Goal: Task Accomplishment & Management: Use online tool/utility

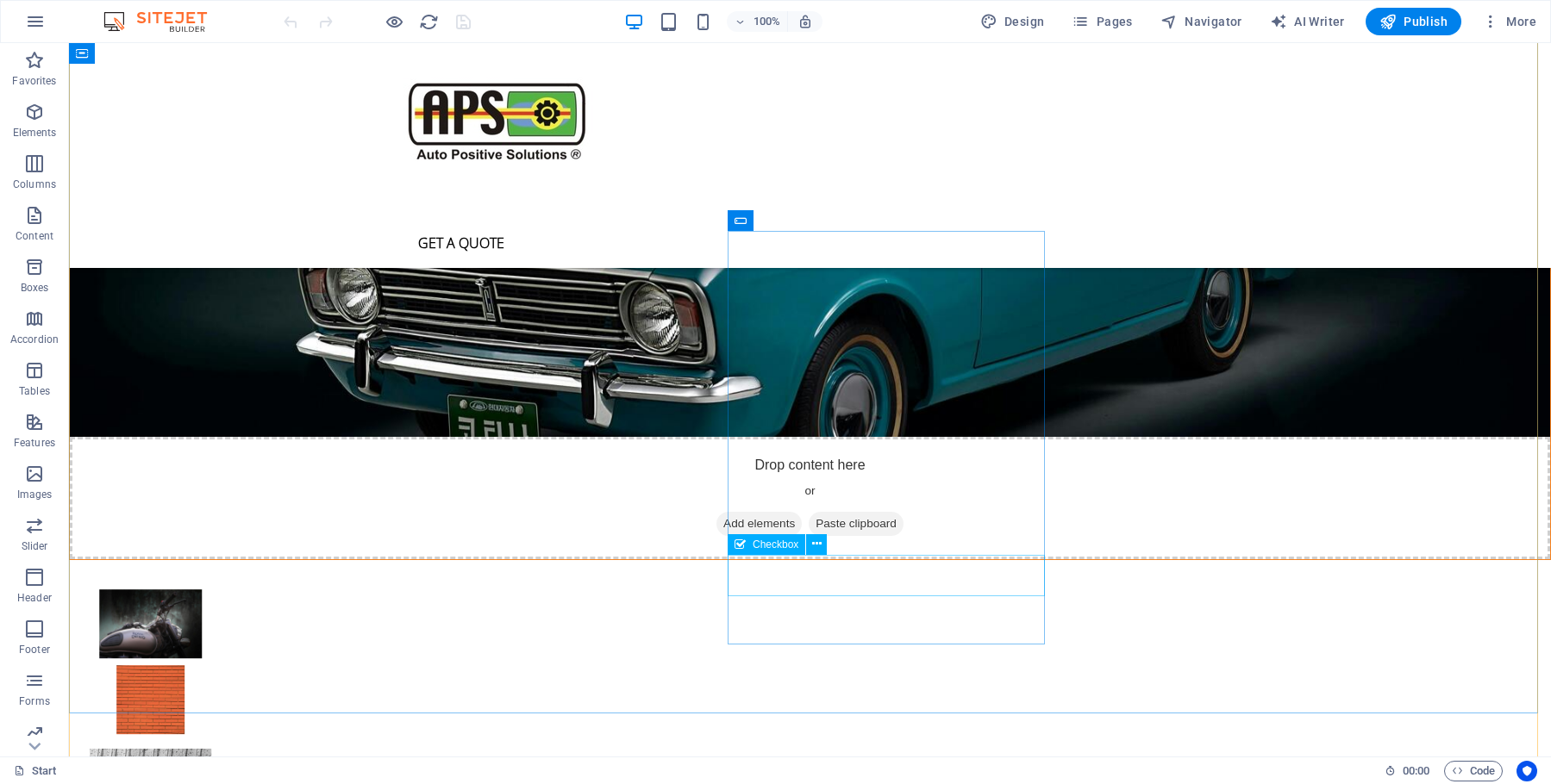
scroll to position [4593, 0]
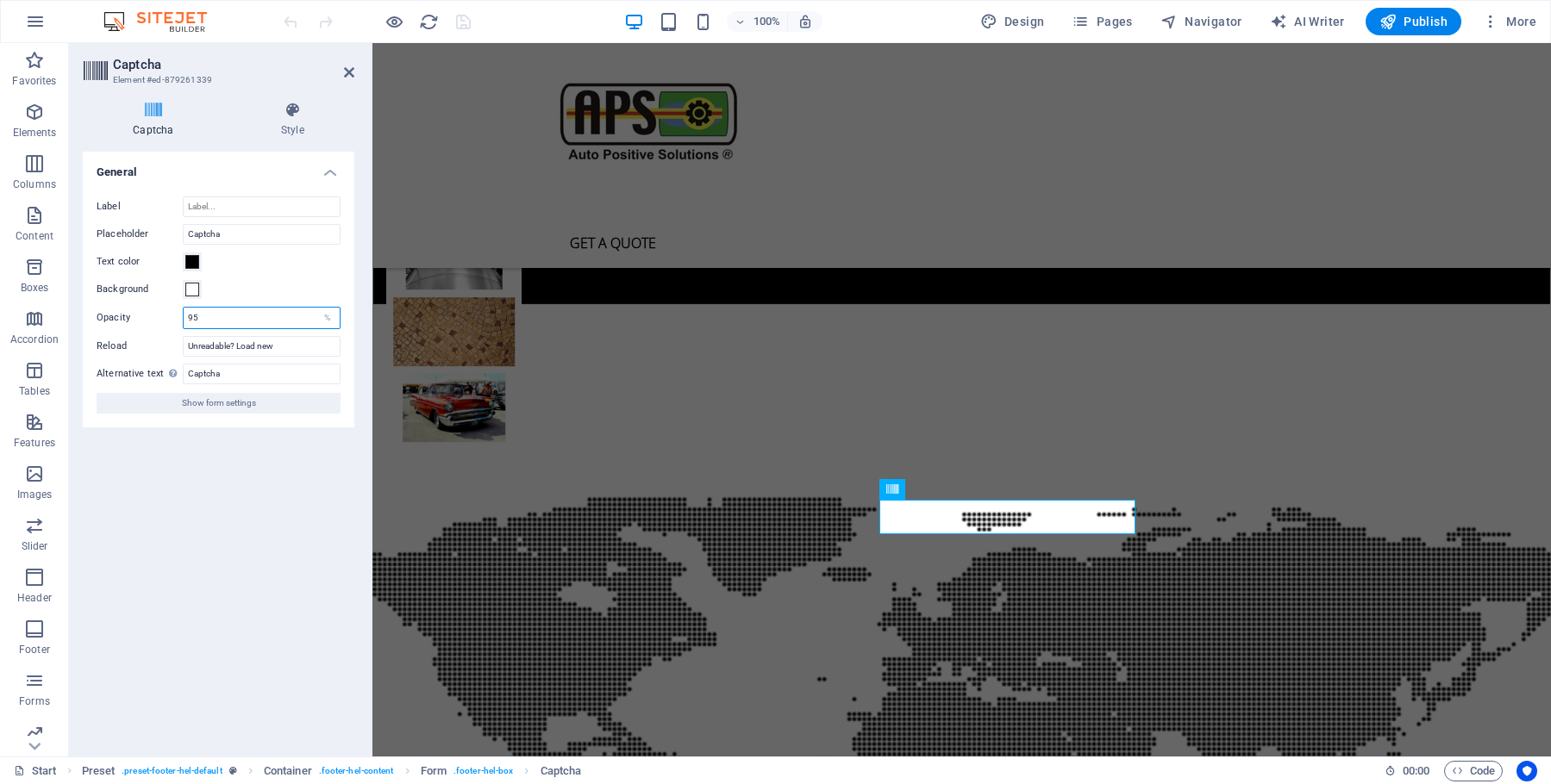
drag, startPoint x: 171, startPoint y: 314, endPoint x: 143, endPoint y: 313, distance: 28.0
click at [184, 313] on input "95" at bounding box center [262, 318] width 156 height 21
type input "100"
click at [257, 284] on div "Background" at bounding box center [219, 290] width 244 height 21
click at [198, 266] on span at bounding box center [192, 263] width 14 height 14
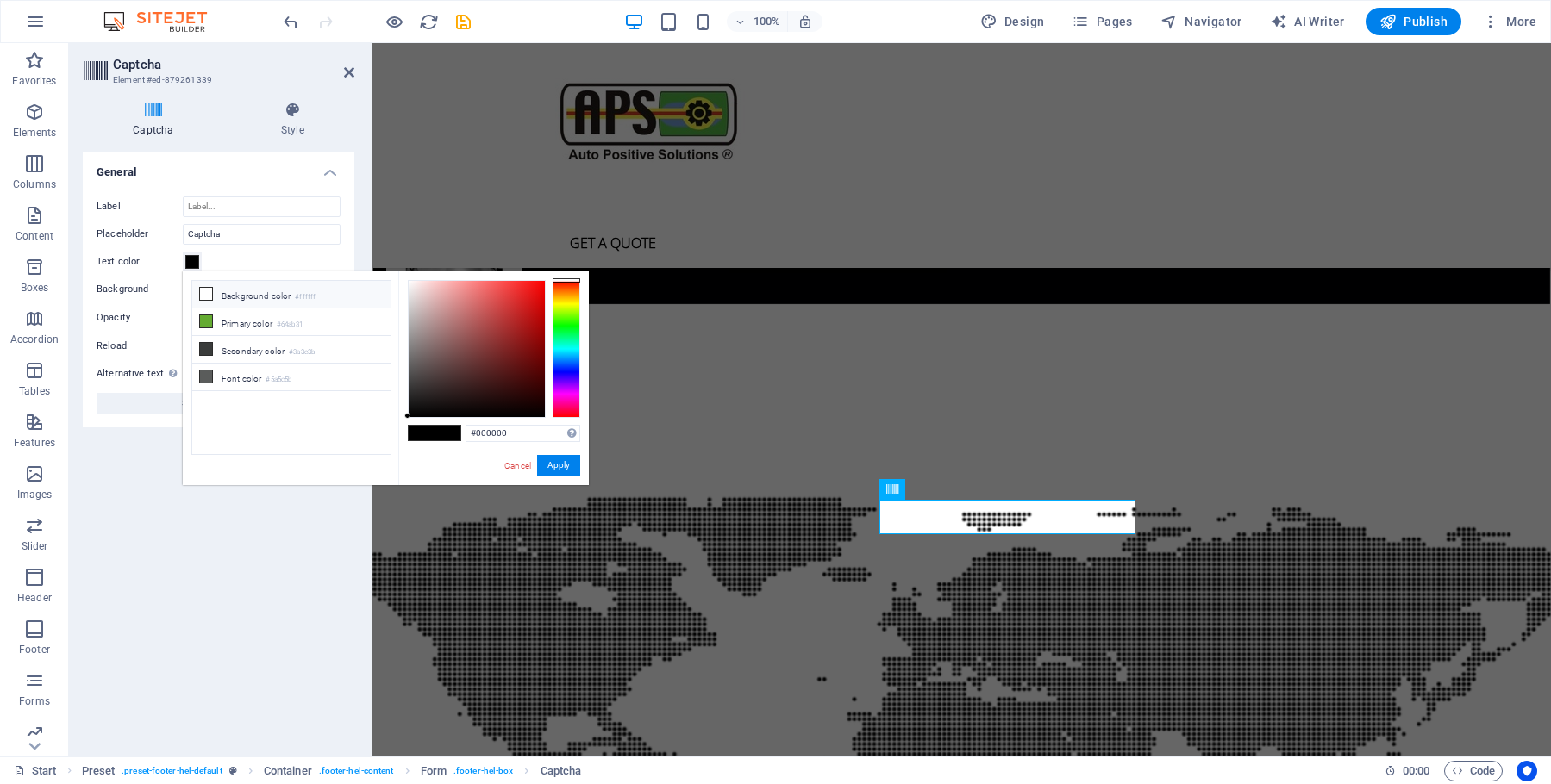
click at [207, 298] on icon at bounding box center [206, 294] width 12 height 12
type input "#ffffff"
click at [227, 255] on div "Text color" at bounding box center [219, 263] width 244 height 21
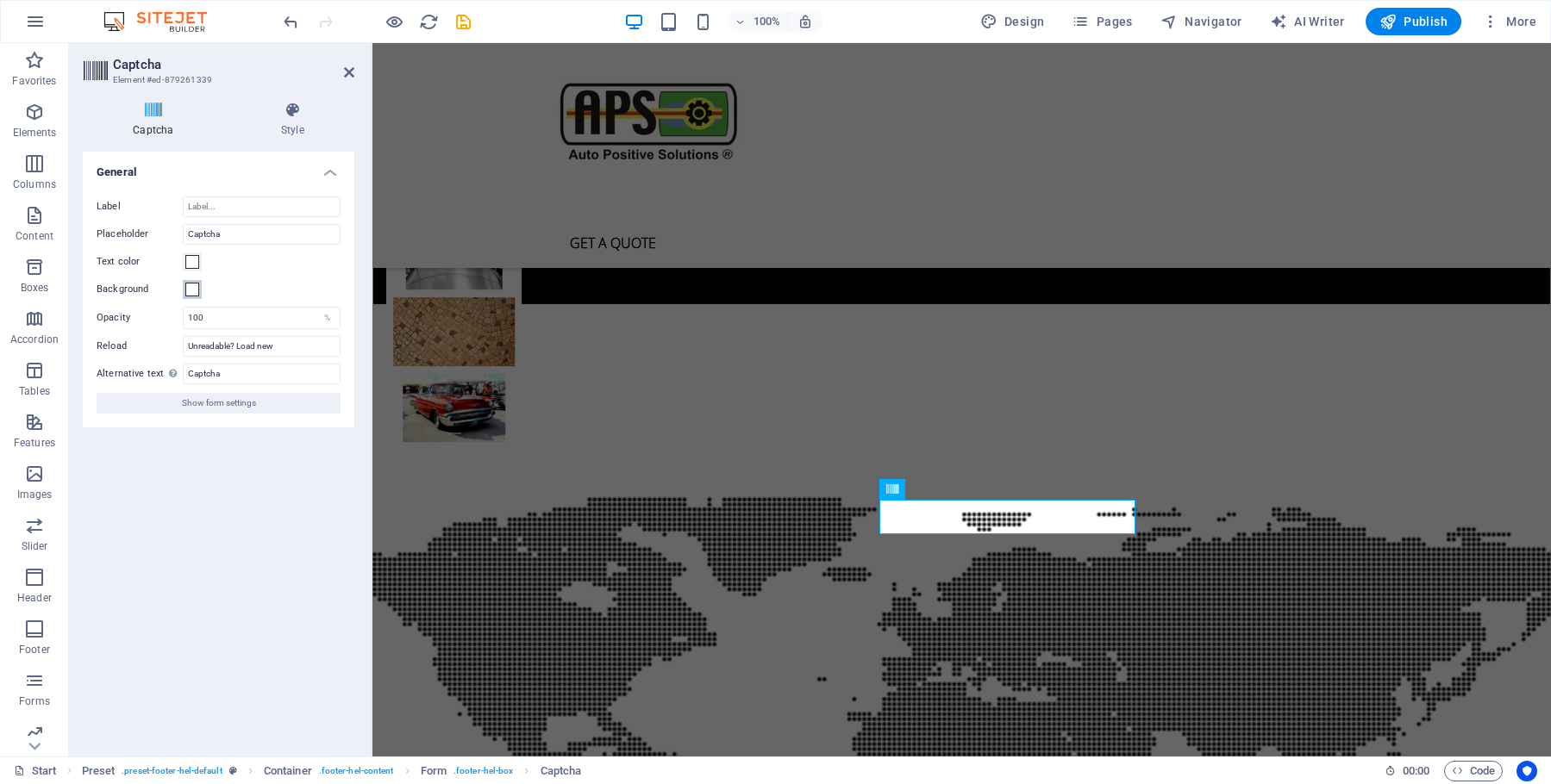
click at [194, 288] on span at bounding box center [192, 290] width 14 height 14
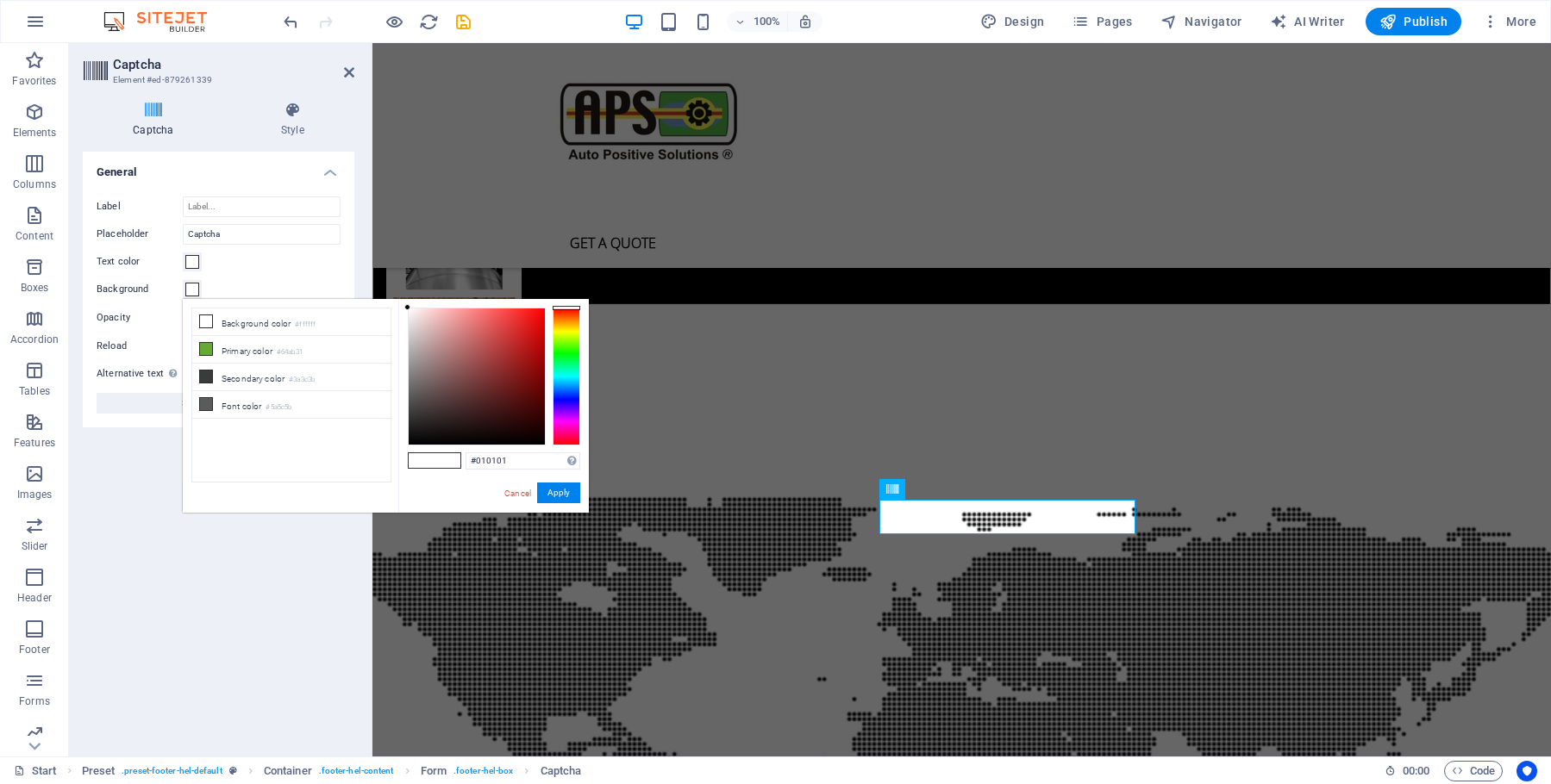
type input "#000000"
drag, startPoint x: 417, startPoint y: 443, endPoint x: 385, endPoint y: 447, distance: 32.2
click at [385, 447] on div "less Background color #ffffff Primary color #64ab31 Secondary color #3a3c3b Fon…" at bounding box center [386, 406] width 406 height 213
drag, startPoint x: 554, startPoint y: 486, endPoint x: 180, endPoint y: 442, distance: 376.6
click at [554, 486] on button "Apply" at bounding box center [559, 493] width 43 height 21
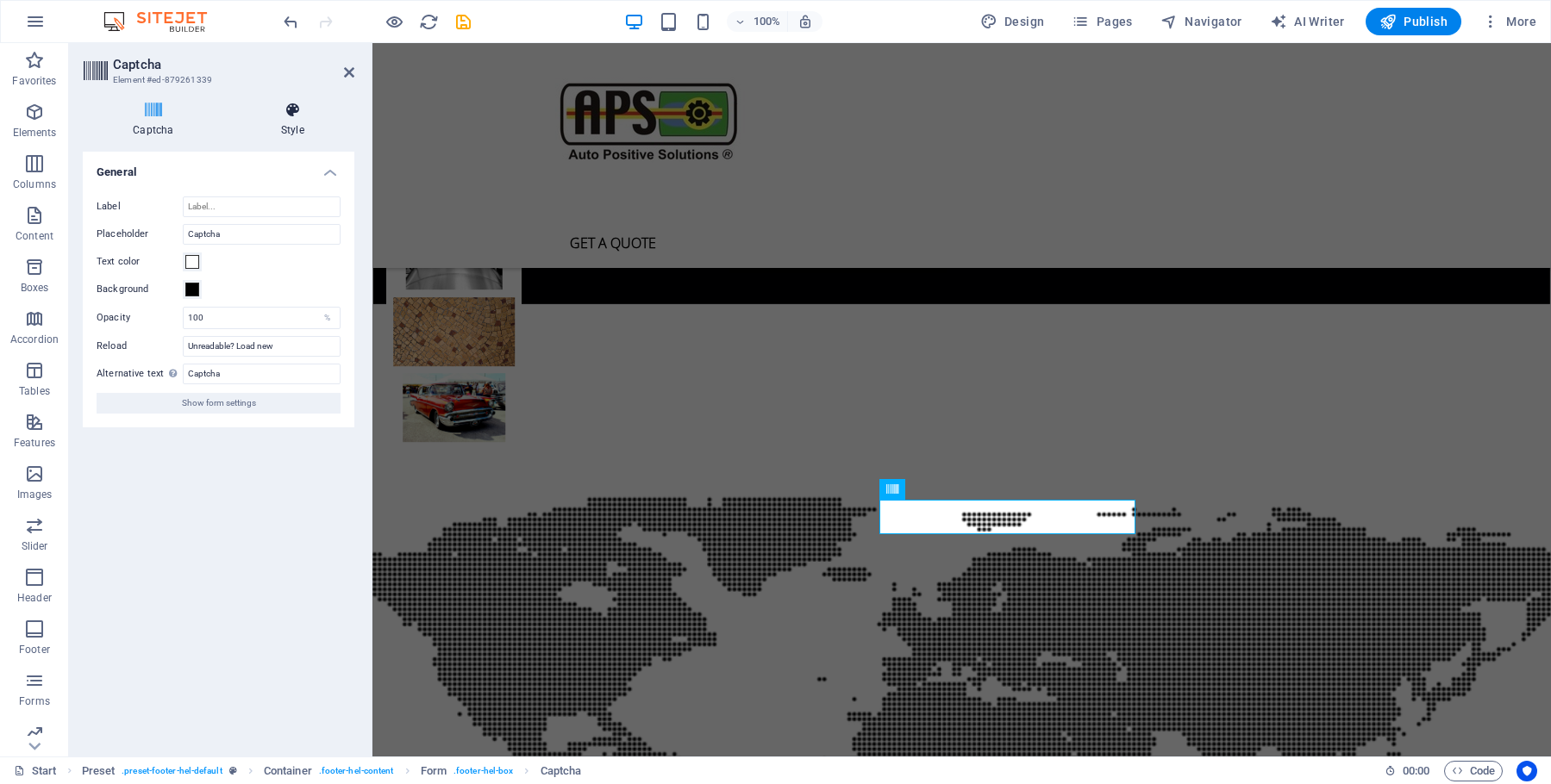
click at [295, 111] on icon at bounding box center [292, 111] width 123 height 18
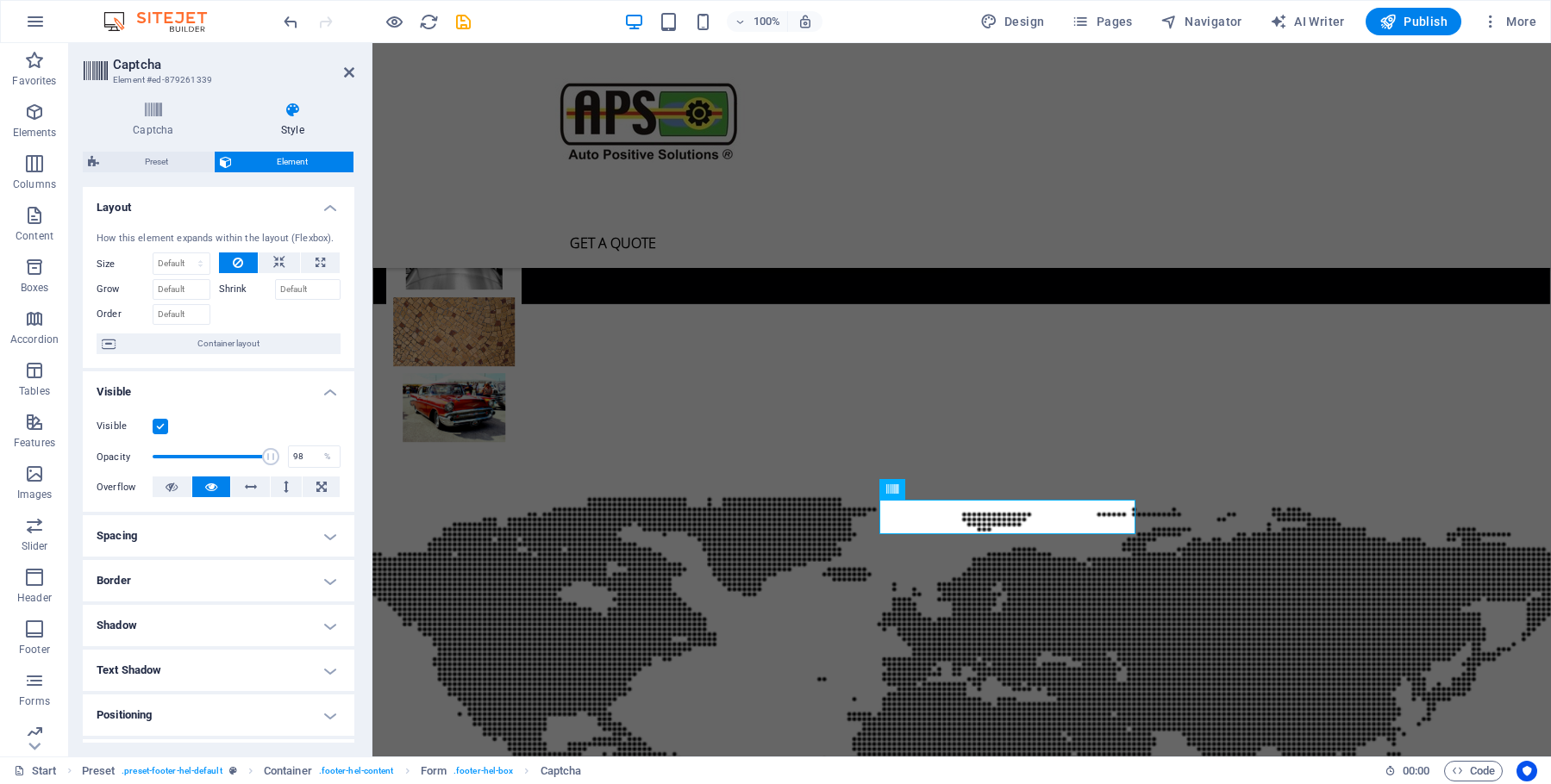
type input "100"
drag, startPoint x: 260, startPoint y: 470, endPoint x: 269, endPoint y: 471, distance: 9.1
click at [269, 465] on span at bounding box center [274, 457] width 18 height 18
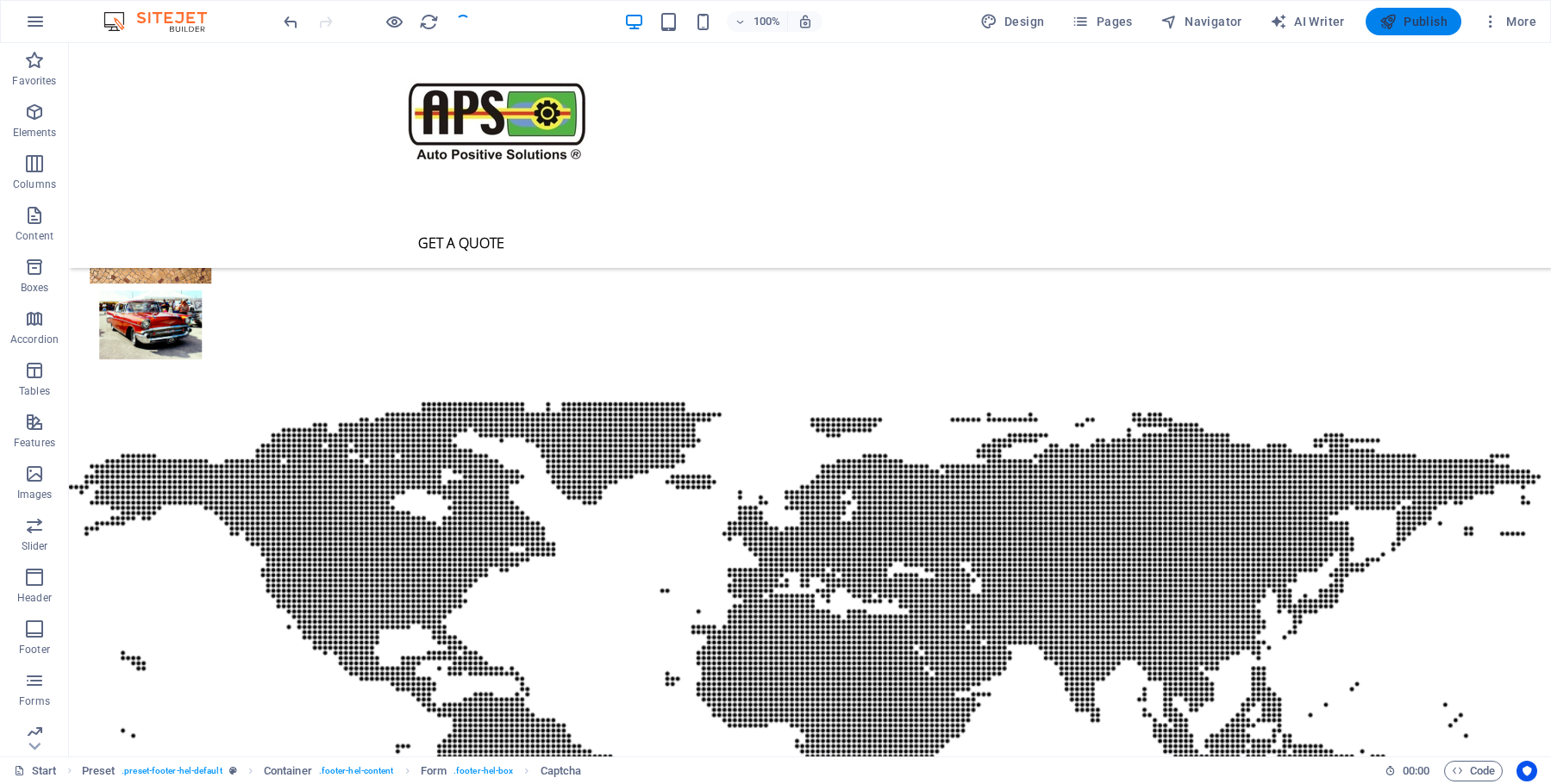
scroll to position [4593, 0]
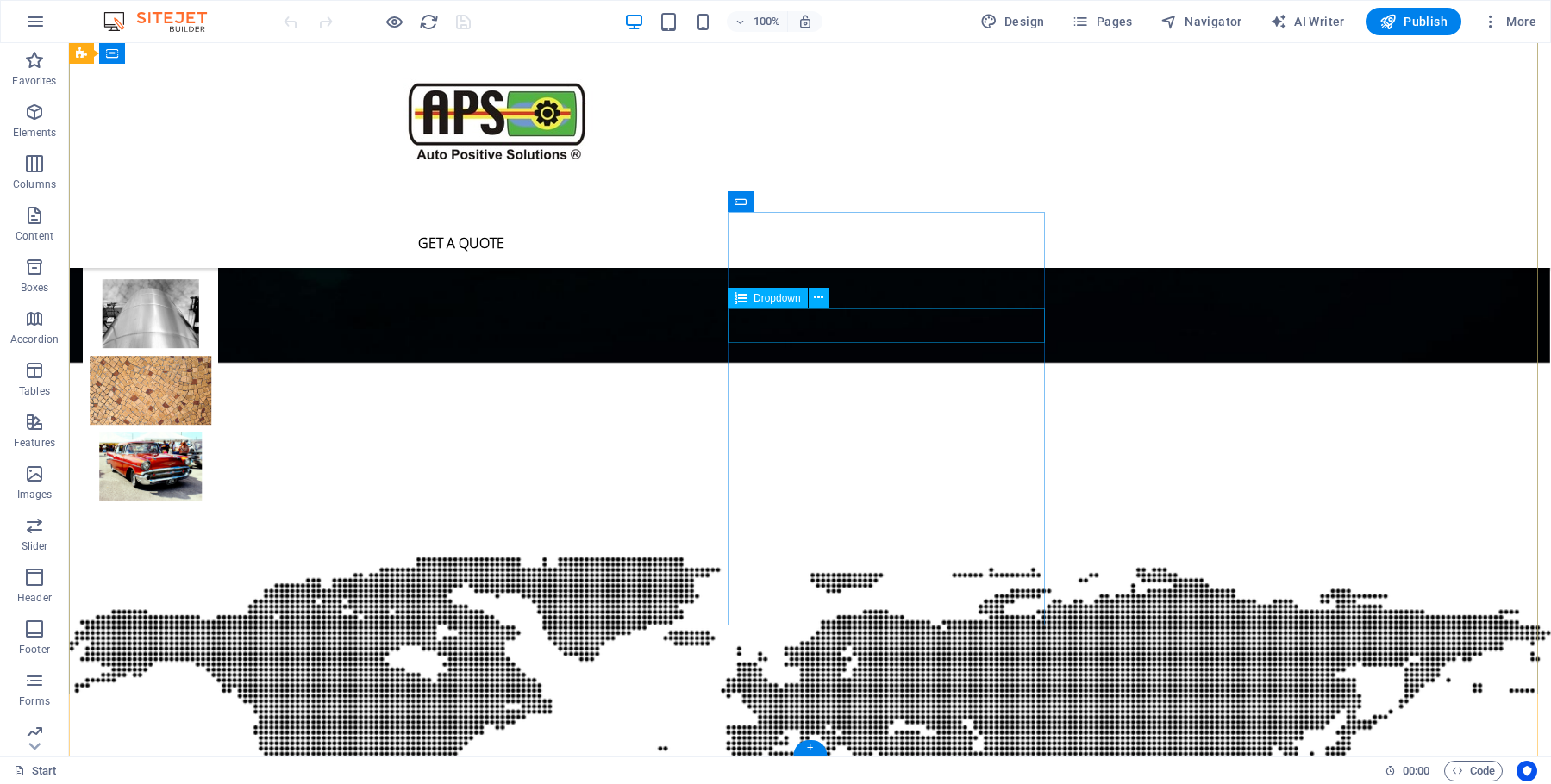
scroll to position [4611, 0]
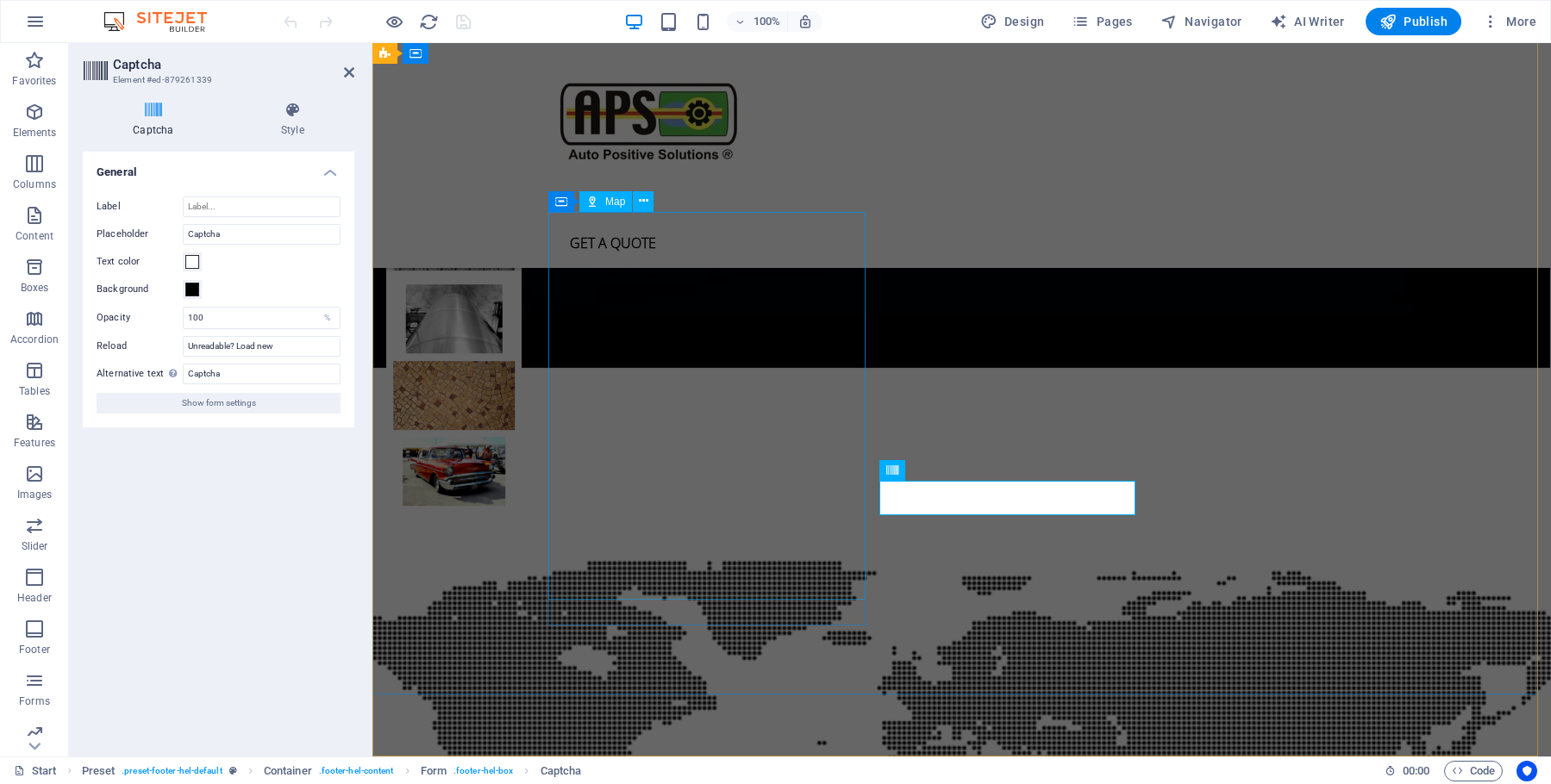
scroll to position [4694, 0]
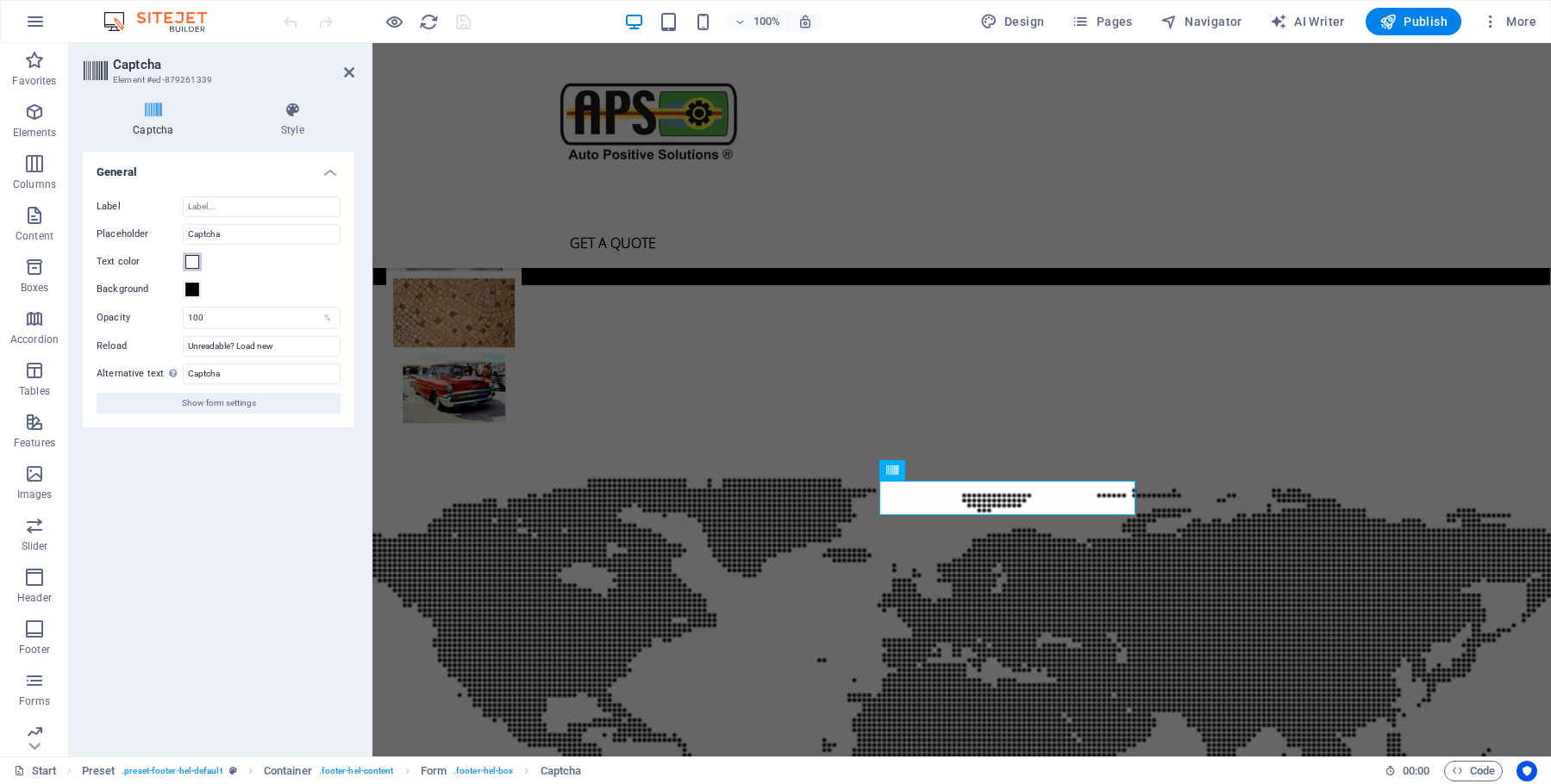
click at [193, 263] on span at bounding box center [192, 263] width 14 height 14
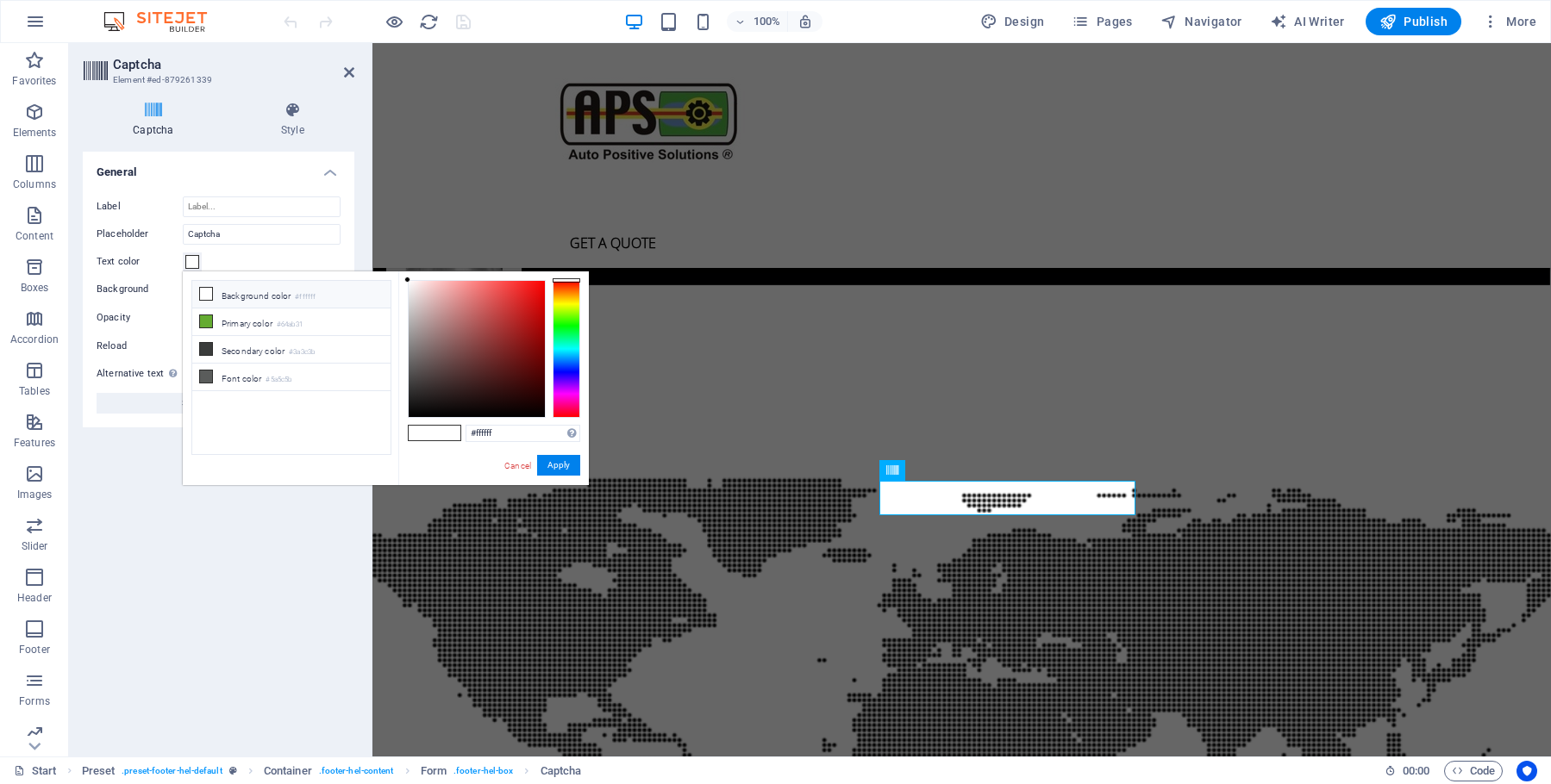
click at [208, 293] on icon at bounding box center [206, 294] width 12 height 12
type input "#000000"
drag, startPoint x: 408, startPoint y: 281, endPoint x: 393, endPoint y: 432, distance: 151.7
click at [393, 435] on div "less Background color #ffffff Primary color #64ab31 Secondary color #3a3c3b Fon…" at bounding box center [386, 378] width 406 height 213
click at [557, 460] on button "Apply" at bounding box center [559, 465] width 43 height 21
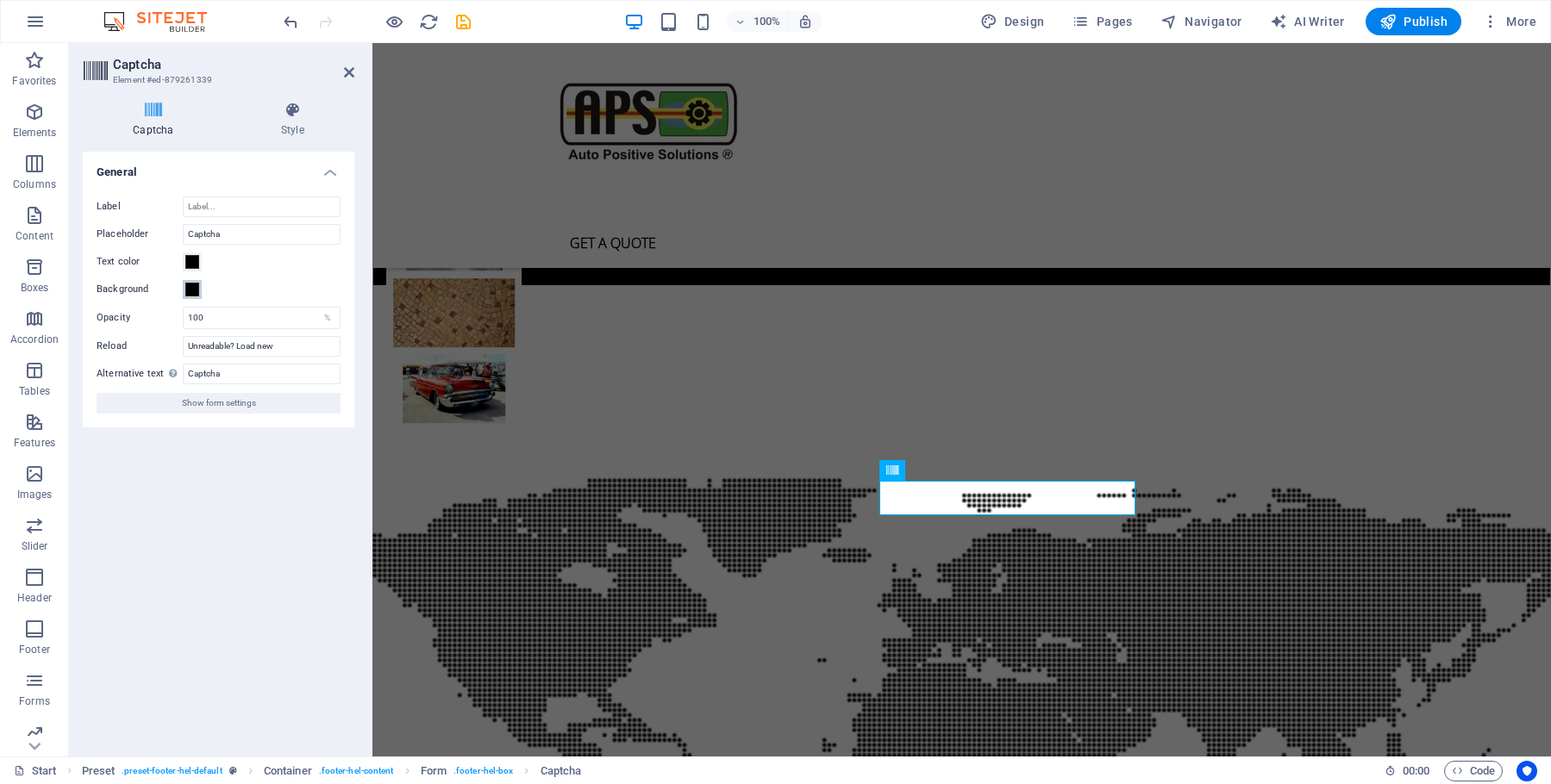
click at [194, 289] on span at bounding box center [192, 290] width 14 height 14
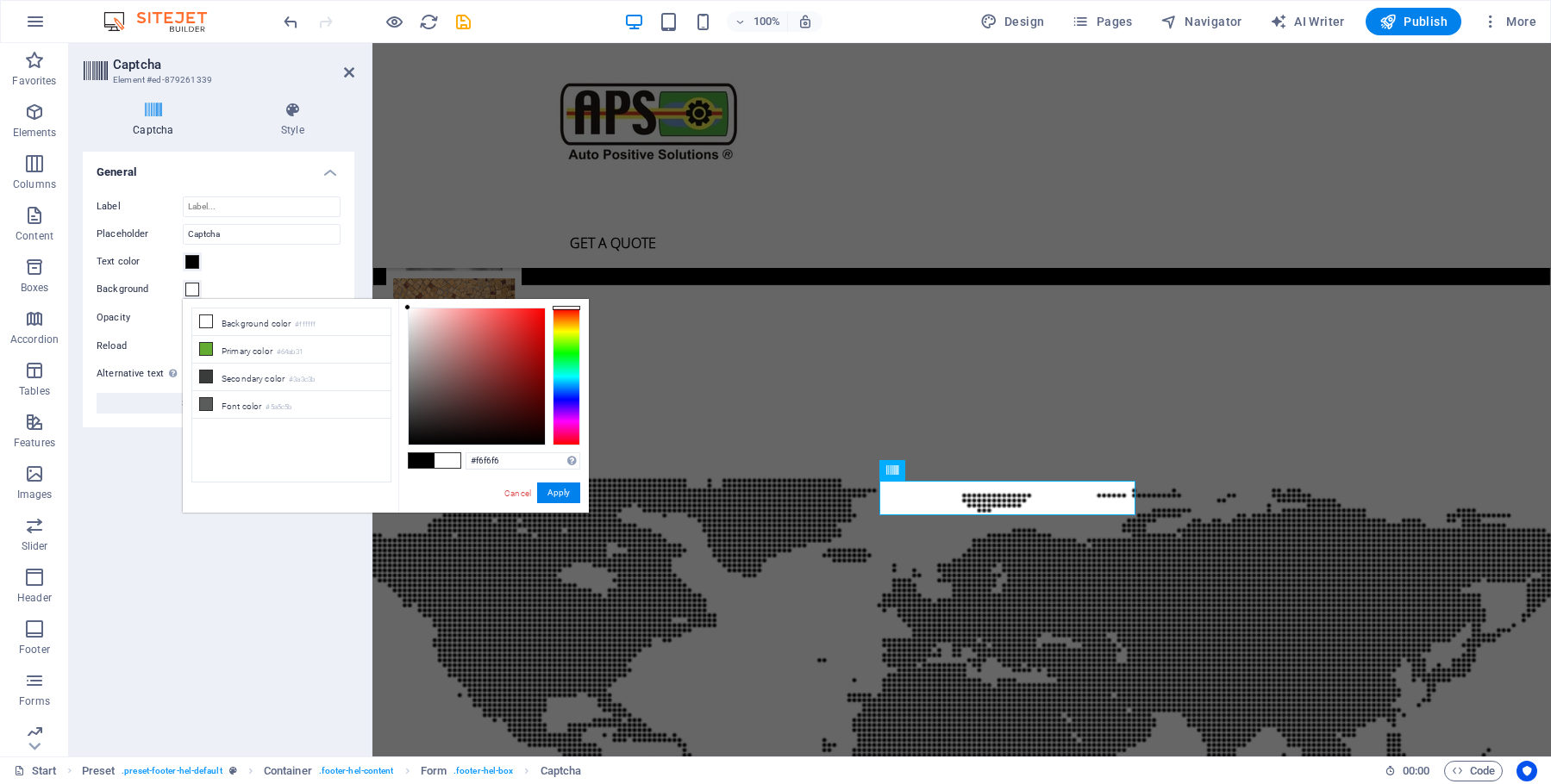
type input "#ffffff"
drag, startPoint x: 412, startPoint y: 442, endPoint x: 400, endPoint y: 287, distance: 155.5
click at [400, 287] on body "autops.co.za Start Favorites Elements Columns Content Boxes Accordion Tables Fe…" at bounding box center [776, 392] width 1551 height 784
click at [562, 492] on button "Apply" at bounding box center [559, 493] width 43 height 21
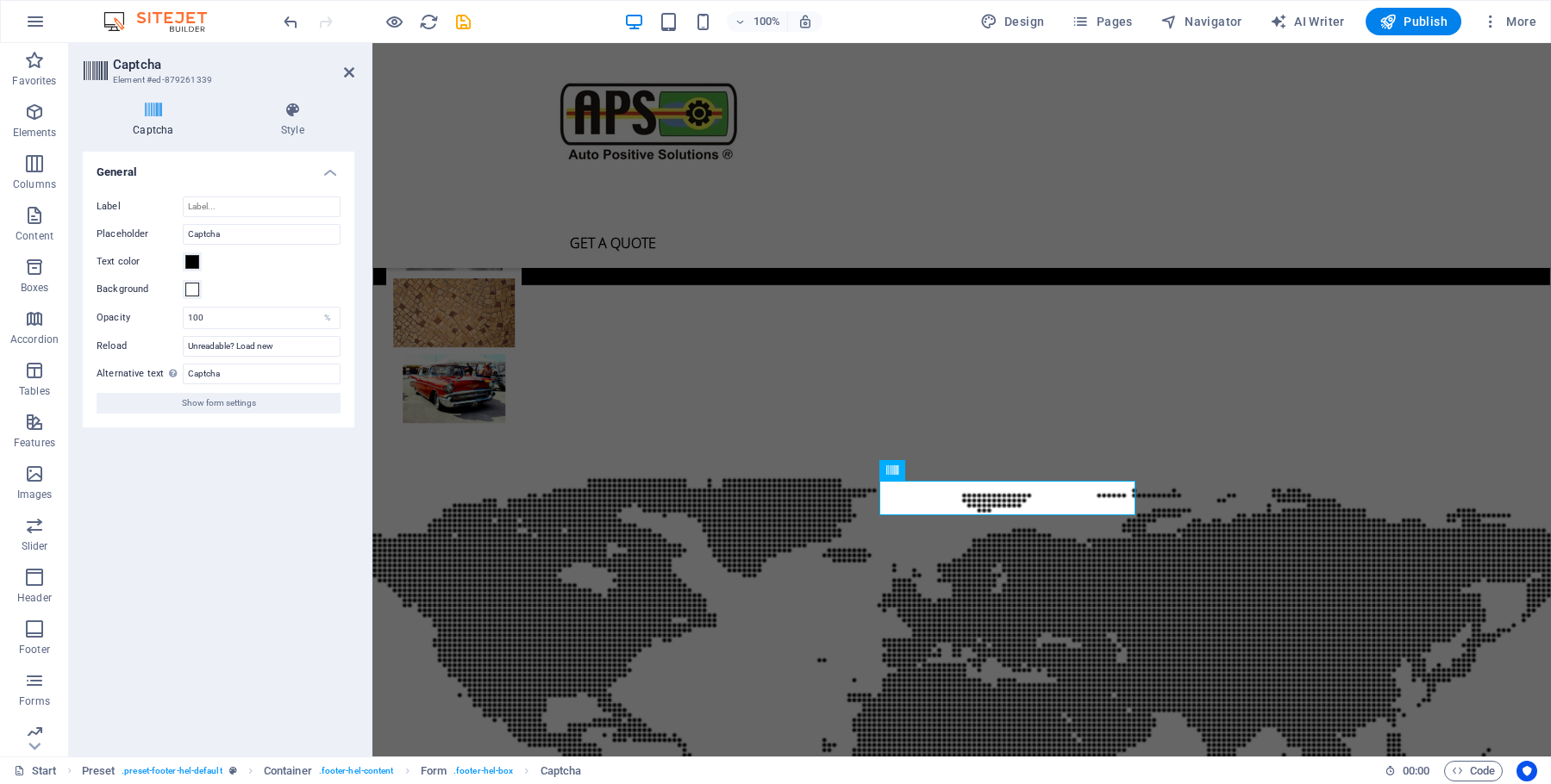
click at [256, 279] on div "Background" at bounding box center [219, 290] width 244 height 21
click at [291, 349] on input "Unreadable? Load new" at bounding box center [262, 347] width 158 height 21
click at [225, 406] on span "Show form settings" at bounding box center [219, 404] width 74 height 21
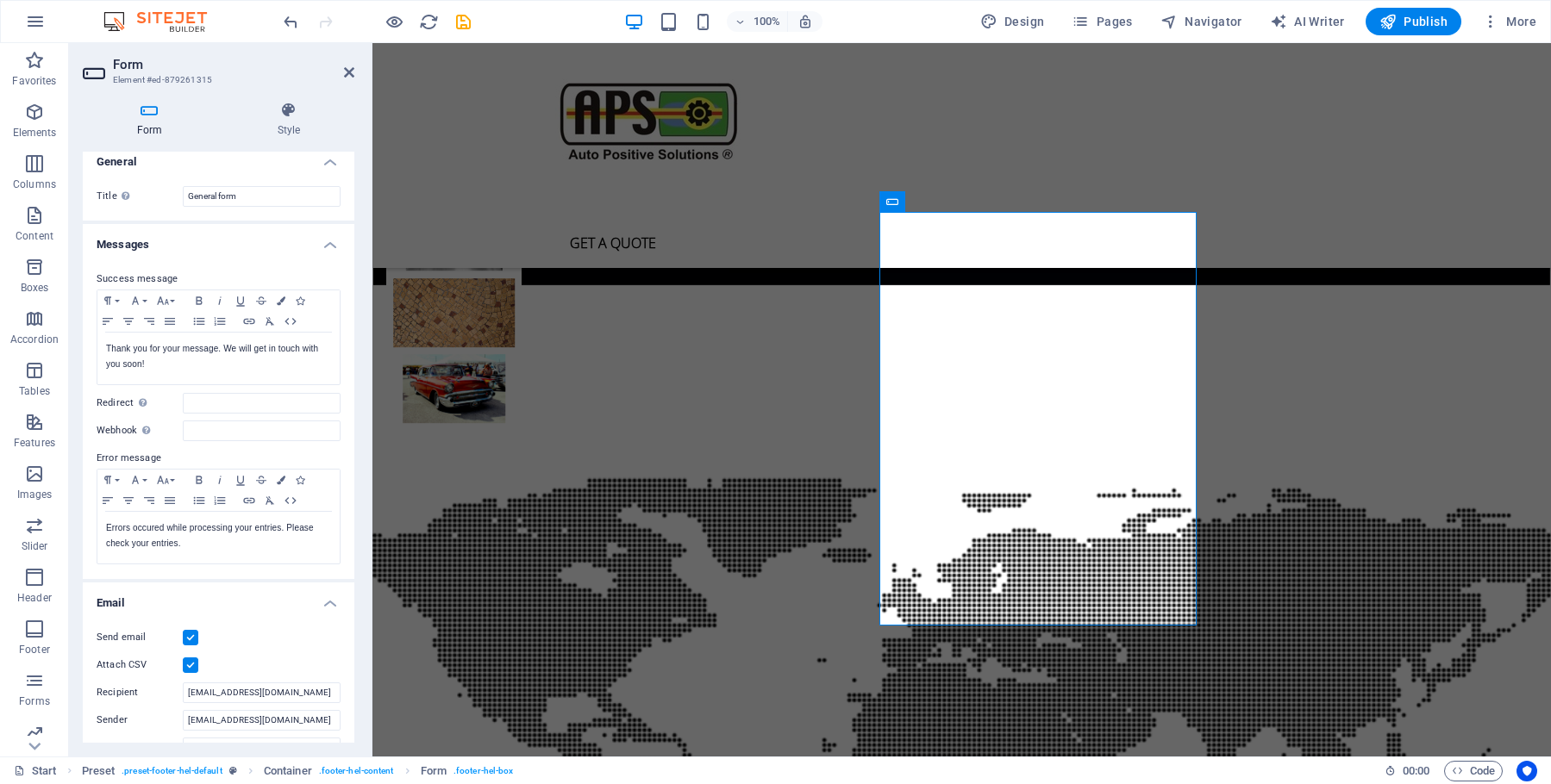
scroll to position [0, 0]
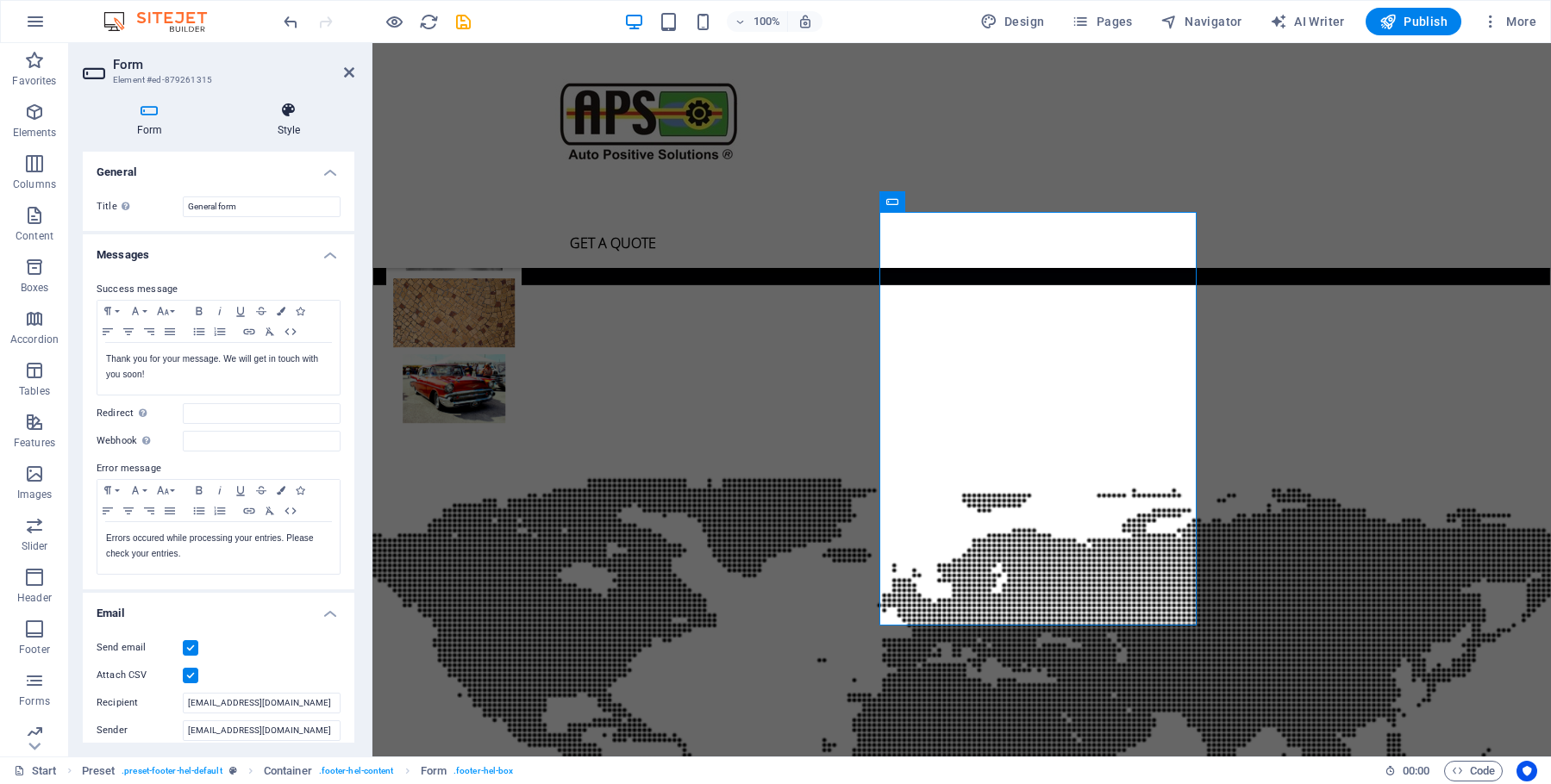
click at [290, 115] on icon at bounding box center [288, 111] width 131 height 18
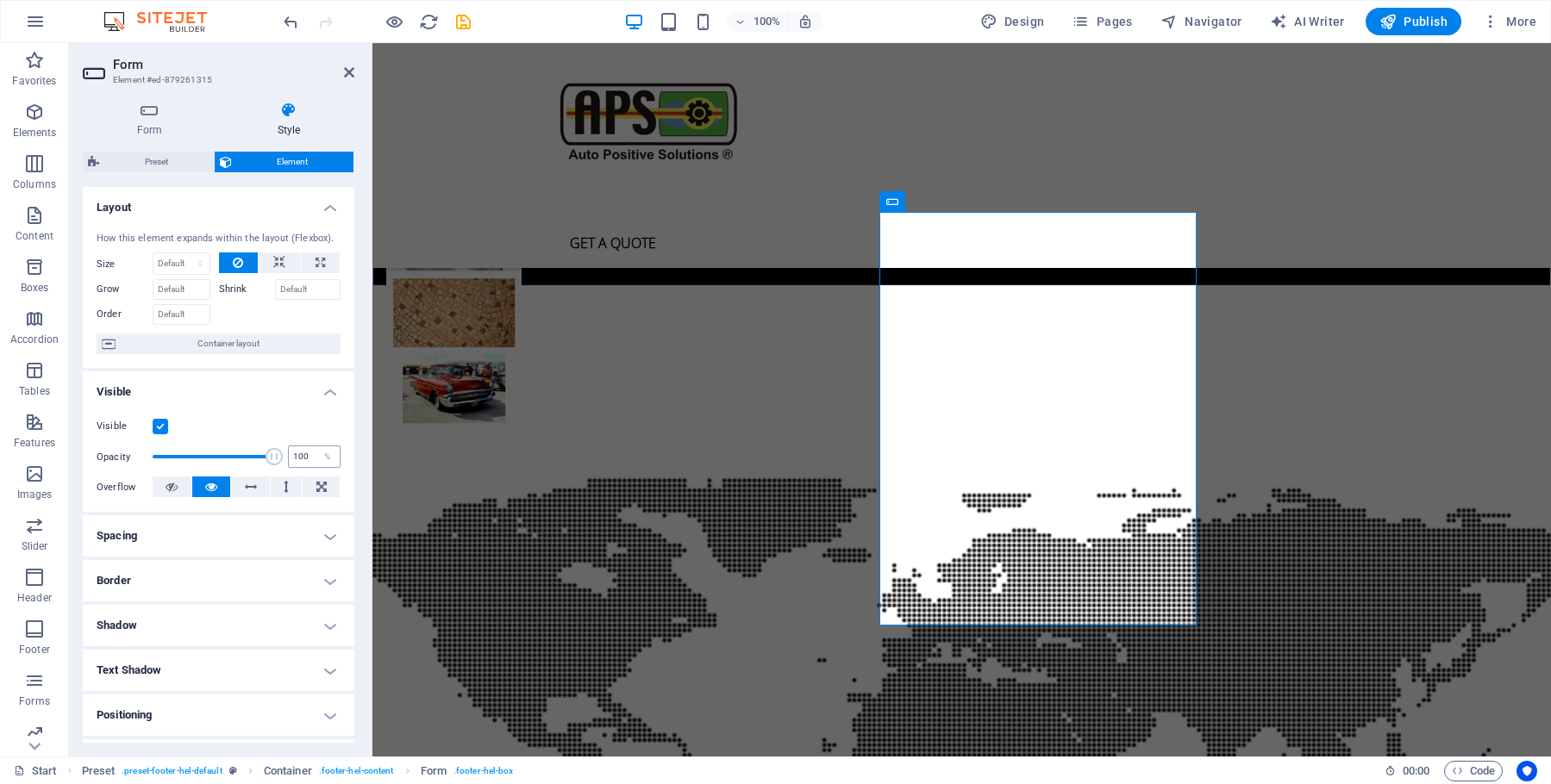
drag, startPoint x: 263, startPoint y: 471, endPoint x: 292, endPoint y: 479, distance: 30.1
click at [204, 470] on span at bounding box center [213, 457] width 121 height 25
type input "100"
drag, startPoint x: 204, startPoint y: 474, endPoint x: 243, endPoint y: 476, distance: 39.1
click at [202, 497] on button at bounding box center [212, 487] width 39 height 21
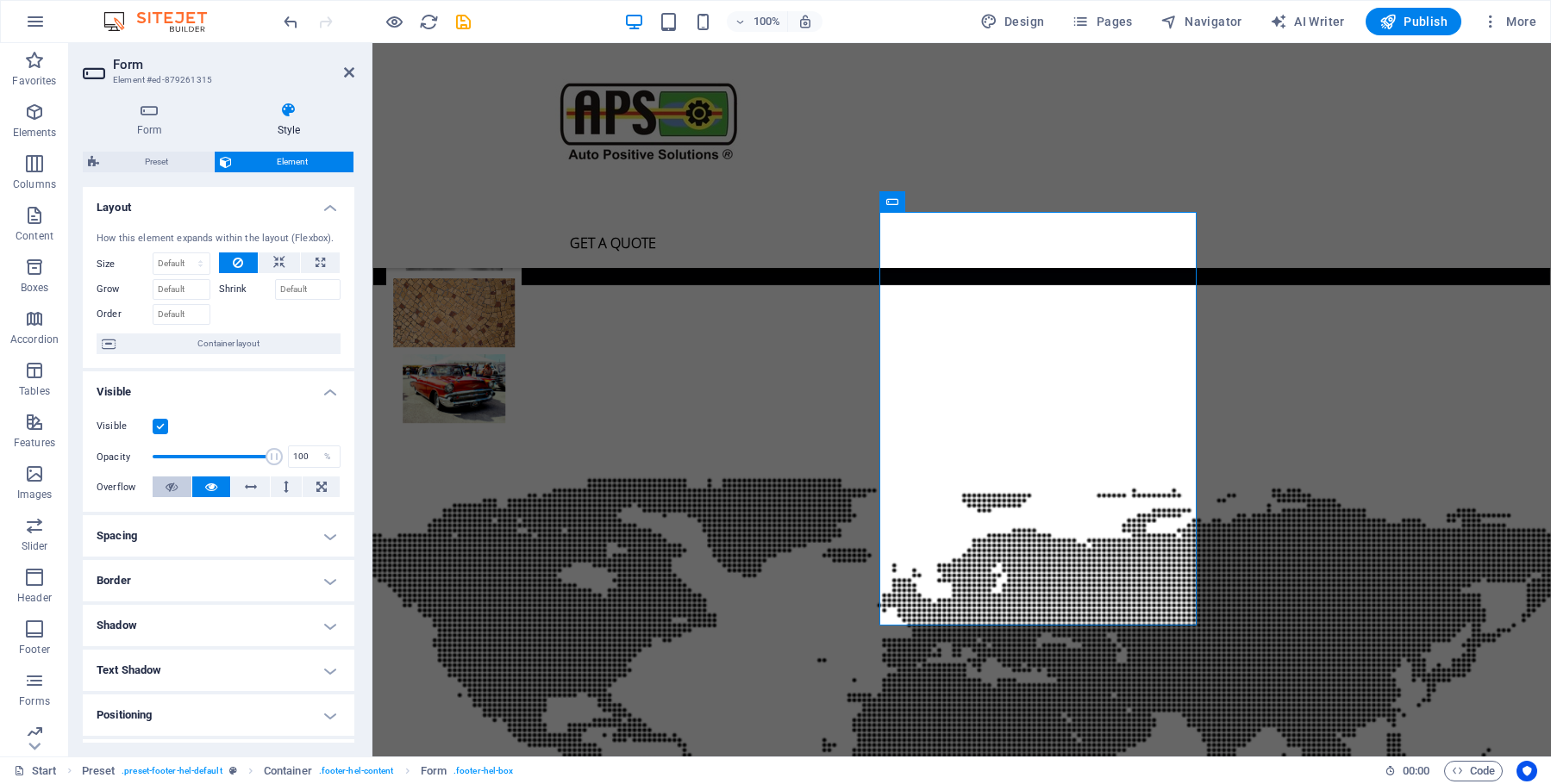
click at [167, 497] on icon at bounding box center [171, 487] width 12 height 21
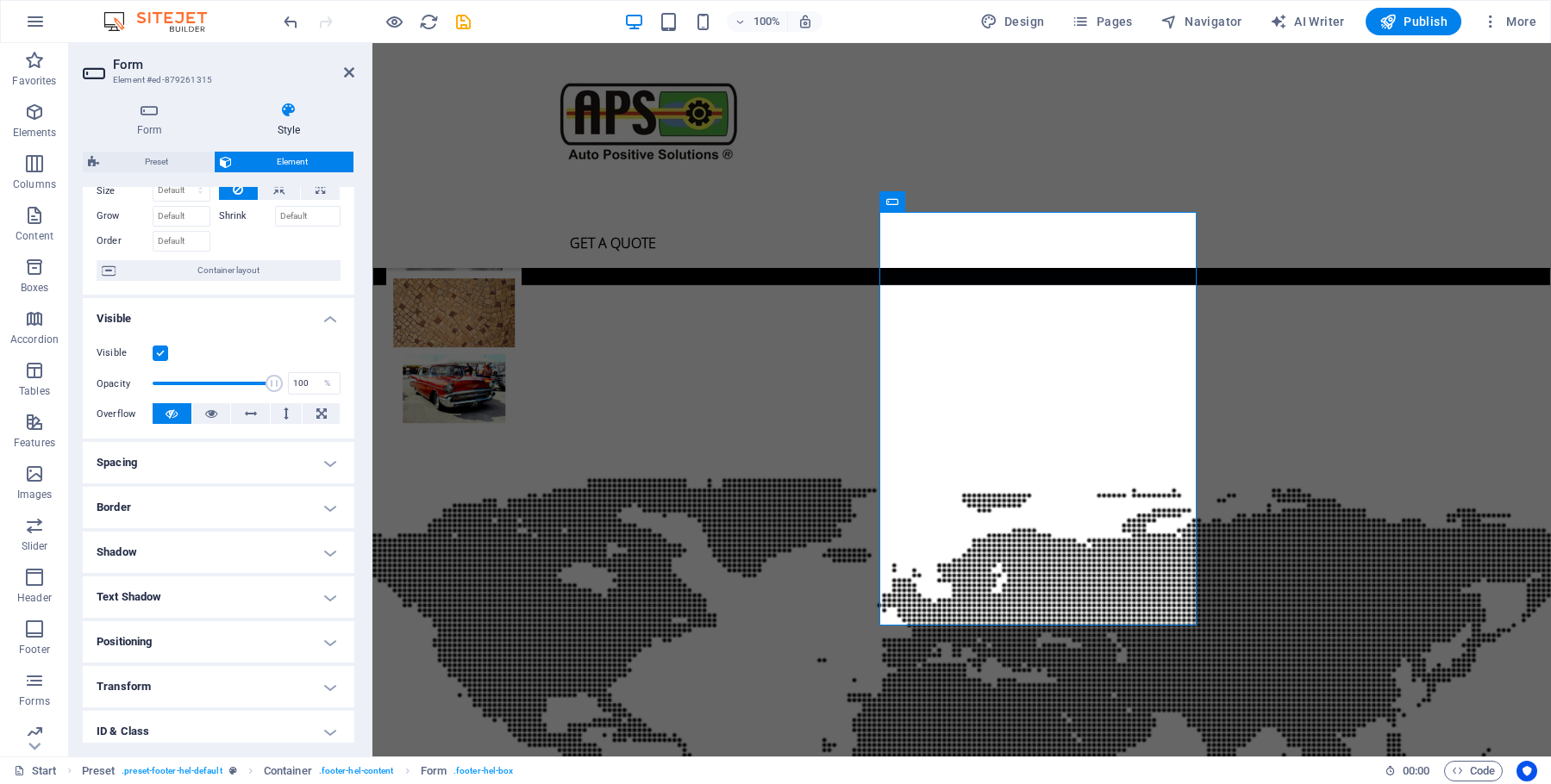
scroll to position [187, 0]
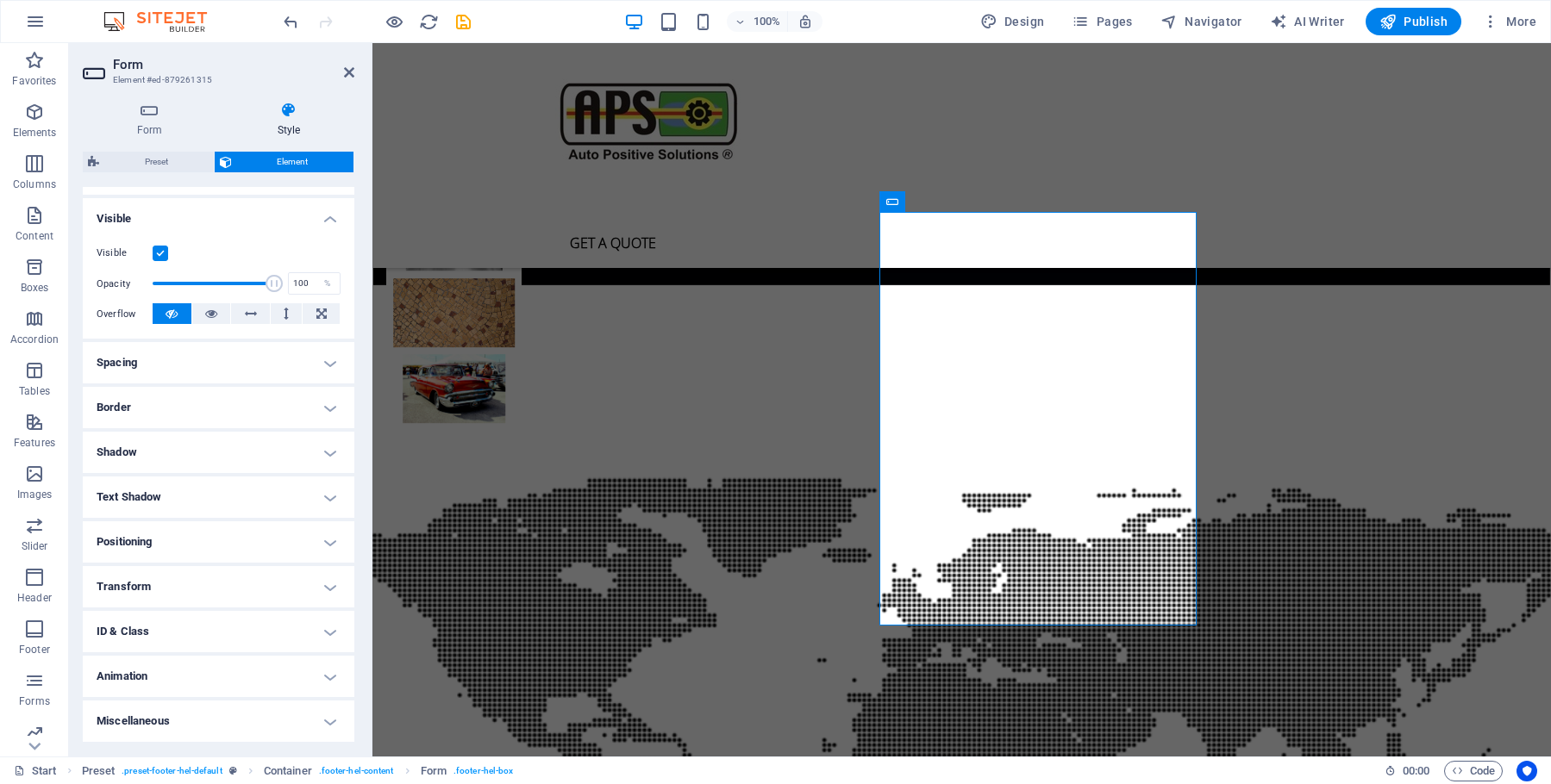
click at [319, 450] on h4 "Shadow" at bounding box center [218, 452] width 271 height 41
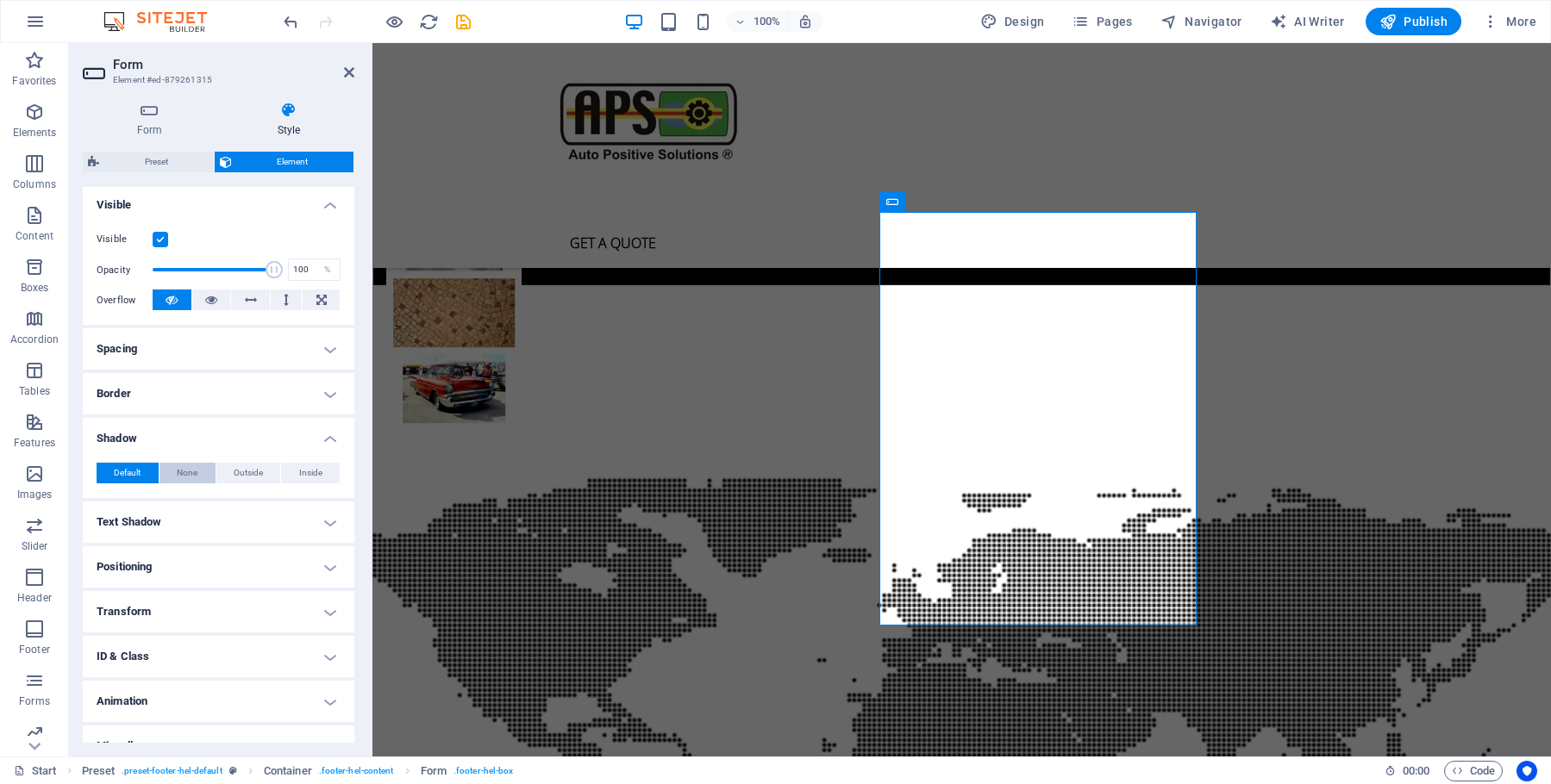
click at [184, 484] on span "None" at bounding box center [187, 473] width 21 height 21
click at [318, 408] on h4 "Border" at bounding box center [218, 393] width 271 height 41
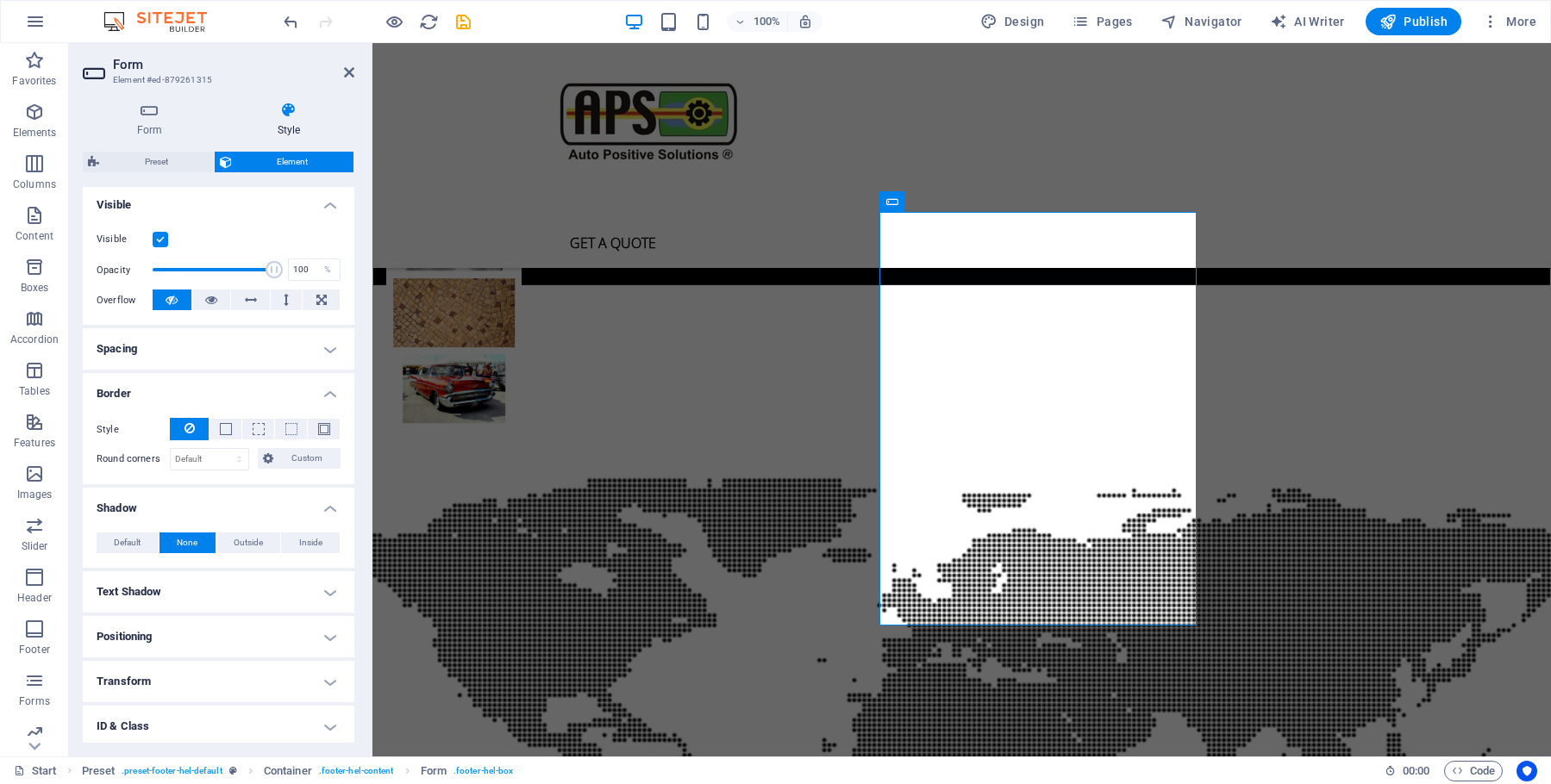
click at [317, 366] on h4 "Spacing" at bounding box center [218, 349] width 271 height 41
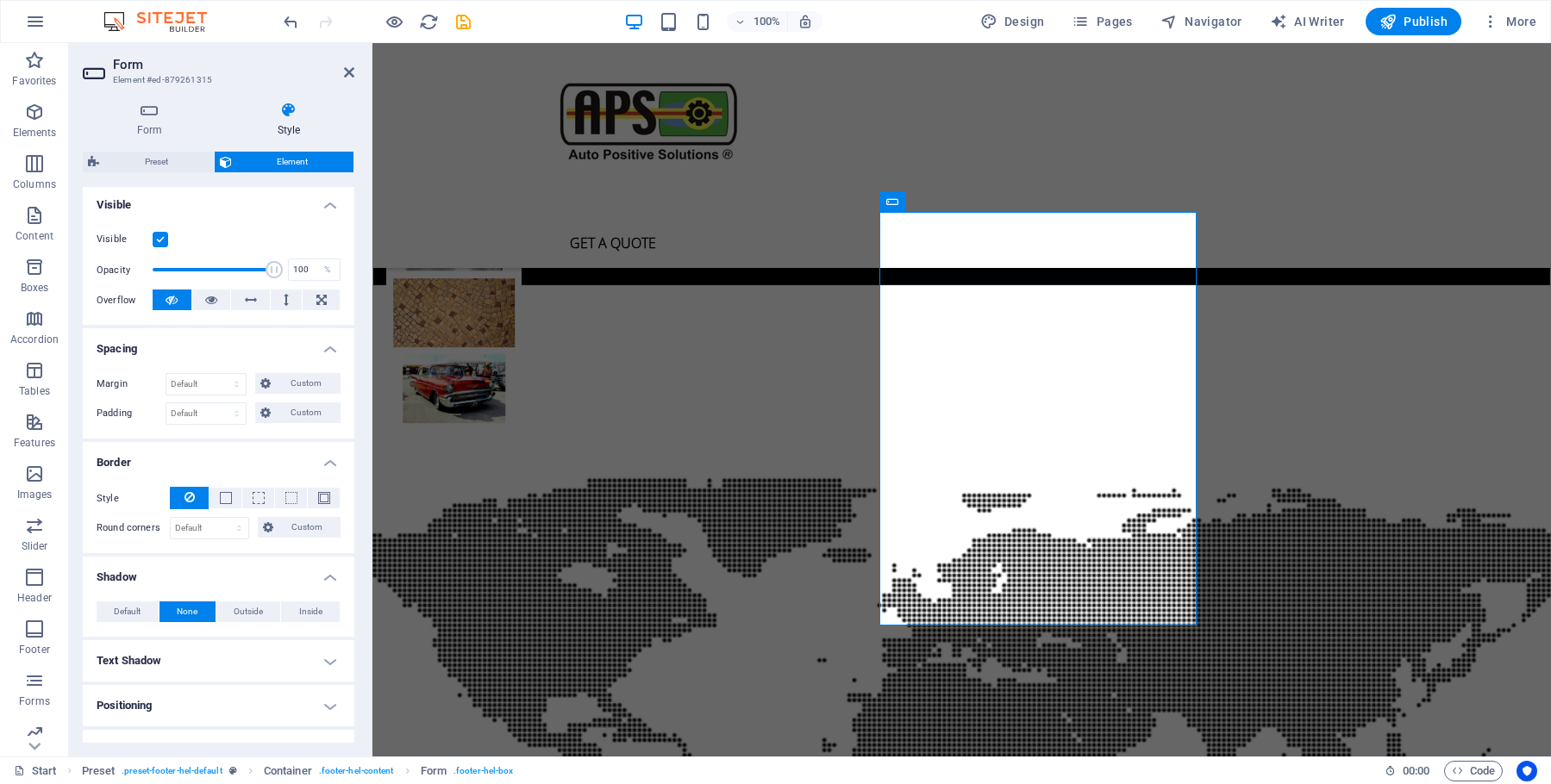
scroll to position [363, 0]
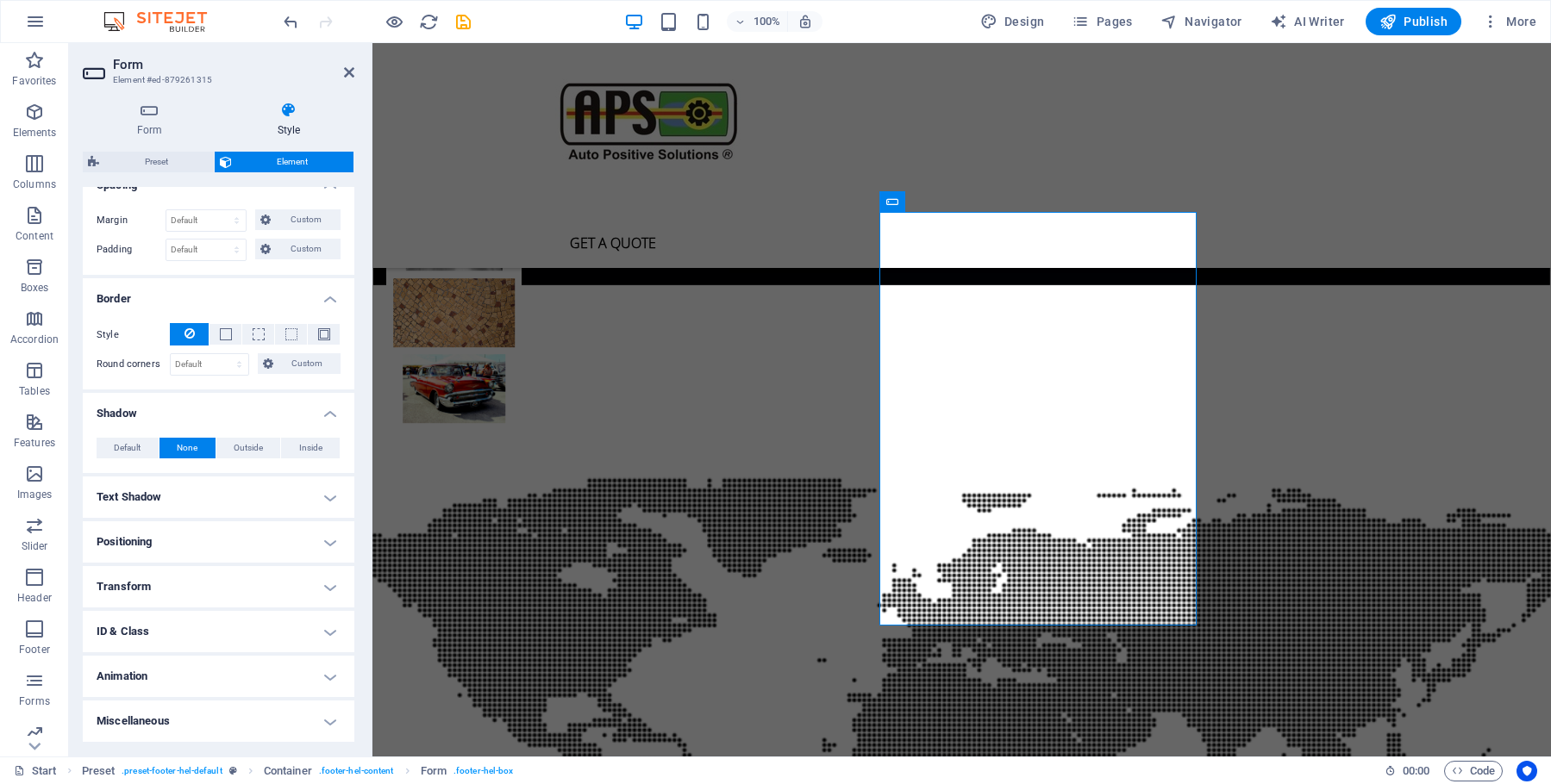
click at [324, 501] on h4 "Text Shadow" at bounding box center [218, 497] width 271 height 41
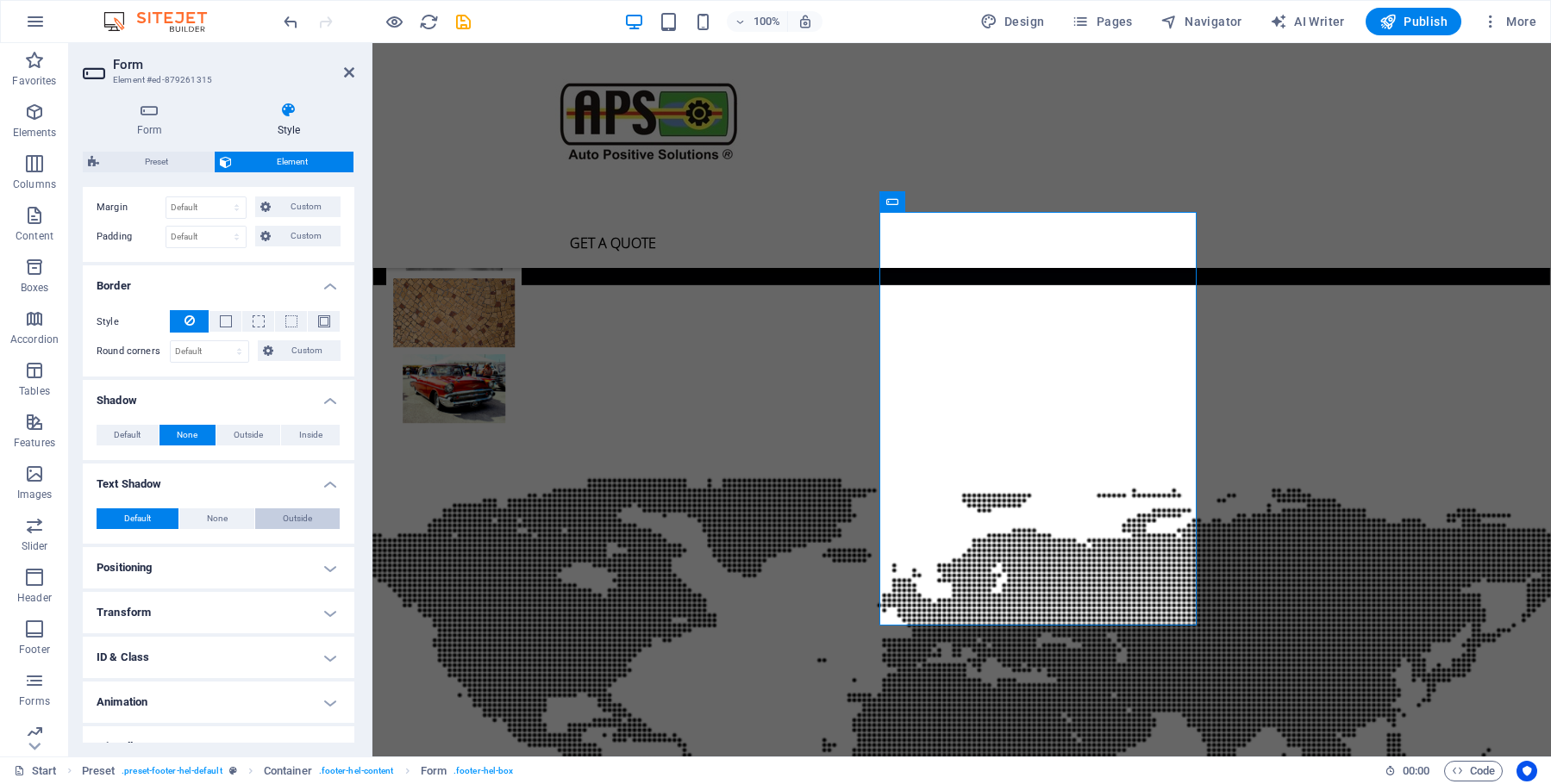
click at [283, 529] on span "Outside" at bounding box center [297, 519] width 29 height 21
type input "2"
type input "4"
click at [163, 554] on span at bounding box center [162, 548] width 14 height 14
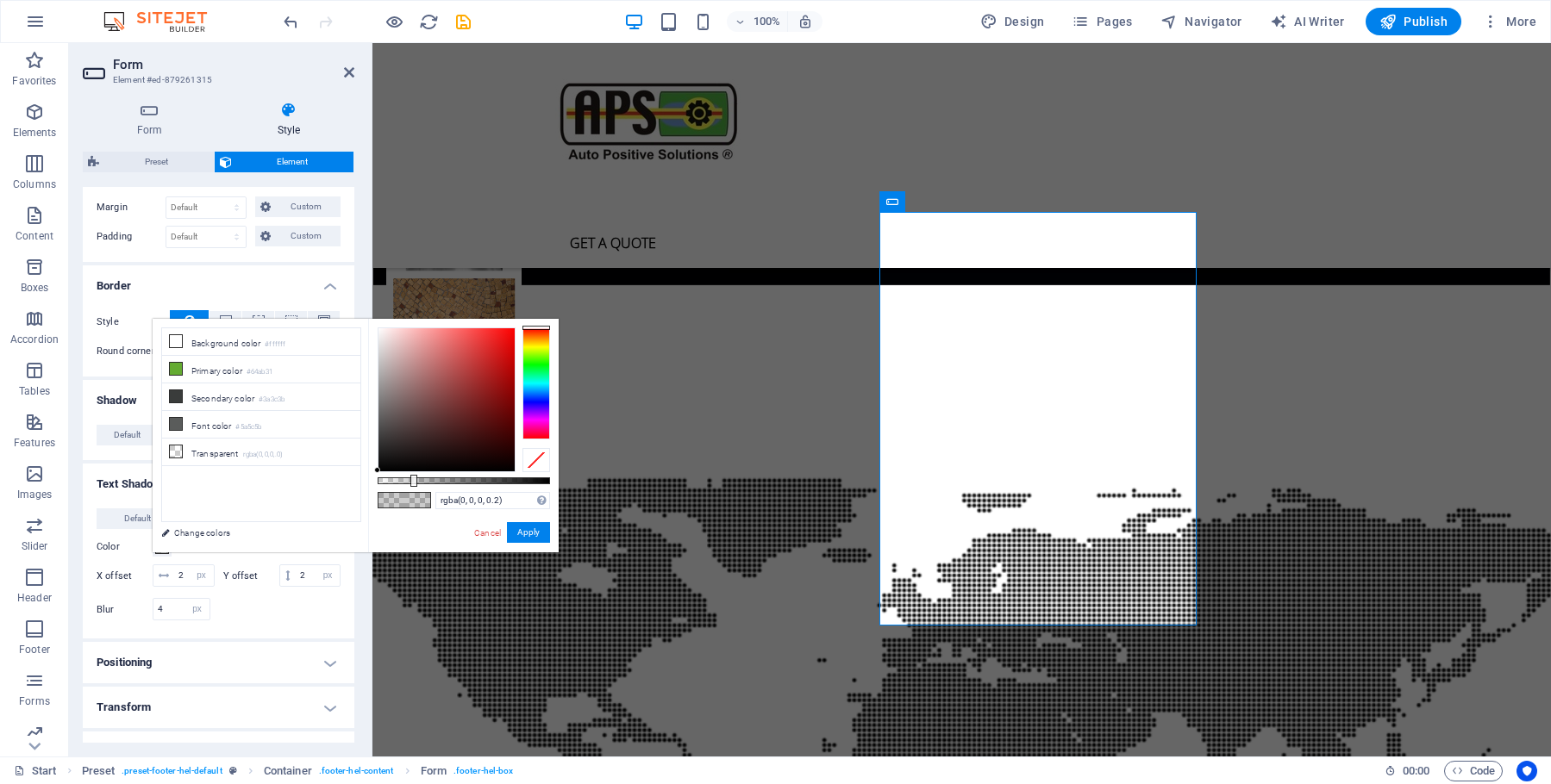
drag, startPoint x: 377, startPoint y: 471, endPoint x: 348, endPoint y: 493, distance: 36.4
click at [350, 495] on div "less Background color #ffffff Primary color #64ab31 Secondary color #3a3c3b Fon…" at bounding box center [356, 435] width 406 height 234
click at [518, 529] on button "Apply" at bounding box center [528, 533] width 43 height 21
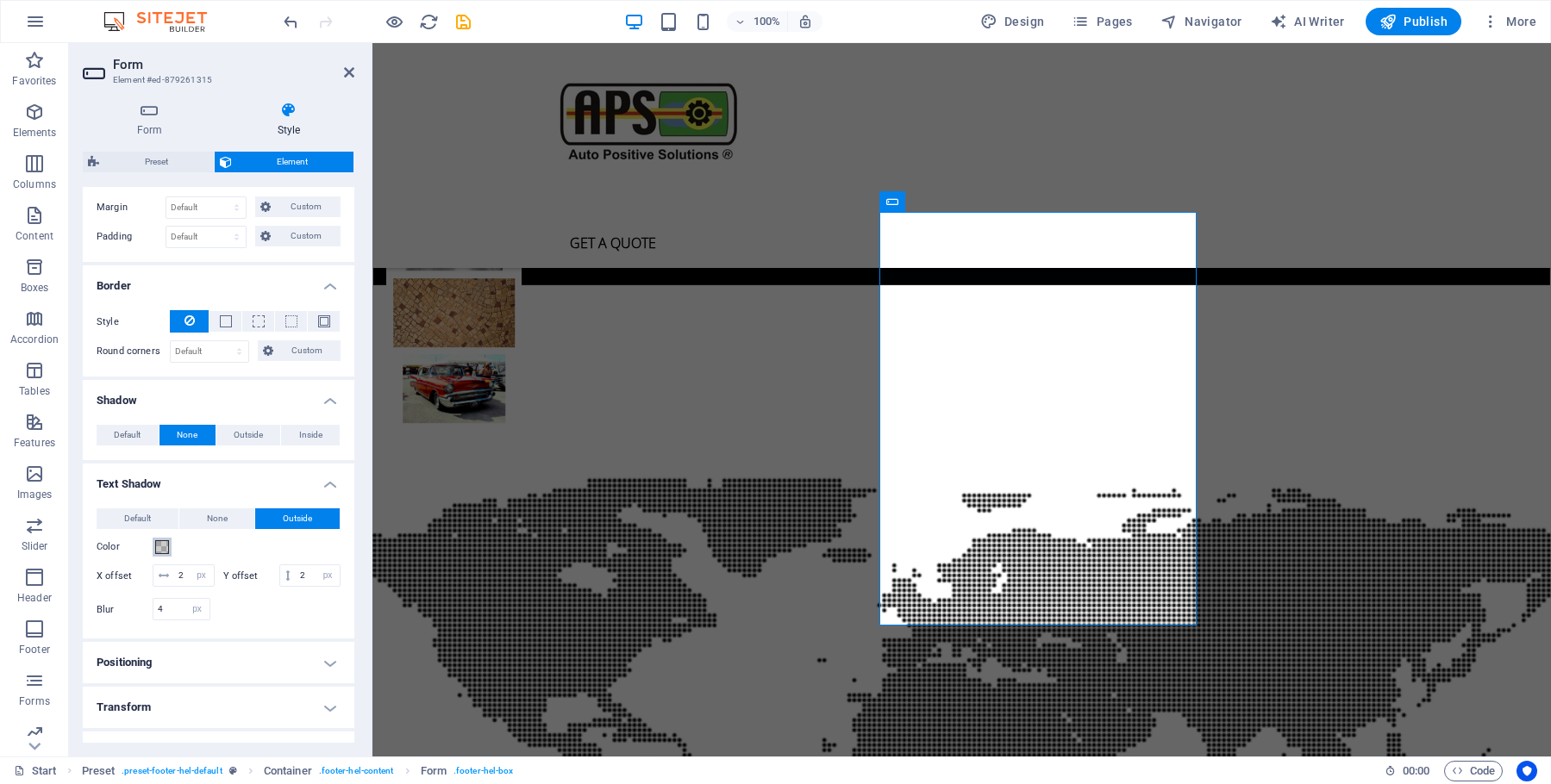
click at [164, 554] on span at bounding box center [162, 548] width 14 height 14
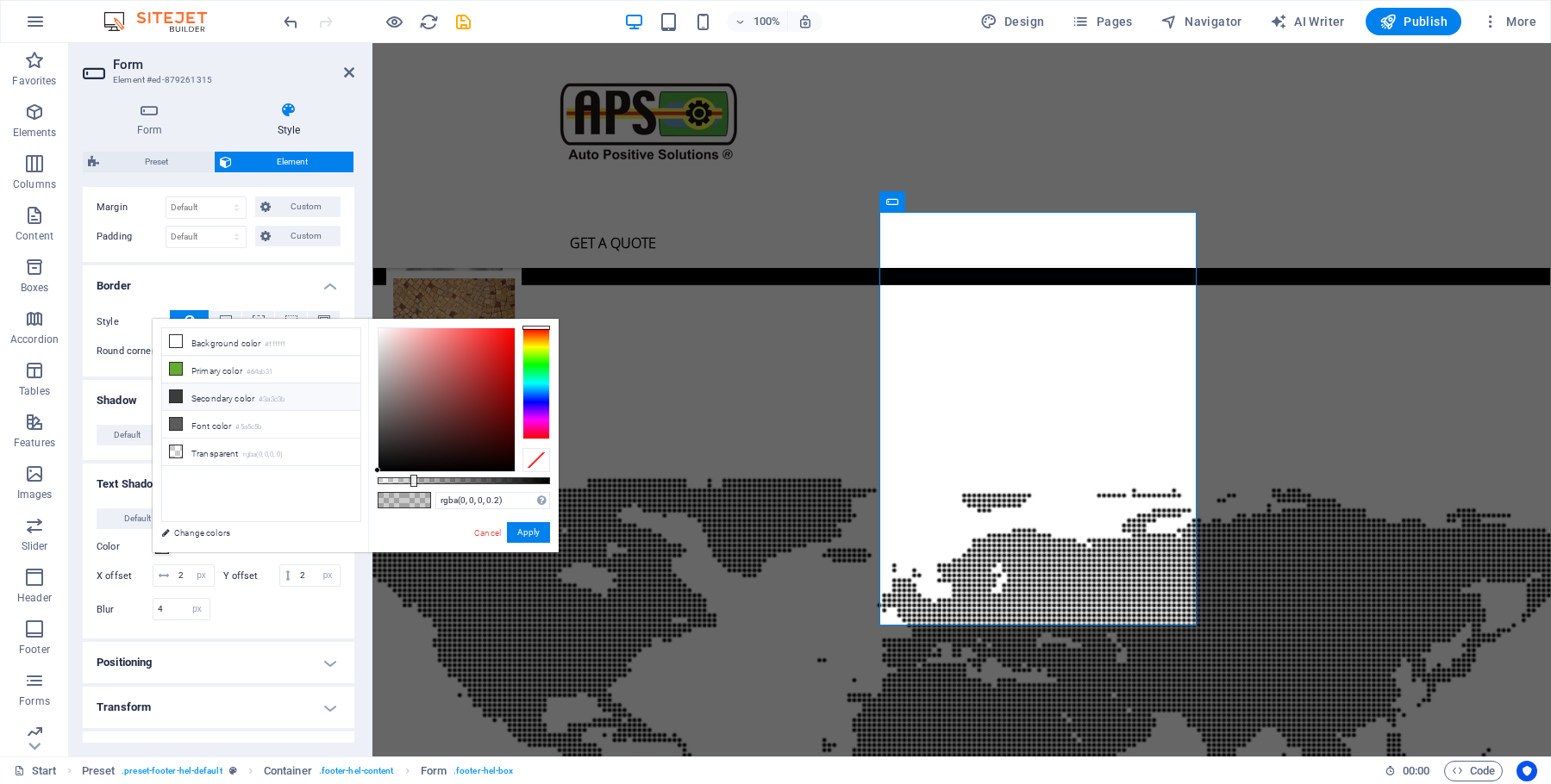
click at [182, 398] on span at bounding box center [176, 397] width 14 height 14
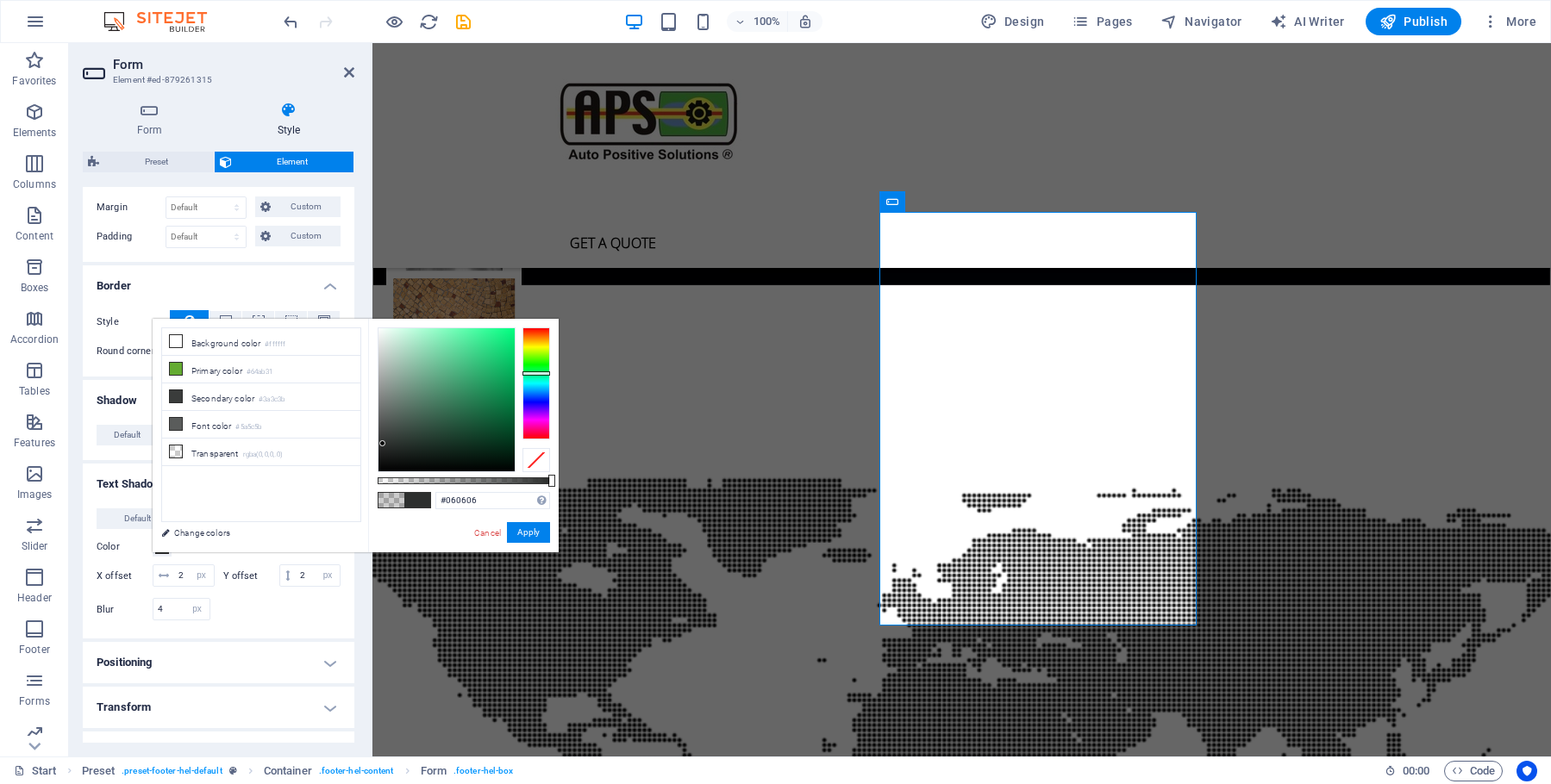
type input "#000000"
drag, startPoint x: 382, startPoint y: 435, endPoint x: 353, endPoint y: 494, distance: 65.7
click at [354, 496] on div "less Background color #ffffff Primary color #64ab31 Secondary color #3a3c3b Fon…" at bounding box center [356, 435] width 406 height 234
click at [530, 533] on button "Apply" at bounding box center [528, 533] width 43 height 21
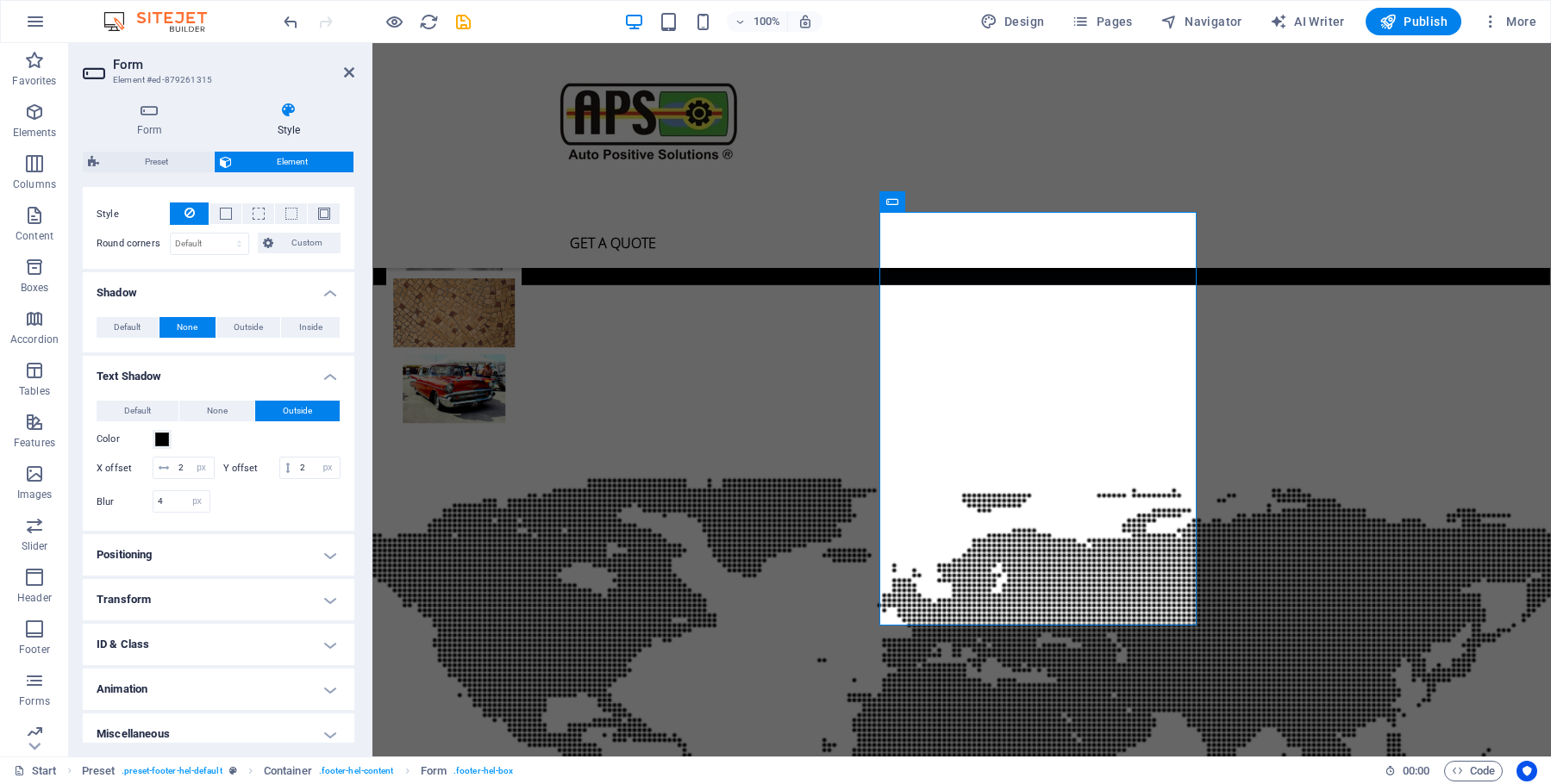
scroll to position [497, 0]
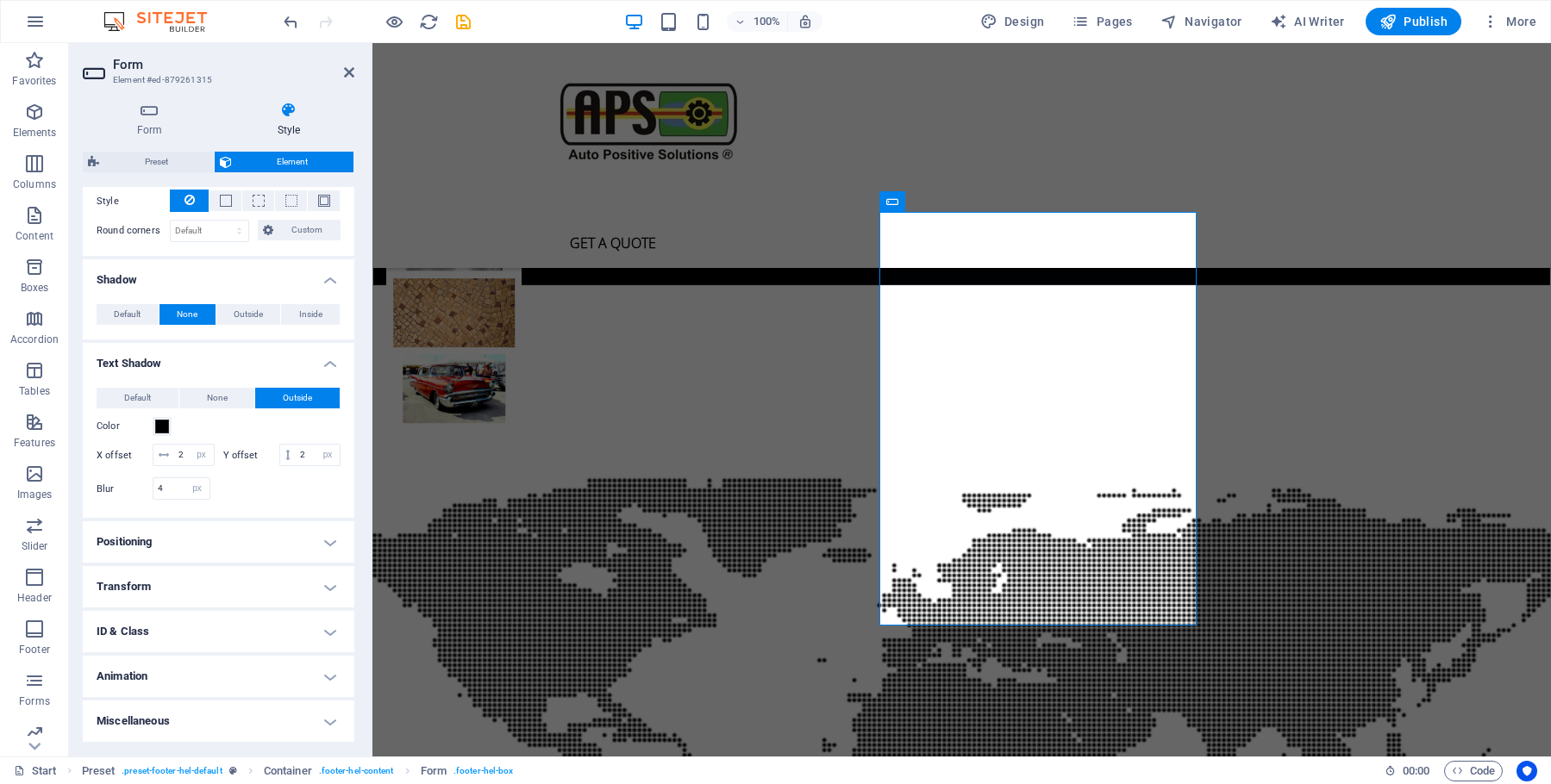
click at [312, 542] on h4 "Positioning" at bounding box center [218, 542] width 271 height 41
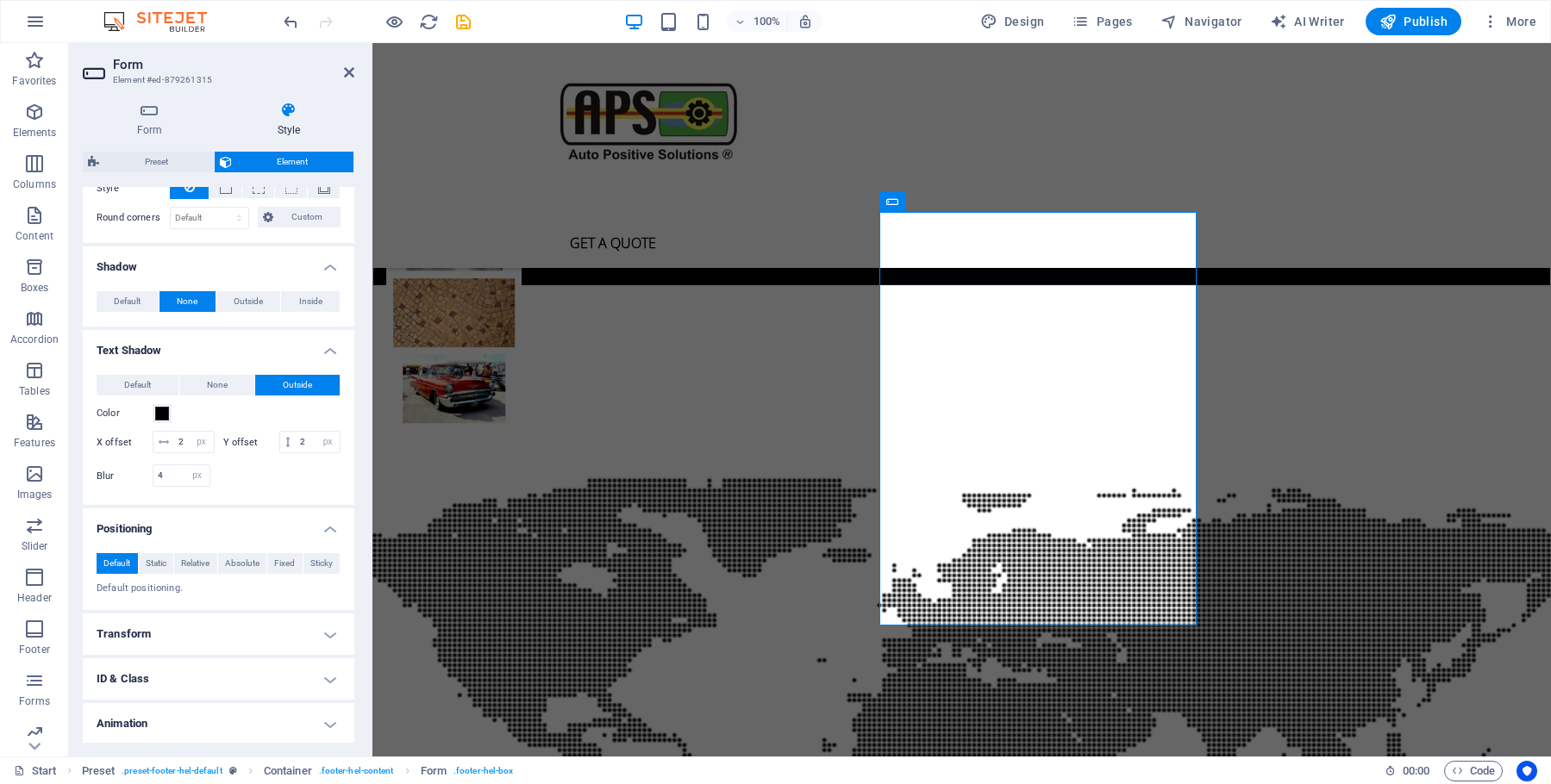
click at [260, 540] on h4 "Positioning" at bounding box center [218, 523] width 271 height 31
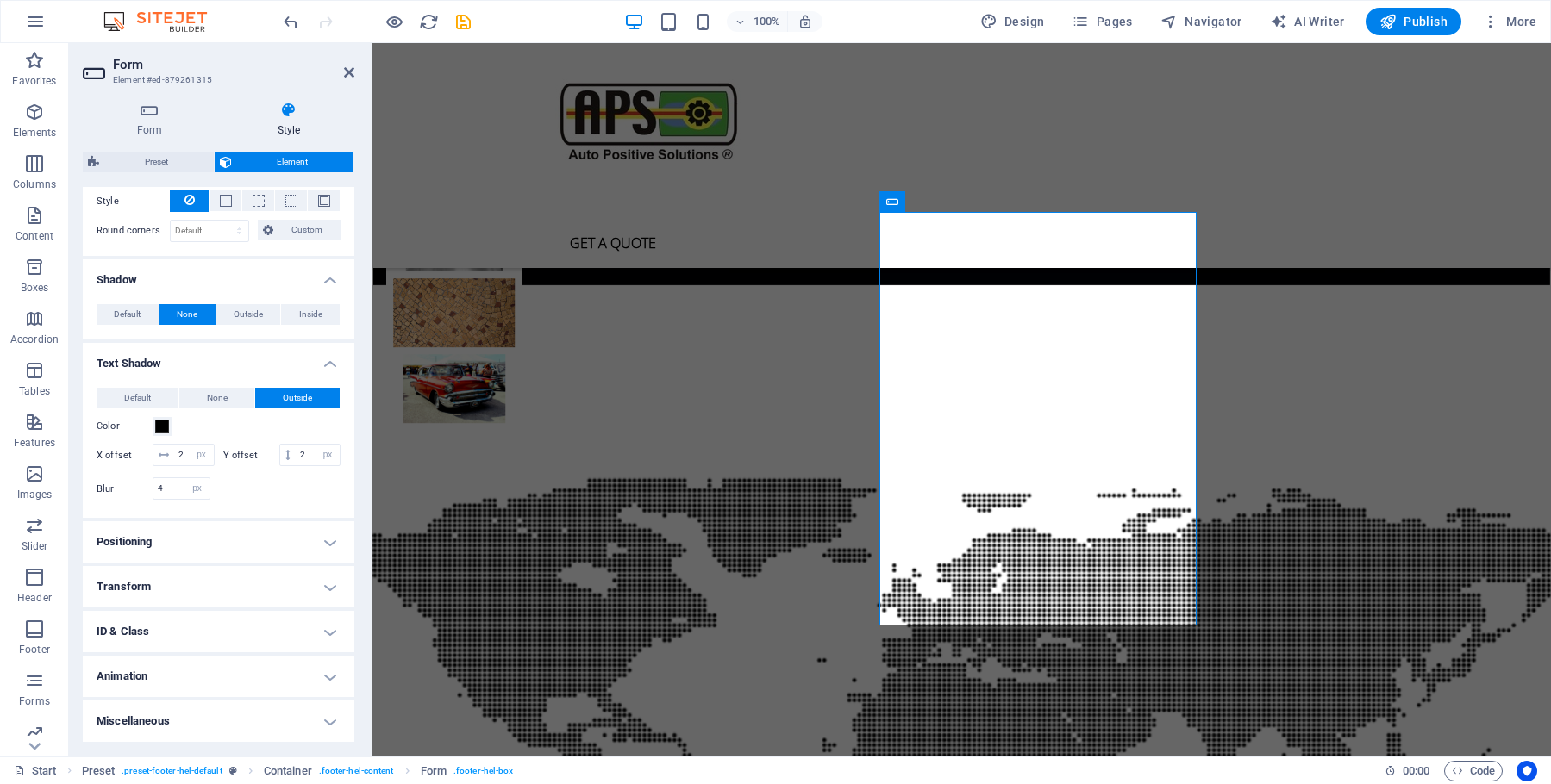
click at [313, 592] on h4 "Transform" at bounding box center [218, 586] width 271 height 41
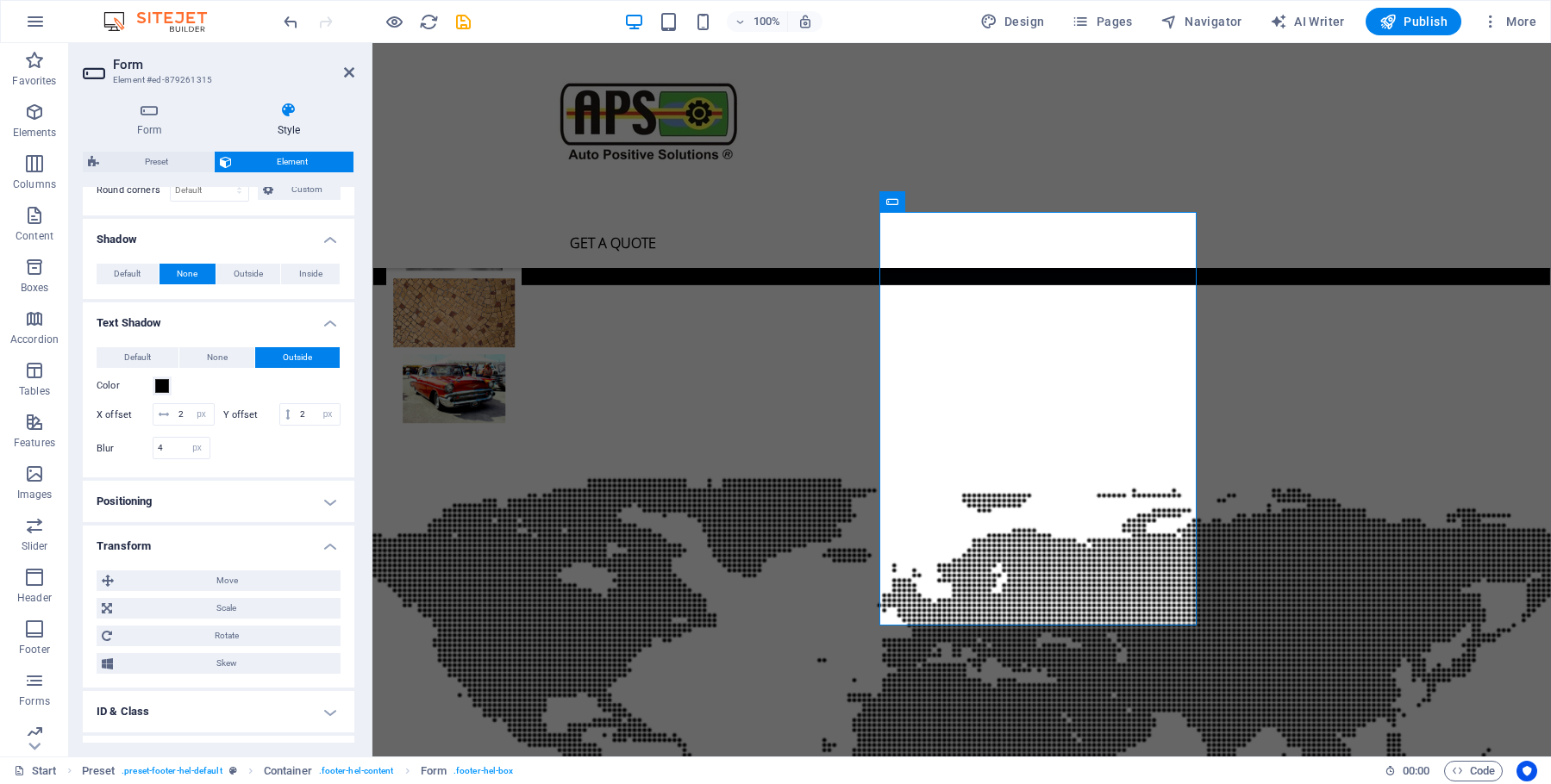
scroll to position [618, 0]
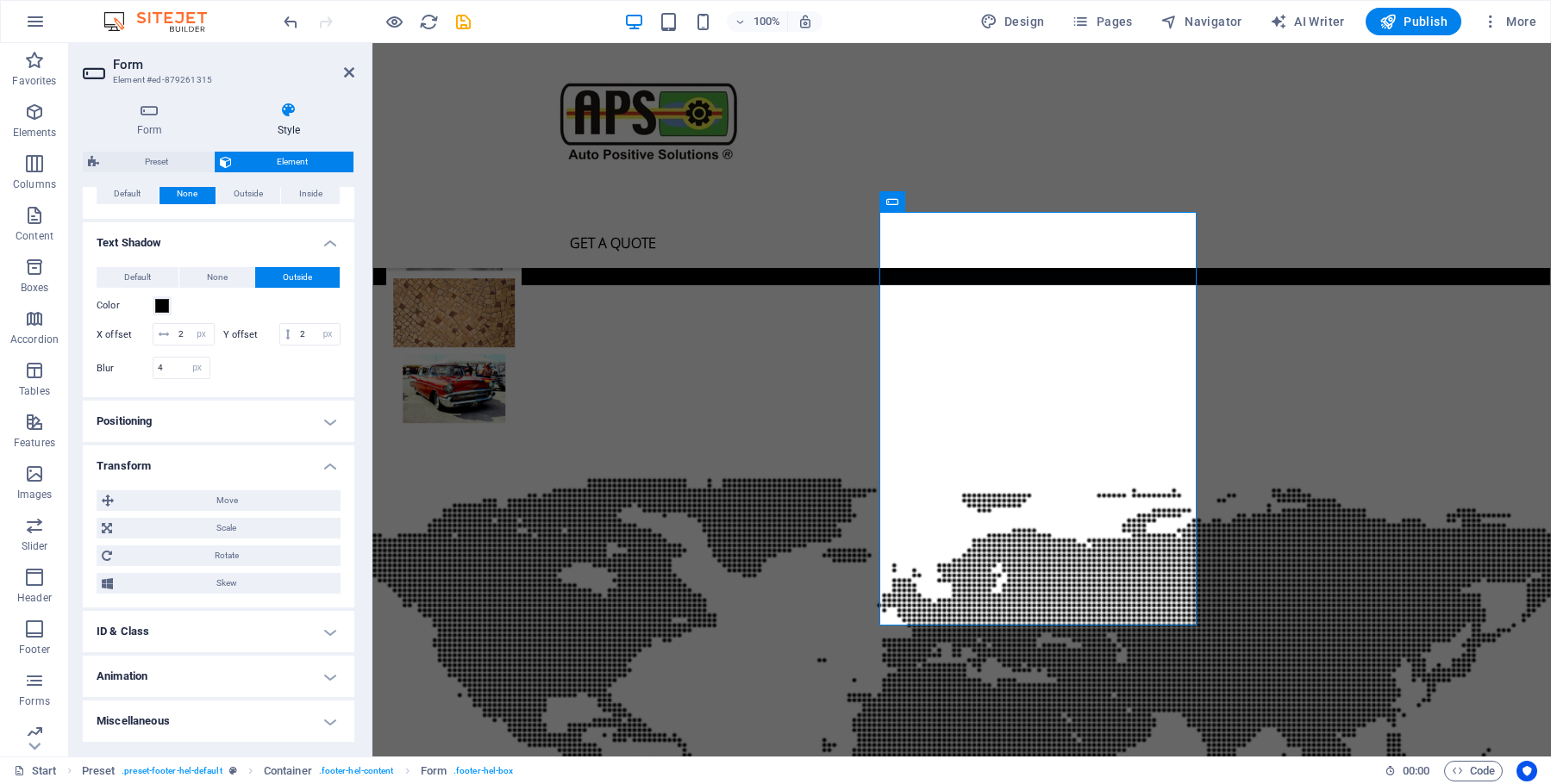
click at [325, 677] on h4 "Animation" at bounding box center [218, 676] width 271 height 41
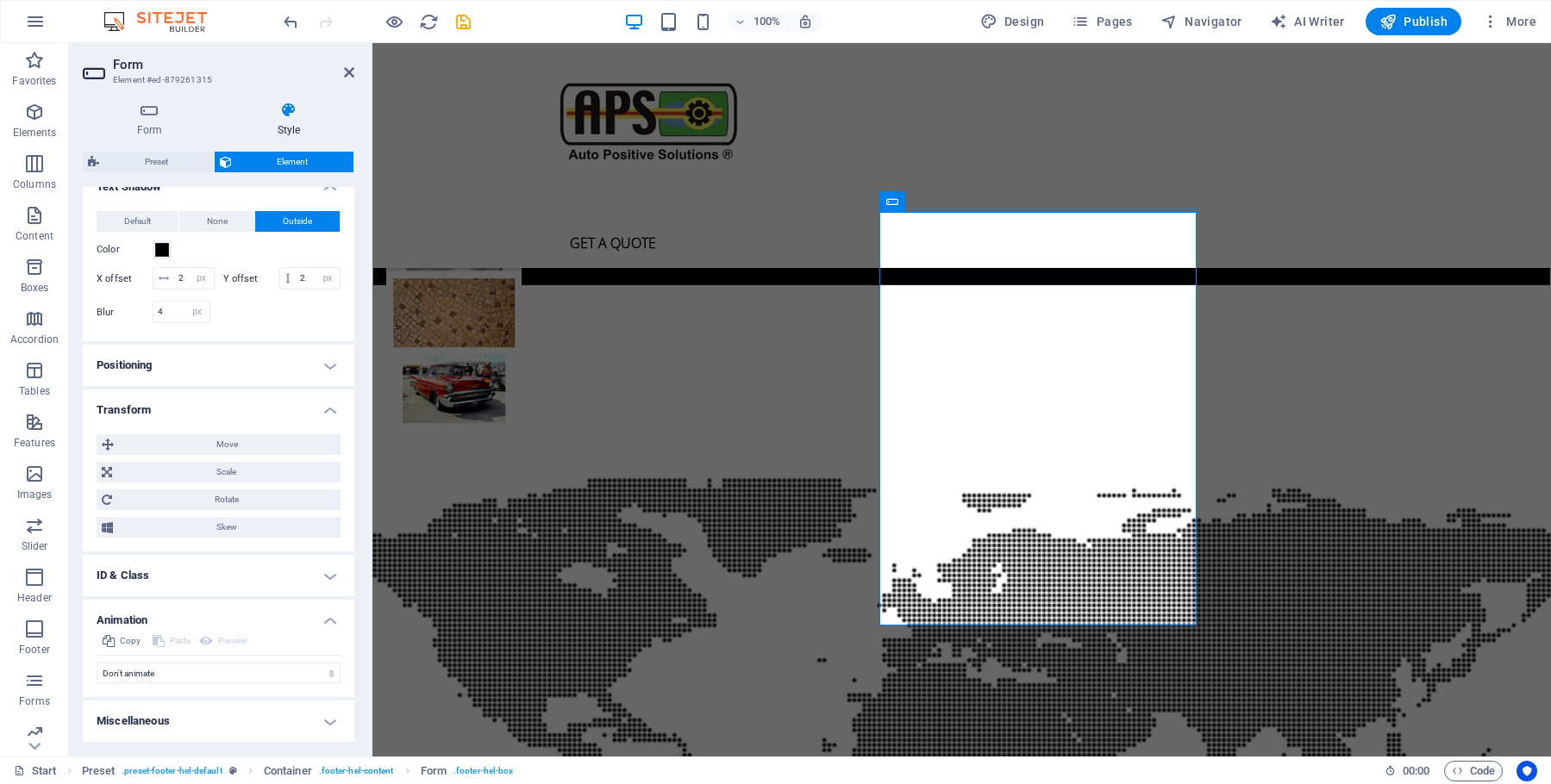
scroll to position [674, 0]
click at [97, 663] on select "Don't animate Show / Hide Slide up/down Zoom in/out Slide left to right Slide r…" at bounding box center [219, 673] width 244 height 21
click at [316, 719] on h4 "Miscellaneous" at bounding box center [218, 721] width 271 height 41
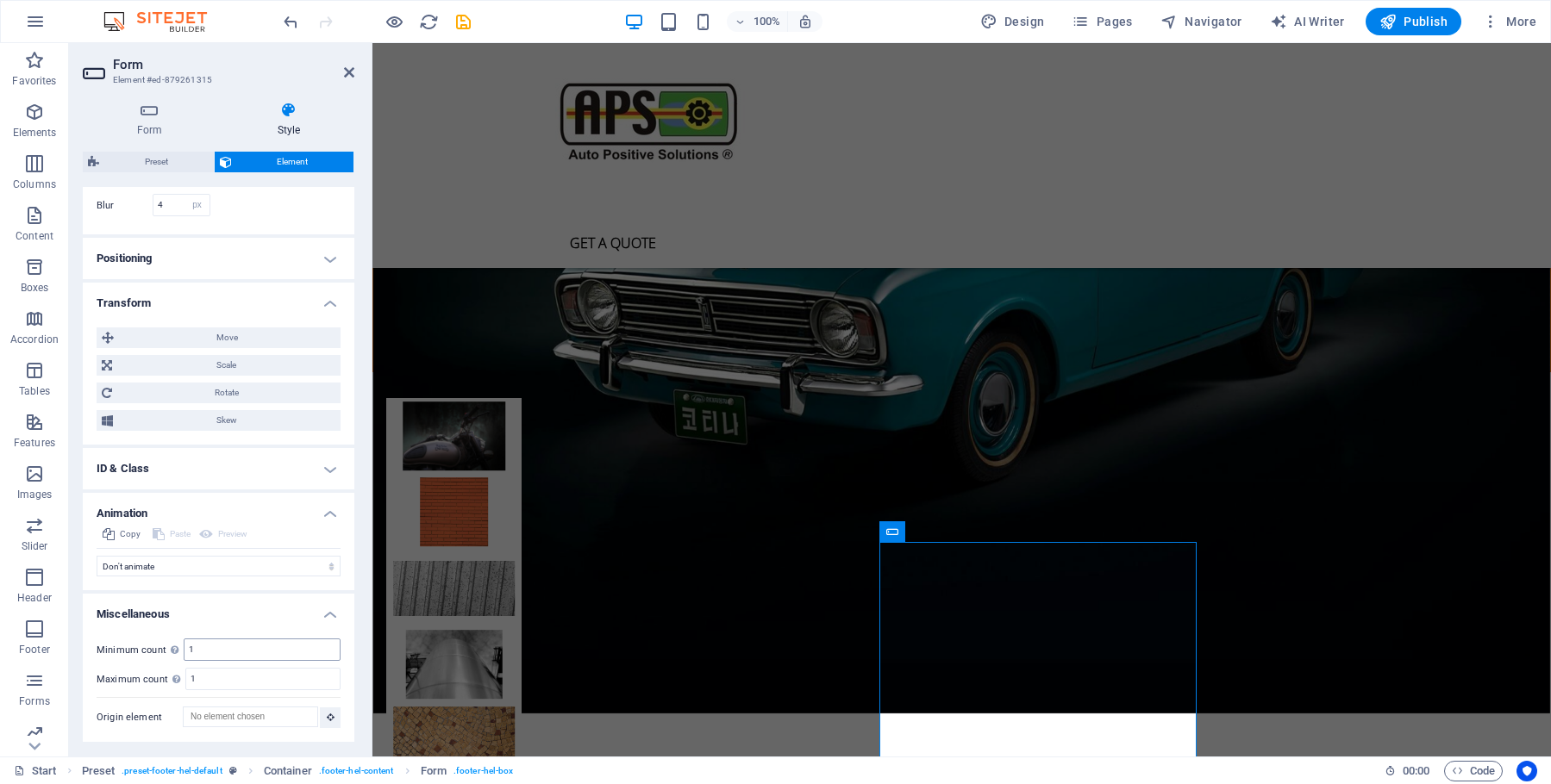
scroll to position [4200, 0]
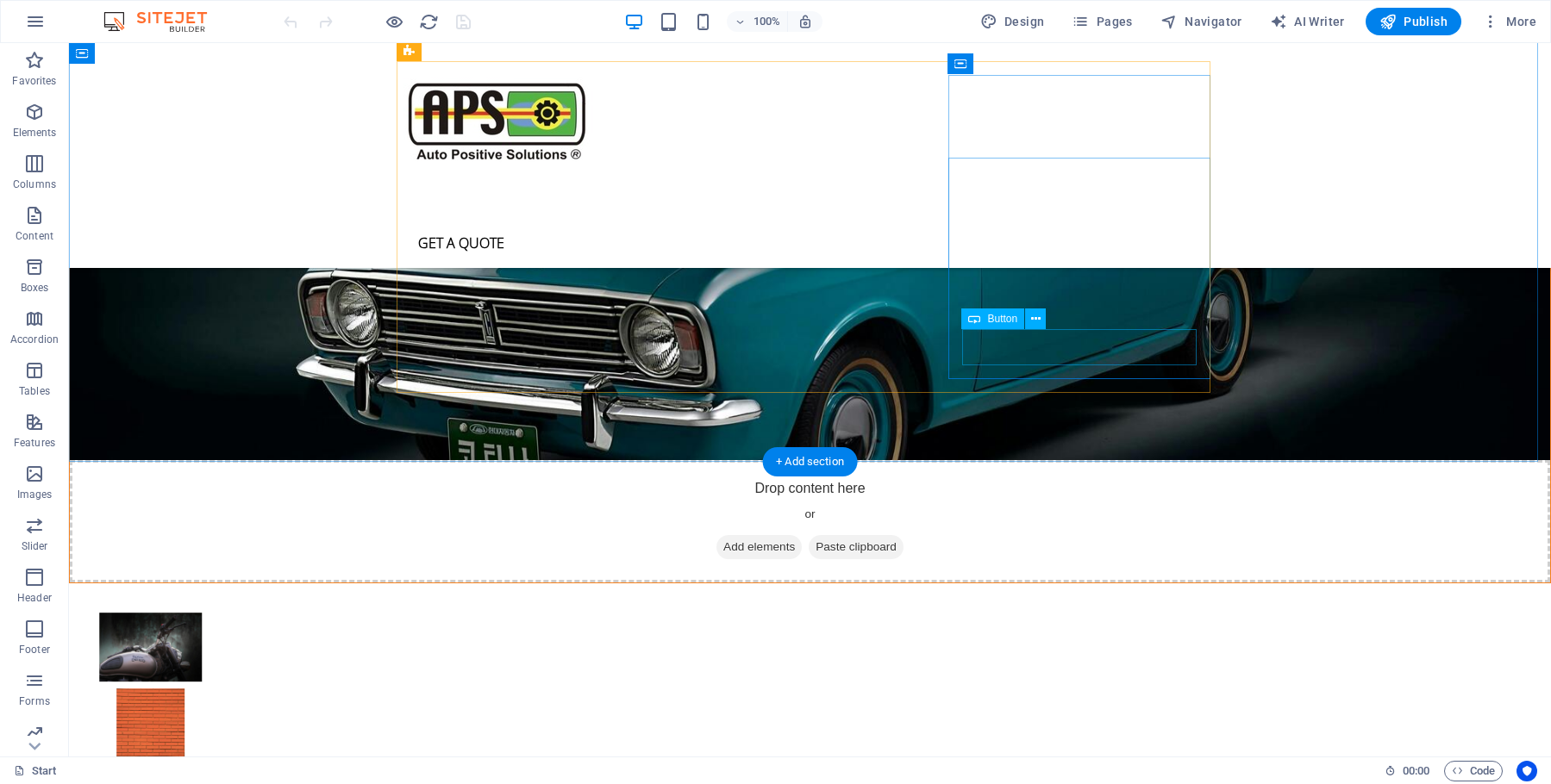
scroll to position [4611, 0]
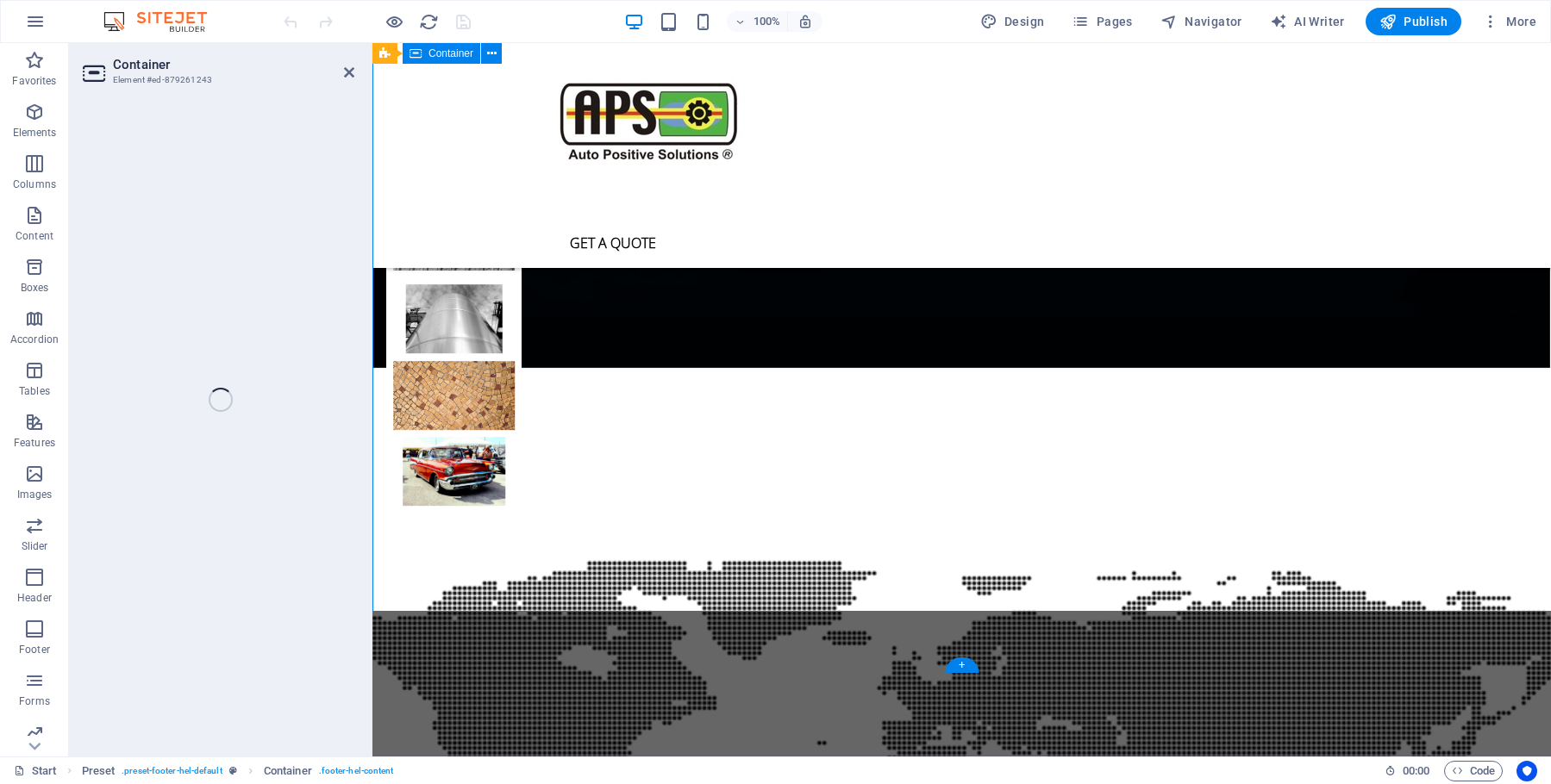
scroll to position [4694, 0]
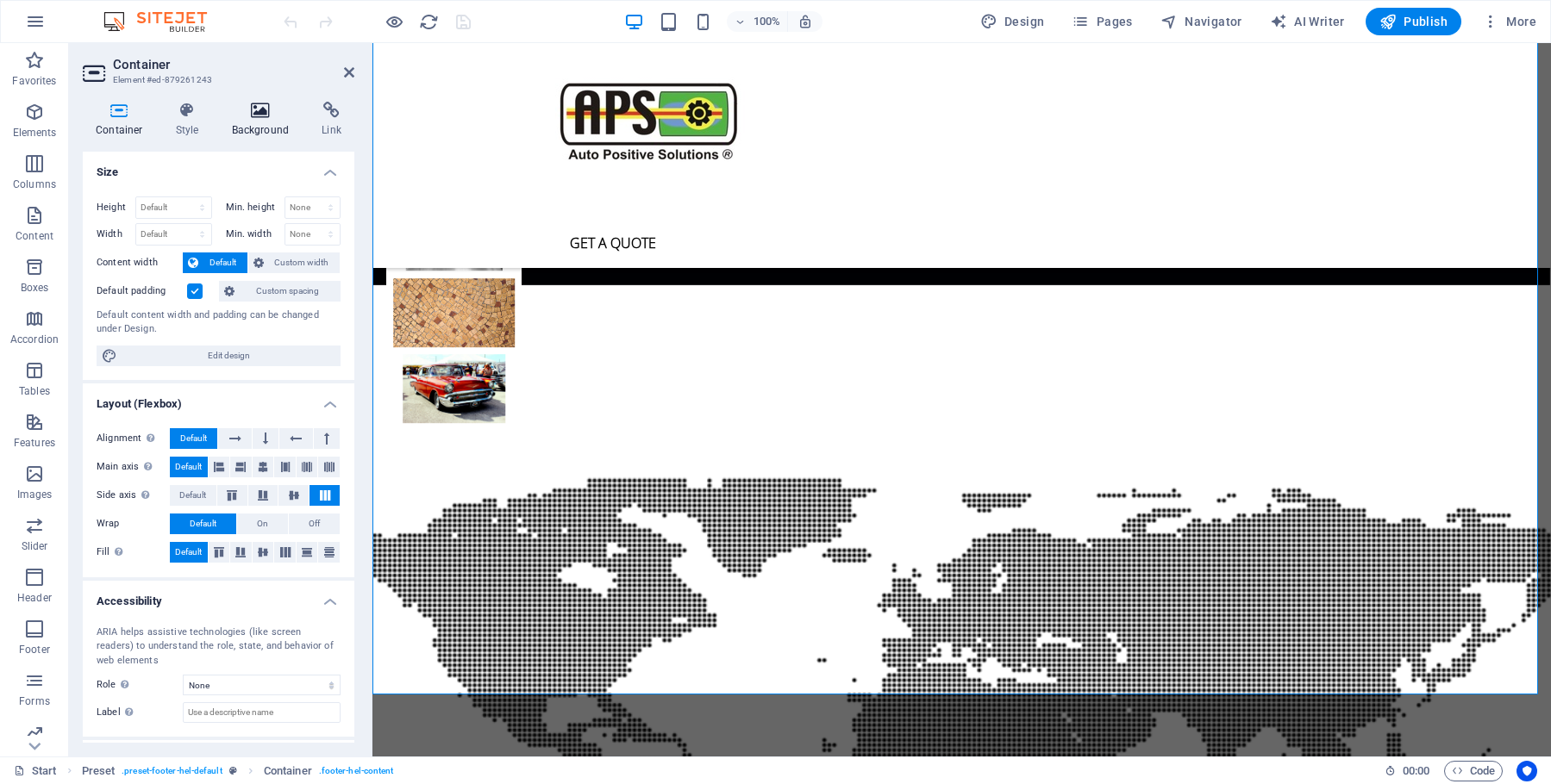
click at [246, 116] on icon at bounding box center [260, 111] width 83 height 18
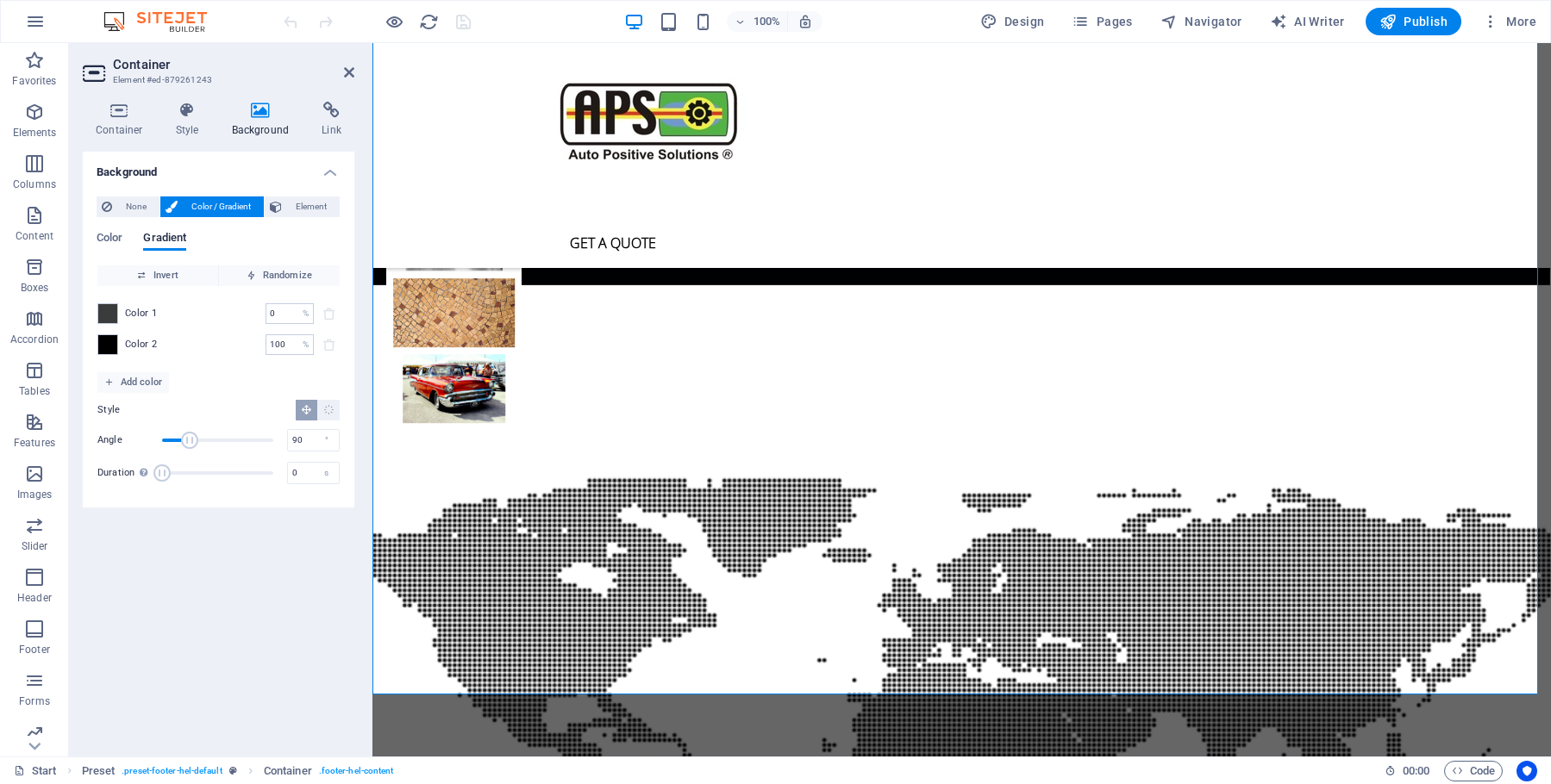
click at [137, 313] on span "Color 1" at bounding box center [141, 314] width 32 height 14
drag, startPoint x: 286, startPoint y: 311, endPoint x: 231, endPoint y: 313, distance: 55.0
click at [265, 313] on input "0" at bounding box center [280, 314] width 30 height 21
type input "100"
click at [328, 313] on span at bounding box center [329, 314] width 21 height 21
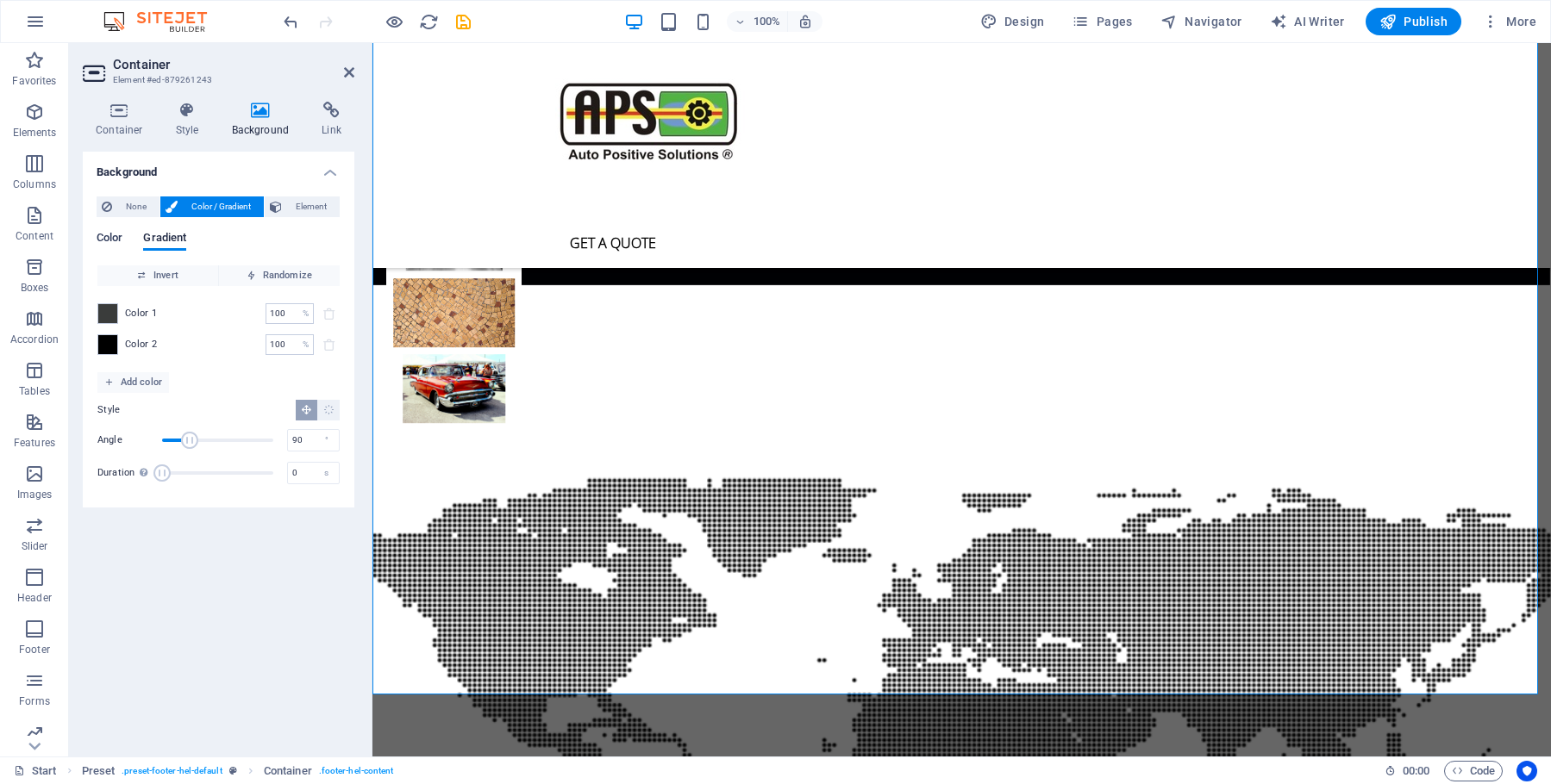
click at [107, 238] on span "Color" at bounding box center [109, 239] width 25 height 24
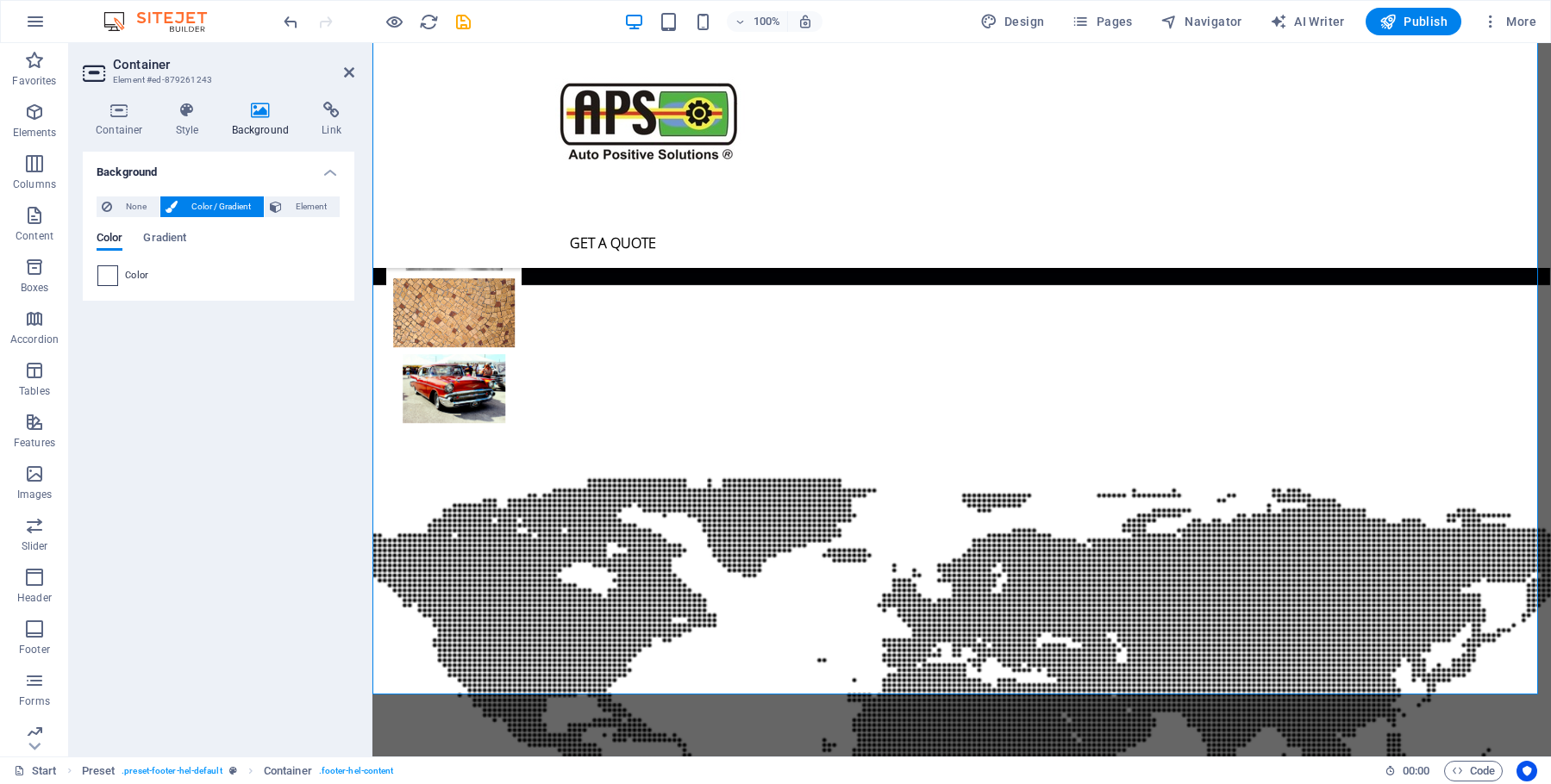
click at [106, 279] on span at bounding box center [108, 276] width 19 height 19
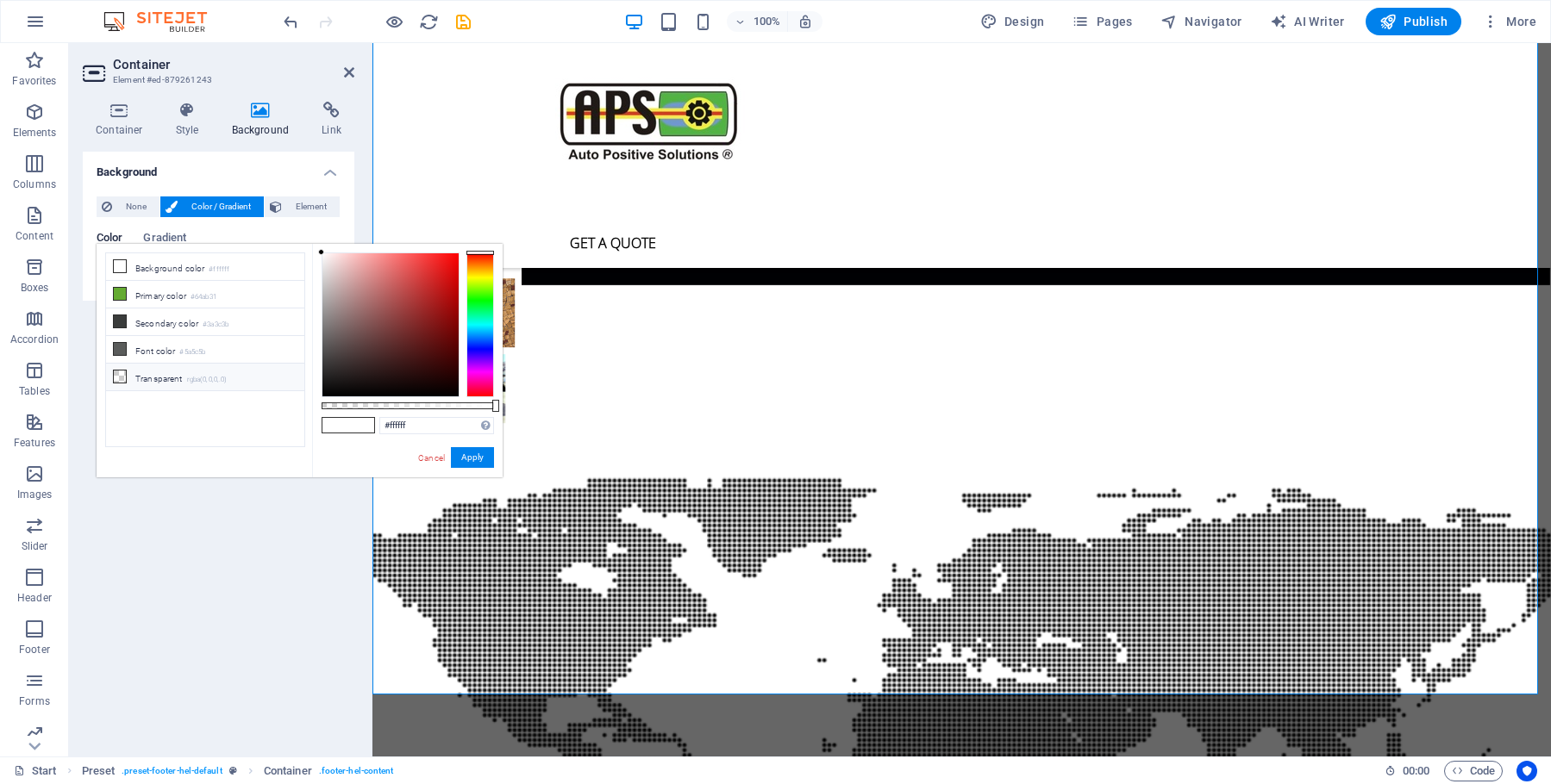
click at [119, 375] on icon at bounding box center [120, 377] width 12 height 12
type input "rgba(0, 0, 0, 0)"
click at [485, 454] on button "Apply" at bounding box center [472, 458] width 43 height 21
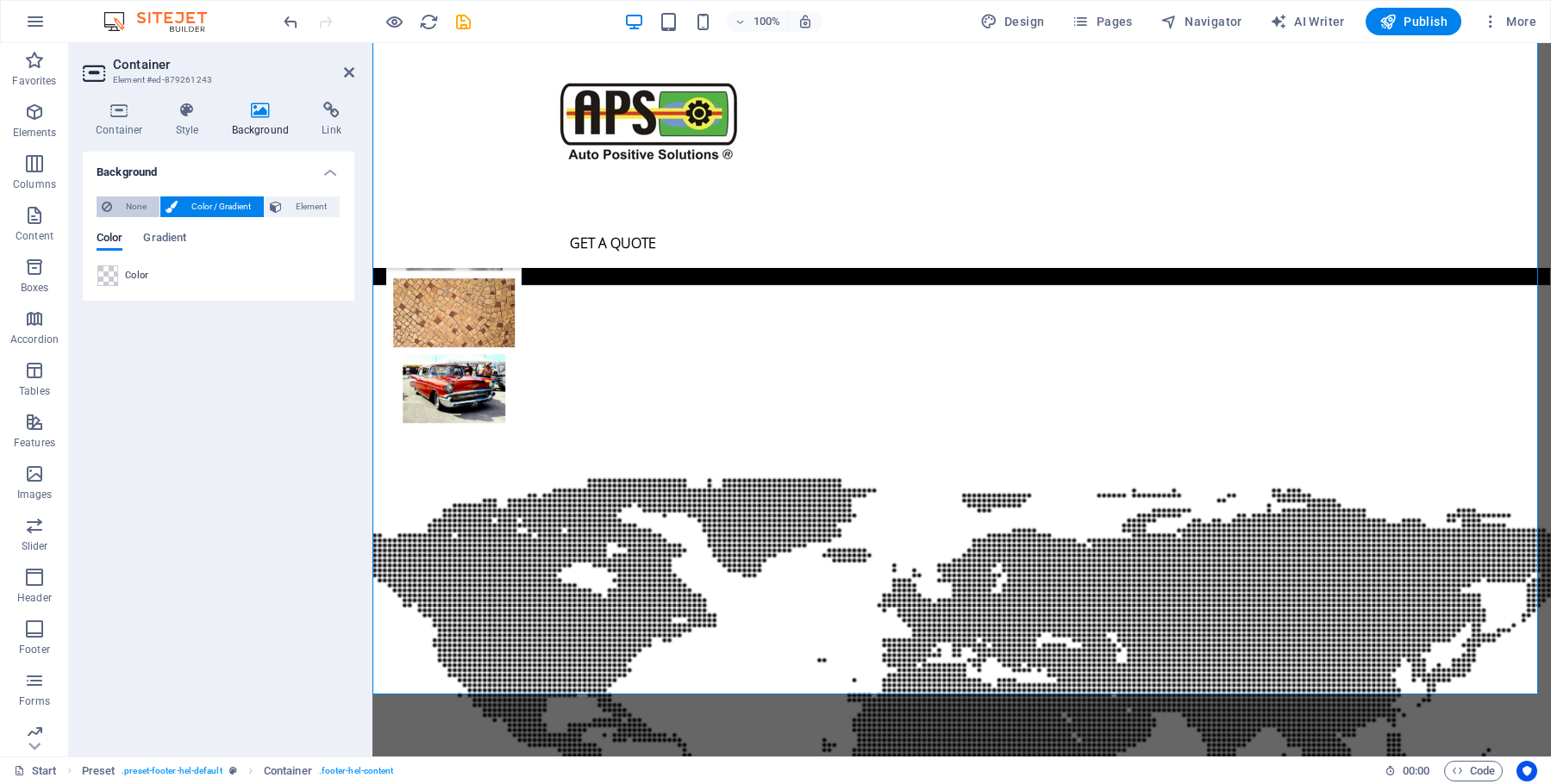
click at [129, 203] on span "None" at bounding box center [136, 207] width 37 height 21
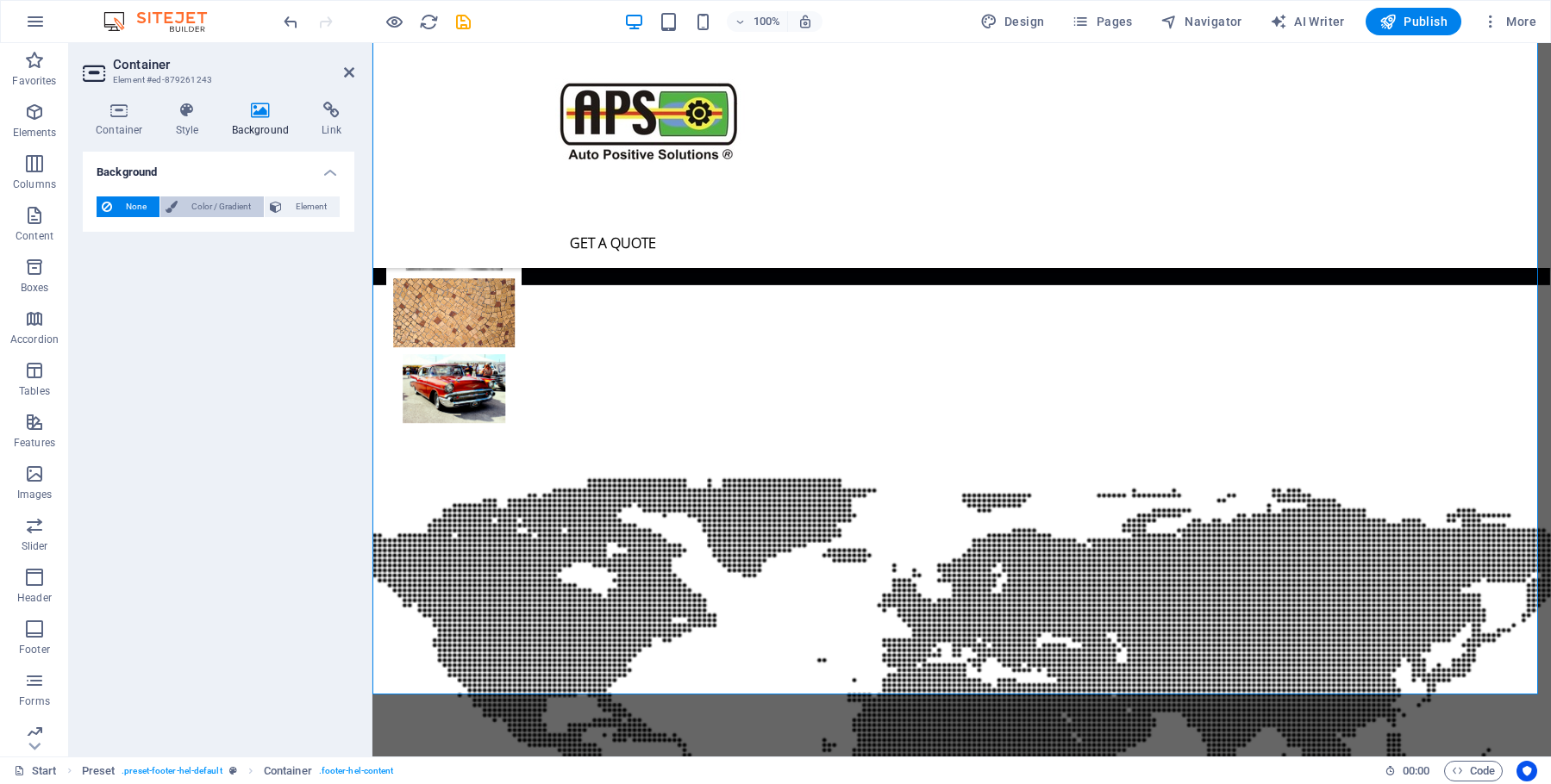
click at [193, 207] on span "Color / Gradient" at bounding box center [220, 207] width 76 height 21
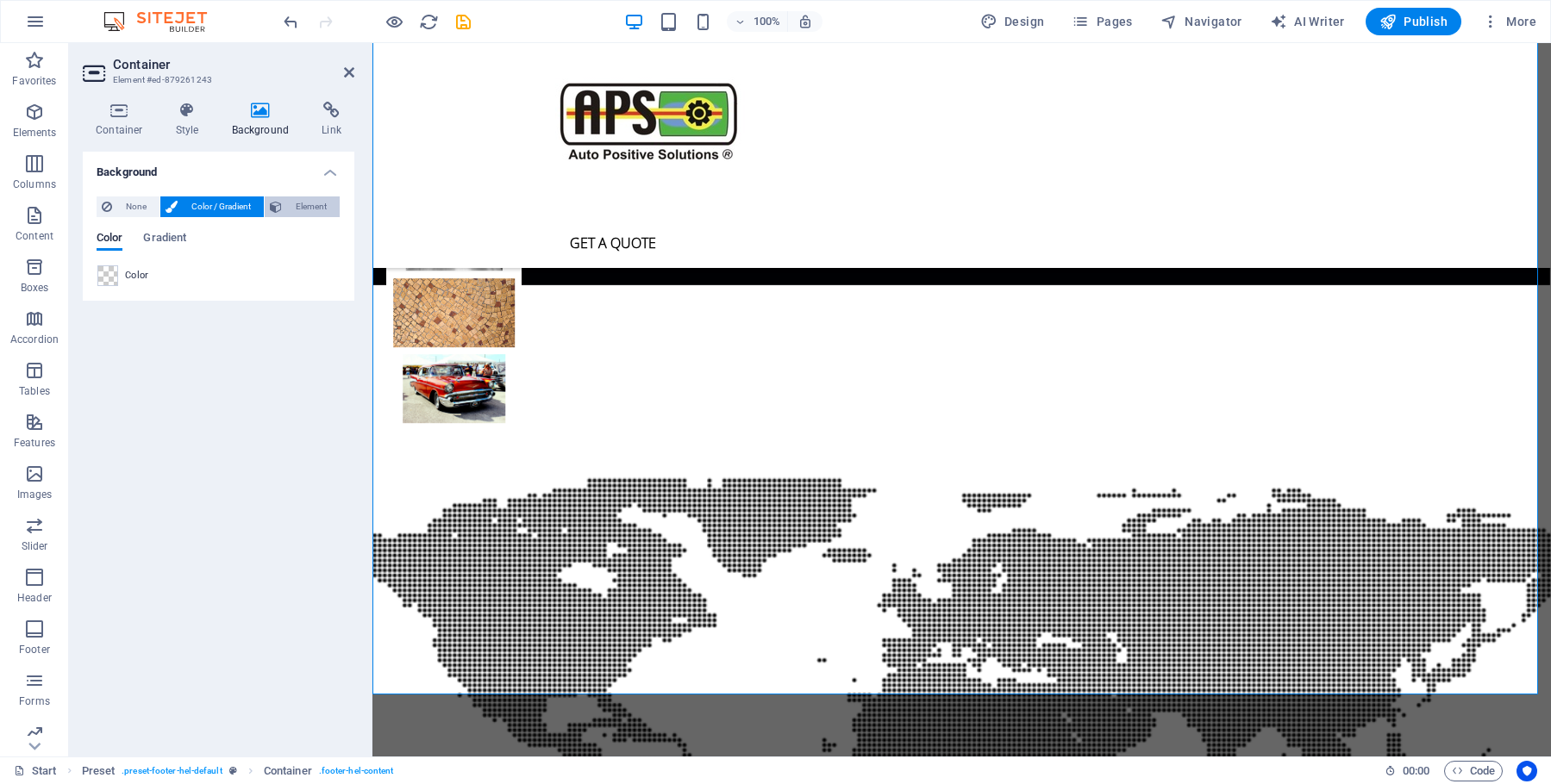
click at [304, 204] on span "Element" at bounding box center [311, 207] width 47 height 21
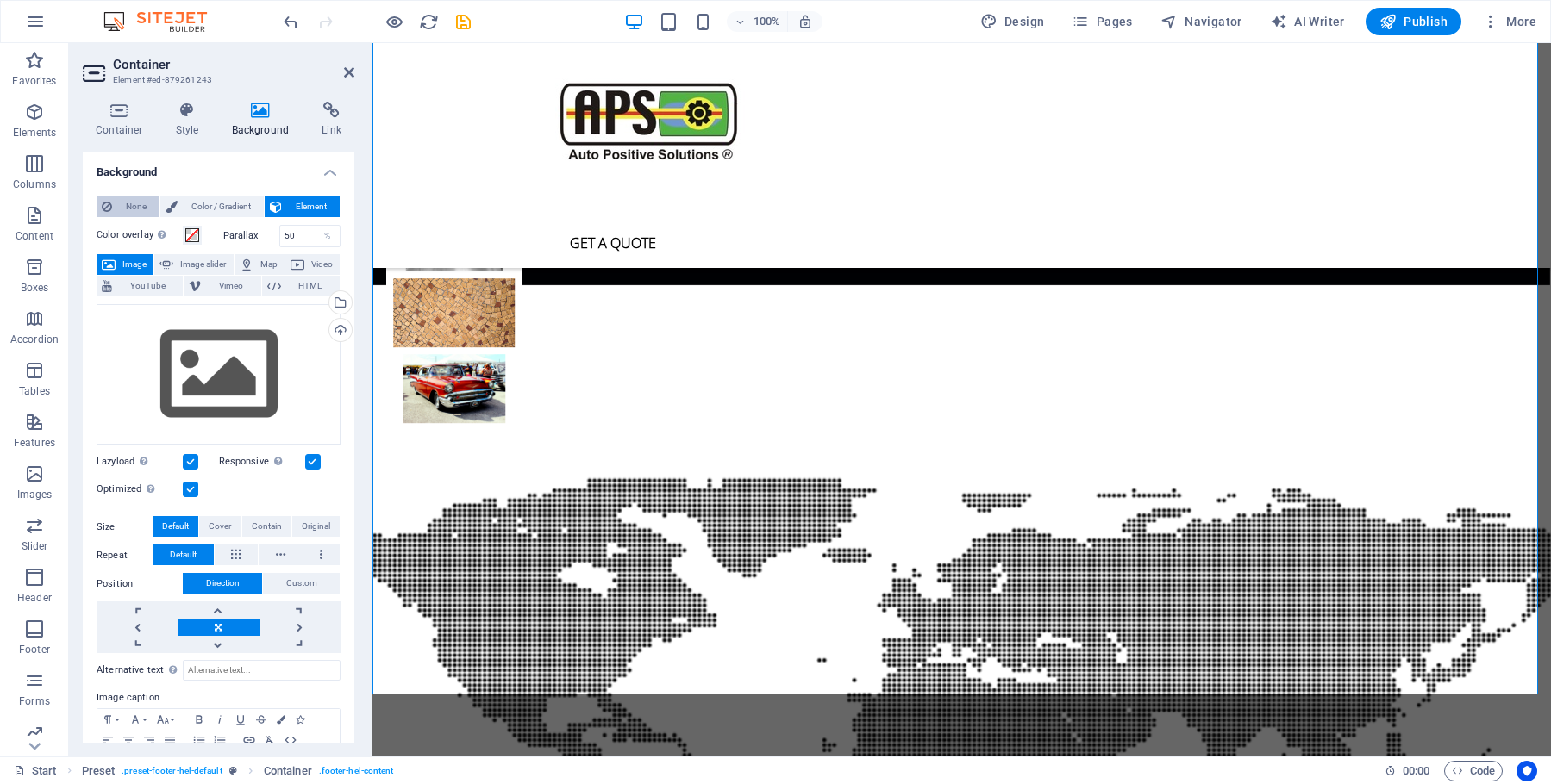
click at [135, 207] on span "None" at bounding box center [136, 207] width 37 height 21
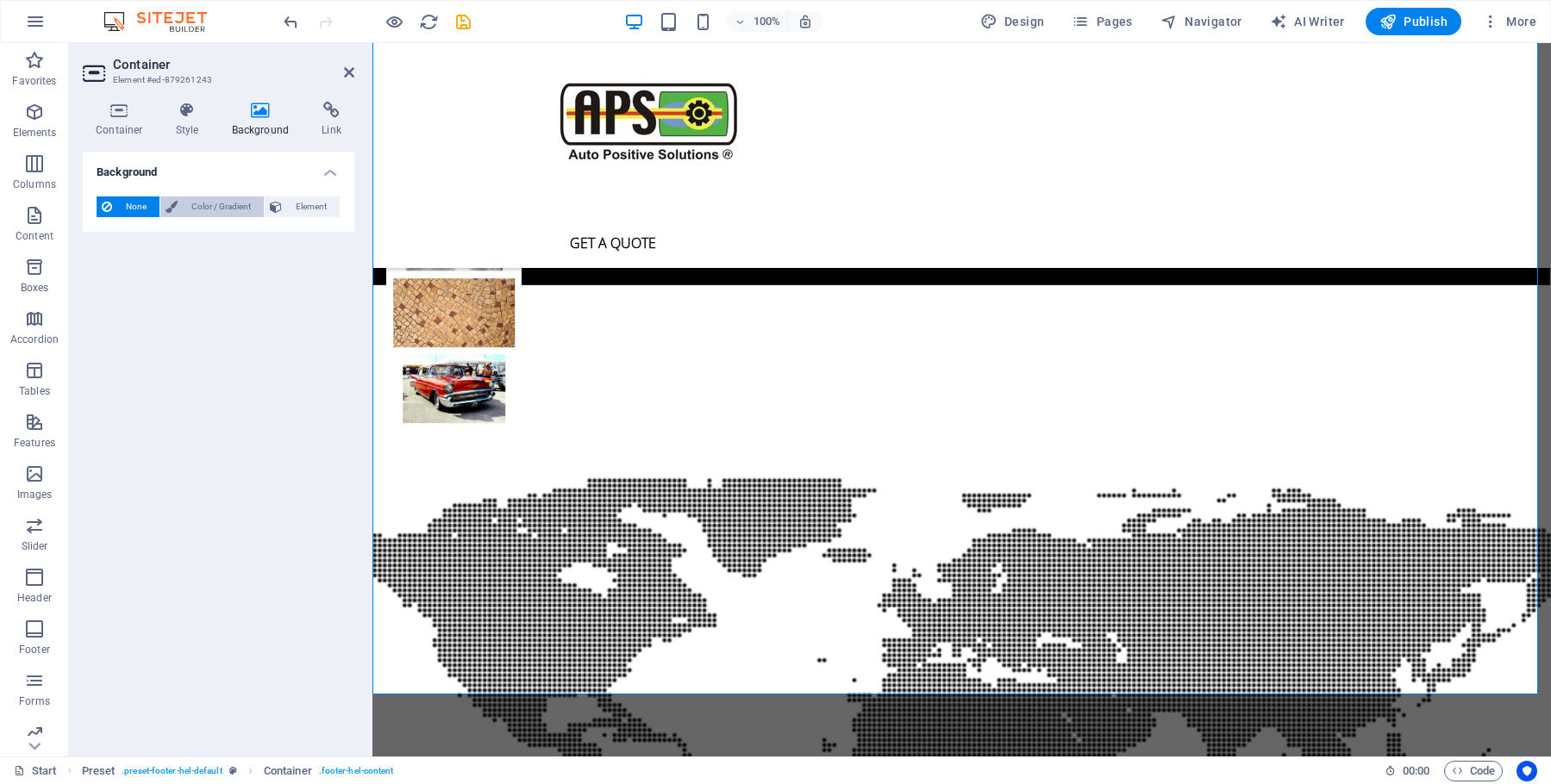
click at [213, 202] on span "Color / Gradient" at bounding box center [220, 207] width 76 height 21
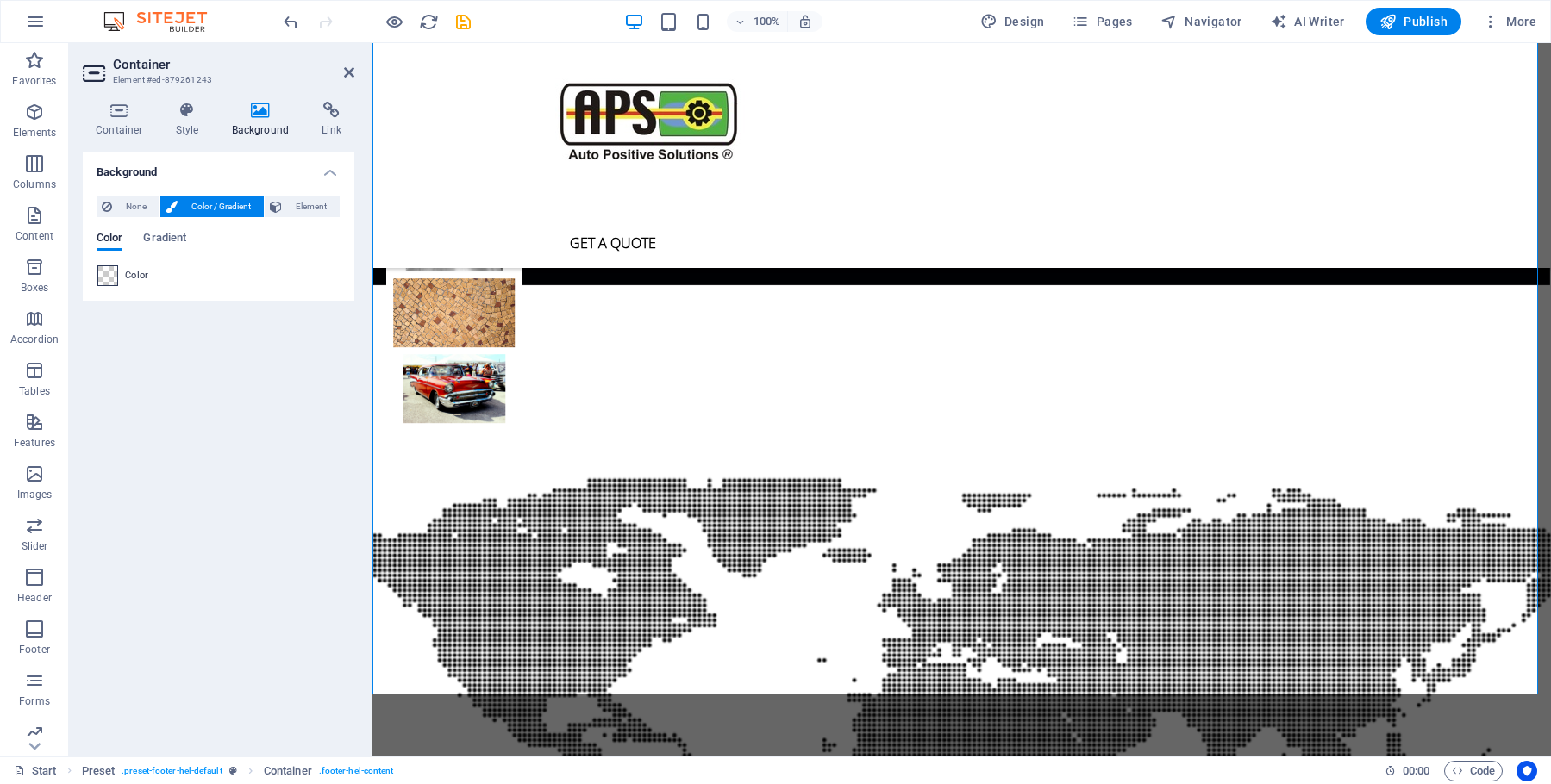
click at [107, 276] on span at bounding box center [108, 276] width 19 height 19
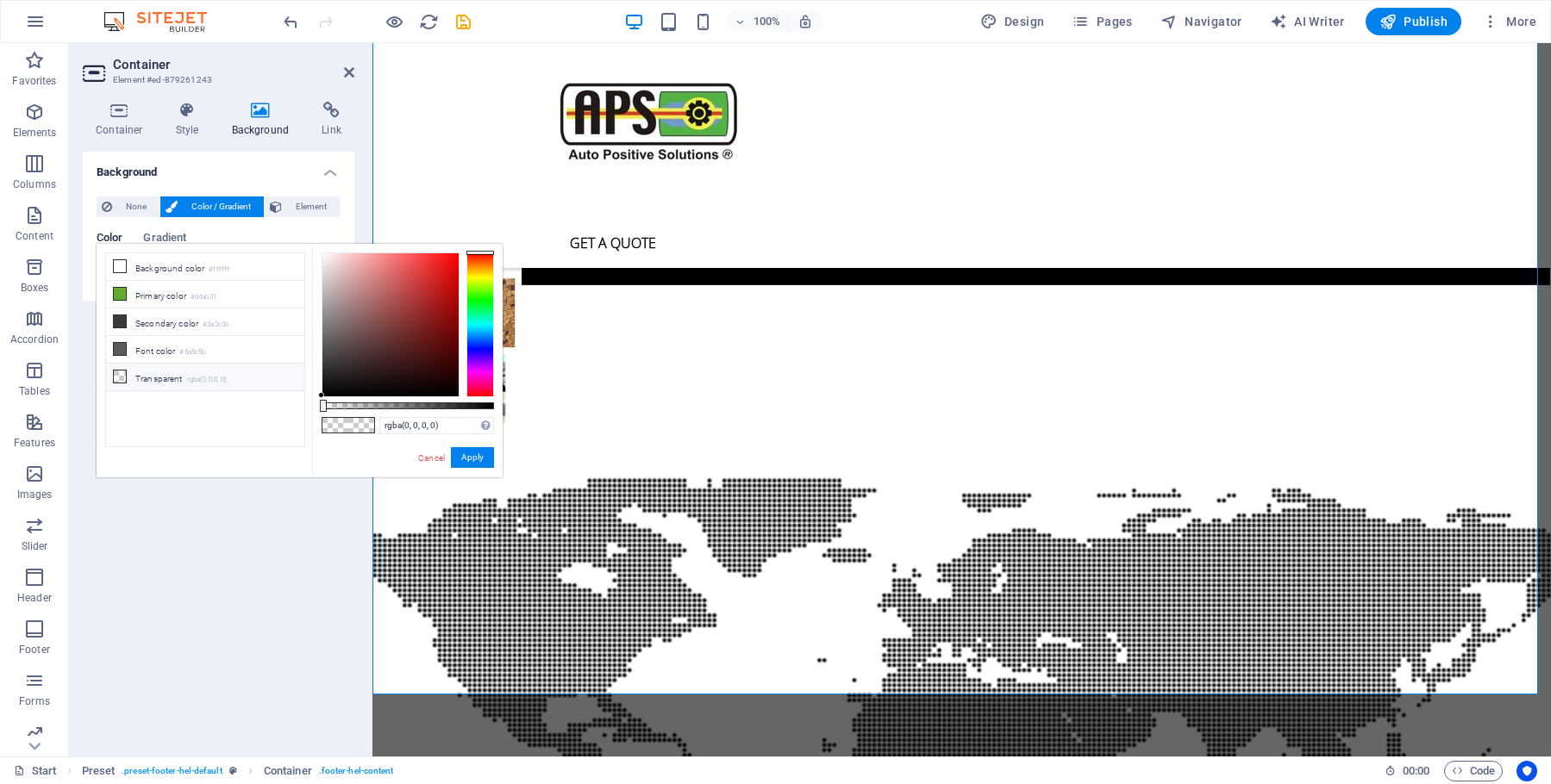
click at [113, 375] on span at bounding box center [120, 377] width 14 height 14
click at [337, 429] on span at bounding box center [335, 425] width 25 height 15
click at [474, 457] on button "Apply" at bounding box center [472, 458] width 43 height 21
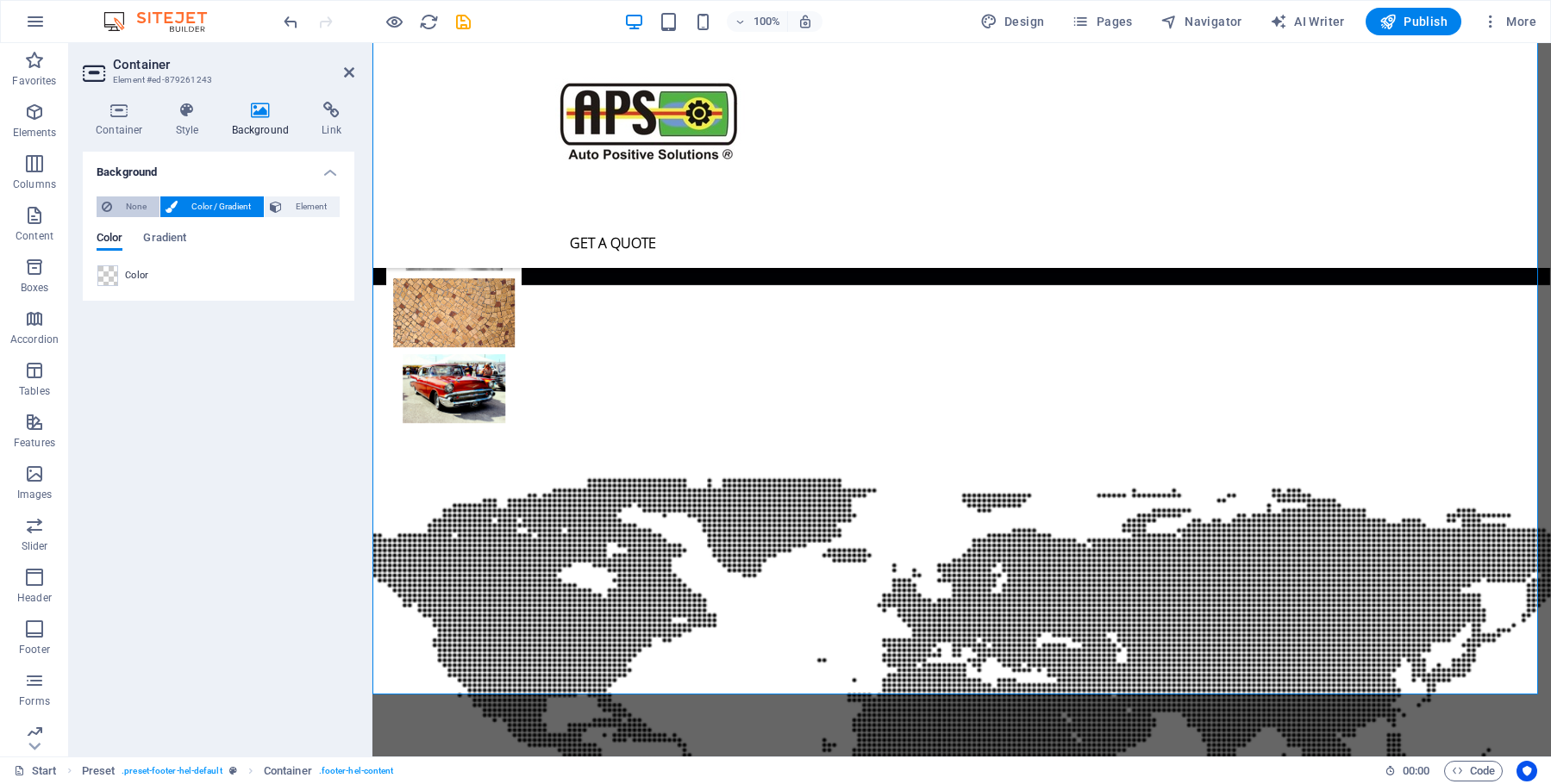
click at [121, 205] on span "None" at bounding box center [136, 207] width 37 height 21
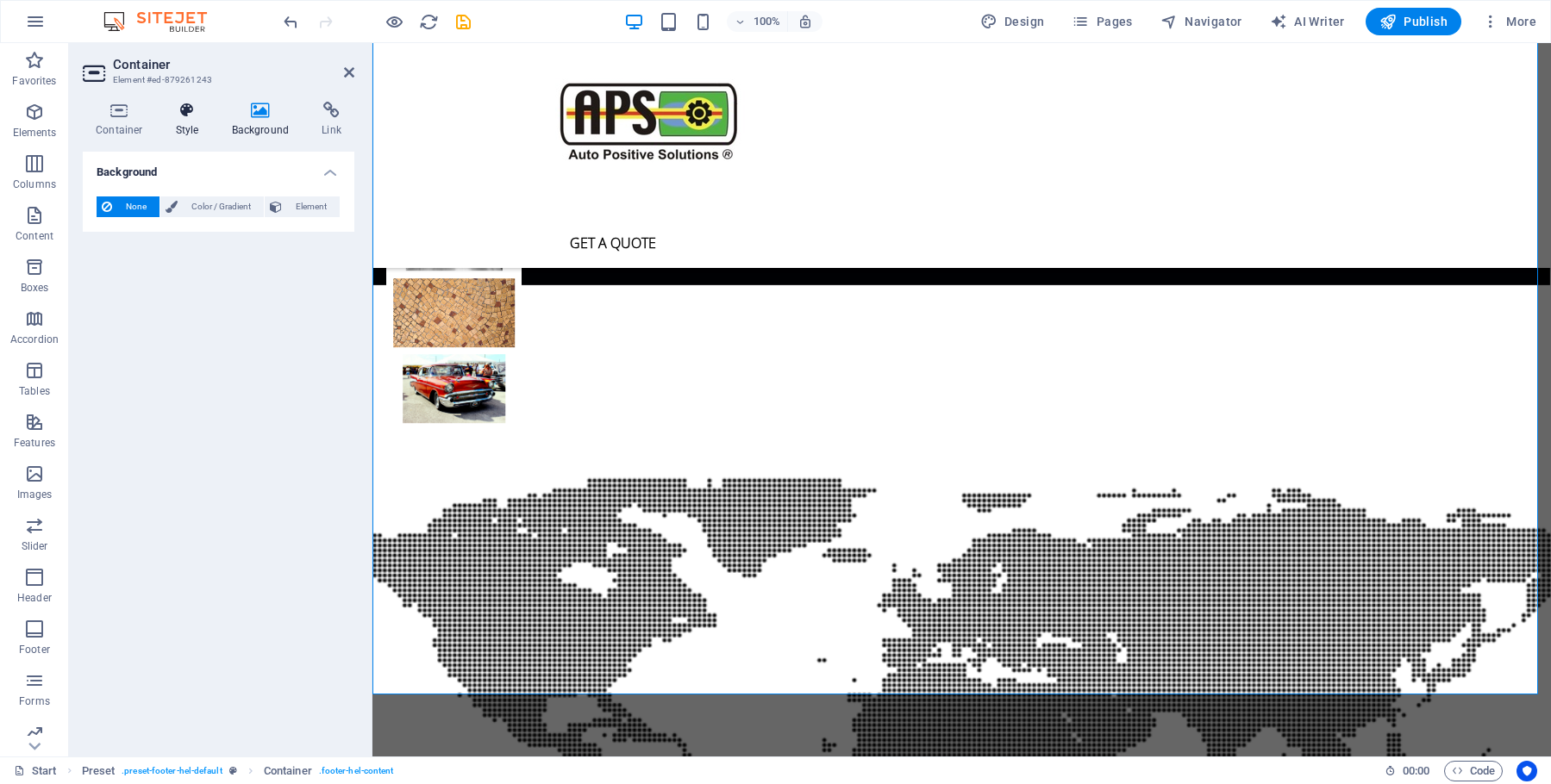
click at [184, 117] on icon at bounding box center [188, 111] width 49 height 18
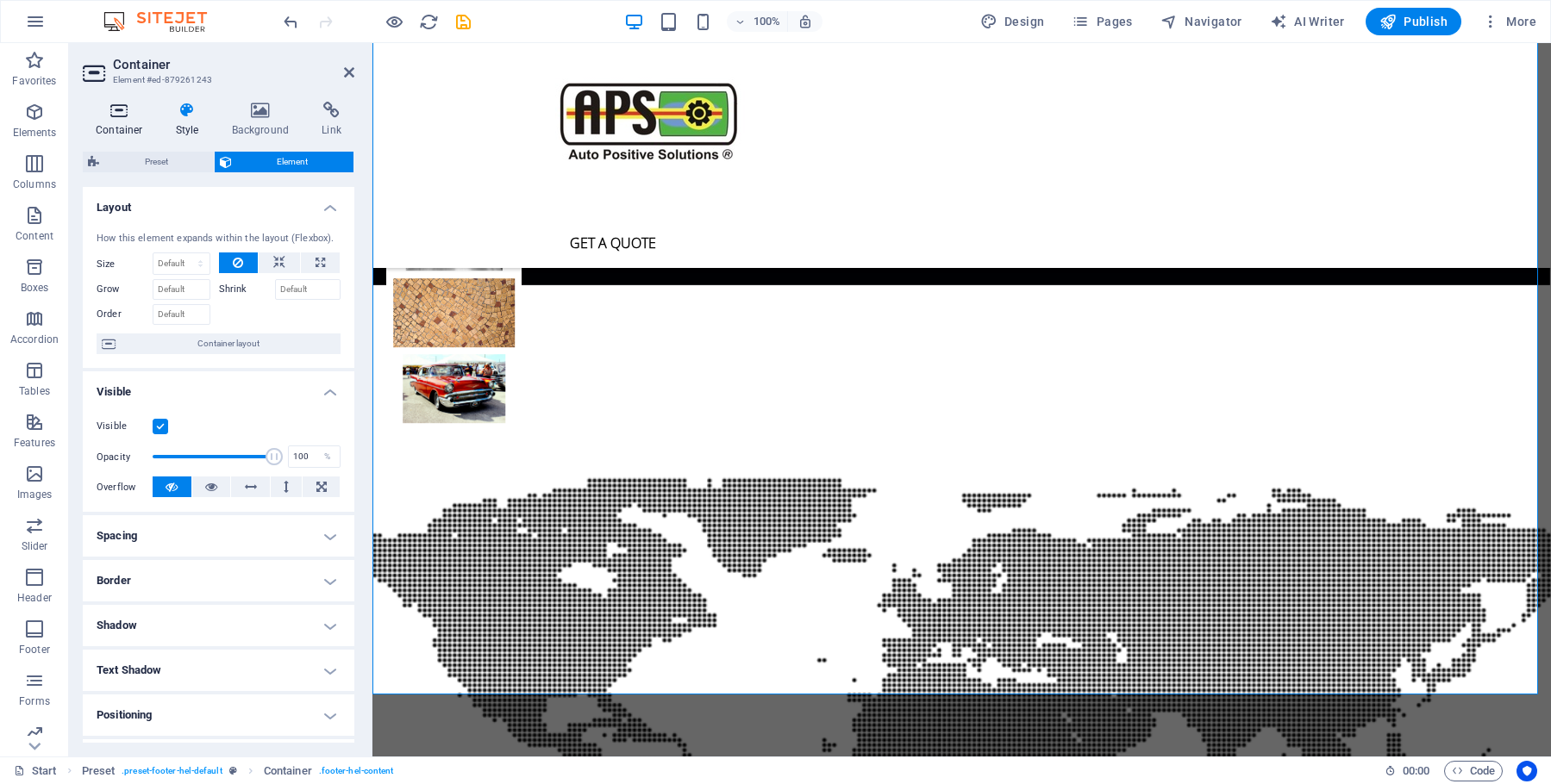
click at [112, 117] on icon at bounding box center [119, 111] width 73 height 18
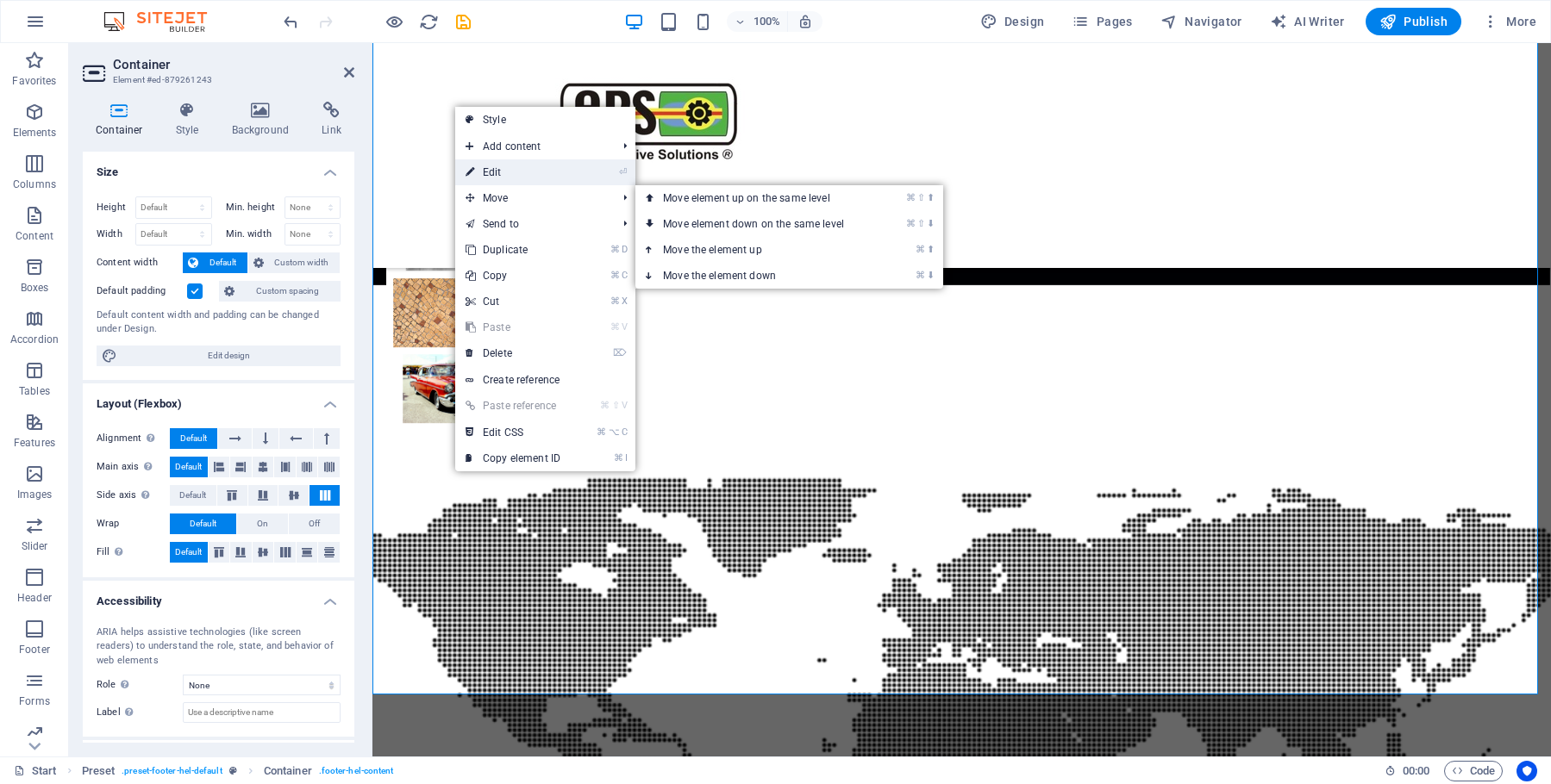
click at [500, 171] on link "⏎ Edit" at bounding box center [513, 172] width 116 height 25
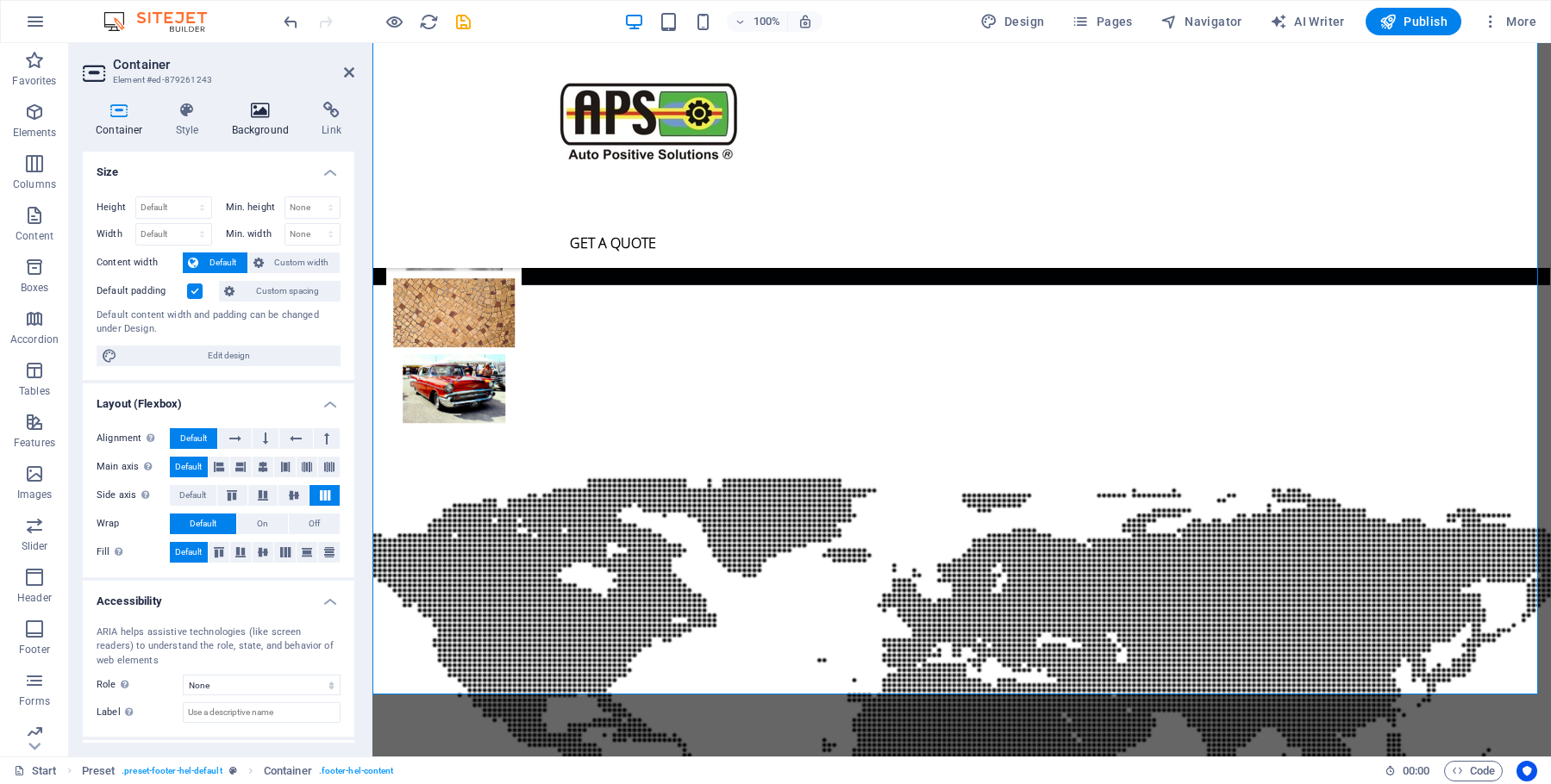
click at [257, 104] on icon at bounding box center [260, 111] width 83 height 18
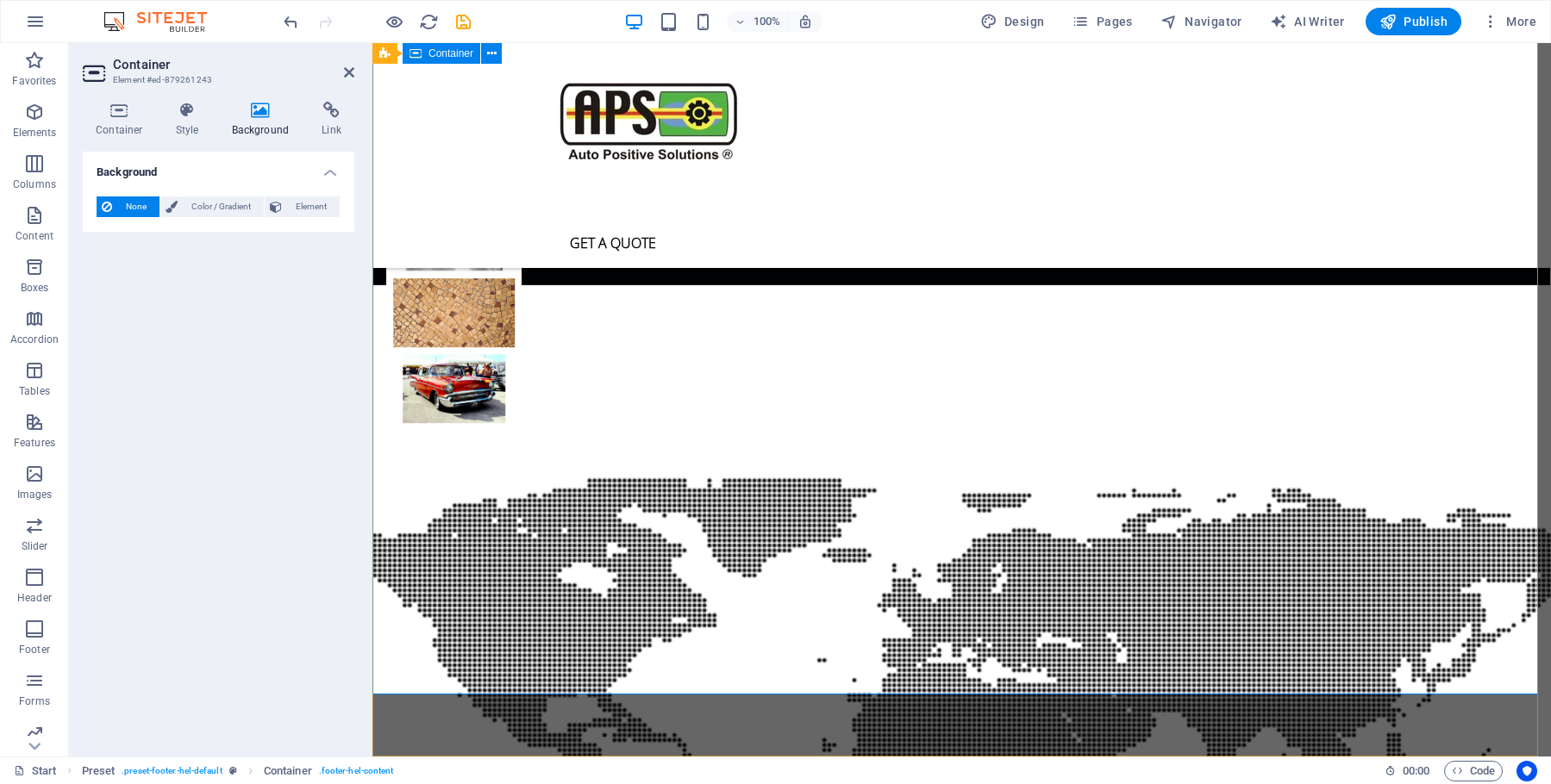
drag, startPoint x: 441, startPoint y: 592, endPoint x: 432, endPoint y: 594, distance: 9.2
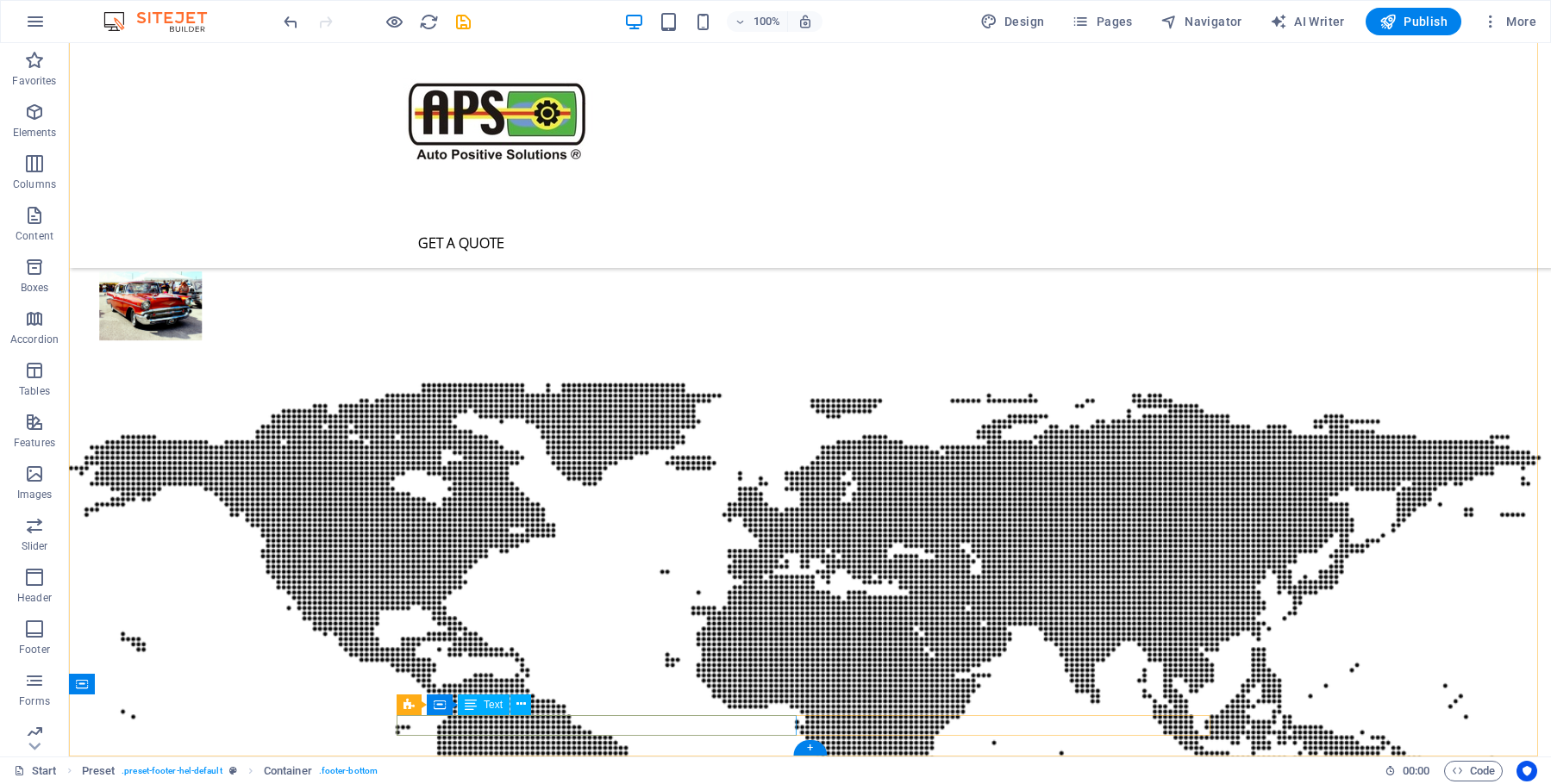
scroll to position [4611, 0]
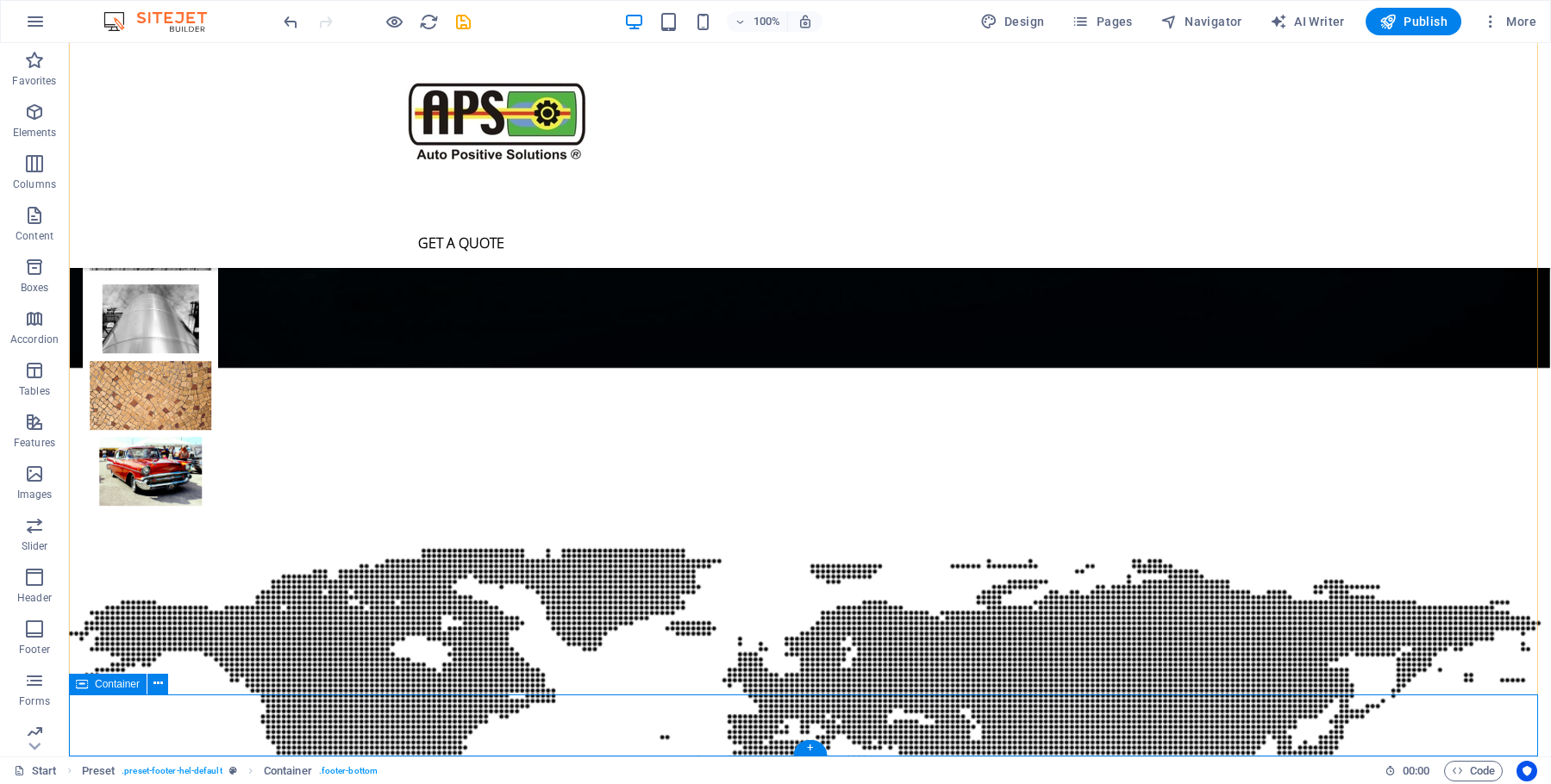
scroll to position [4694, 0]
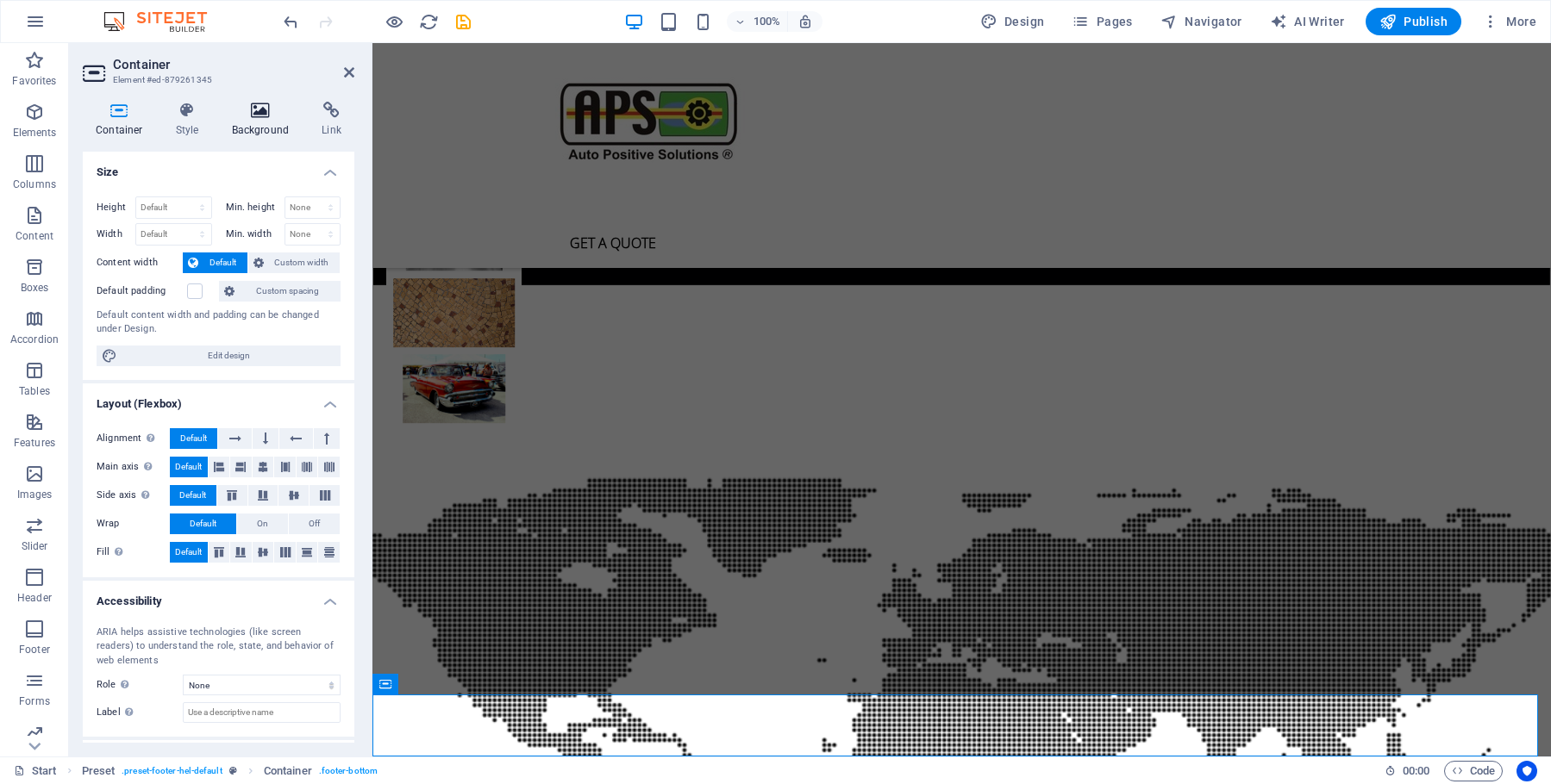
click at [263, 116] on icon at bounding box center [260, 111] width 83 height 18
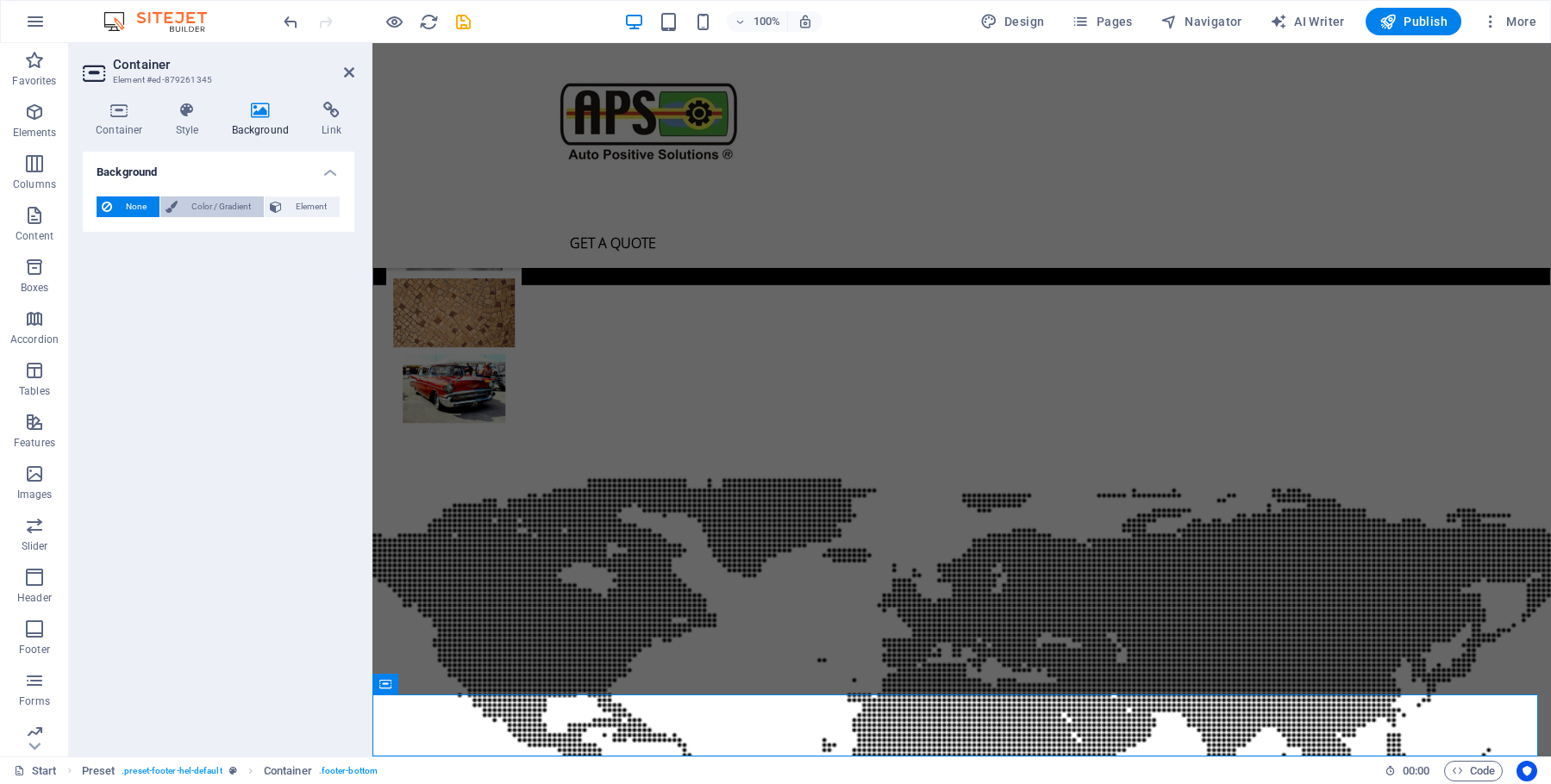
click at [227, 205] on span "Color / Gradient" at bounding box center [220, 207] width 76 height 21
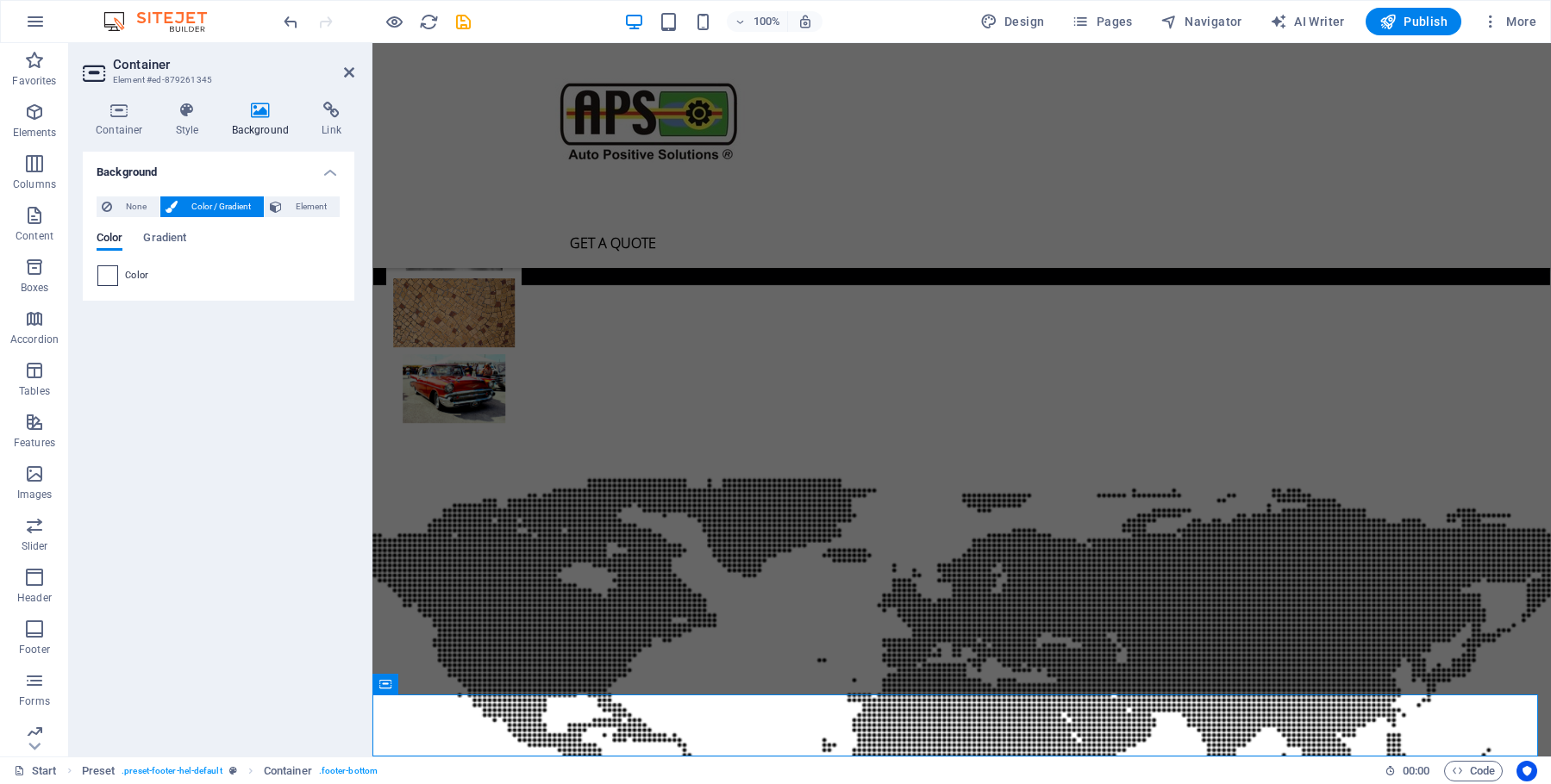
click at [113, 278] on span at bounding box center [108, 276] width 19 height 19
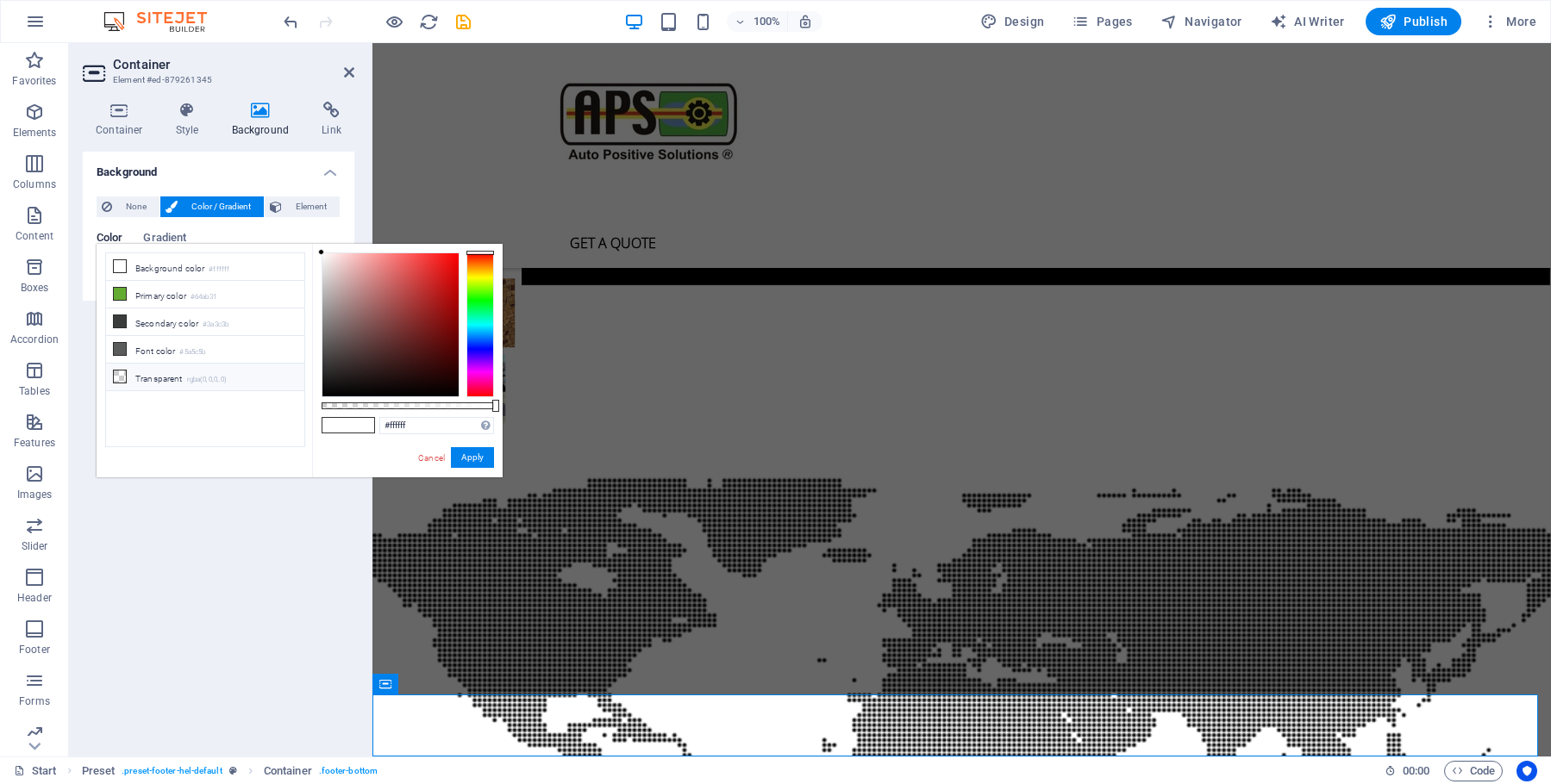
click at [120, 374] on icon at bounding box center [120, 377] width 12 height 12
click at [123, 205] on span "None" at bounding box center [136, 207] width 37 height 21
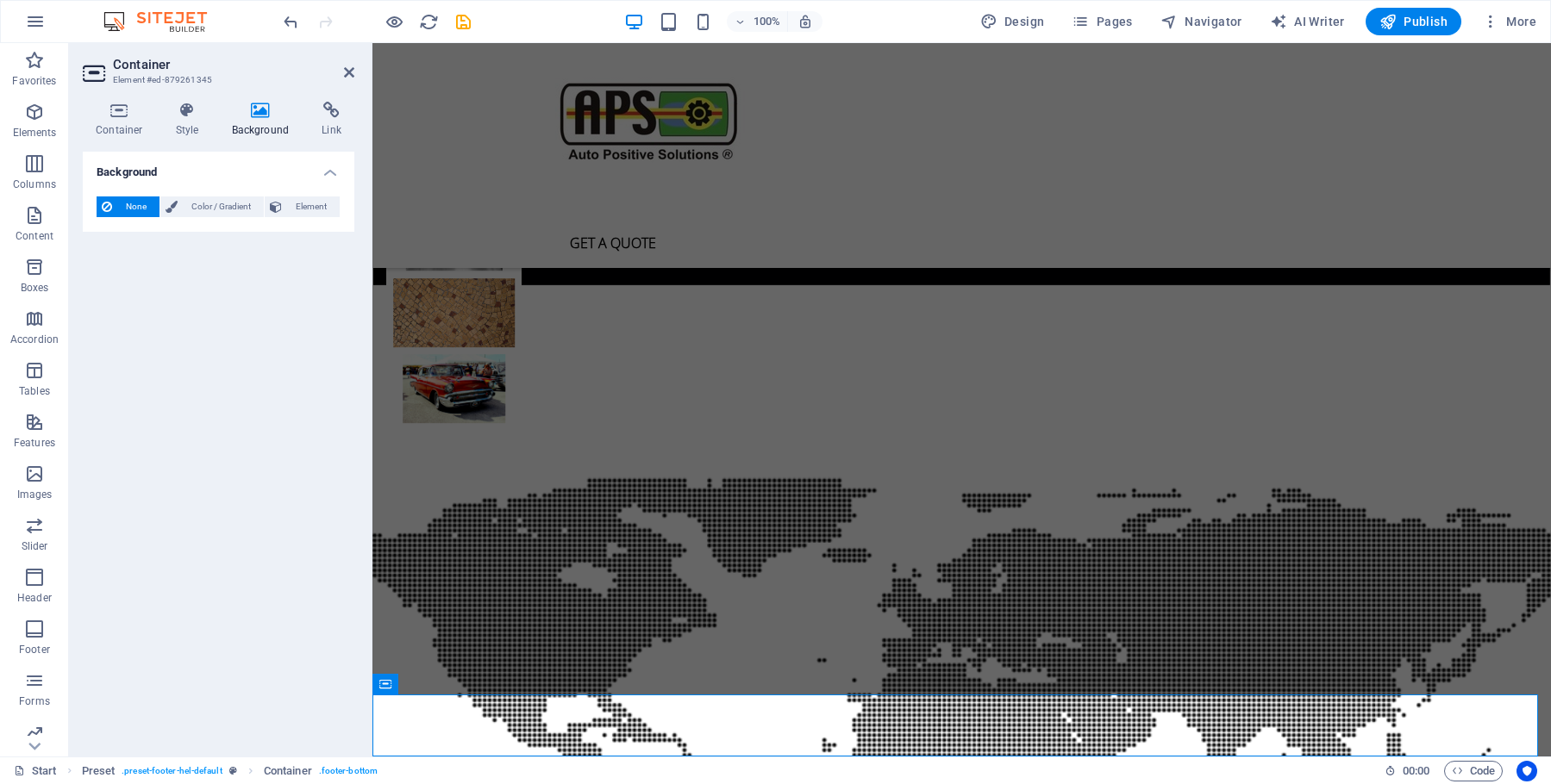
click at [123, 205] on span "None" at bounding box center [136, 207] width 37 height 21
click at [336, 201] on button "Element" at bounding box center [301, 207] width 75 height 21
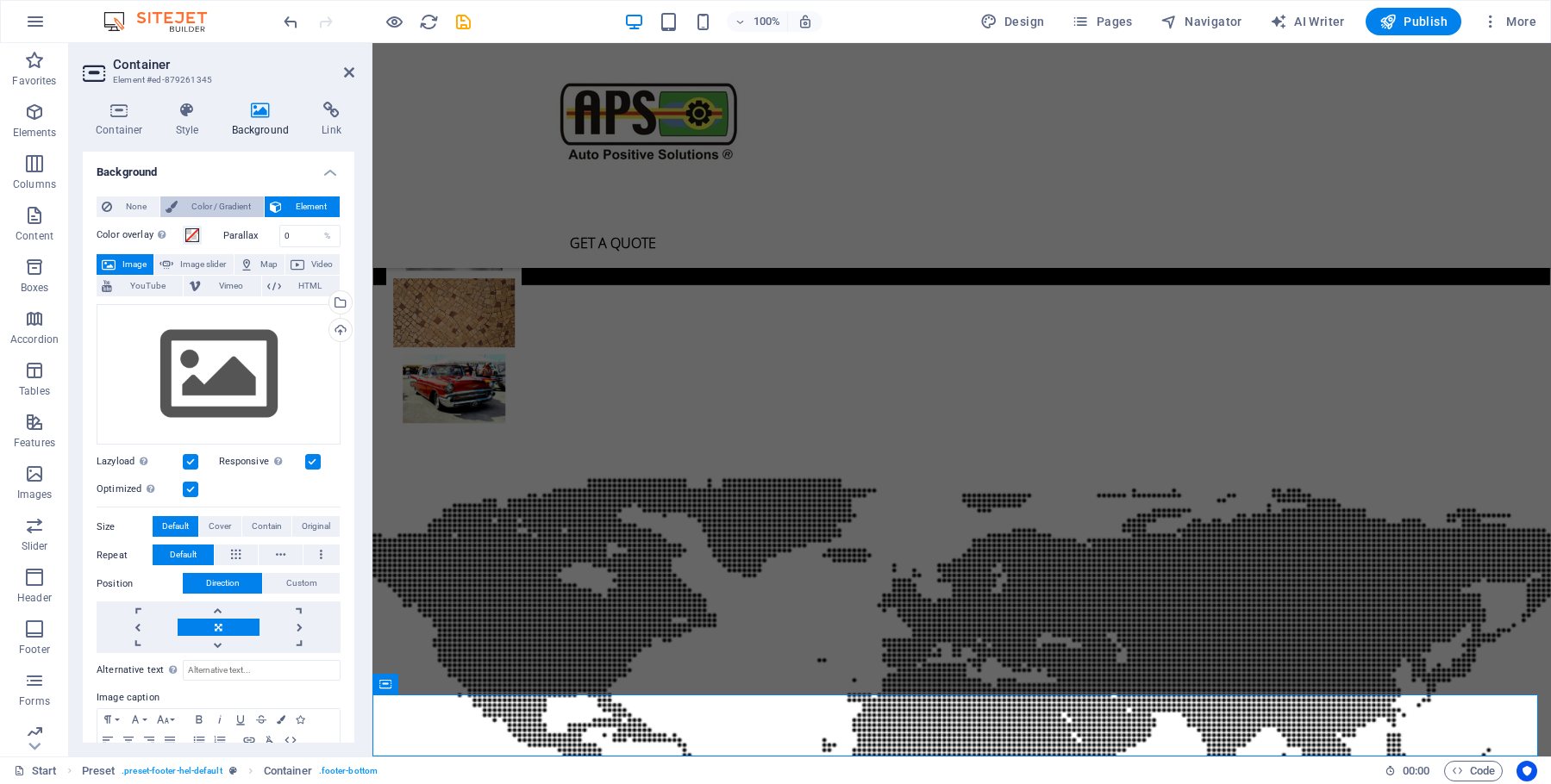
click at [199, 205] on span "Color / Gradient" at bounding box center [220, 207] width 76 height 21
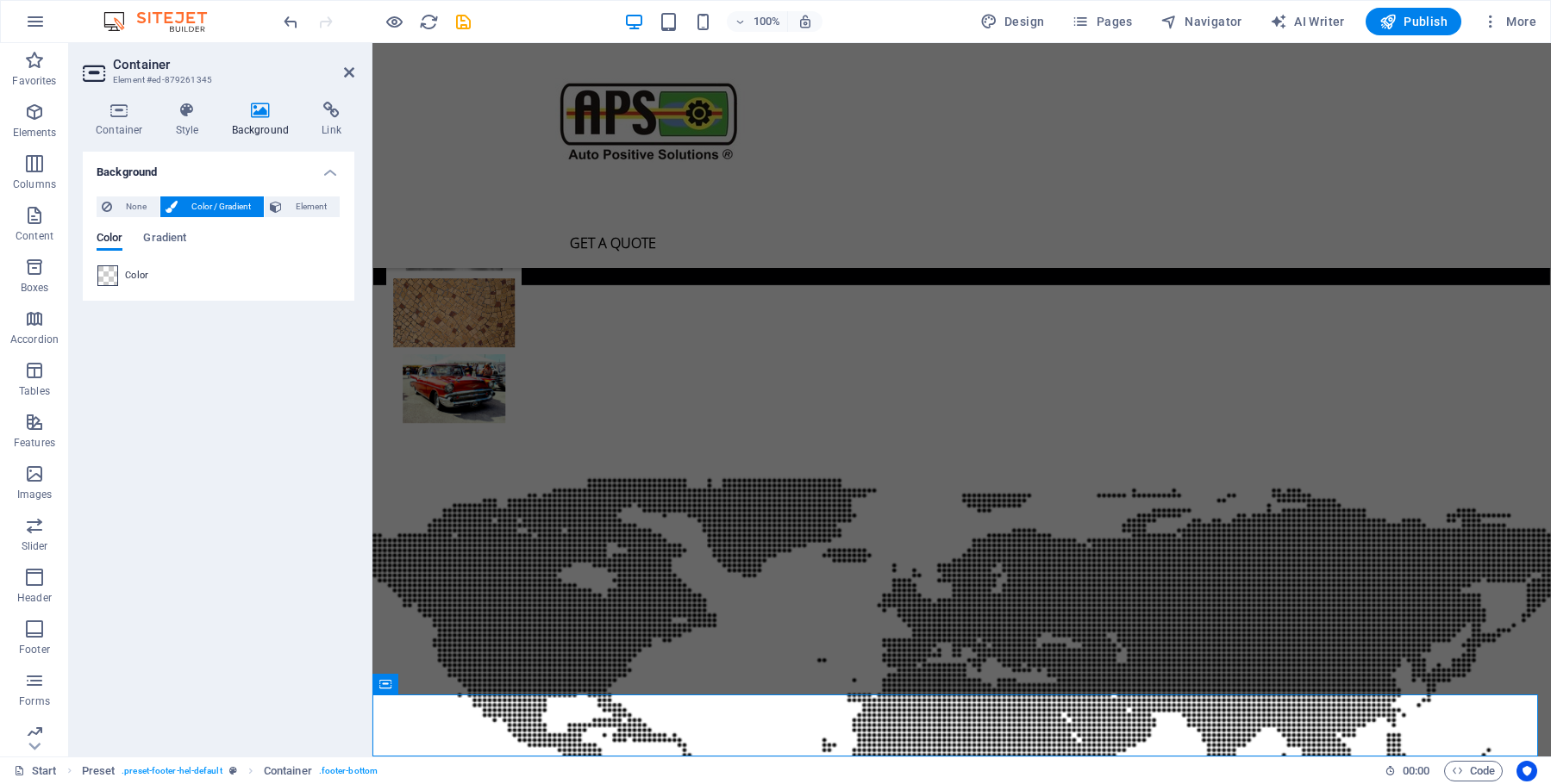
click at [107, 270] on span at bounding box center [108, 276] width 19 height 19
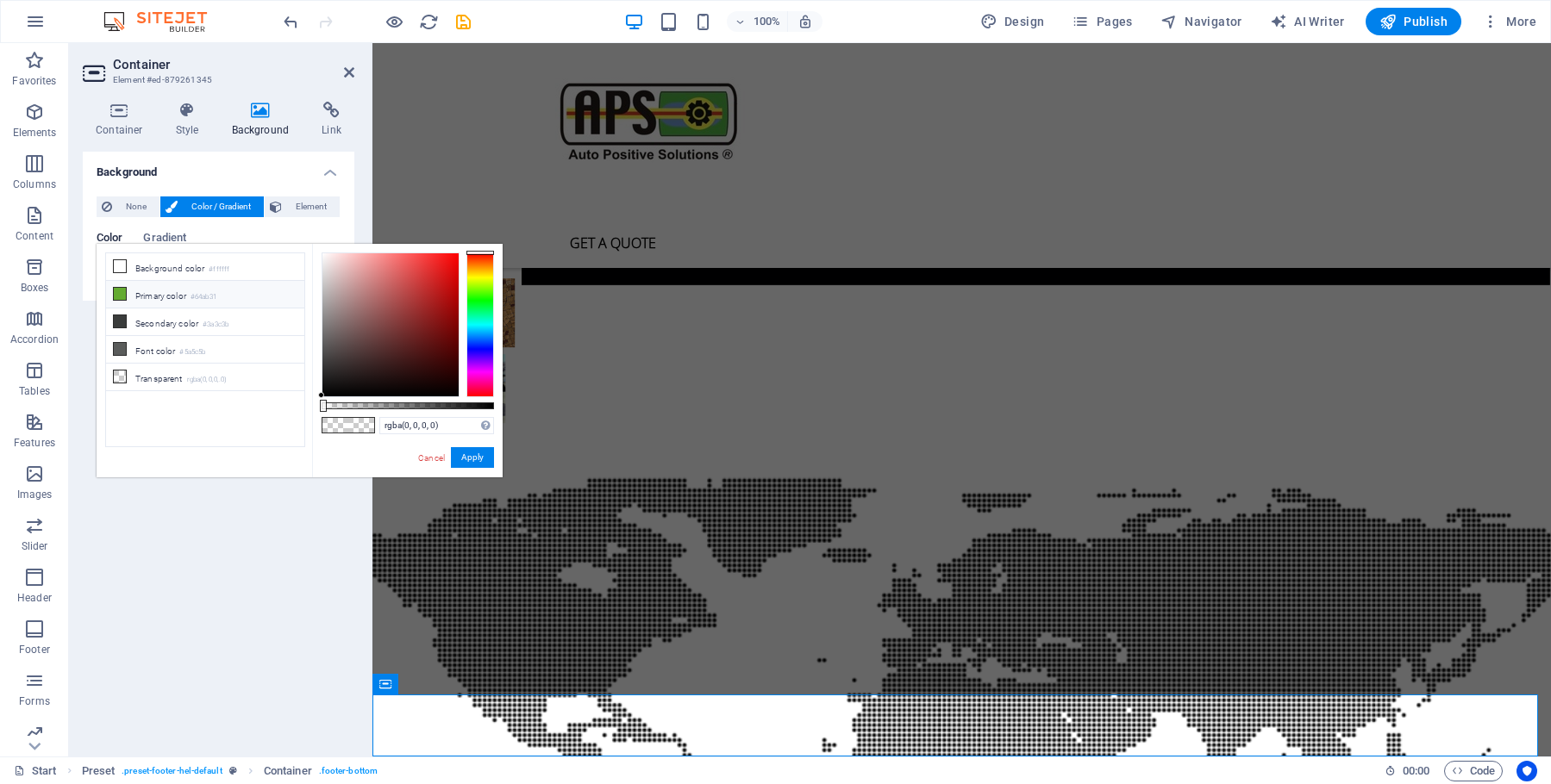
click at [129, 291] on li "Primary color #64ab31" at bounding box center [206, 294] width 198 height 27
type input "#64ab31"
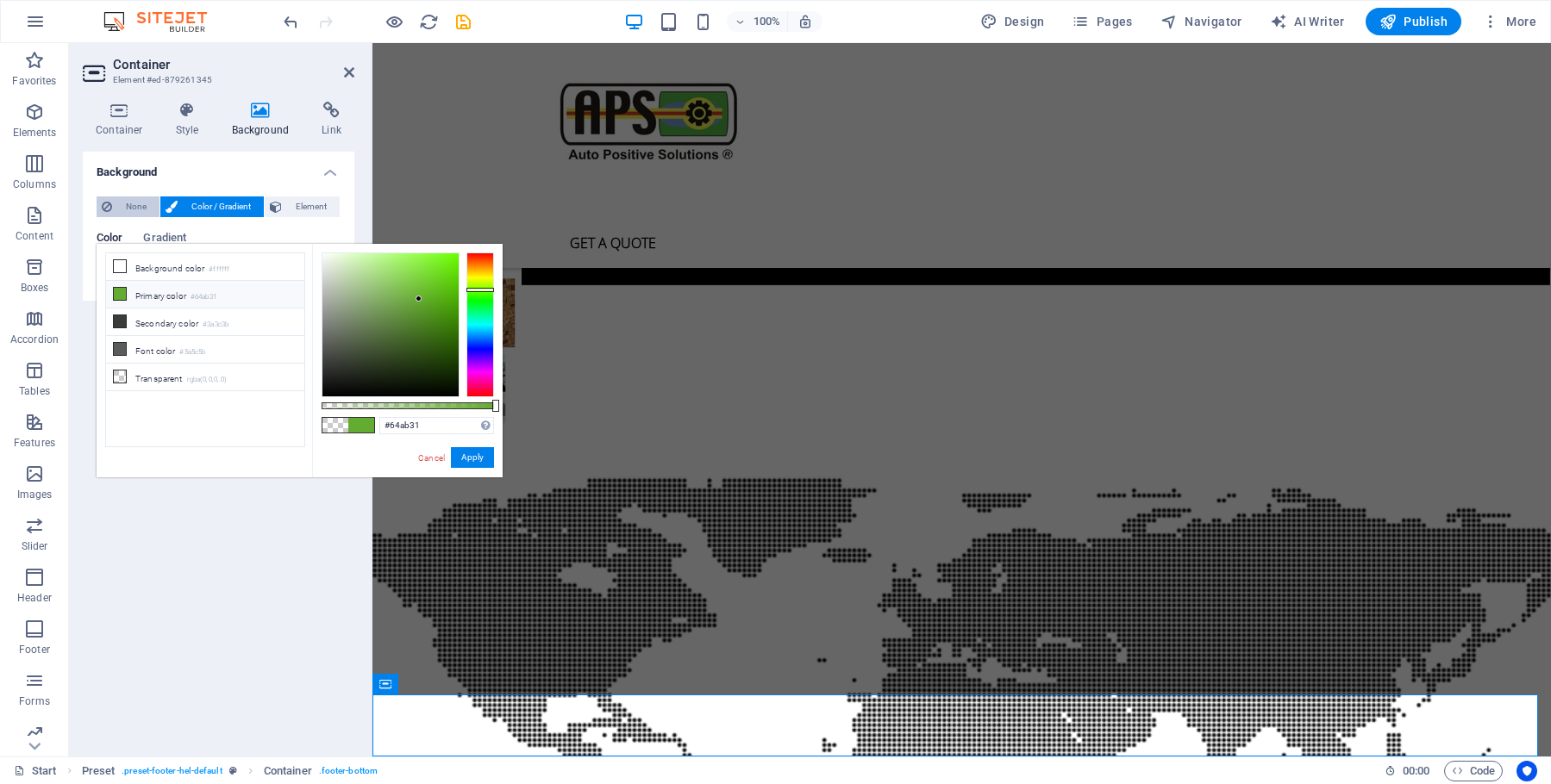
click at [130, 207] on span "None" at bounding box center [136, 207] width 37 height 21
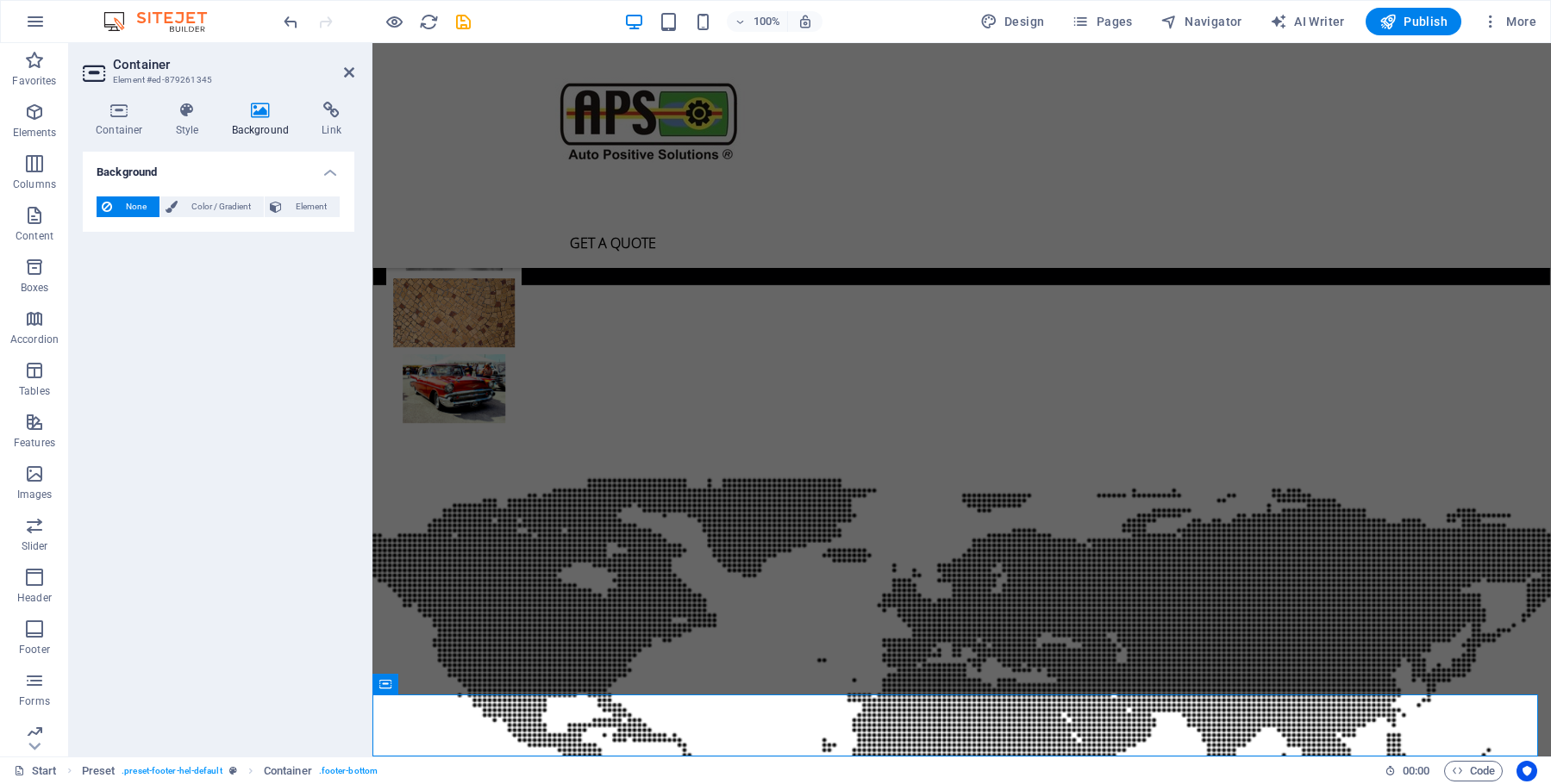
click at [130, 207] on span "None" at bounding box center [136, 207] width 37 height 21
click at [180, 205] on button "Color / Gradient" at bounding box center [213, 207] width 104 height 21
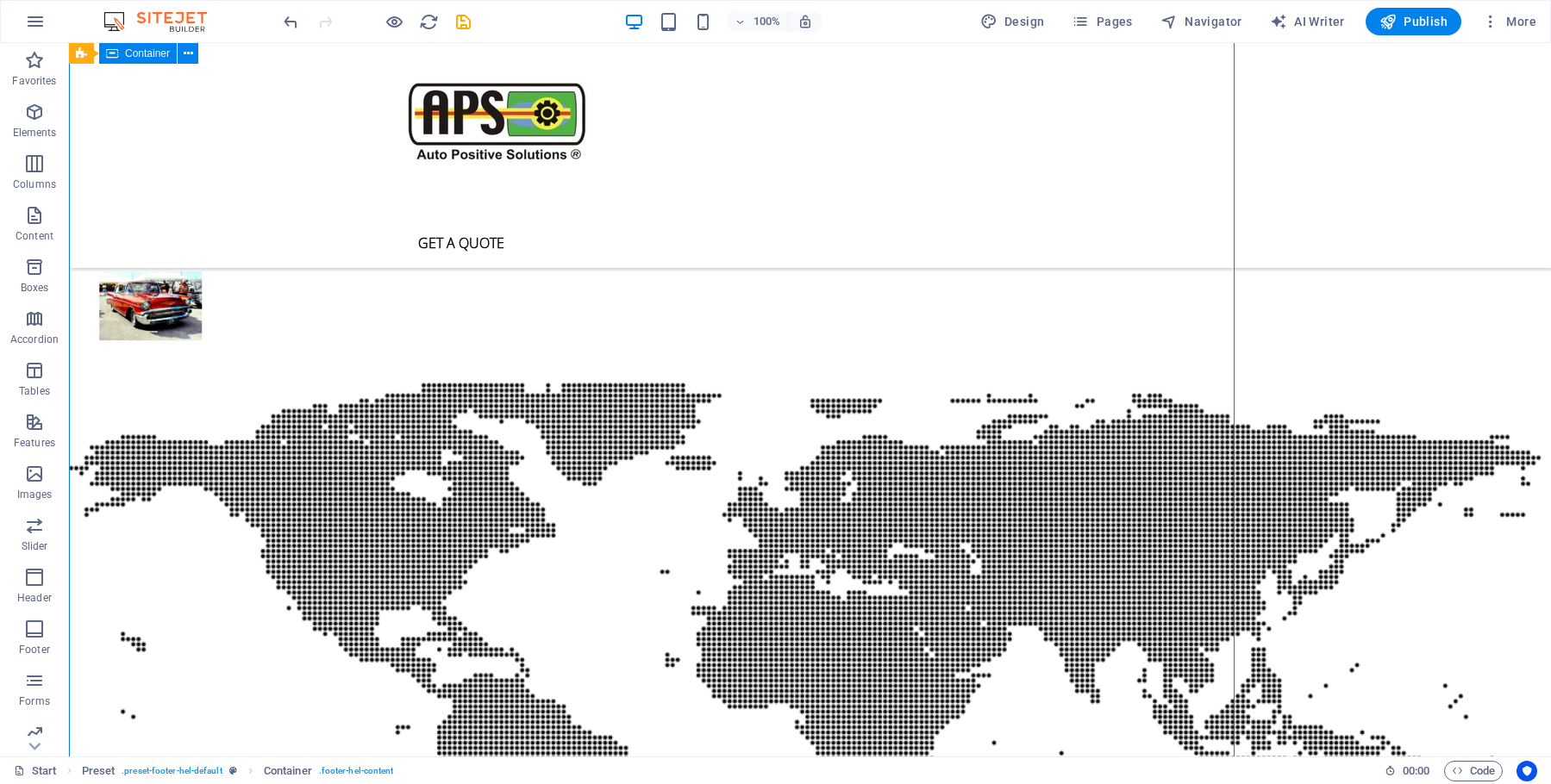
scroll to position [4611, 0]
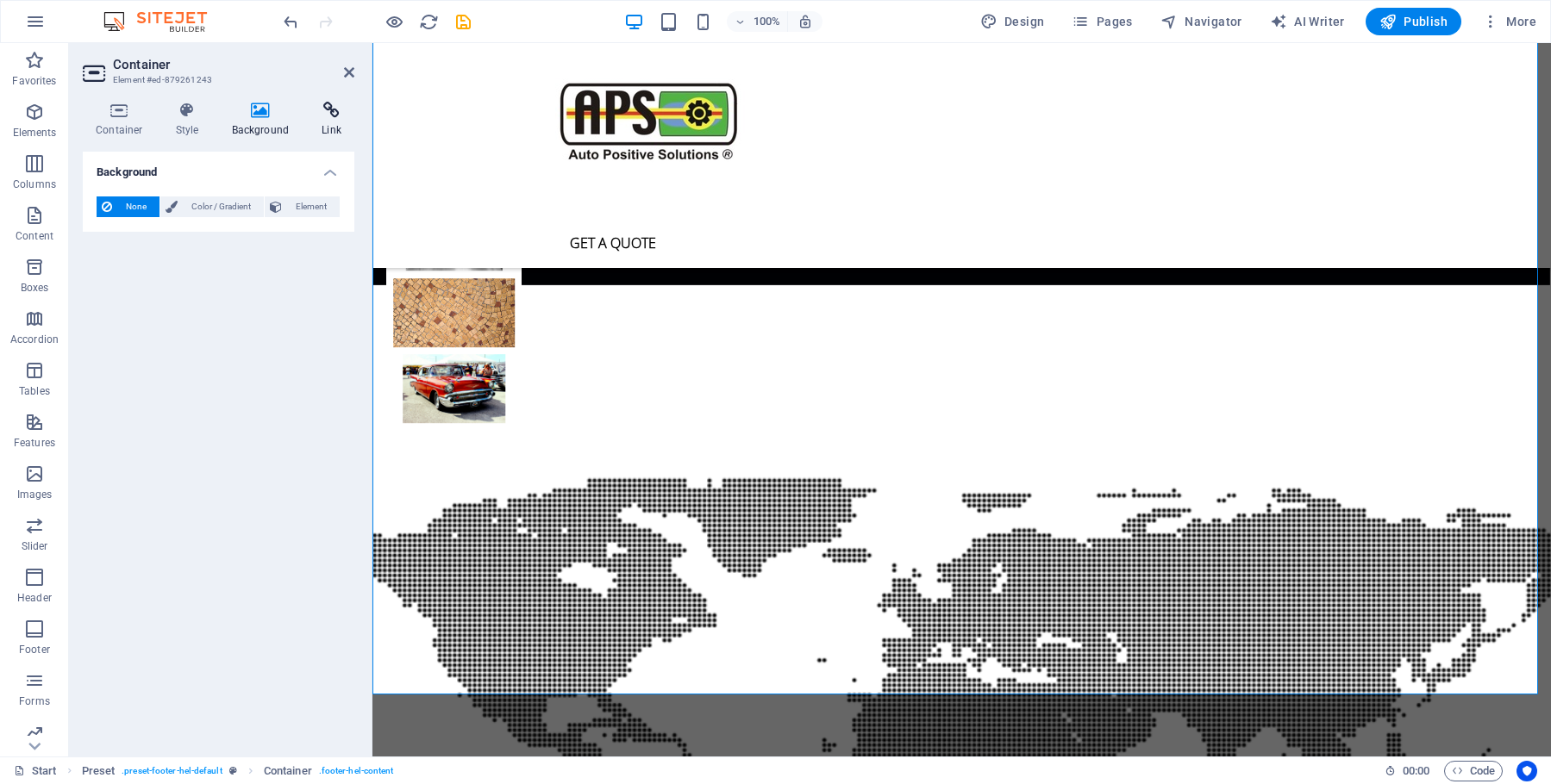
click at [328, 113] on icon at bounding box center [331, 111] width 46 height 18
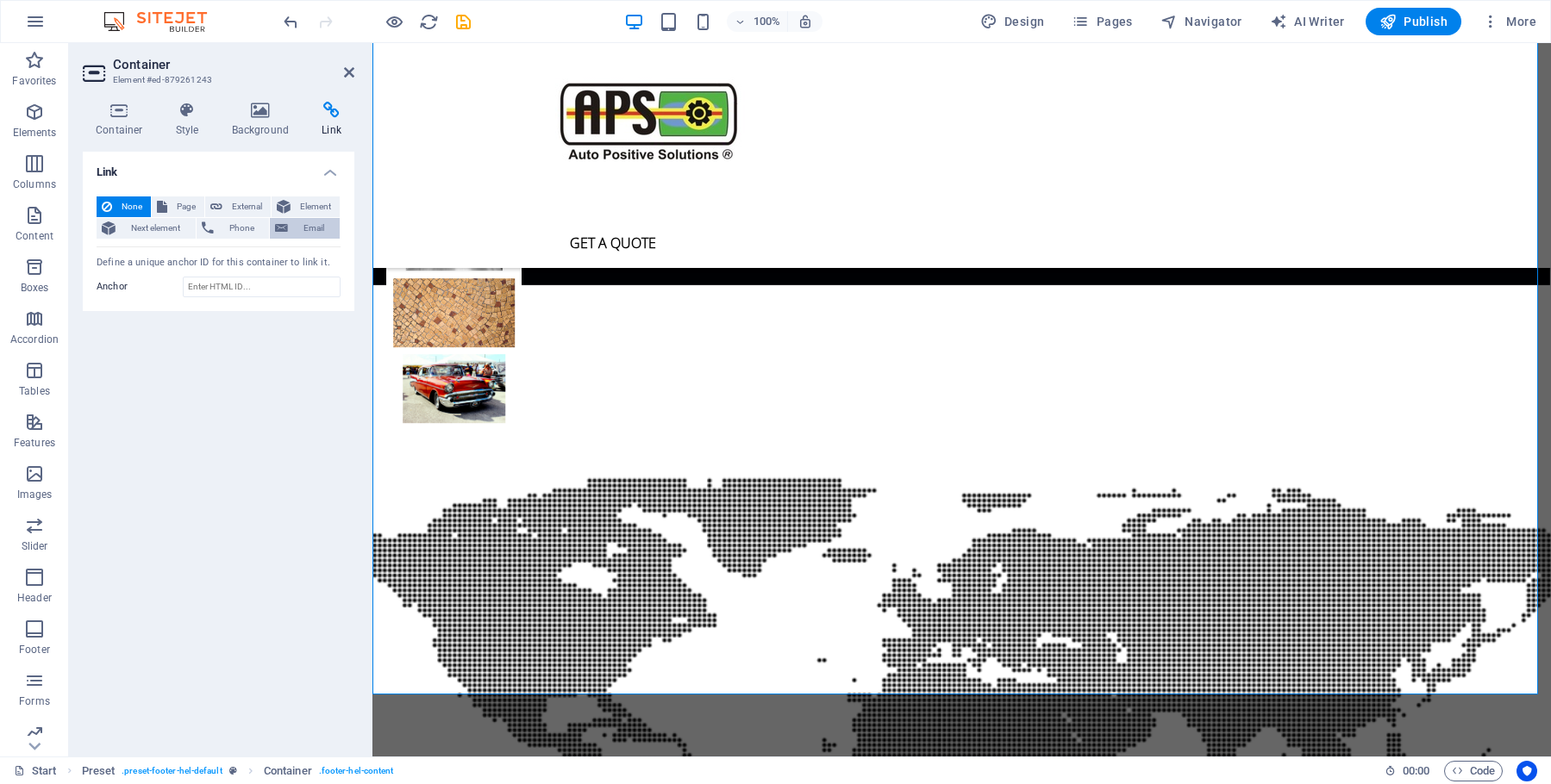
click at [314, 231] on span "Email" at bounding box center [314, 228] width 41 height 21
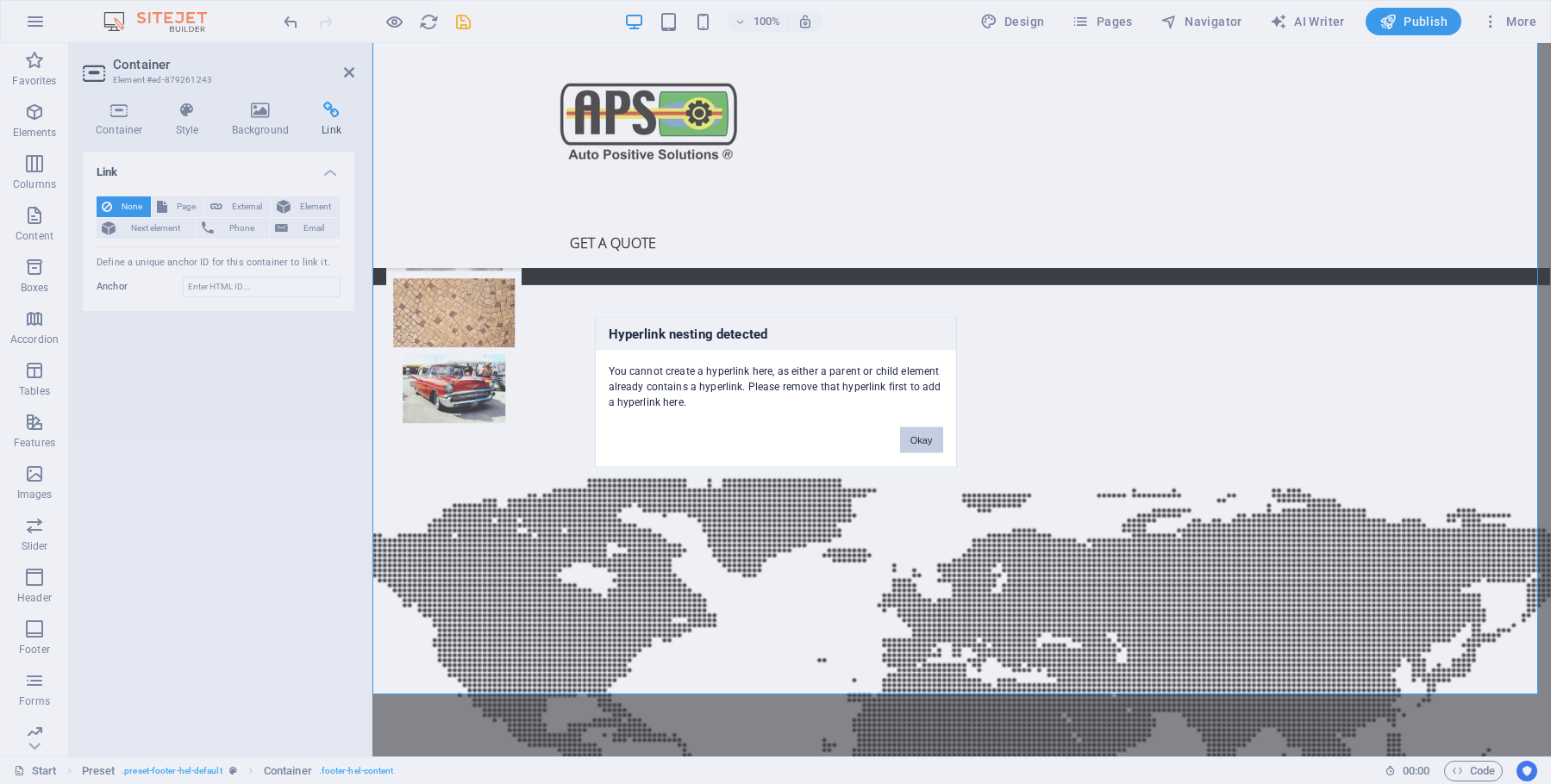
click at [932, 441] on button "Okay" at bounding box center [921, 440] width 43 height 25
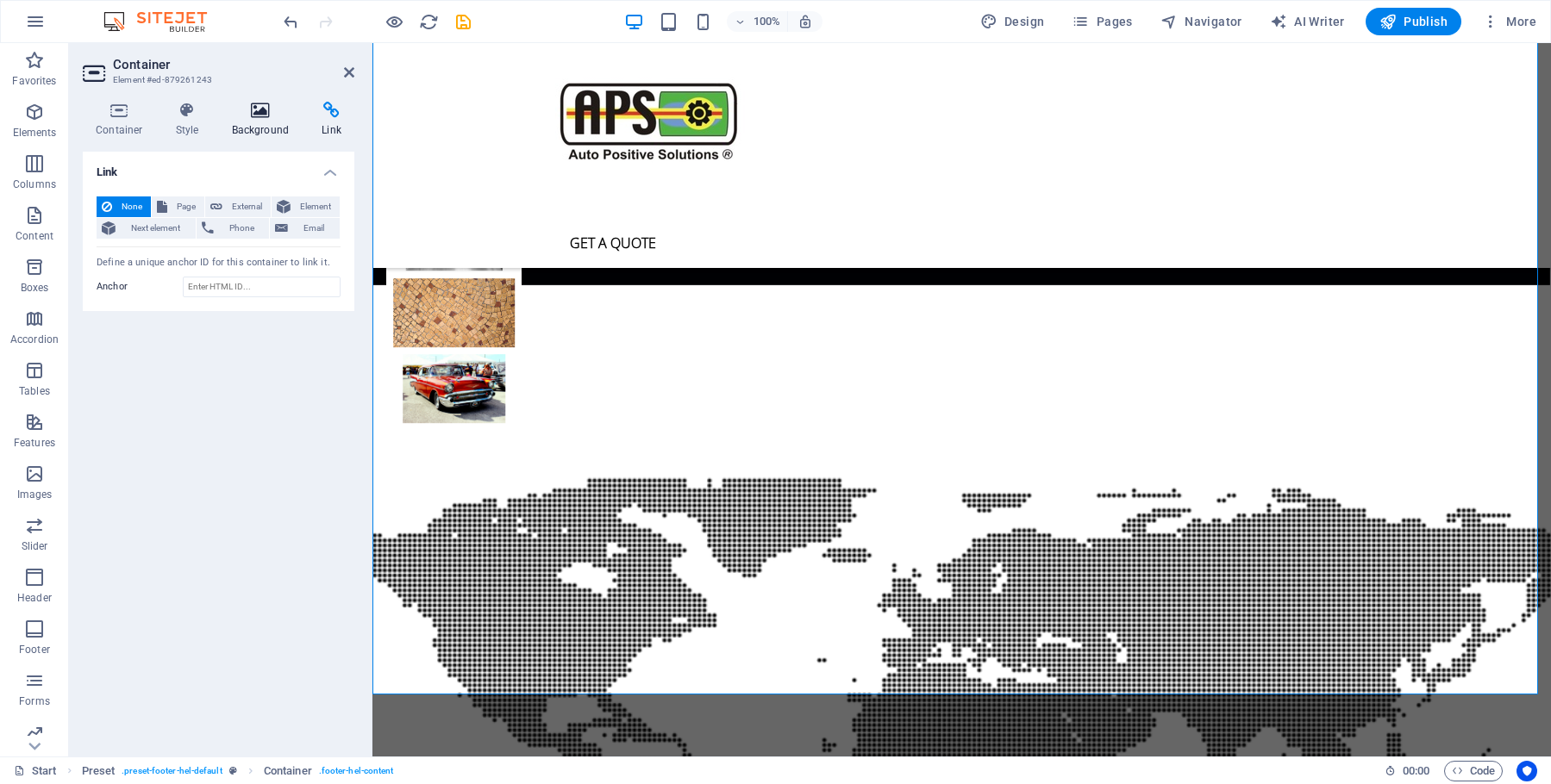
click at [255, 111] on icon at bounding box center [260, 111] width 83 height 18
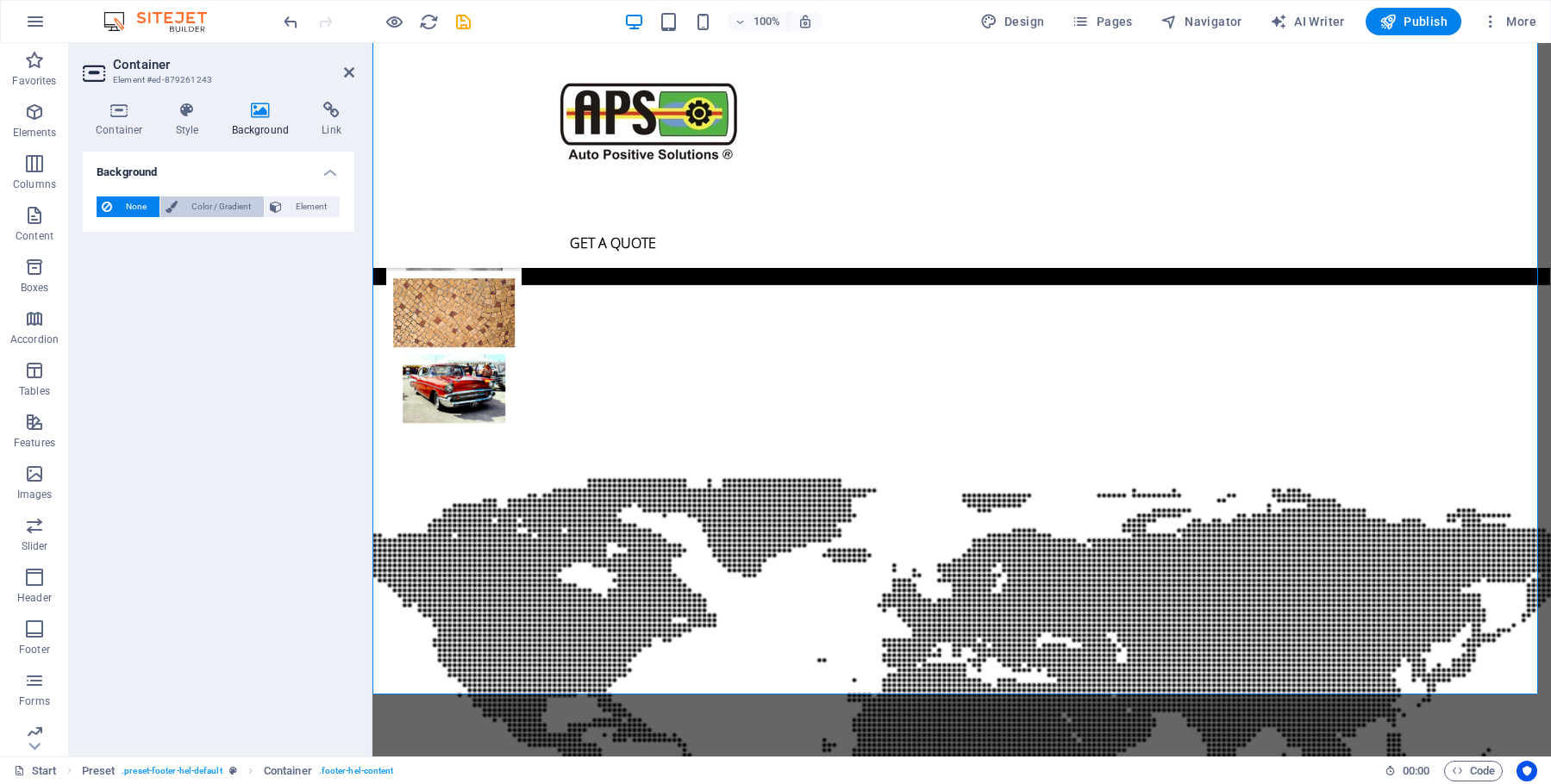
click at [206, 203] on span "Color / Gradient" at bounding box center [220, 207] width 76 height 21
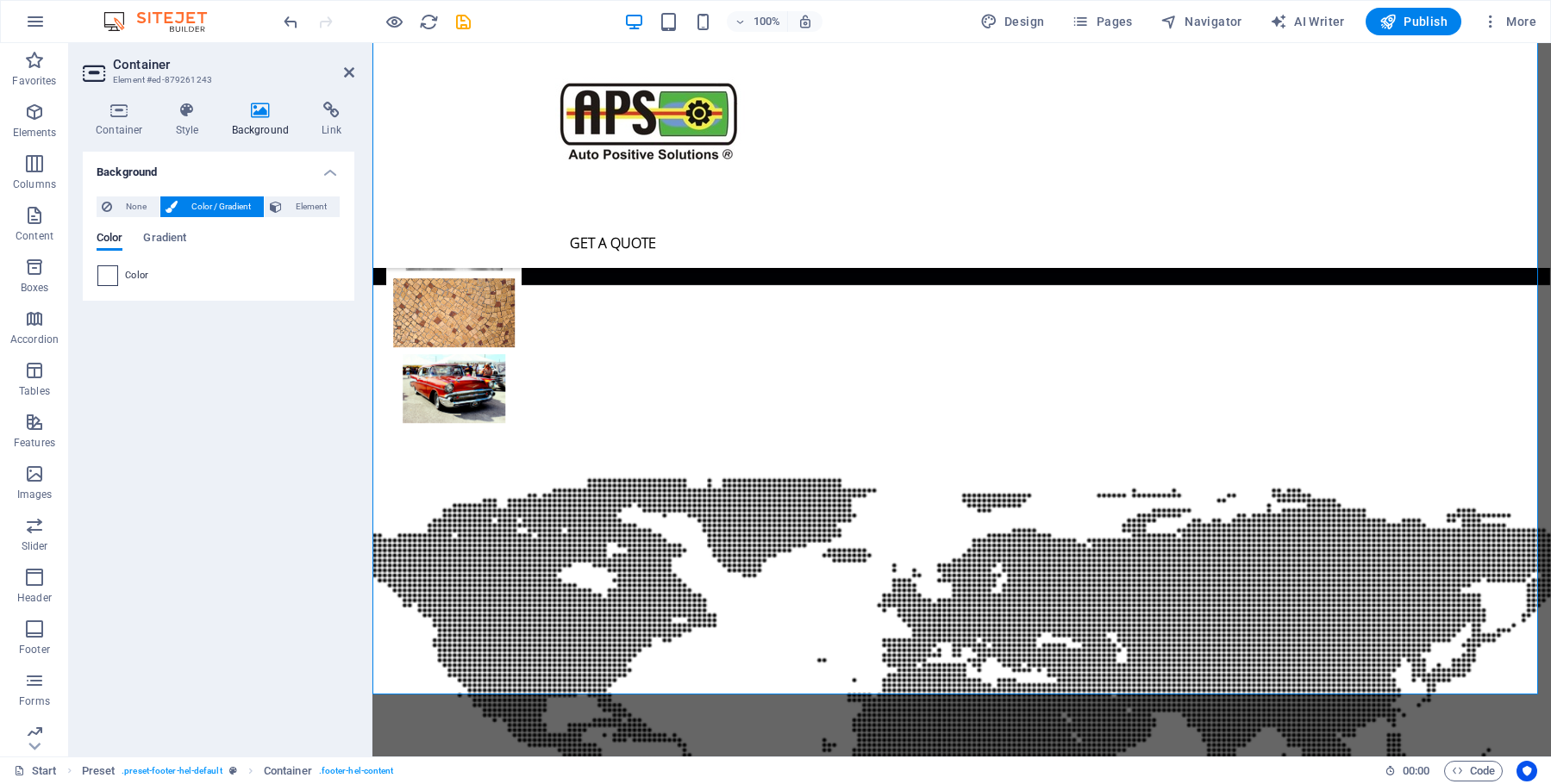
click at [113, 274] on span at bounding box center [108, 276] width 19 height 19
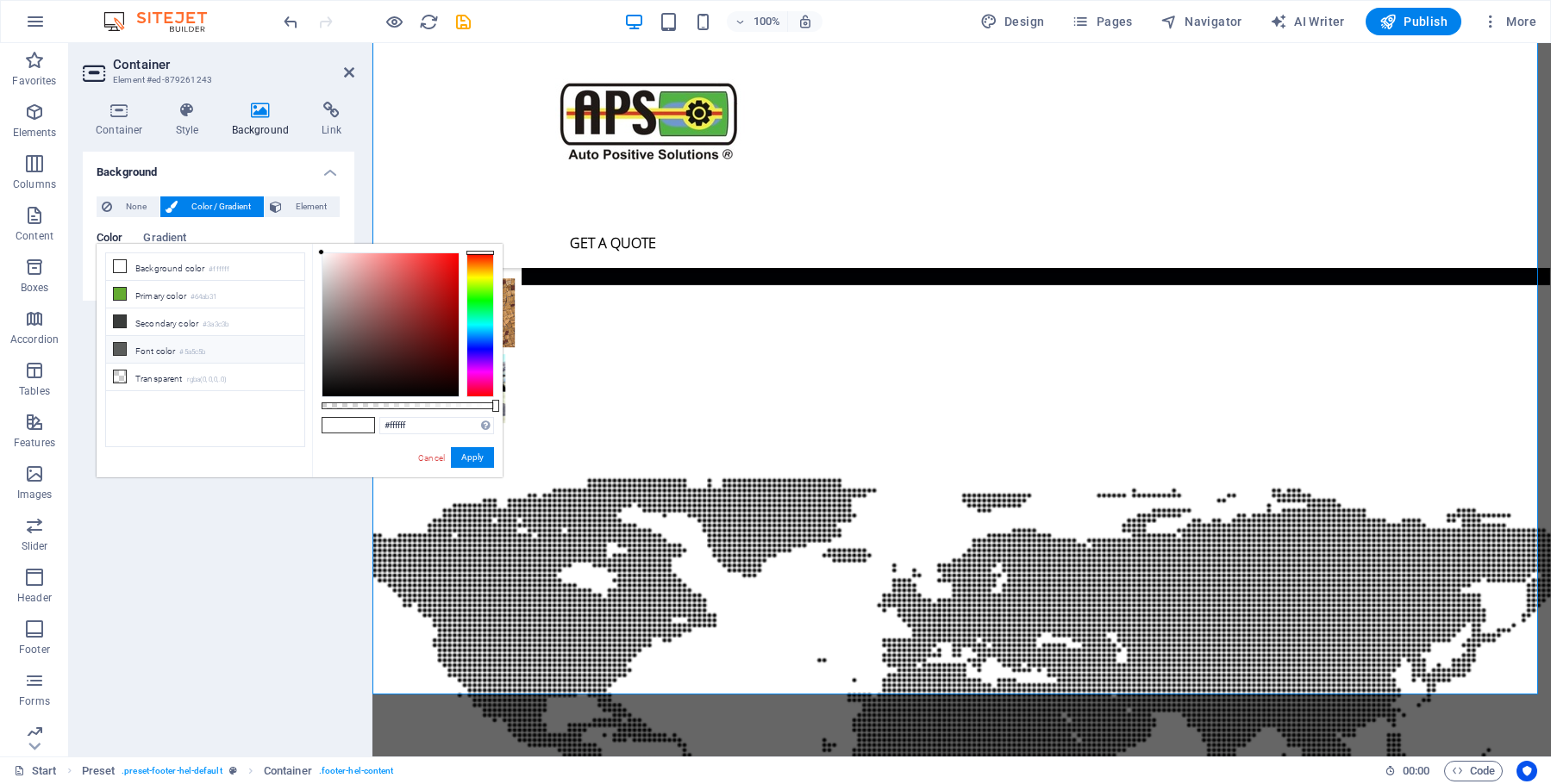
click at [120, 353] on span at bounding box center [120, 349] width 14 height 14
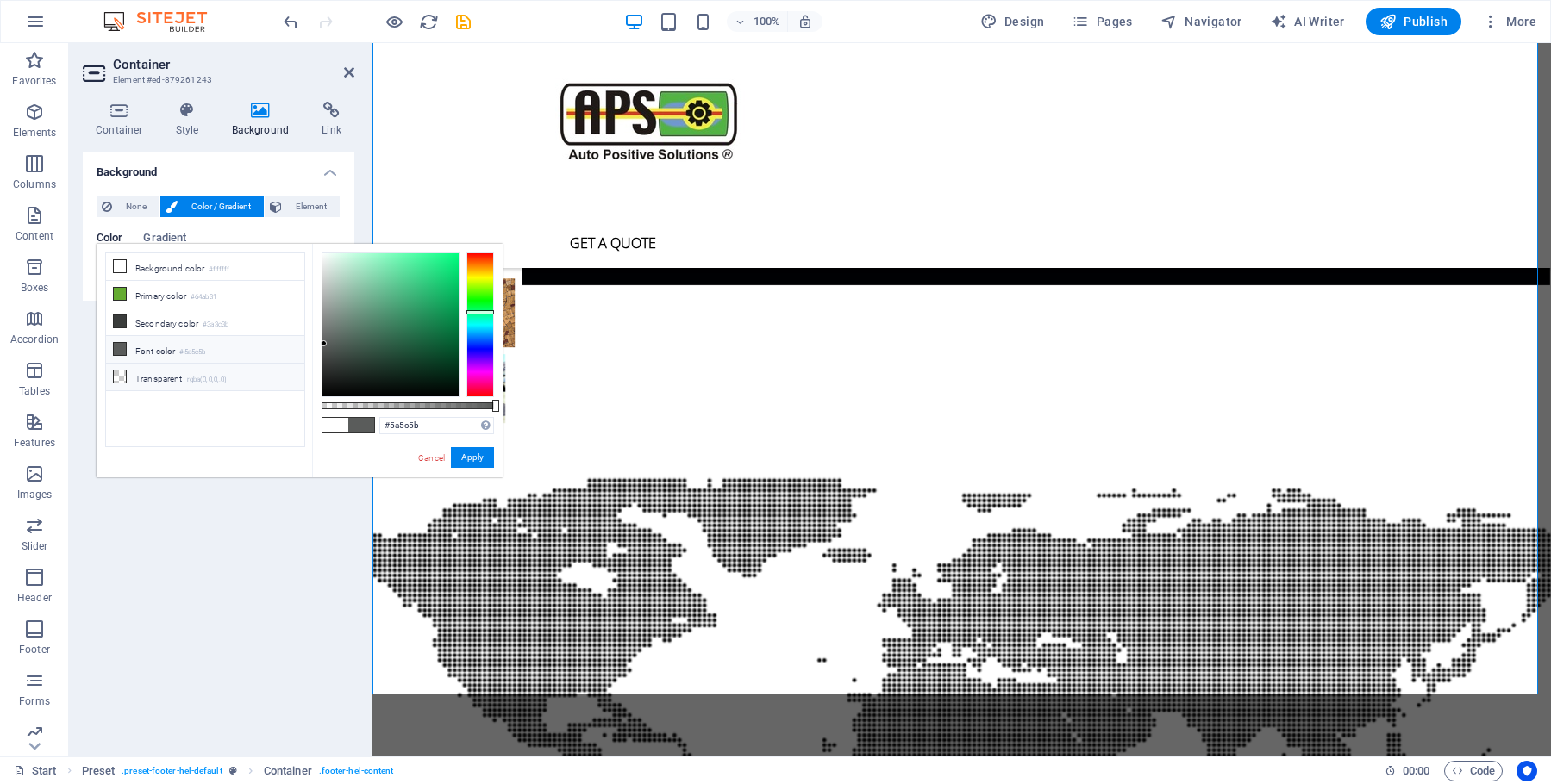
click at [120, 377] on icon at bounding box center [120, 377] width 12 height 12
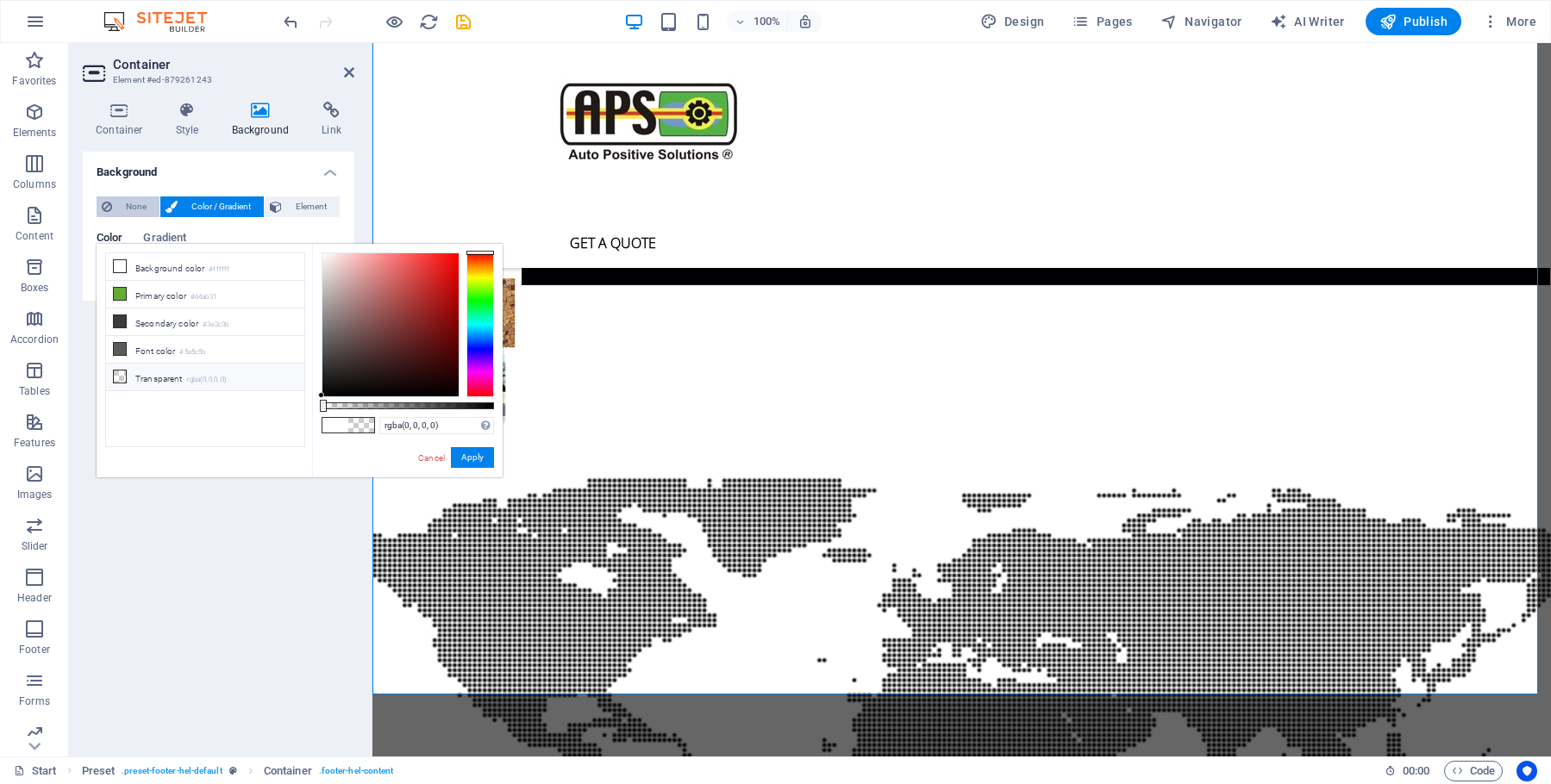
click at [128, 207] on span "None" at bounding box center [136, 207] width 37 height 21
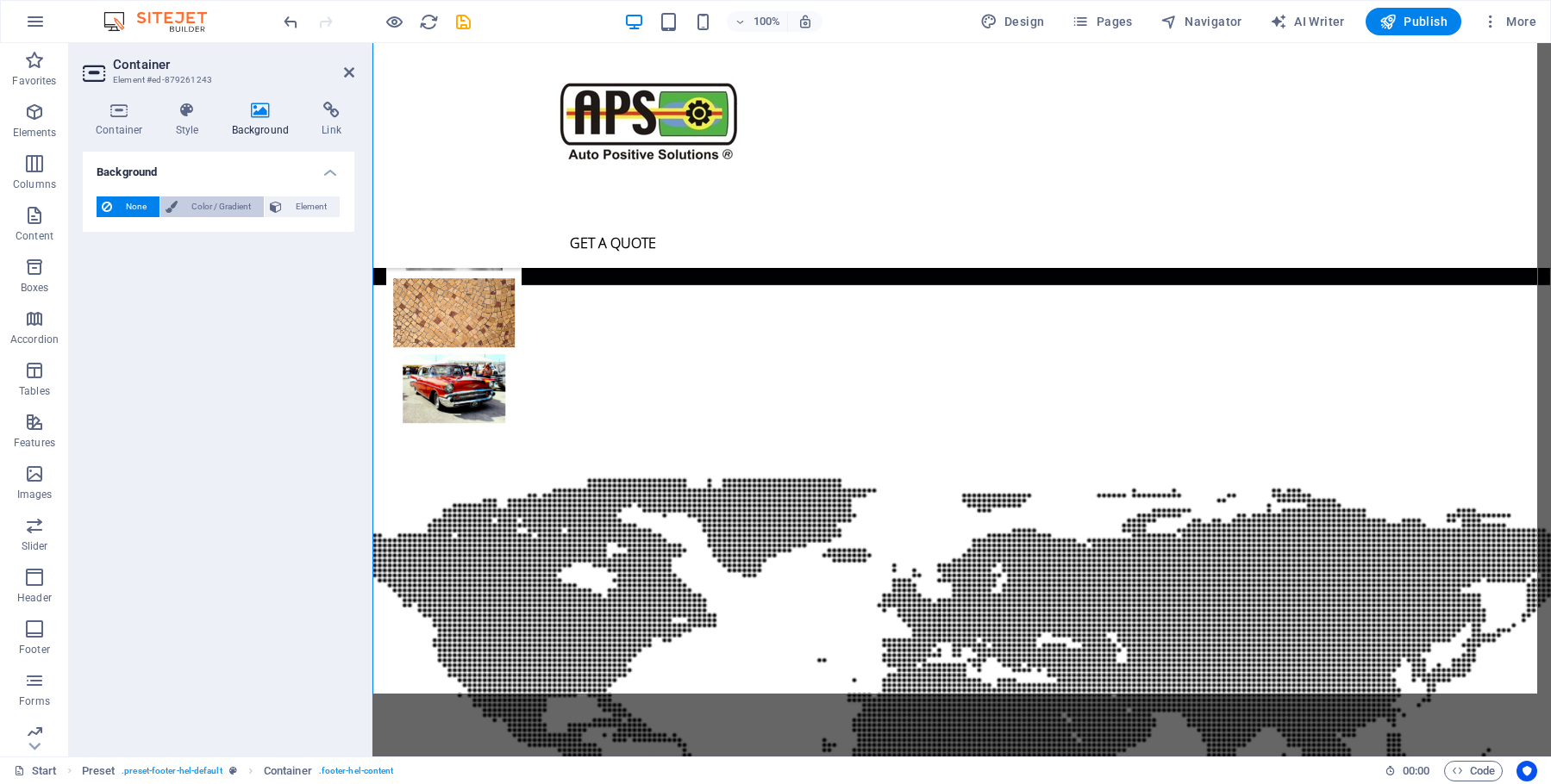
click at [207, 206] on span "Color / Gradient" at bounding box center [220, 207] width 76 height 21
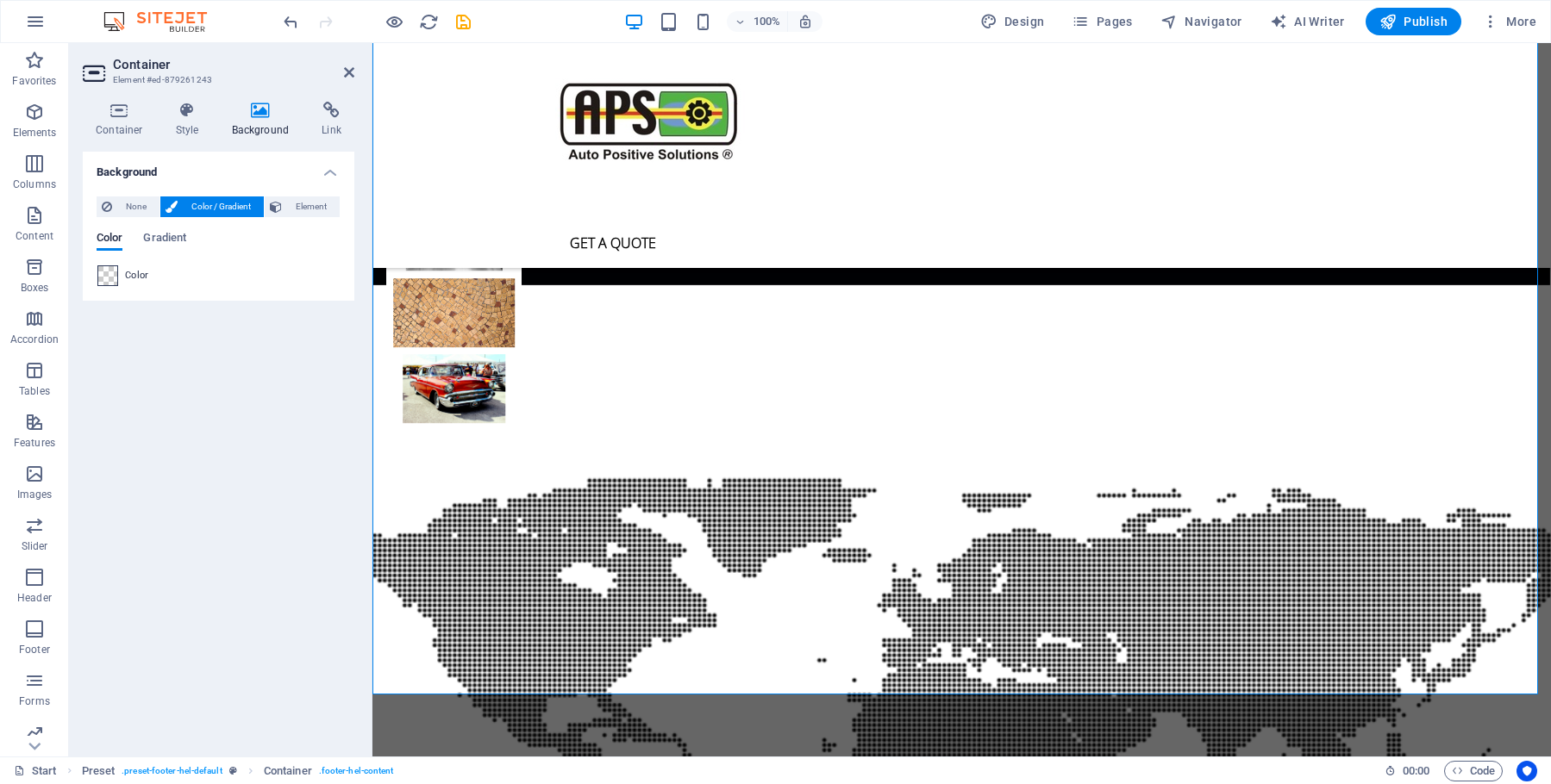
click at [106, 278] on span at bounding box center [108, 276] width 19 height 19
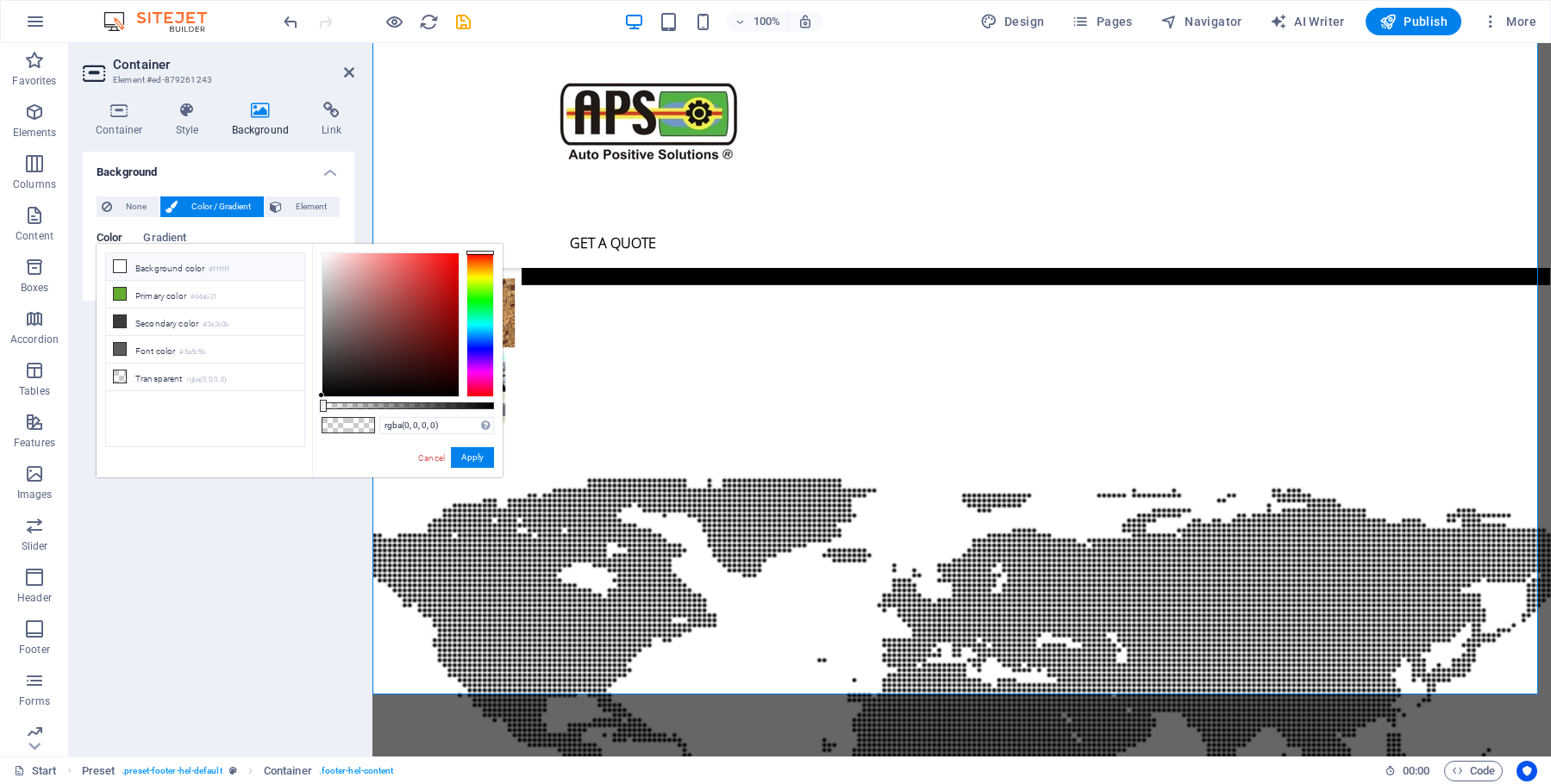
click at [122, 266] on icon at bounding box center [120, 266] width 12 height 12
type input "#ffffff"
click at [950, 200] on icon at bounding box center [947, 201] width 10 height 18
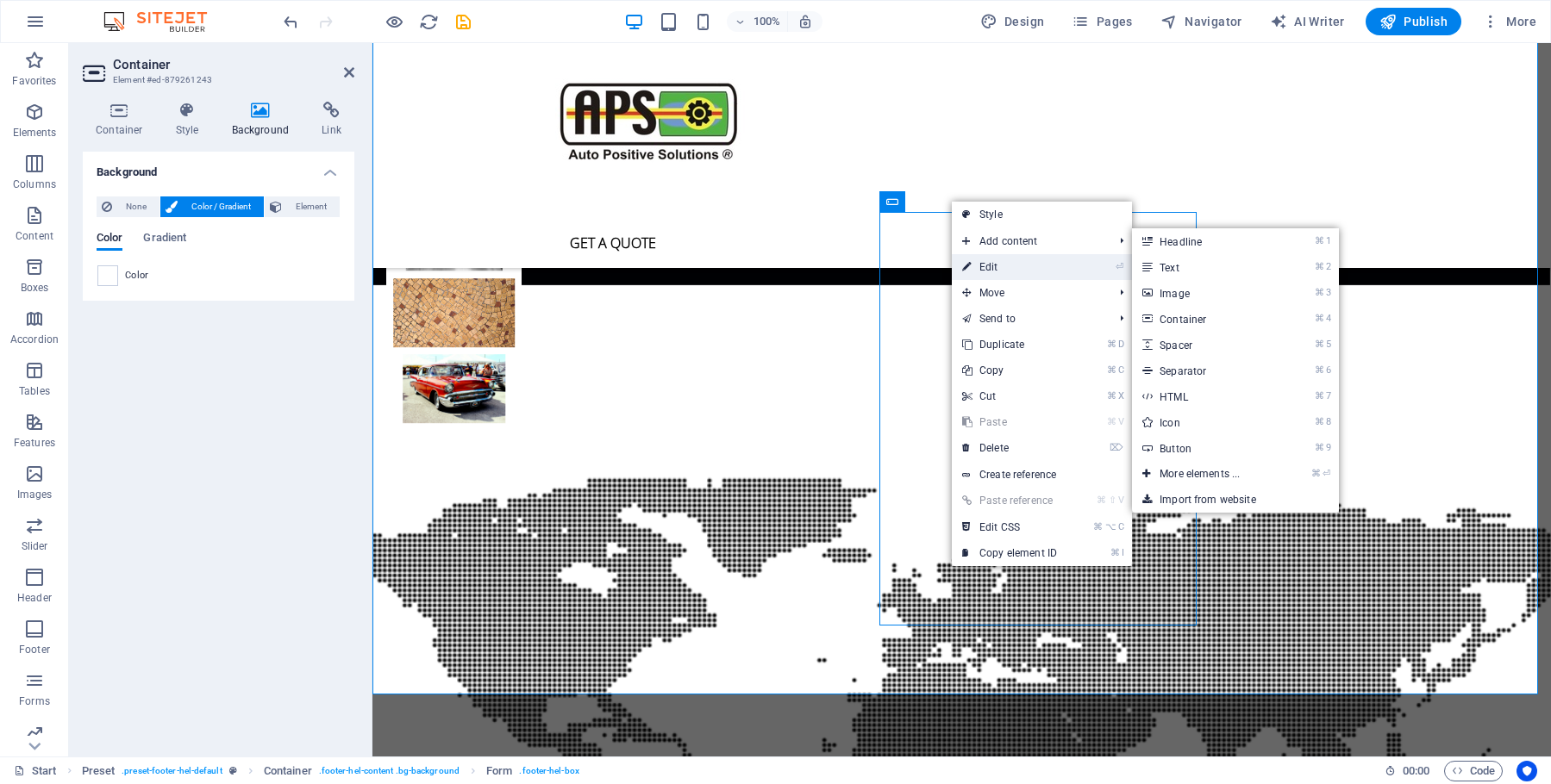
click at [986, 267] on link "⏎ Edit" at bounding box center [1010, 267] width 116 height 25
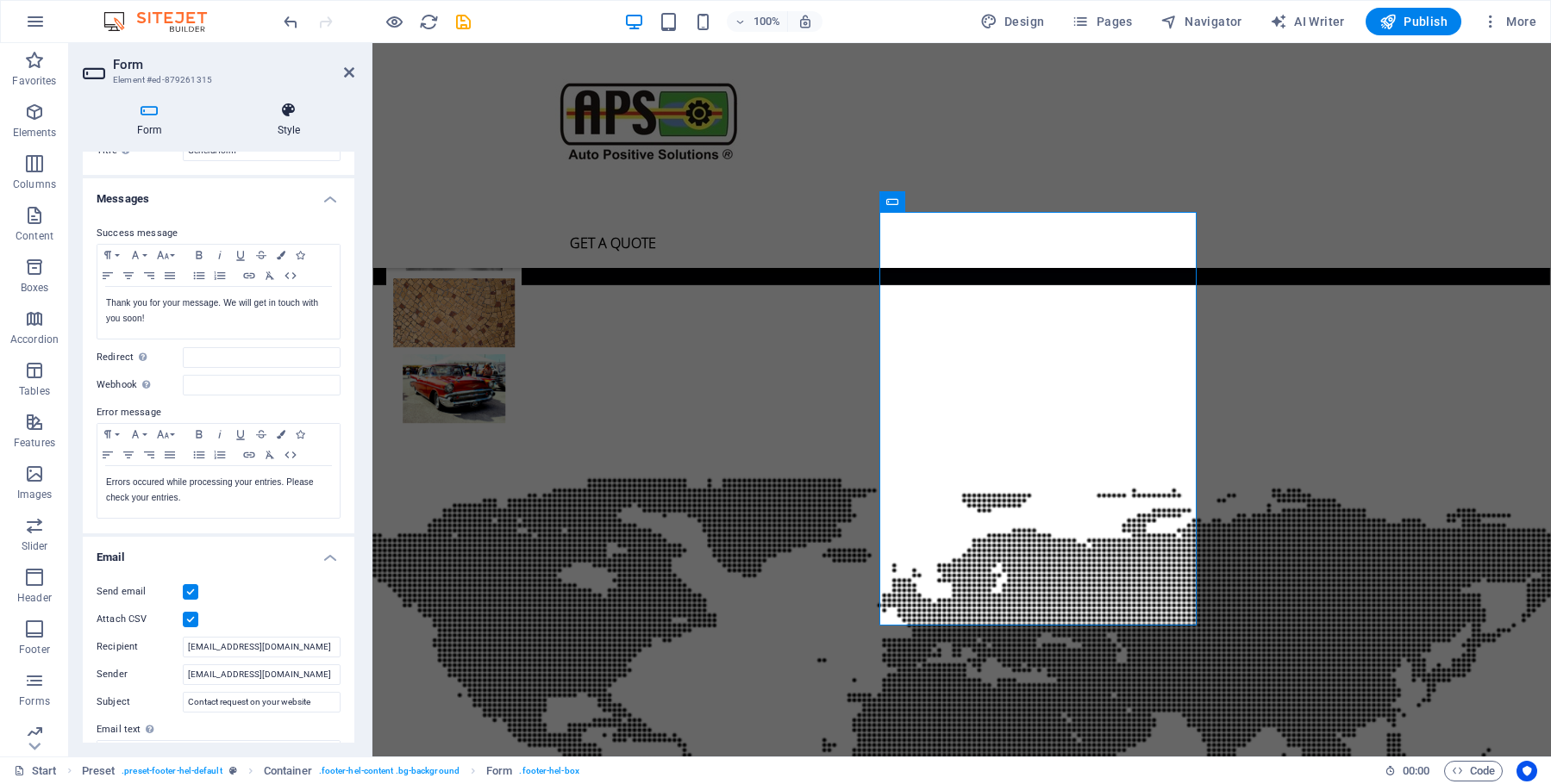
scroll to position [0, 0]
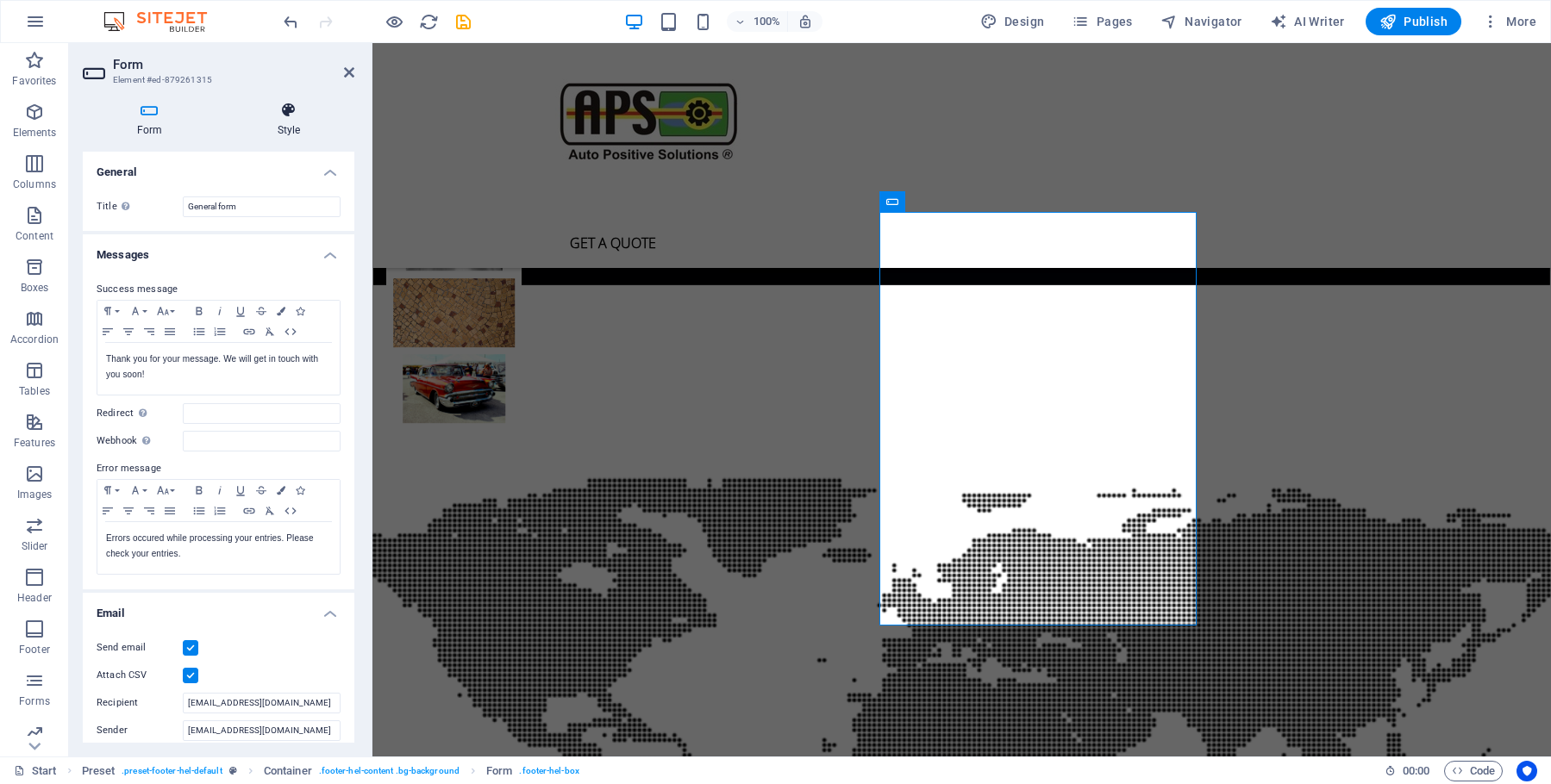
click at [292, 117] on icon at bounding box center [288, 111] width 131 height 18
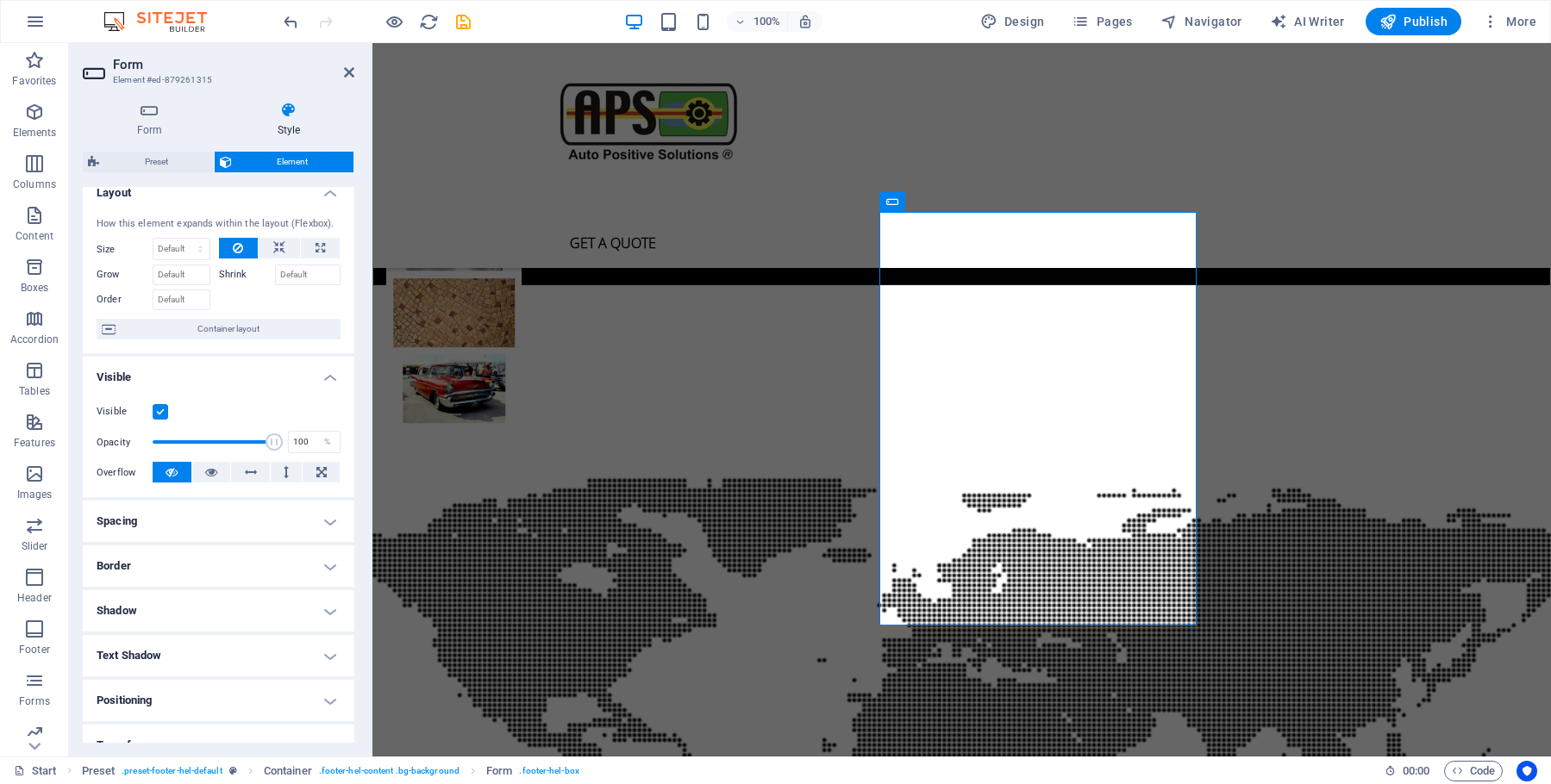
scroll to position [187, 0]
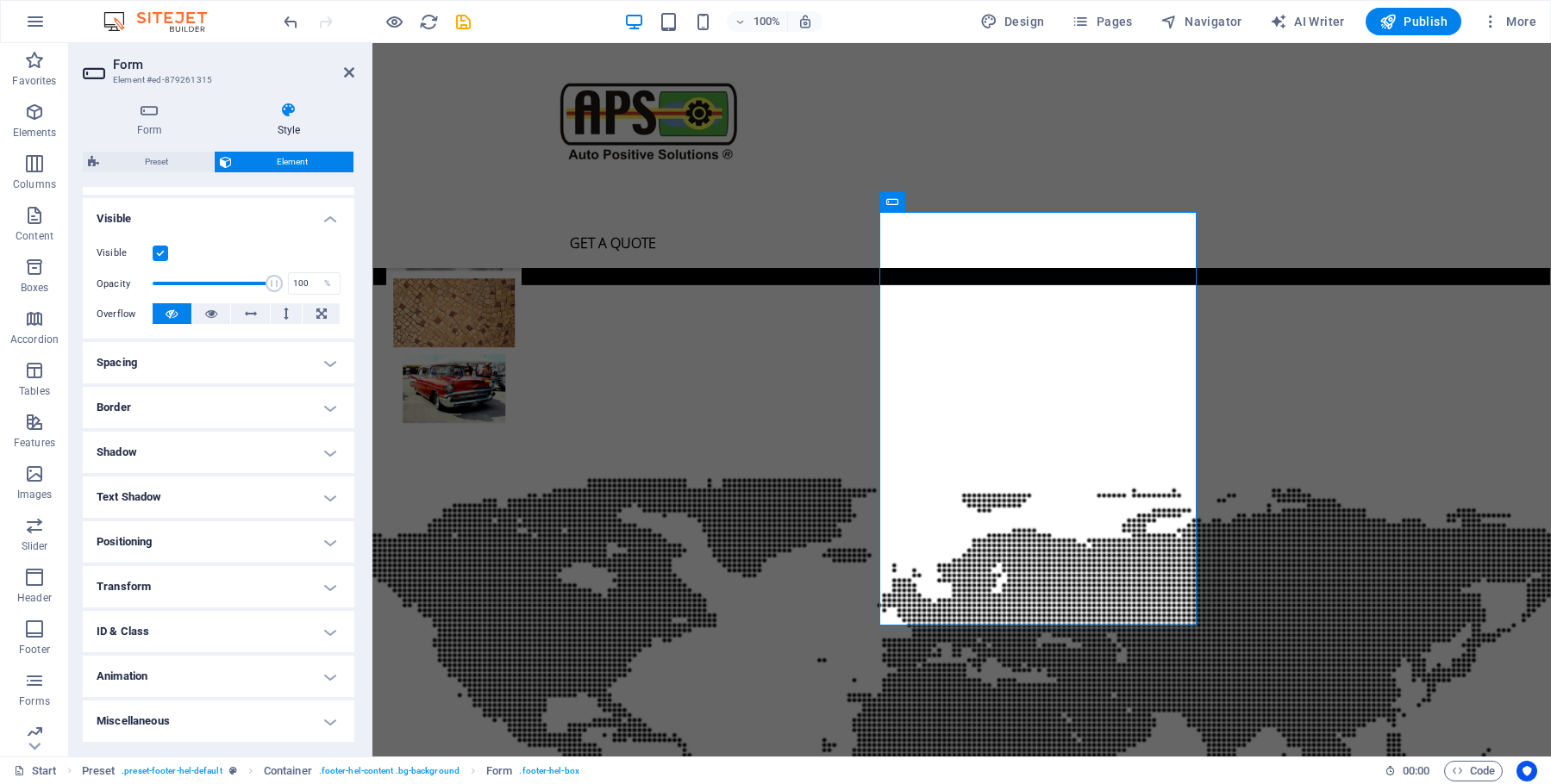
click at [155, 500] on h4 "Text Shadow" at bounding box center [218, 497] width 271 height 41
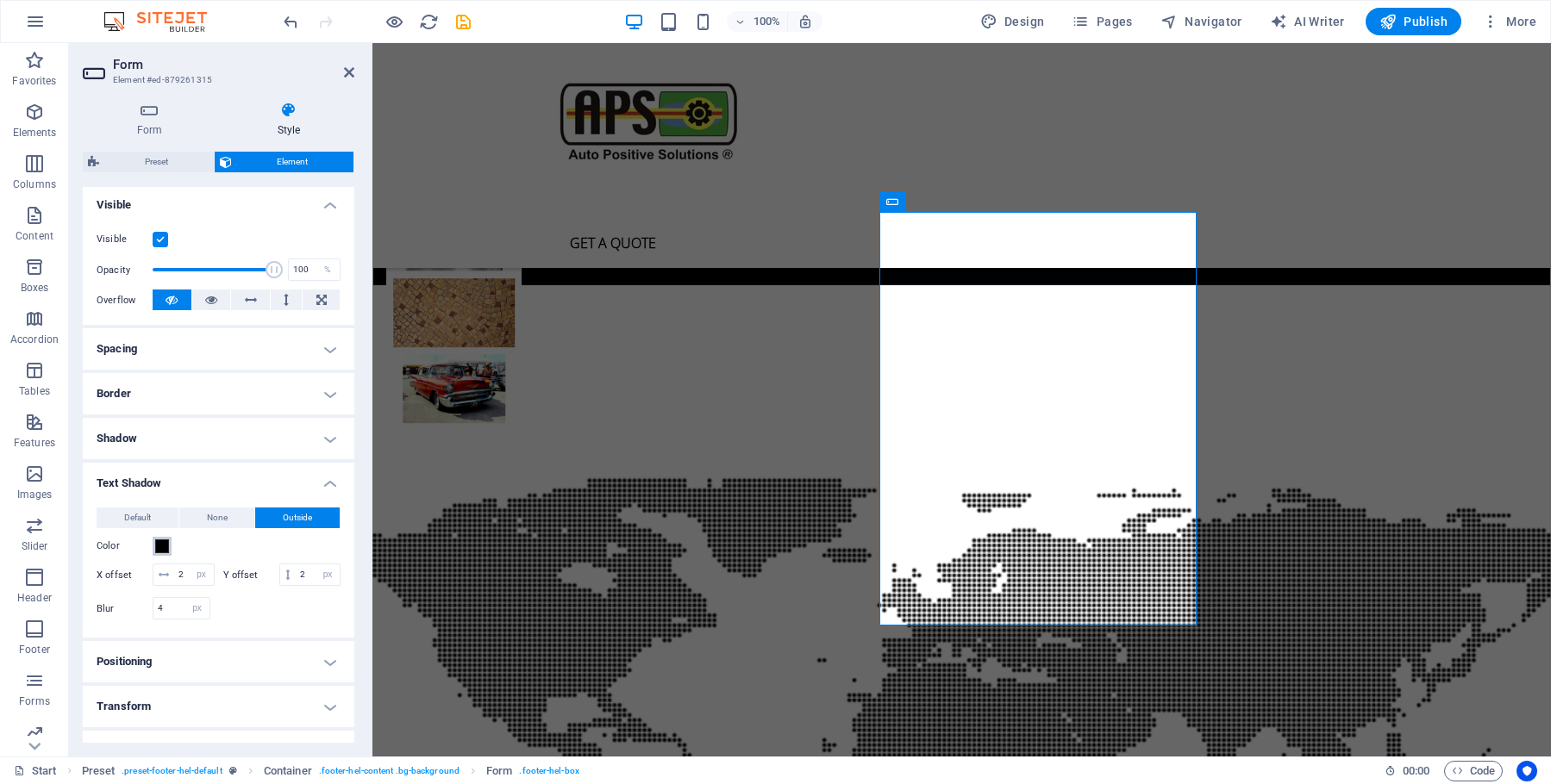
click at [167, 553] on span at bounding box center [162, 547] width 14 height 14
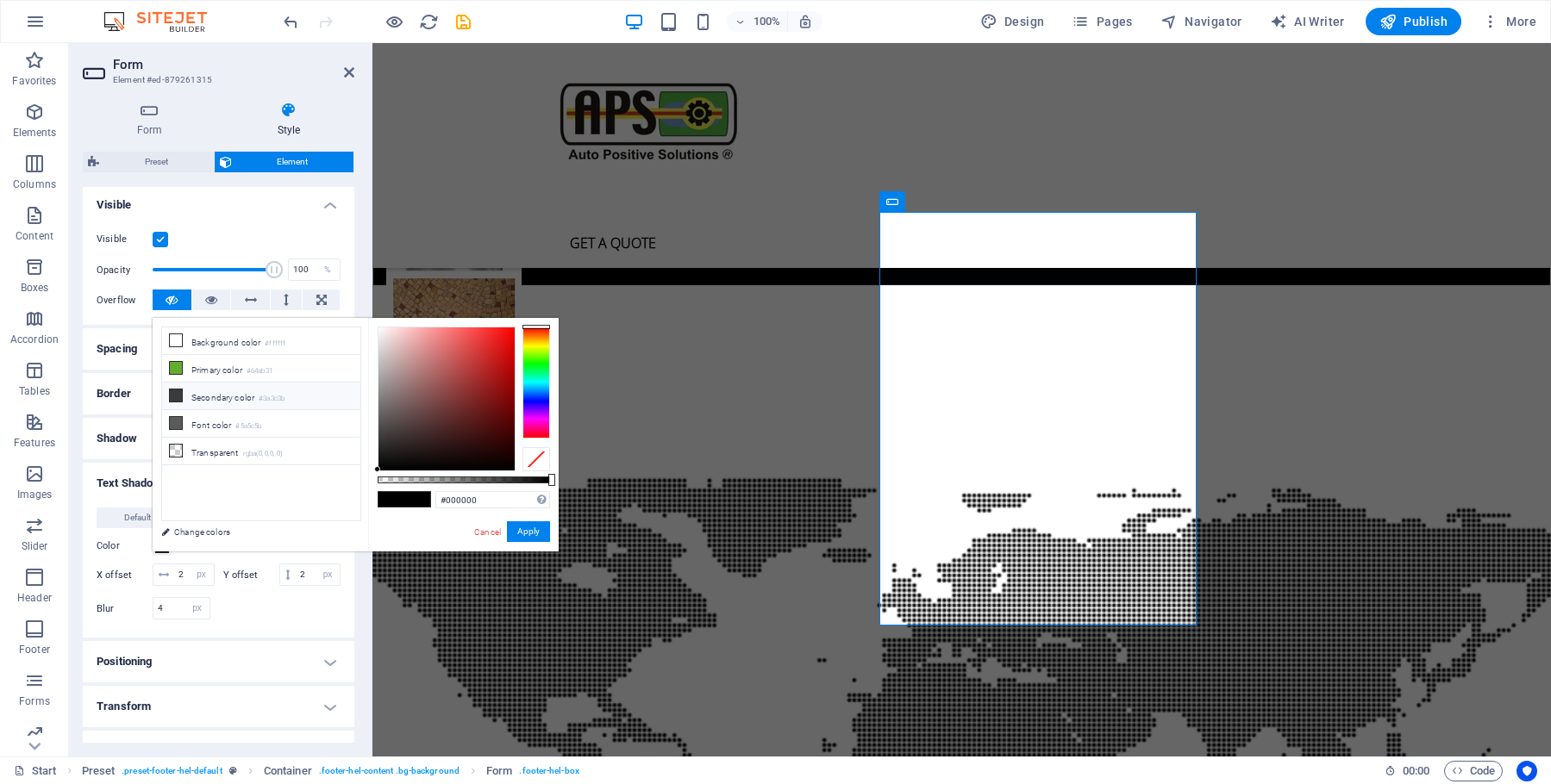
click at [176, 393] on icon at bounding box center [176, 396] width 12 height 12
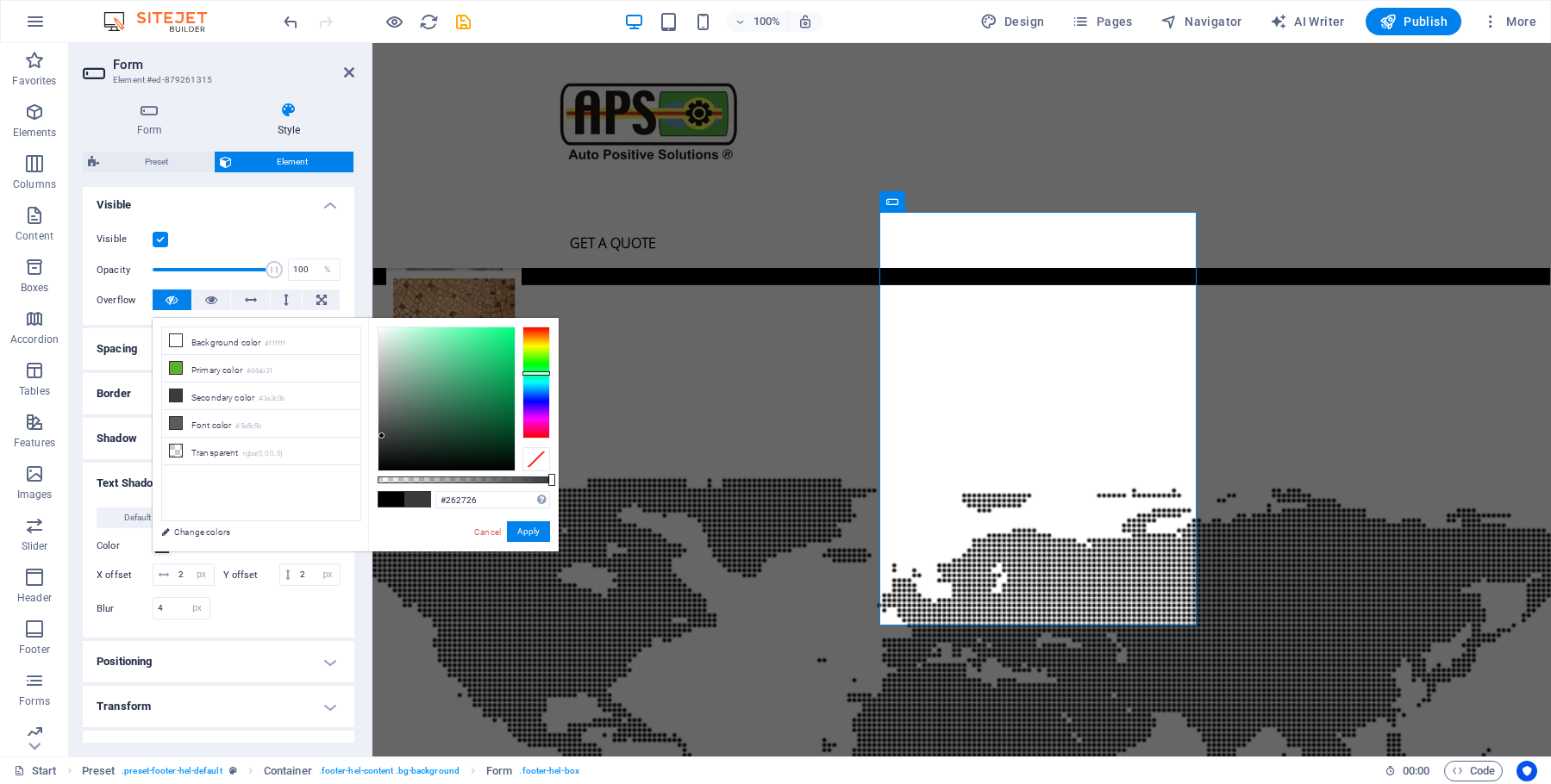
type input "#000000"
drag, startPoint x: 381, startPoint y: 434, endPoint x: 370, endPoint y: 495, distance: 62.0
click at [364, 499] on div "less Background color #ffffff Primary color #64ab31 Secondary color #3a3c3b Fon…" at bounding box center [356, 435] width 406 height 234
click at [535, 532] on button "Apply" at bounding box center [528, 532] width 43 height 21
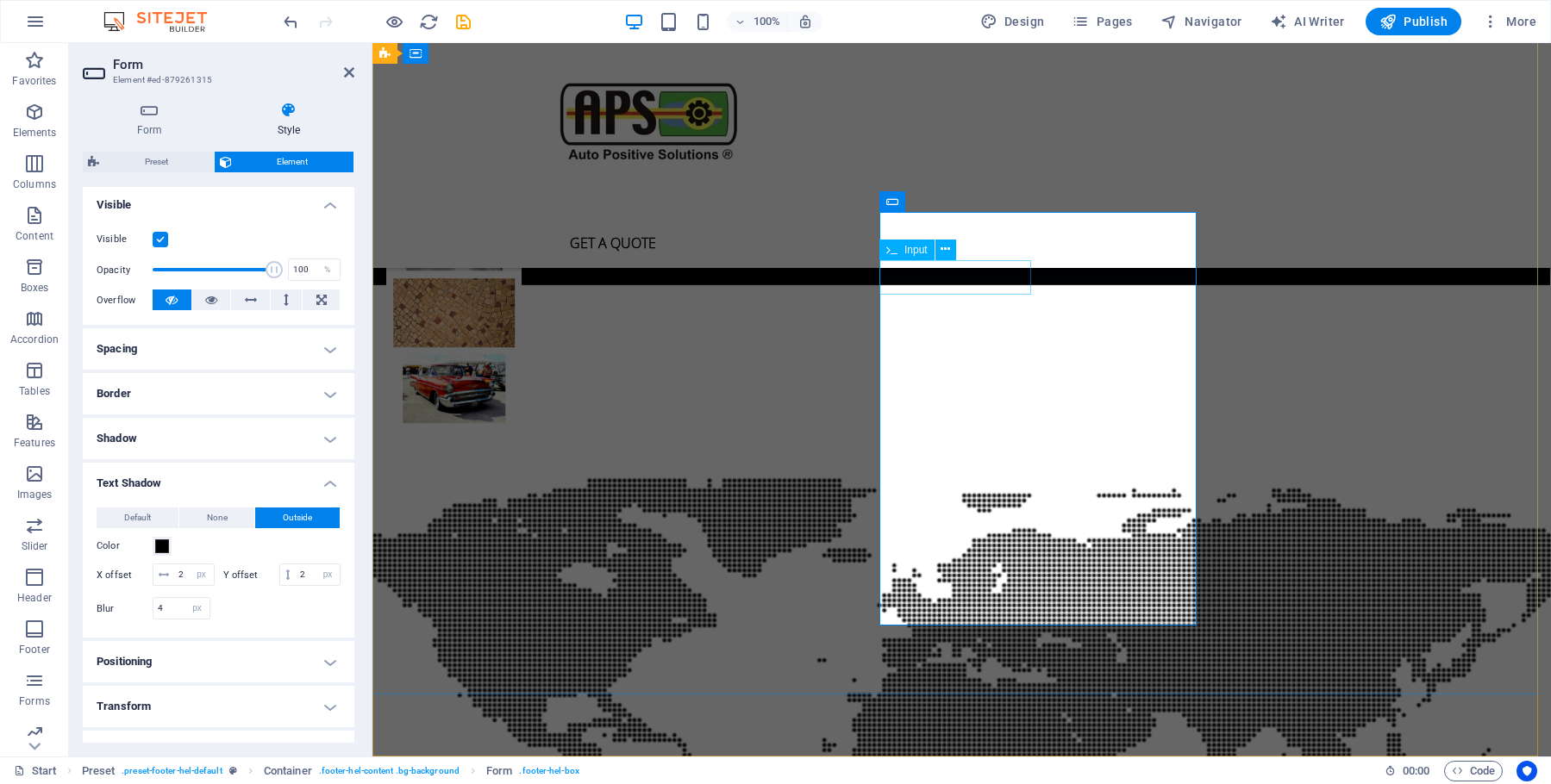
click at [946, 244] on icon at bounding box center [945, 249] width 10 height 18
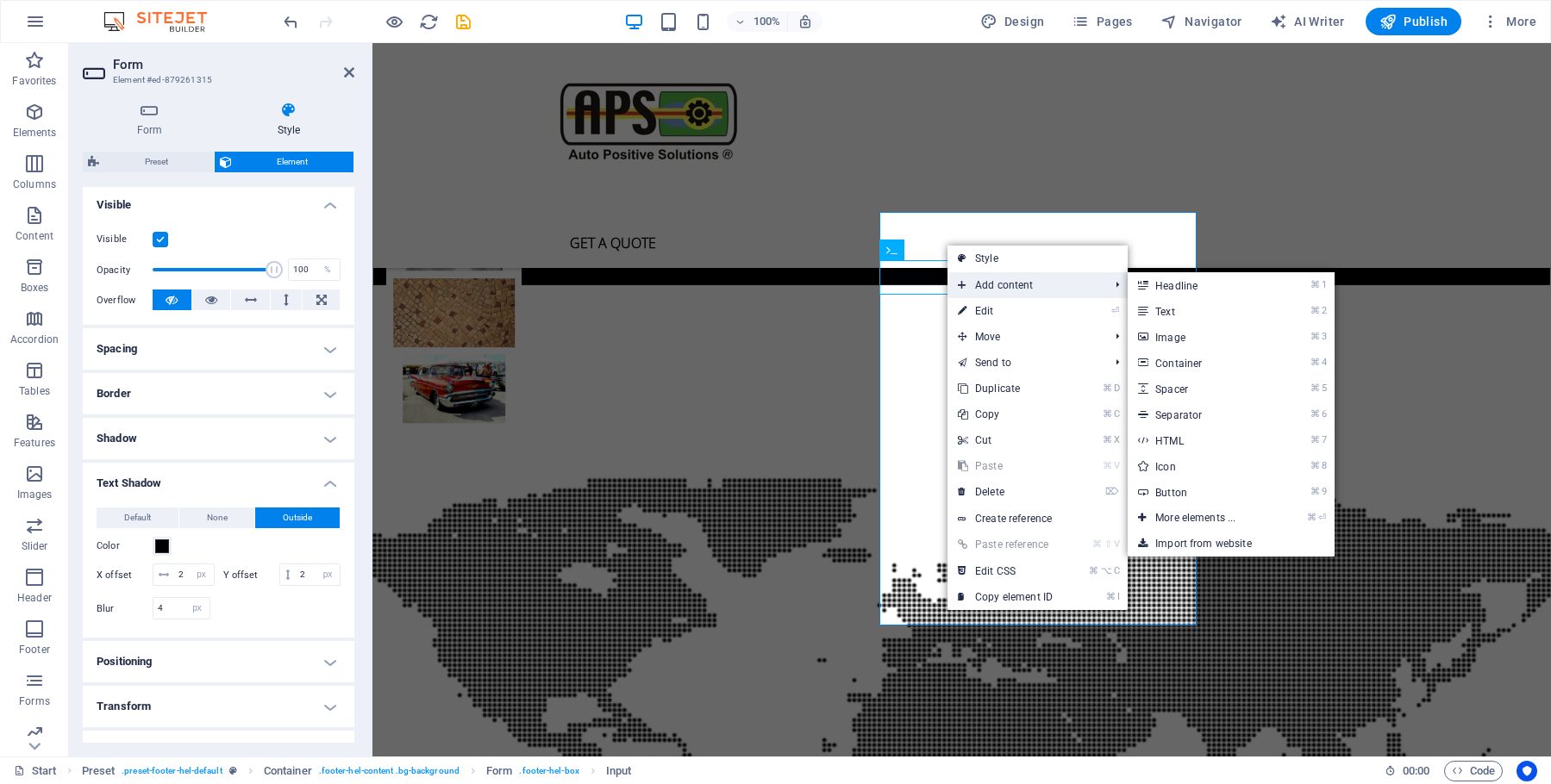
click at [991, 284] on span "Add content" at bounding box center [1025, 284] width 155 height 25
click at [981, 317] on link "⏎ Edit" at bounding box center [1006, 311] width 116 height 25
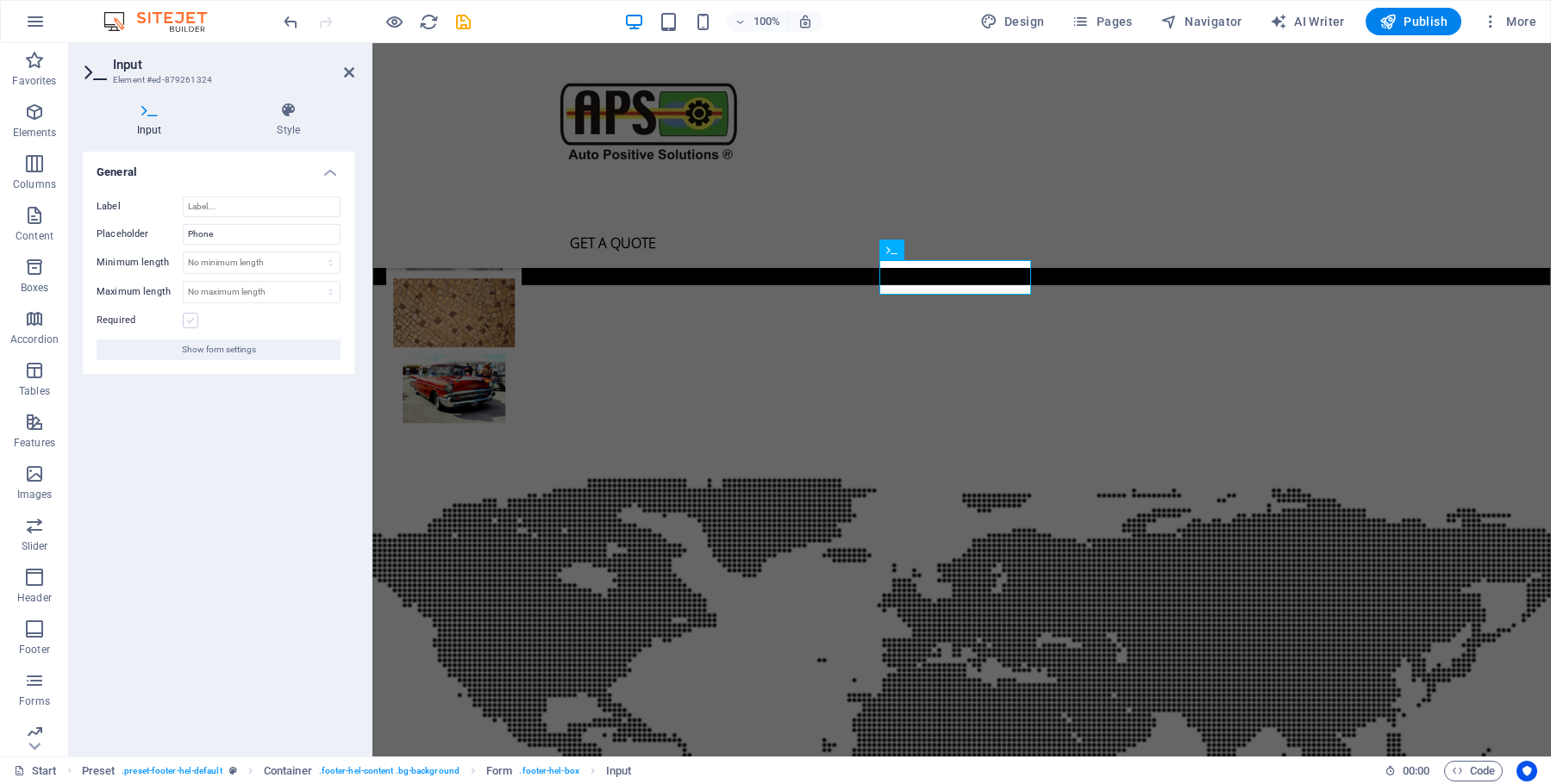
click at [191, 320] on label at bounding box center [191, 320] width 16 height 16
click at [0, 0] on input "Required" at bounding box center [0, 0] width 0 height 0
click at [196, 320] on label at bounding box center [191, 320] width 16 height 16
click at [0, 0] on input "Required" at bounding box center [0, 0] width 0 height 0
click at [296, 114] on icon at bounding box center [289, 111] width 132 height 18
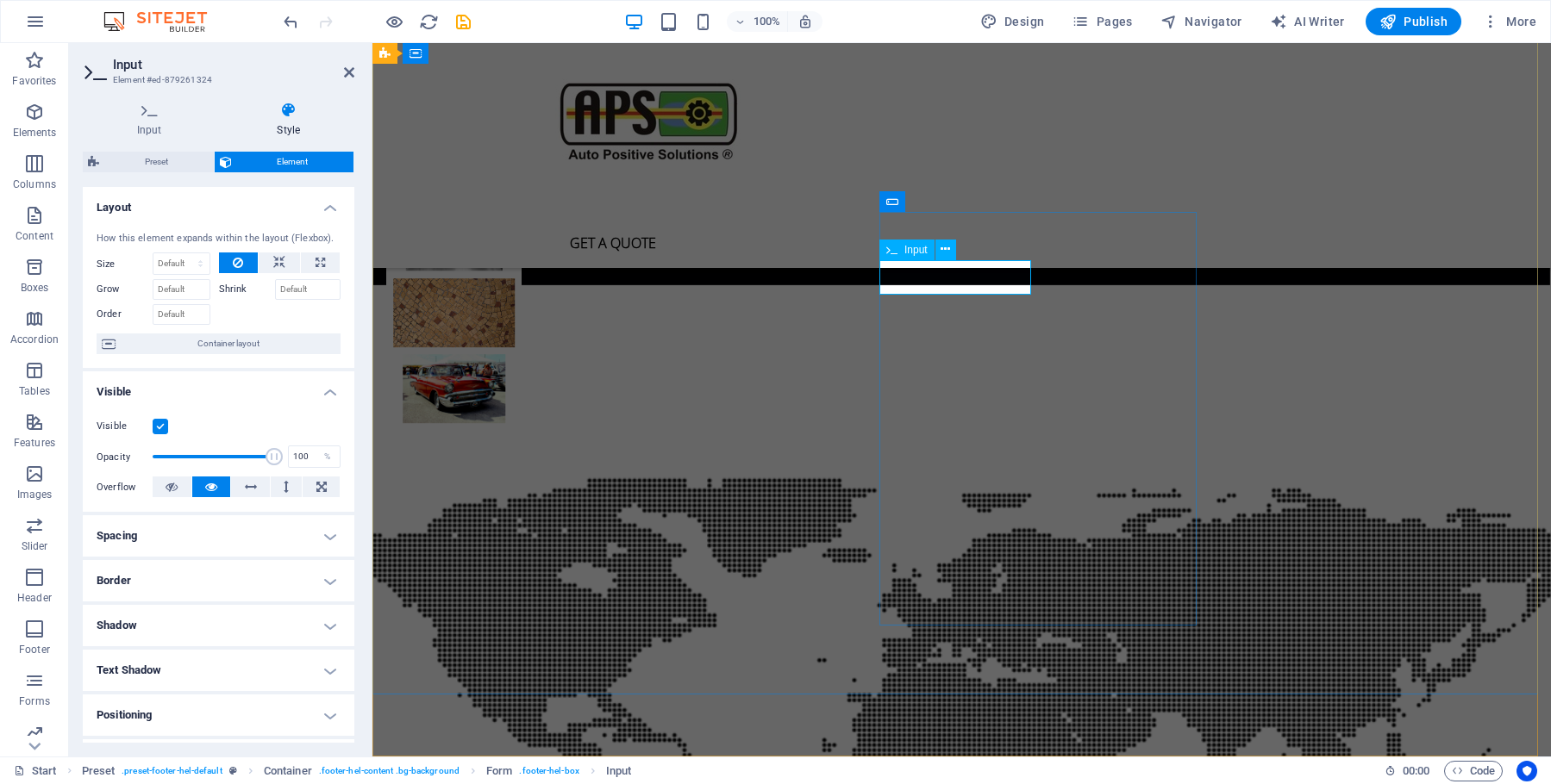
click at [154, 129] on h4 "Input" at bounding box center [153, 119] width 141 height 36
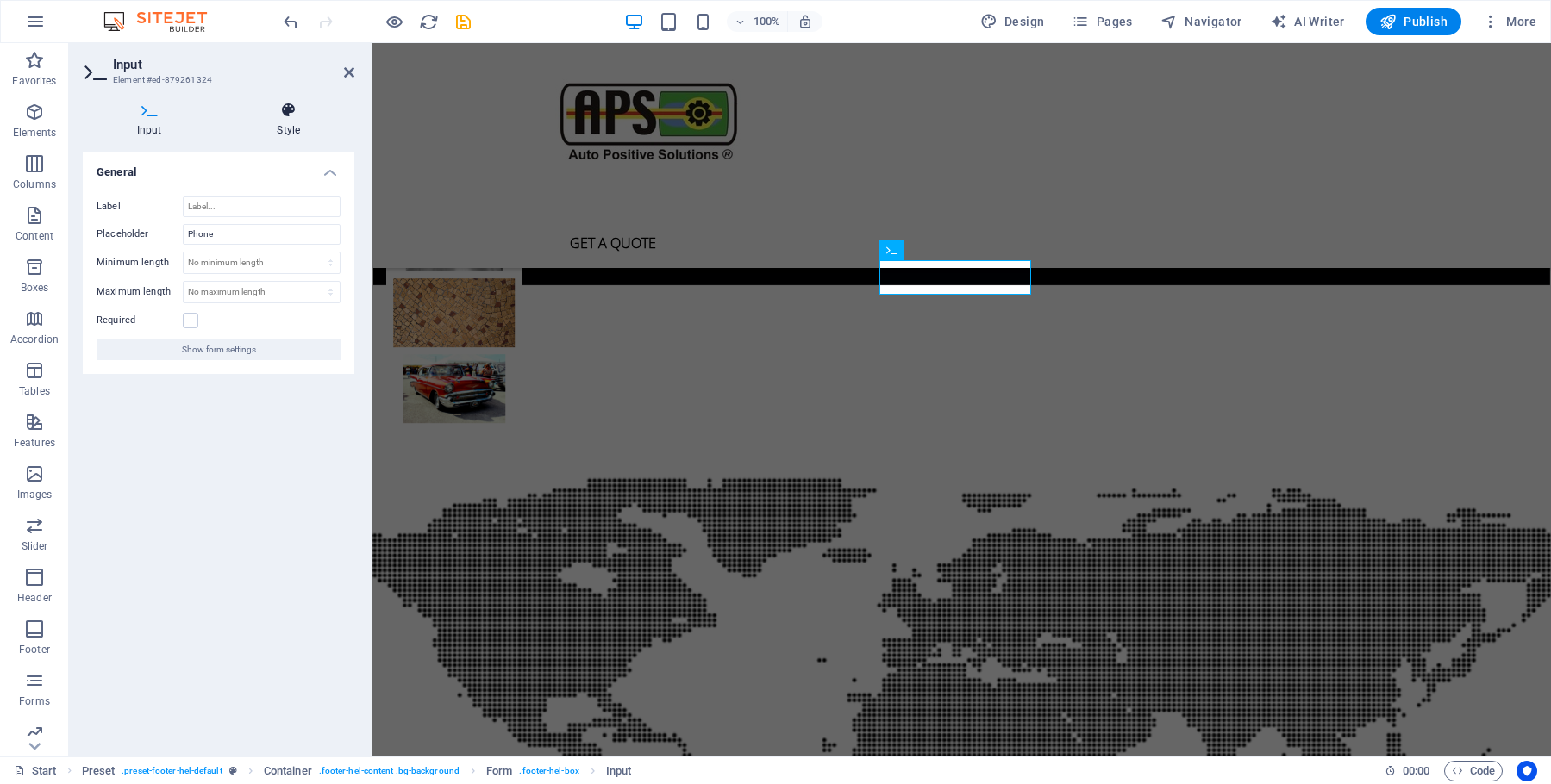
click at [279, 116] on icon at bounding box center [289, 111] width 132 height 18
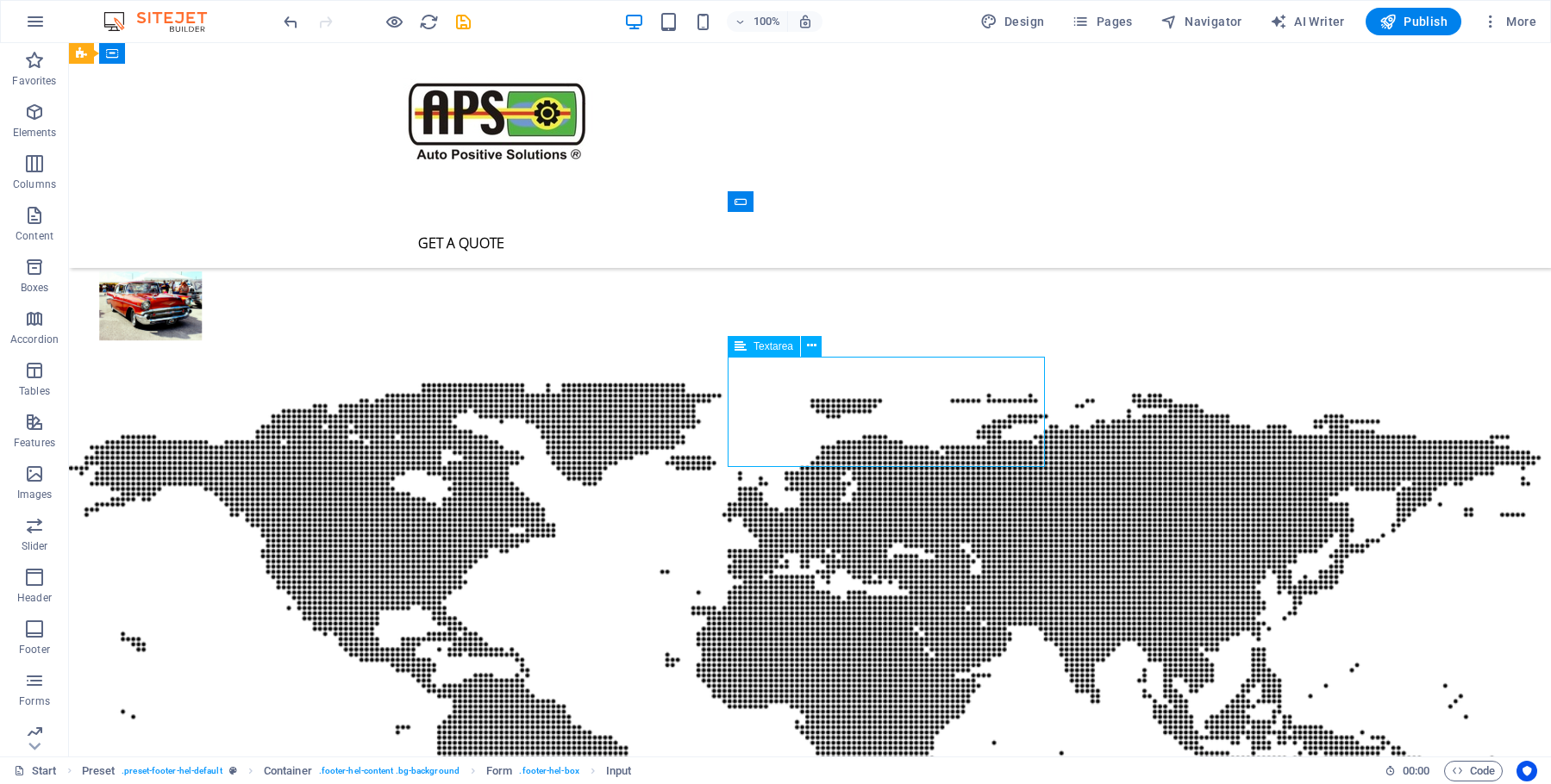
scroll to position [4611, 0]
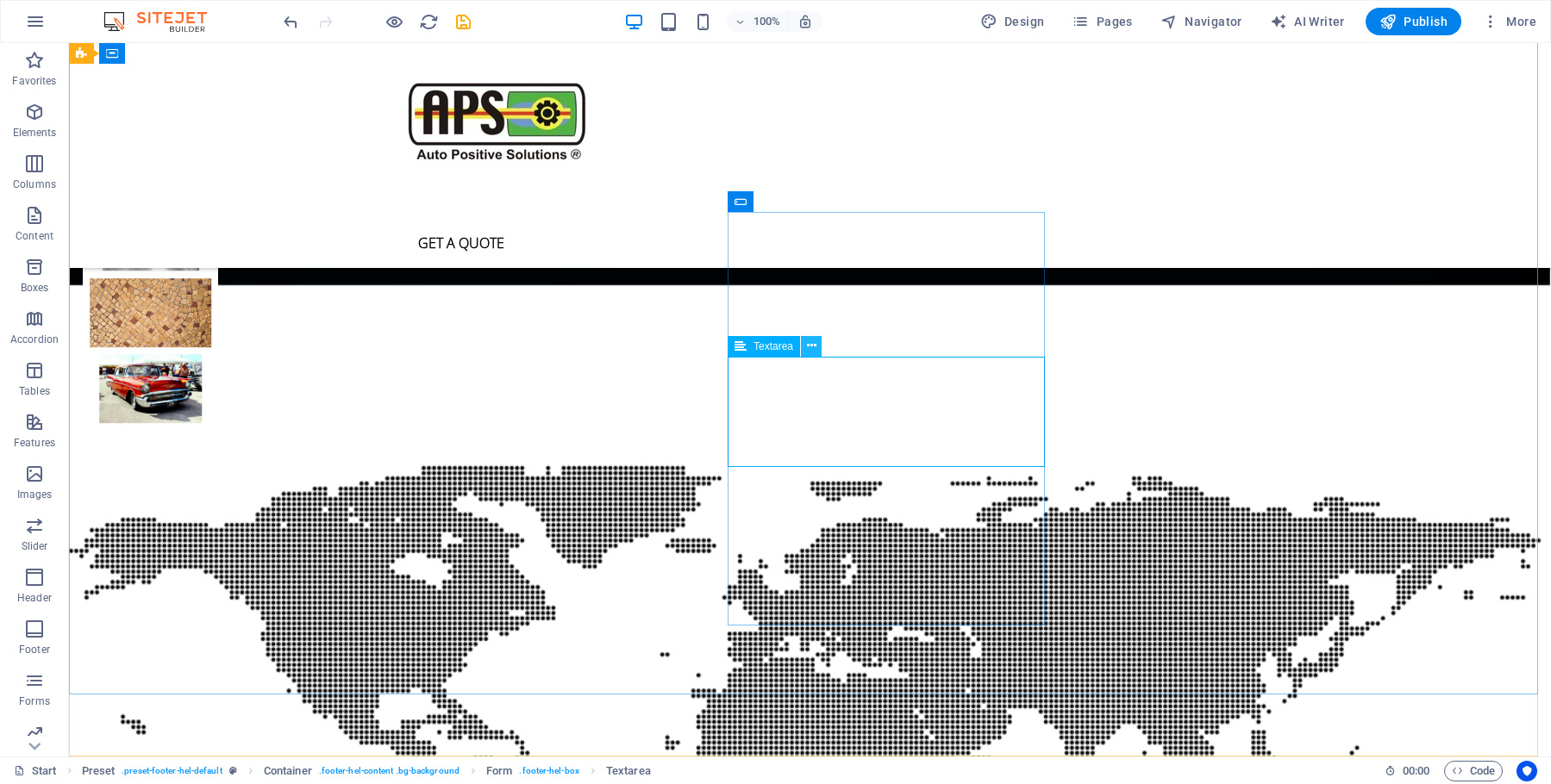
click at [812, 347] on icon at bounding box center [812, 346] width 10 height 18
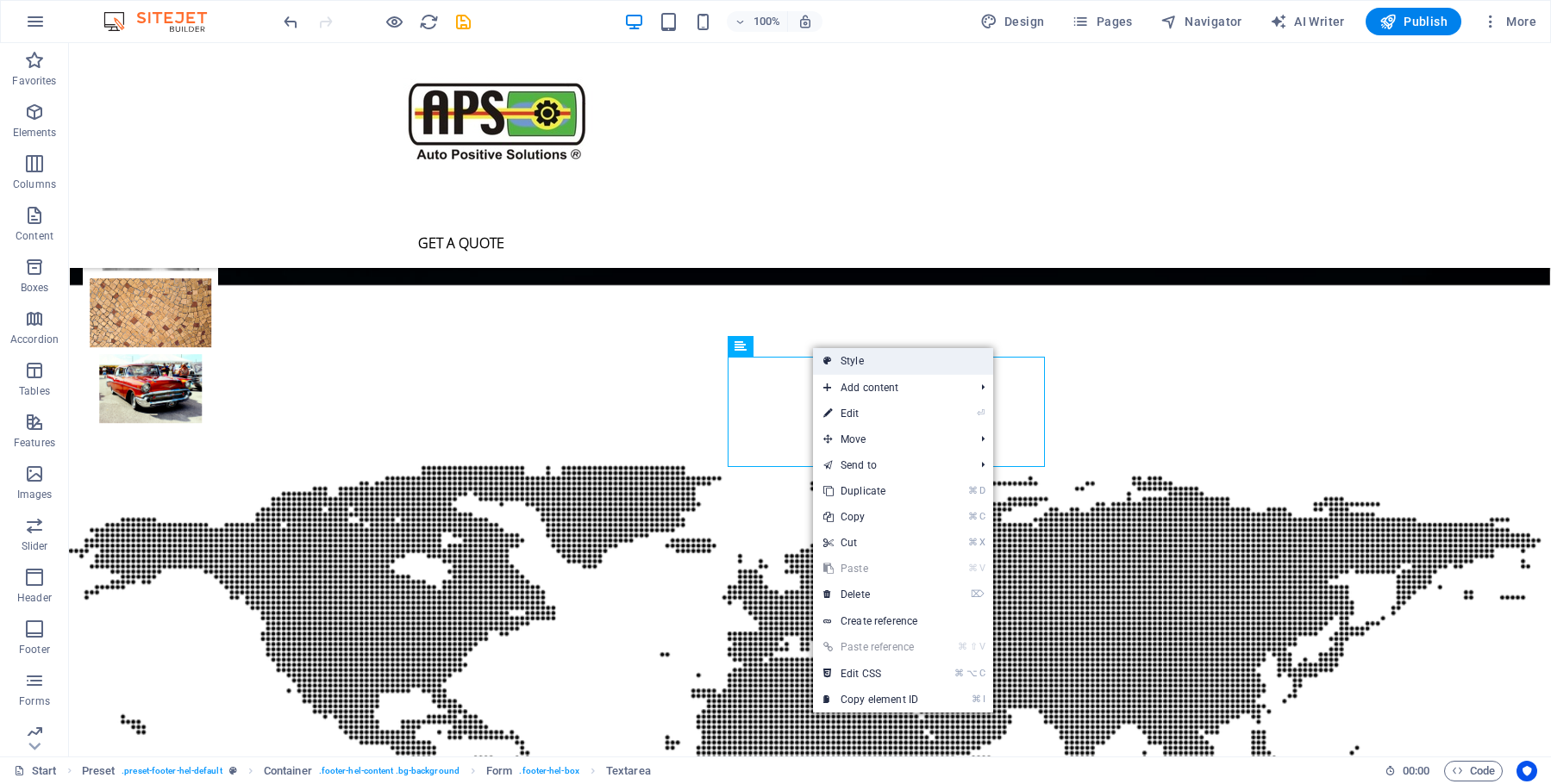
click at [848, 363] on link "Style" at bounding box center [903, 361] width 180 height 25
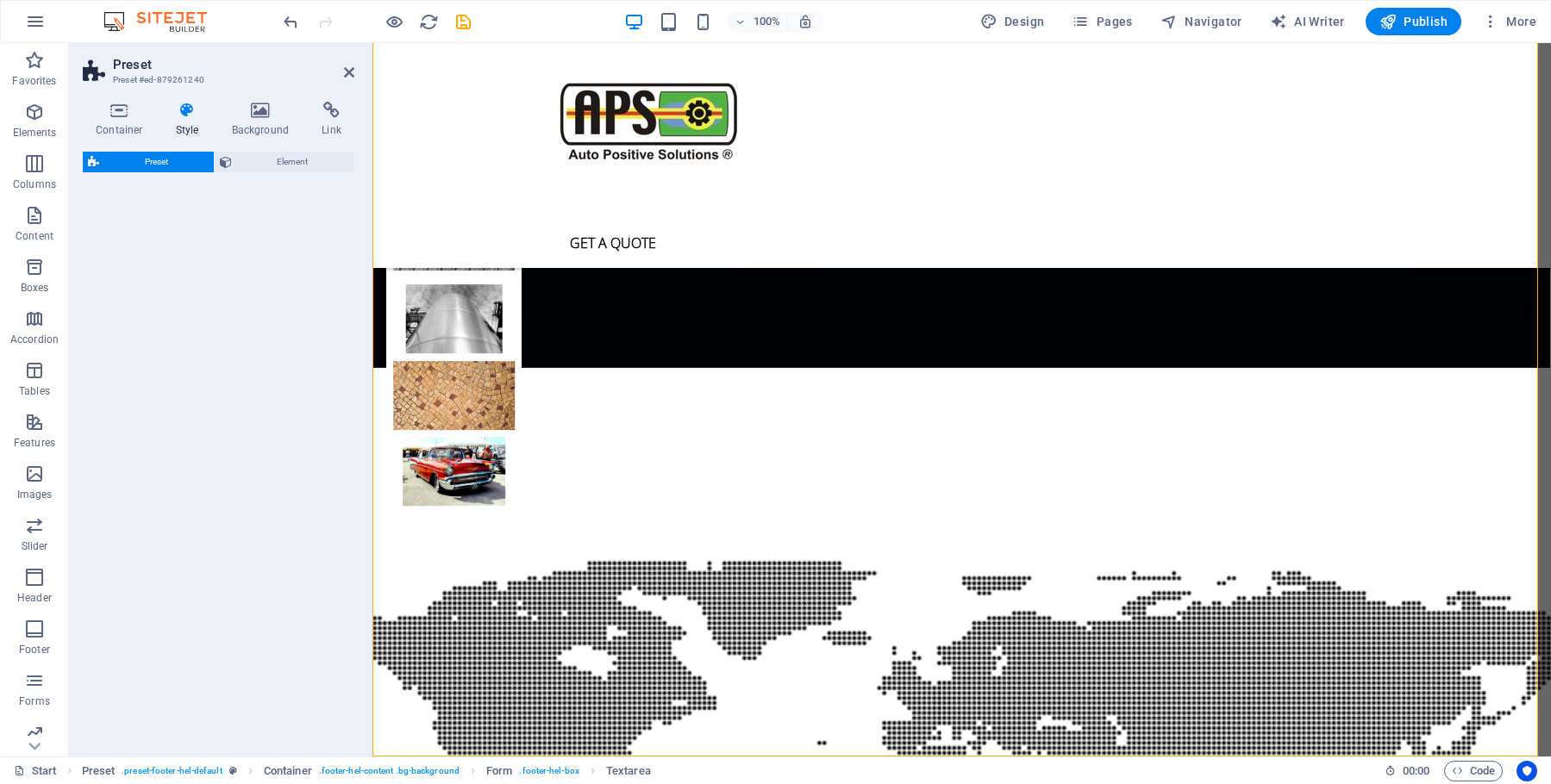
scroll to position [4694, 0]
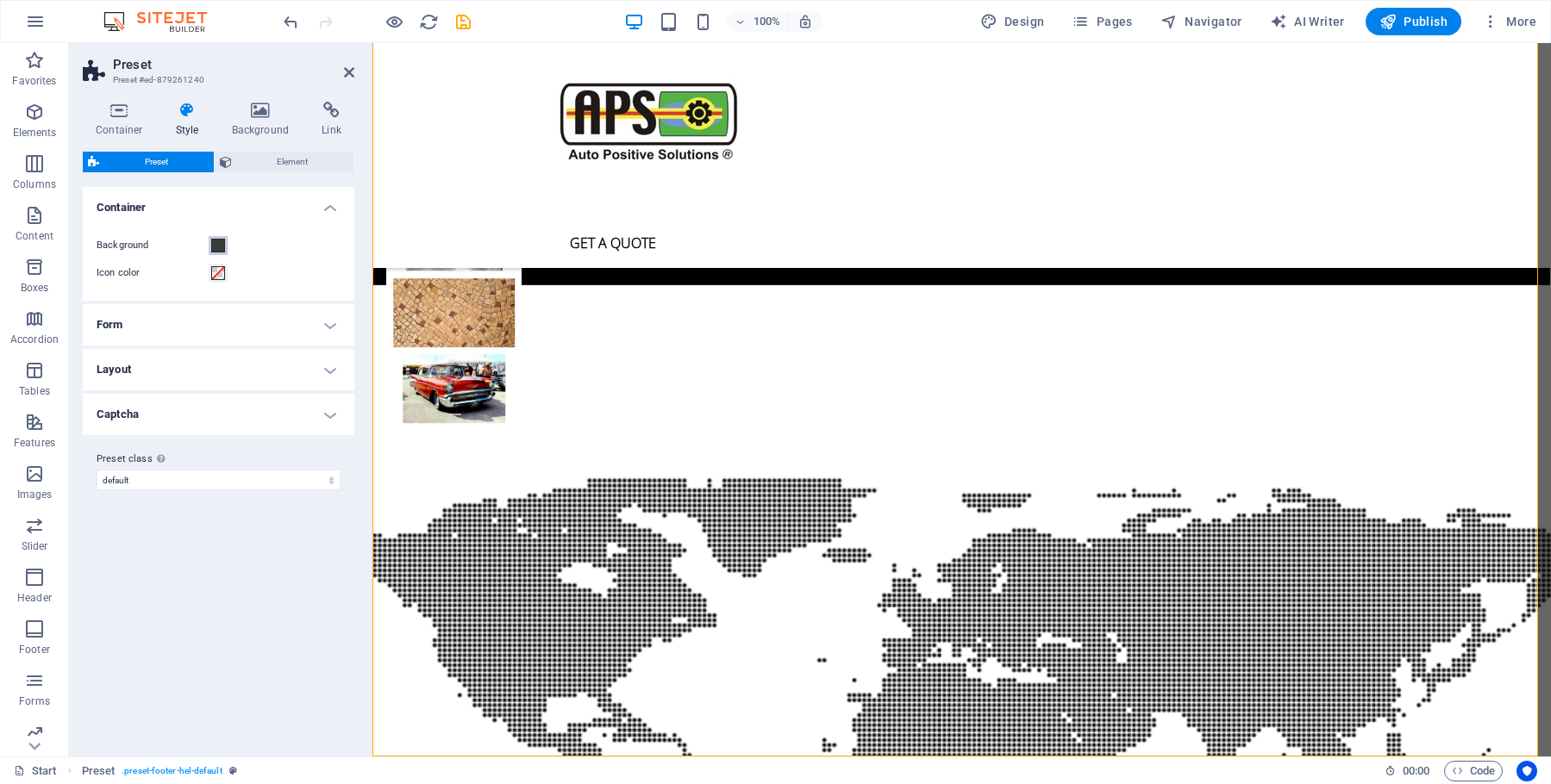
click at [220, 248] on span at bounding box center [219, 246] width 14 height 14
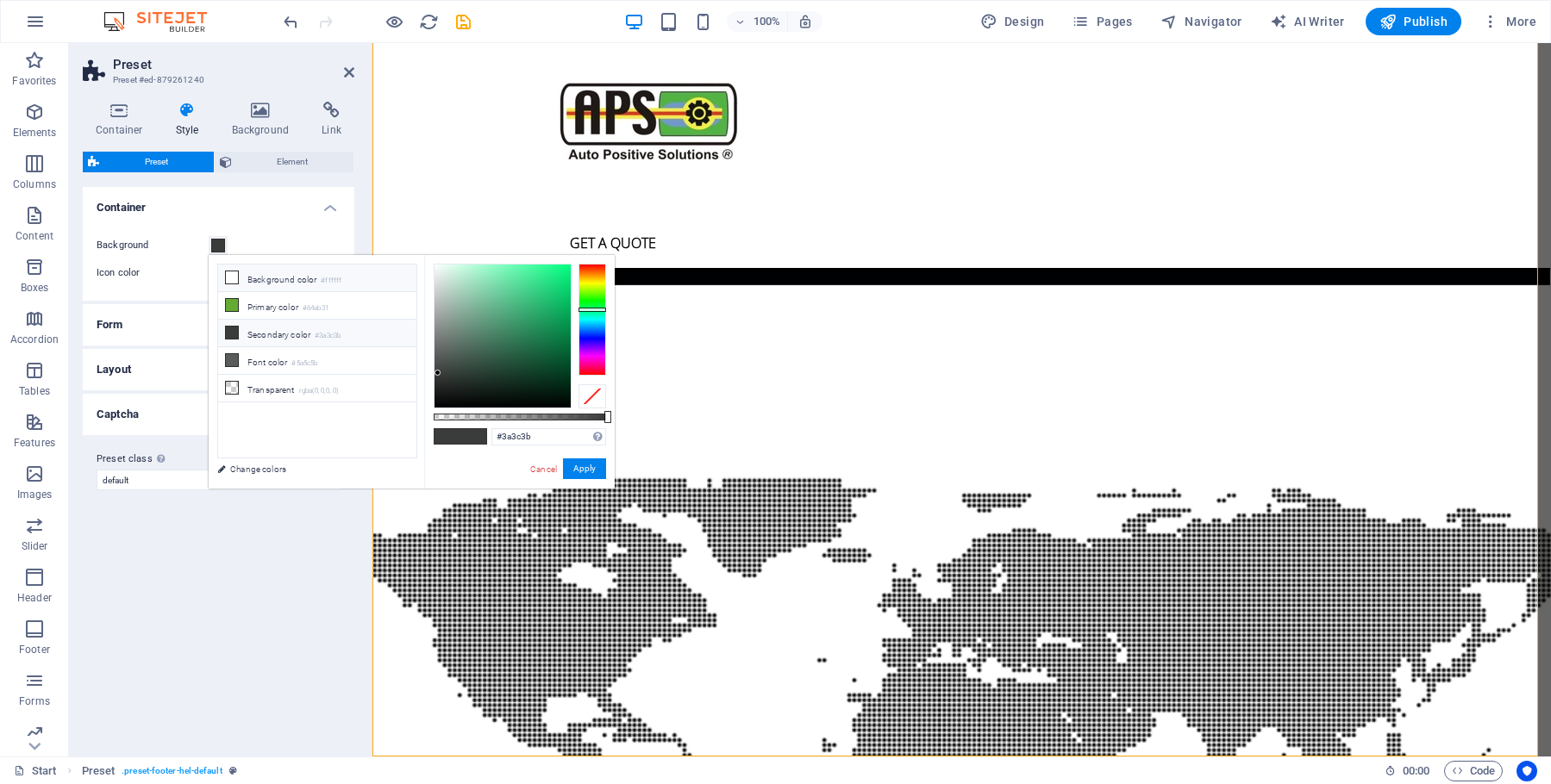
click at [232, 277] on icon at bounding box center [232, 277] width 12 height 12
type input "#ffffff"
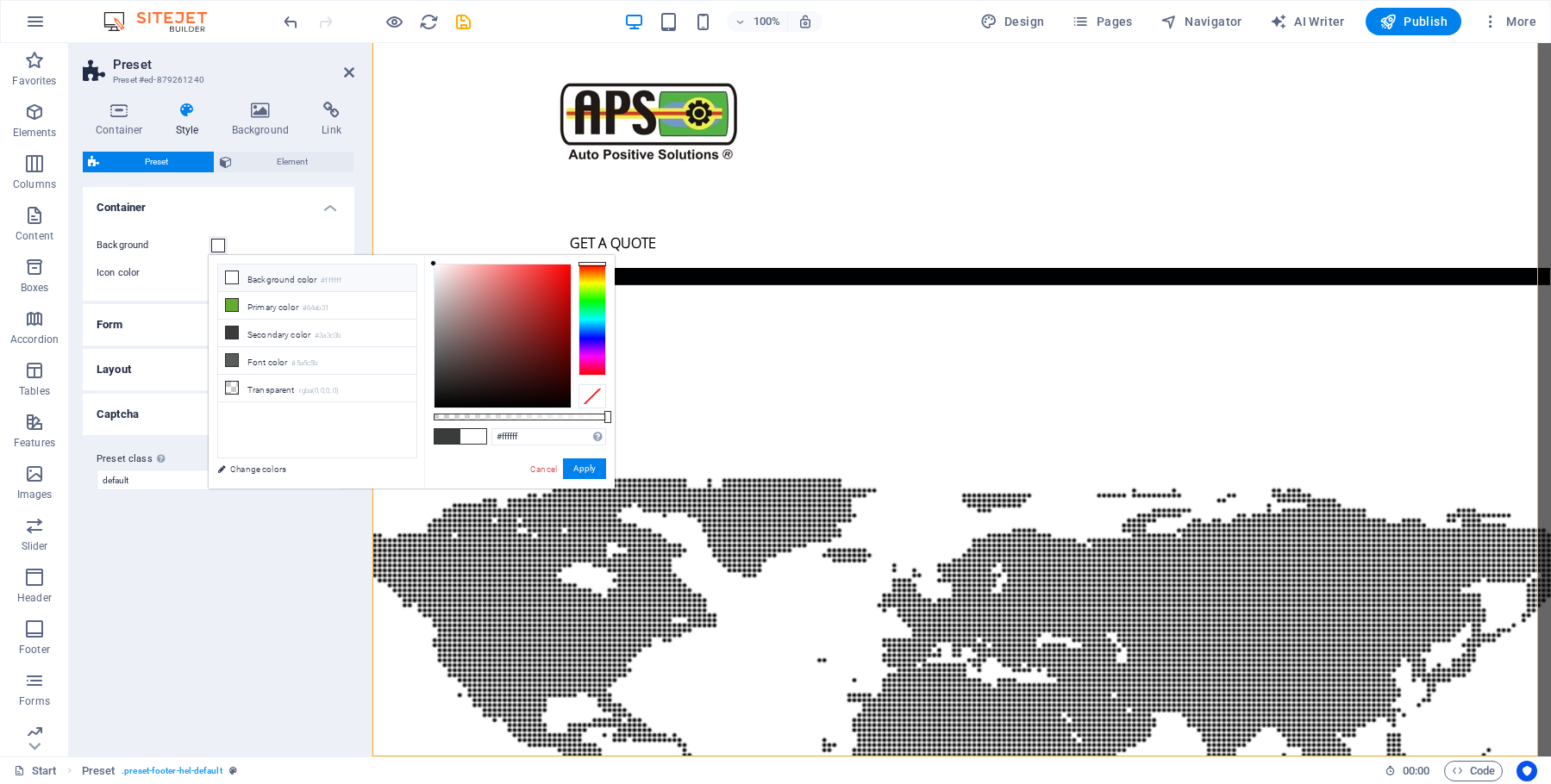
click at [169, 241] on label "Background" at bounding box center [153, 246] width 112 height 21
click at [209, 241] on button "Background" at bounding box center [219, 246] width 19 height 19
click at [298, 159] on span "Element" at bounding box center [293, 162] width 112 height 21
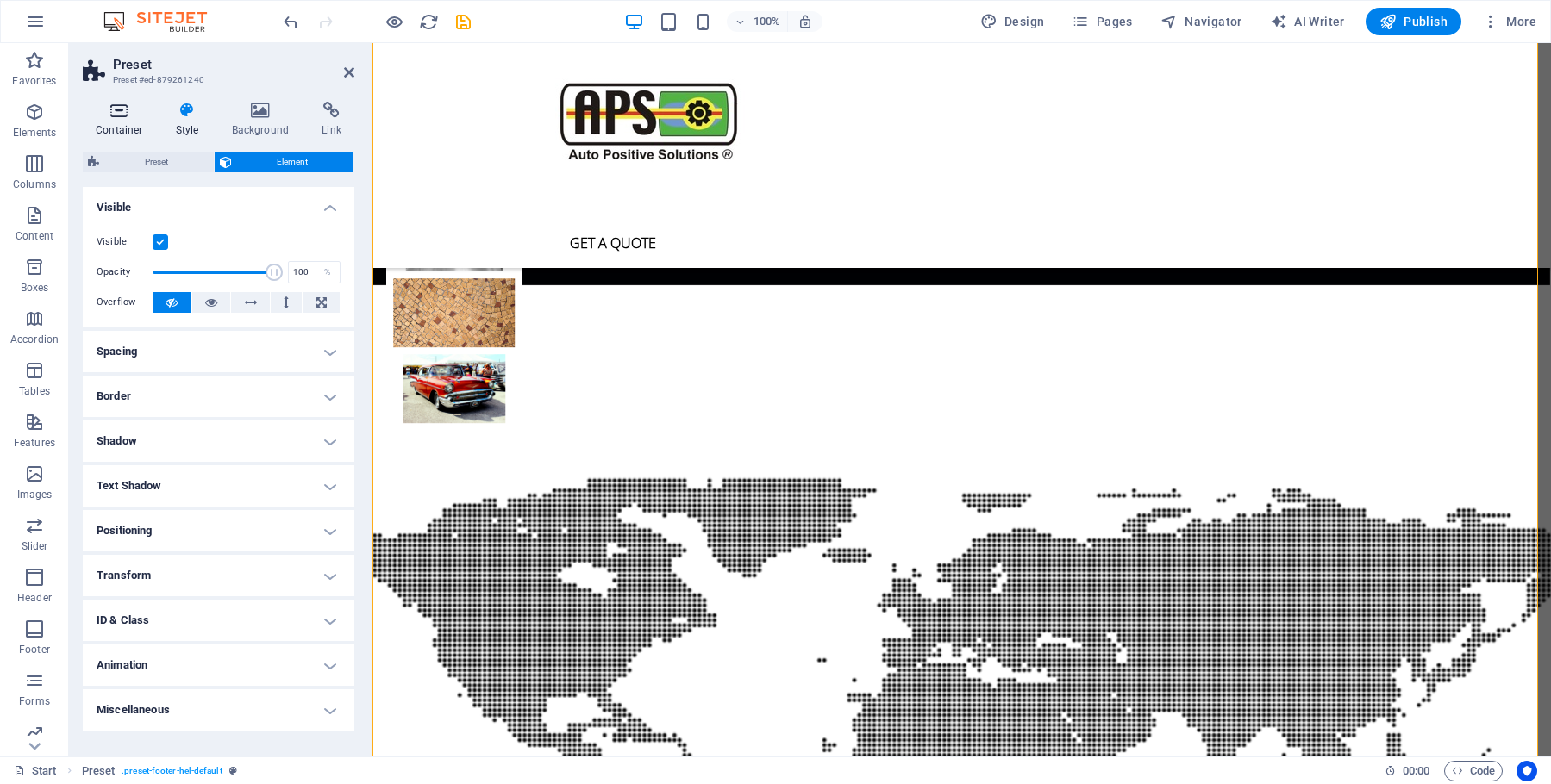
click at [118, 119] on h4 "Container" at bounding box center [122, 119] width 80 height 36
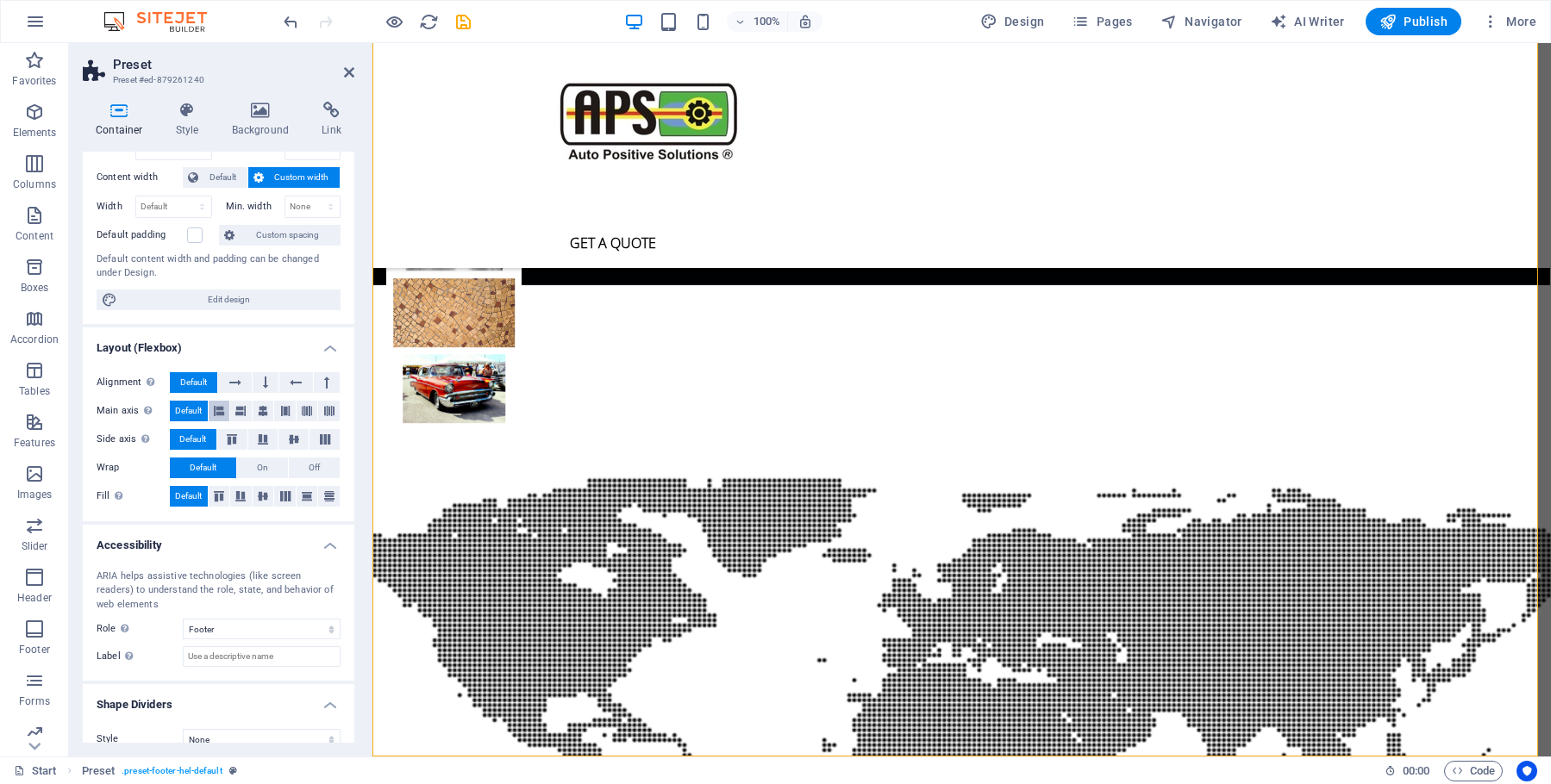
scroll to position [106, 0]
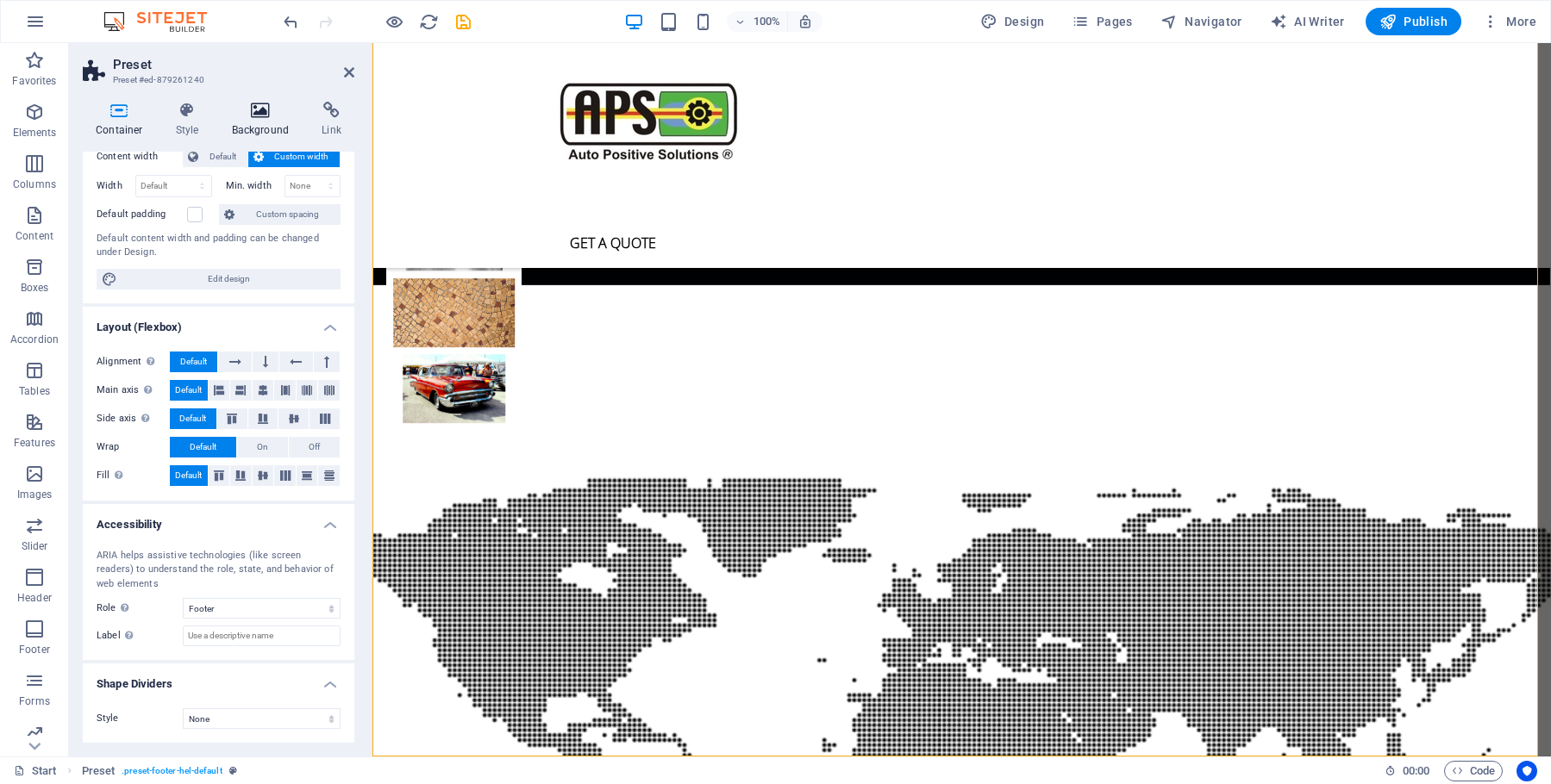
click at [256, 118] on icon at bounding box center [260, 111] width 83 height 18
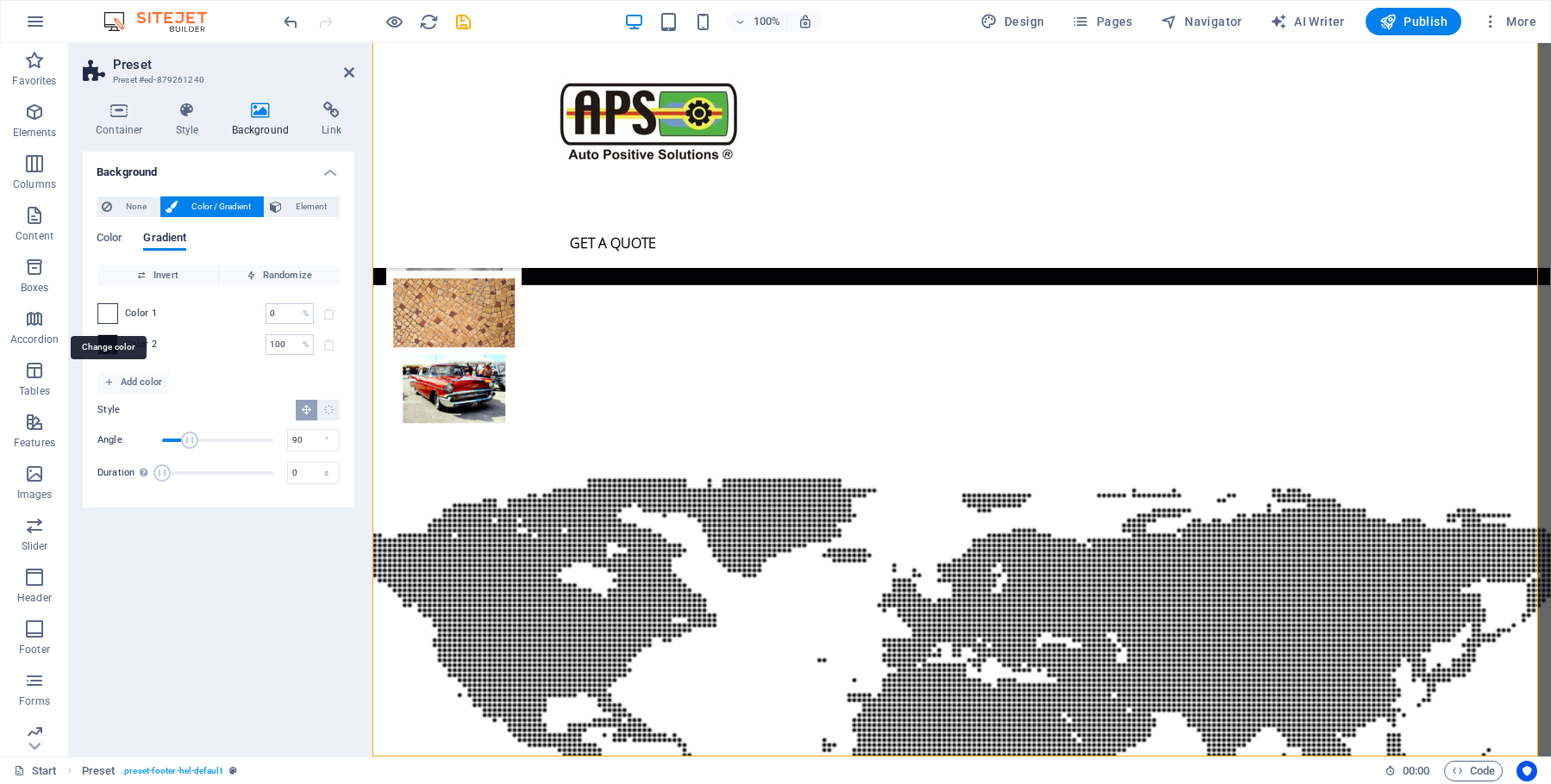
click at [107, 313] on span at bounding box center [108, 314] width 19 height 19
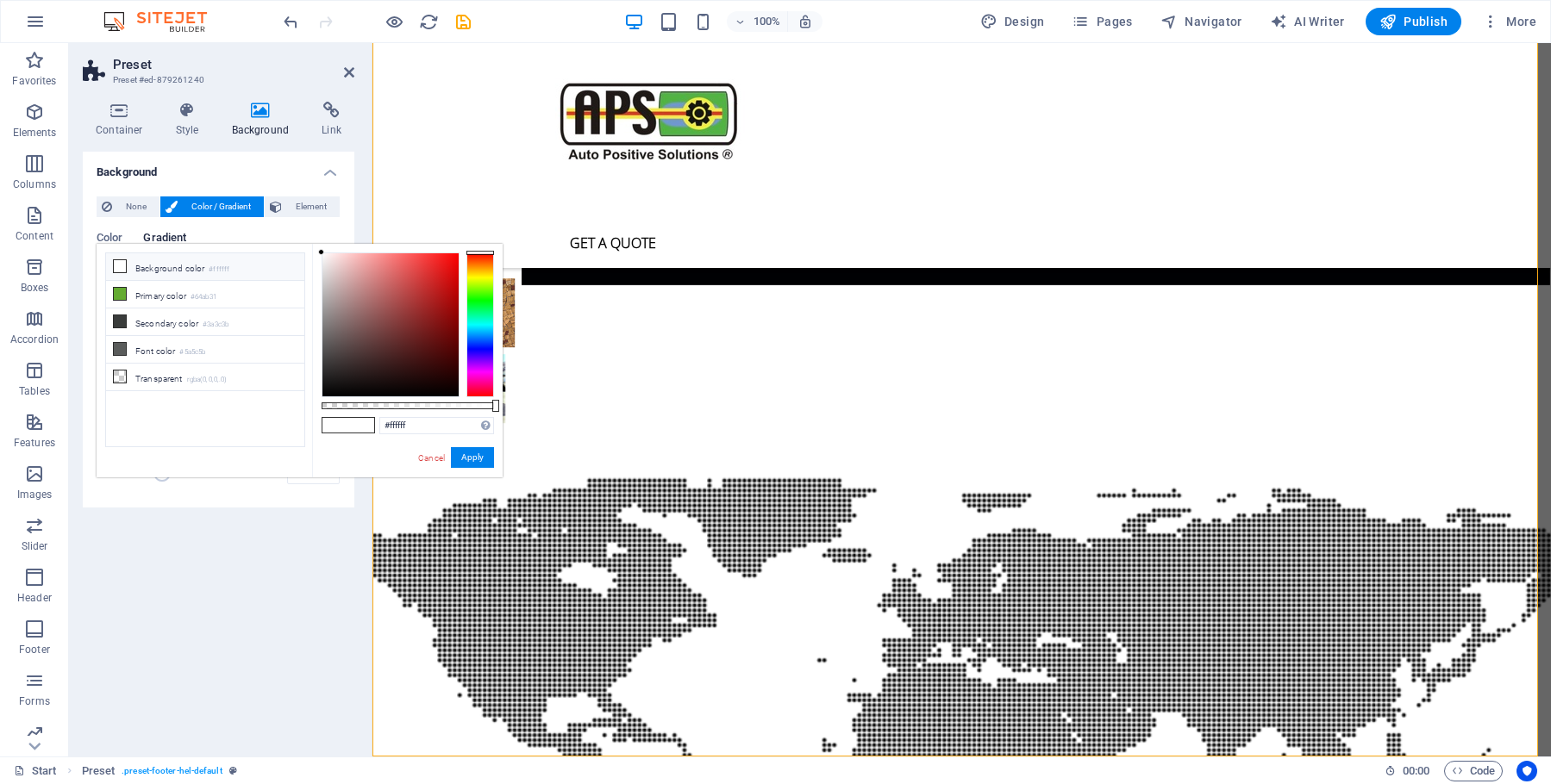
click at [116, 267] on icon at bounding box center [120, 266] width 12 height 12
click at [122, 316] on icon at bounding box center [120, 321] width 12 height 12
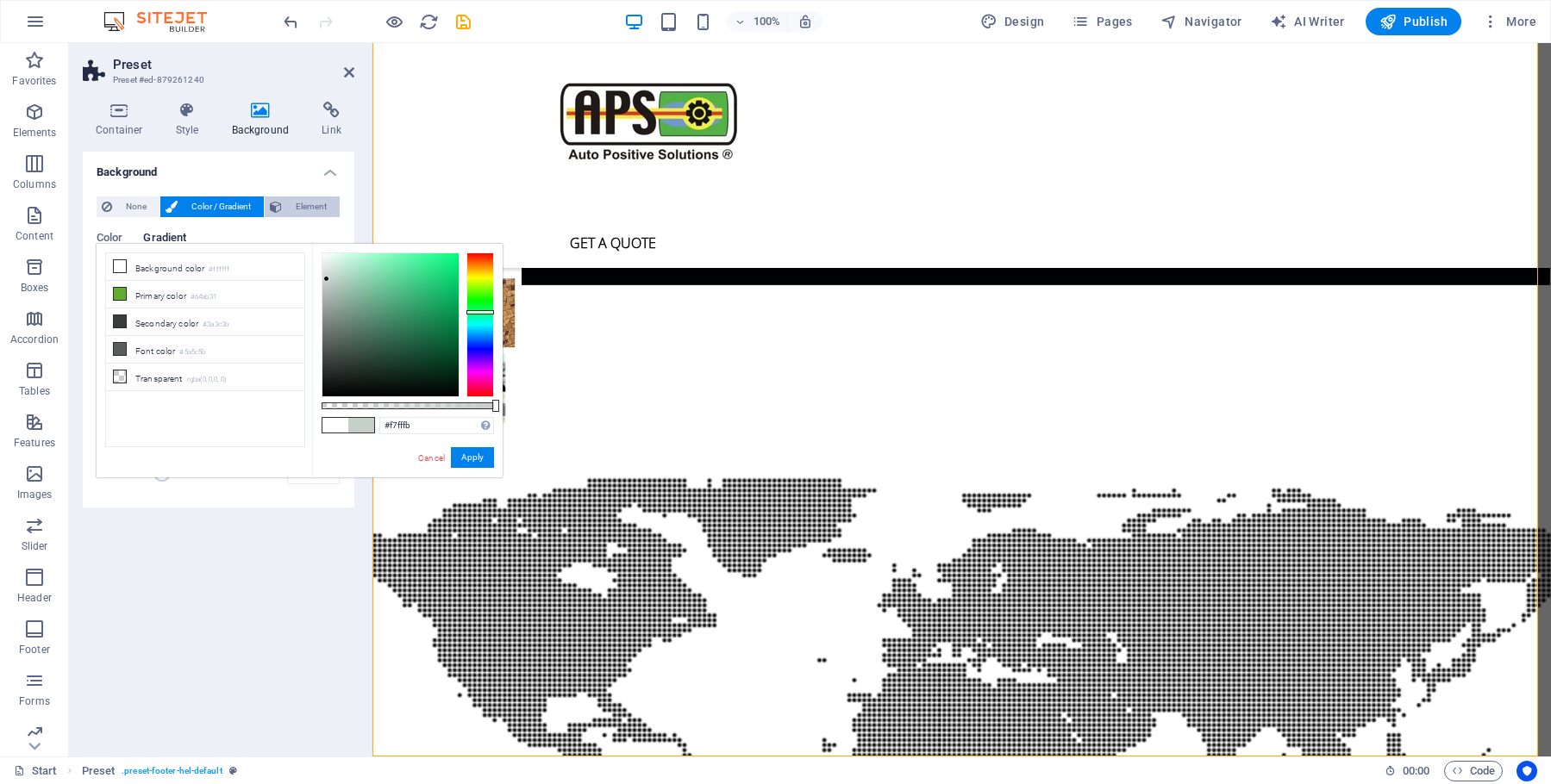
drag, startPoint x: 326, startPoint y: 407, endPoint x: 323, endPoint y: 208, distance: 199.0
click at [479, 458] on button "Apply" at bounding box center [472, 458] width 43 height 21
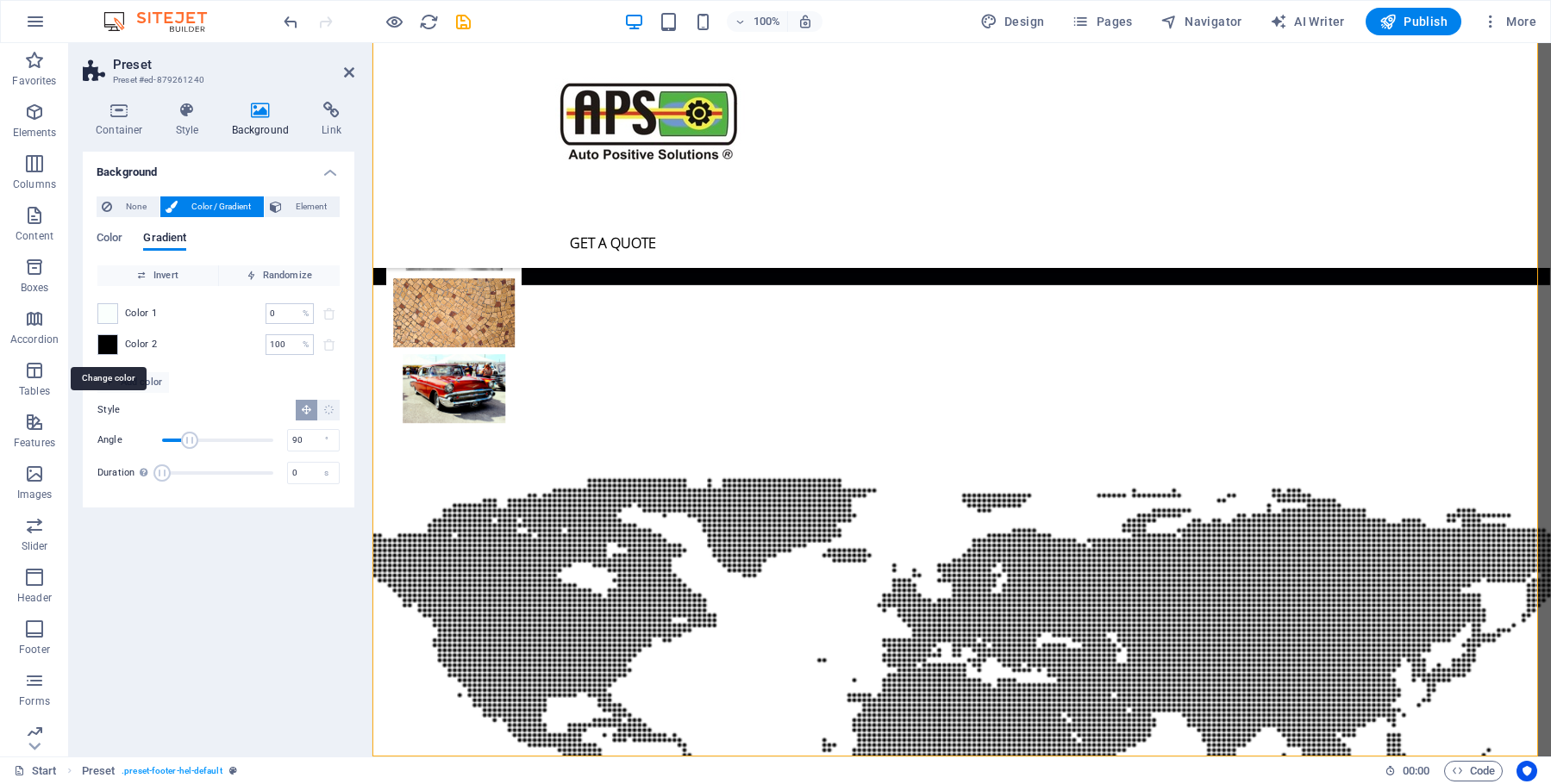
click at [109, 351] on span at bounding box center [108, 345] width 19 height 19
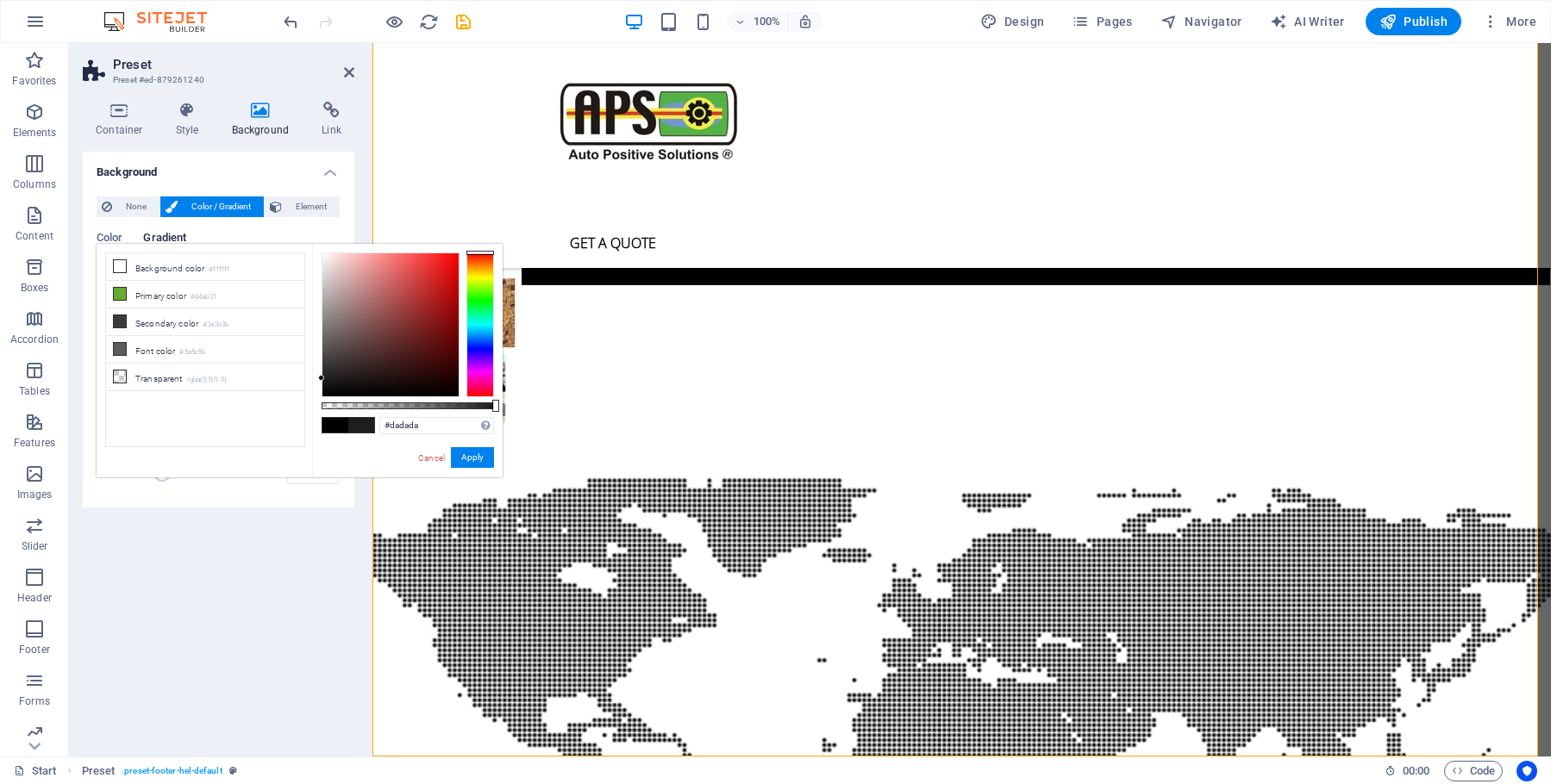
type input "#ffffff"
drag, startPoint x: 320, startPoint y: 398, endPoint x: 292, endPoint y: 236, distance: 164.4
click at [292, 236] on body "autops.co.za Start Favorites Elements Columns Content Boxes Accordion Tables Fe…" at bounding box center [776, 392] width 1551 height 784
click at [472, 457] on button "Apply" at bounding box center [472, 458] width 43 height 21
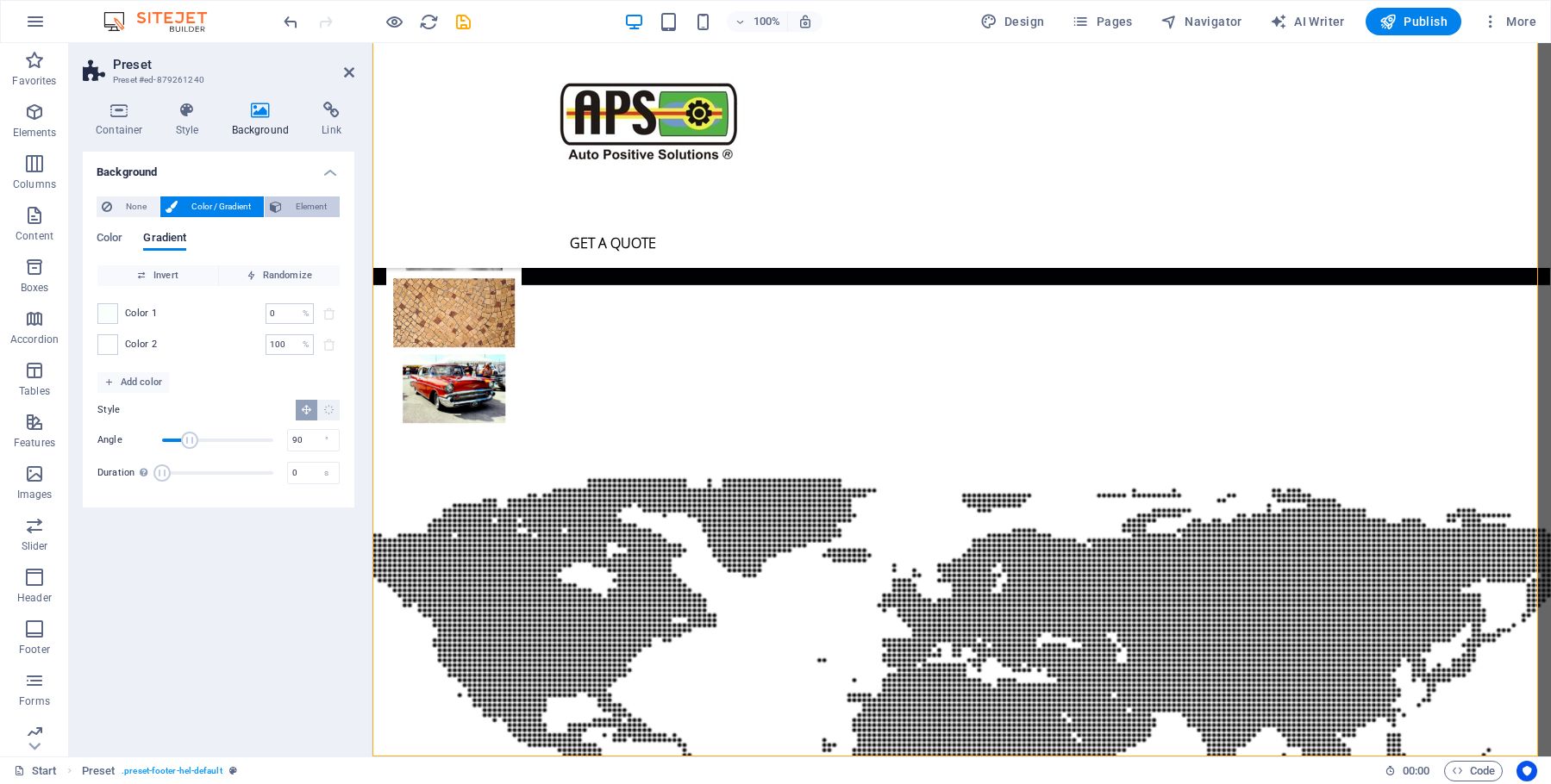
click at [307, 205] on span "Element" at bounding box center [311, 207] width 47 height 21
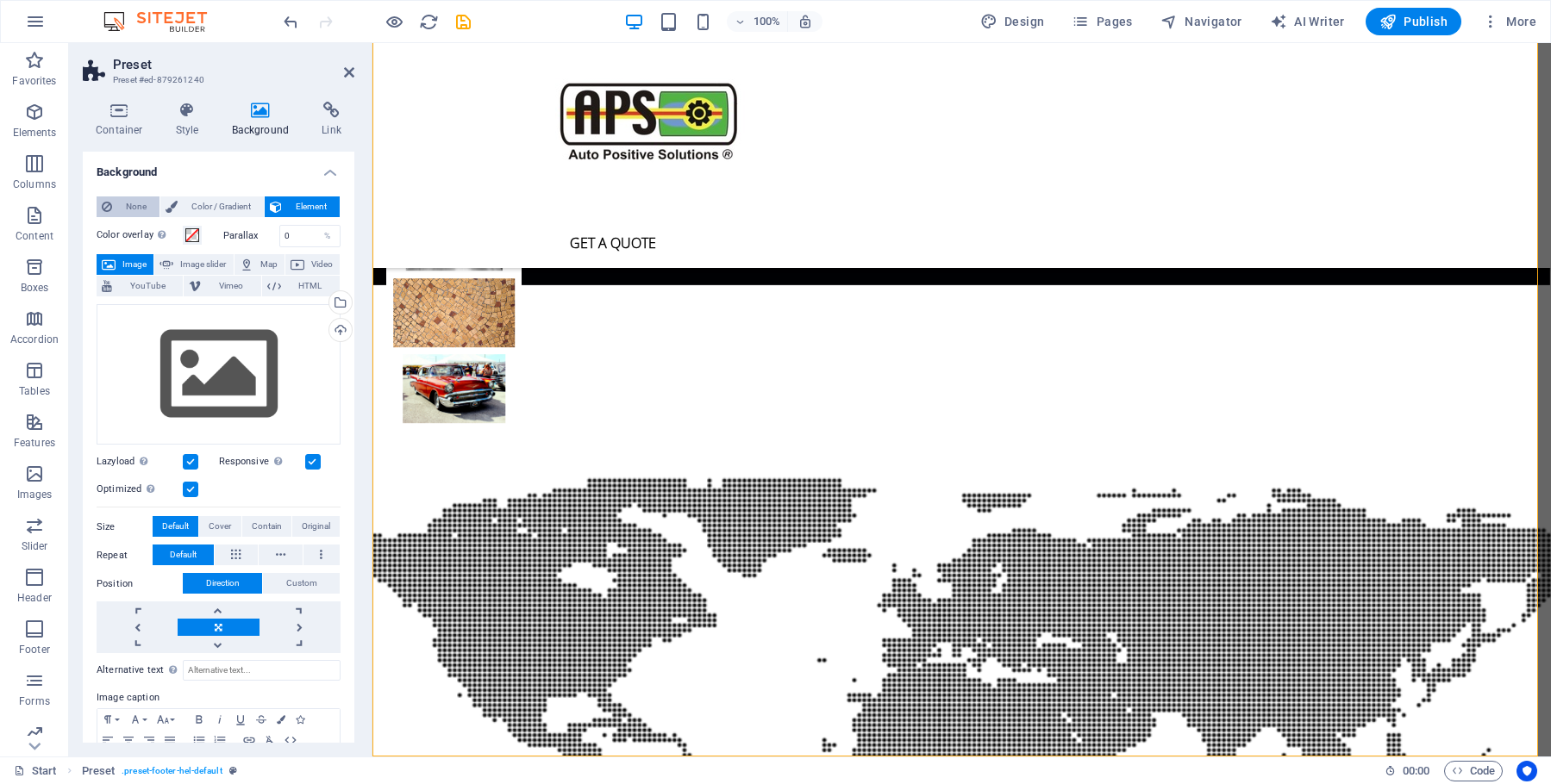
click at [126, 205] on span "None" at bounding box center [136, 207] width 37 height 21
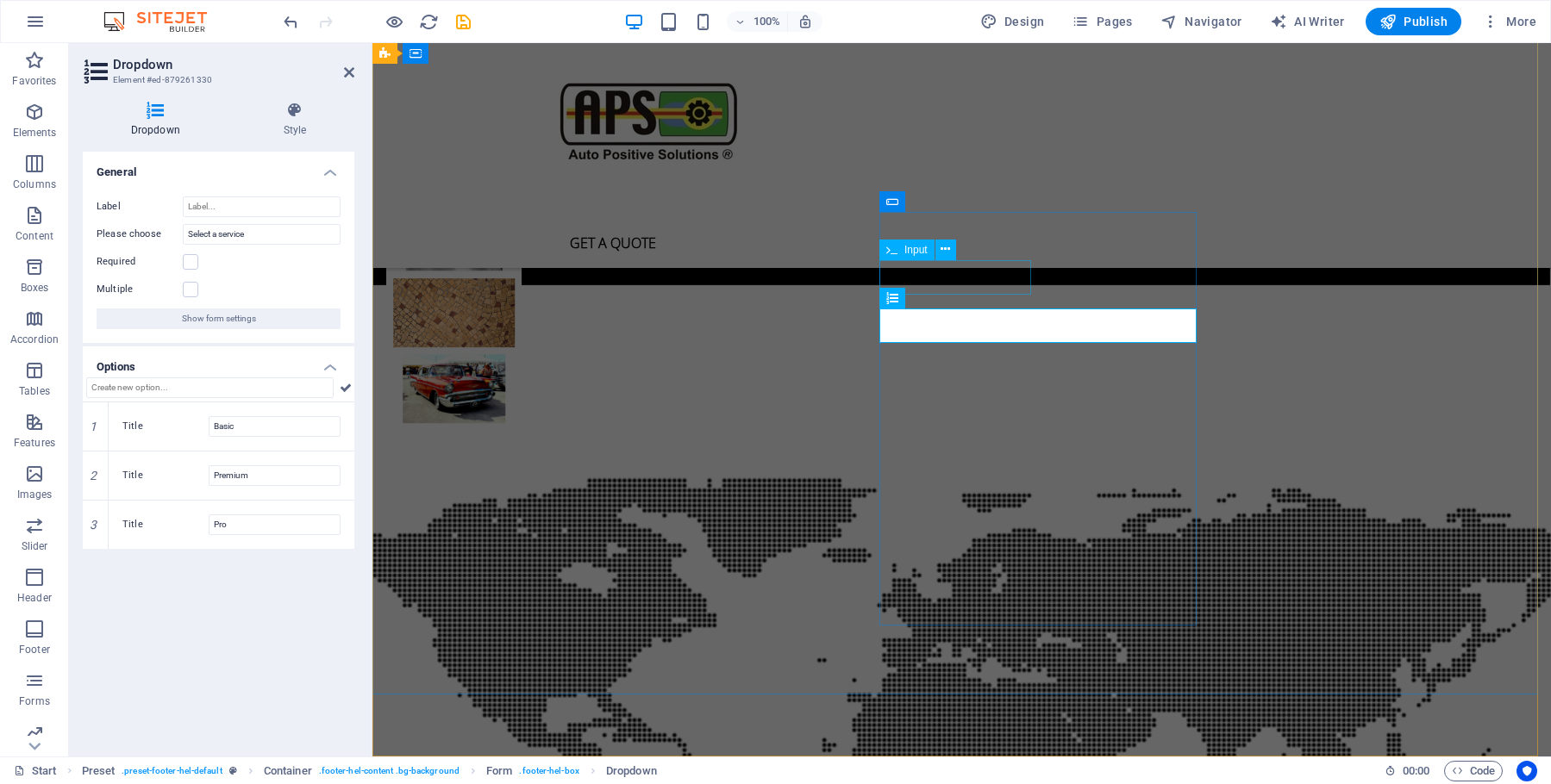
click at [962, 260] on div "Input" at bounding box center [923, 250] width 88 height 22
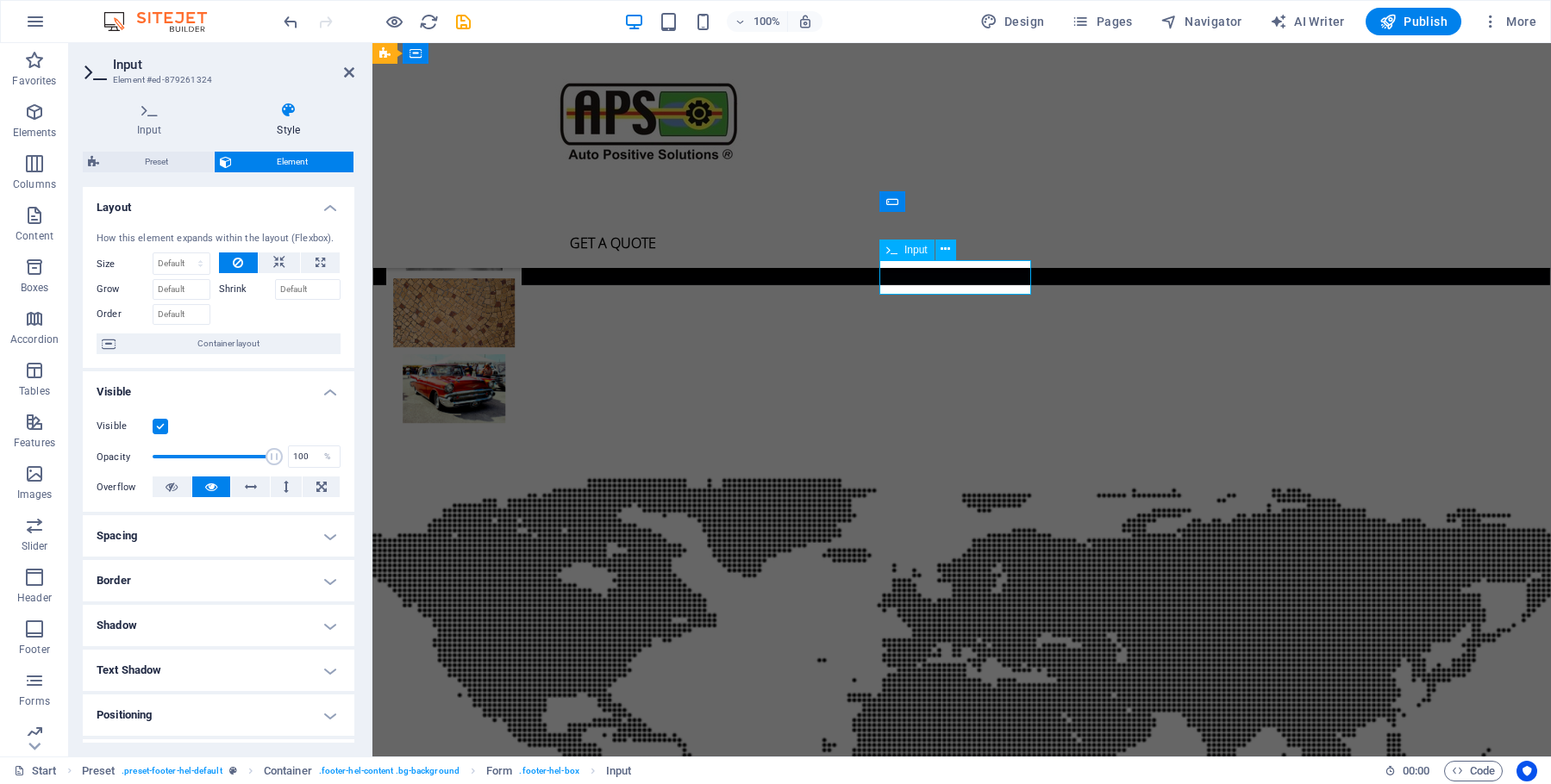
drag, startPoint x: 948, startPoint y: 273, endPoint x: 825, endPoint y: 279, distance: 123.1
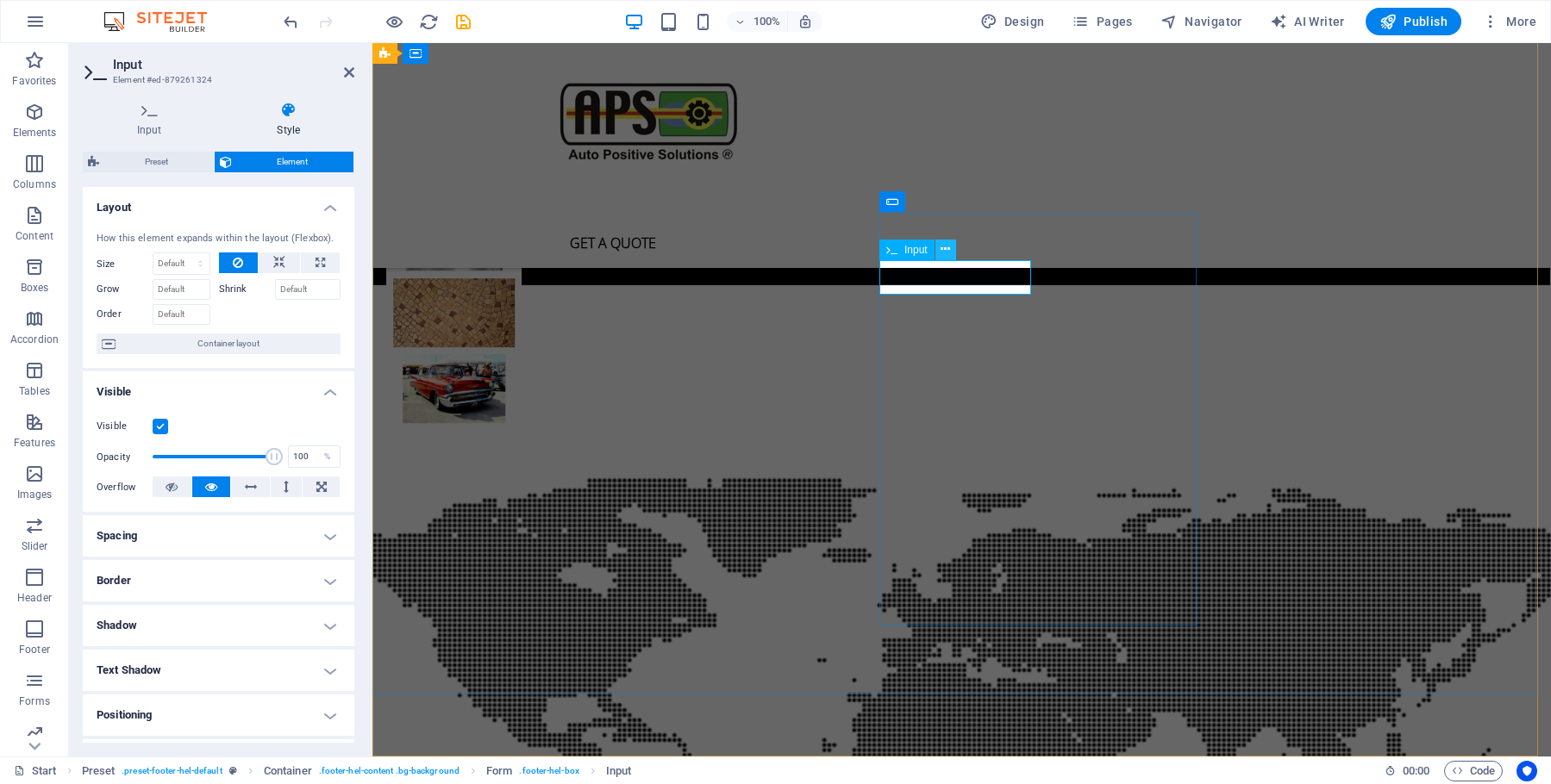
click at [941, 249] on button at bounding box center [946, 250] width 21 height 21
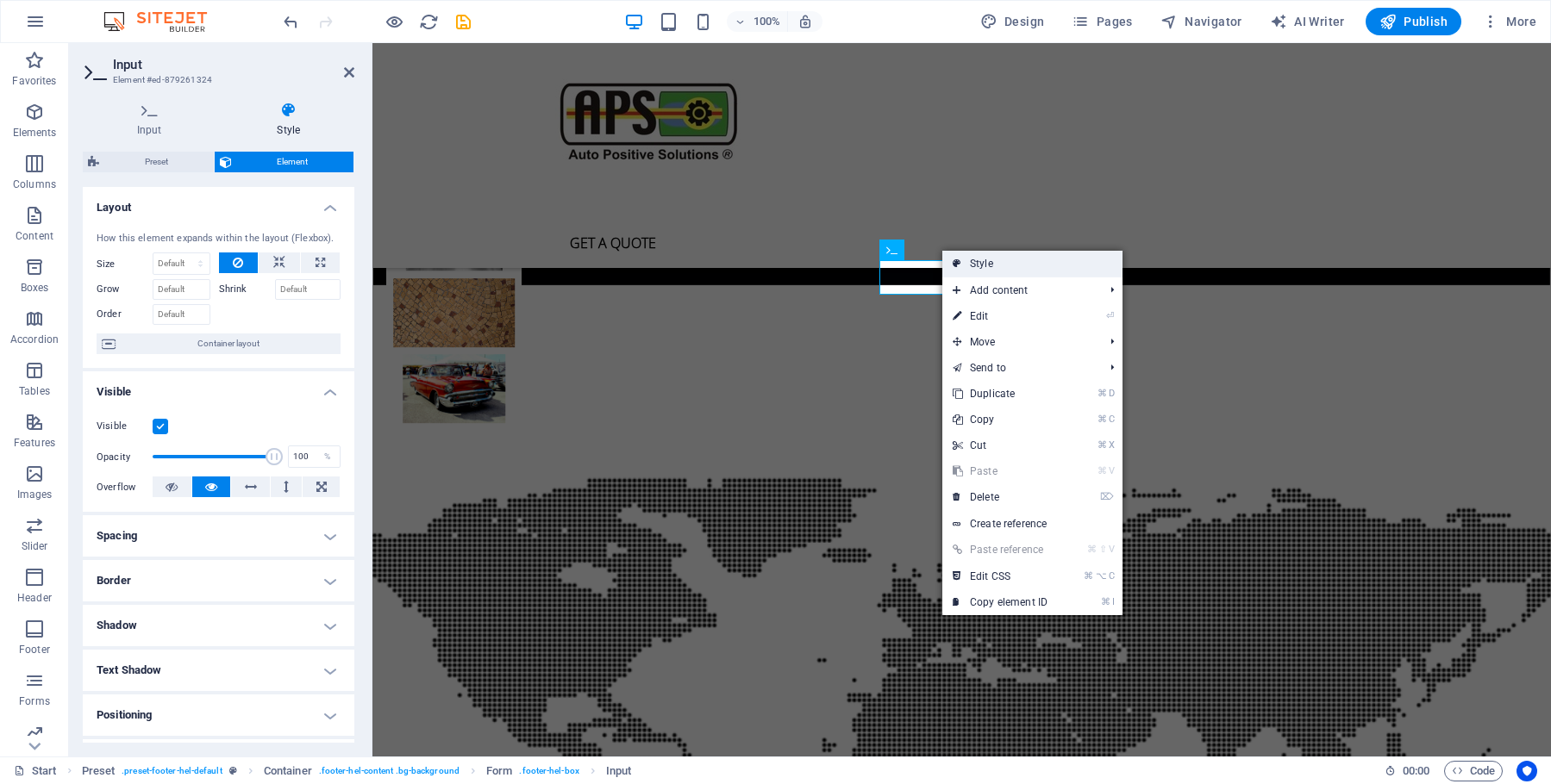
click at [988, 263] on link "Style" at bounding box center [1032, 263] width 180 height 25
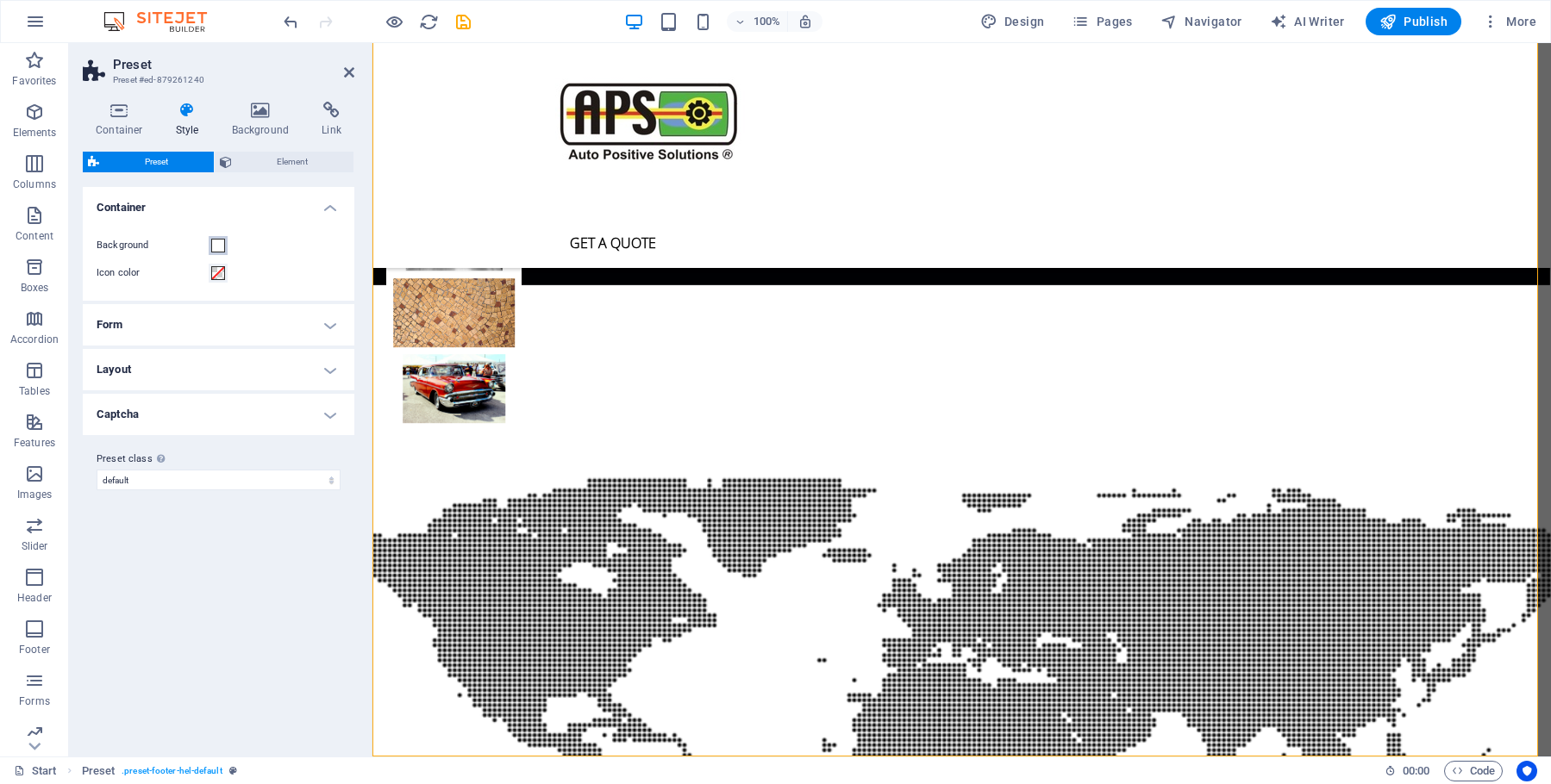
click at [223, 246] on span at bounding box center [219, 246] width 14 height 14
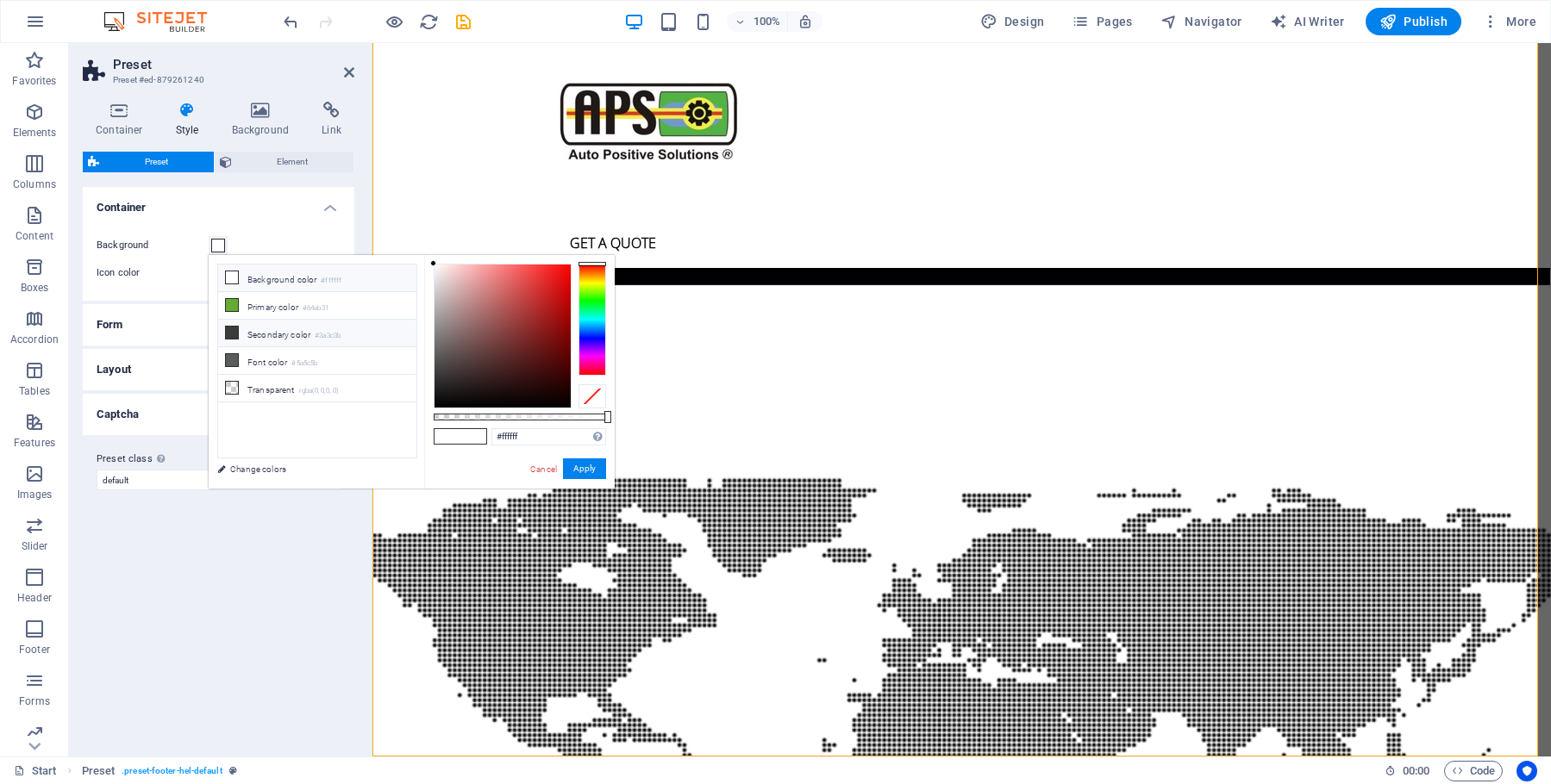
click at [236, 334] on icon at bounding box center [232, 333] width 12 height 12
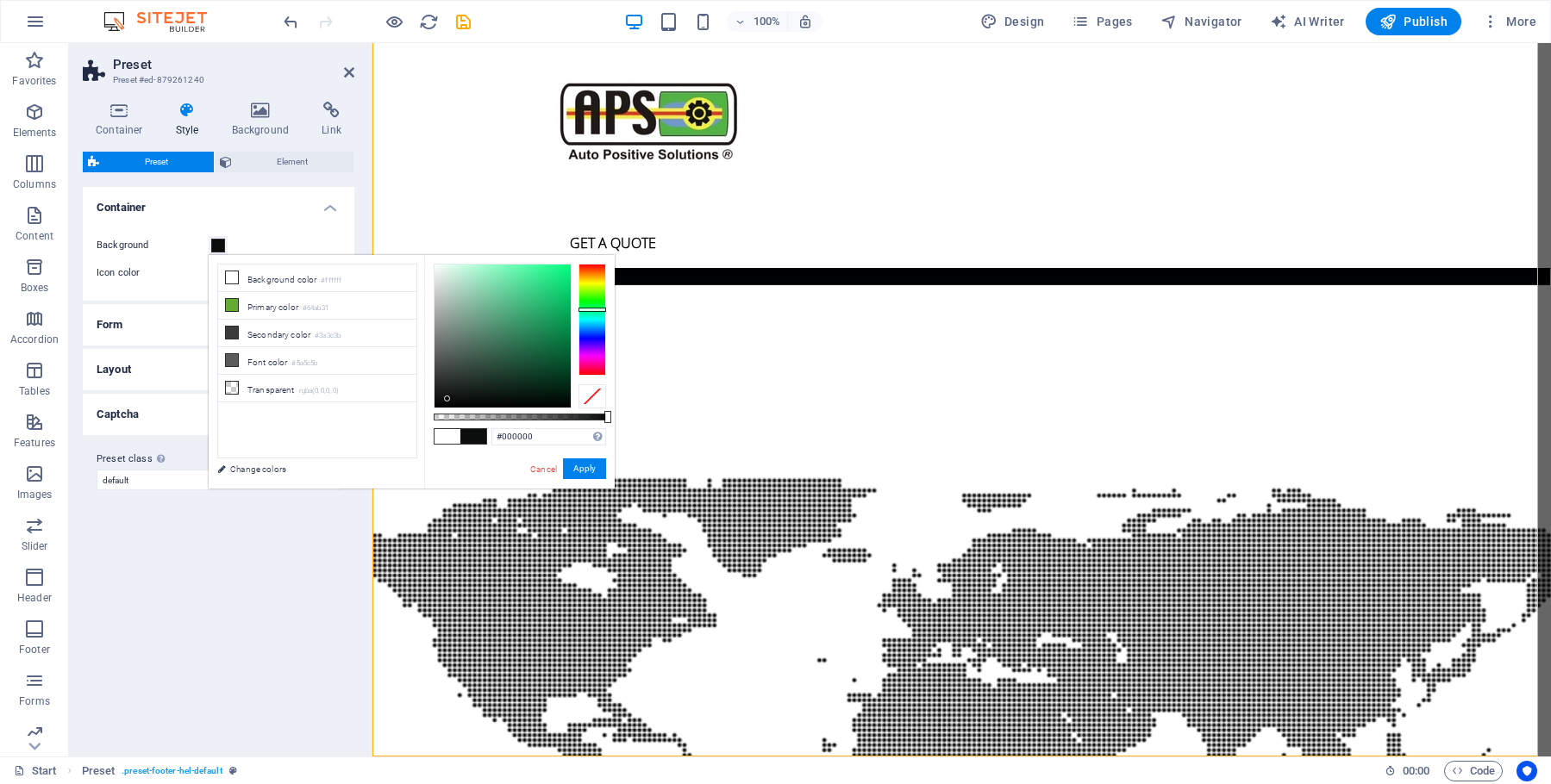
drag, startPoint x: 448, startPoint y: 399, endPoint x: 451, endPoint y: 412, distance: 13.3
click at [451, 413] on div "#000000 Supported formats #0852ed rgb(8, 82, 237) rgba(8, 82, 237, 90%) hsv(221…" at bounding box center [519, 497] width 191 height 484
drag, startPoint x: 428, startPoint y: 403, endPoint x: 413, endPoint y: 401, distance: 15.1
click at [410, 401] on div "less Background color #ffffff Primary color #64ab31 Secondary color #3a3c3b Fon…" at bounding box center [412, 372] width 406 height 234
type input "#000000"
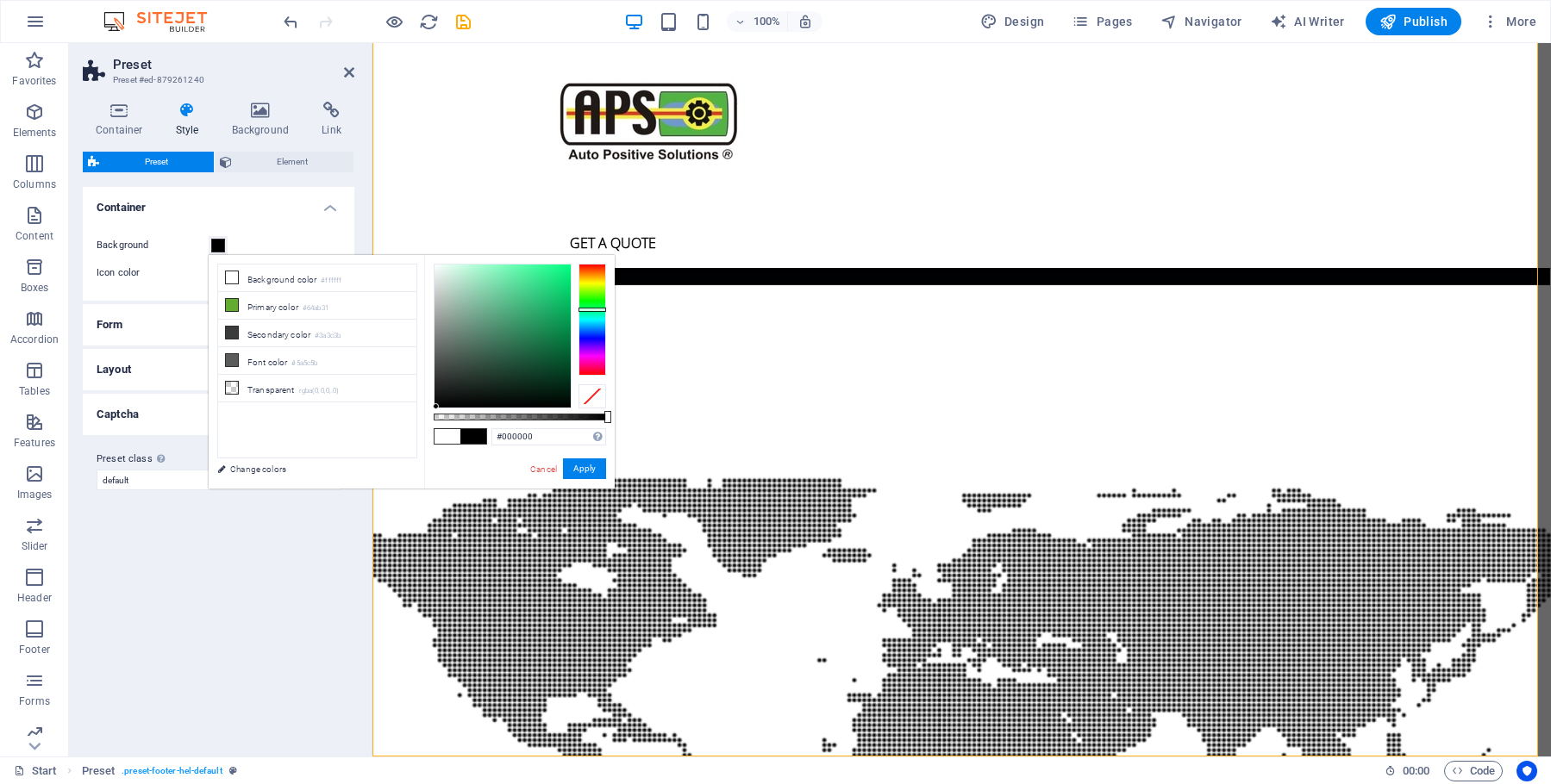
drag, startPoint x: 436, startPoint y: 406, endPoint x: 411, endPoint y: 416, distance: 26.9
click at [412, 418] on div "less Background color #ffffff Primary color #64ab31 Secondary color #3a3c3b Fon…" at bounding box center [412, 372] width 406 height 234
click at [562, 474] on div "Cancel Apply" at bounding box center [567, 469] width 77 height 22
click at [590, 475] on button "Apply" at bounding box center [584, 469] width 43 height 21
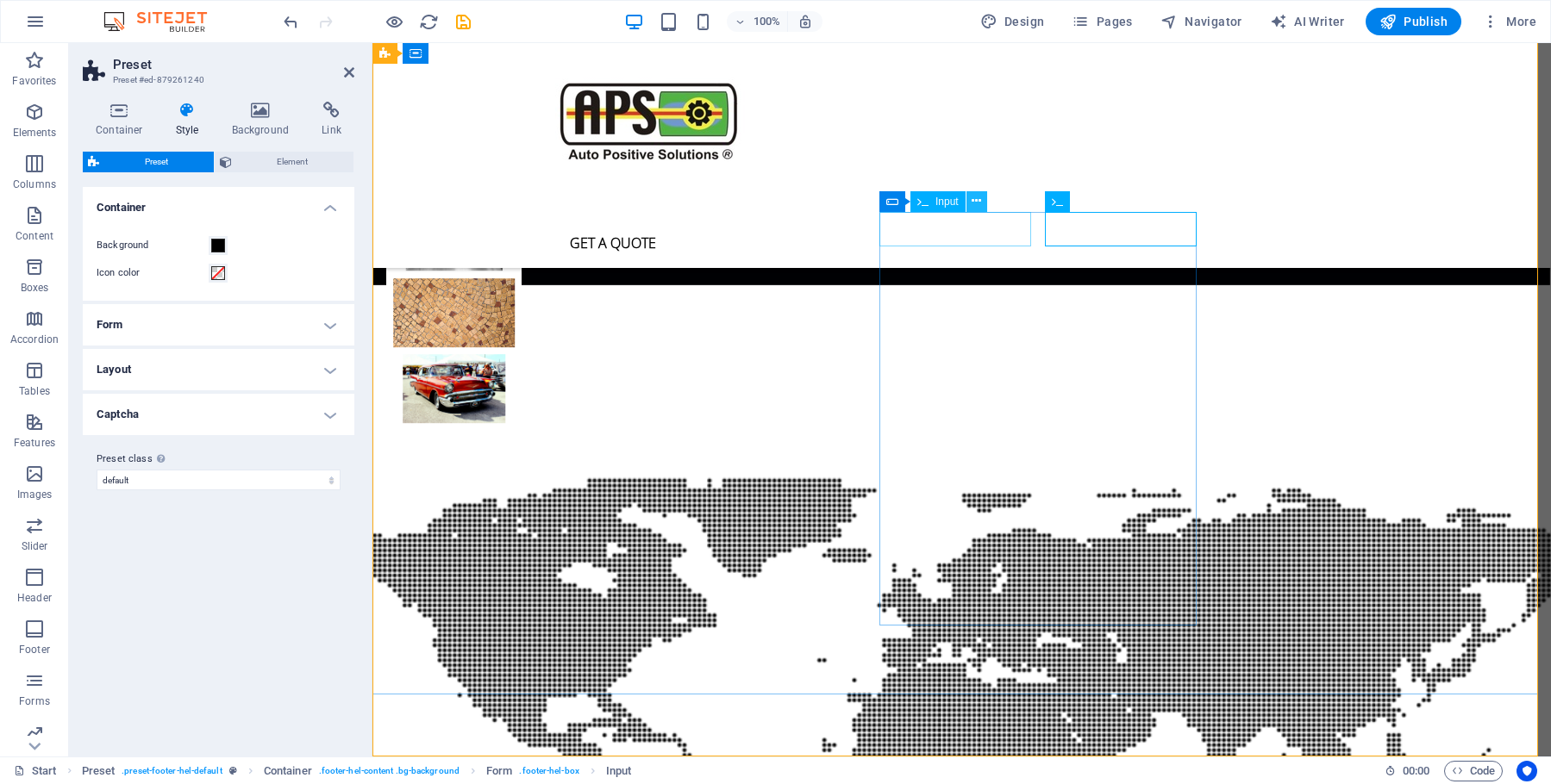
click at [977, 202] on icon at bounding box center [976, 201] width 10 height 18
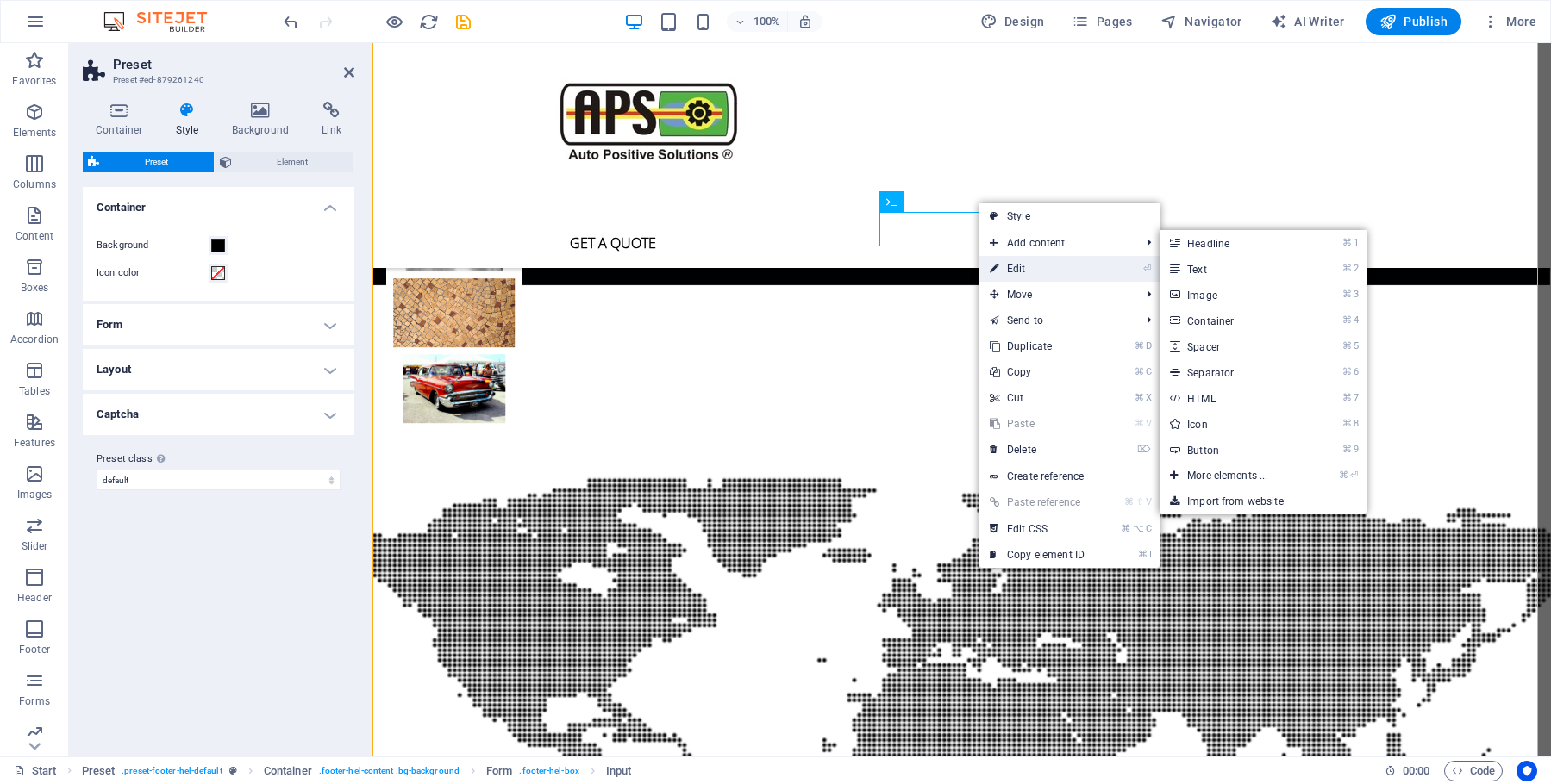
click at [1004, 276] on link "⏎ Edit" at bounding box center [1037, 269] width 116 height 25
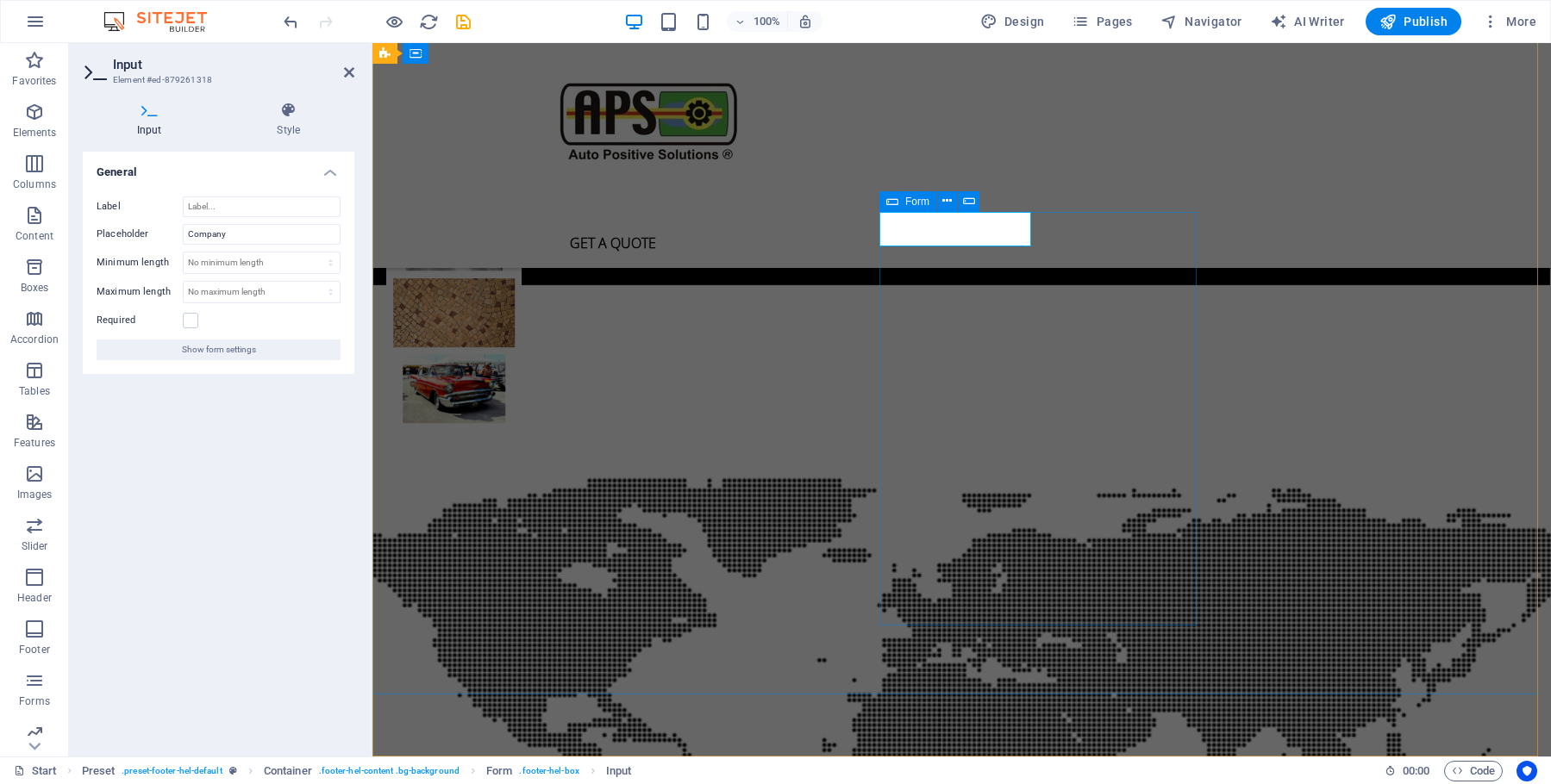
click at [905, 204] on span "Form" at bounding box center [917, 202] width 24 height 11
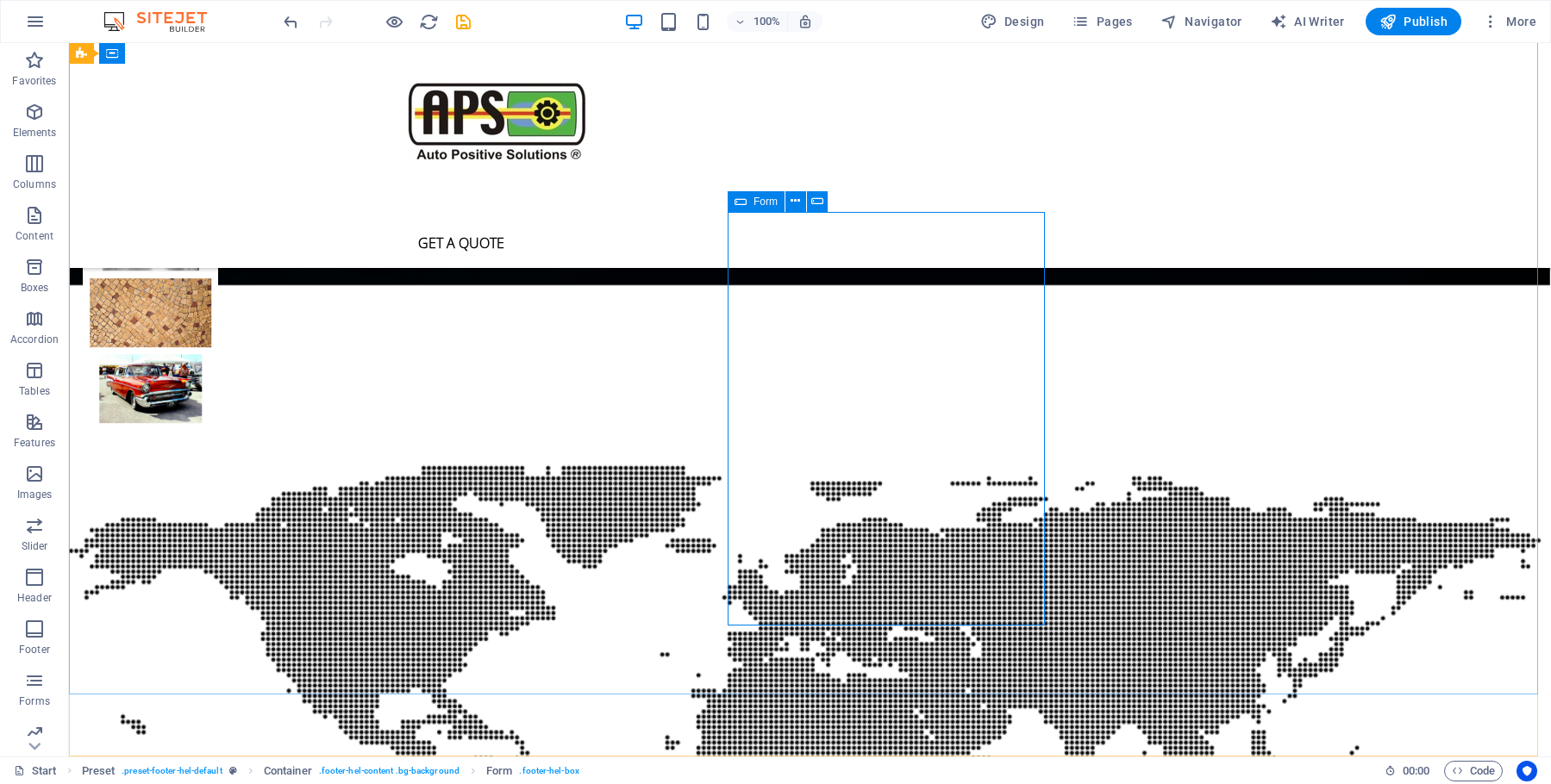
click at [741, 208] on icon at bounding box center [740, 202] width 12 height 21
select select "px"
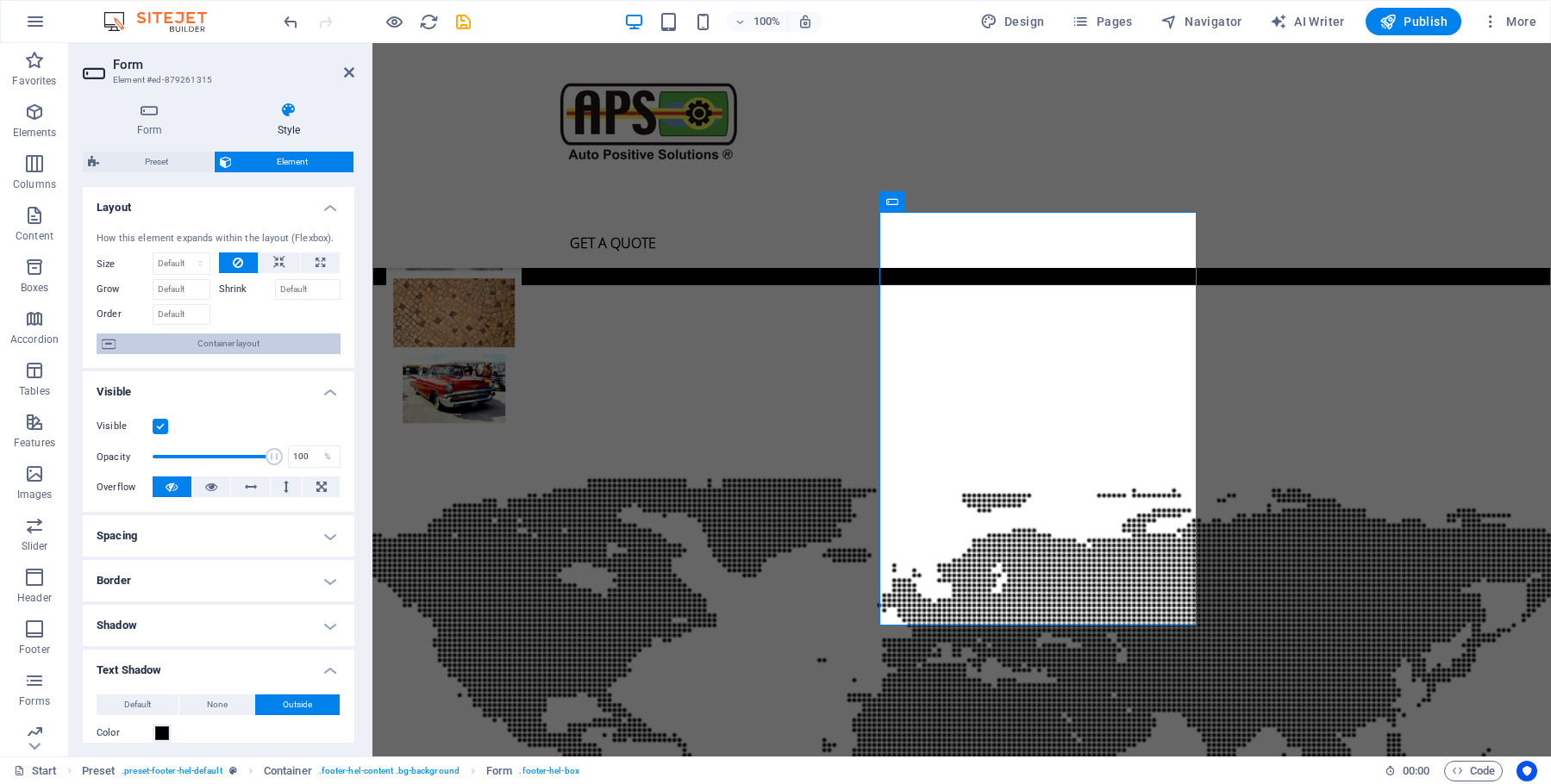
scroll to position [320, 0]
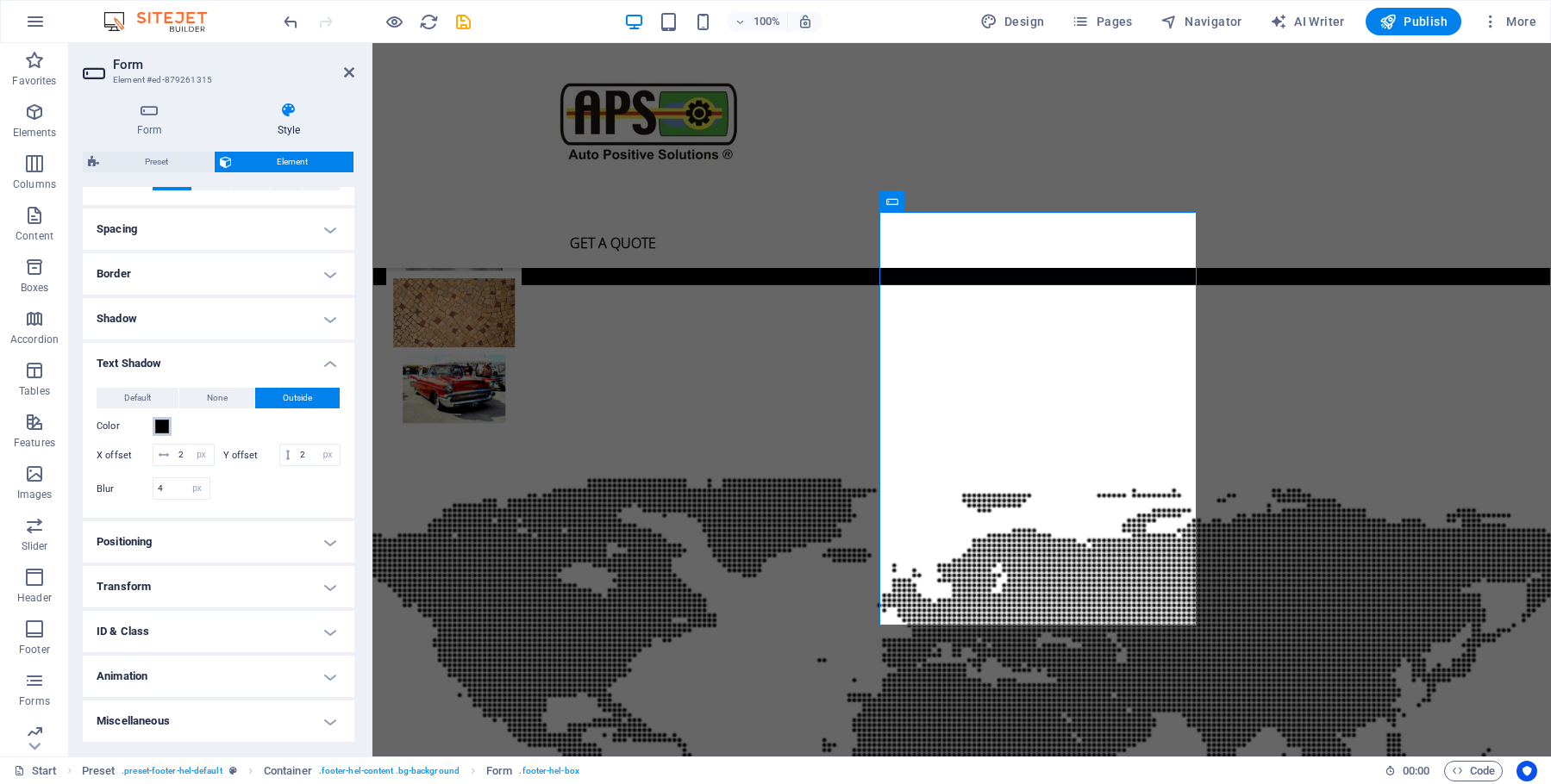
click at [161, 430] on span at bounding box center [162, 427] width 14 height 14
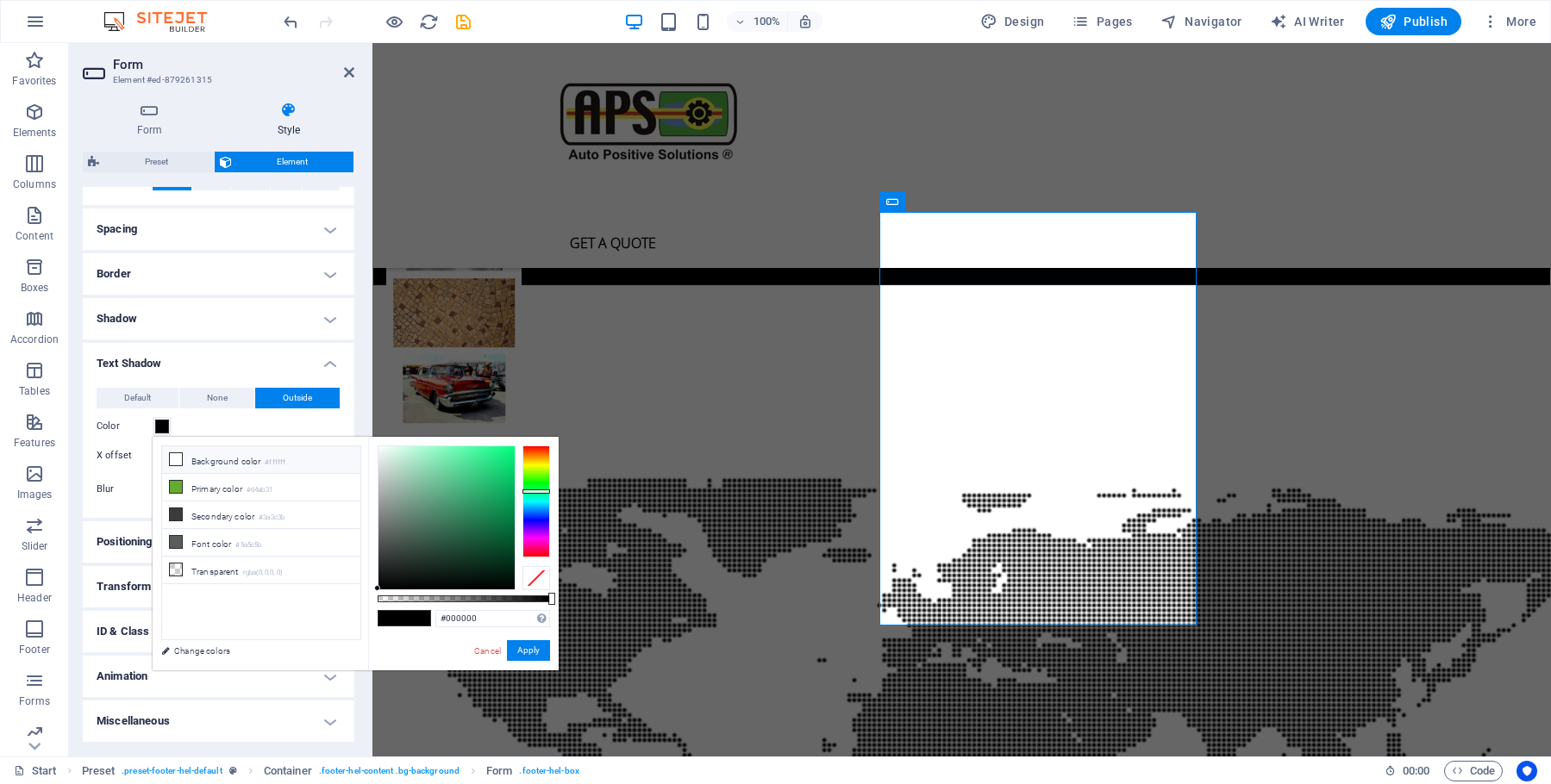
click at [177, 461] on icon at bounding box center [176, 459] width 12 height 12
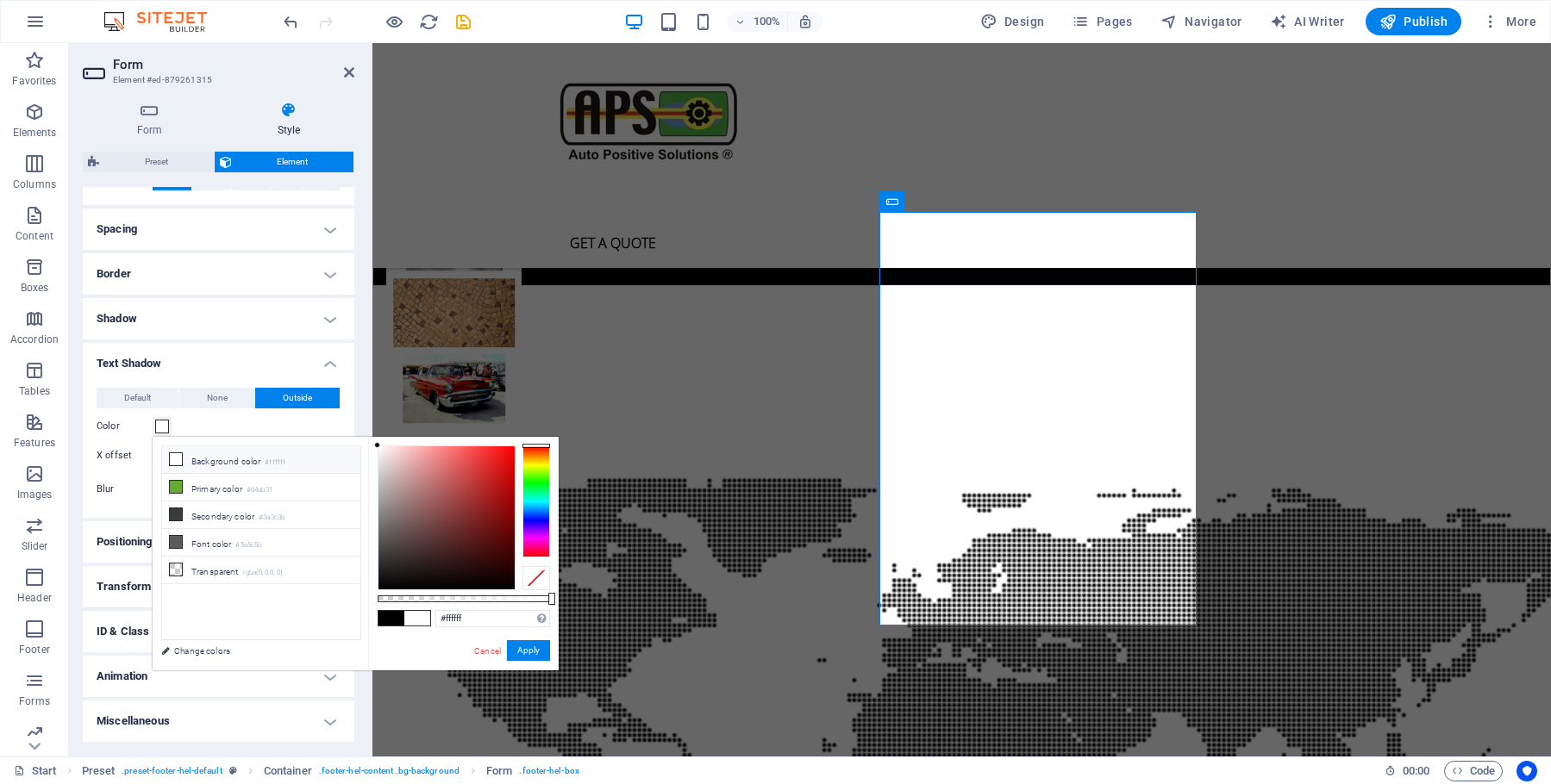
click at [177, 459] on icon at bounding box center [176, 459] width 12 height 12
click at [175, 514] on icon at bounding box center [176, 514] width 12 height 12
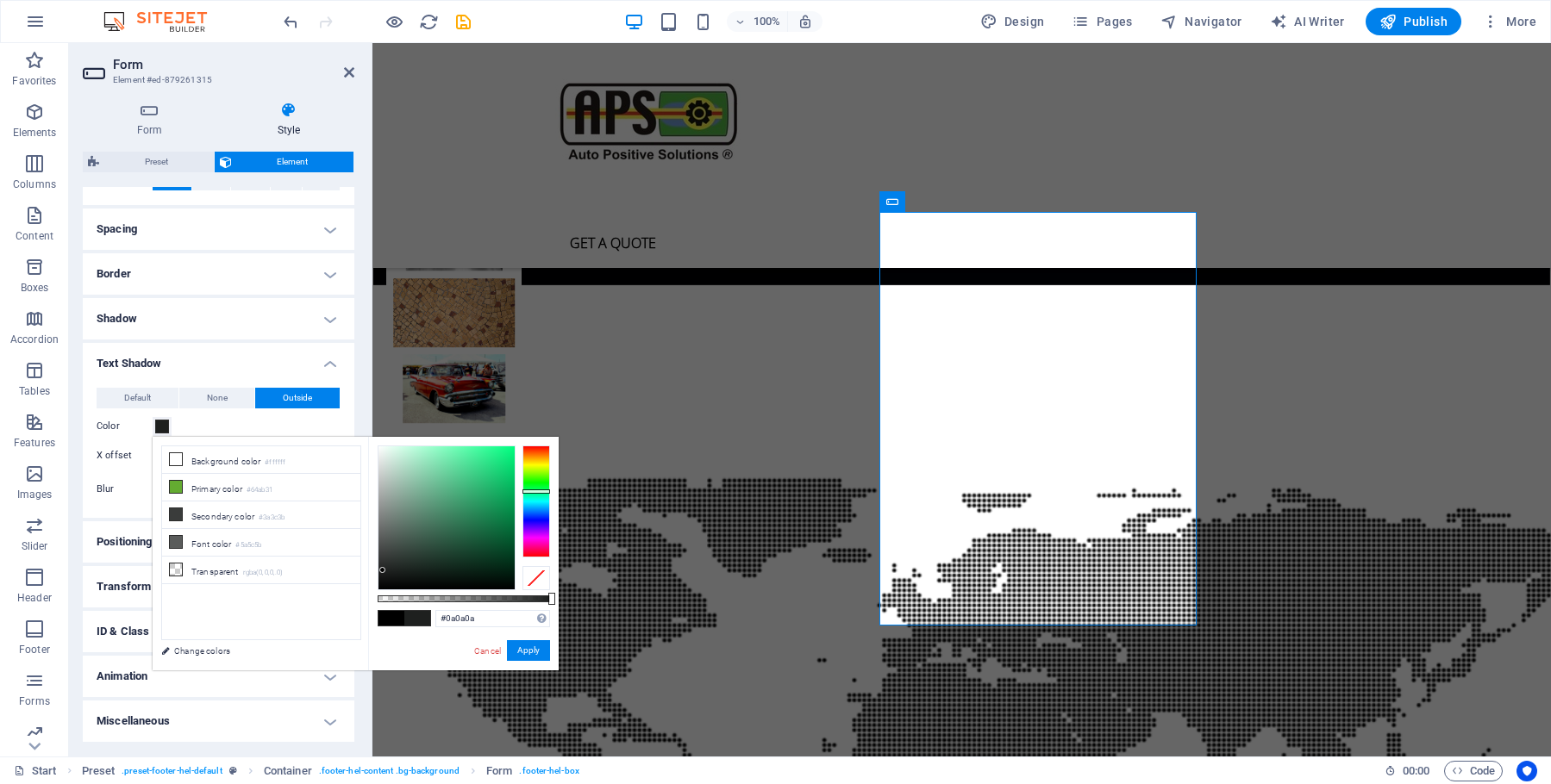
type input "#000000"
drag, startPoint x: 383, startPoint y: 559, endPoint x: 487, endPoint y: 641, distance: 132.4
click at [371, 623] on div "#000000 Supported formats #0852ed rgb(8, 82, 237) rgba(8, 82, 237, 90%) hsv(221…" at bounding box center [463, 679] width 191 height 484
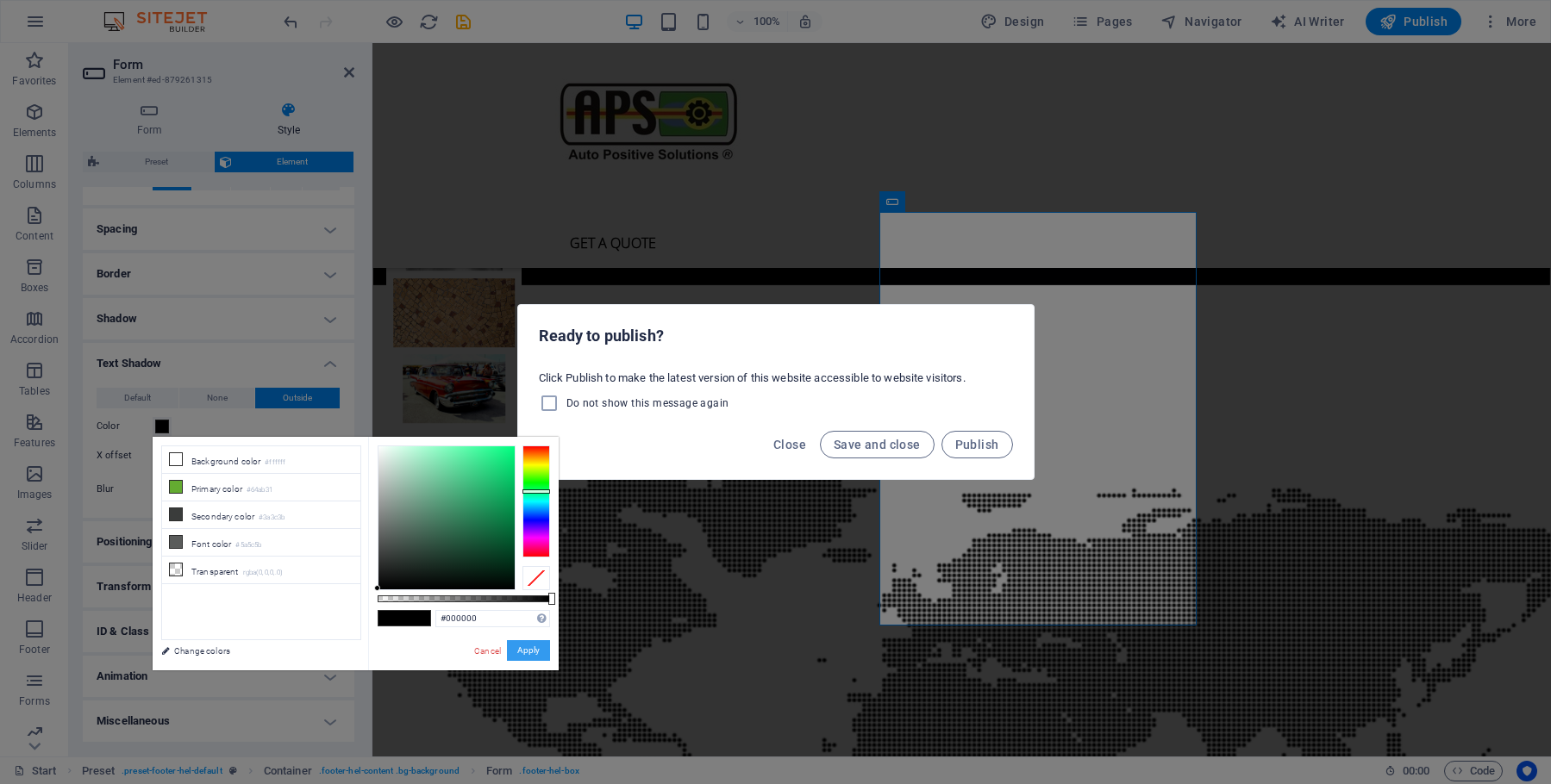
click at [529, 646] on button "Apply" at bounding box center [528, 651] width 43 height 21
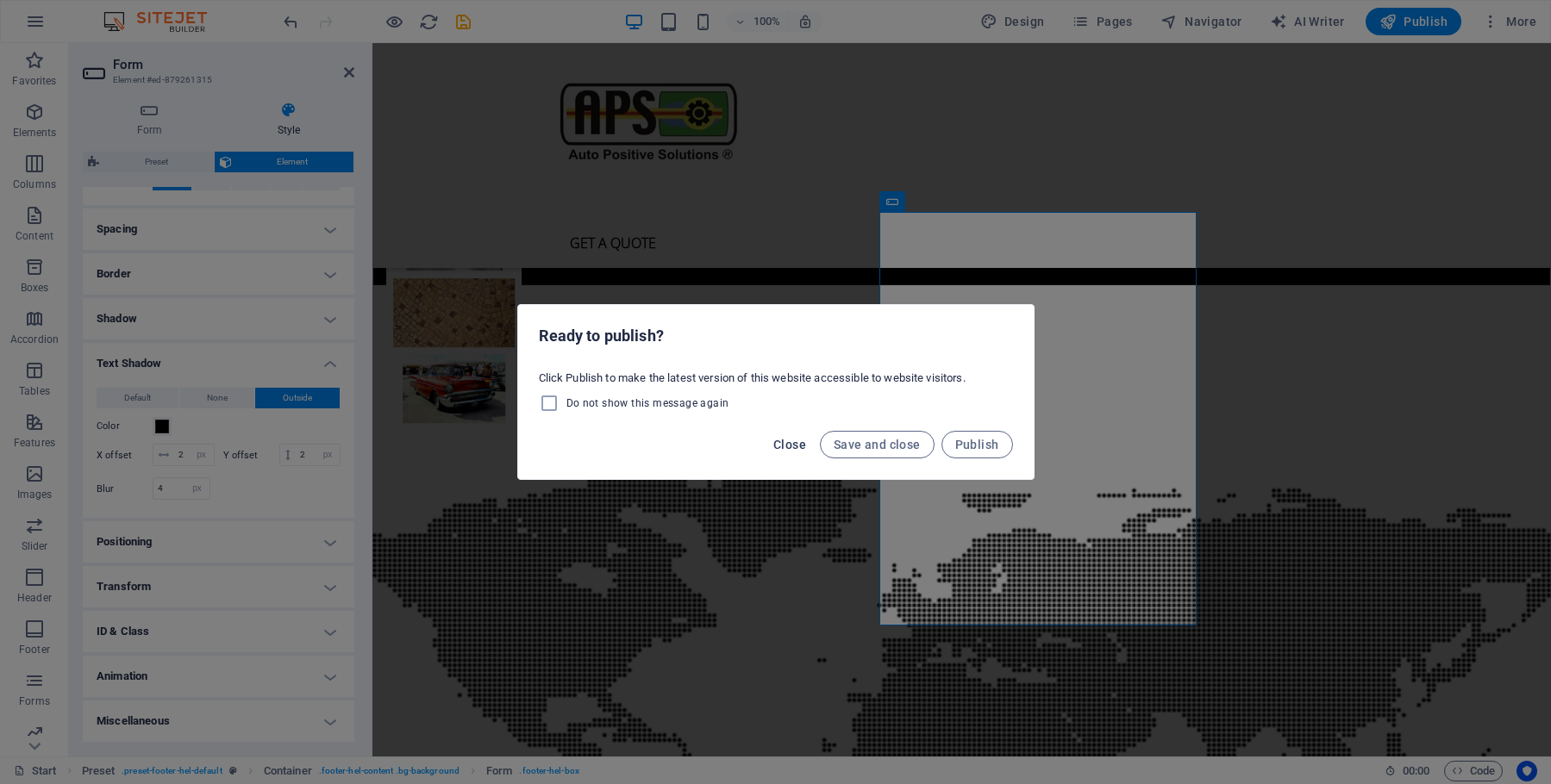
click at [790, 440] on span "Close" at bounding box center [790, 445] width 32 height 14
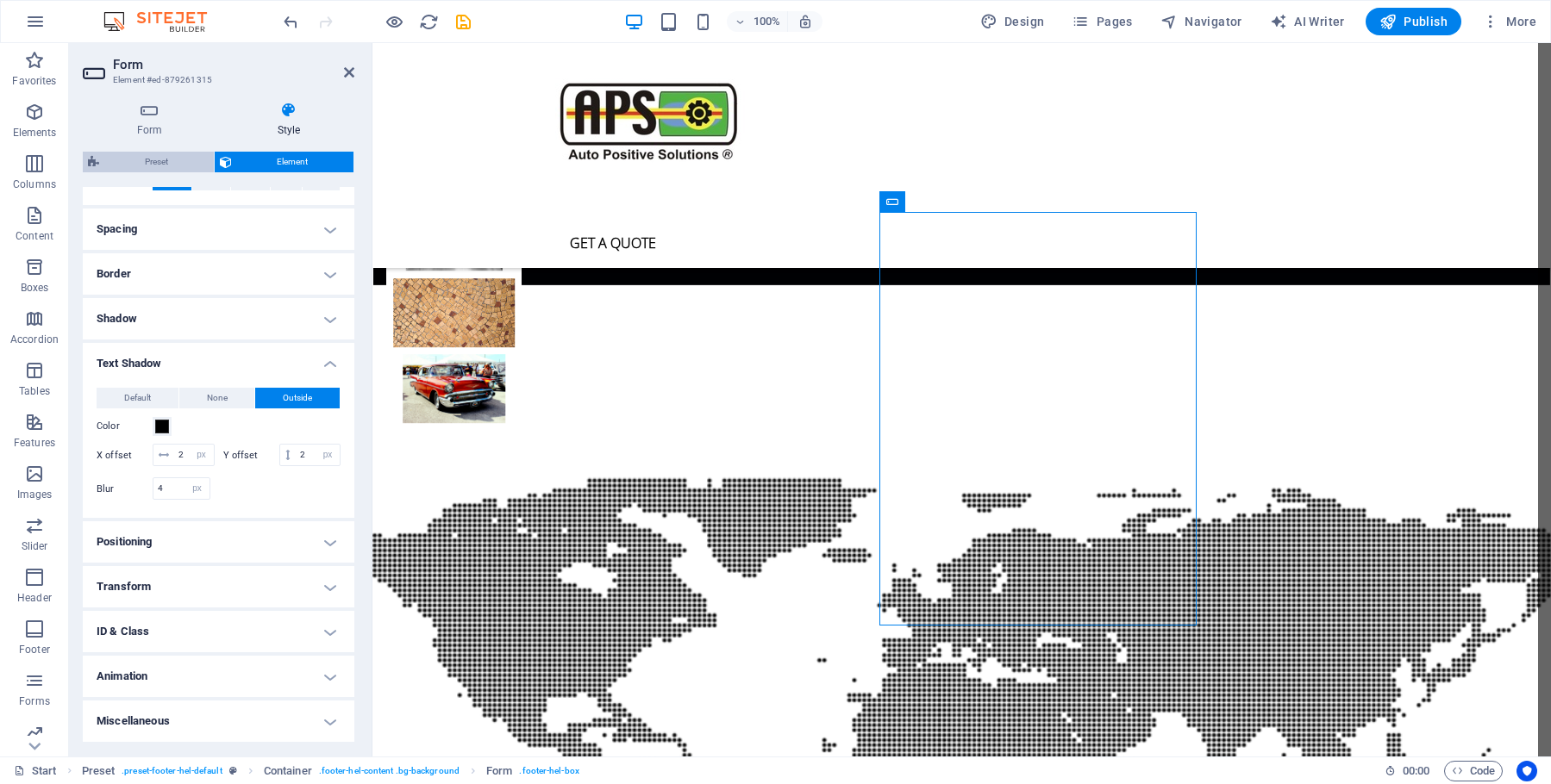
click at [168, 160] on span "Preset" at bounding box center [156, 162] width 105 height 21
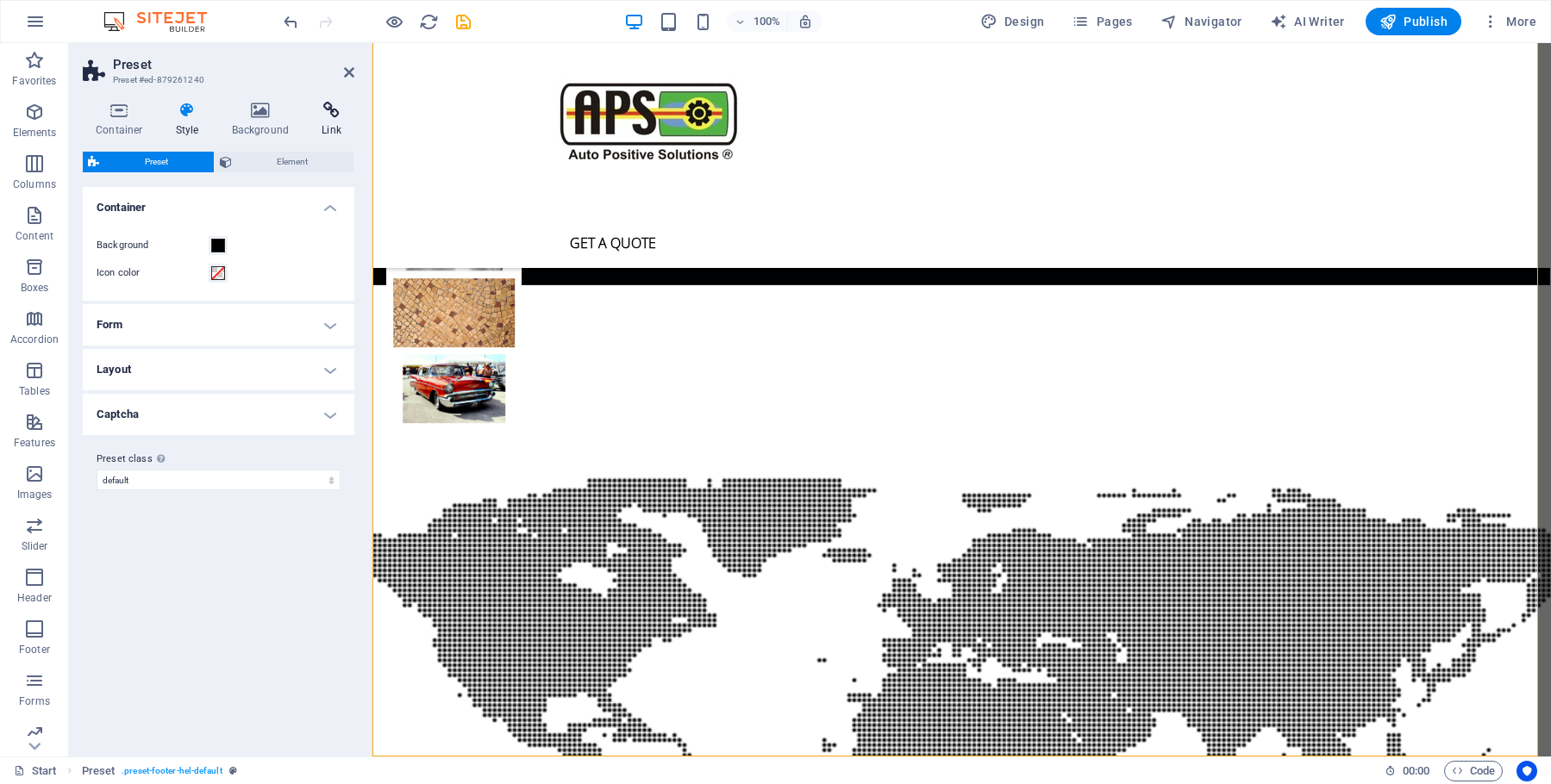
click at [331, 125] on h4 "Link" at bounding box center [331, 119] width 46 height 36
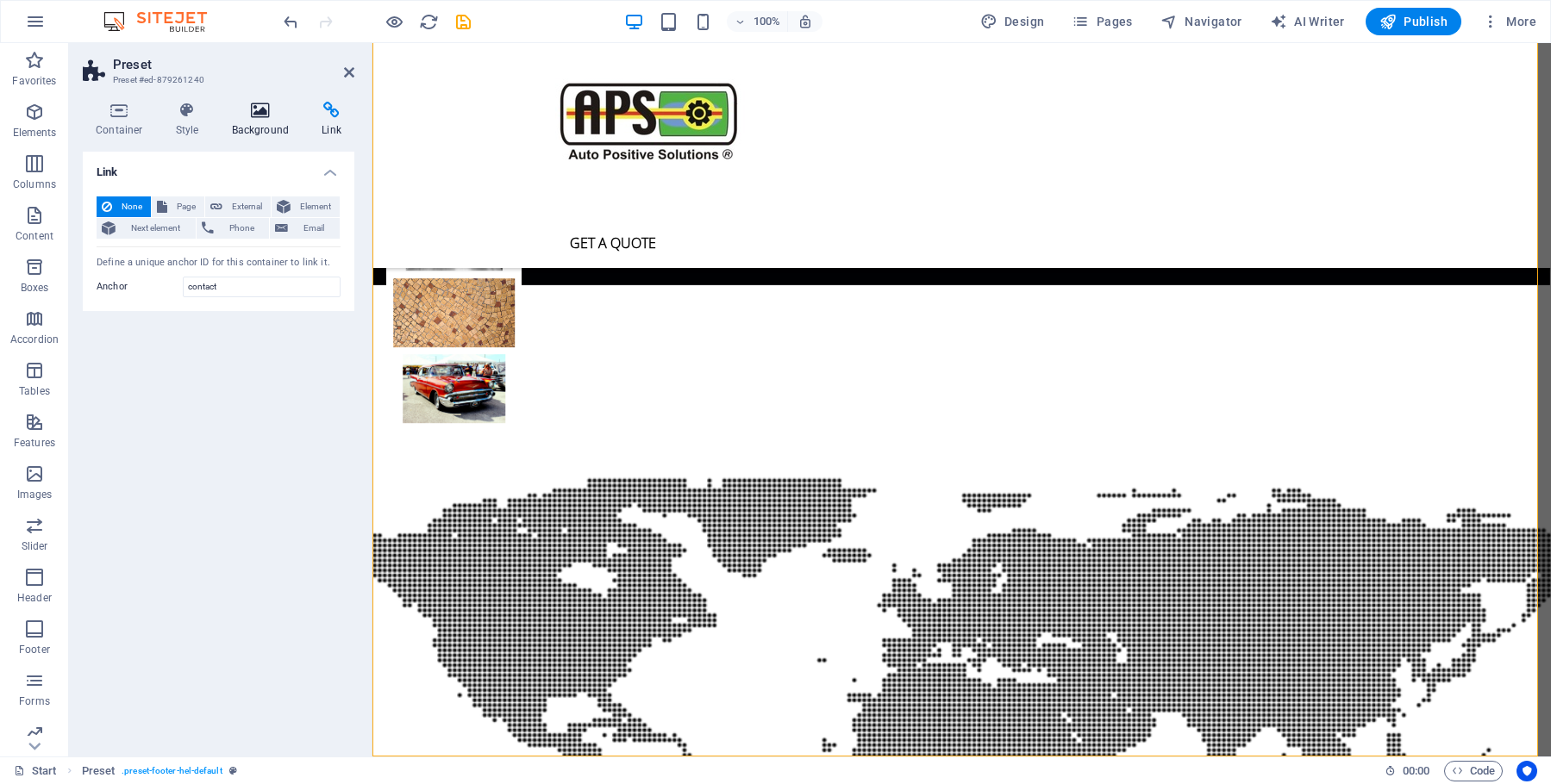
click at [263, 113] on icon at bounding box center [260, 111] width 83 height 18
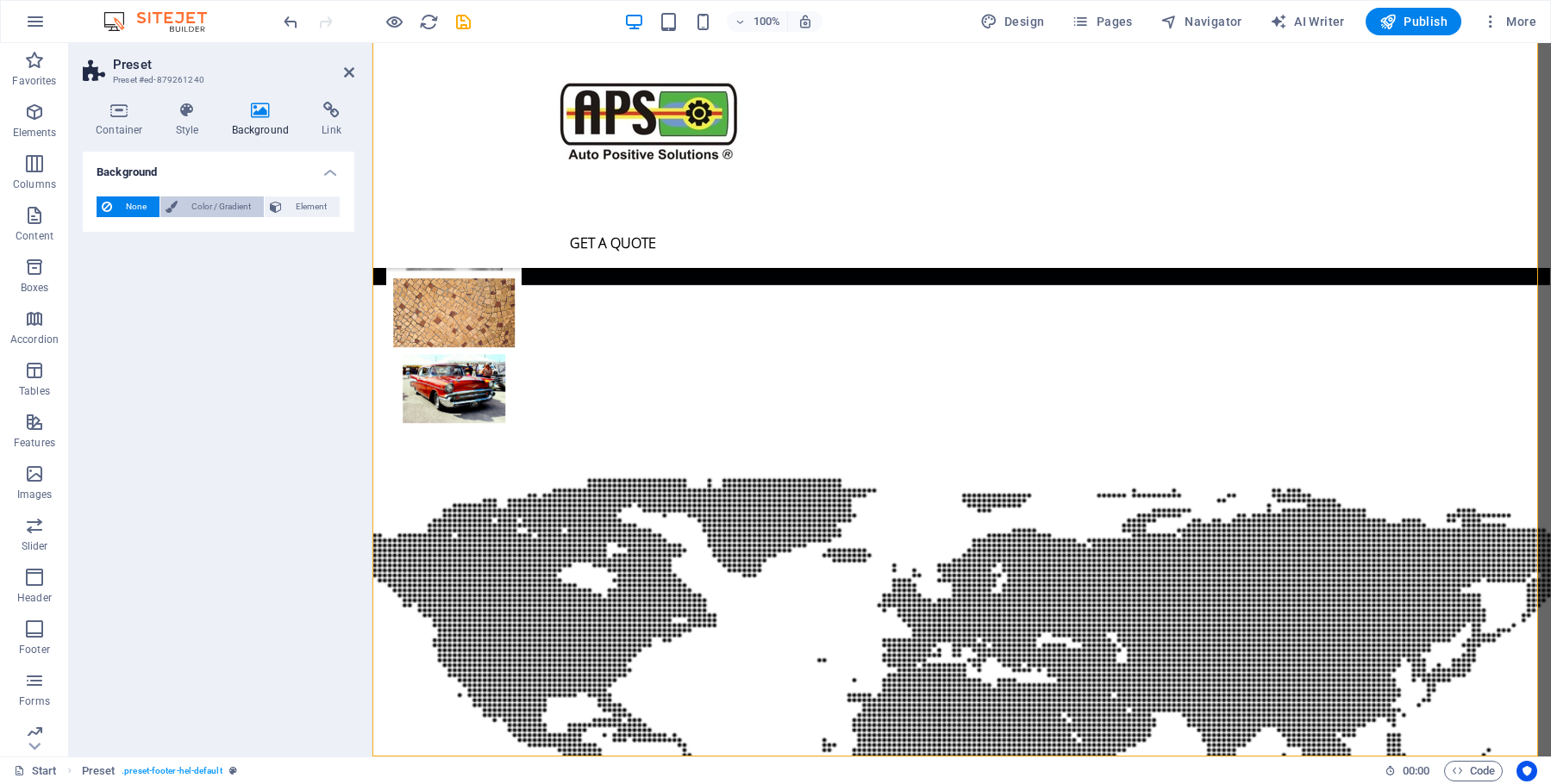
click at [213, 209] on span "Color / Gradient" at bounding box center [220, 207] width 76 height 21
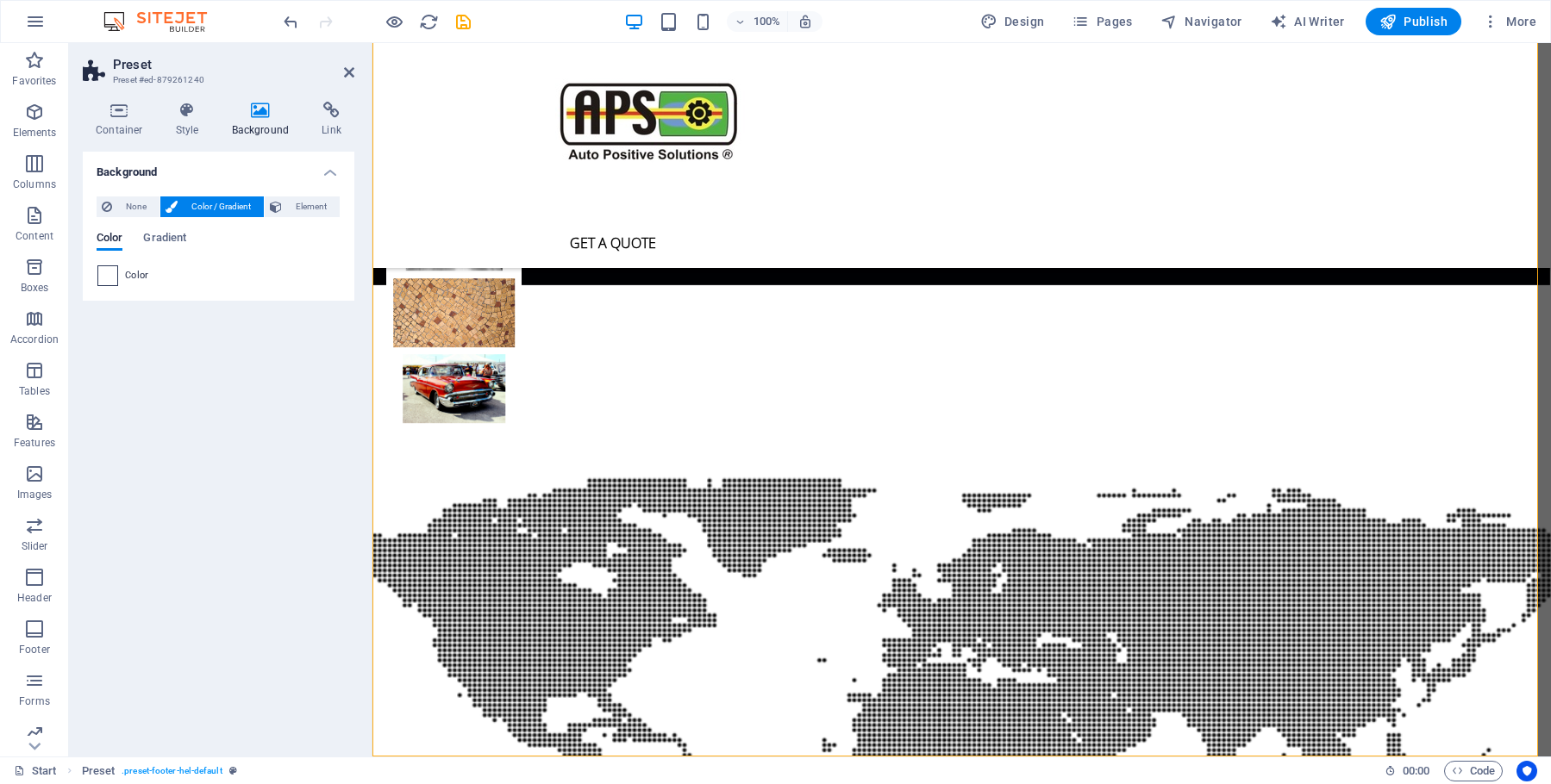
click at [112, 271] on span at bounding box center [108, 276] width 19 height 19
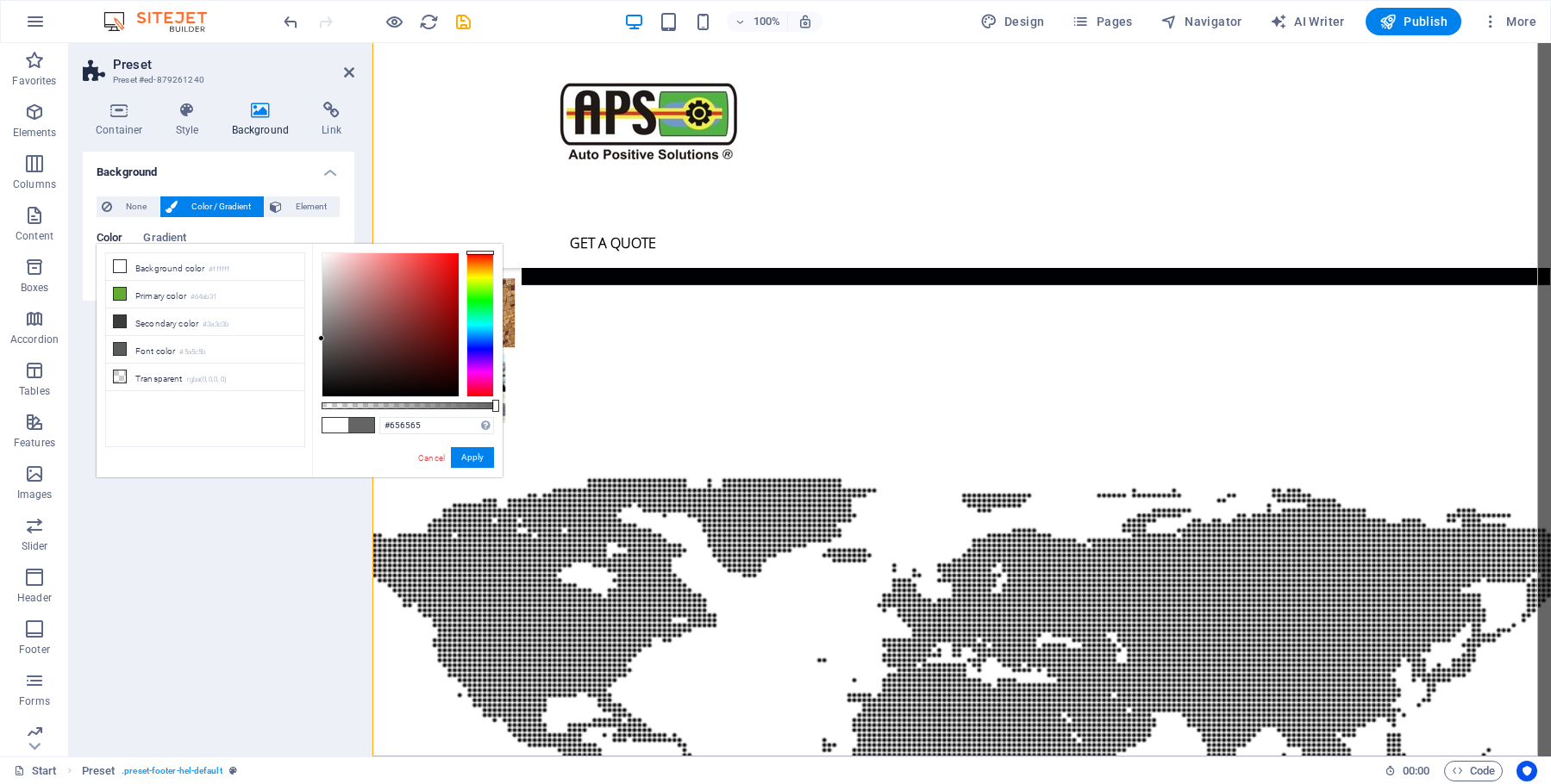
drag, startPoint x: 323, startPoint y: 299, endPoint x: 320, endPoint y: 339, distance: 40.1
click at [322, 339] on div at bounding box center [390, 325] width 136 height 143
click at [473, 451] on button "Apply" at bounding box center [472, 458] width 43 height 21
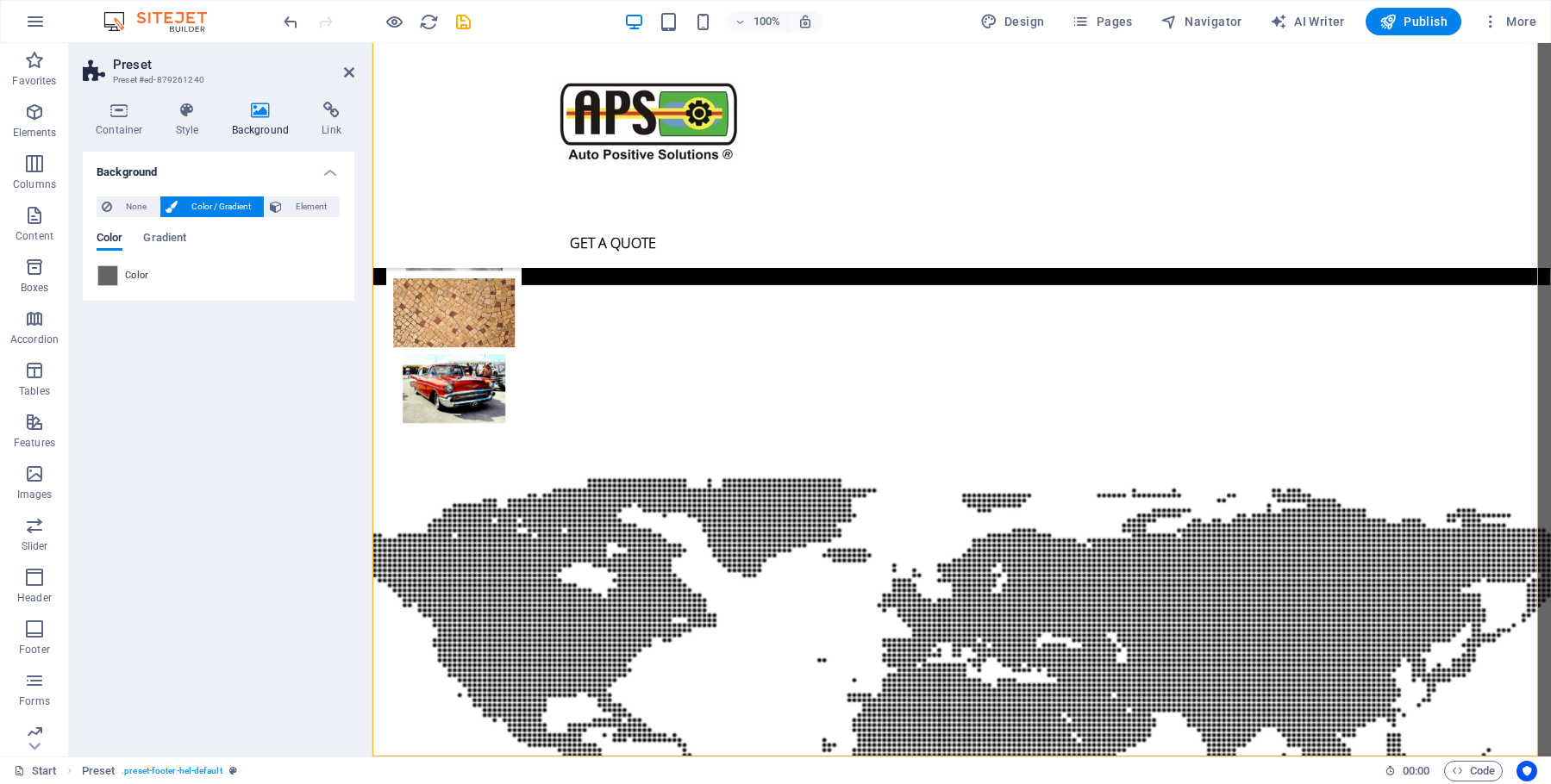
click at [249, 205] on span "Color / Gradient" at bounding box center [220, 207] width 76 height 21
click at [213, 204] on span "Color / Gradient" at bounding box center [220, 207] width 76 height 21
click at [210, 208] on span "Color / Gradient" at bounding box center [220, 207] width 76 height 21
click at [117, 278] on span at bounding box center [108, 276] width 19 height 19
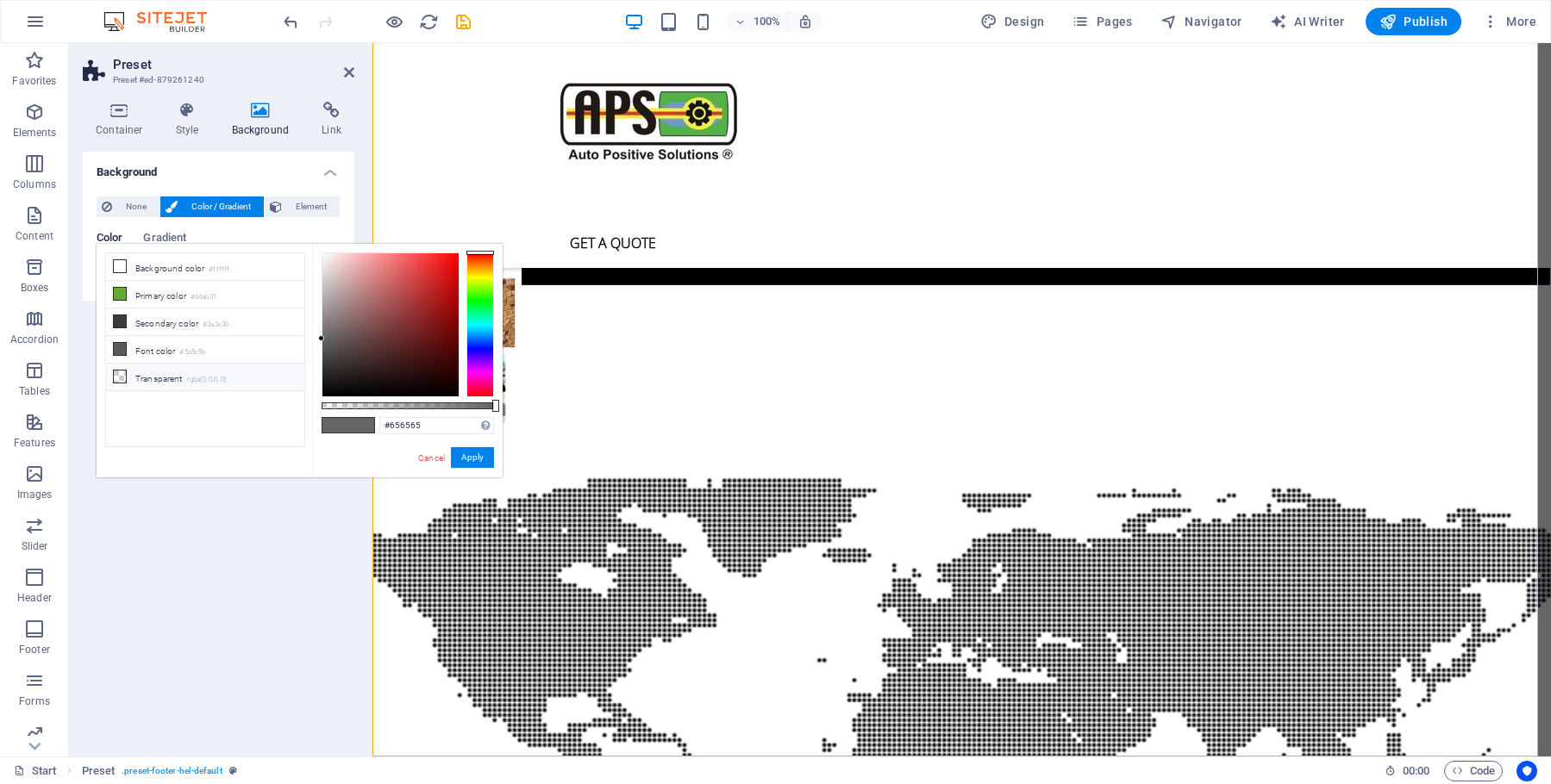
click at [119, 374] on icon at bounding box center [120, 377] width 12 height 12
type input "rgba(0, 0, 0, 0)"
click at [483, 453] on button "Apply" at bounding box center [472, 458] width 43 height 21
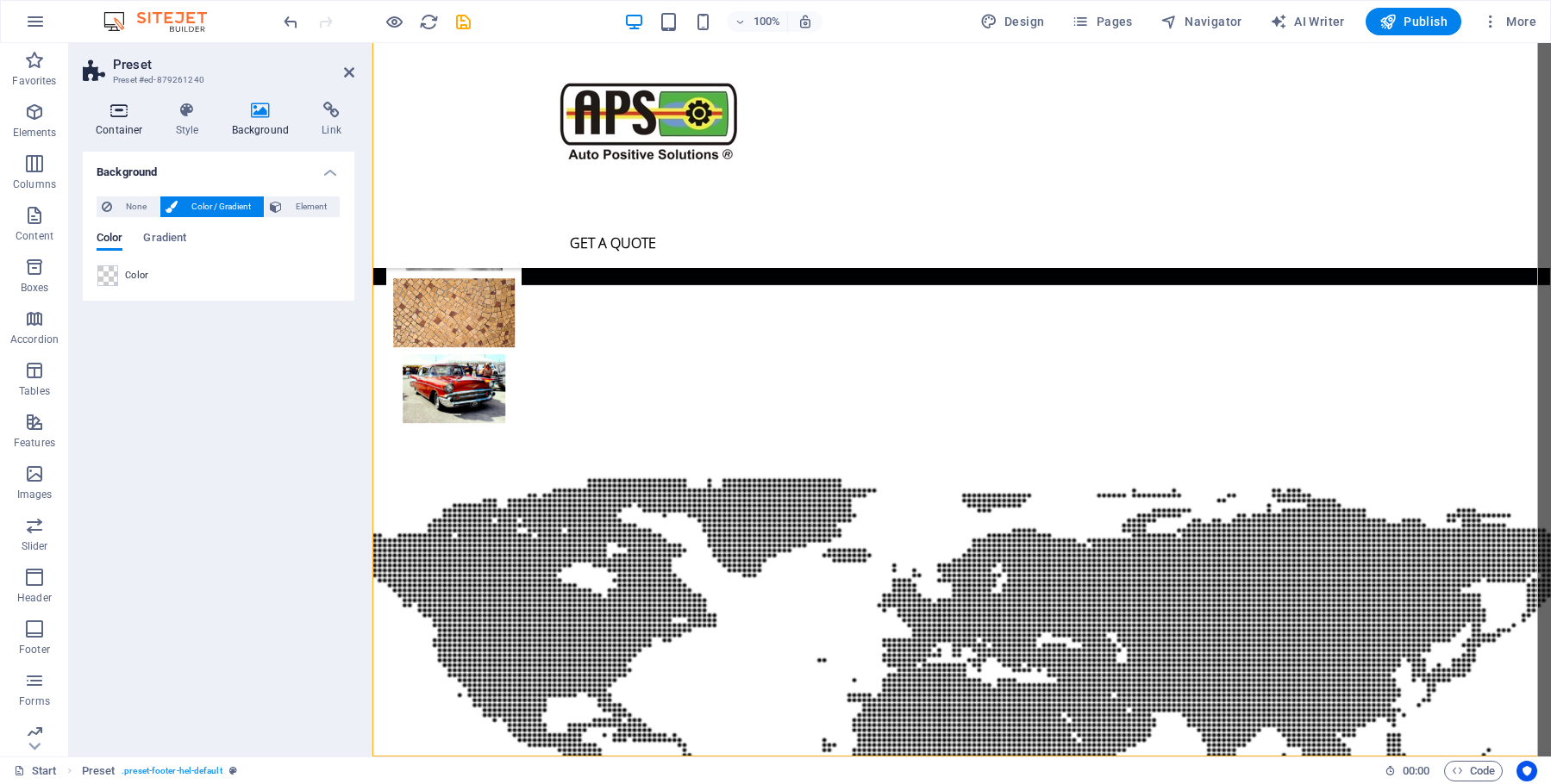
click at [114, 117] on icon at bounding box center [119, 111] width 73 height 18
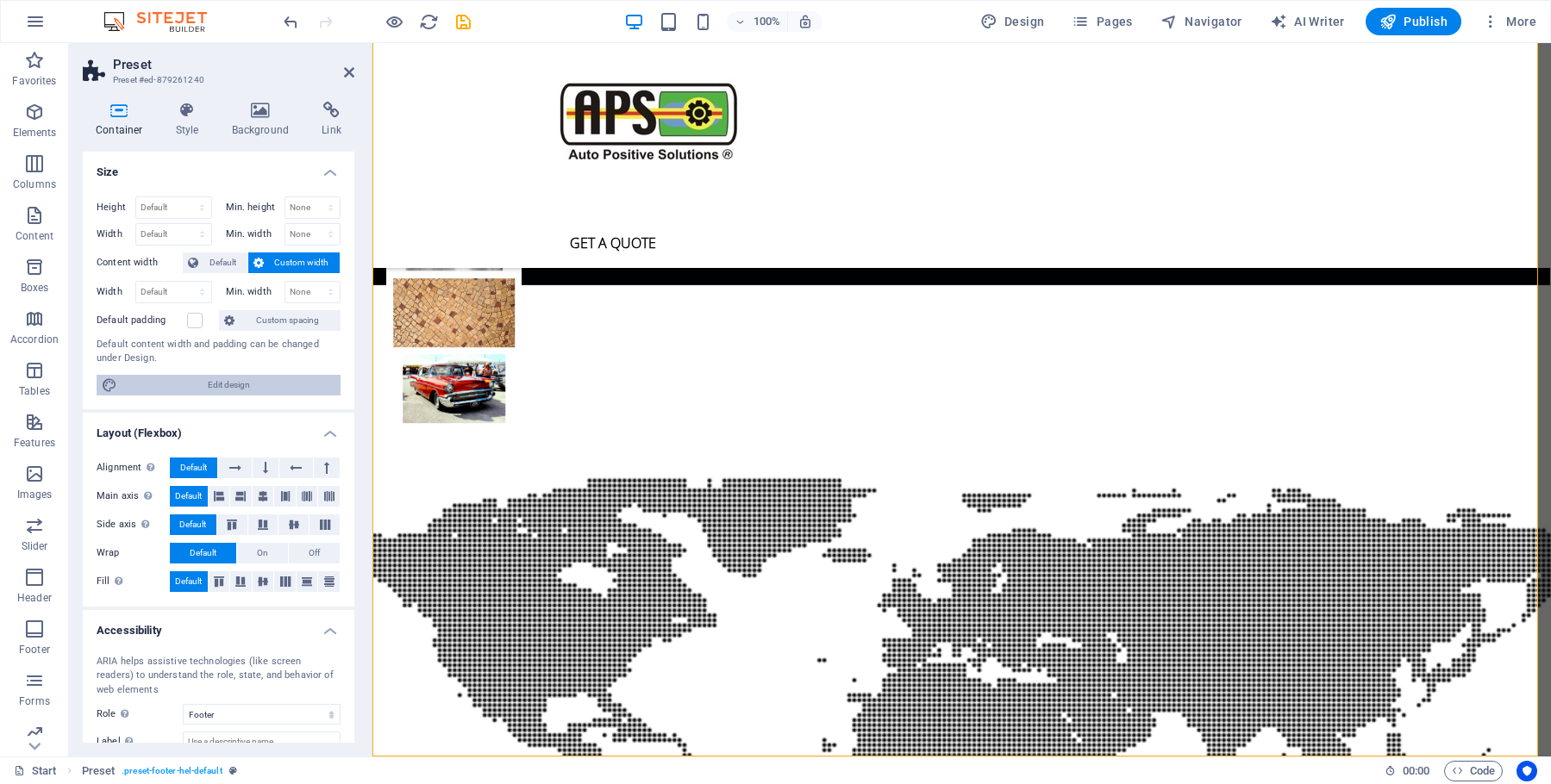
drag, startPoint x: 234, startPoint y: 385, endPoint x: 536, endPoint y: 383, distance: 302.0
click at [234, 385] on span "Edit design" at bounding box center [228, 385] width 213 height 21
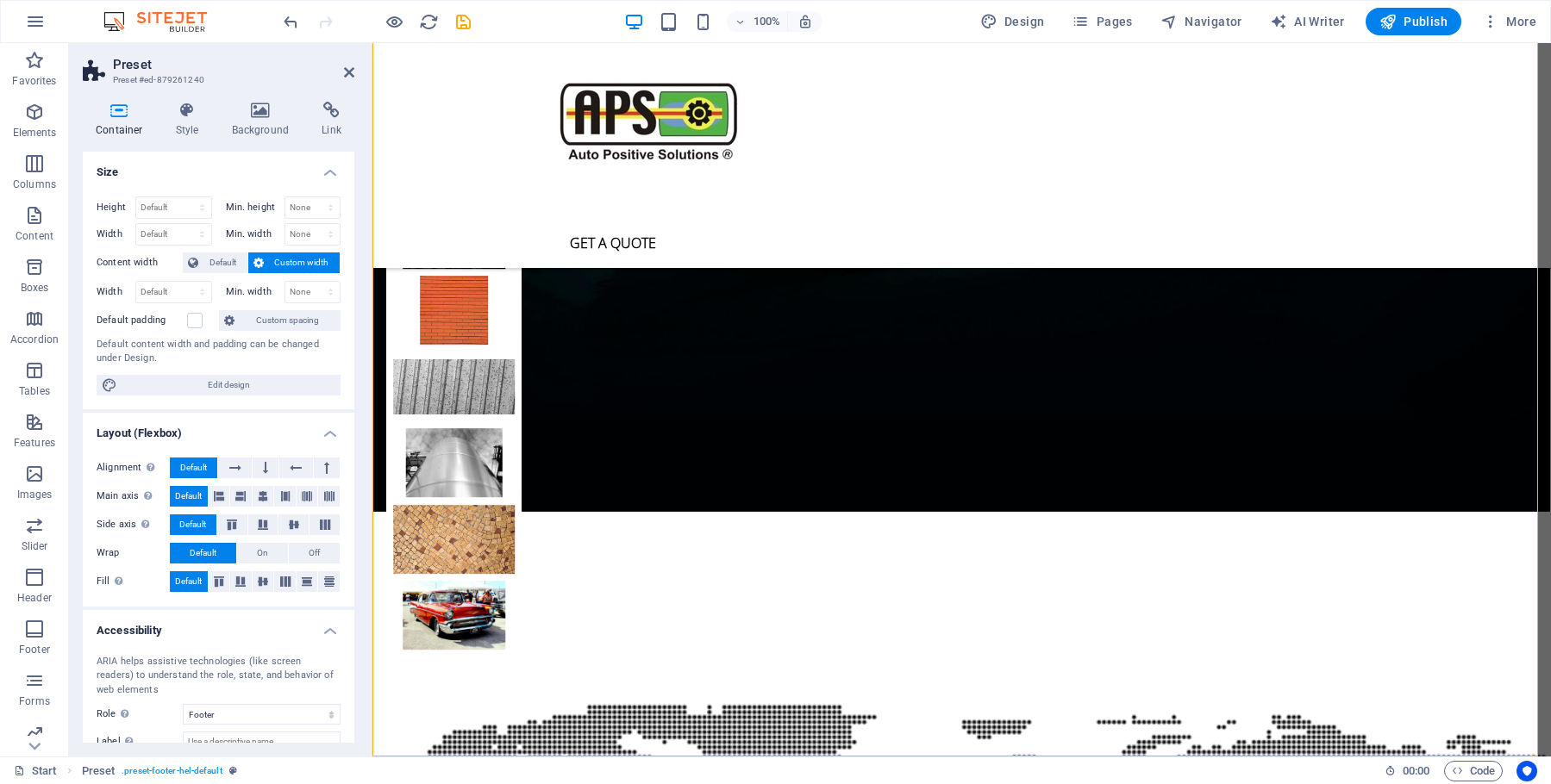
scroll to position [4793, 0]
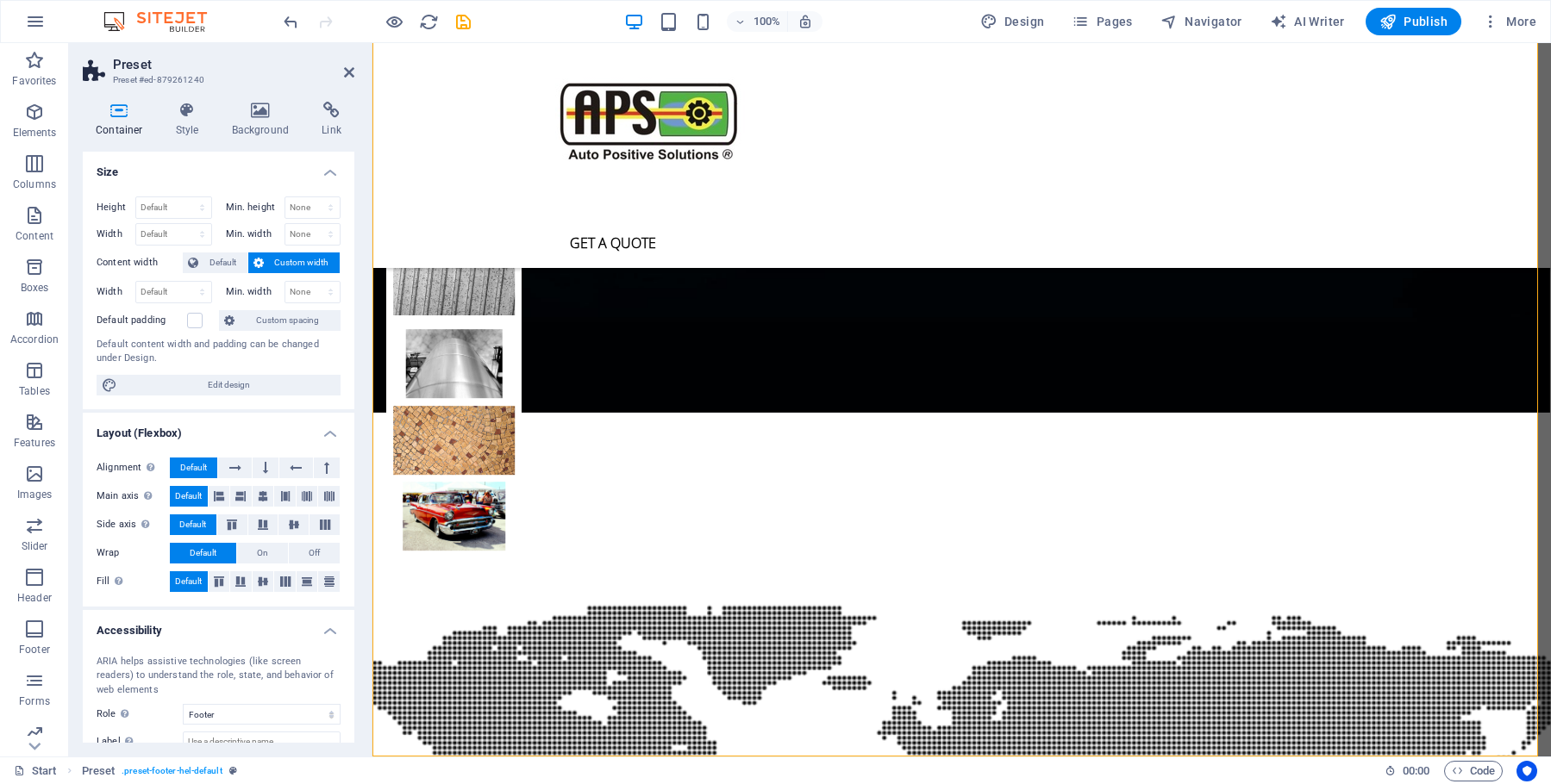
select select "rem"
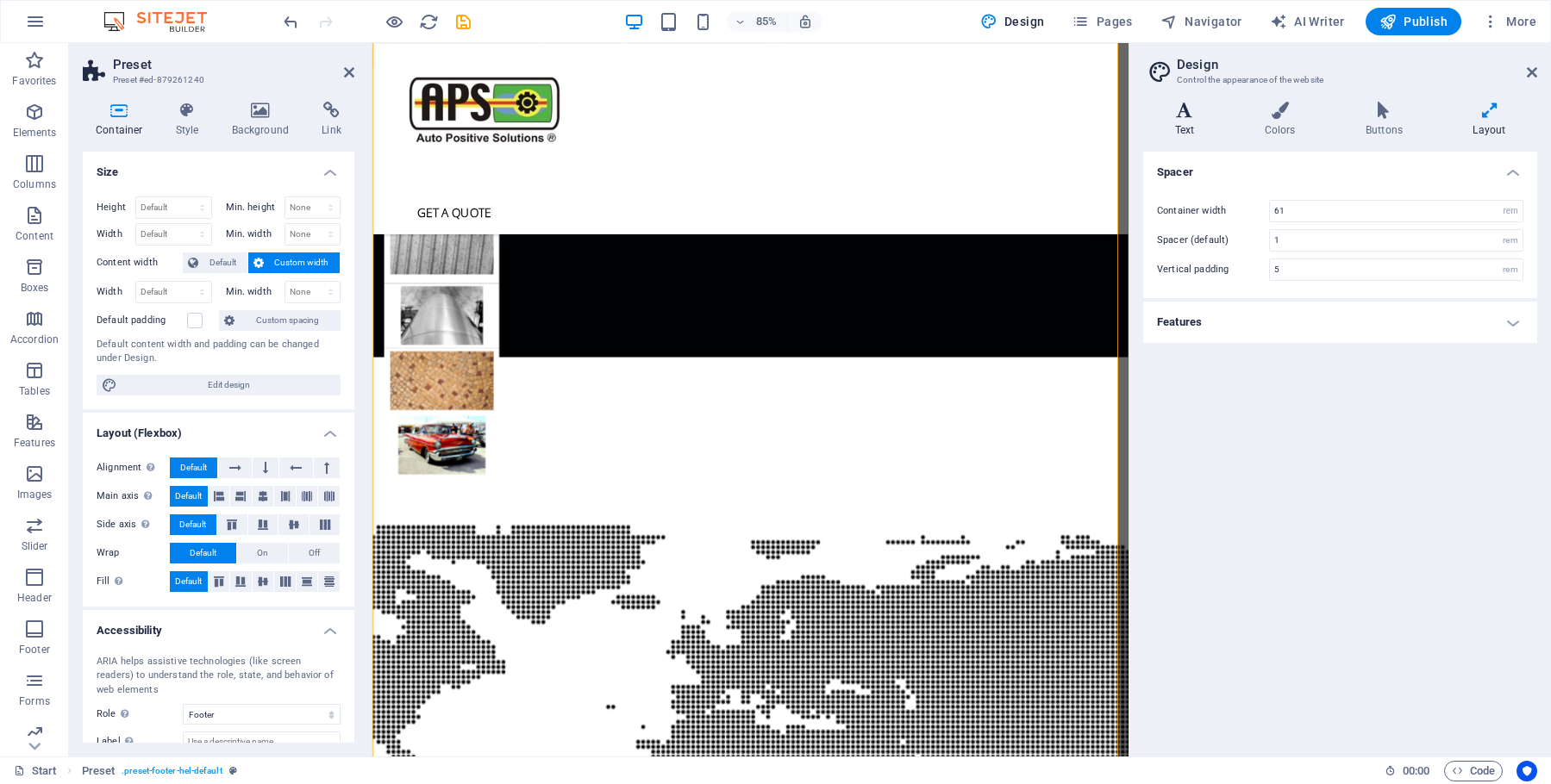
click at [1191, 118] on icon at bounding box center [1185, 111] width 83 height 18
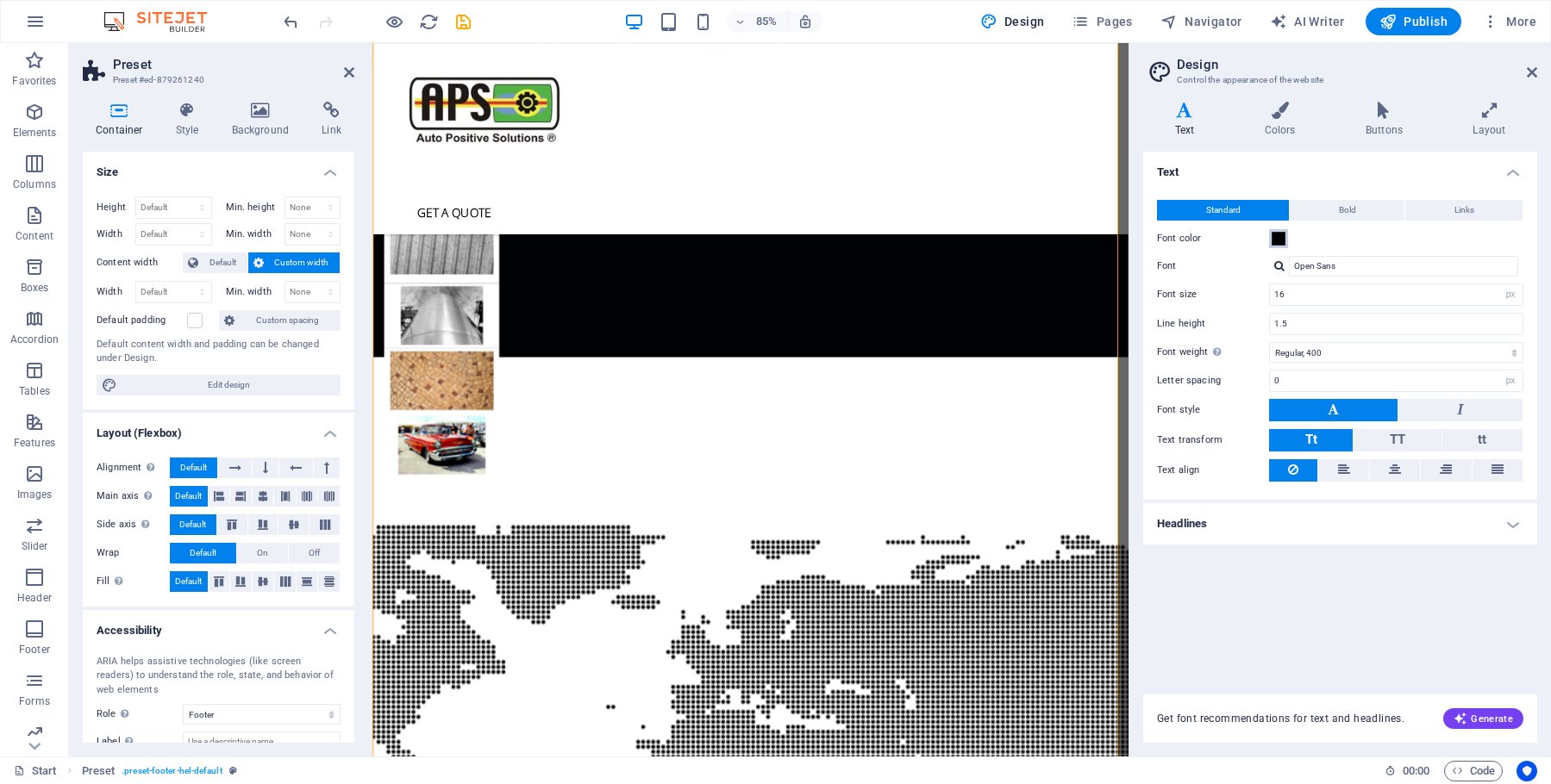
click at [1276, 237] on span at bounding box center [1279, 239] width 14 height 14
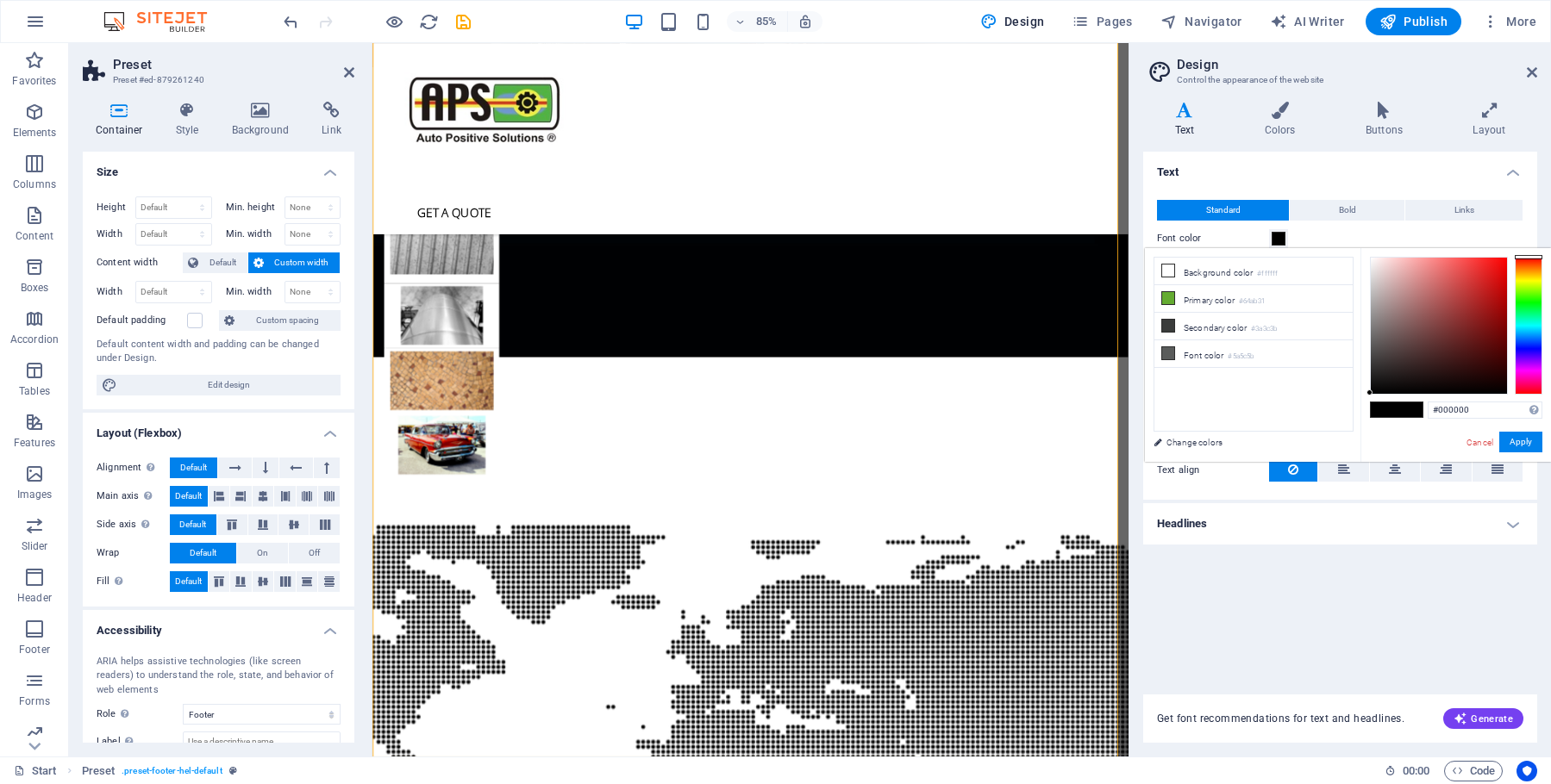
drag, startPoint x: 1374, startPoint y: 392, endPoint x: 1299, endPoint y: 388, distance: 75.1
click at [1334, 405] on div "less Background color #ffffff Primary color #64ab31 Secondary color #3a3c3b Fon…" at bounding box center [1348, 355] width 406 height 213
click at [1170, 326] on icon at bounding box center [1168, 326] width 12 height 12
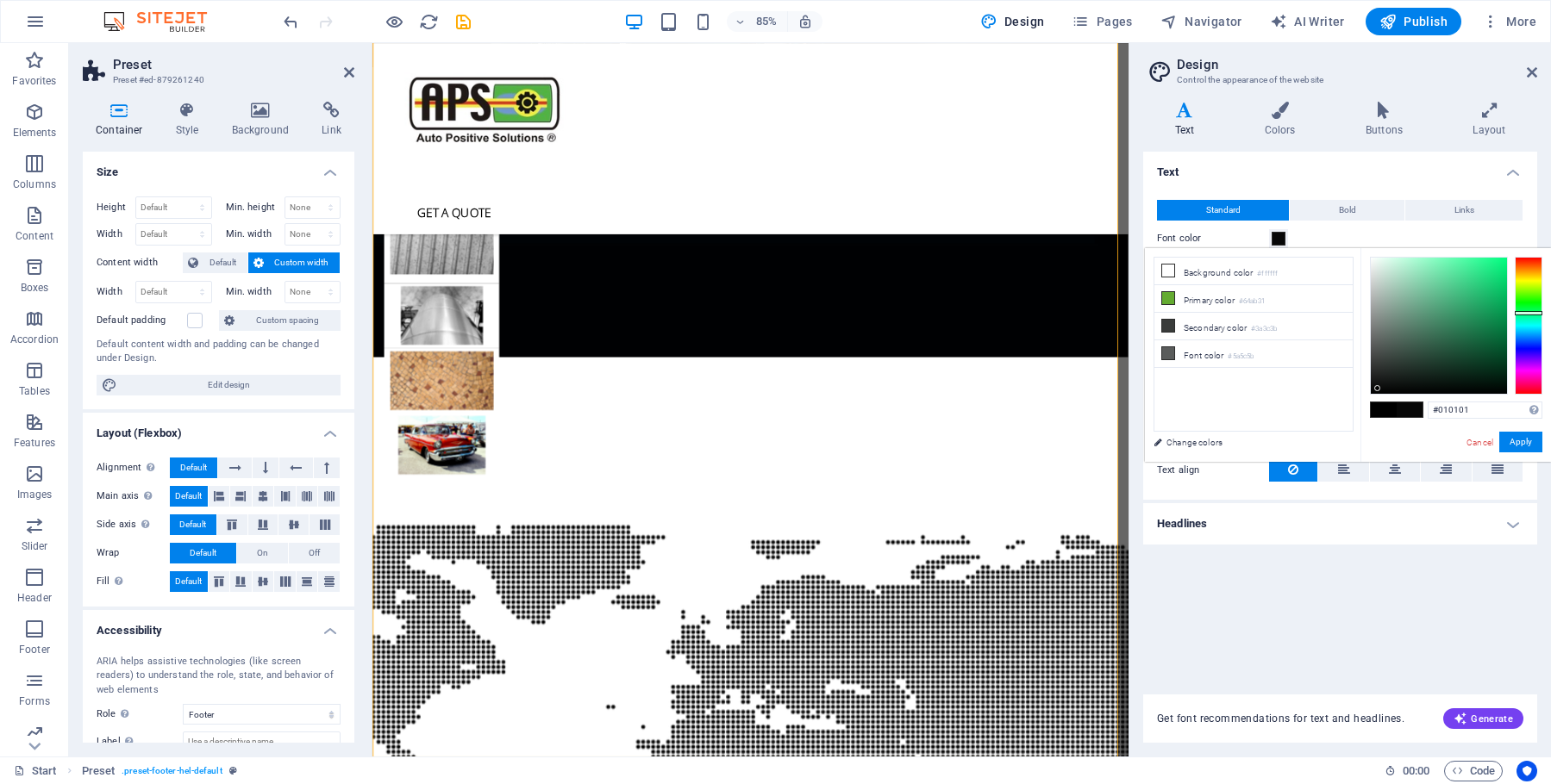
type input "#000000"
drag, startPoint x: 1371, startPoint y: 358, endPoint x: 1375, endPoint y: 398, distance: 40.2
click at [1375, 397] on div "#000000 Supported formats #0852ed rgb(8, 82, 237) rgba(8, 82, 237, 90%) hsv(221…" at bounding box center [1455, 480] width 191 height 464
click at [1521, 439] on button "Apply" at bounding box center [1520, 442] width 43 height 21
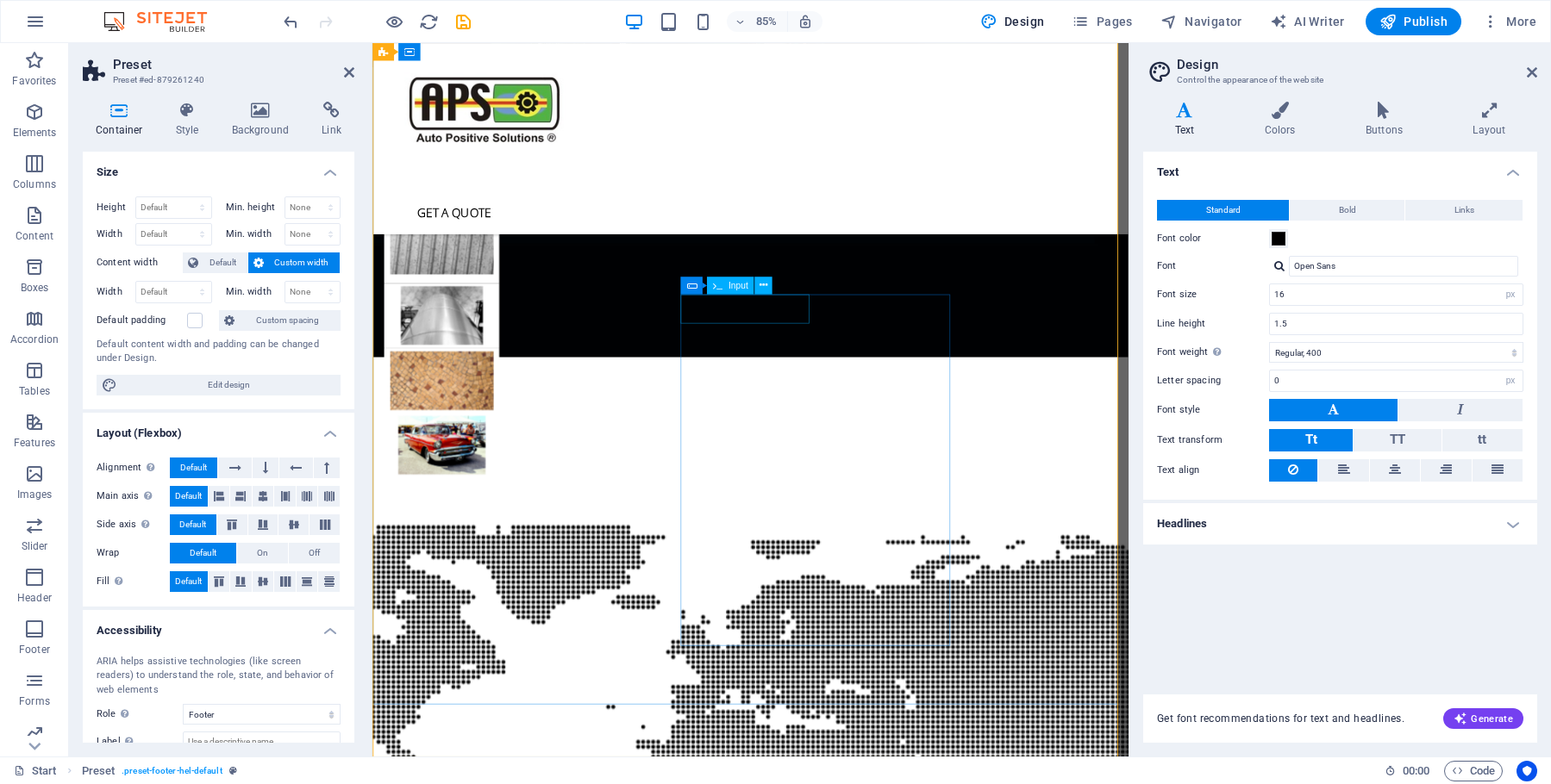
click at [1379, 120] on h4 "Buttons" at bounding box center [1388, 119] width 107 height 36
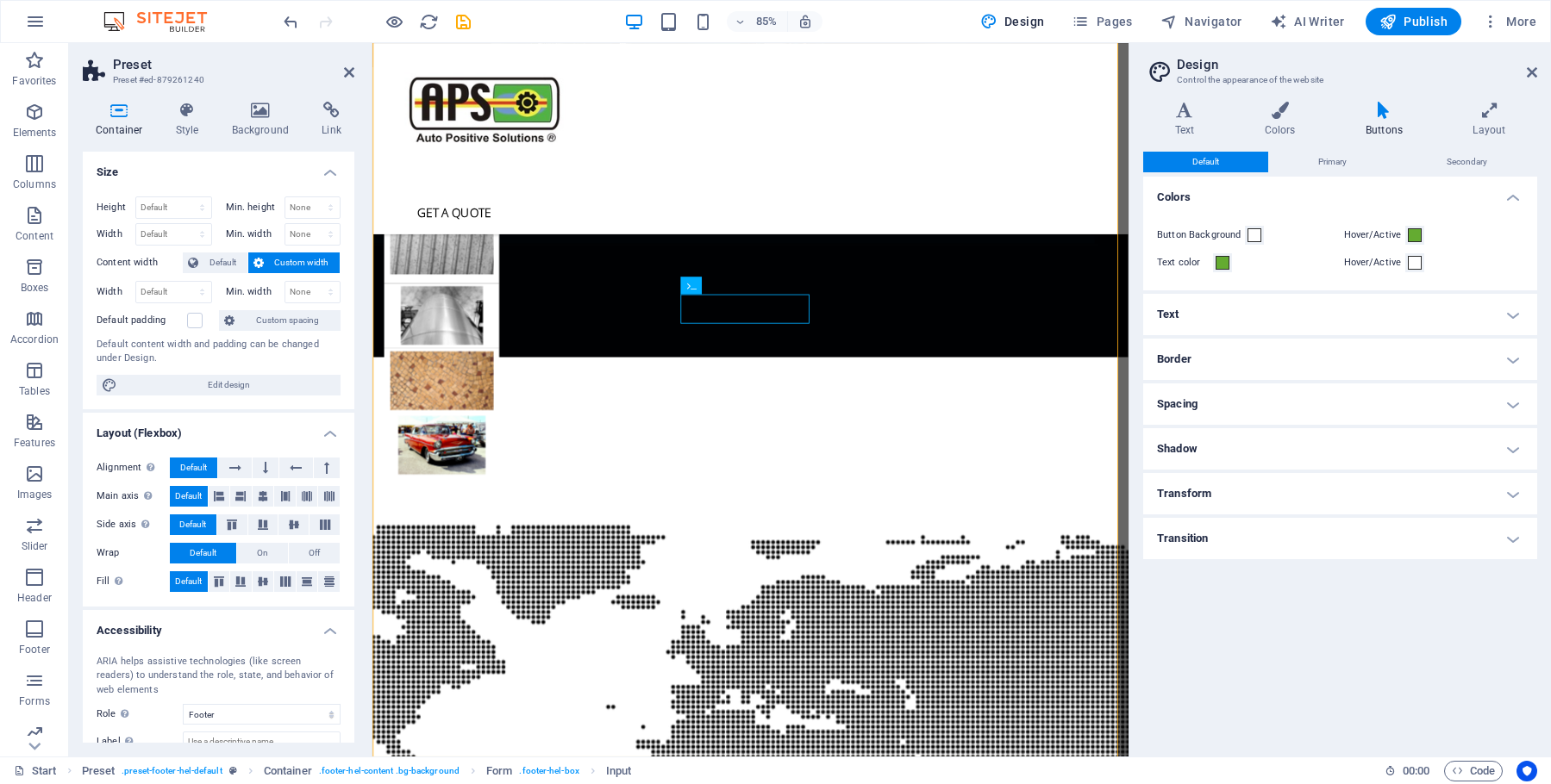
click at [1191, 311] on h4 "Text" at bounding box center [1340, 314] width 394 height 41
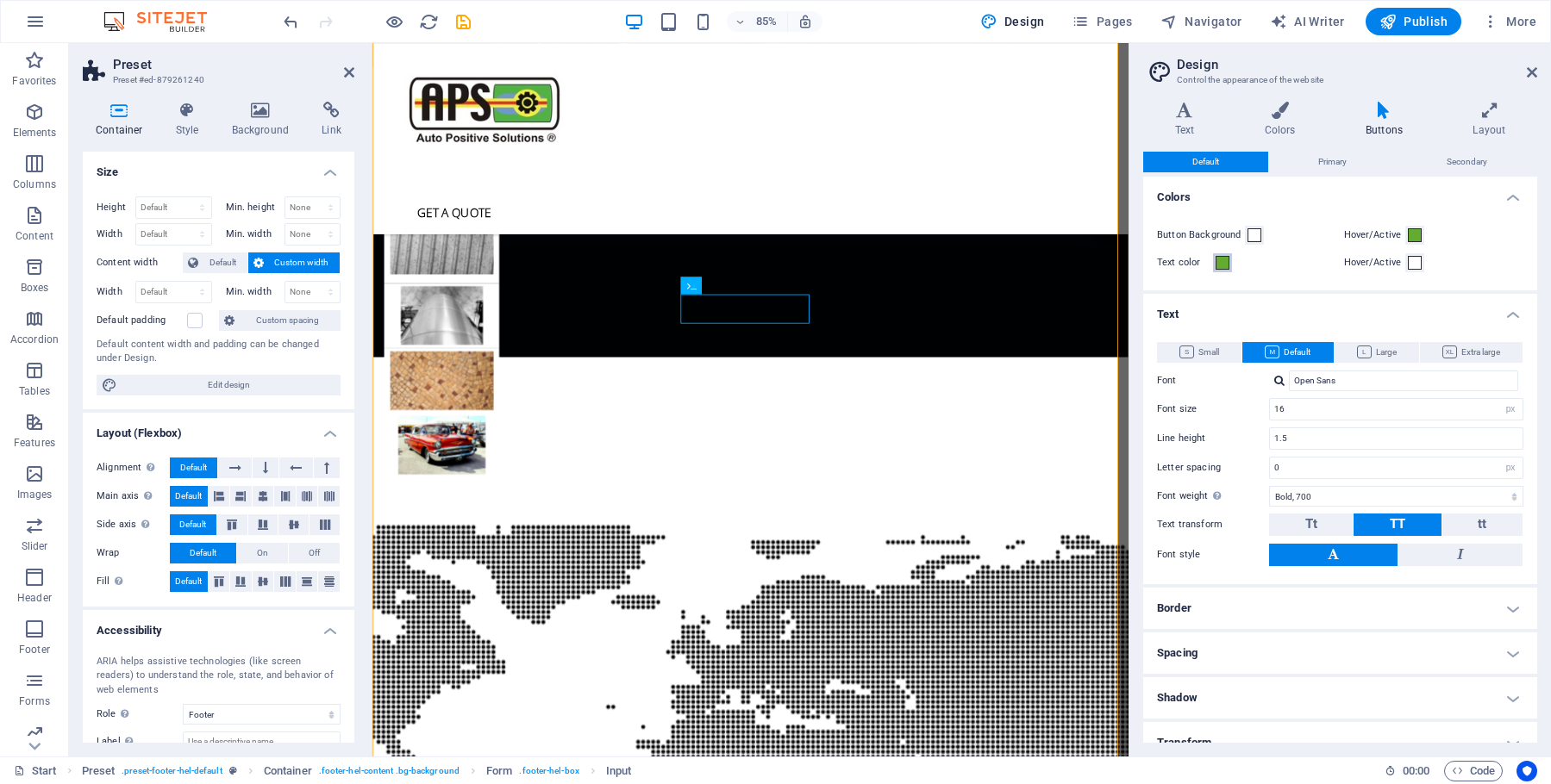
click at [1221, 263] on span at bounding box center [1223, 263] width 14 height 14
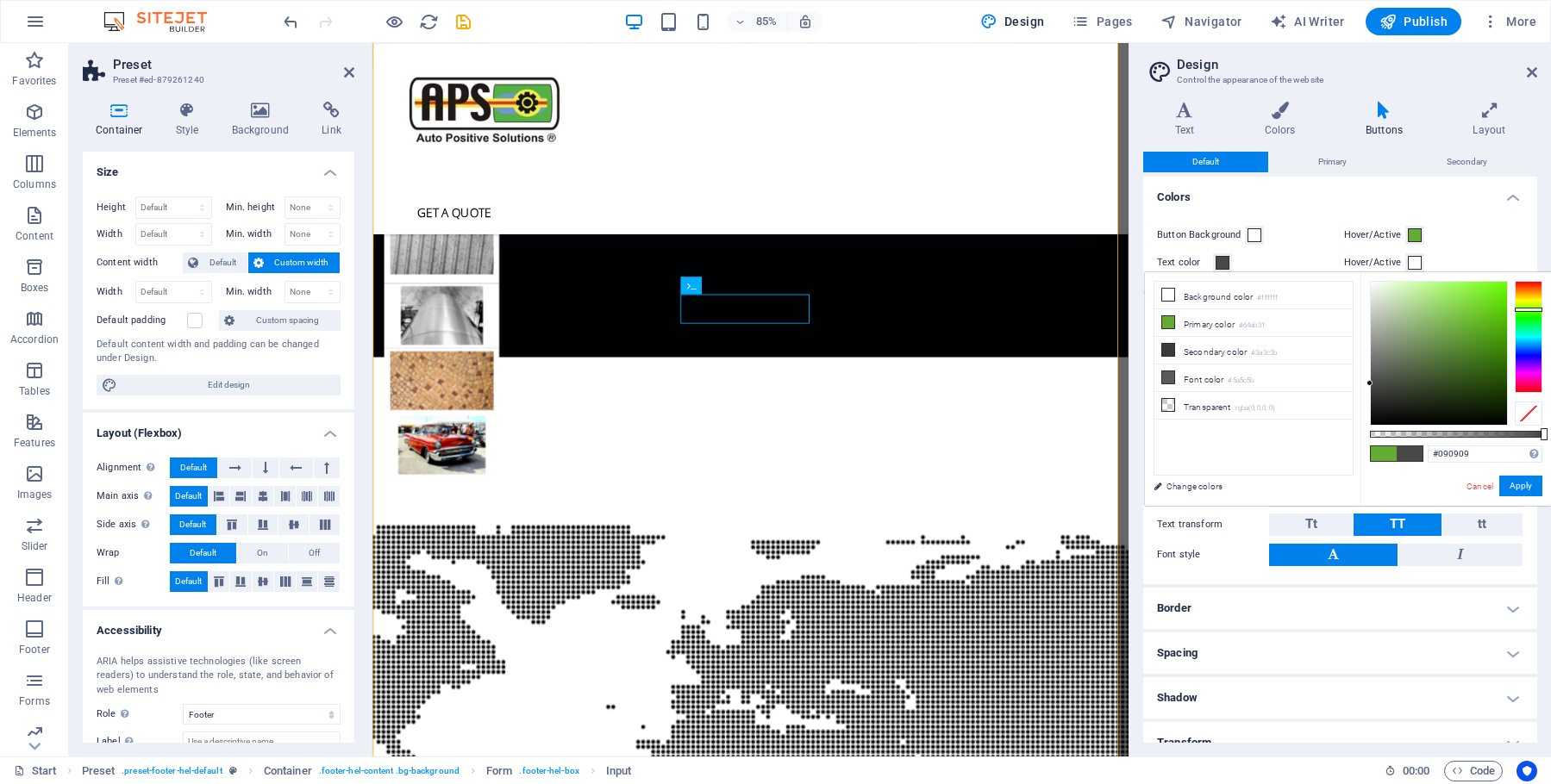
type input "#000000"
drag, startPoint x: 1382, startPoint y: 347, endPoint x: 1346, endPoint y: 450, distance: 109.1
click at [1353, 451] on div "less Background color #ffffff Primary color #64ab31 Secondary color #3a3c3b Fon…" at bounding box center [1348, 389] width 406 height 234
click at [1526, 485] on button "Apply" at bounding box center [1520, 486] width 43 height 21
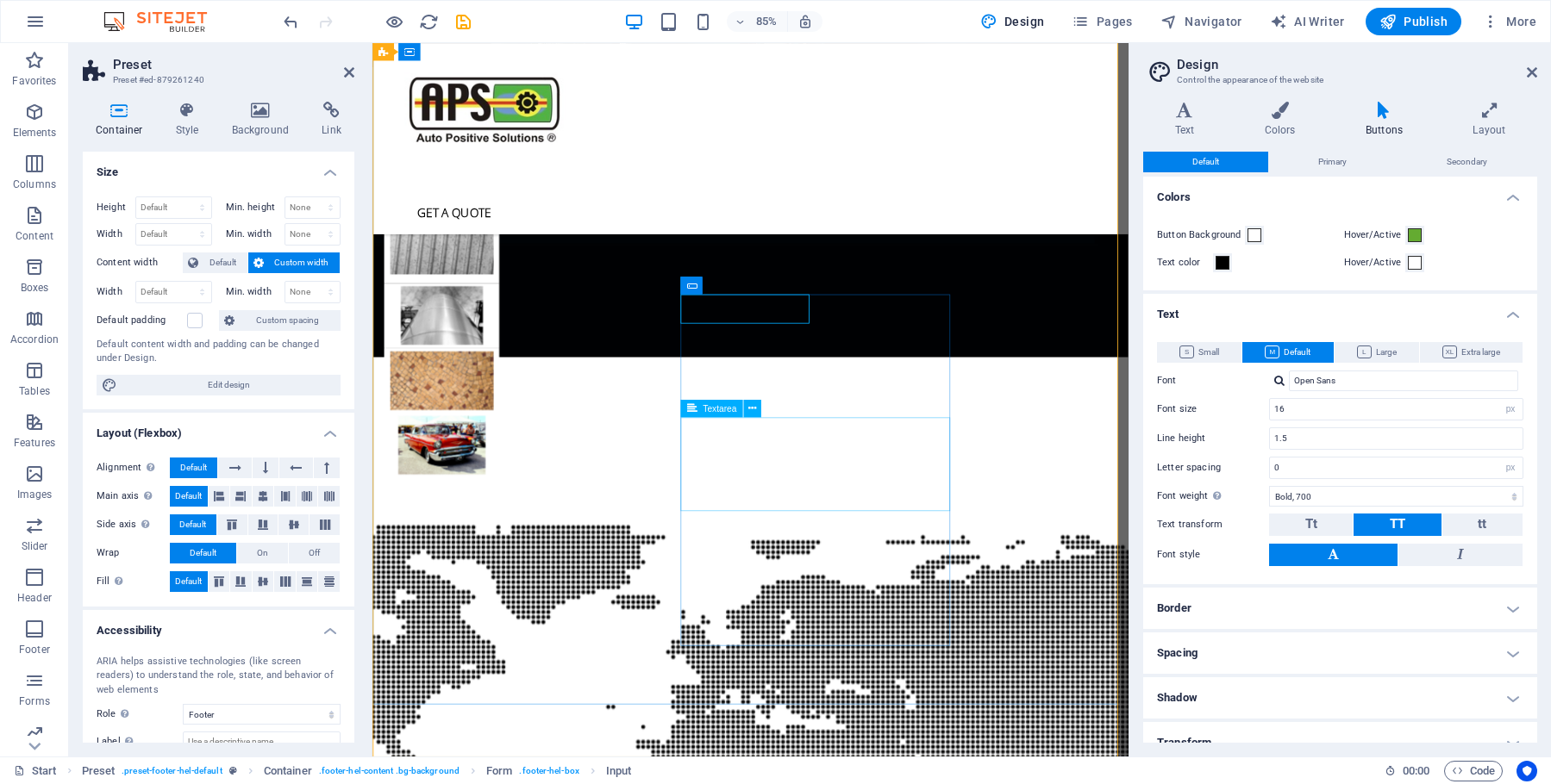
click at [186, 111] on icon at bounding box center [188, 111] width 49 height 18
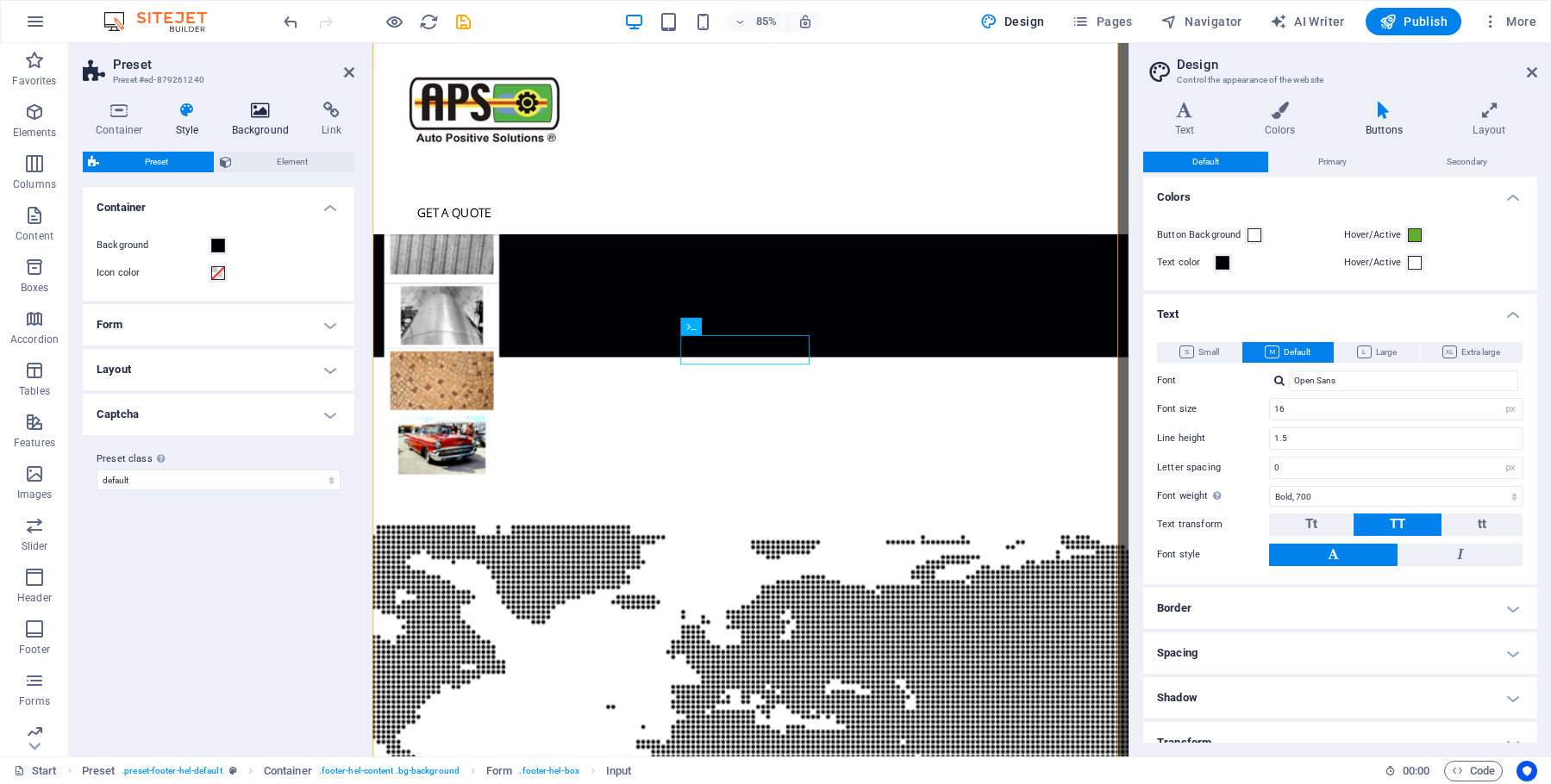
click at [259, 111] on icon at bounding box center [260, 111] width 83 height 18
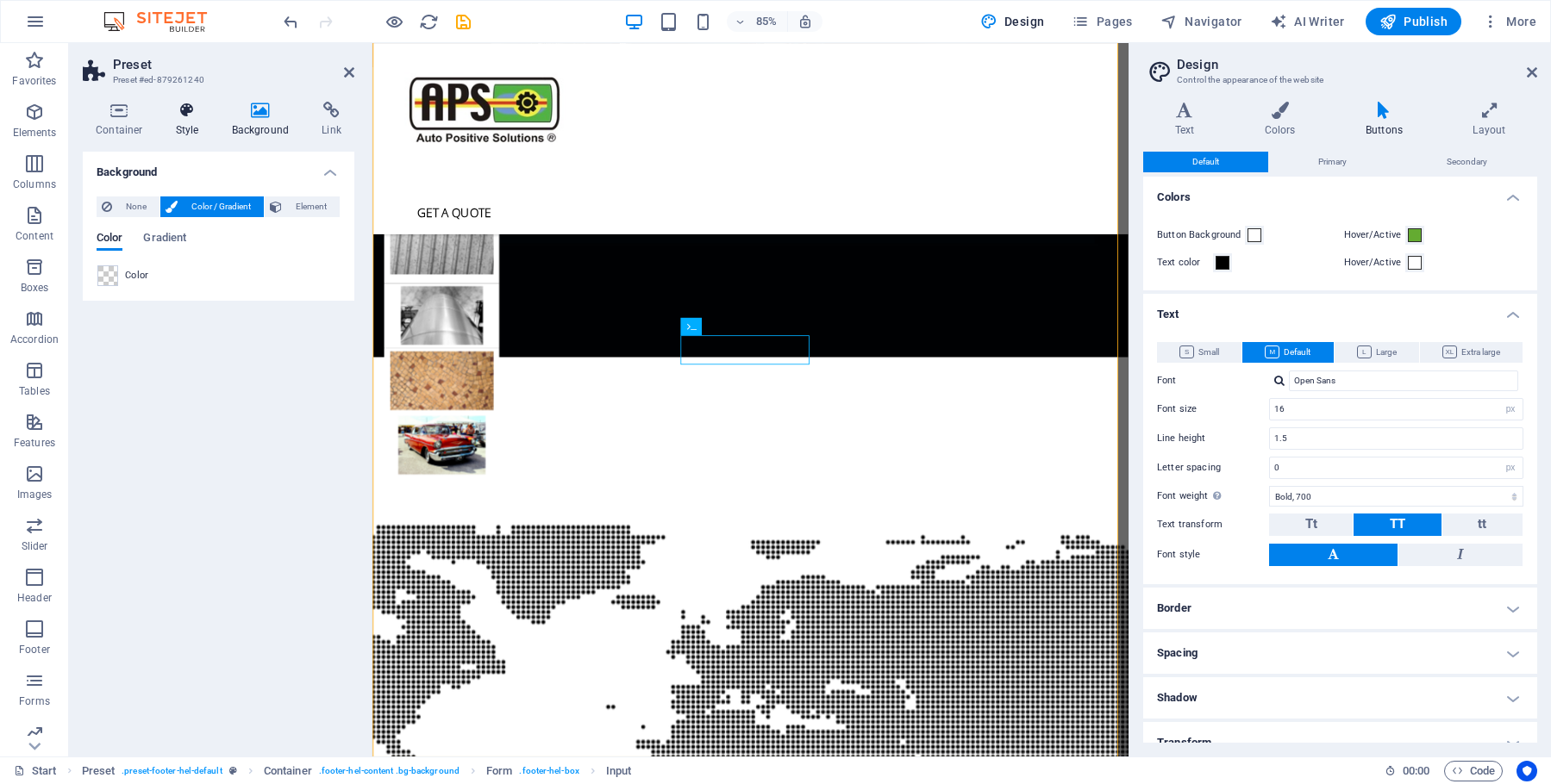
click at [206, 111] on icon at bounding box center [188, 111] width 49 height 18
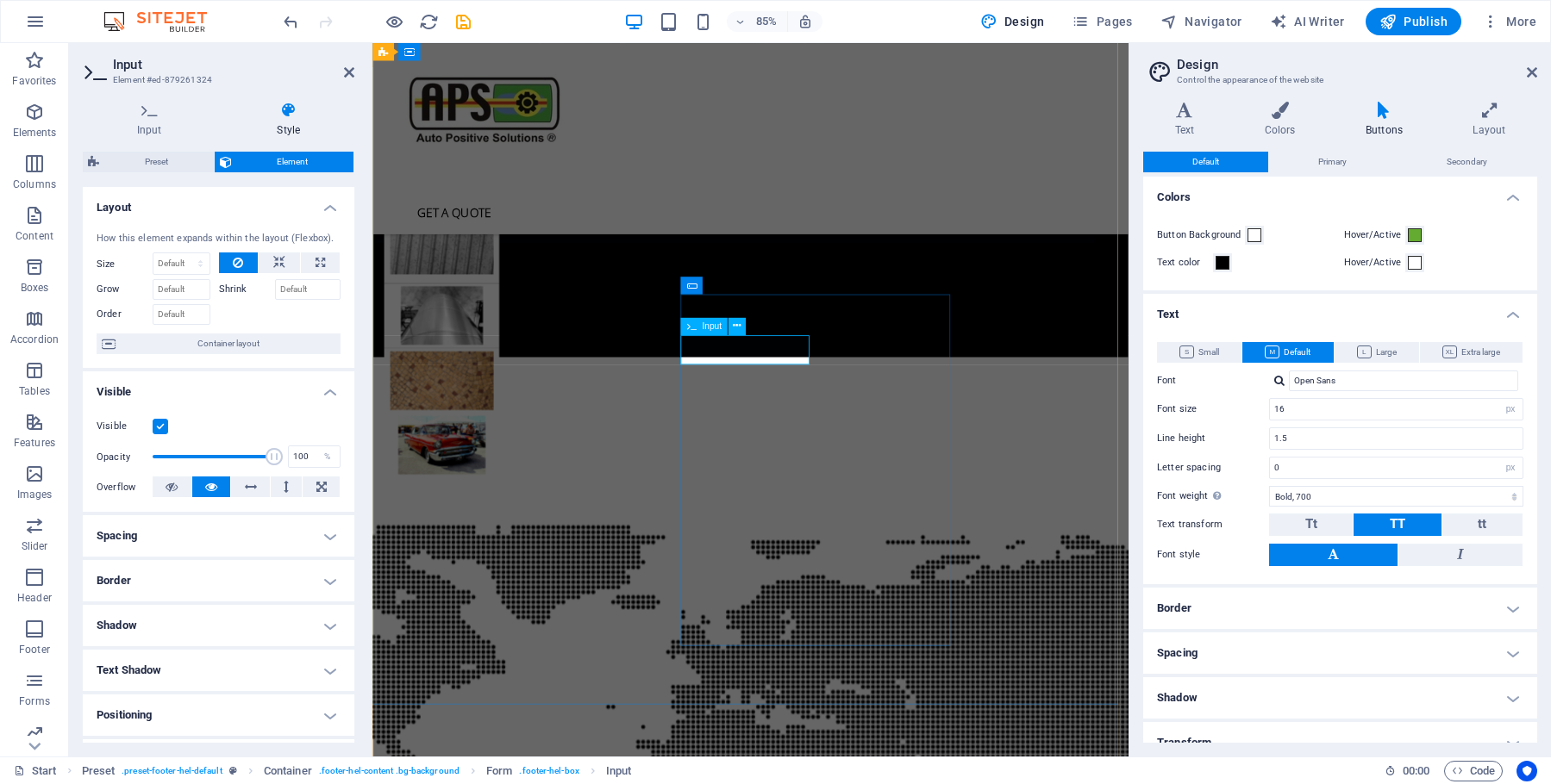
click at [714, 328] on span "Input" at bounding box center [711, 327] width 20 height 9
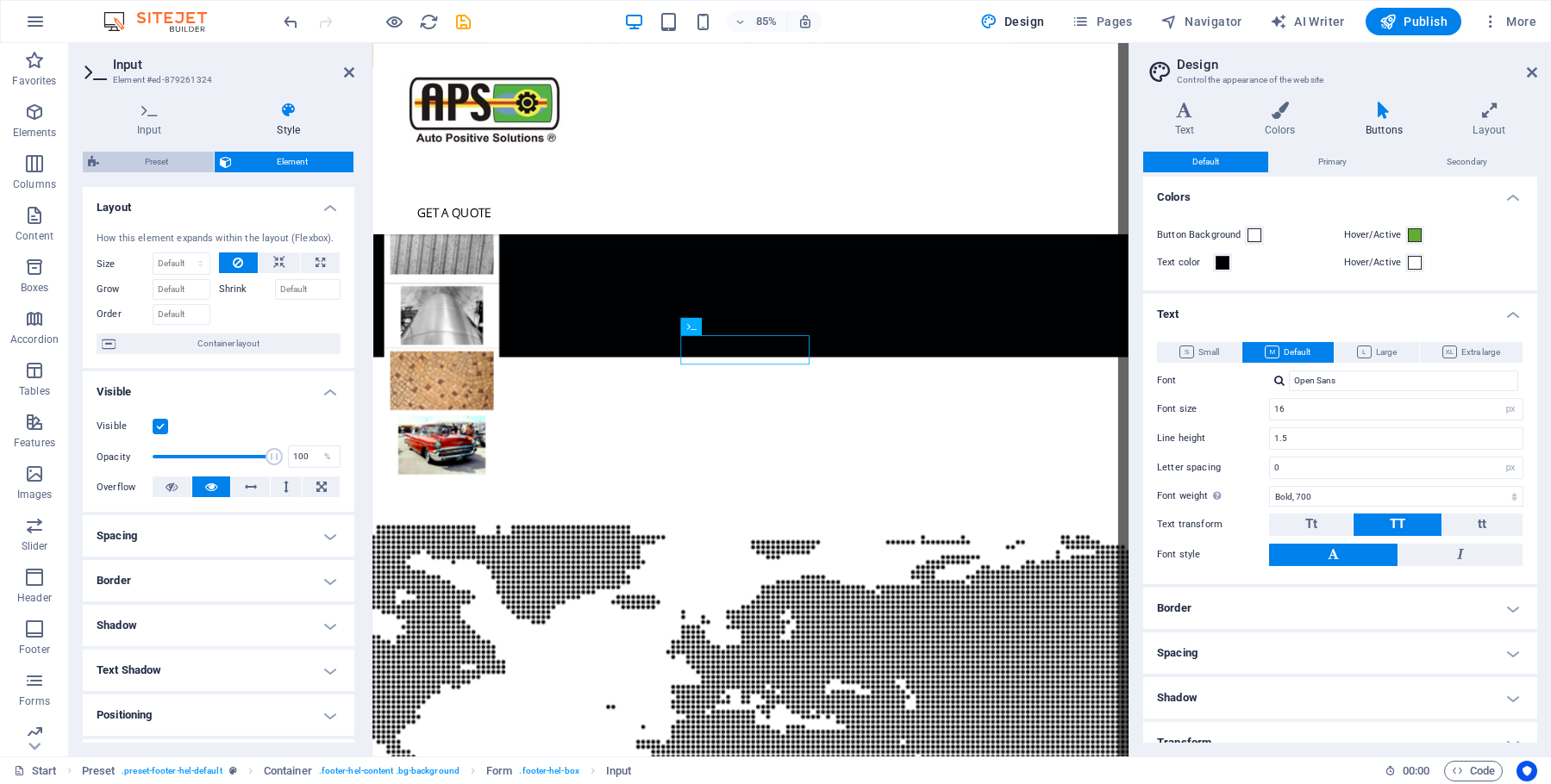
click at [162, 160] on span "Preset" at bounding box center [156, 162] width 105 height 21
select select "px"
select select "rem"
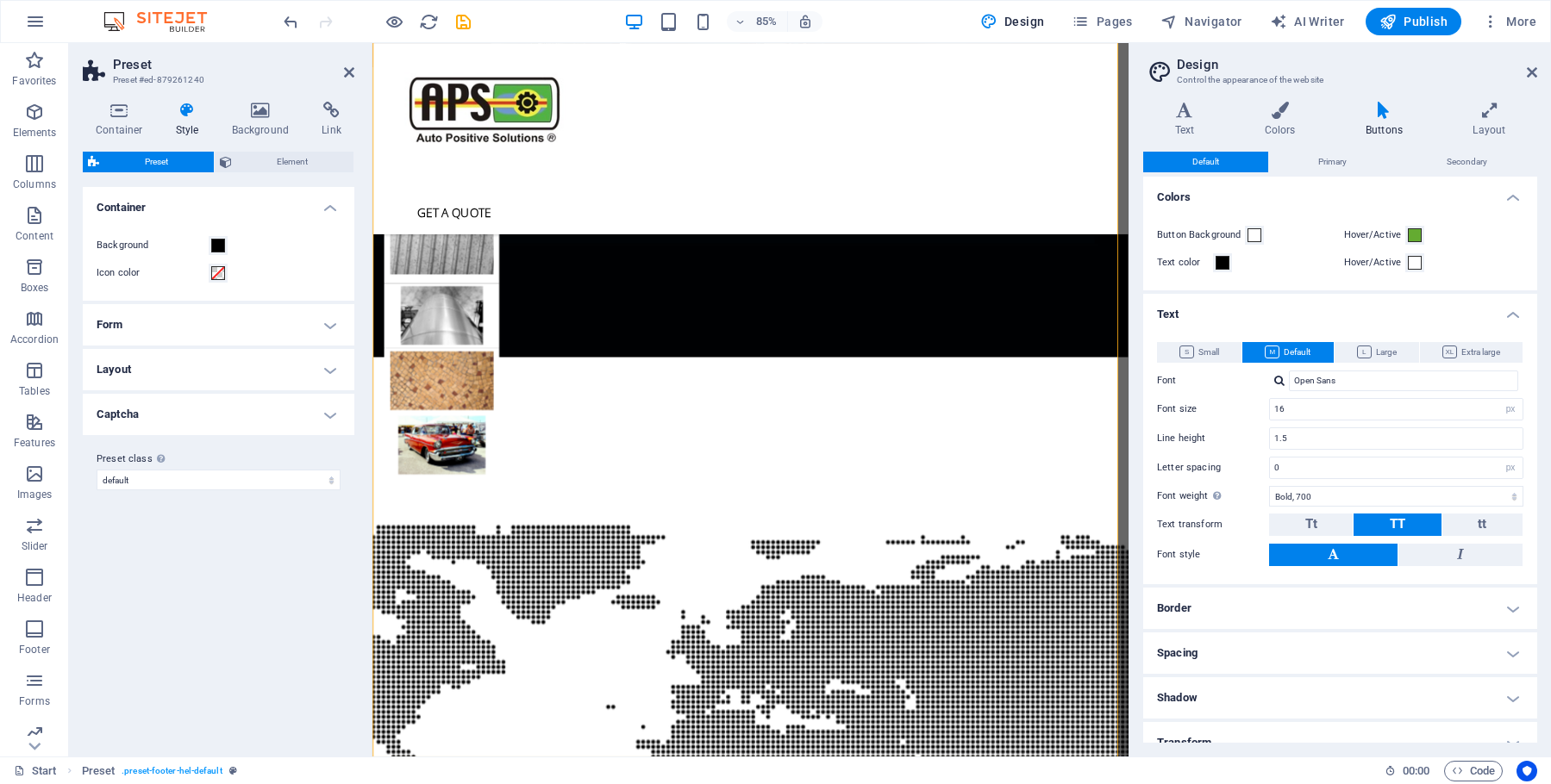
click at [337, 324] on h4 "Form" at bounding box center [218, 325] width 271 height 41
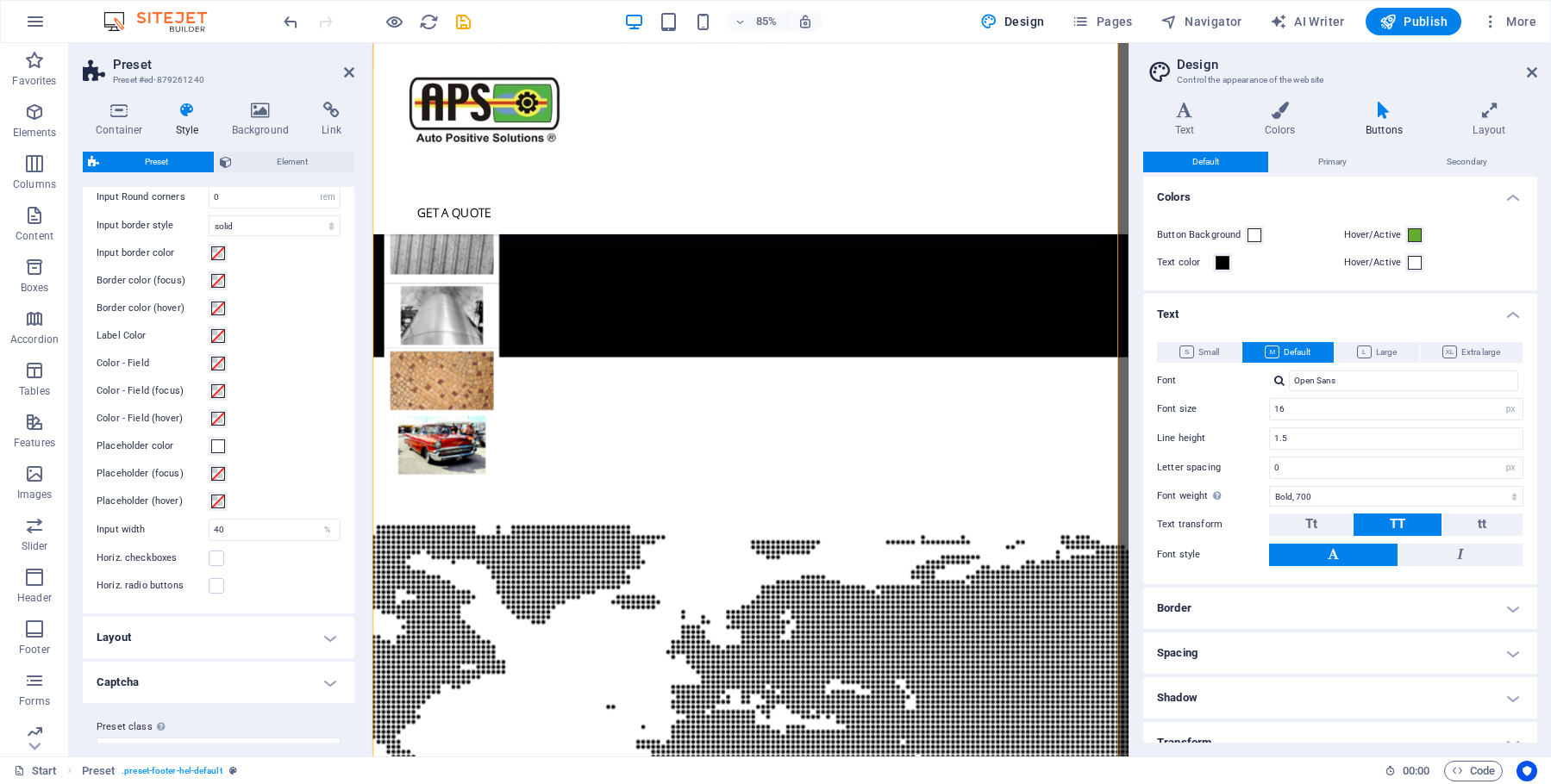
scroll to position [454, 0]
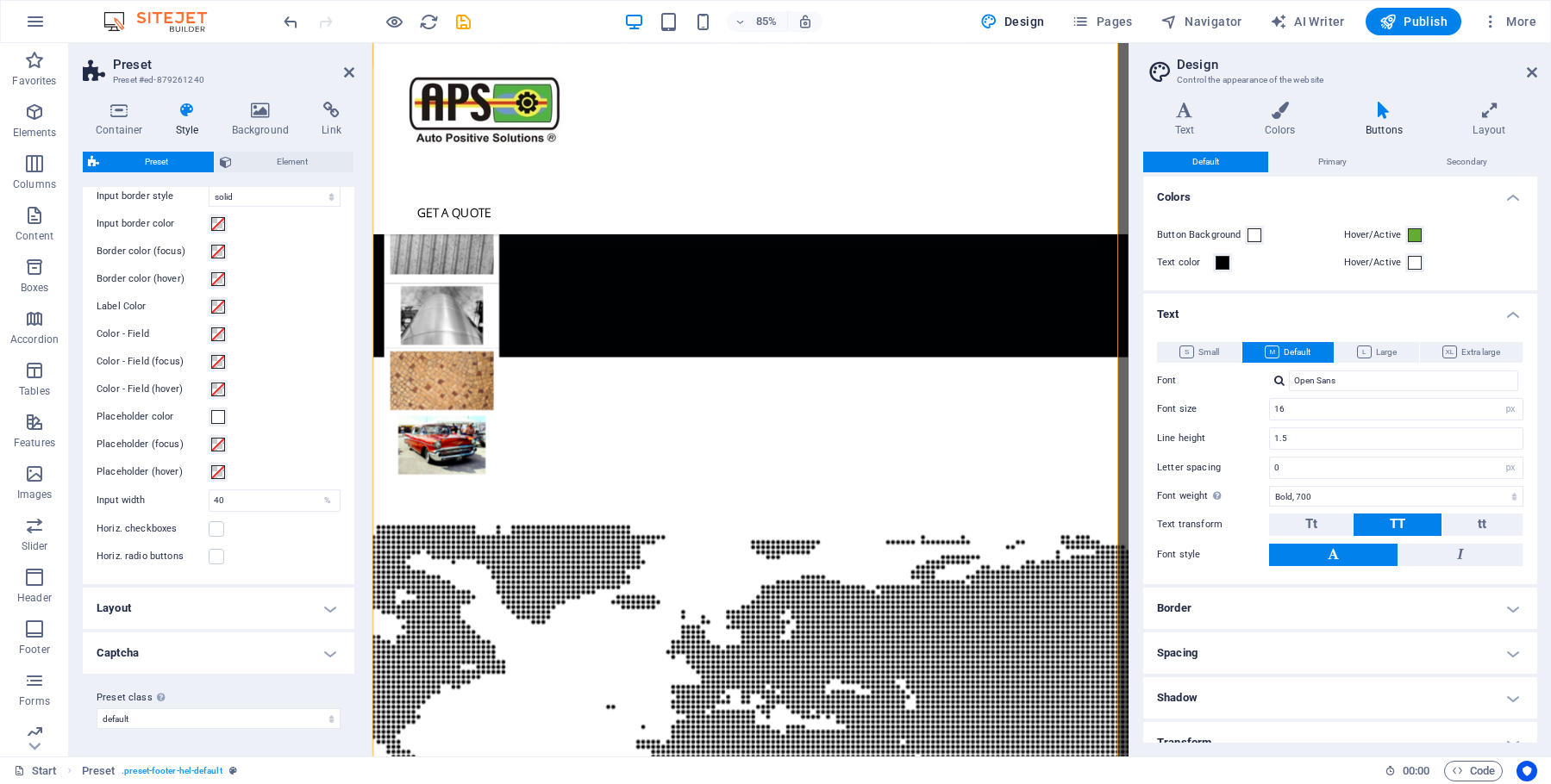
click at [256, 609] on h4 "Layout" at bounding box center [218, 608] width 271 height 41
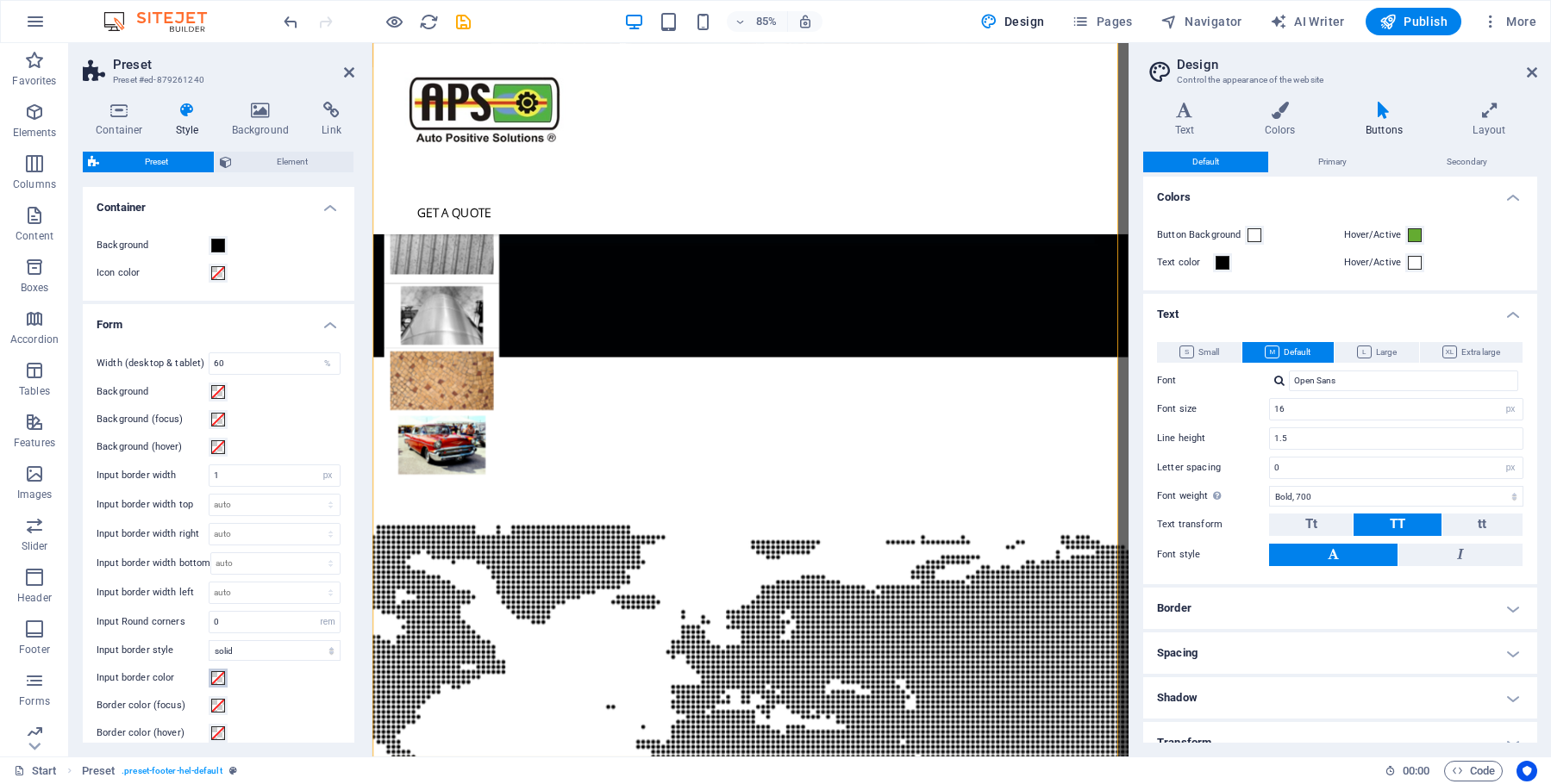
click at [220, 677] on span at bounding box center [219, 679] width 14 height 14
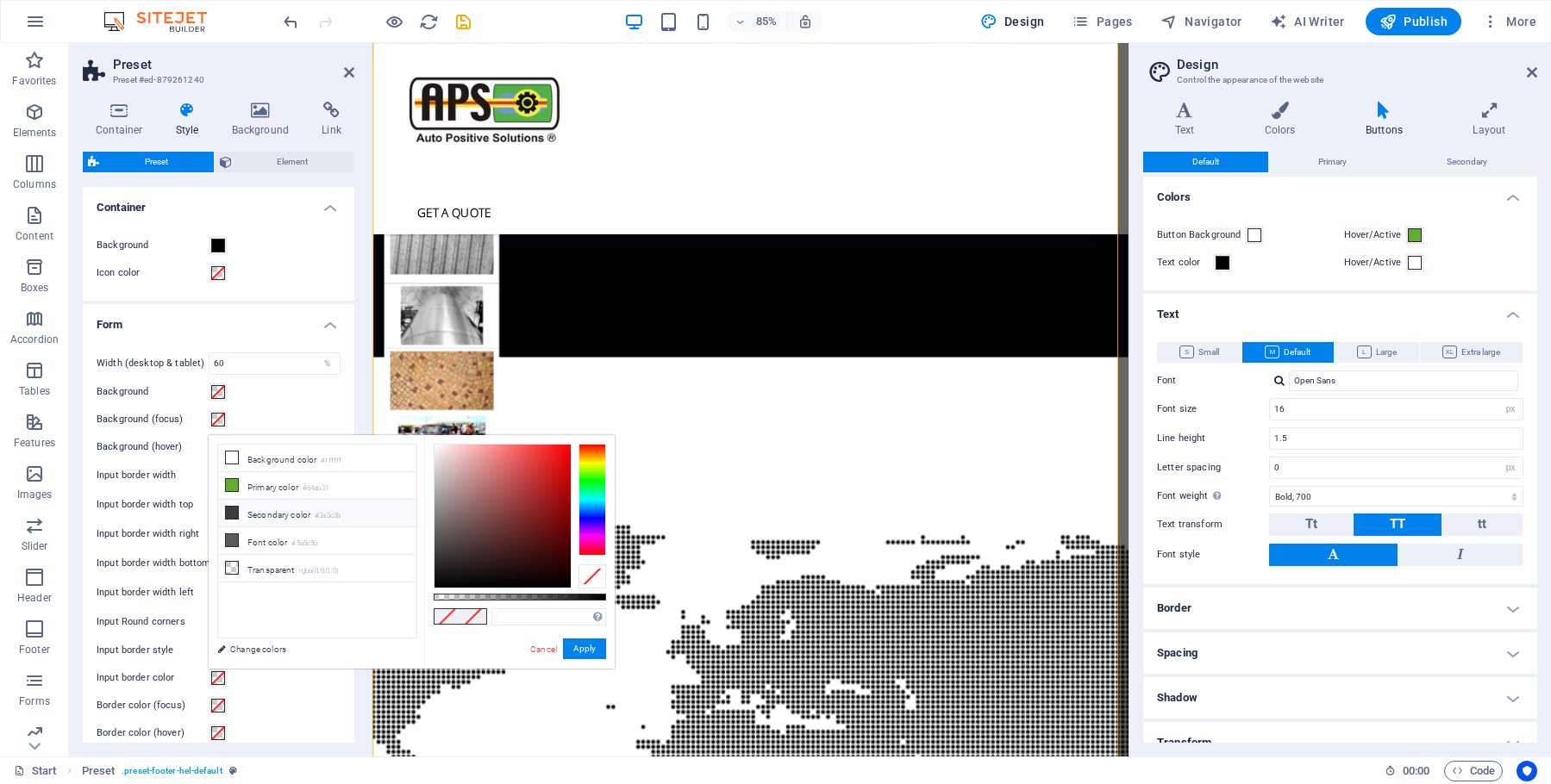
click at [232, 515] on icon at bounding box center [232, 513] width 12 height 12
type input "#3a3c3b"
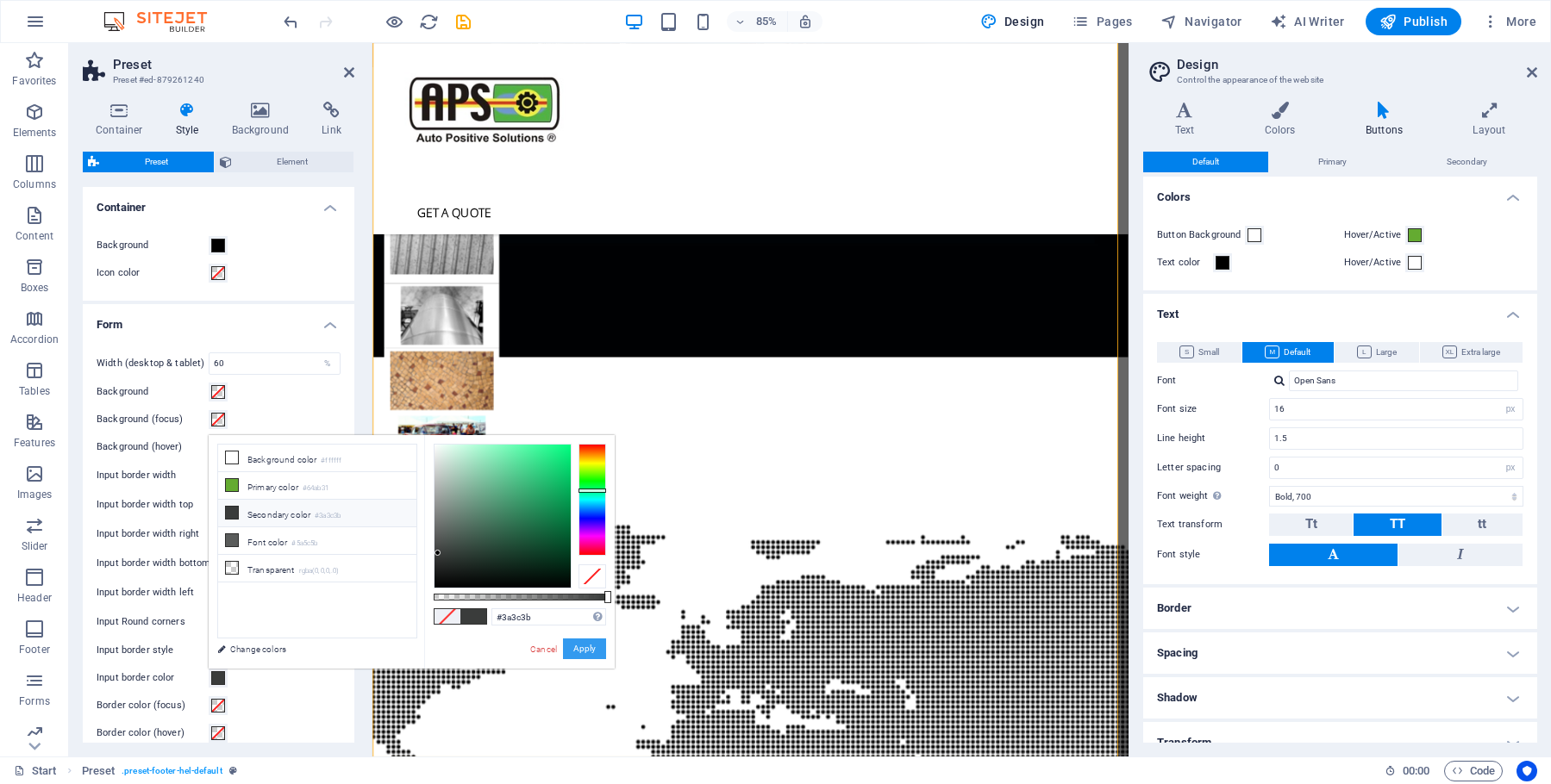
click at [574, 648] on button "Apply" at bounding box center [584, 649] width 43 height 21
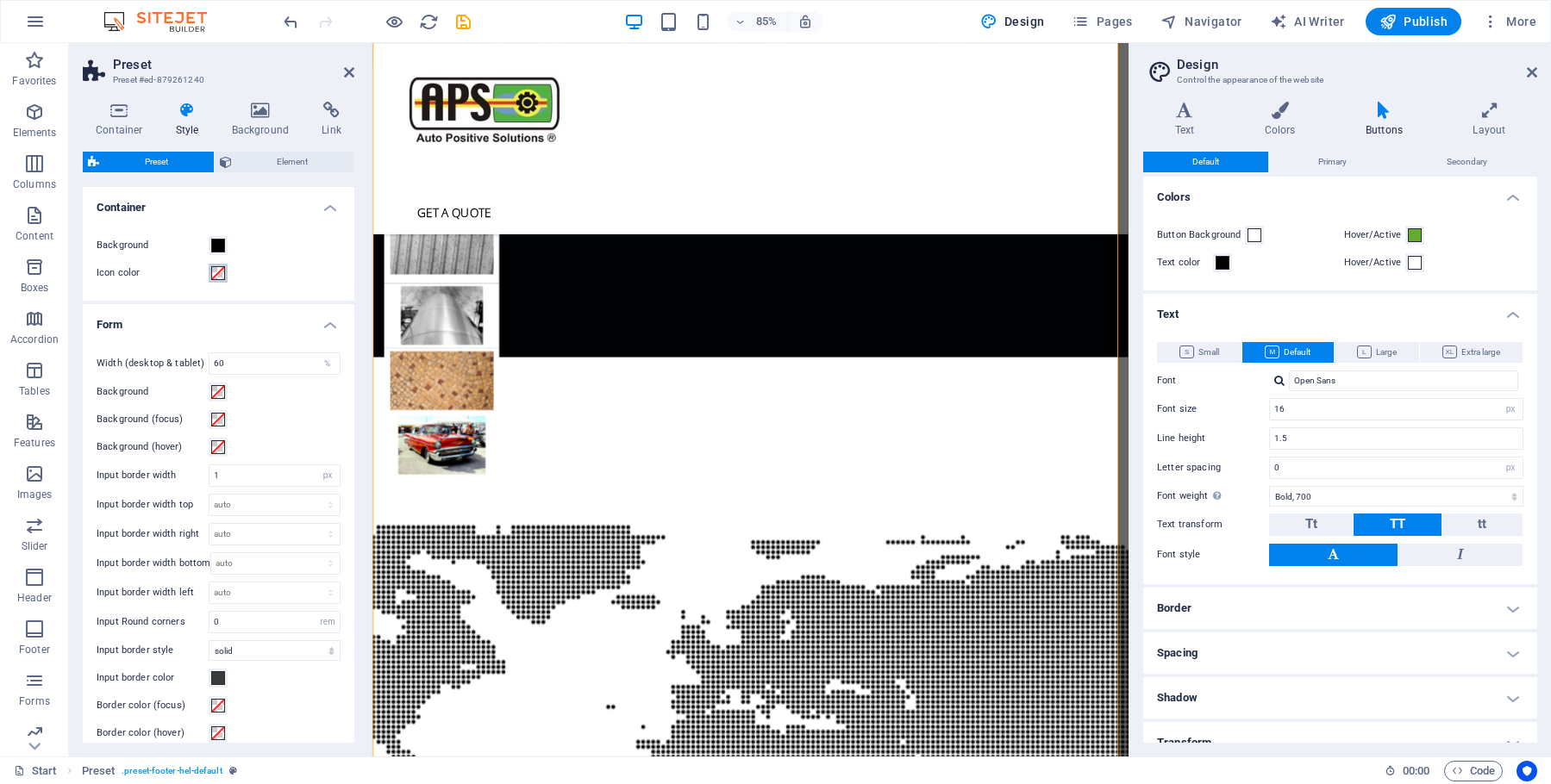
click at [220, 271] on span at bounding box center [219, 273] width 14 height 14
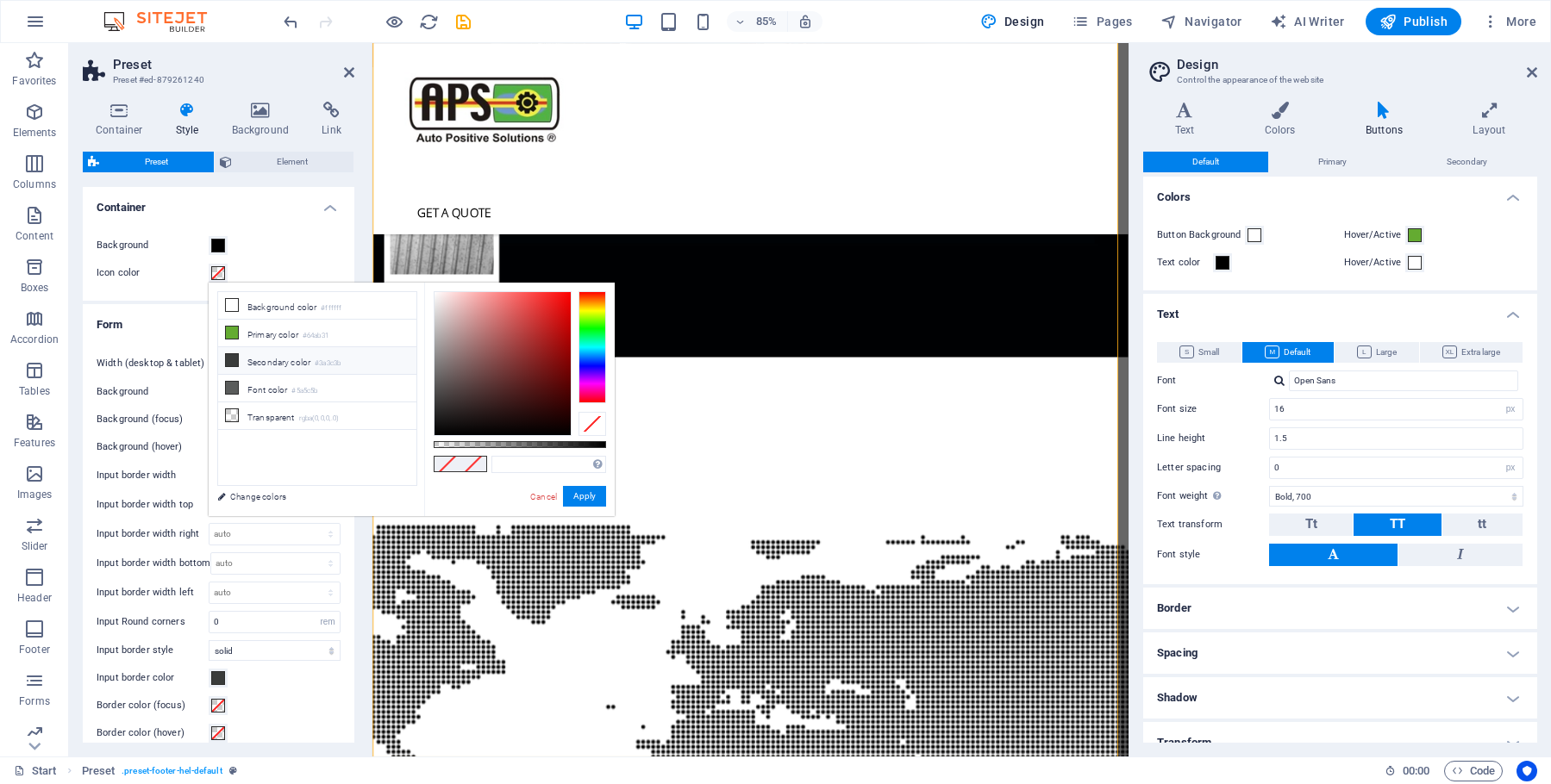
click at [235, 363] on icon at bounding box center [232, 360] width 12 height 12
type input "#3a3c3b"
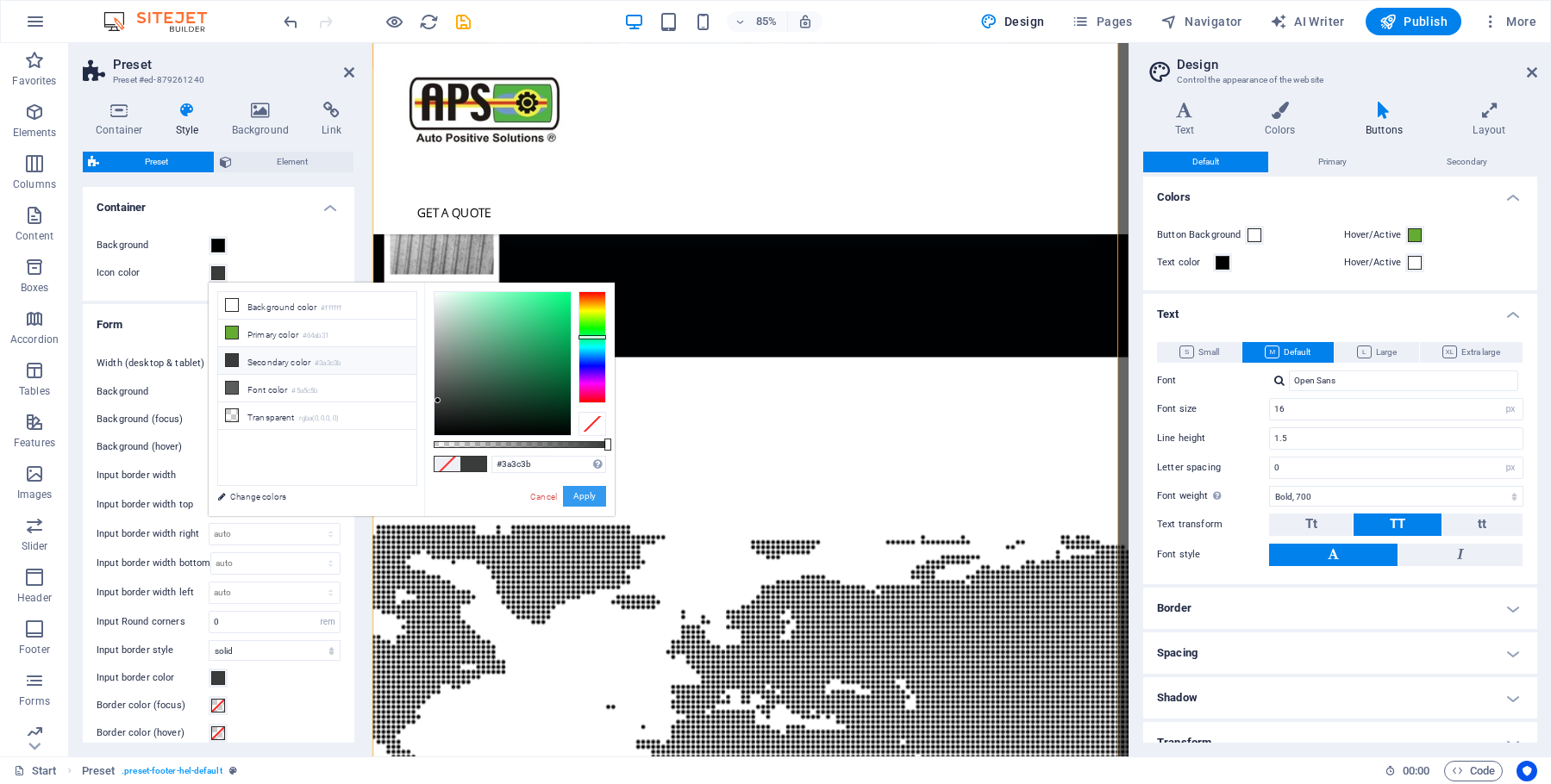
click at [584, 499] on button "Apply" at bounding box center [584, 497] width 43 height 21
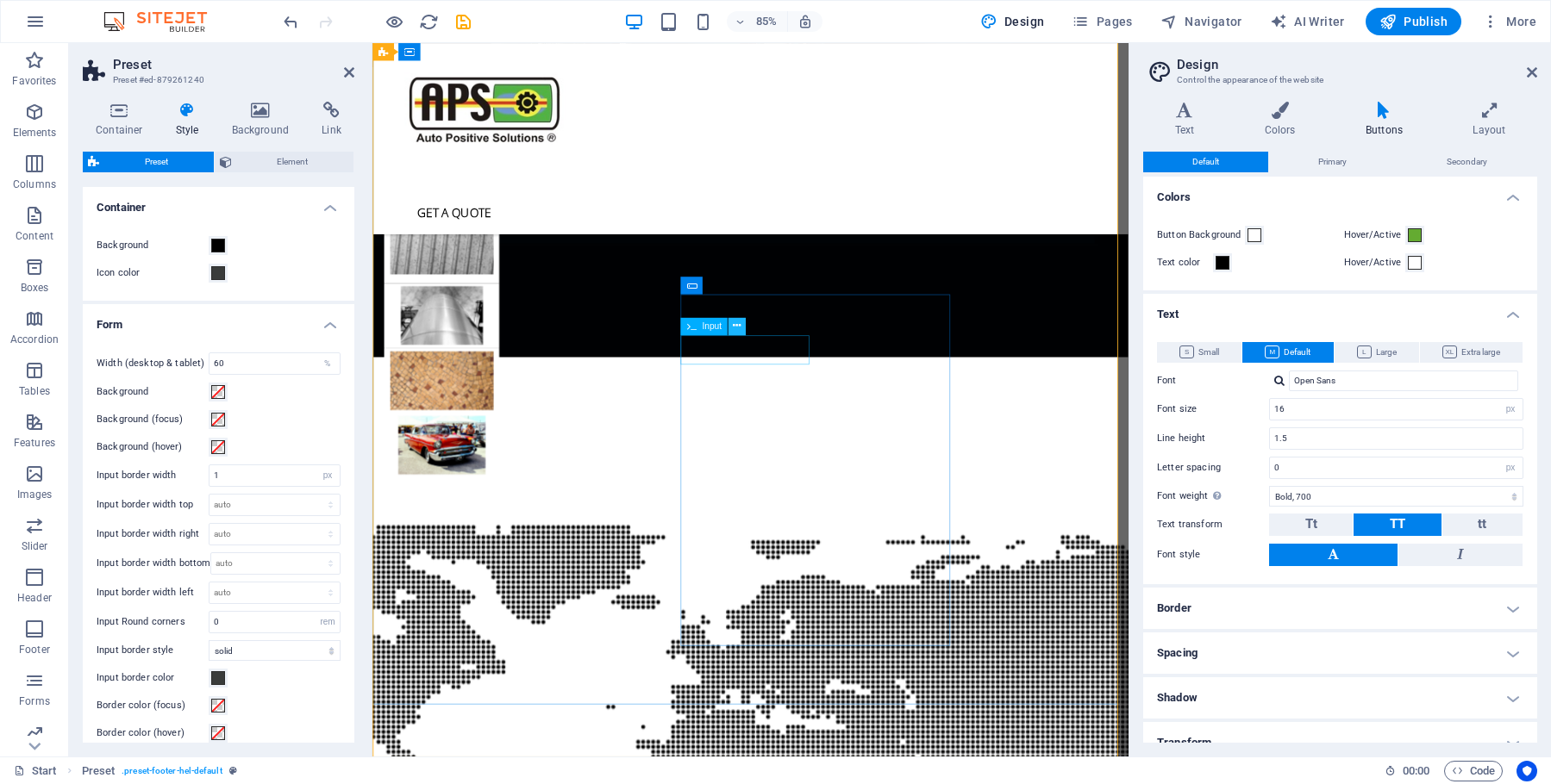
click at [738, 326] on icon at bounding box center [736, 327] width 8 height 16
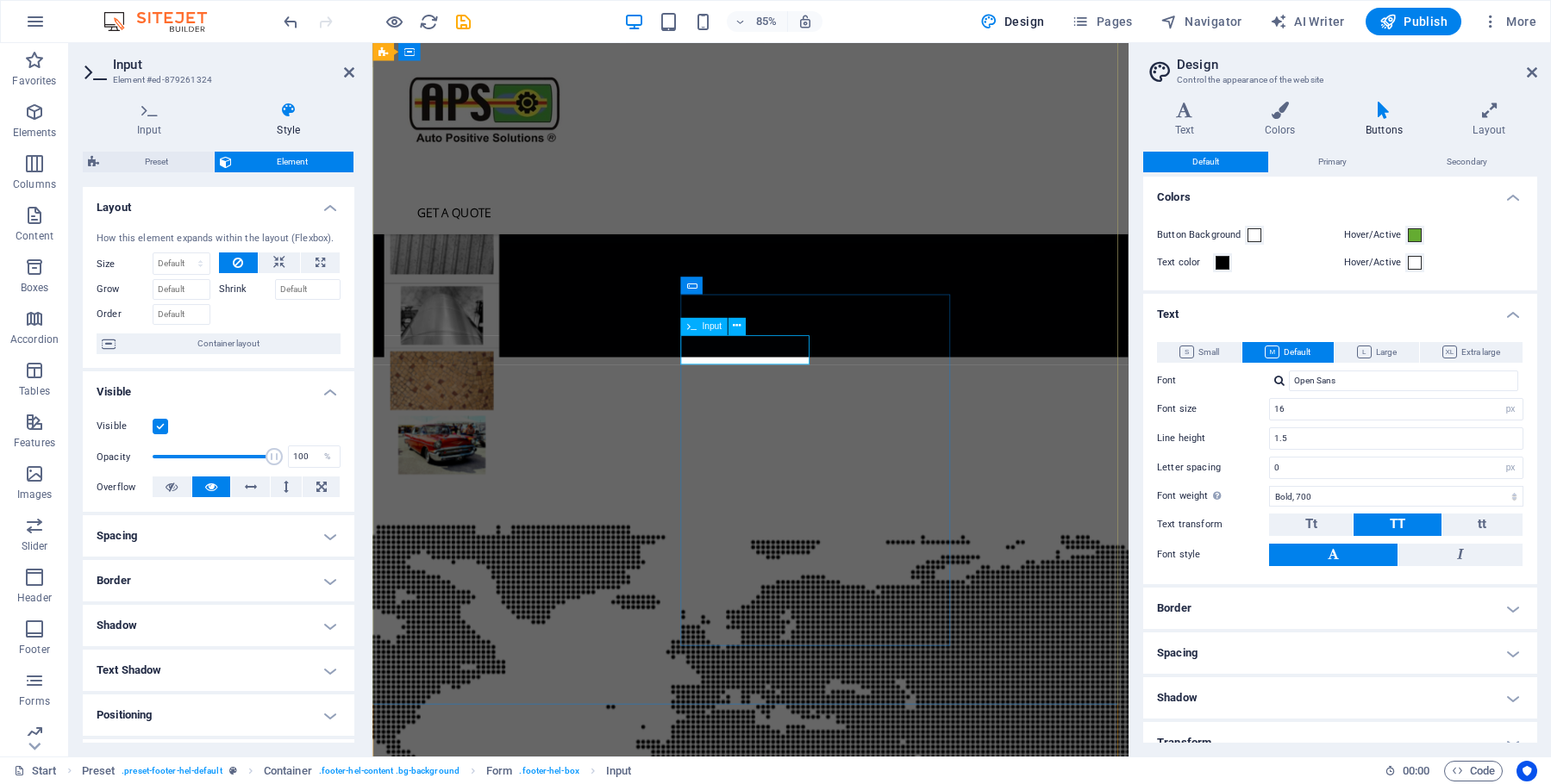
click at [141, 127] on h4 "Input" at bounding box center [153, 119] width 141 height 36
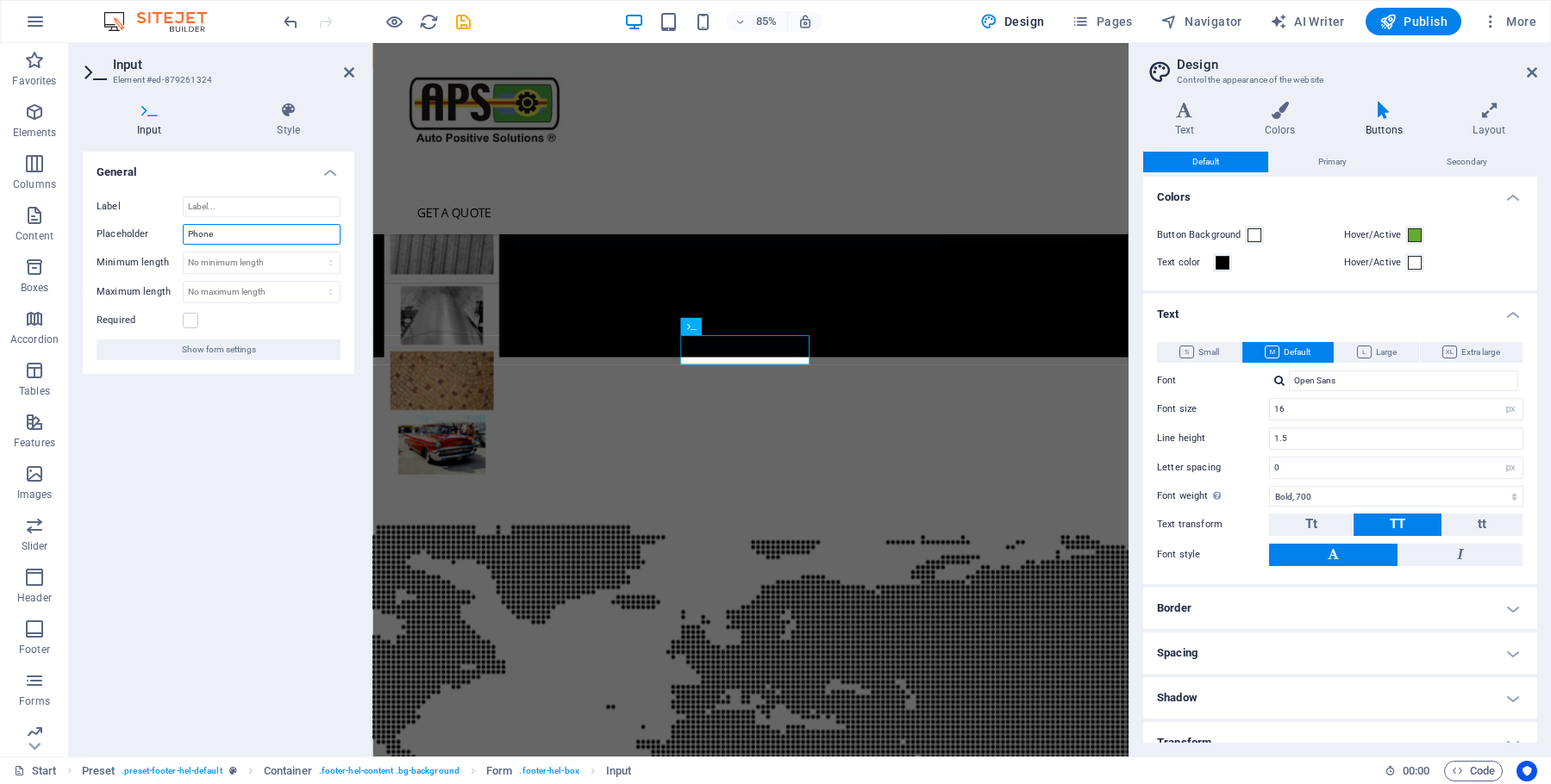
click at [220, 238] on input "Phone" at bounding box center [262, 234] width 158 height 21
drag, startPoint x: 220, startPoint y: 237, endPoint x: 182, endPoint y: 219, distance: 42.0
click at [183, 232] on input "Phone" at bounding box center [262, 234] width 158 height 21
click at [210, 350] on span "Show form settings" at bounding box center [219, 350] width 74 height 21
select select "px"
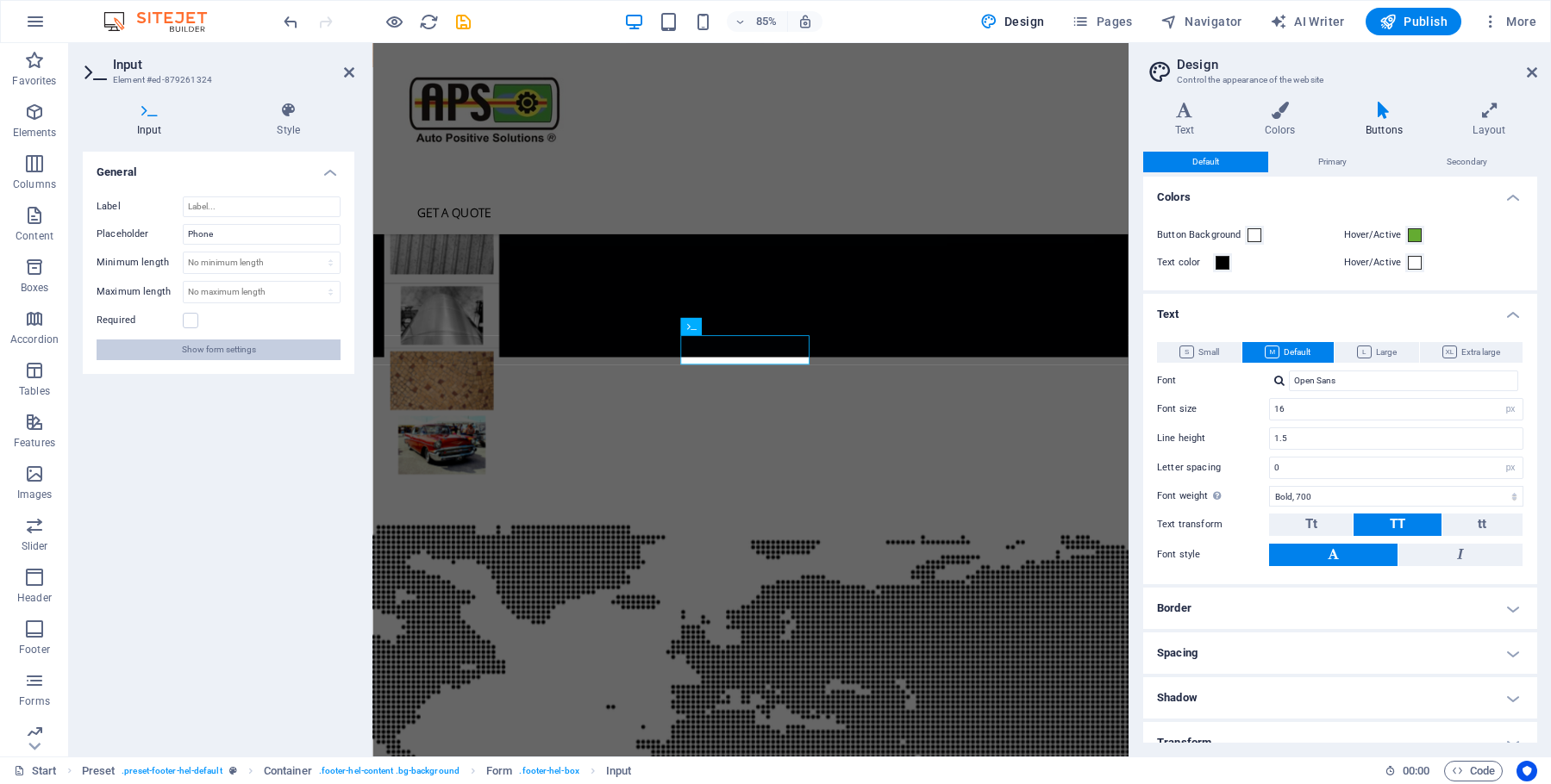
select select "px"
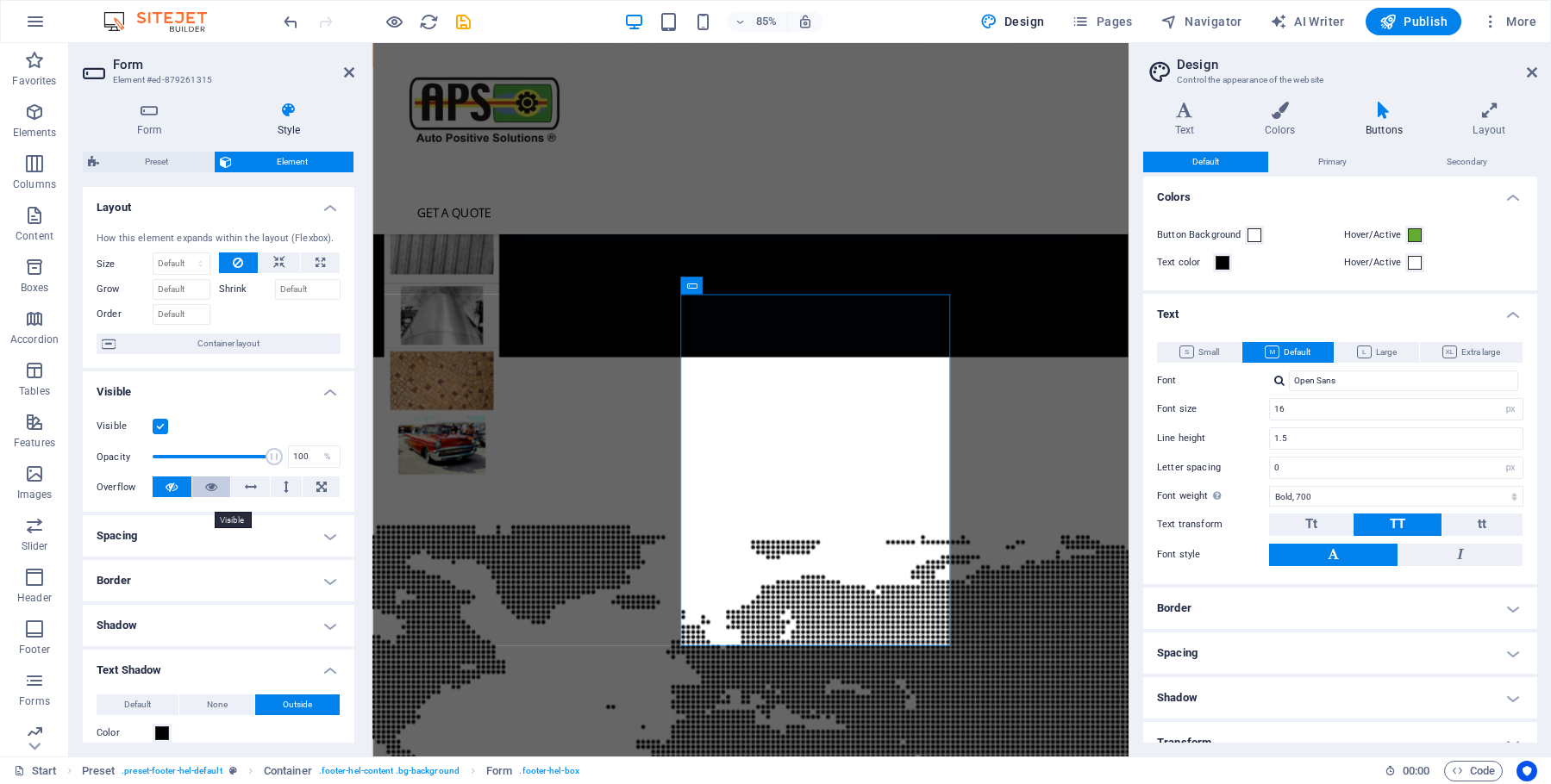
click at [207, 497] on icon at bounding box center [212, 487] width 12 height 21
click at [169, 497] on icon at bounding box center [171, 487] width 12 height 21
click at [203, 497] on button at bounding box center [212, 487] width 39 height 21
click at [237, 497] on button at bounding box center [250, 487] width 39 height 21
drag, startPoint x: 268, startPoint y: 504, endPoint x: 282, endPoint y: 503, distance: 14.0
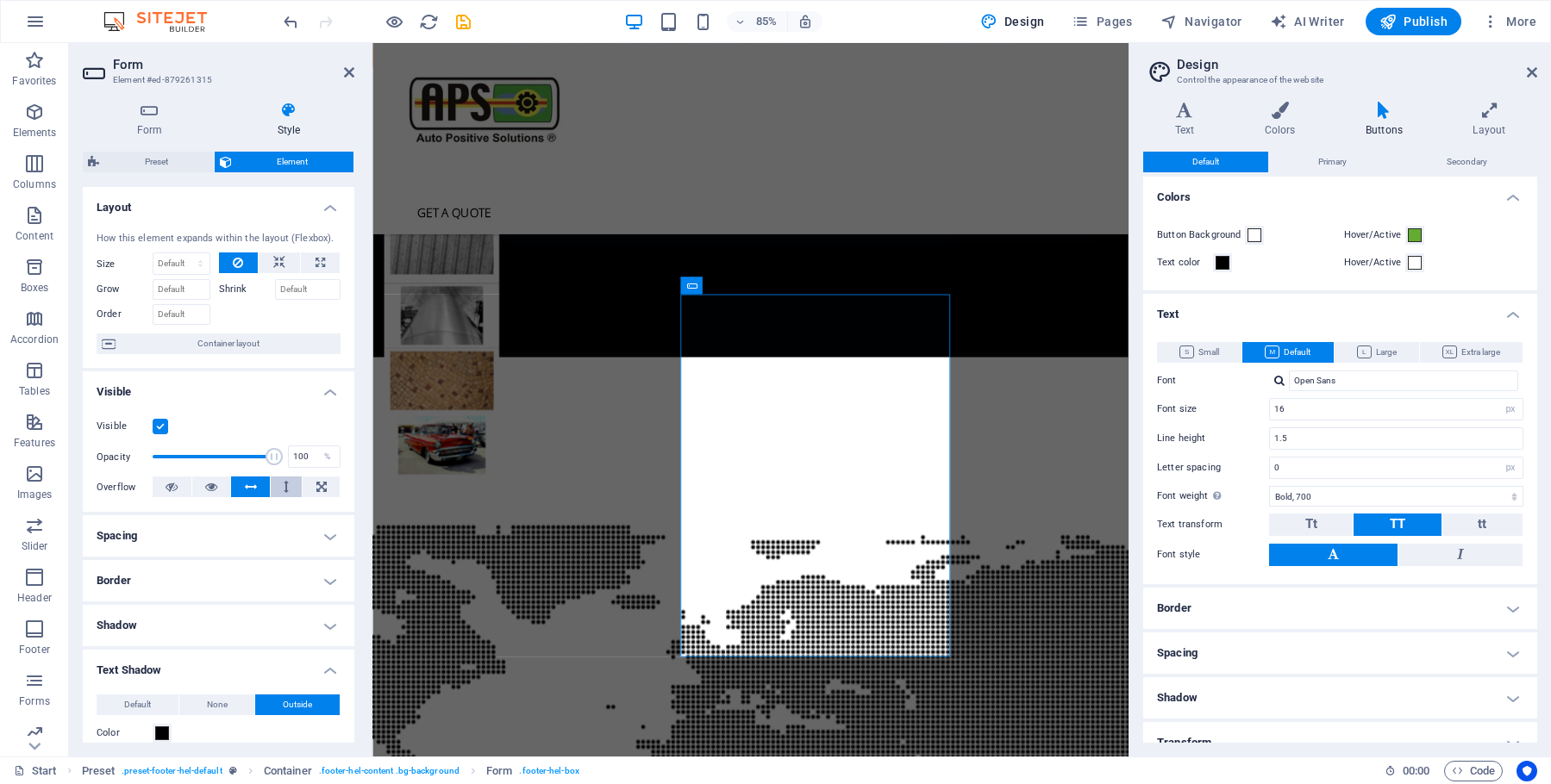
click at [271, 497] on button at bounding box center [286, 487] width 32 height 21
click at [316, 497] on button at bounding box center [321, 487] width 37 height 21
click at [223, 497] on button at bounding box center [212, 487] width 39 height 21
click at [252, 497] on button at bounding box center [250, 487] width 39 height 21
click at [171, 497] on icon at bounding box center [171, 487] width 12 height 21
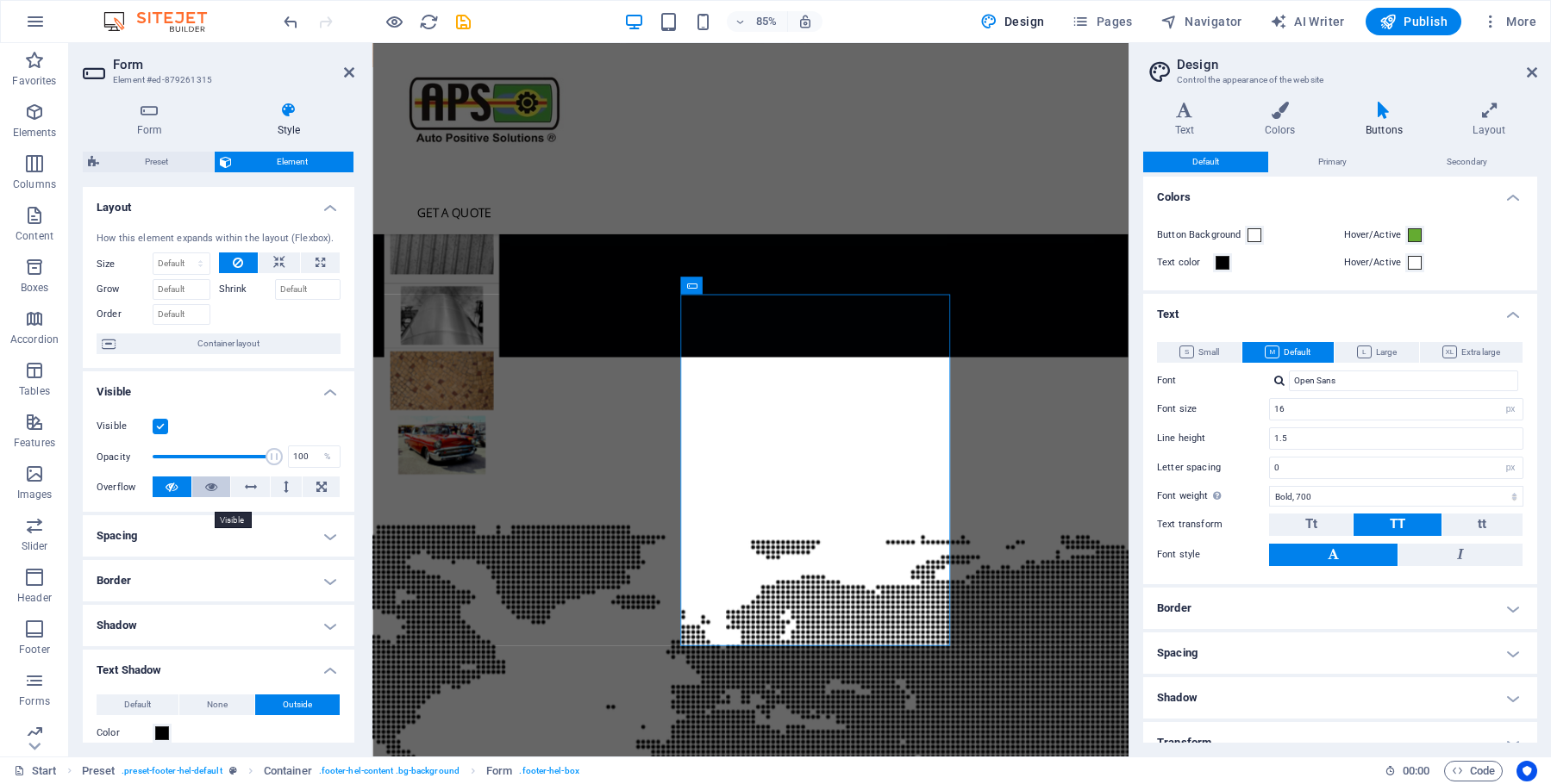
click at [207, 497] on icon at bounding box center [212, 487] width 12 height 21
drag, startPoint x: 240, startPoint y: 501, endPoint x: 271, endPoint y: 501, distance: 31.0
click at [245, 497] on icon at bounding box center [251, 487] width 12 height 21
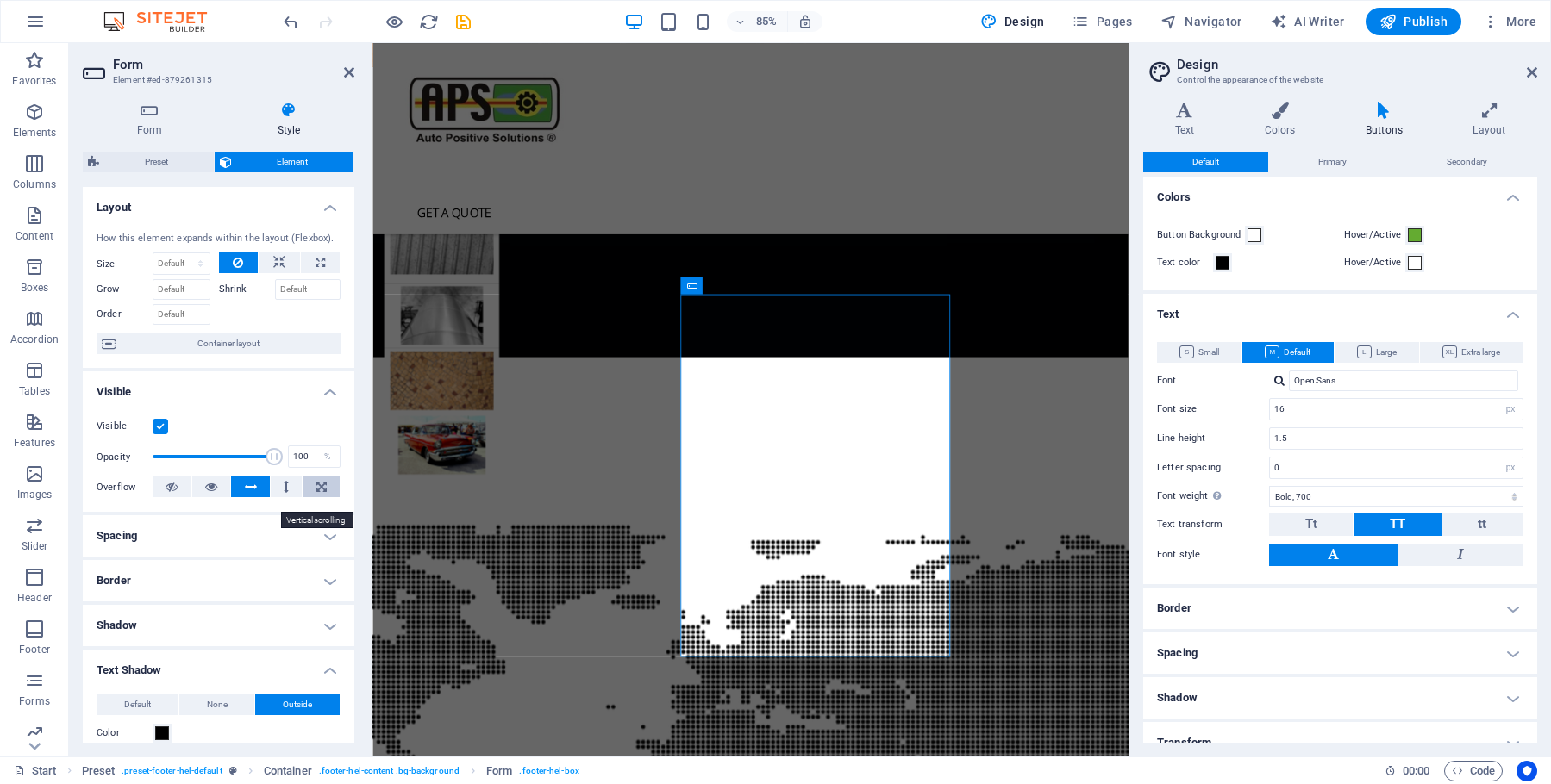
drag, startPoint x: 271, startPoint y: 501, endPoint x: 300, endPoint y: 504, distance: 29.2
click at [271, 497] on button at bounding box center [286, 487] width 32 height 21
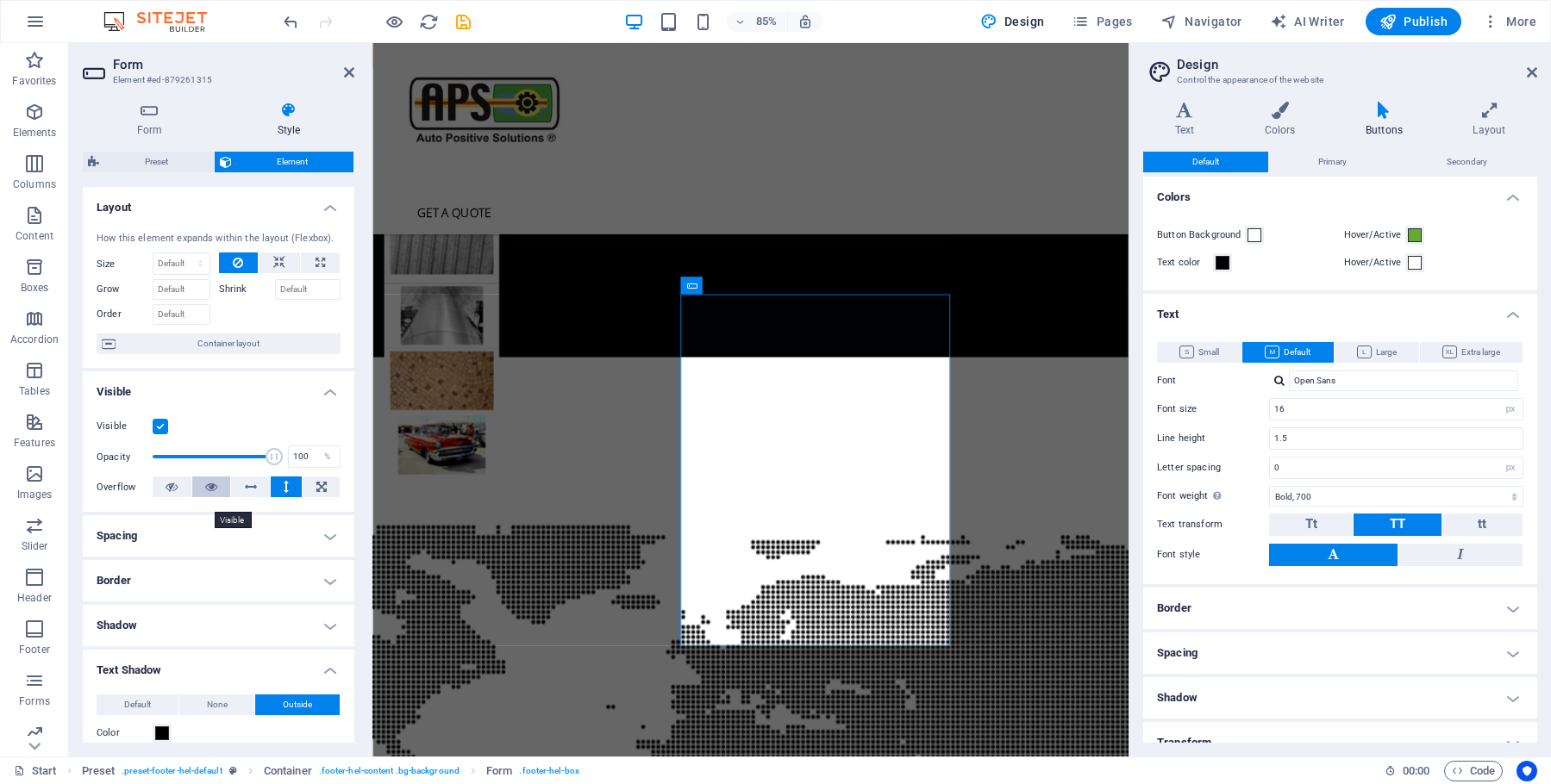
click at [212, 497] on icon at bounding box center [212, 487] width 12 height 21
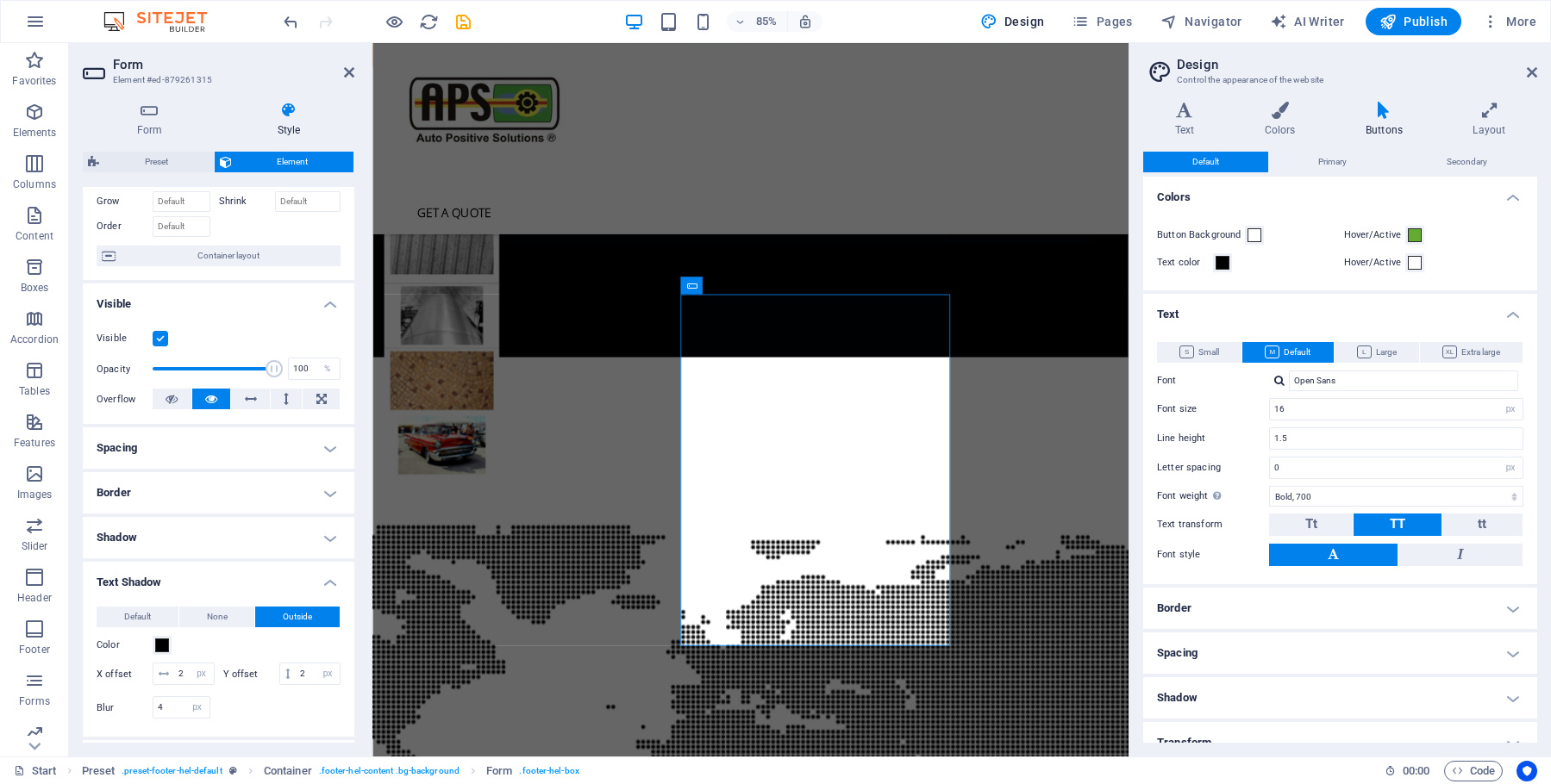
scroll to position [263, 0]
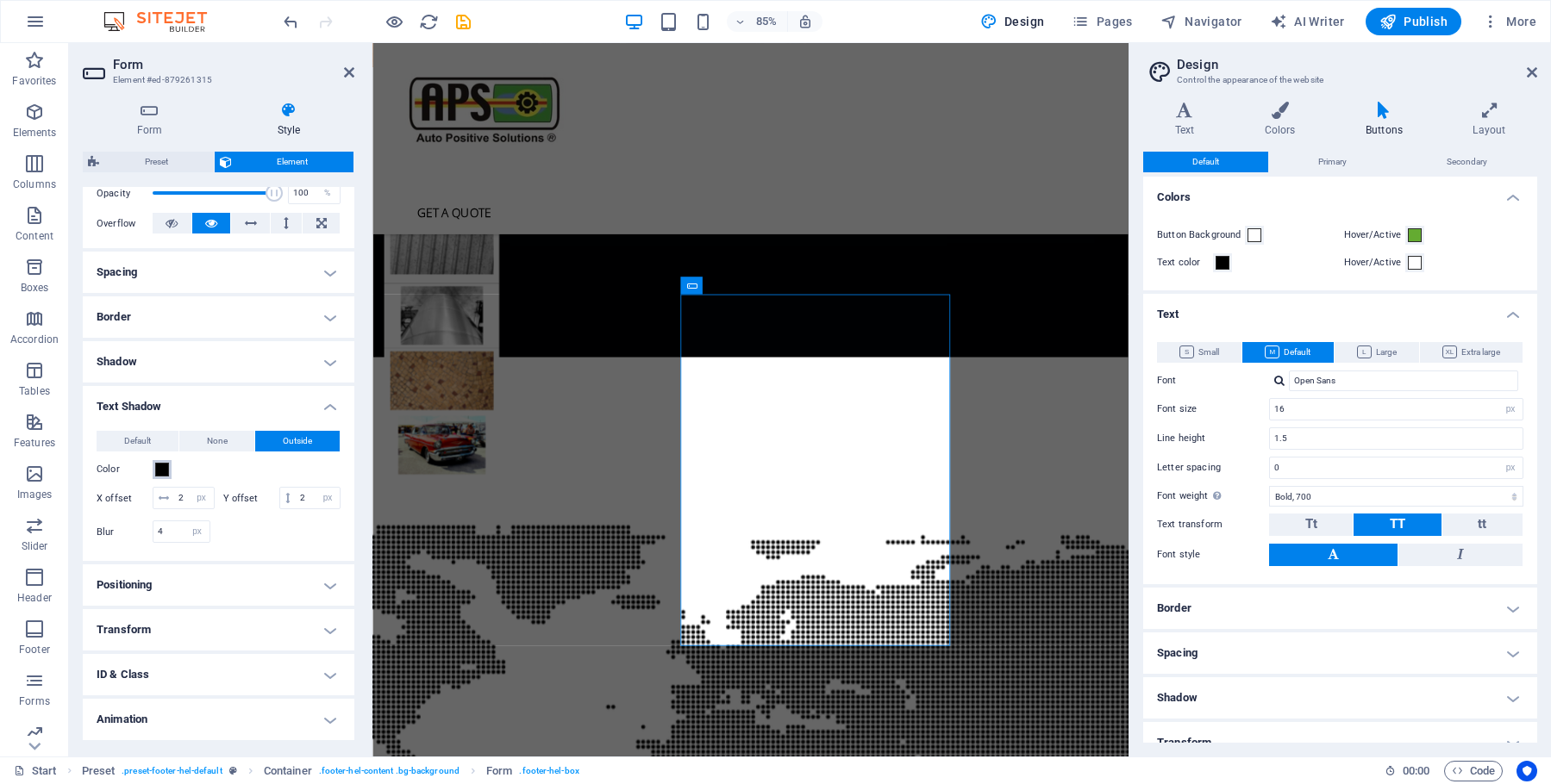
click at [164, 477] on span at bounding box center [162, 470] width 14 height 14
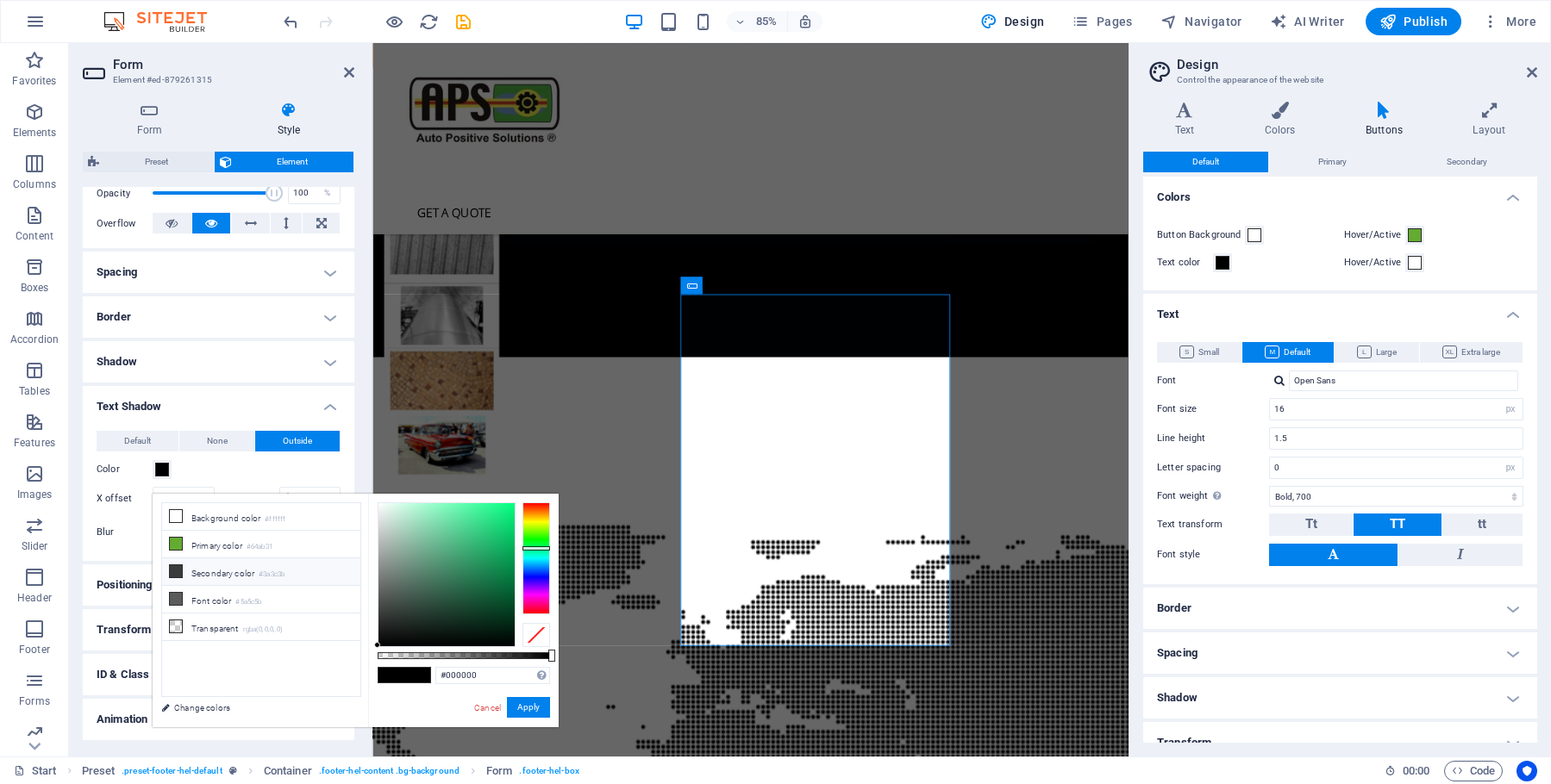
click at [177, 571] on icon at bounding box center [176, 572] width 12 height 12
type input "#000000"
drag, startPoint x: 380, startPoint y: 610, endPoint x: 374, endPoint y: 678, distance: 68.3
click at [366, 676] on div "less Background color #ffffff Primary color #64ab31 Secondary color #3a3c3b Fon…" at bounding box center [356, 611] width 406 height 234
click at [534, 707] on button "Apply" at bounding box center [528, 708] width 43 height 21
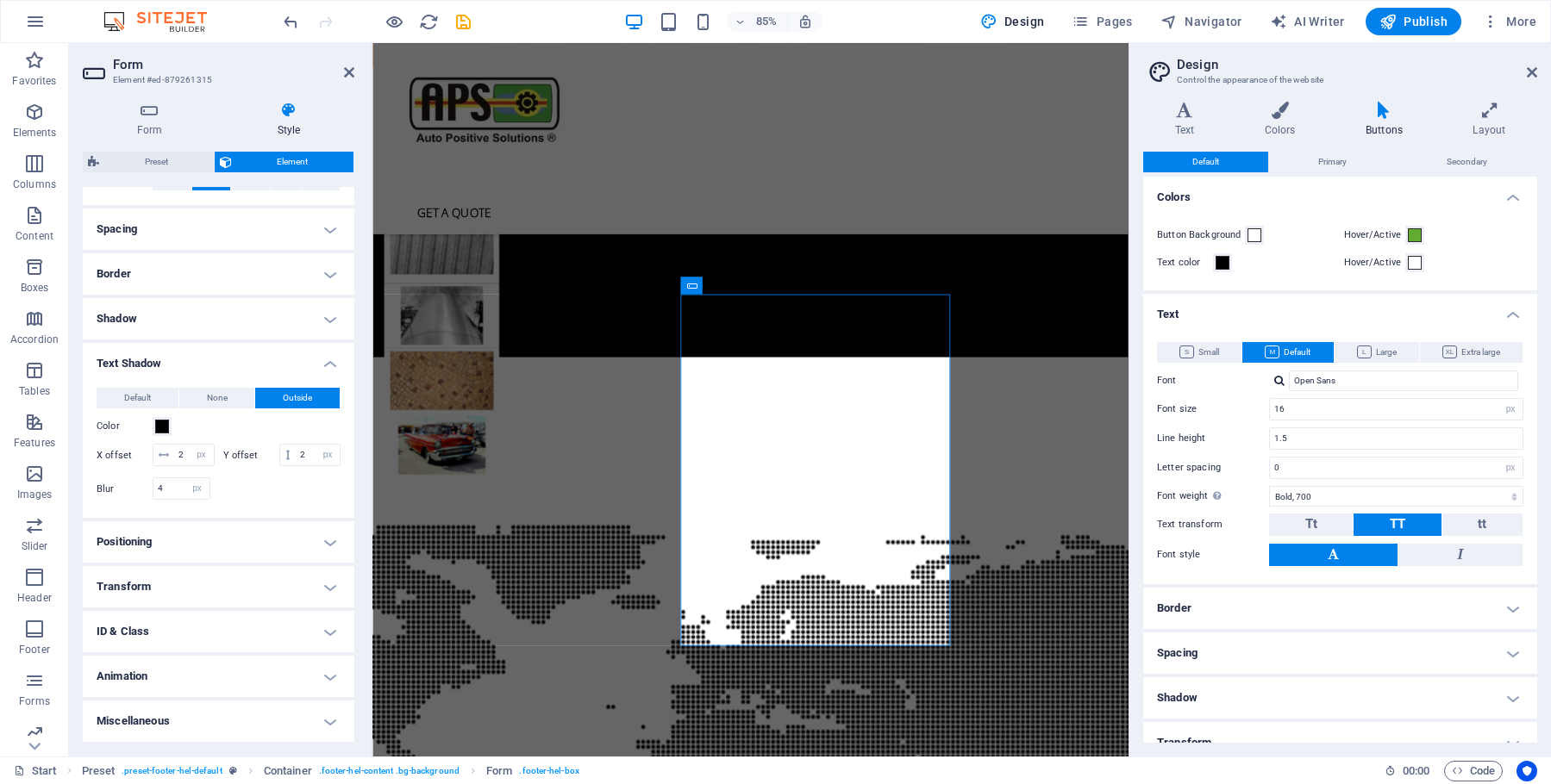
scroll to position [320, 0]
click at [129, 637] on h4 "ID & Class" at bounding box center [218, 631] width 271 height 41
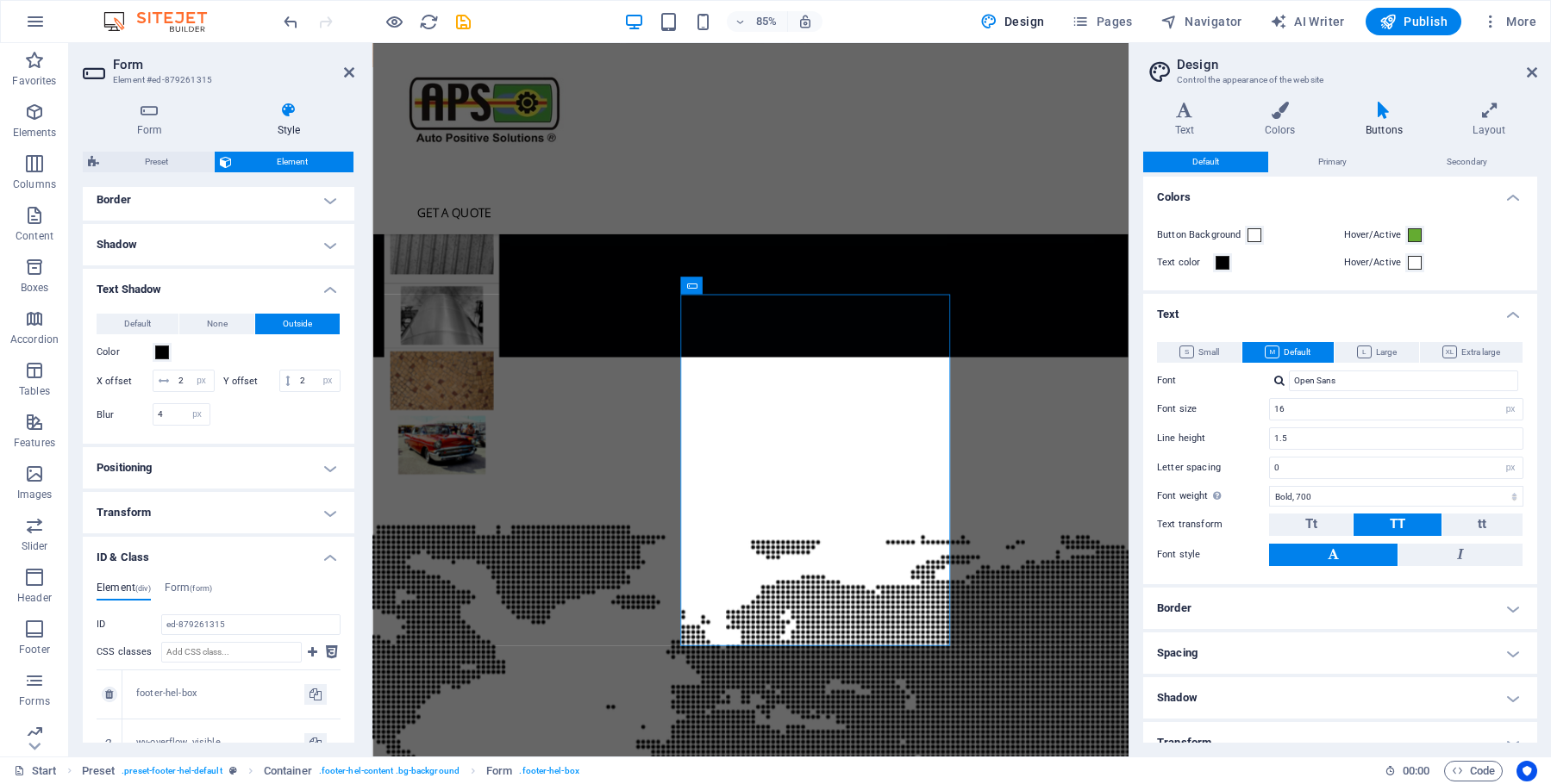
scroll to position [467, 0]
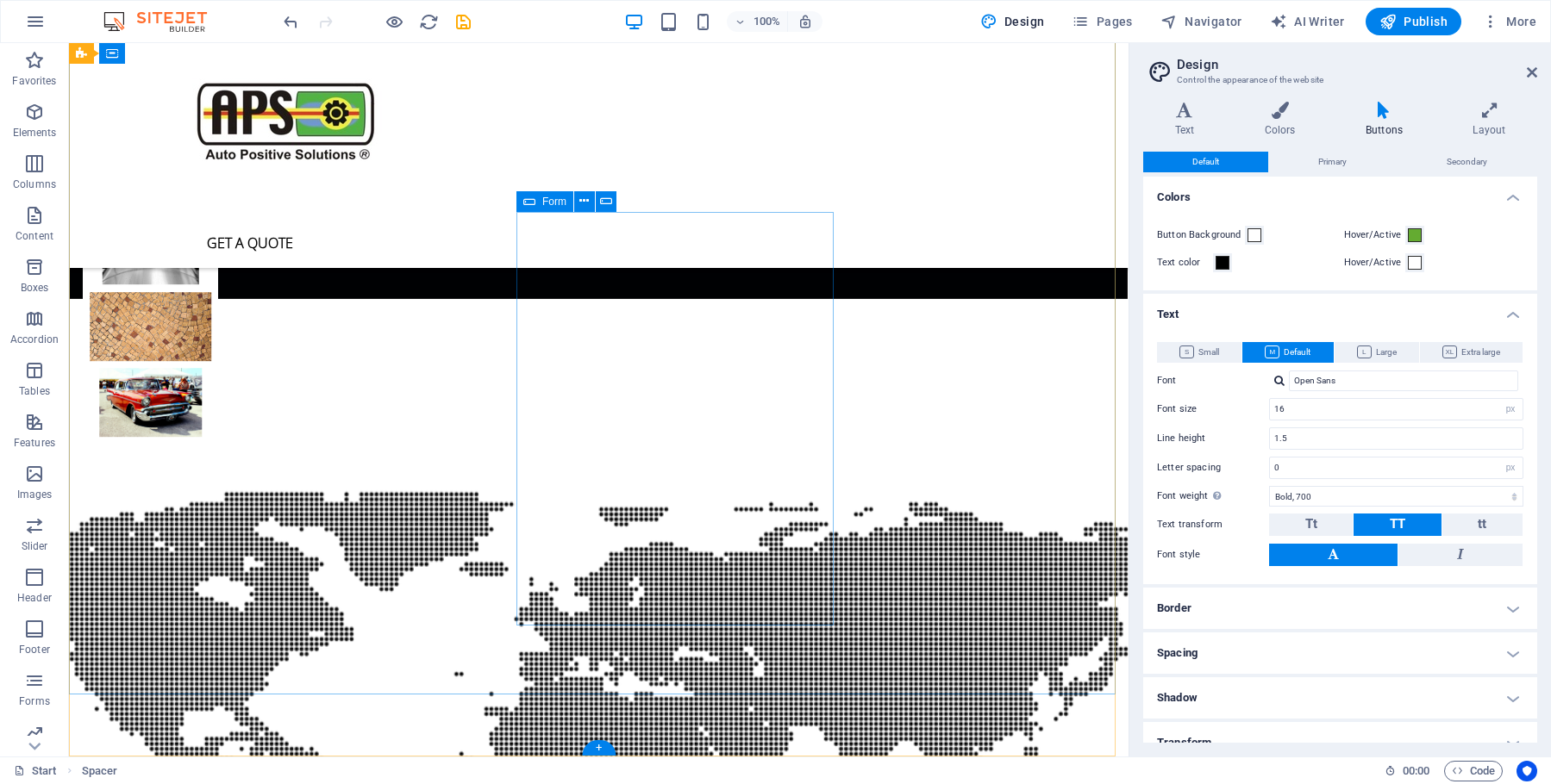
scroll to position [4736, 0]
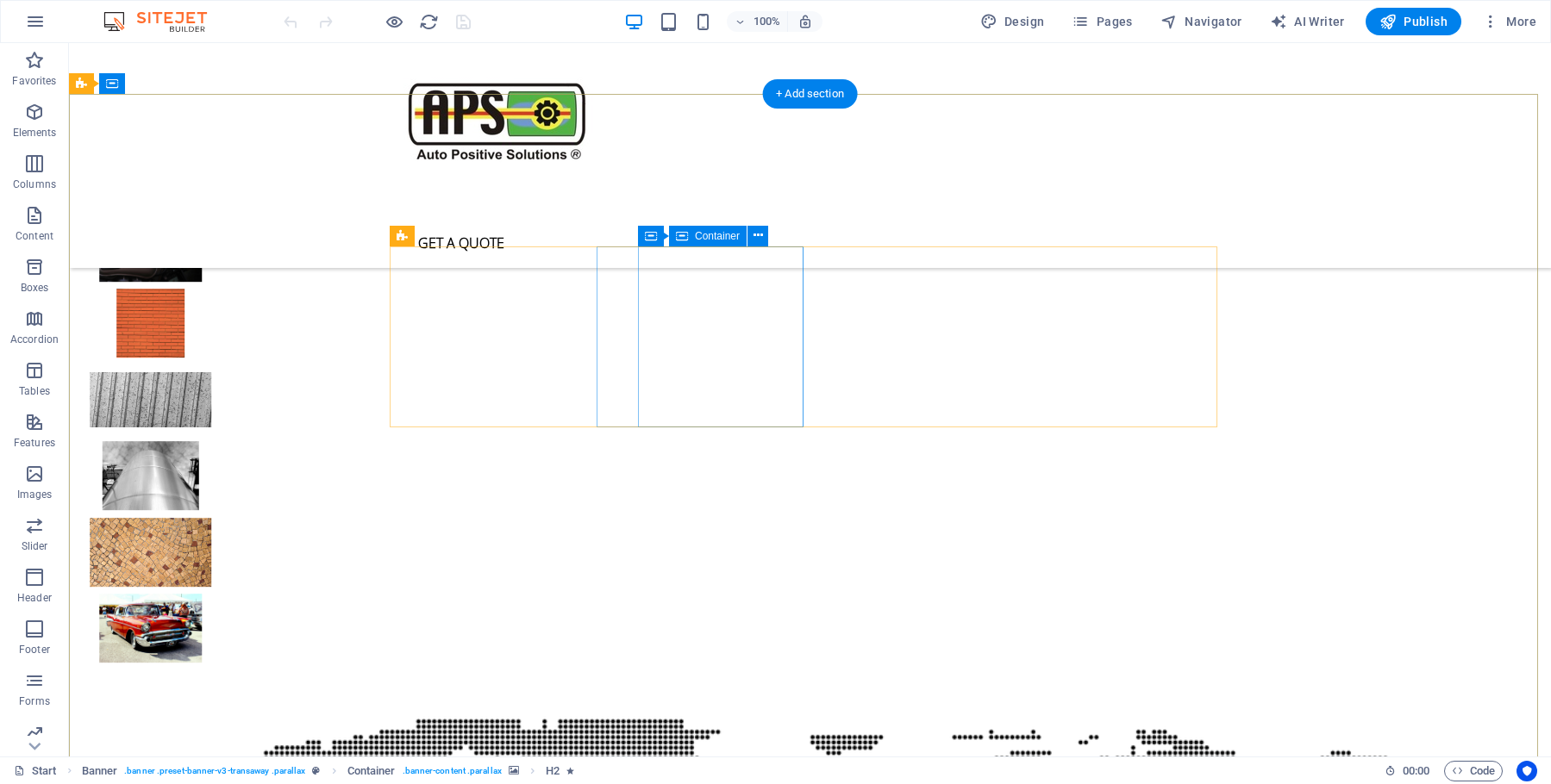
scroll to position [4611, 0]
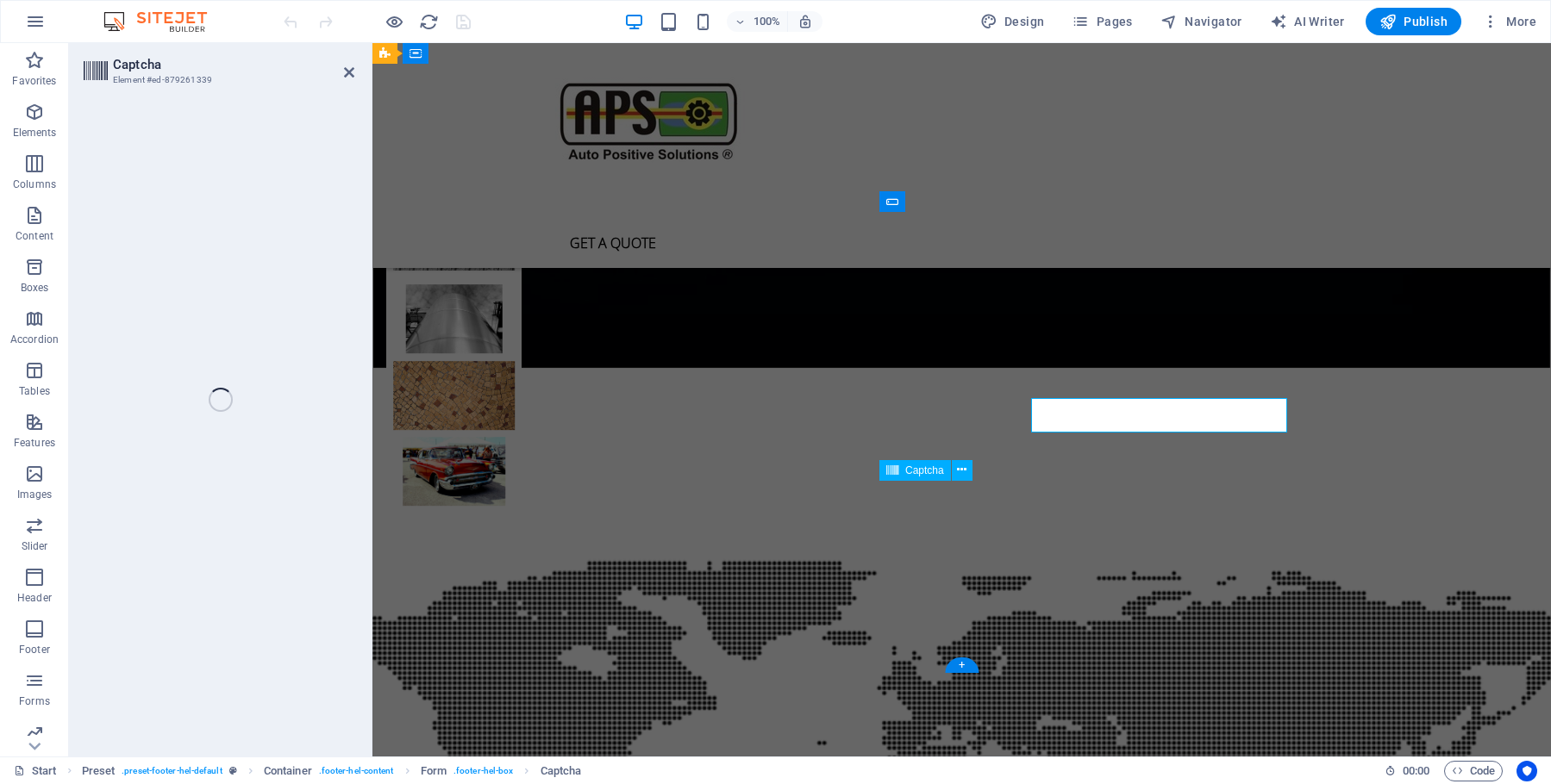
scroll to position [4694, 0]
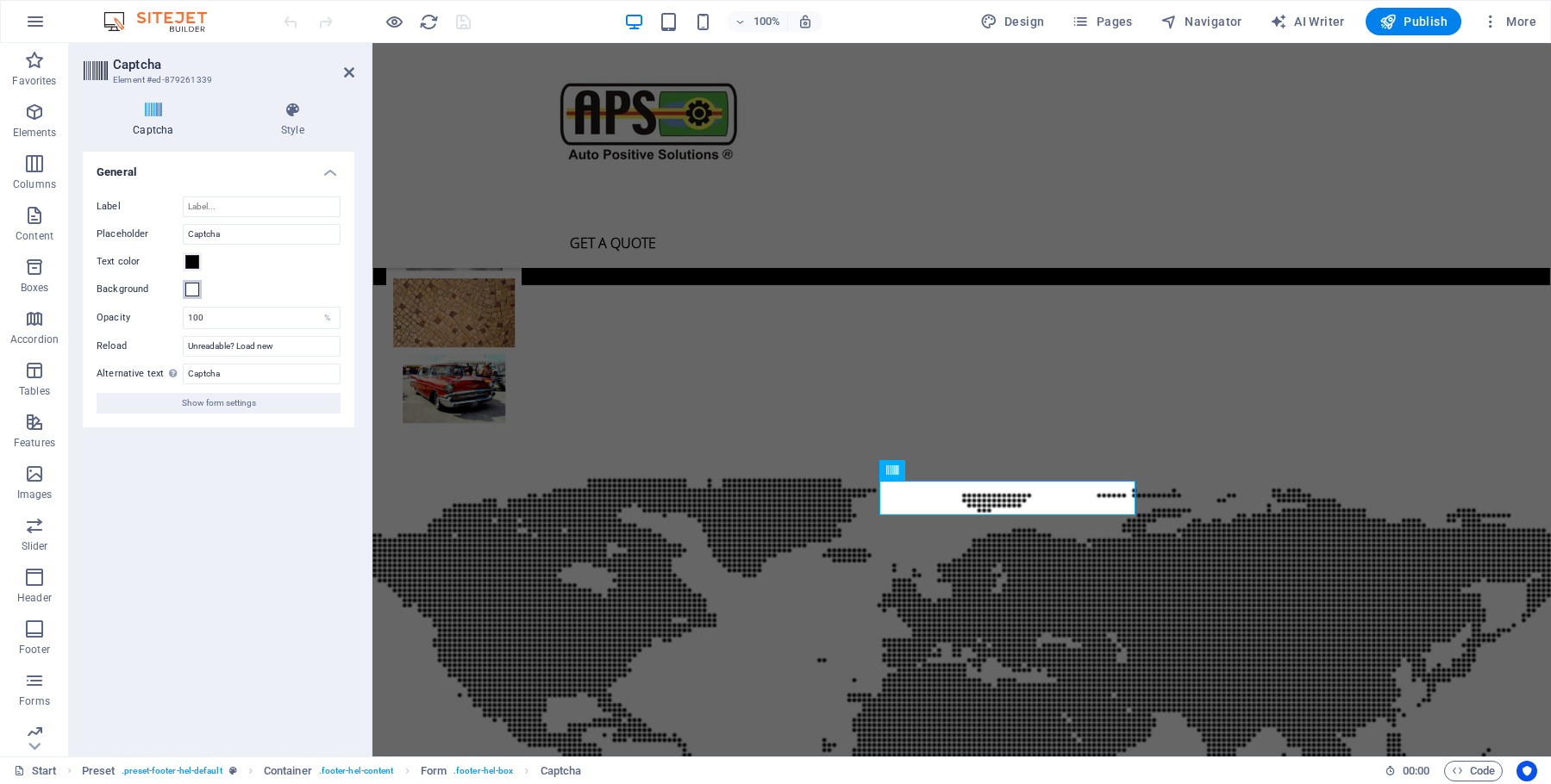
click at [189, 288] on span at bounding box center [192, 290] width 14 height 14
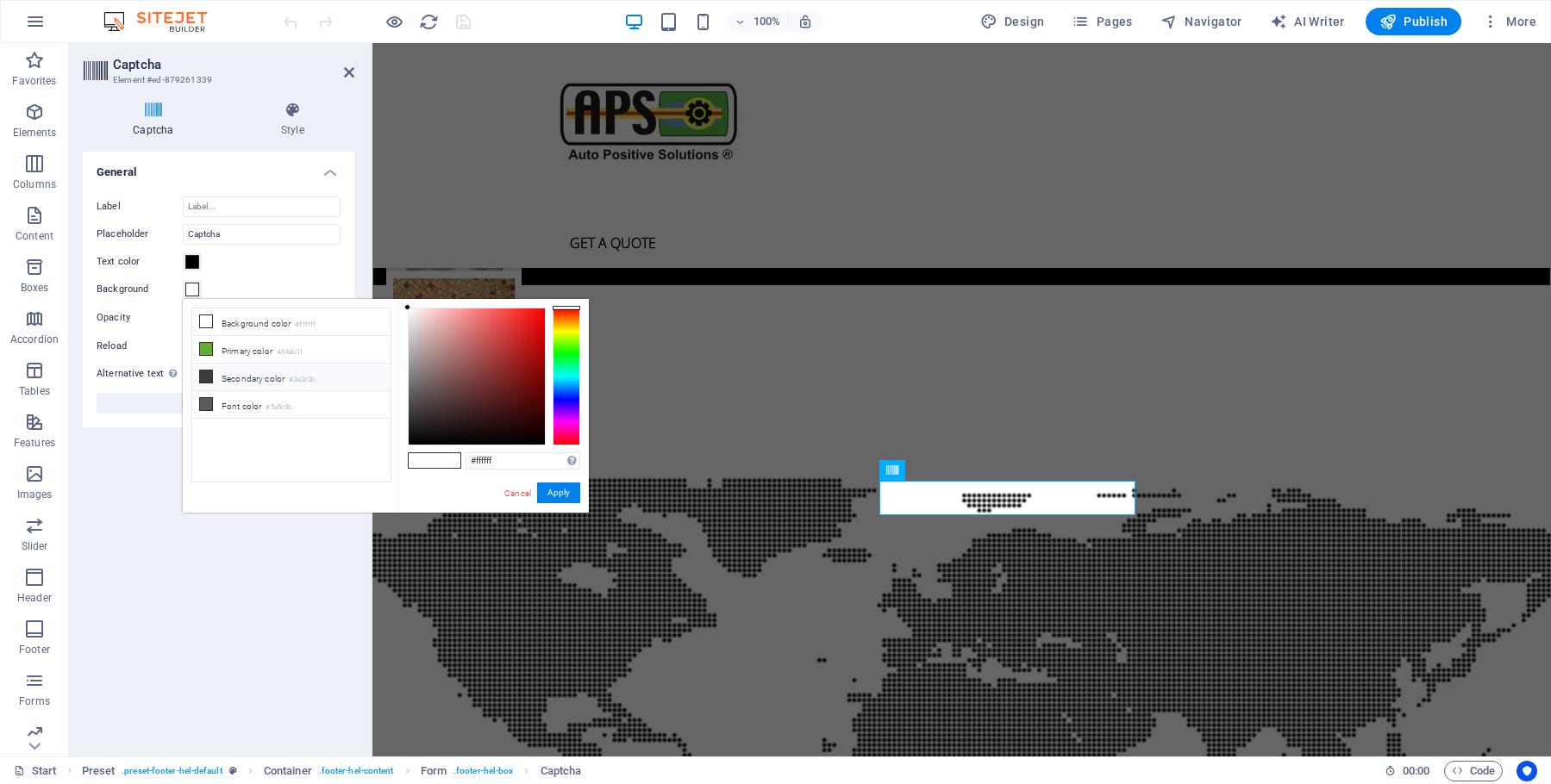
click at [203, 377] on icon at bounding box center [206, 377] width 12 height 12
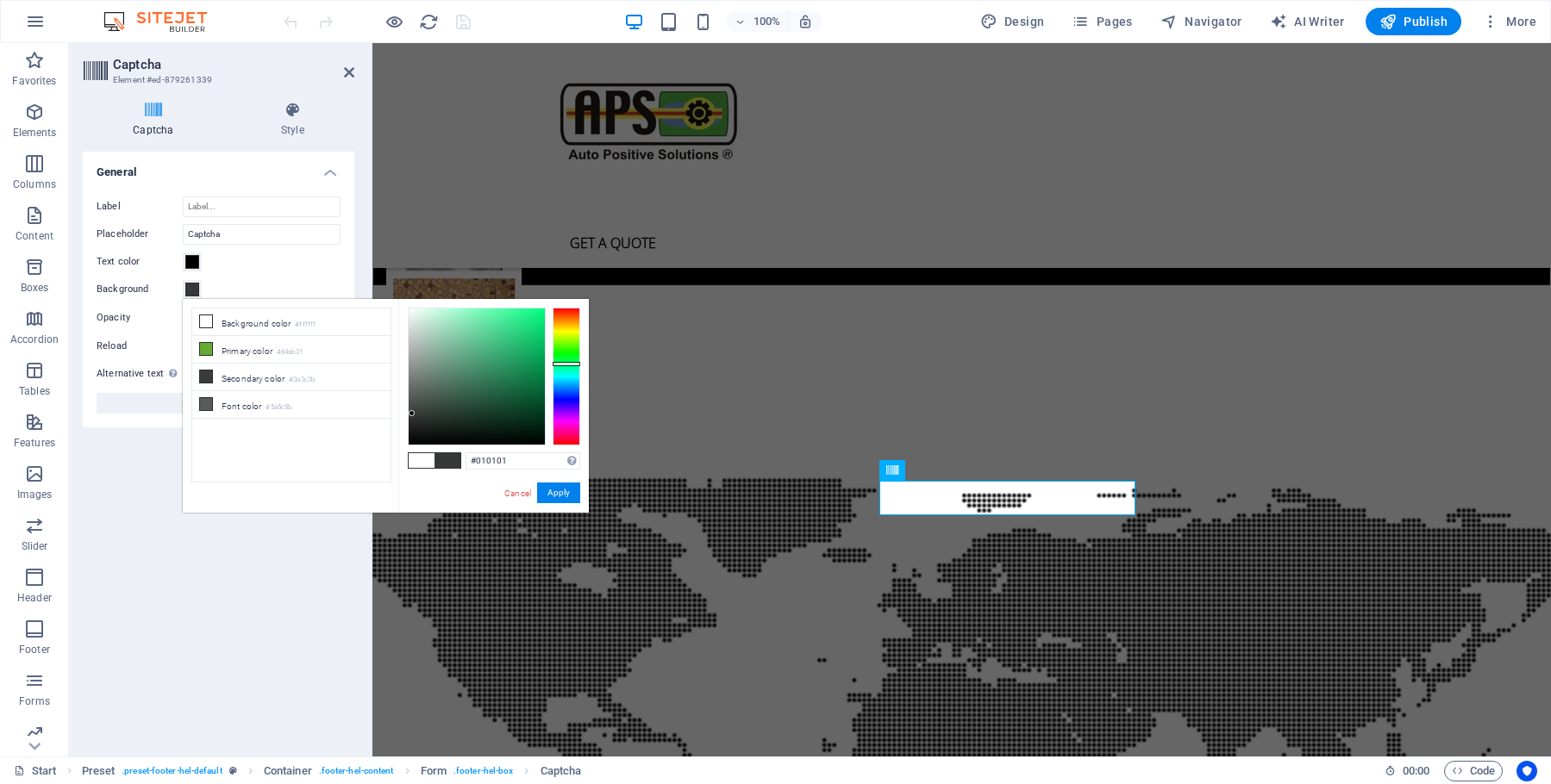
type input "#000000"
drag, startPoint x: 412, startPoint y: 414, endPoint x: 440, endPoint y: 480, distance: 71.7
click at [392, 463] on div "less Background color #ffffff Primary color #64ab31 Secondary color #3a3c3b Fon…" at bounding box center [386, 406] width 406 height 213
click at [564, 488] on button "Apply" at bounding box center [559, 493] width 43 height 21
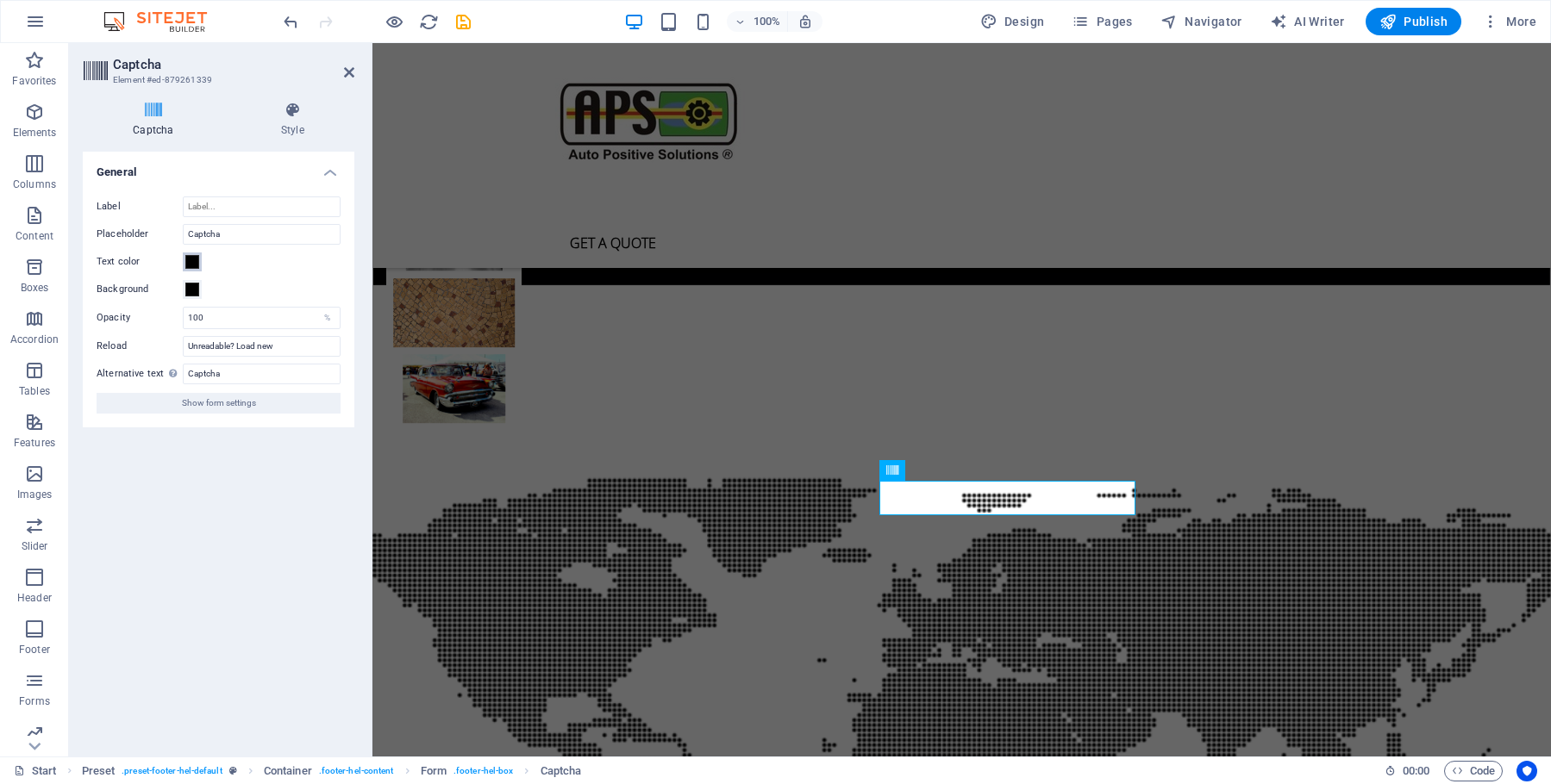
click at [191, 260] on span at bounding box center [192, 263] width 14 height 14
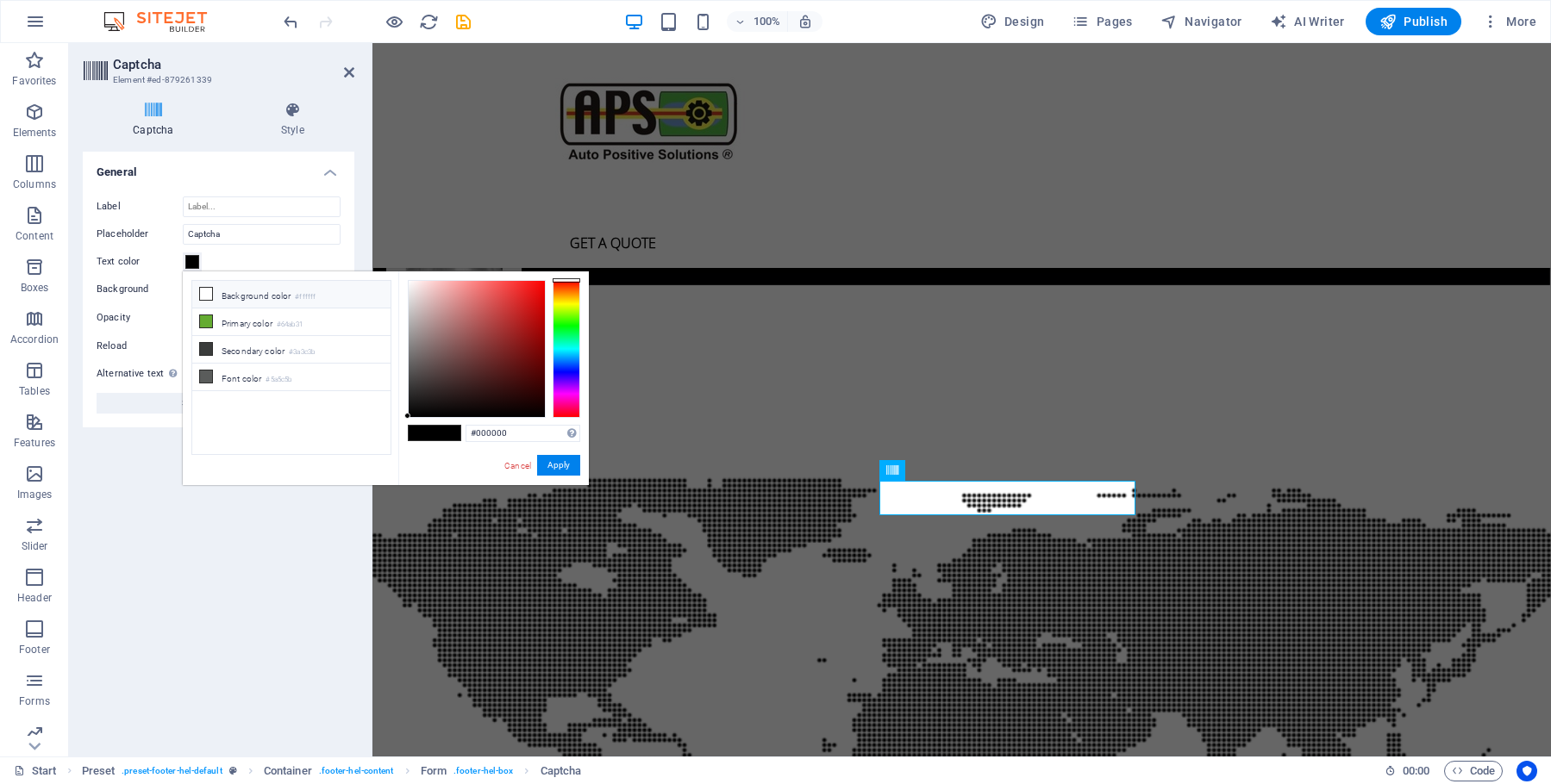
click at [205, 294] on icon at bounding box center [206, 294] width 12 height 12
drag, startPoint x: 420, startPoint y: 328, endPoint x: 408, endPoint y: 247, distance: 81.9
click at [408, 247] on body "[DOMAIN_NAME] Start Favorites Elements Columns Content Boxes Accordion Tables F…" at bounding box center [776, 392] width 1551 height 784
type input "#ffffff"
click at [570, 465] on button "Apply" at bounding box center [559, 465] width 43 height 21
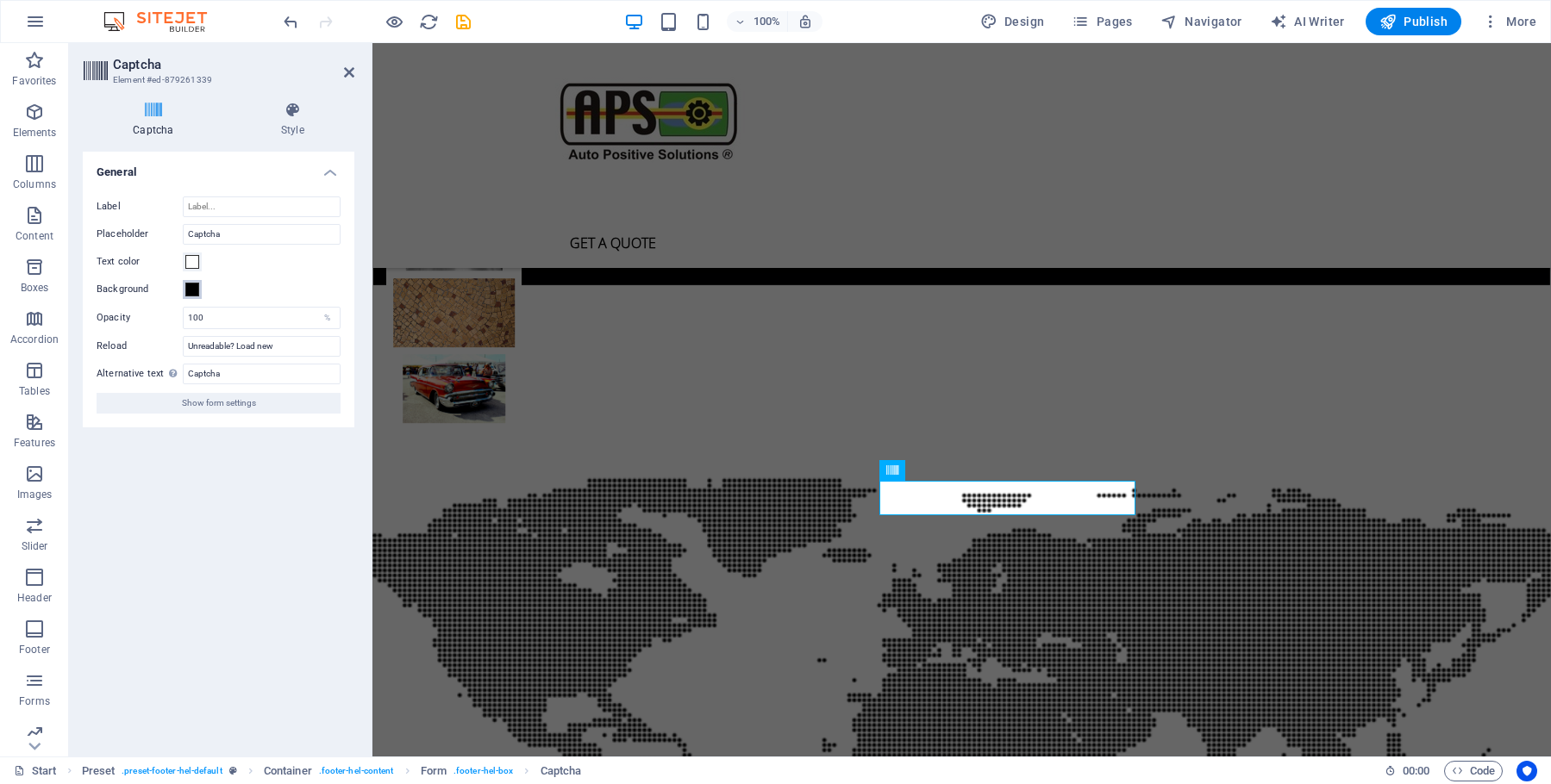
click at [196, 293] on span at bounding box center [192, 290] width 14 height 14
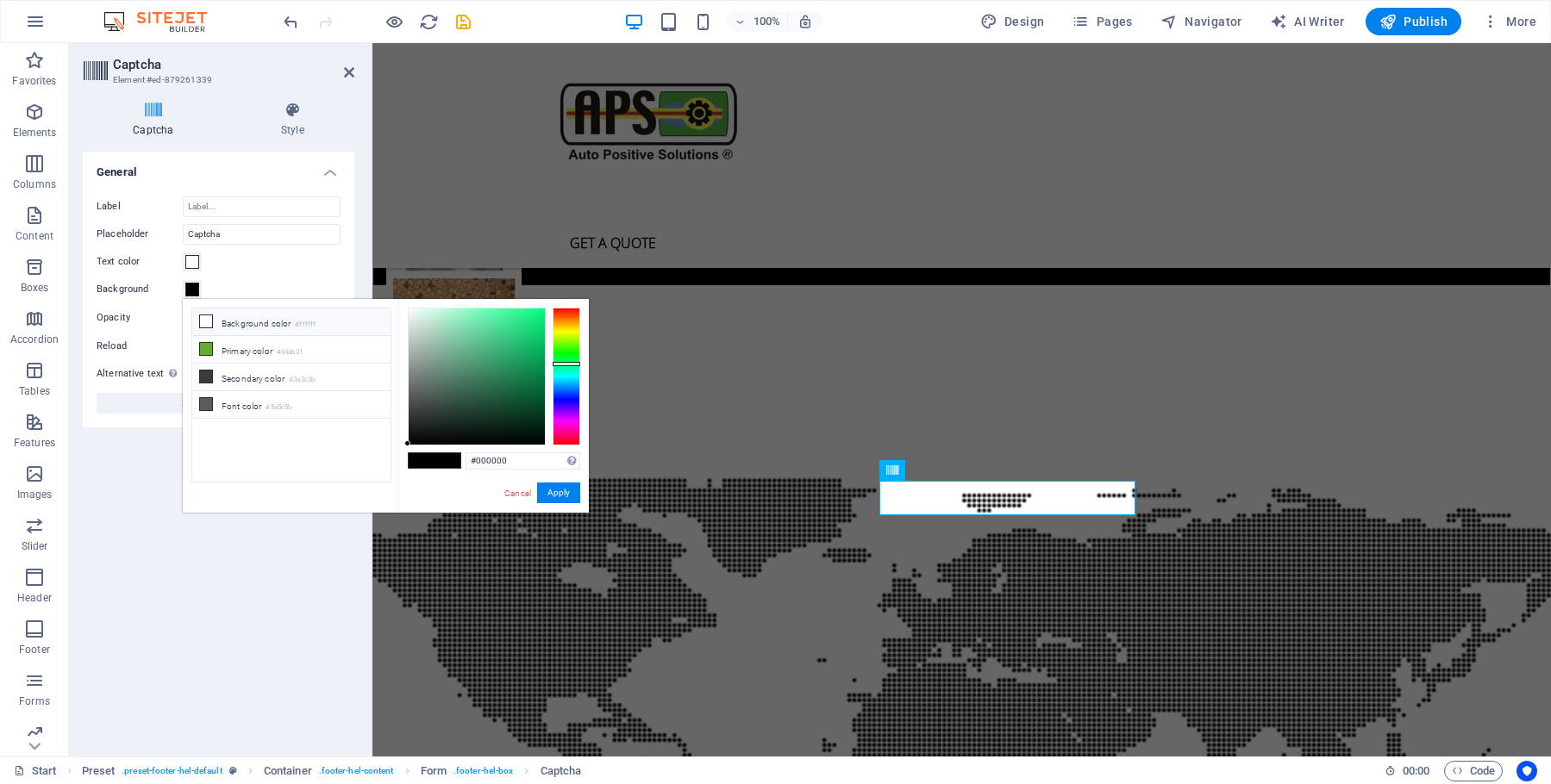
click at [211, 320] on icon at bounding box center [206, 321] width 12 height 12
type input "#ffffff"
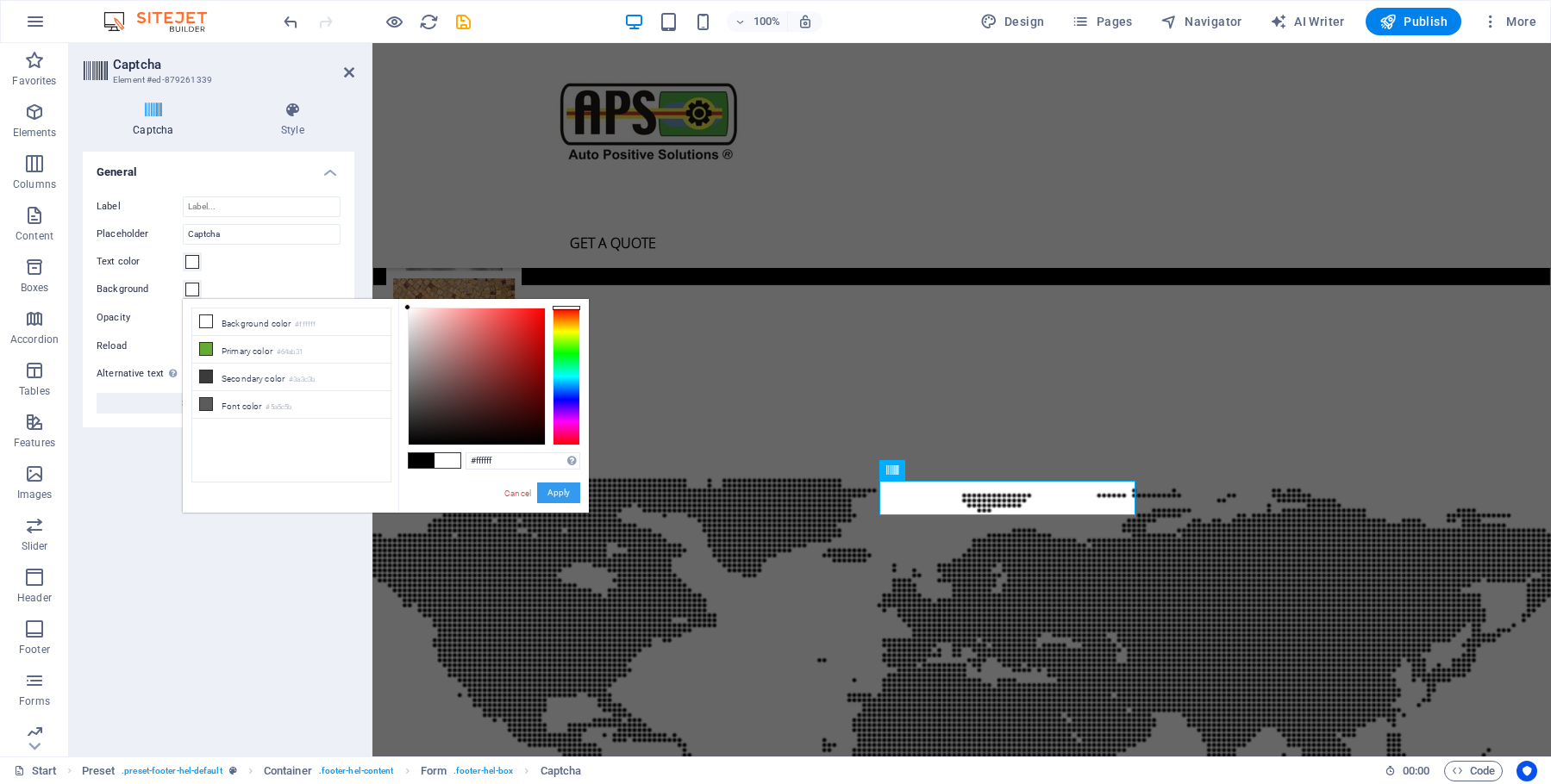
click at [561, 493] on button "Apply" at bounding box center [559, 493] width 43 height 21
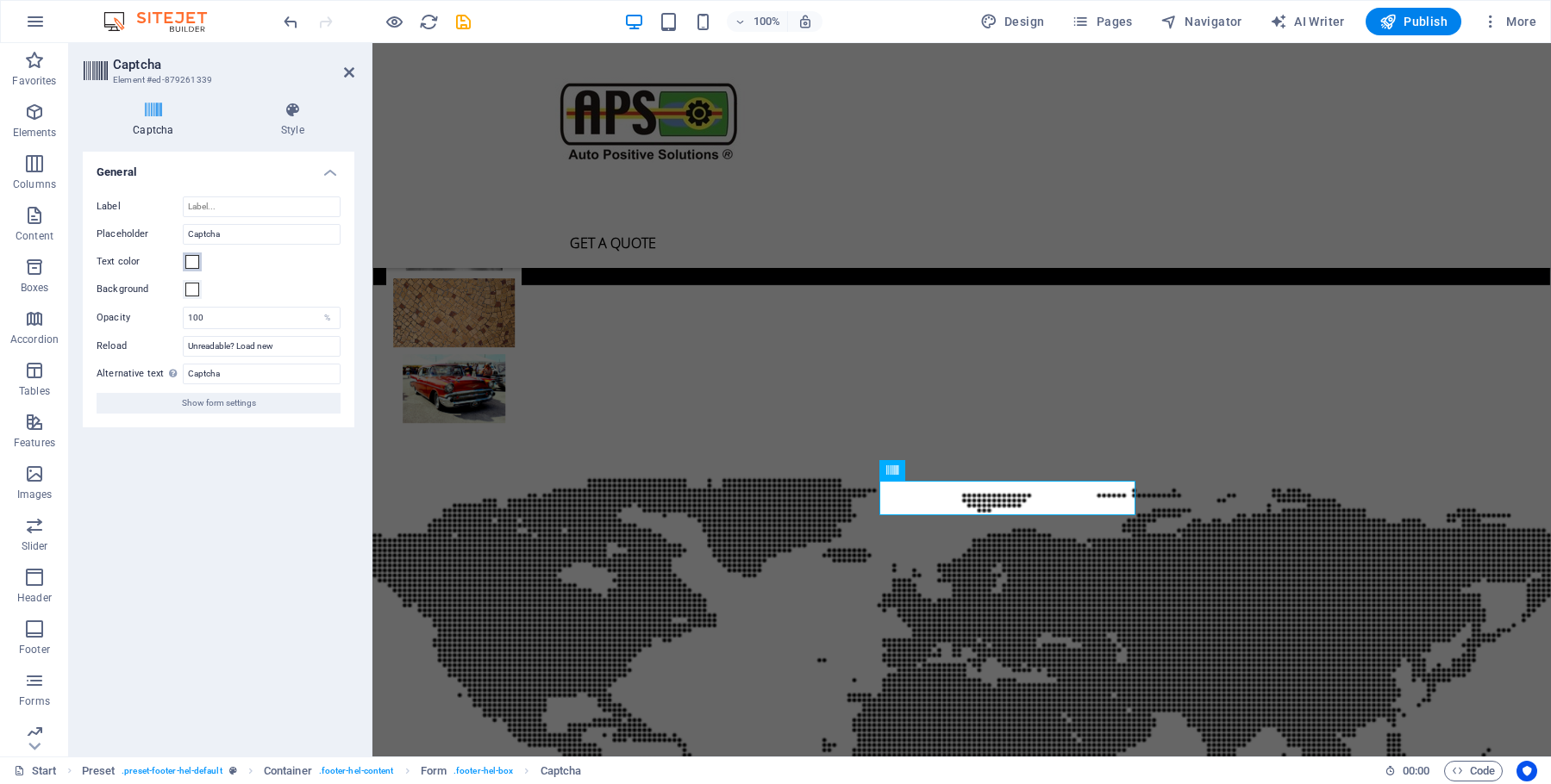
click at [189, 261] on span at bounding box center [192, 263] width 14 height 14
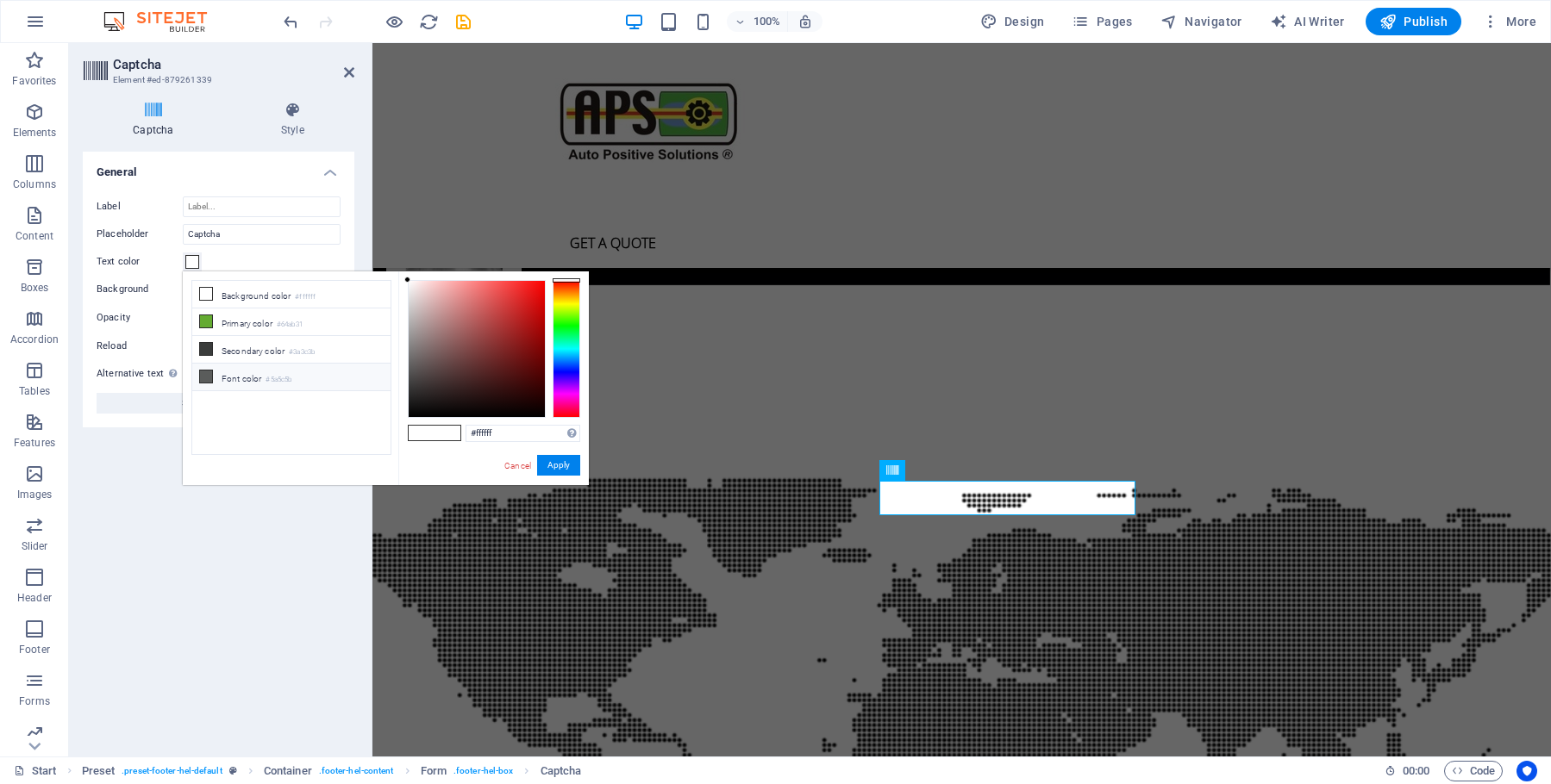
click at [206, 378] on icon at bounding box center [206, 377] width 12 height 12
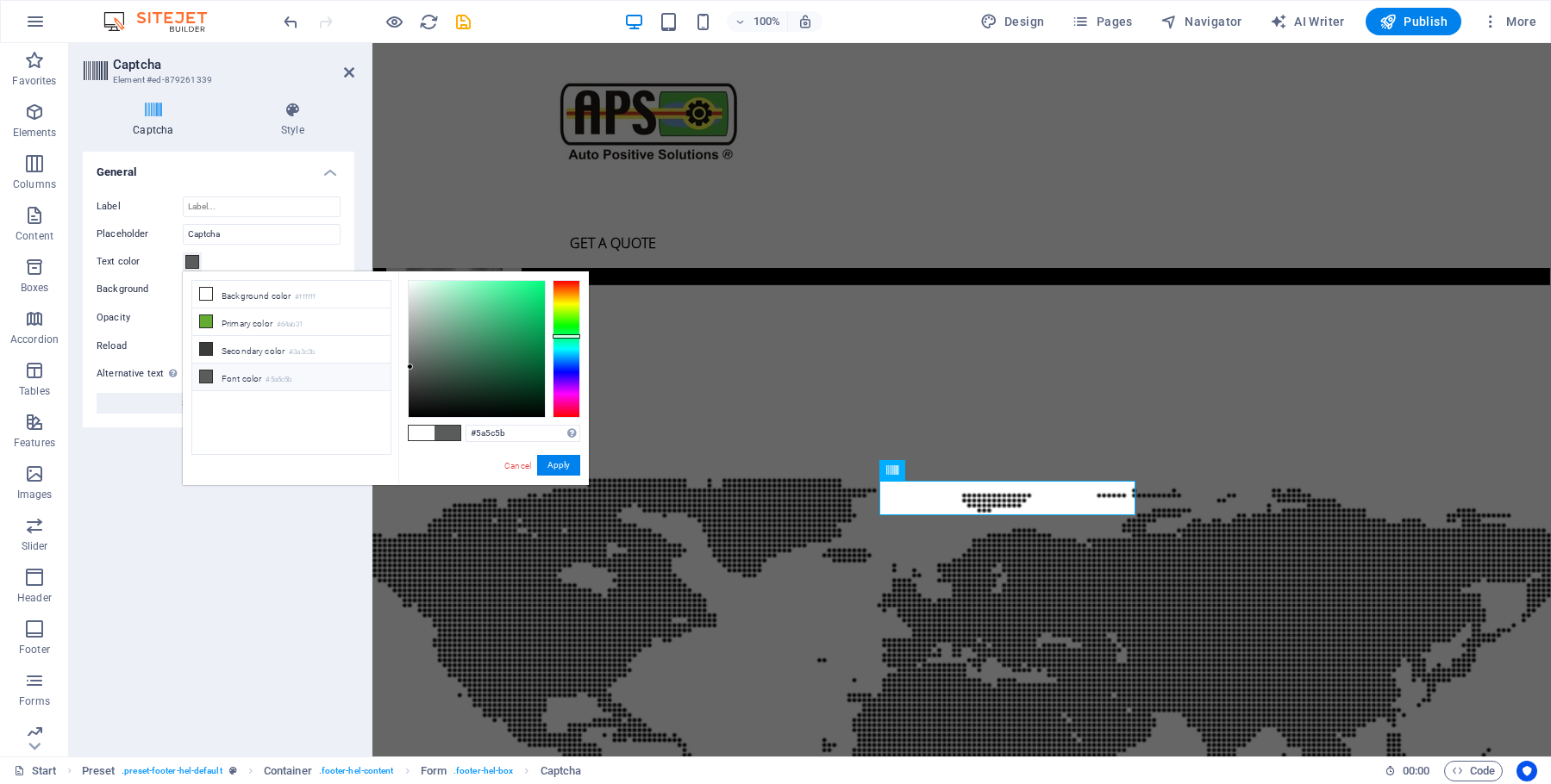
click at [205, 377] on icon at bounding box center [206, 377] width 12 height 12
click at [205, 378] on icon at bounding box center [206, 377] width 12 height 12
drag, startPoint x: 411, startPoint y: 368, endPoint x: 299, endPoint y: 431, distance: 128.5
click at [306, 439] on div "less Background color #ffffff Primary color #64ab31 Secondary color #3a3c3b Fon…" at bounding box center [386, 378] width 406 height 213
click at [206, 350] on icon at bounding box center [206, 349] width 12 height 12
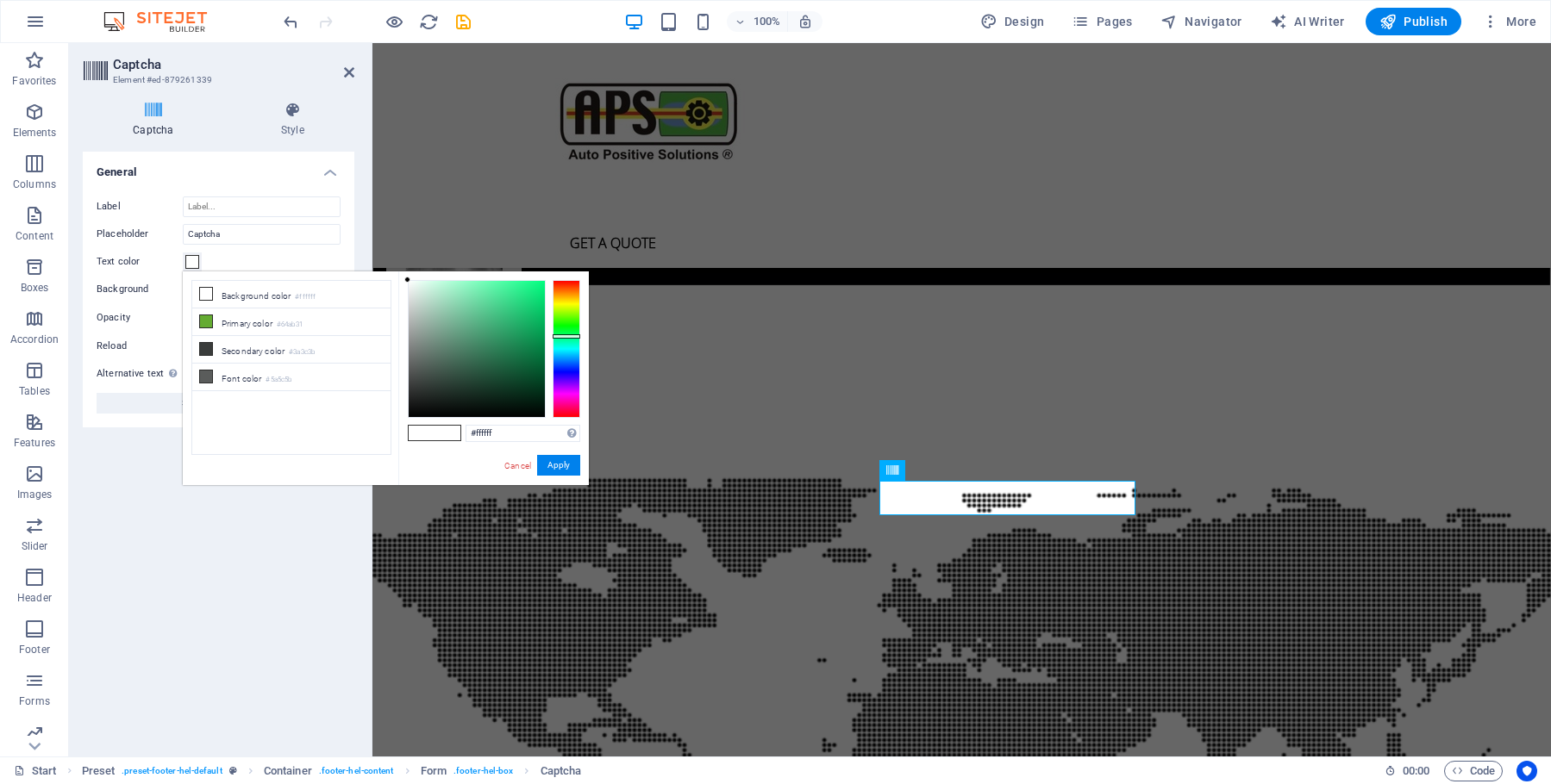
drag, startPoint x: 412, startPoint y: 384, endPoint x: 387, endPoint y: 251, distance: 135.3
click at [387, 251] on body "[DOMAIN_NAME] Start Favorites Elements Columns Content Boxes Accordion Tables F…" at bounding box center [776, 392] width 1551 height 784
click at [210, 375] on icon at bounding box center [206, 377] width 12 height 12
drag, startPoint x: 412, startPoint y: 366, endPoint x: 398, endPoint y: 265, distance: 102.0
click at [398, 265] on body "[DOMAIN_NAME] Start Favorites Elements Columns Content Boxes Accordion Tables F…" at bounding box center [776, 392] width 1551 height 784
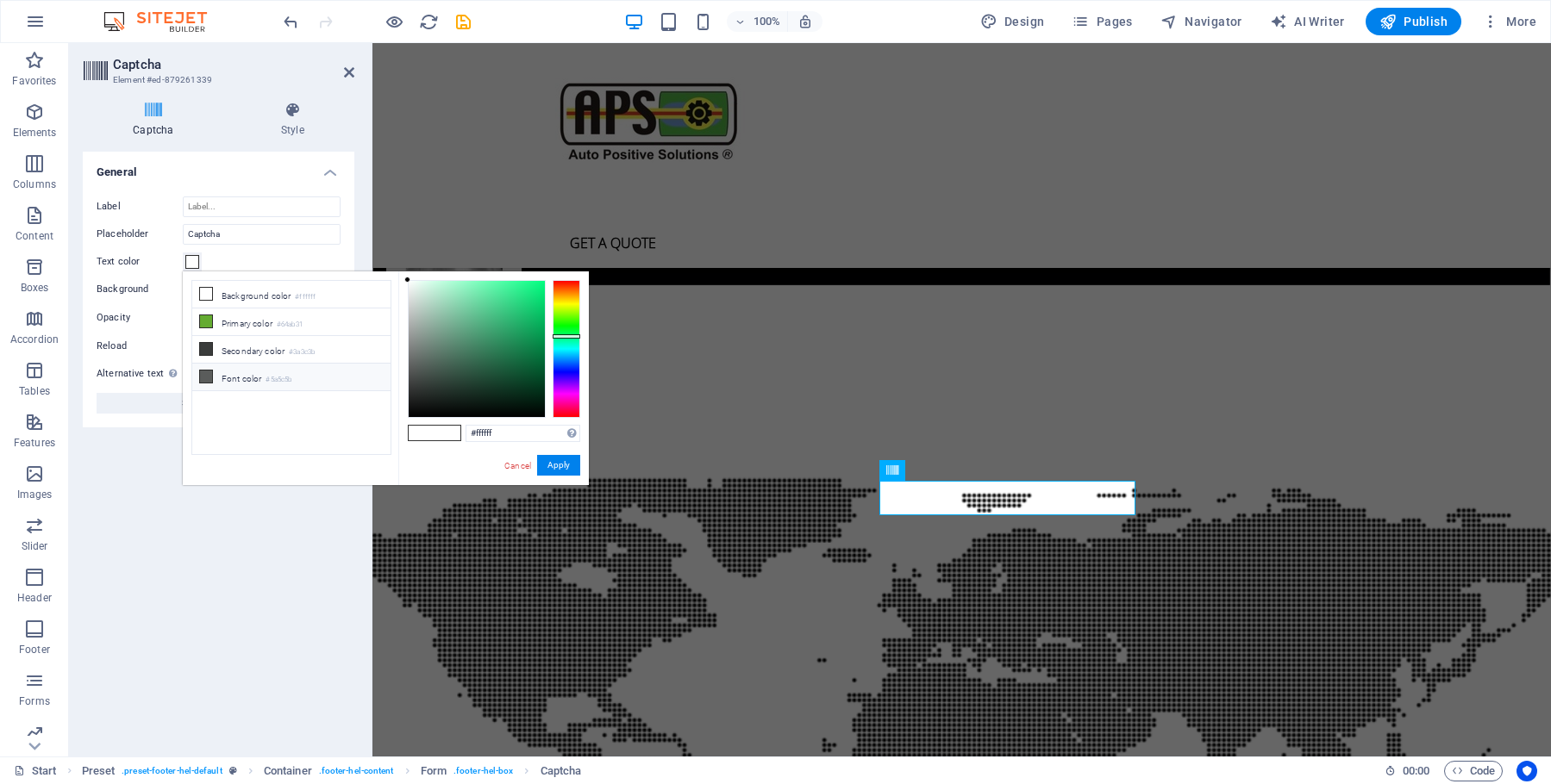
click at [201, 370] on span at bounding box center [206, 377] width 14 height 14
drag, startPoint x: 411, startPoint y: 371, endPoint x: 25, endPoint y: 217, distance: 415.6
click at [398, 261] on body "[DOMAIN_NAME] Start Favorites Elements Columns Content Boxes Accordion Tables F…" at bounding box center [776, 392] width 1551 height 784
click at [568, 462] on button "Apply" at bounding box center [559, 465] width 43 height 21
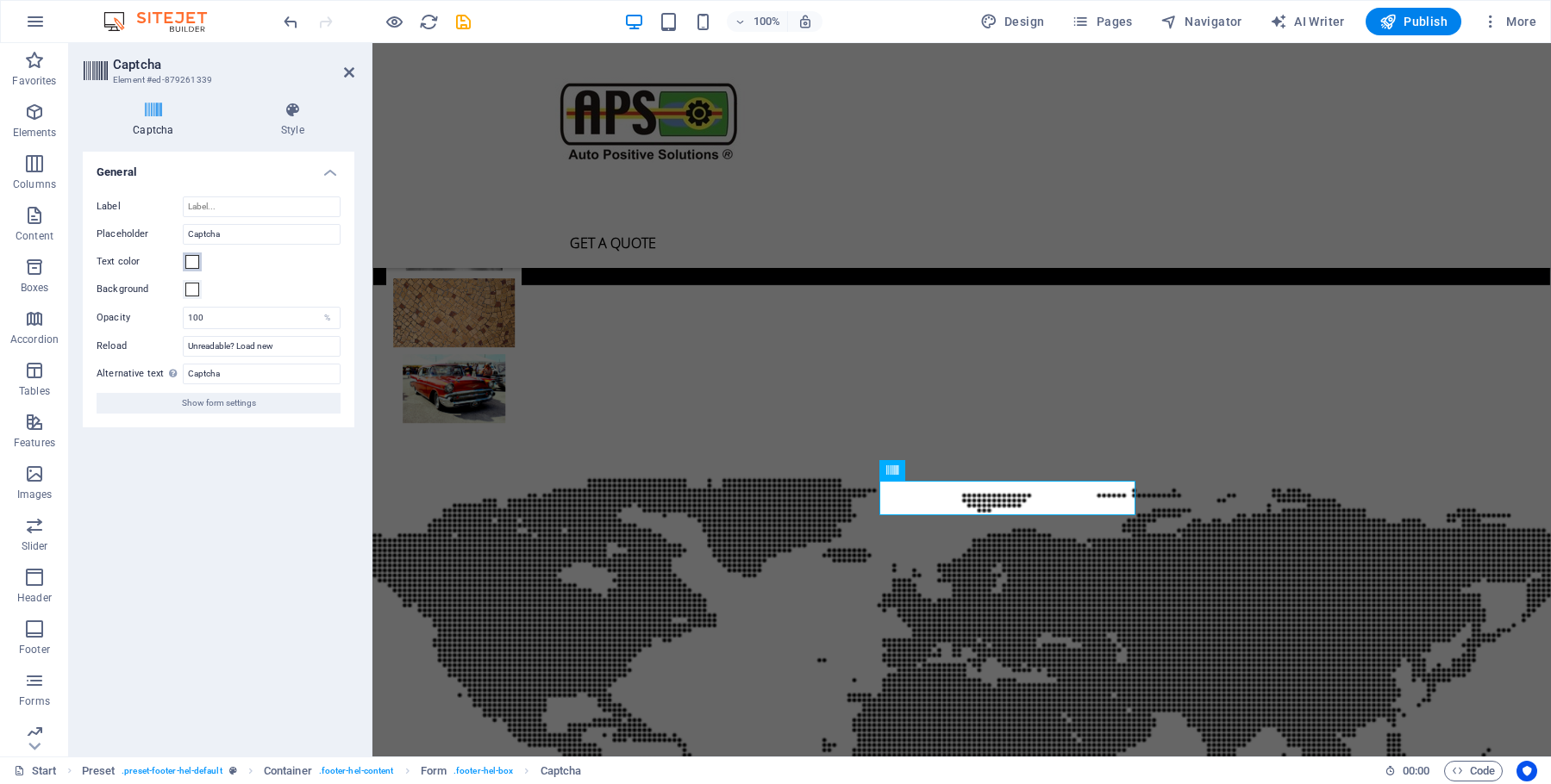
click at [191, 262] on span at bounding box center [192, 263] width 14 height 14
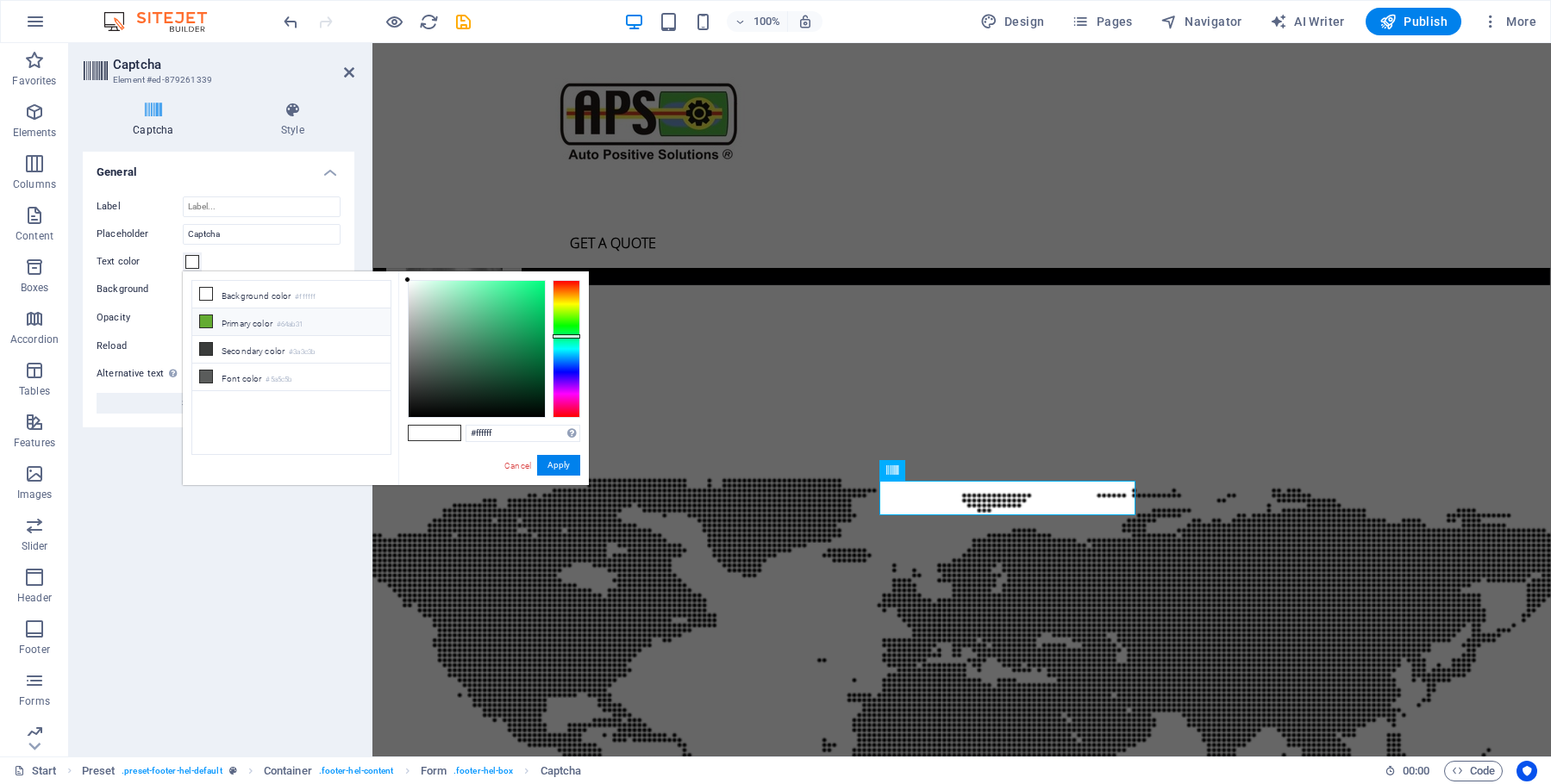
click at [206, 324] on icon at bounding box center [206, 321] width 12 height 12
type input "#ffffff"
drag, startPoint x: 405, startPoint y: 286, endPoint x: 469, endPoint y: 357, distance: 95.6
click at [352, 259] on body "autops.co.za Start Favorites Elements Columns Content Boxes Accordion Tables Fe…" at bounding box center [776, 392] width 1551 height 784
drag, startPoint x: 556, startPoint y: 466, endPoint x: 544, endPoint y: 460, distance: 13.4
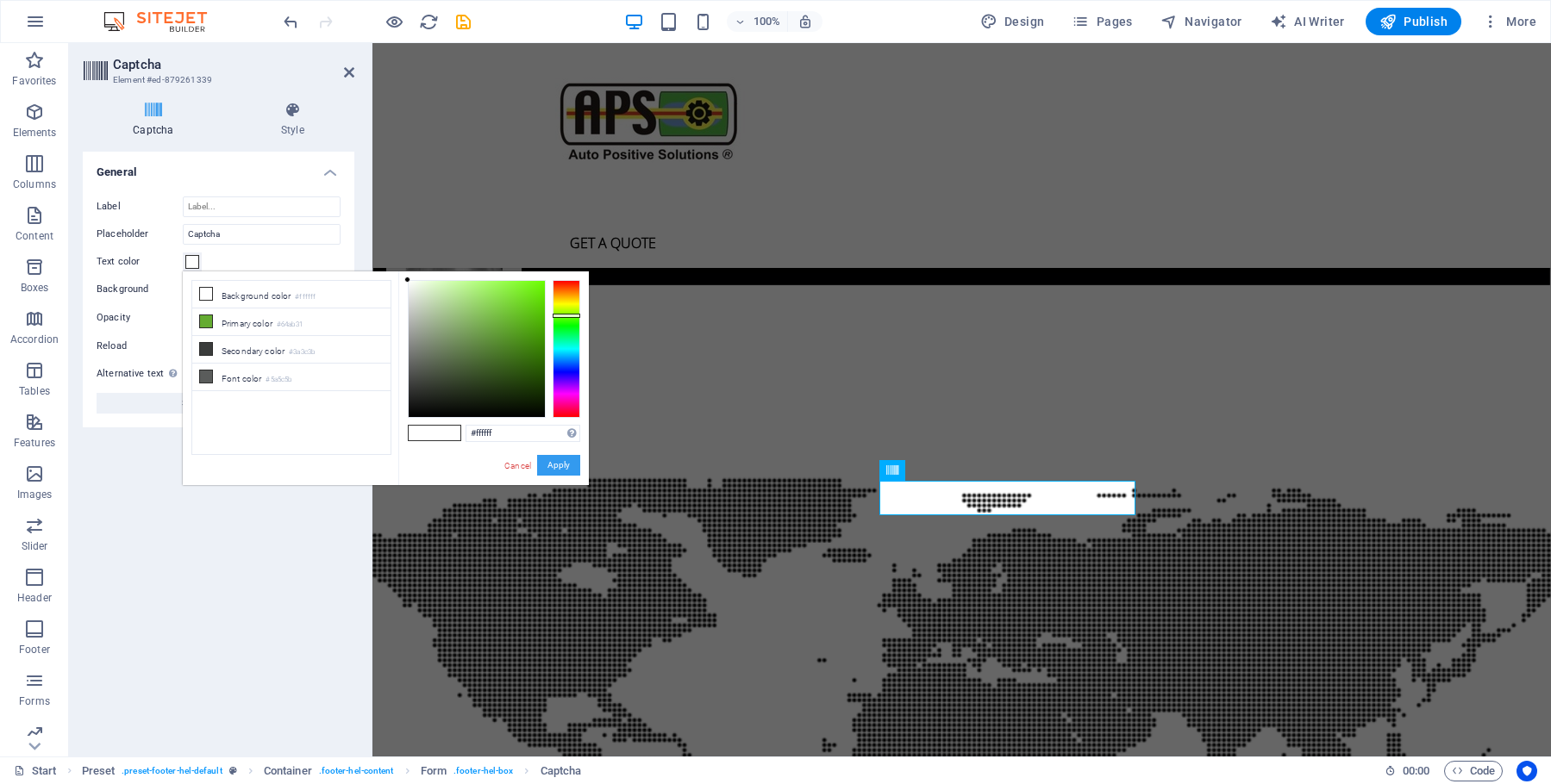
click at [544, 460] on button "Apply" at bounding box center [559, 465] width 43 height 21
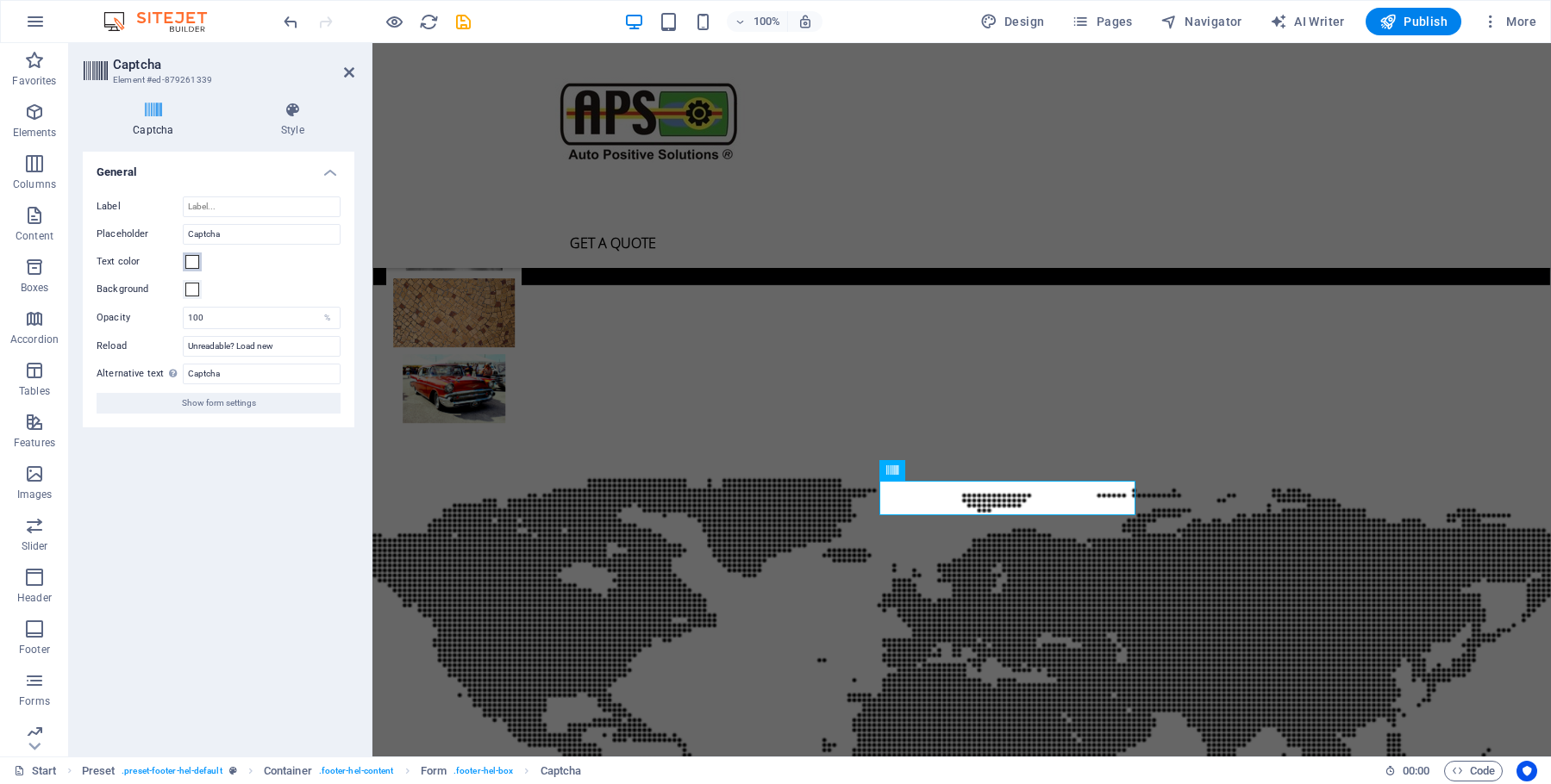
click at [191, 264] on span at bounding box center [192, 263] width 14 height 14
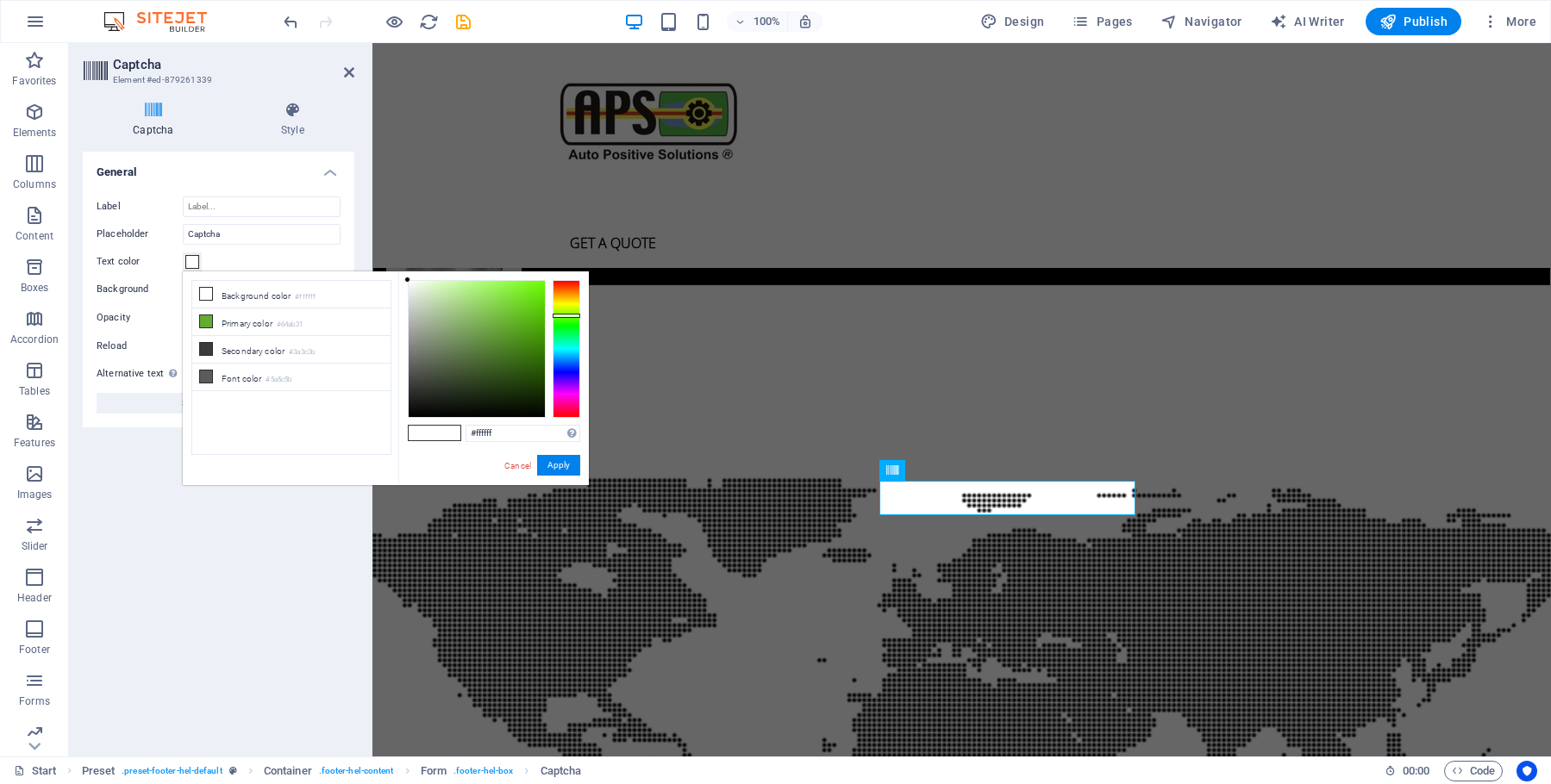
click at [160, 288] on label "Background" at bounding box center [140, 290] width 86 height 21
click at [183, 288] on button "Background" at bounding box center [192, 290] width 19 height 19
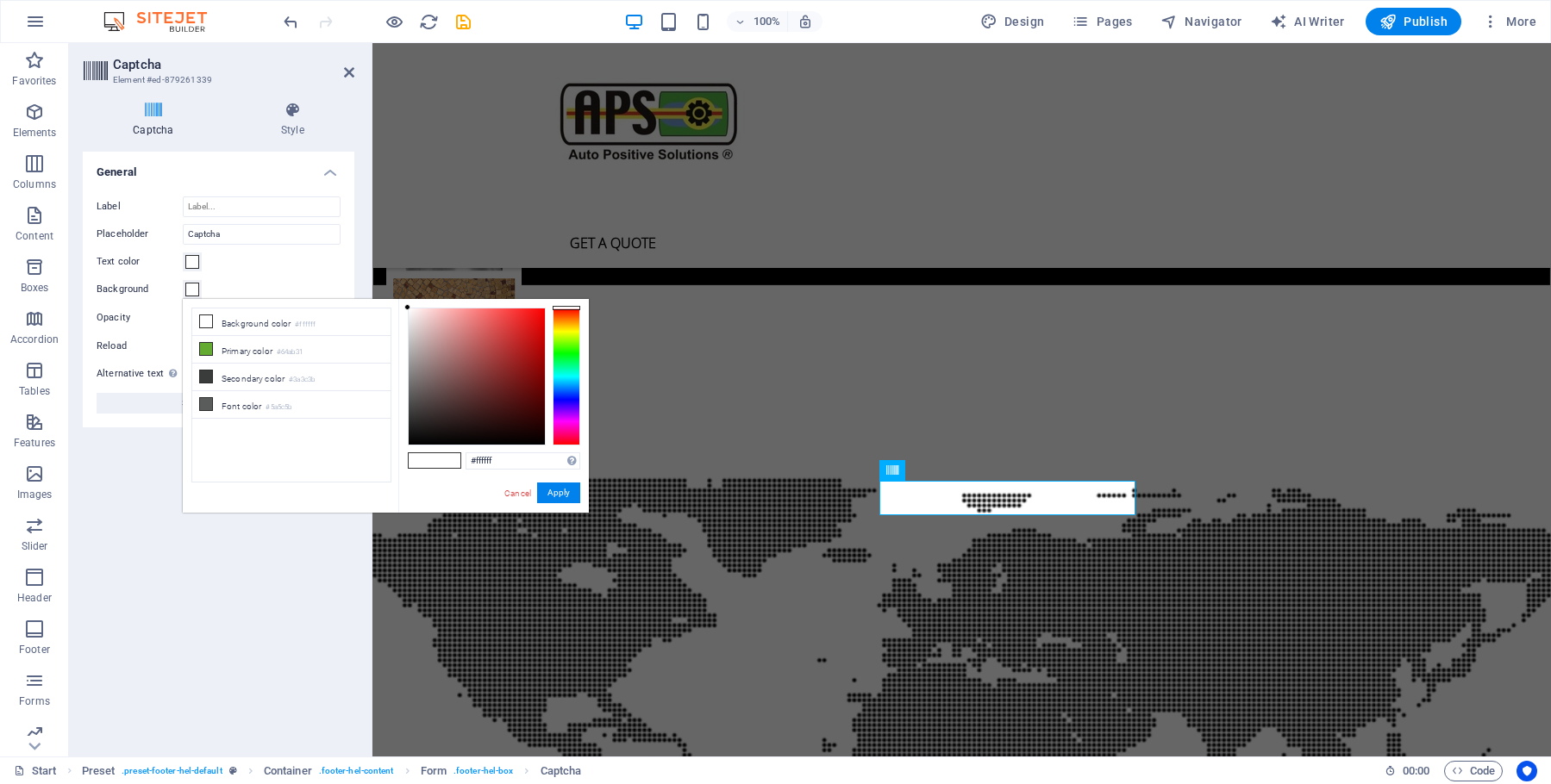
click at [184, 289] on button "Background" at bounding box center [192, 290] width 19 height 19
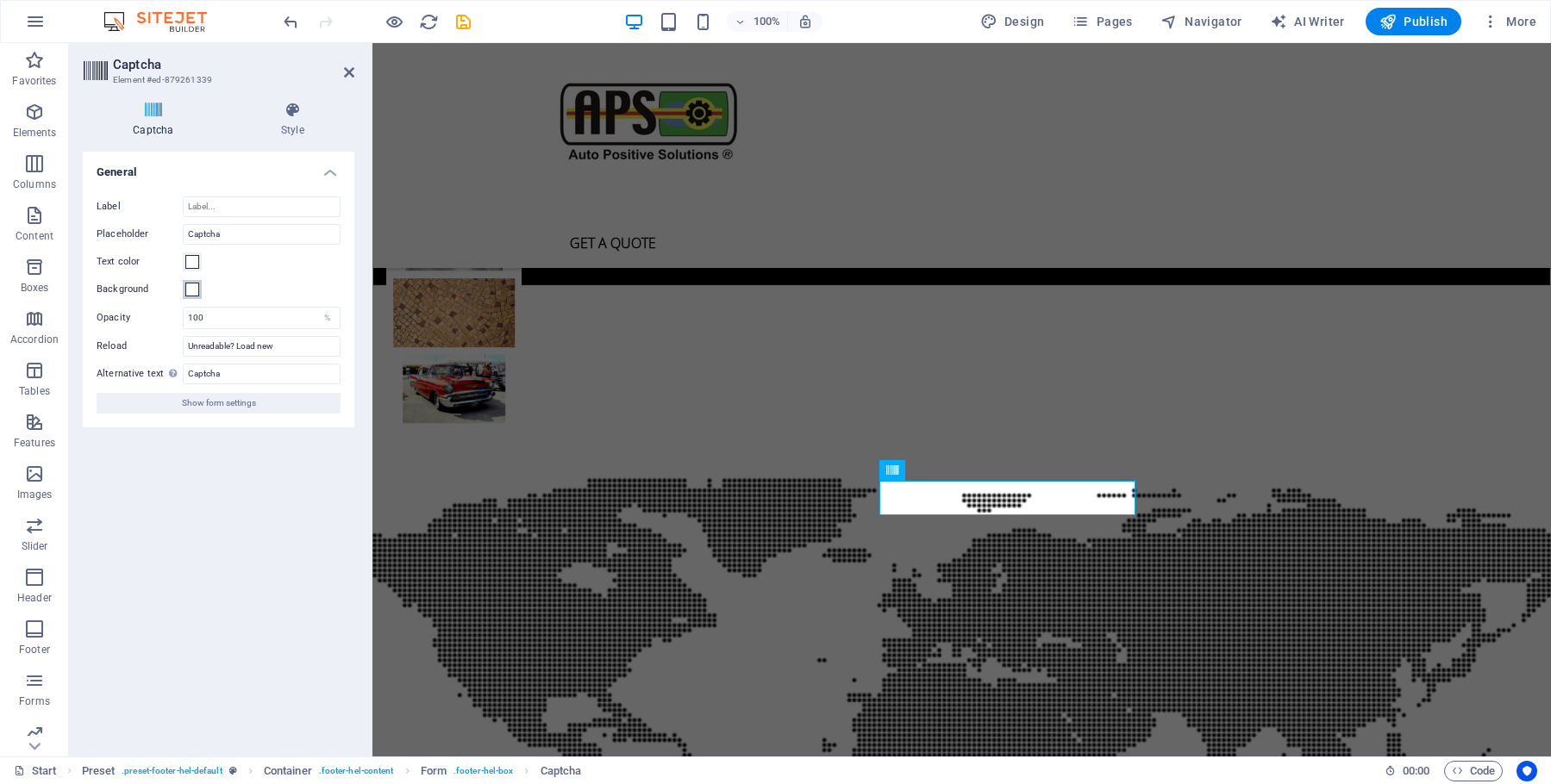
click at [198, 291] on span at bounding box center [192, 290] width 14 height 14
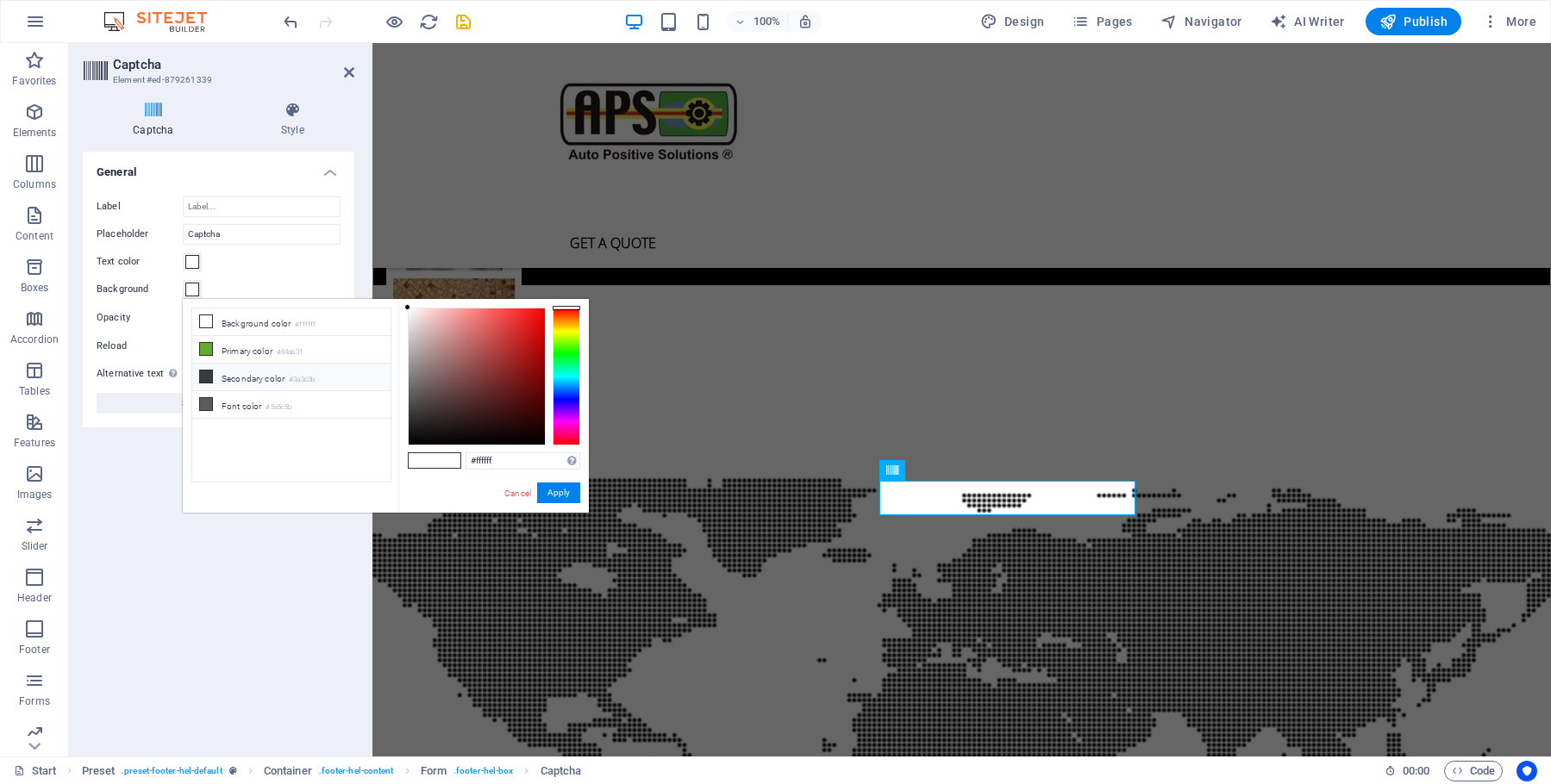
click at [206, 378] on icon at bounding box center [206, 377] width 12 height 12
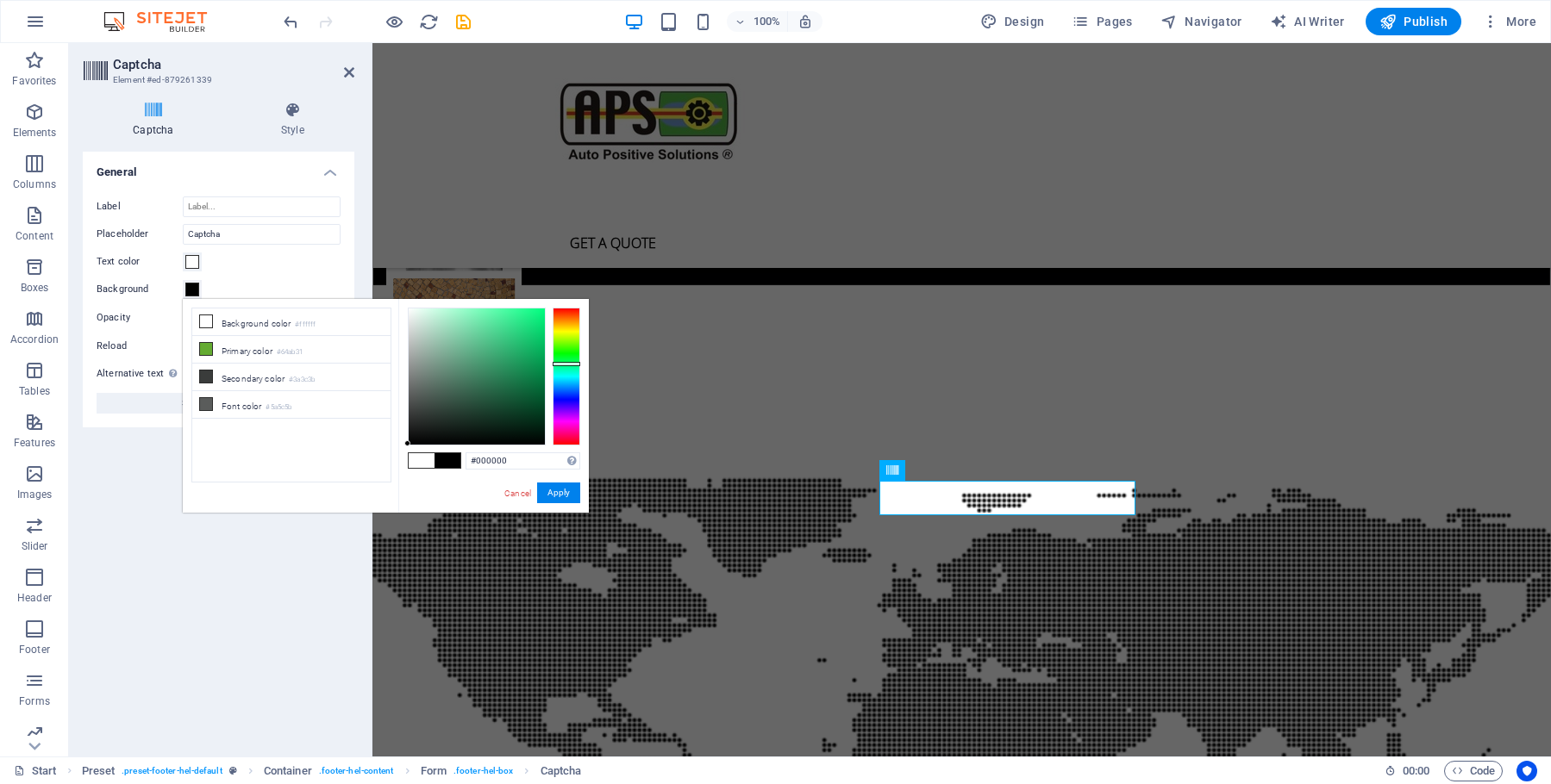
drag, startPoint x: 413, startPoint y: 414, endPoint x: 357, endPoint y: 498, distance: 101.0
click at [359, 500] on div "less Background color #ffffff Primary color #64ab31 Secondary color #3a3c3b Fon…" at bounding box center [386, 406] width 406 height 213
click at [218, 406] on li "Font color #5a5c5b" at bounding box center [292, 405] width 198 height 27
type input "#000000"
drag, startPoint x: 410, startPoint y: 396, endPoint x: 407, endPoint y: 492, distance: 96.0
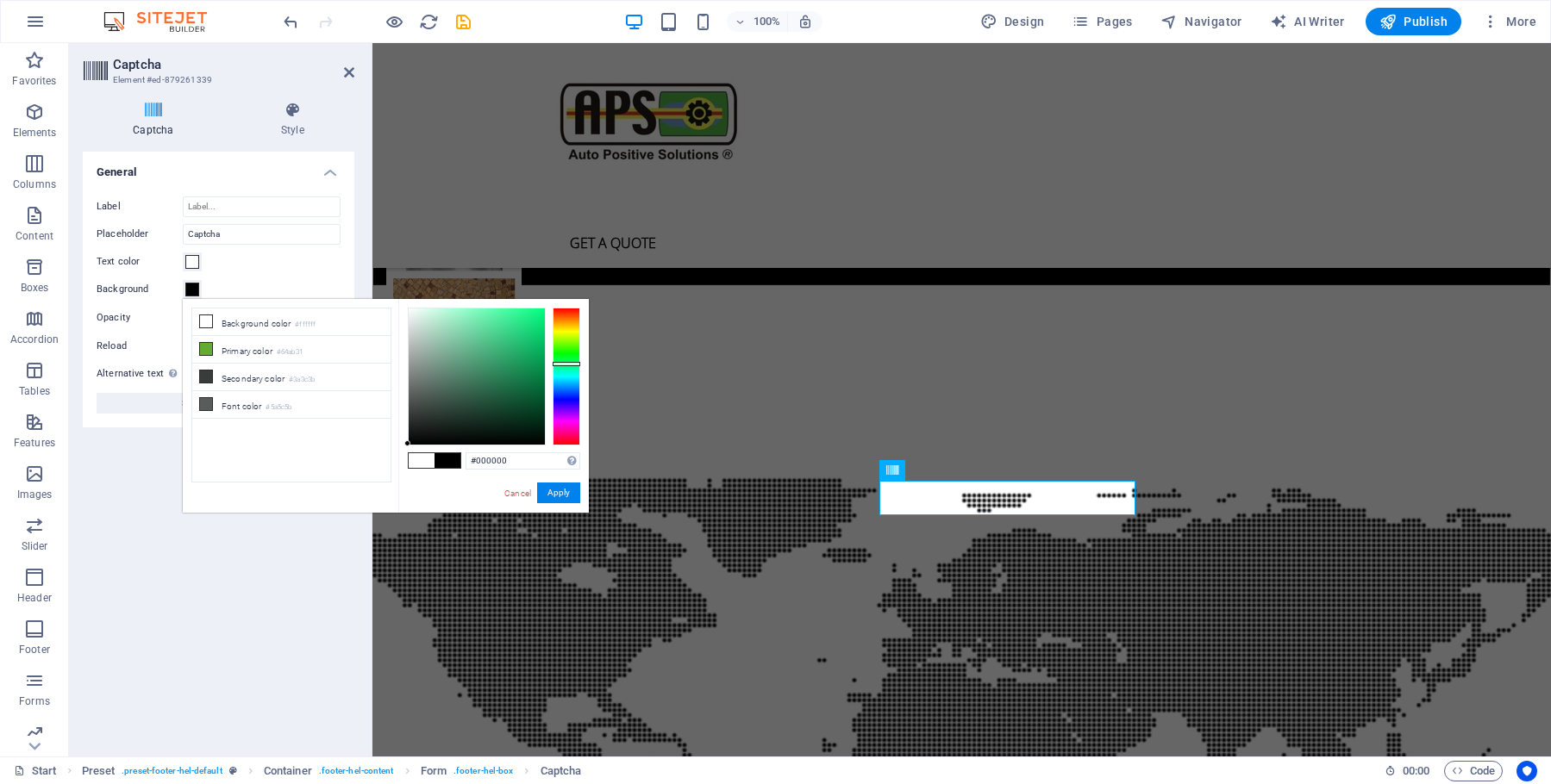
click at [370, 497] on div "less Background color #ffffff Primary color #64ab31 Secondary color #3a3c3b Fon…" at bounding box center [386, 406] width 406 height 213
click at [564, 492] on button "Apply" at bounding box center [559, 493] width 43 height 21
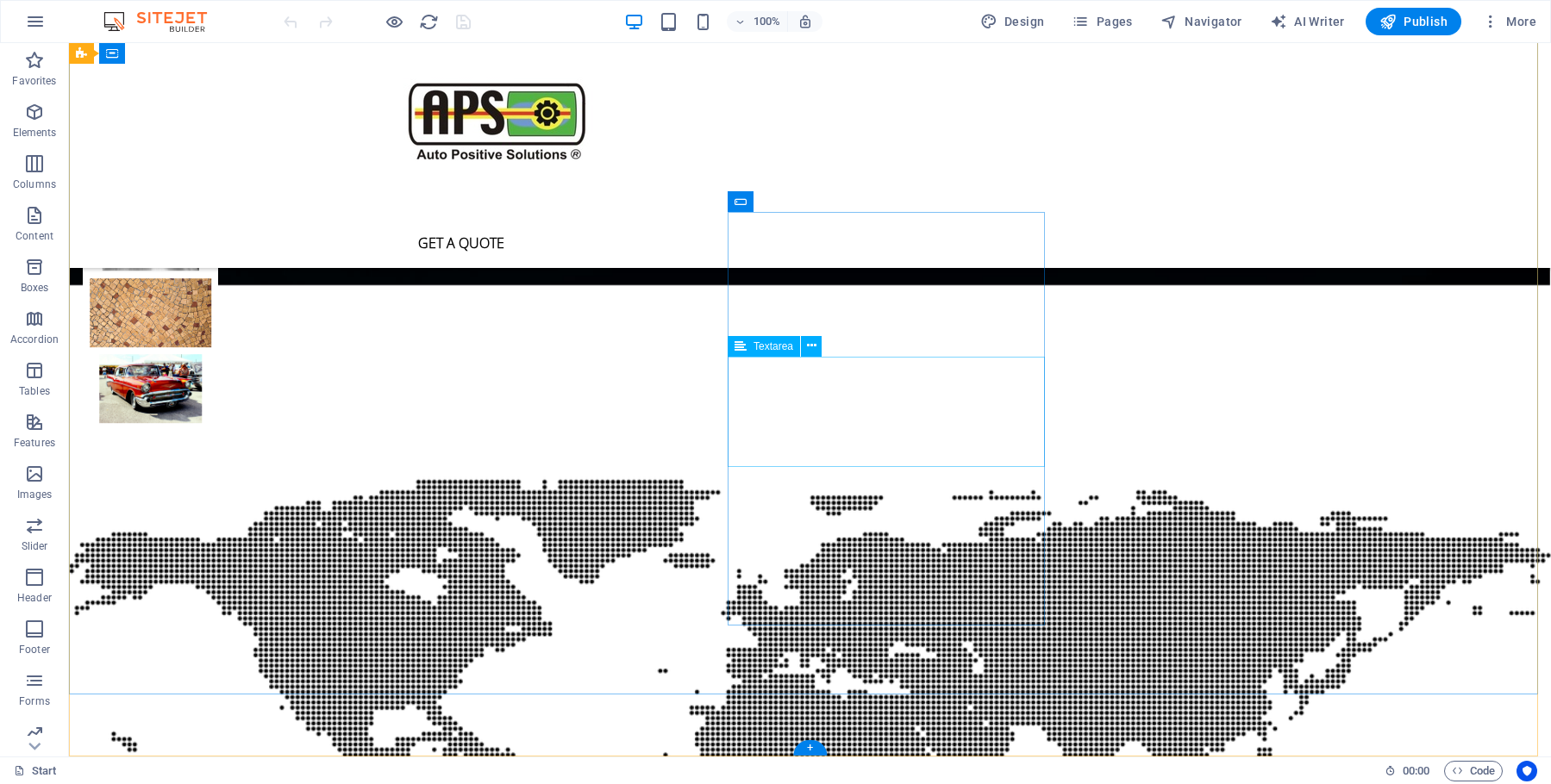
scroll to position [4611, 0]
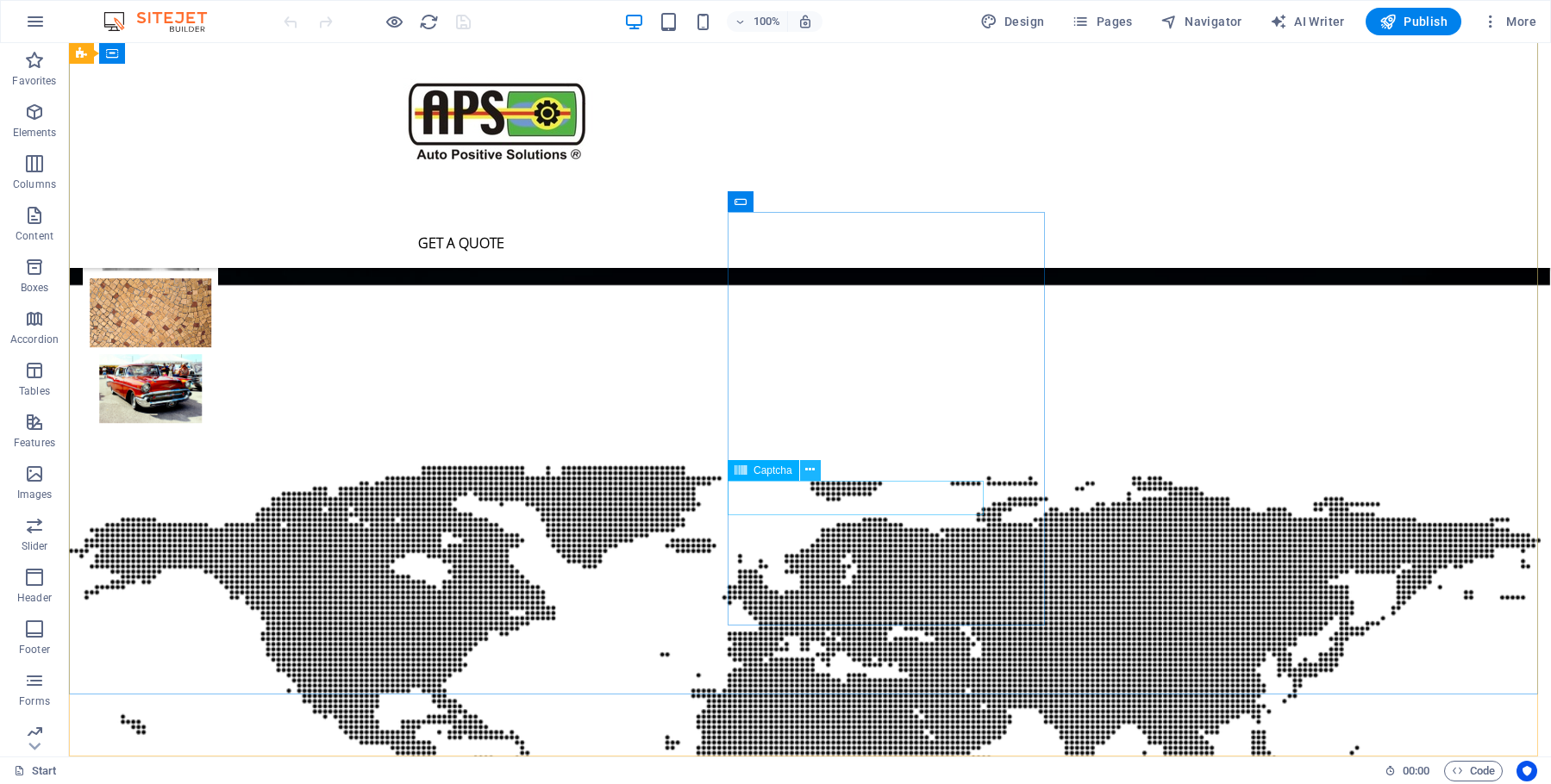
click at [813, 470] on icon at bounding box center [810, 470] width 10 height 18
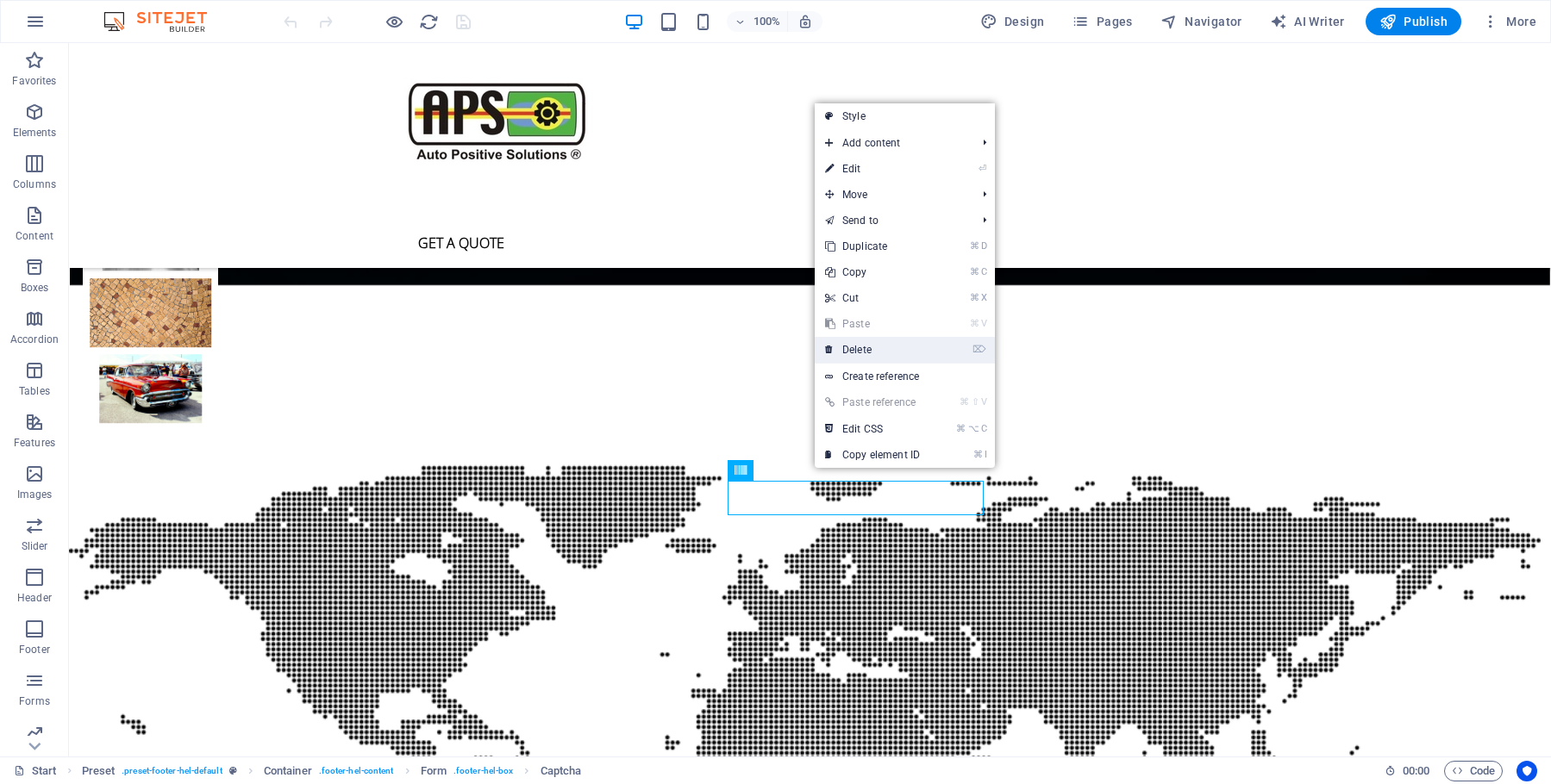
click at [847, 352] on link "⌦ Delete" at bounding box center [873, 349] width 116 height 25
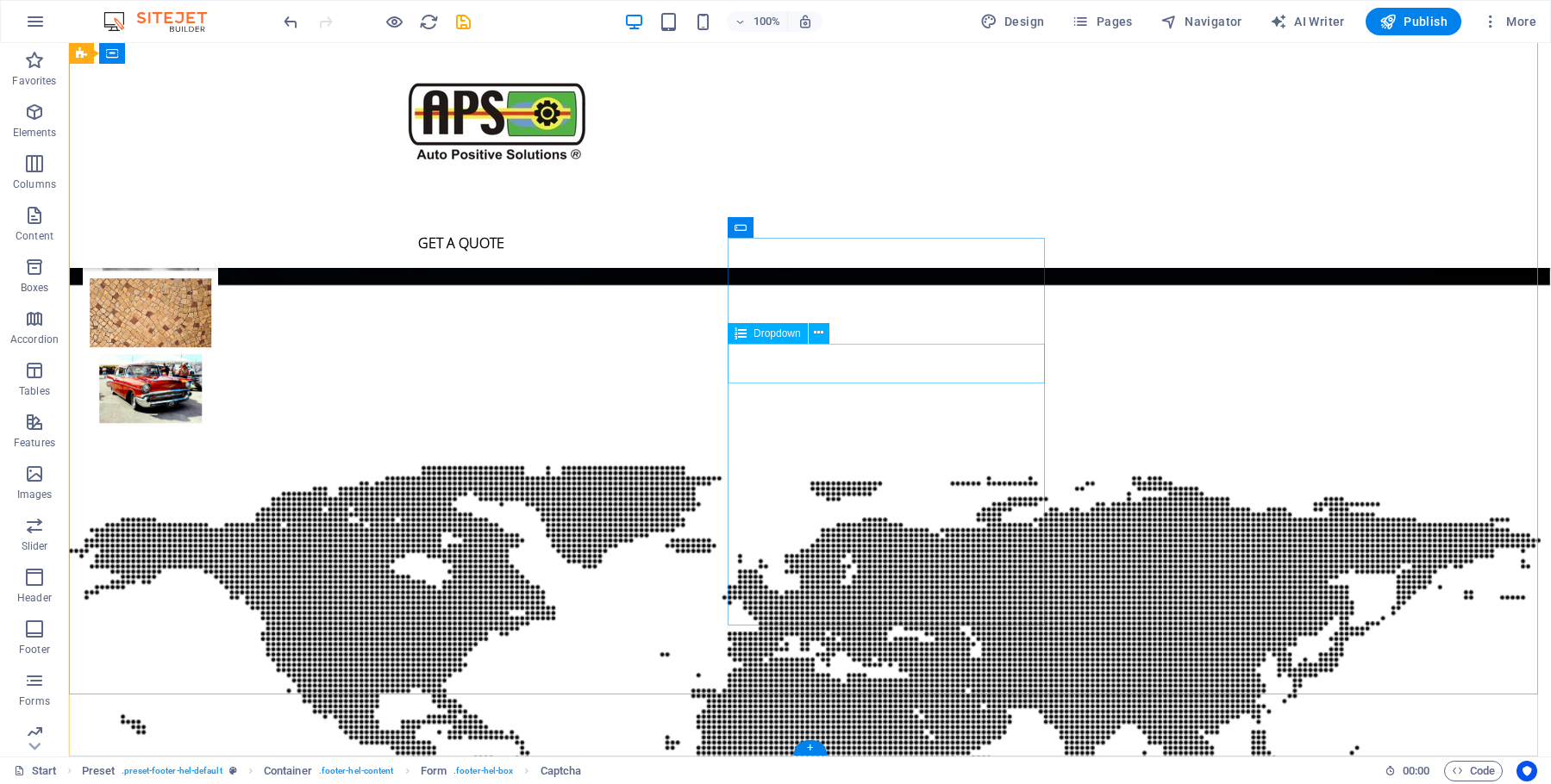
scroll to position [4585, 0]
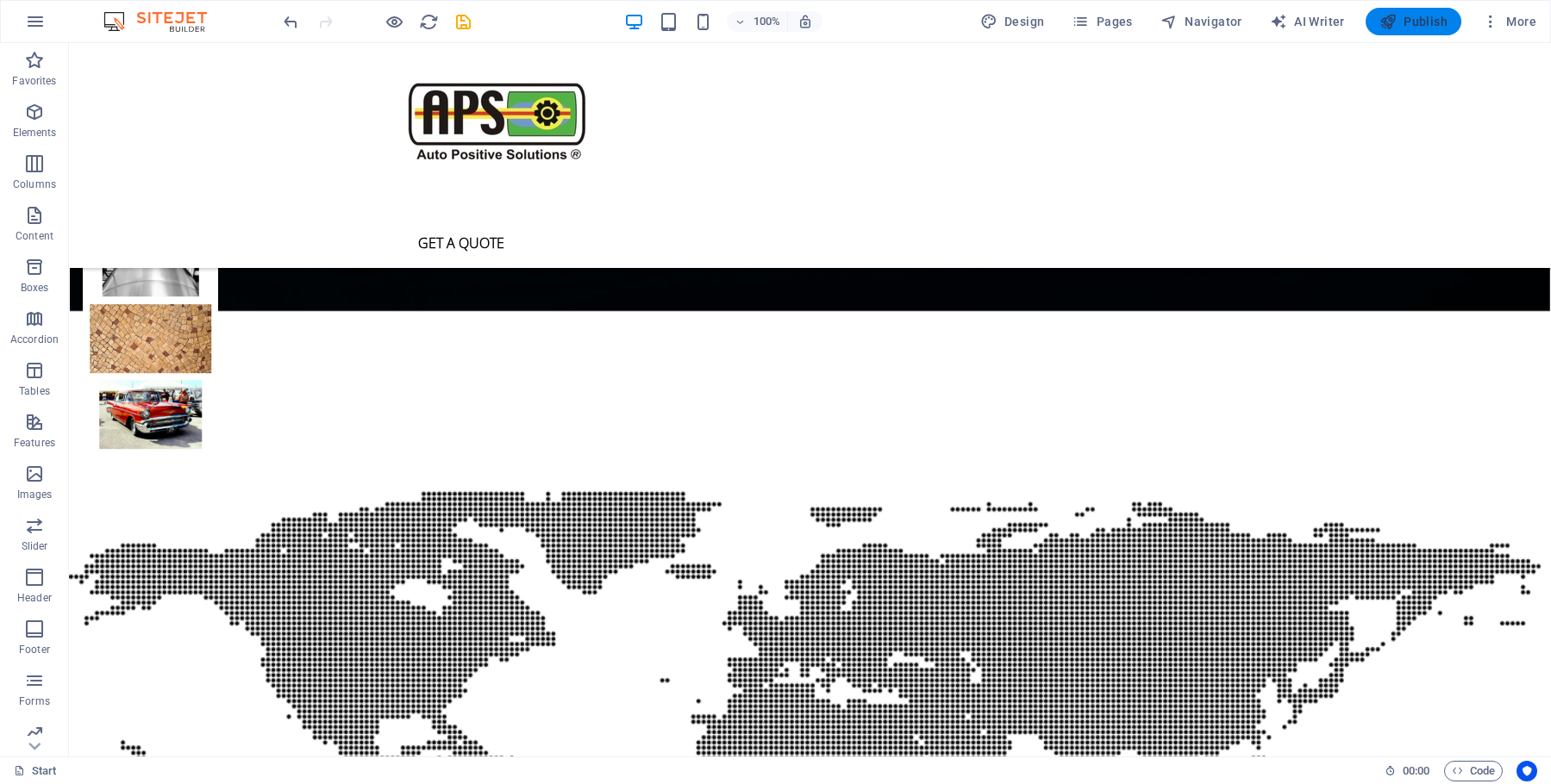
click at [1415, 18] on span "Publish" at bounding box center [1414, 22] width 69 height 18
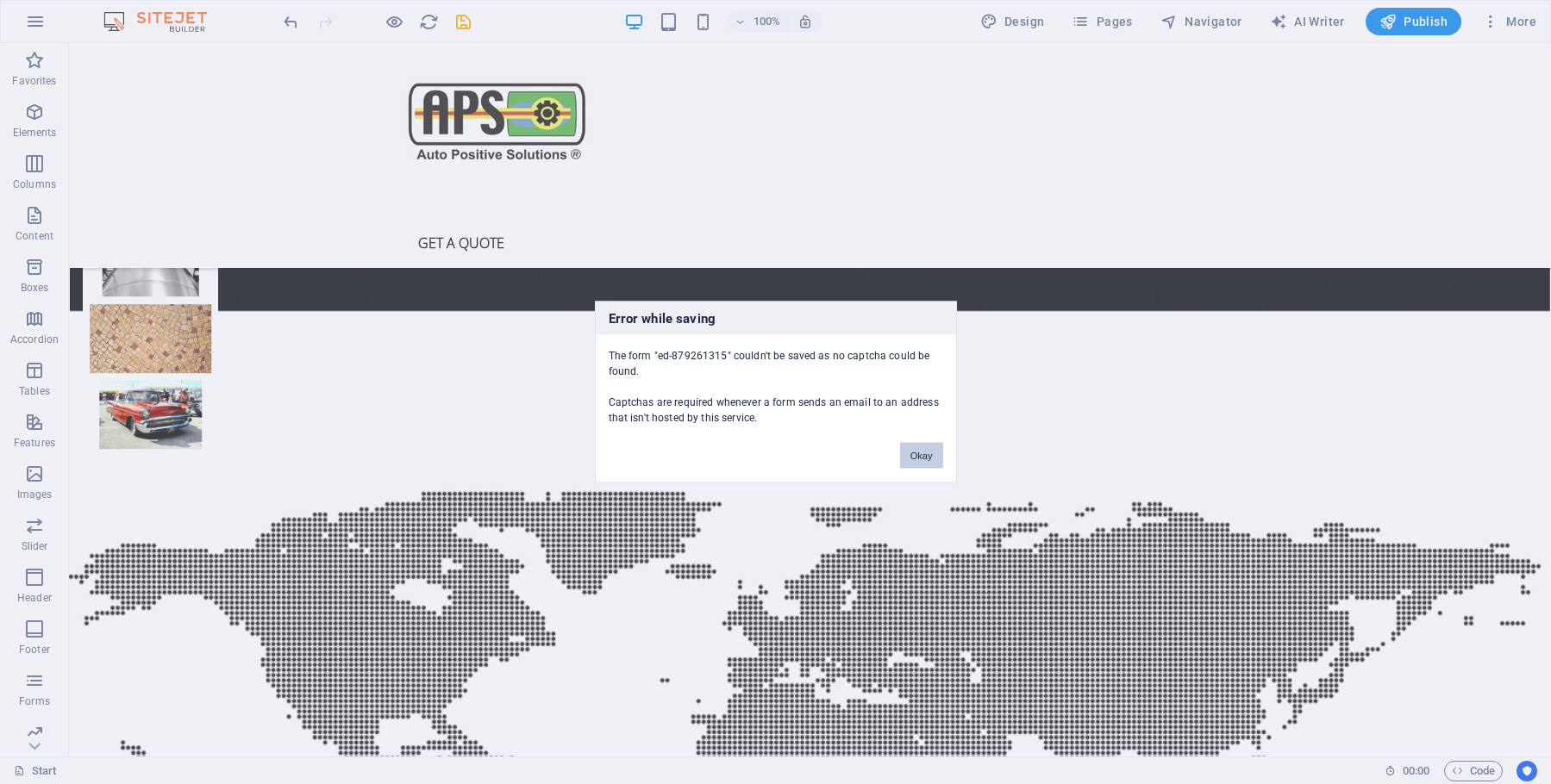
click at [929, 452] on button "Okay" at bounding box center [921, 456] width 43 height 25
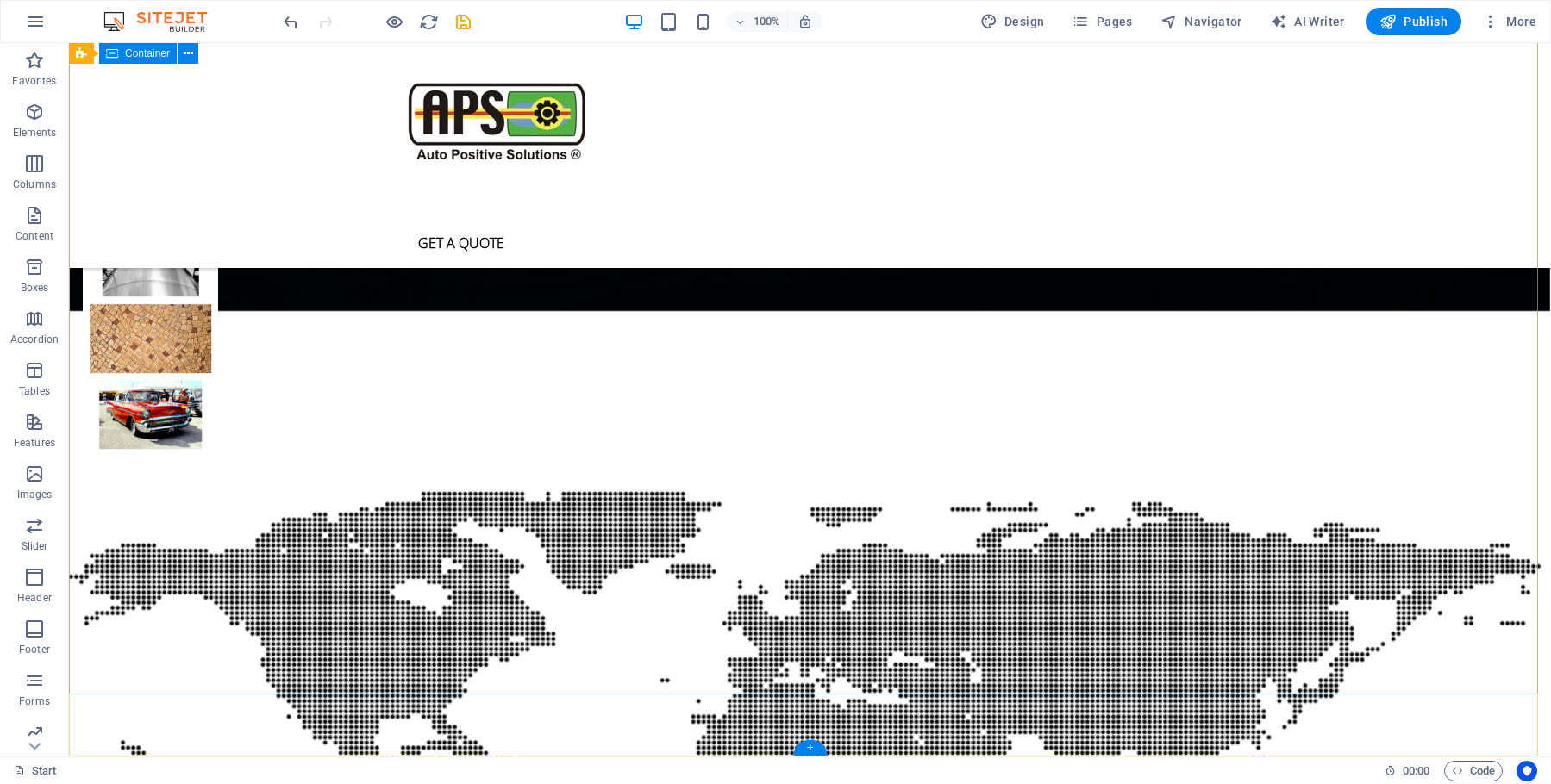
click at [1410, 14] on span "Publish" at bounding box center [1414, 22] width 69 height 18
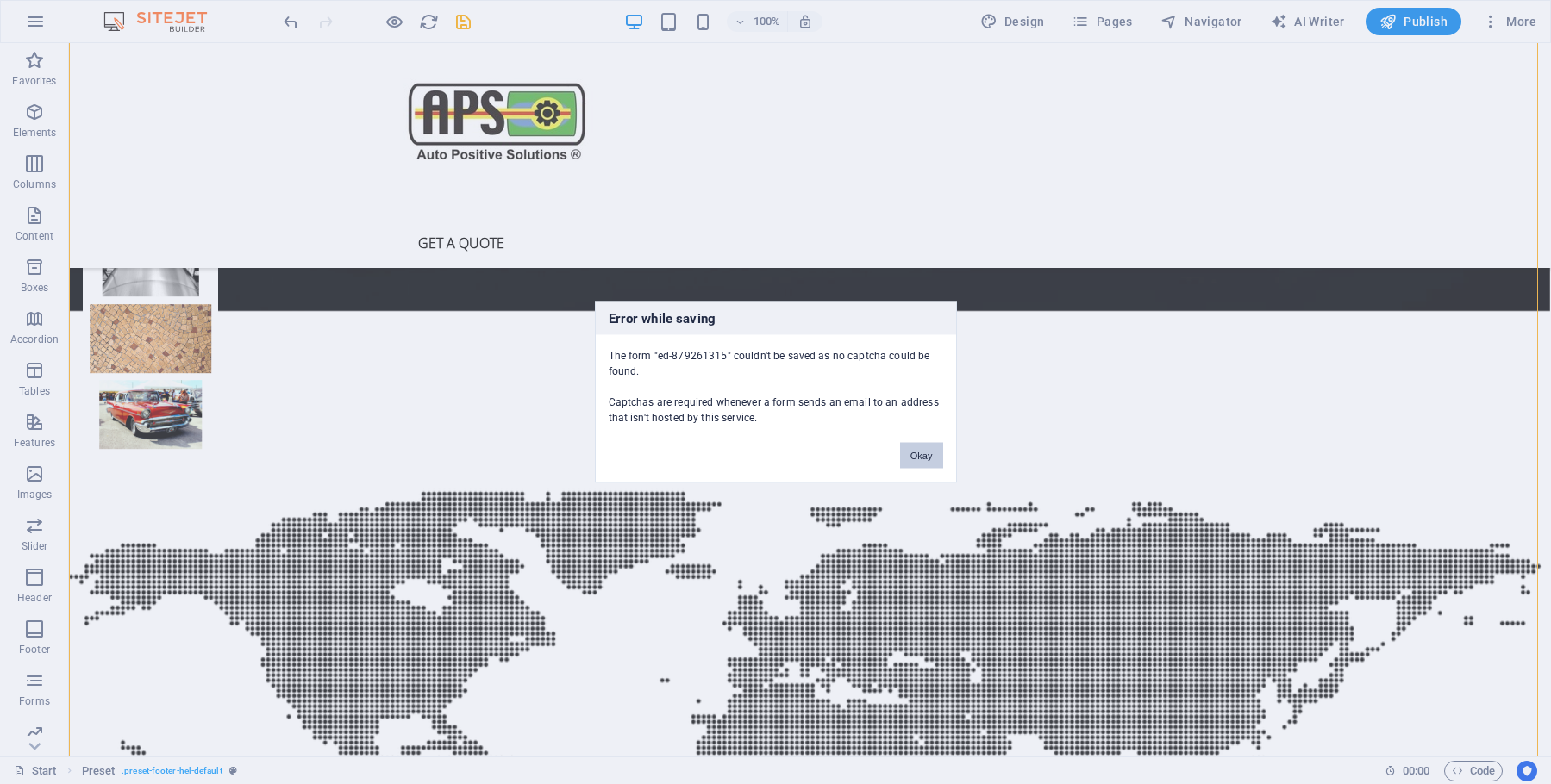
click at [934, 458] on button "Okay" at bounding box center [921, 456] width 43 height 25
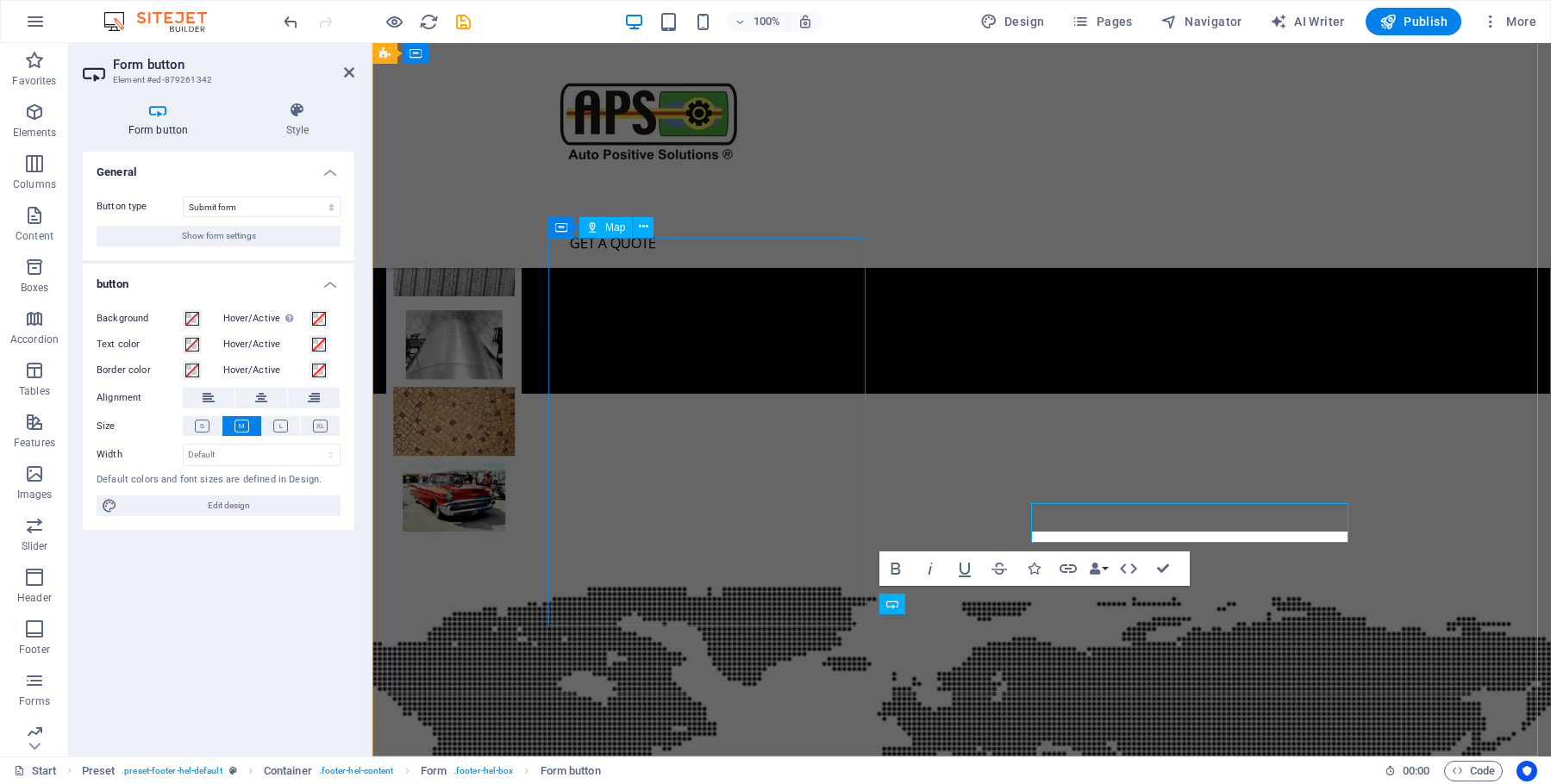
scroll to position [4668, 0]
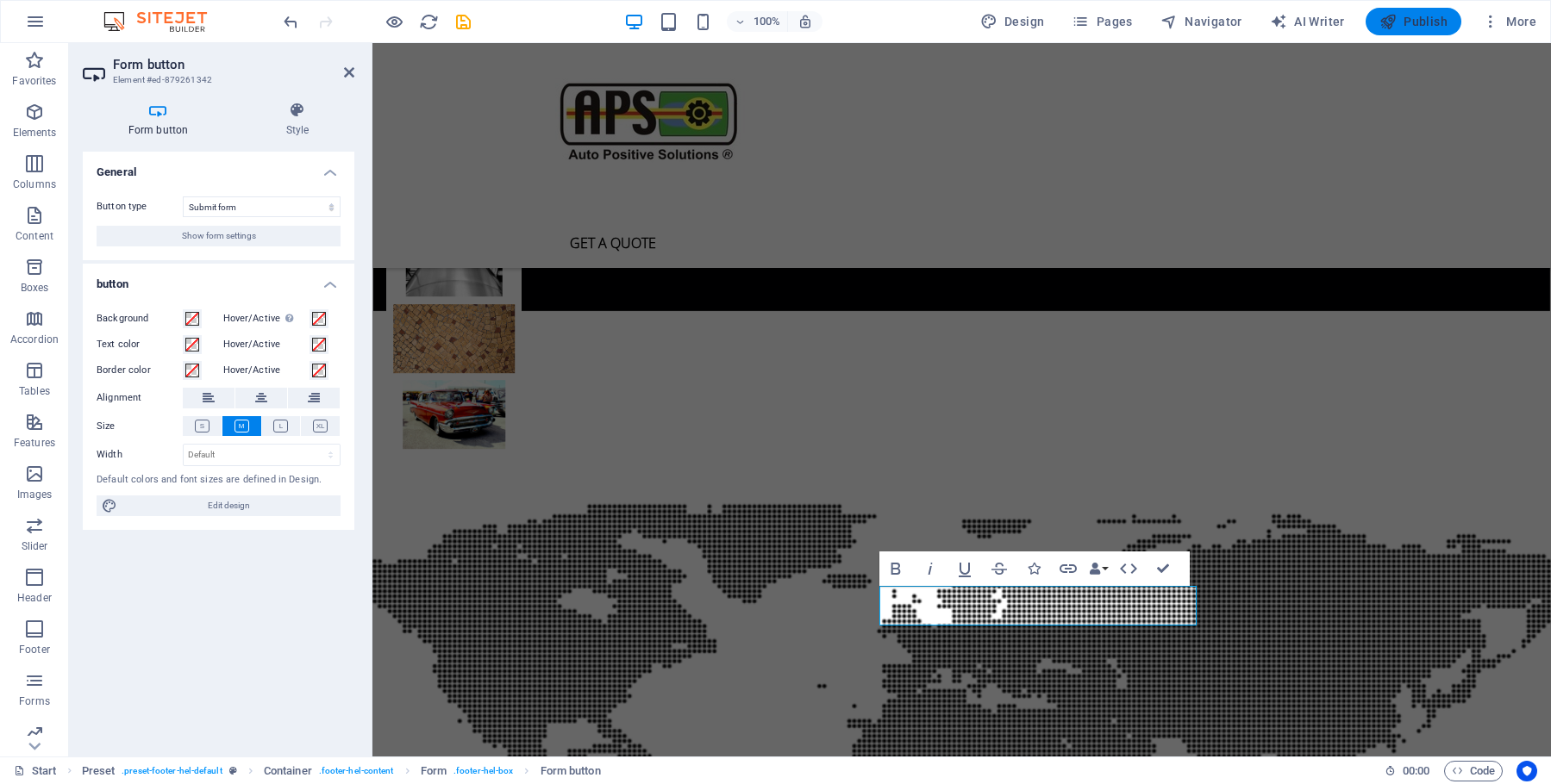
click at [1416, 17] on span "Publish" at bounding box center [1414, 22] width 69 height 18
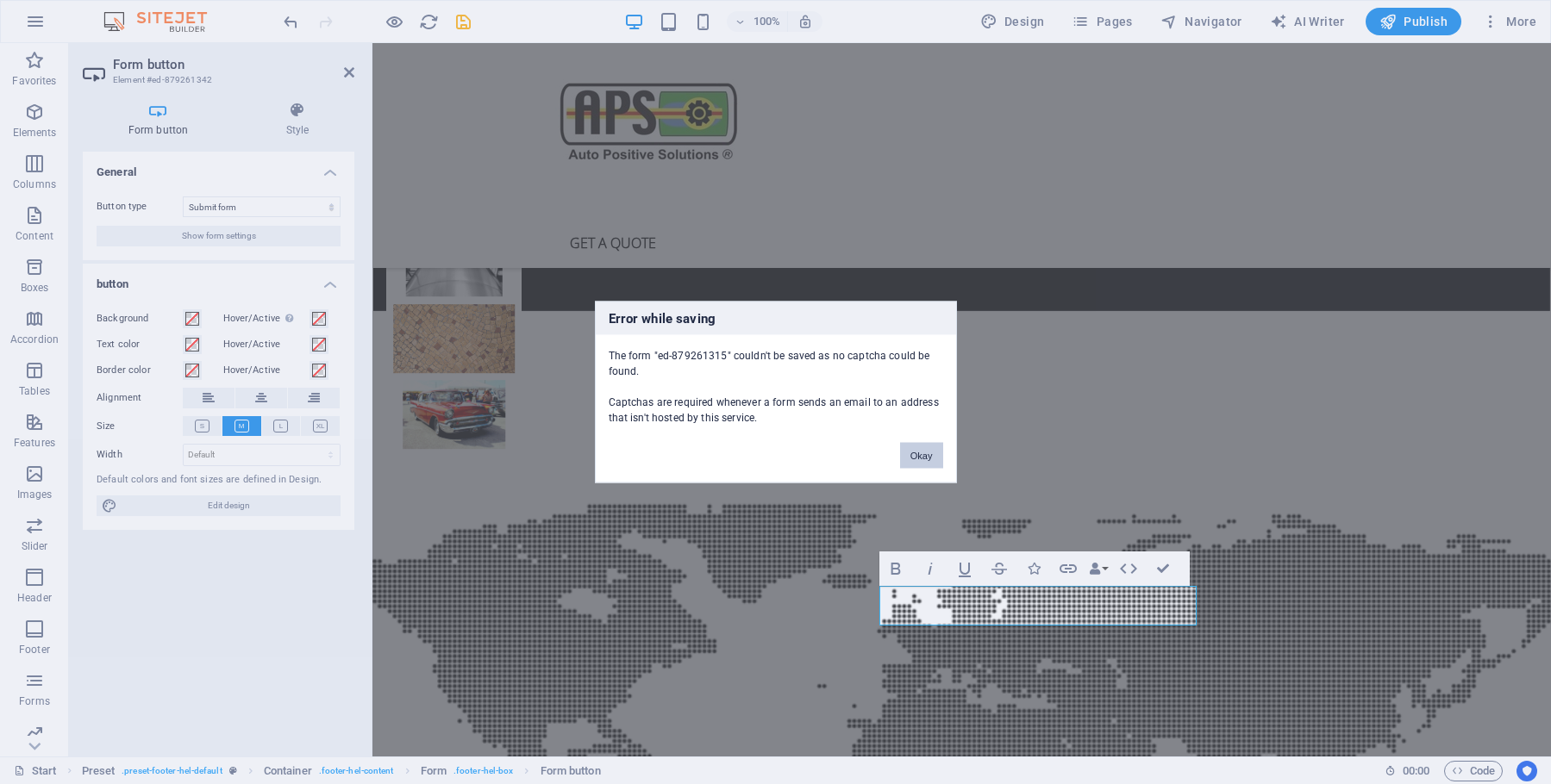
click at [940, 455] on button "Okay" at bounding box center [921, 456] width 43 height 25
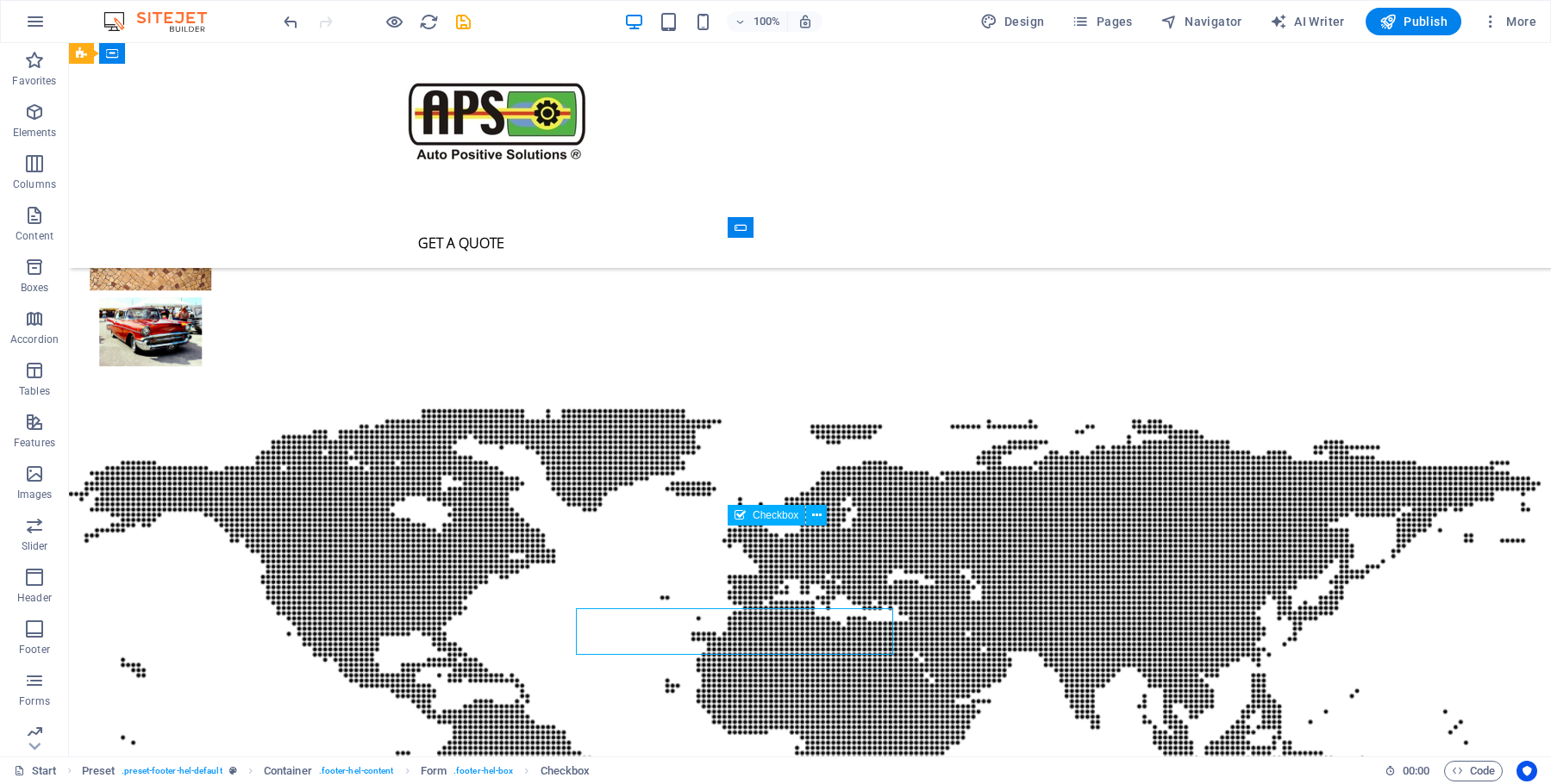
scroll to position [4585, 0]
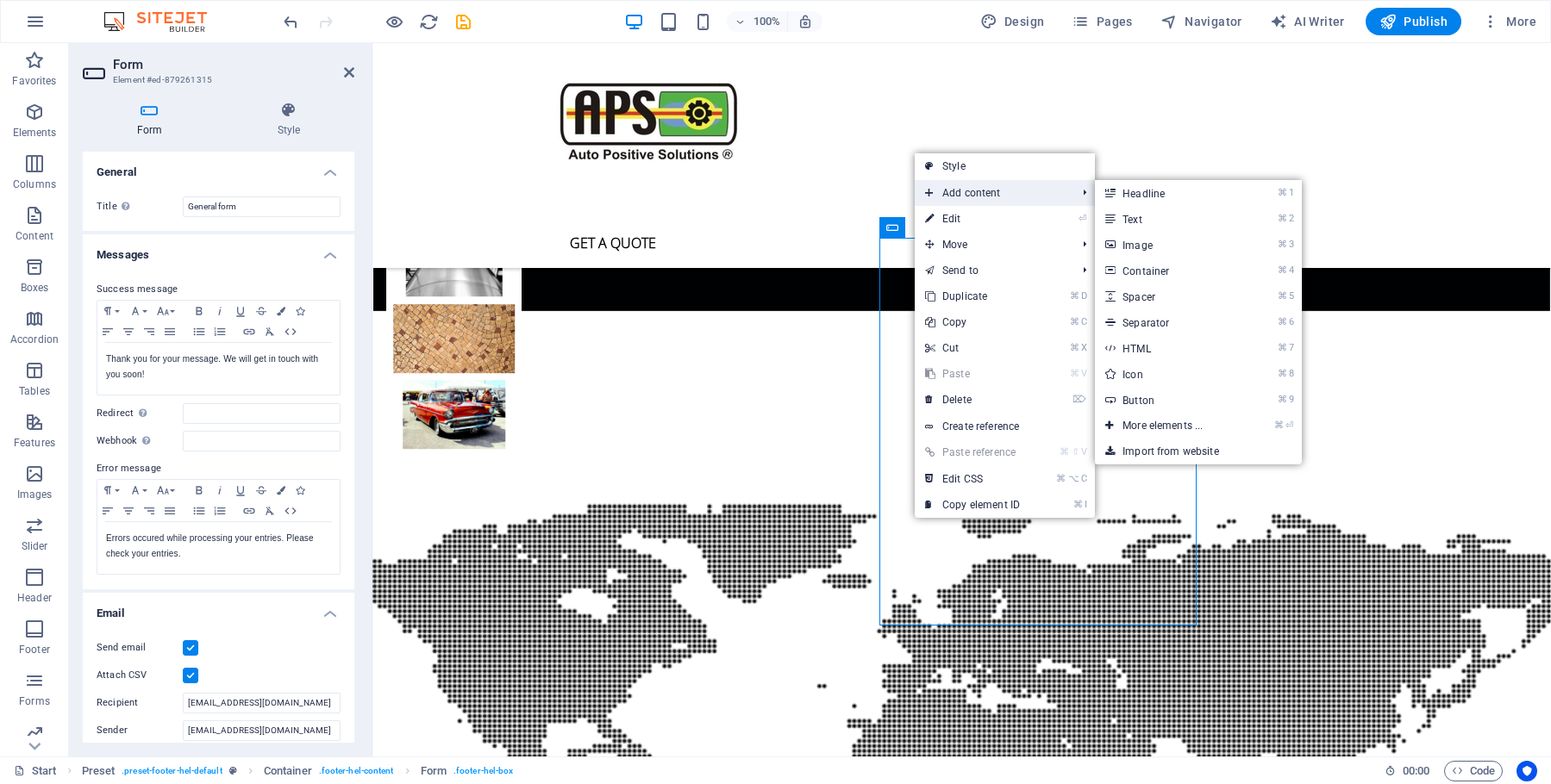
click at [970, 190] on span "Add content" at bounding box center [992, 192] width 155 height 25
click at [1158, 273] on link "⌘ 4 Container" at bounding box center [1166, 270] width 142 height 25
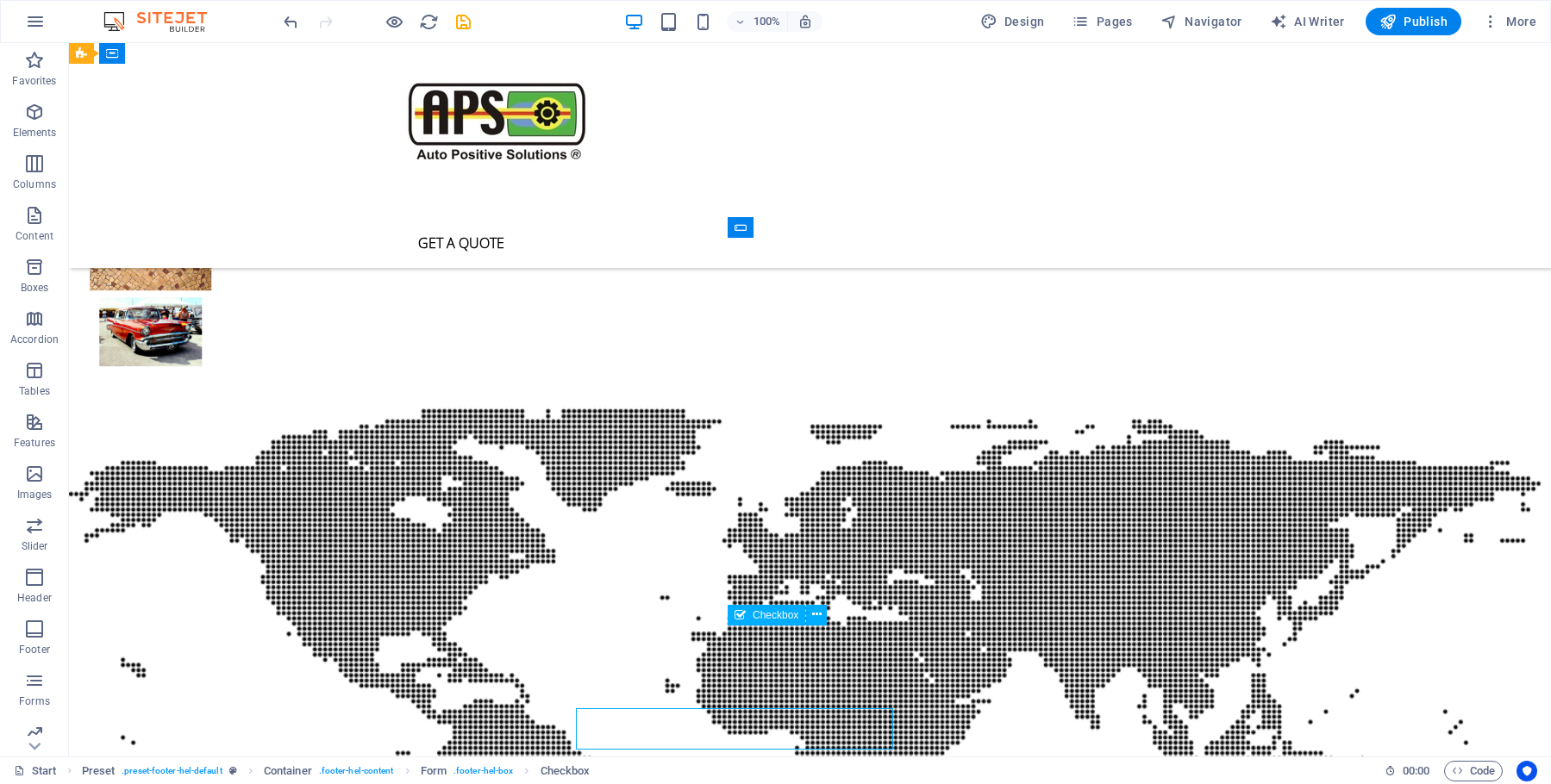
scroll to position [4585, 0]
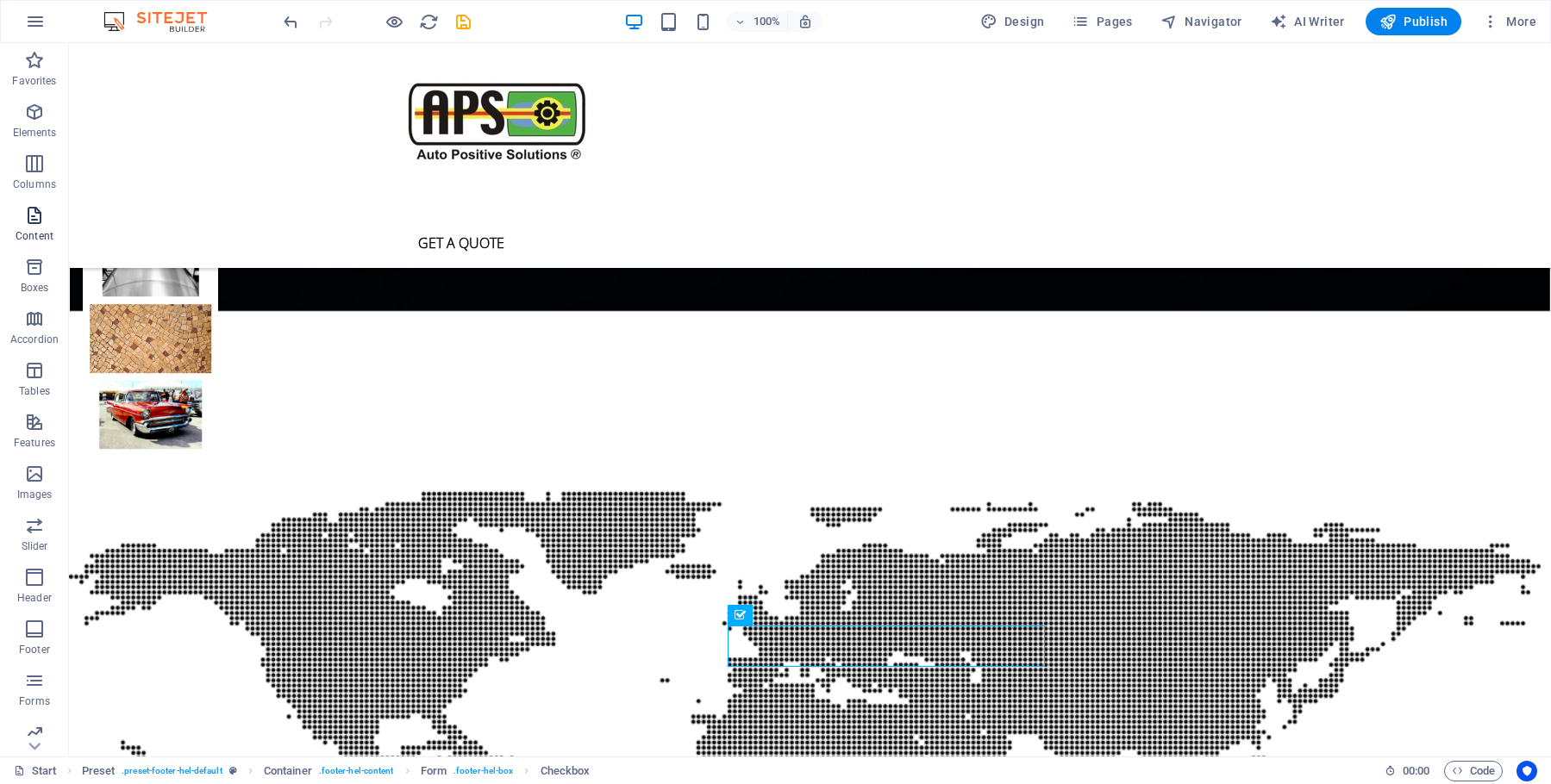
click at [34, 227] on span "Content" at bounding box center [34, 226] width 69 height 41
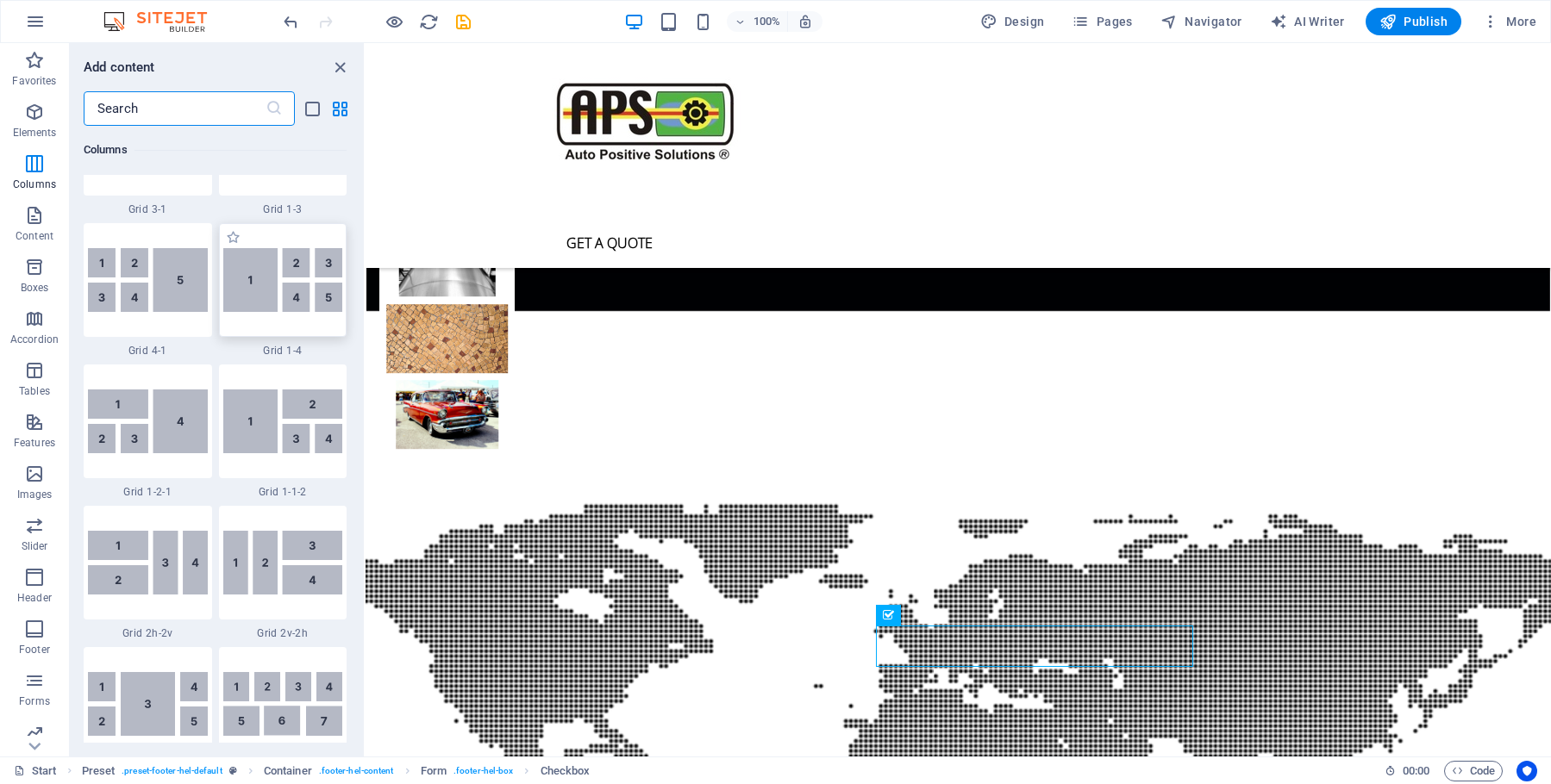
scroll to position [2356, 0]
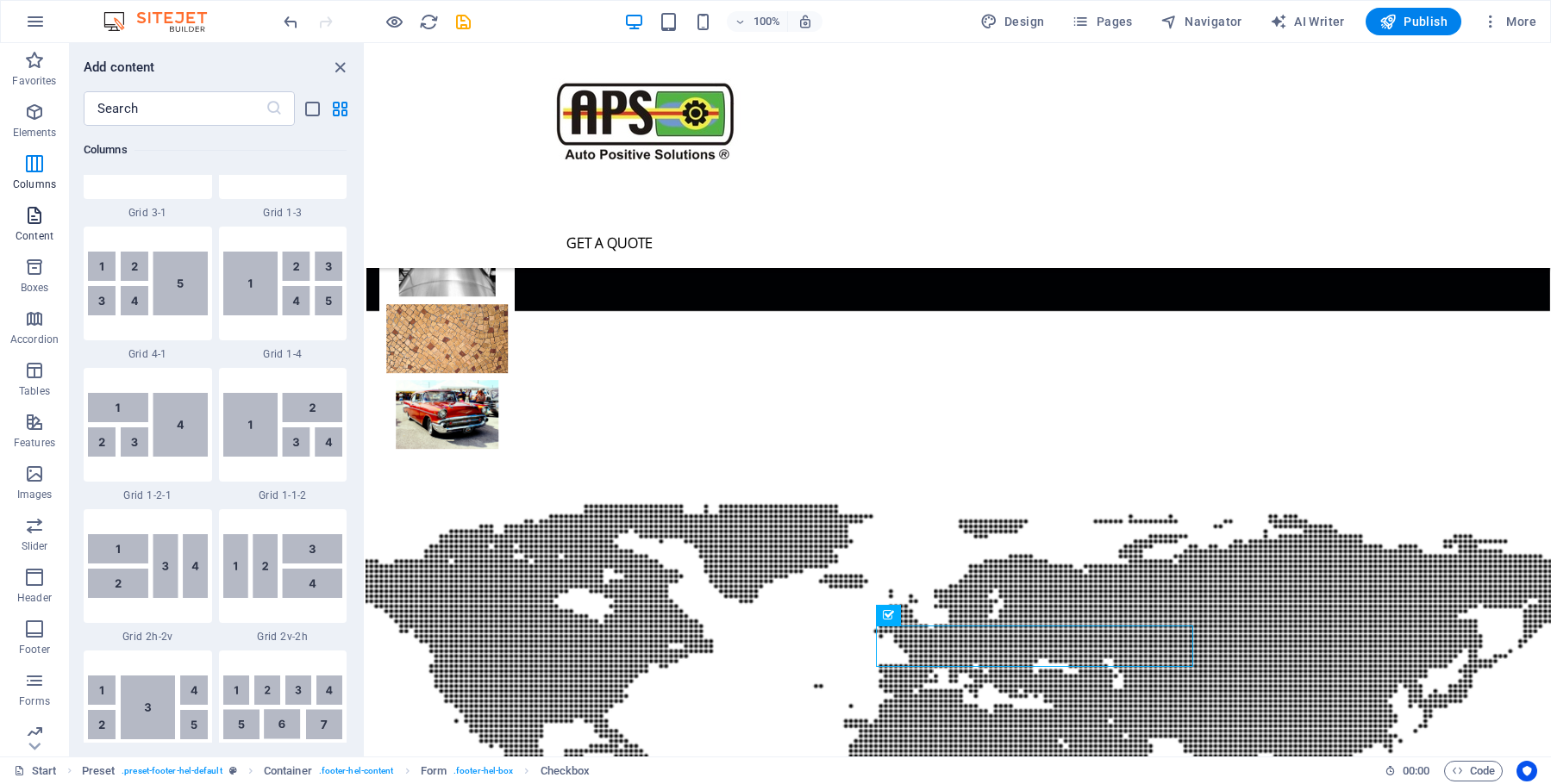
click at [37, 224] on icon "button" at bounding box center [34, 216] width 21 height 21
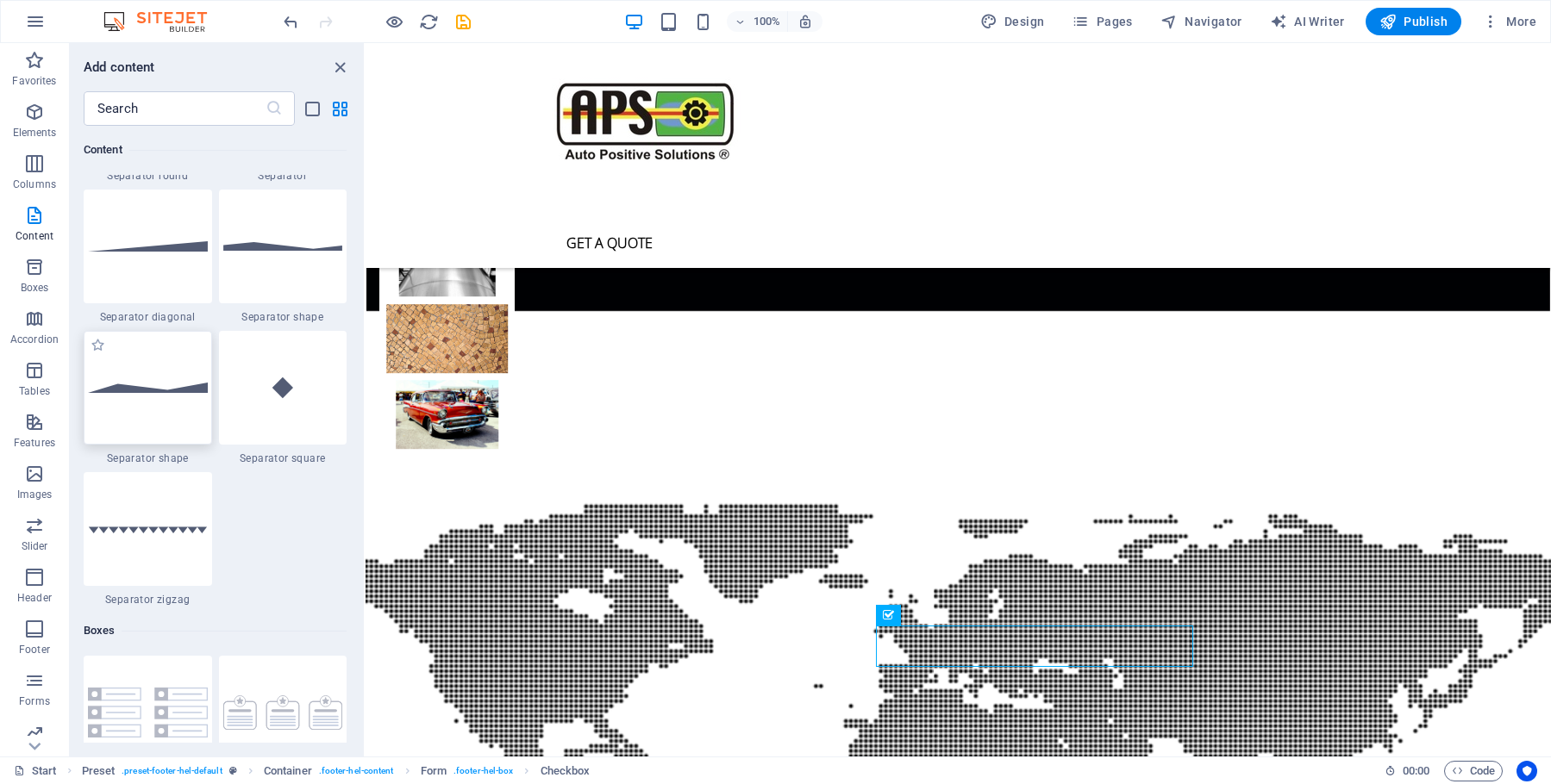
scroll to position [4305, 0]
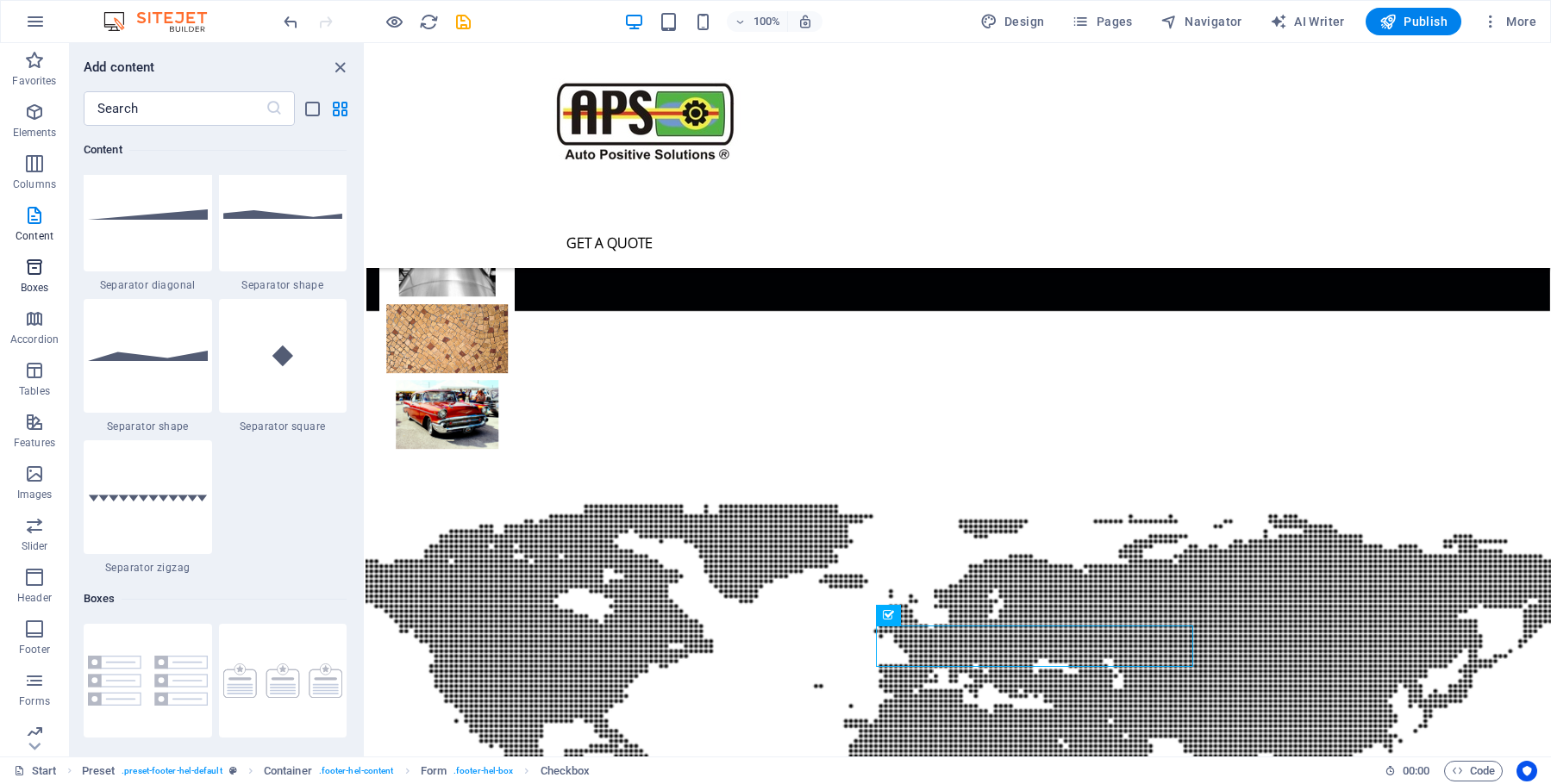
click at [35, 274] on icon "button" at bounding box center [34, 268] width 21 height 21
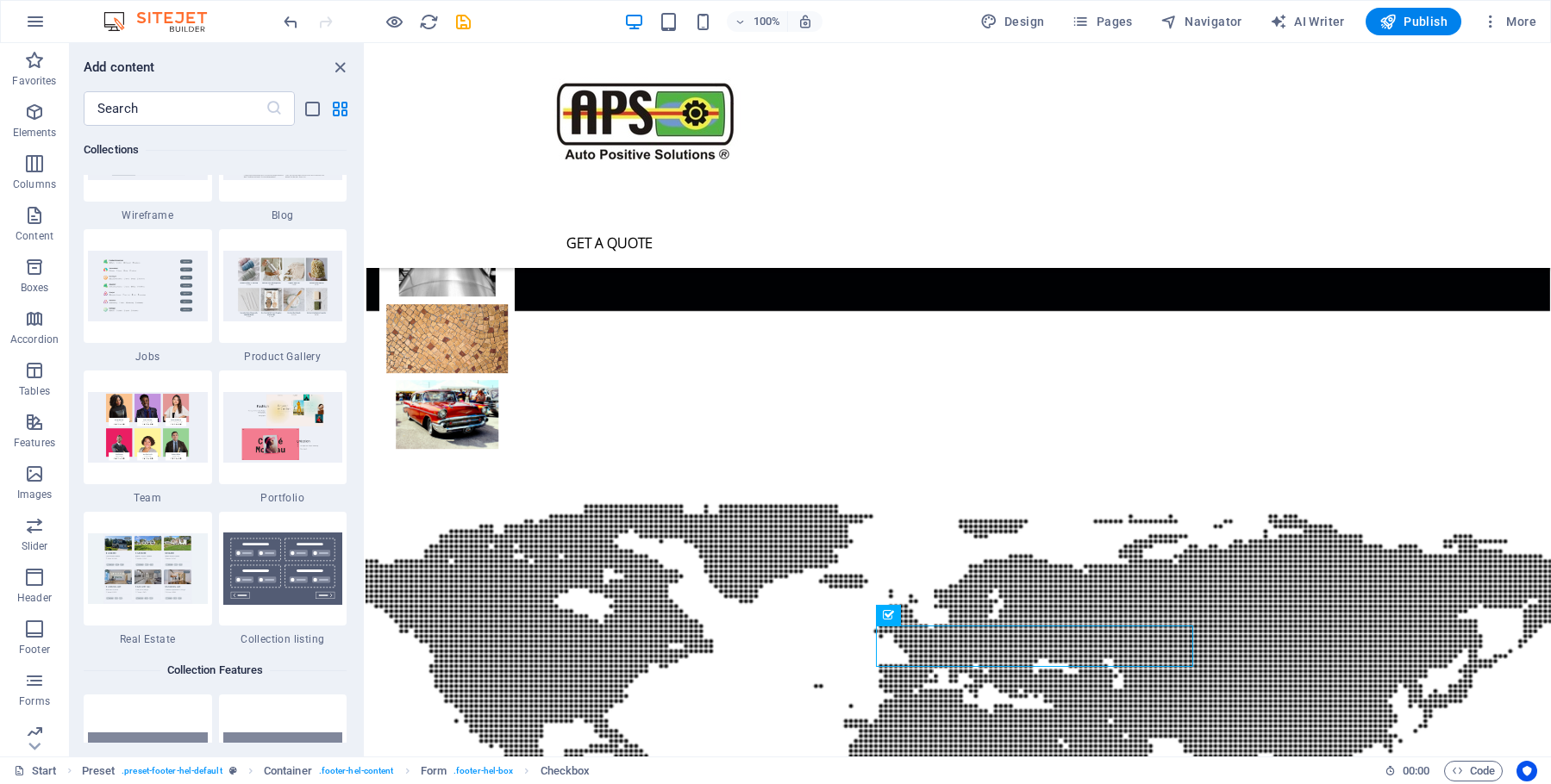
scroll to position [15844, 0]
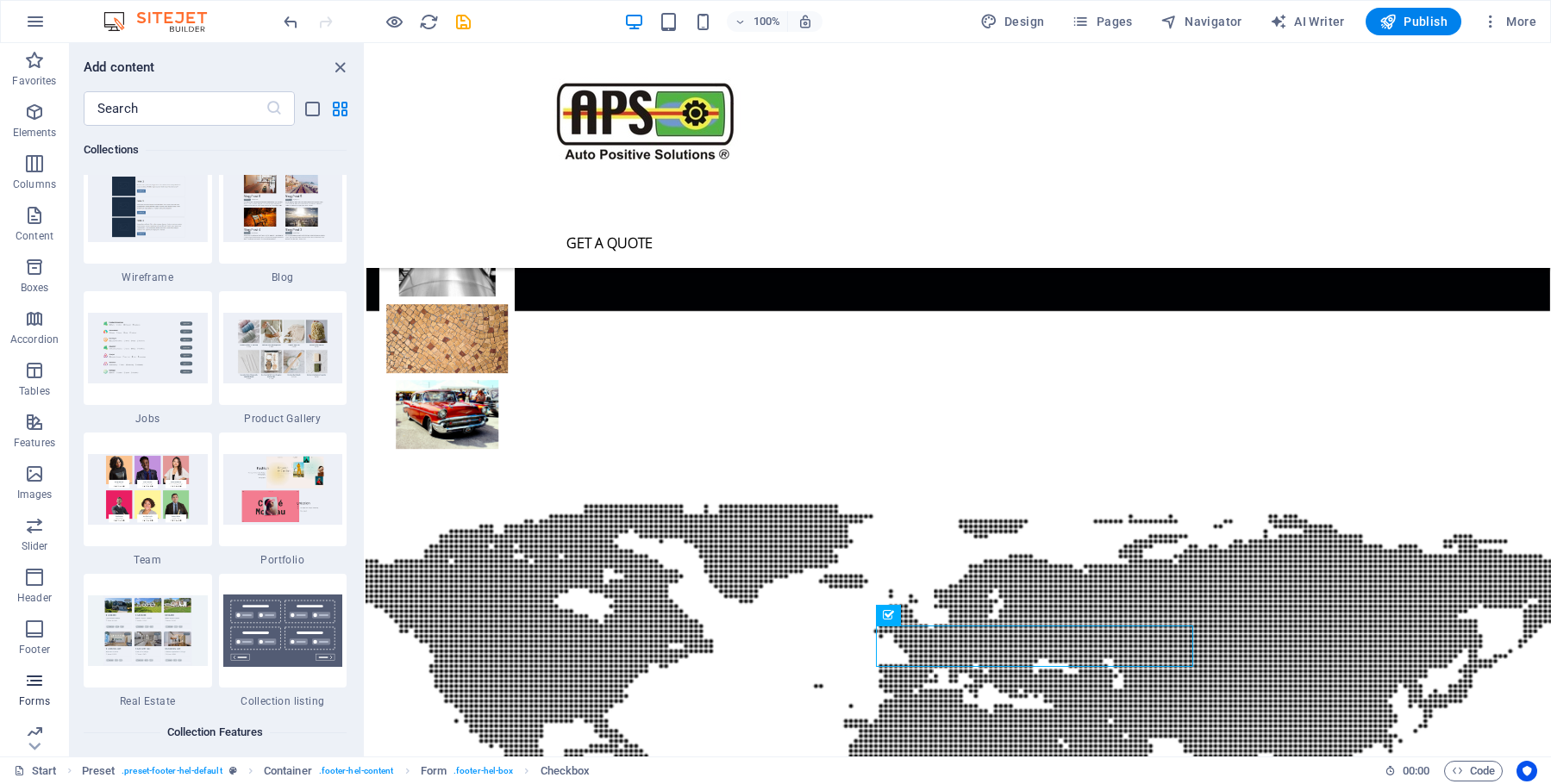
click at [31, 685] on icon "button" at bounding box center [34, 681] width 21 height 21
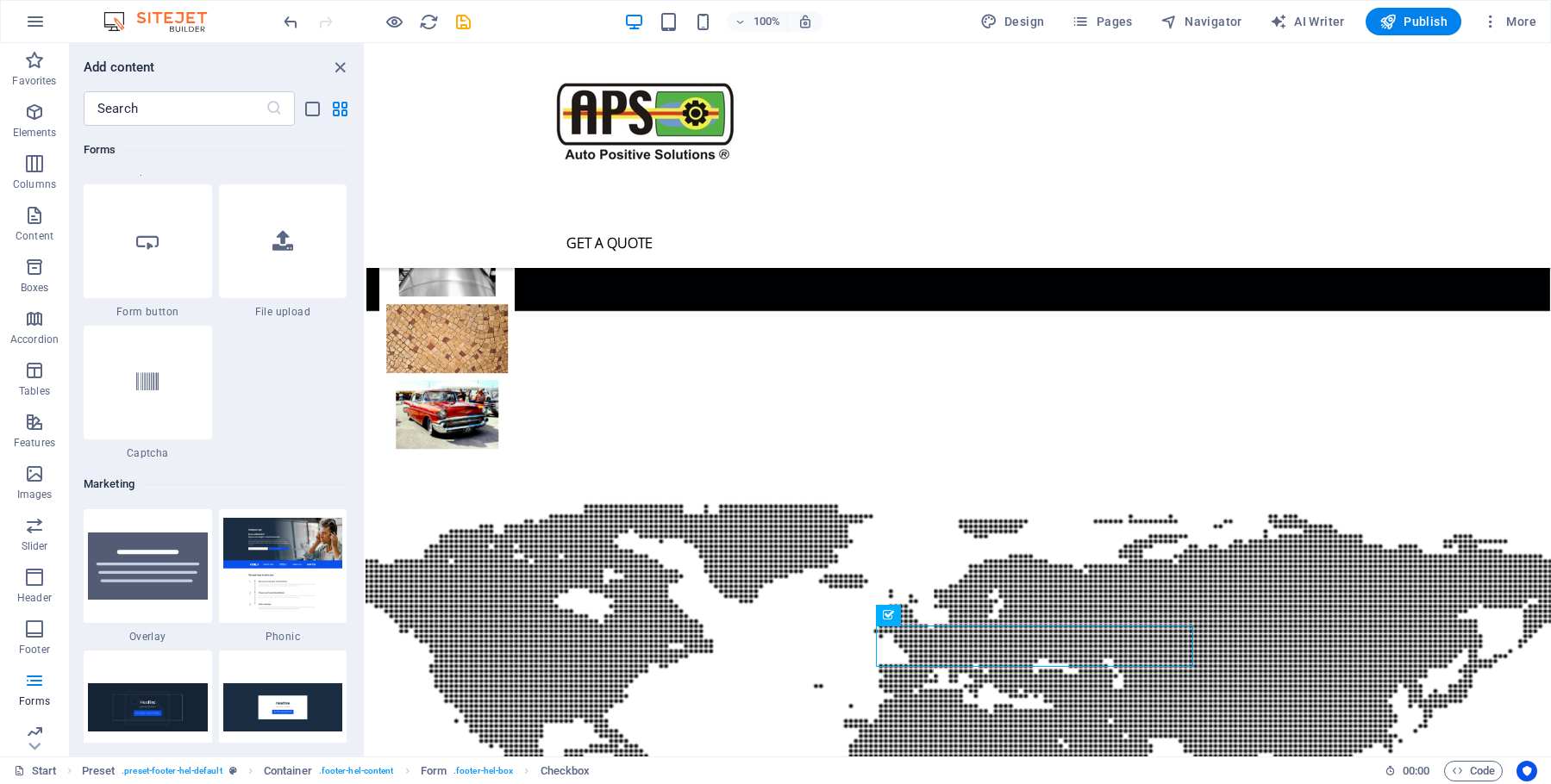
scroll to position [13713, 0]
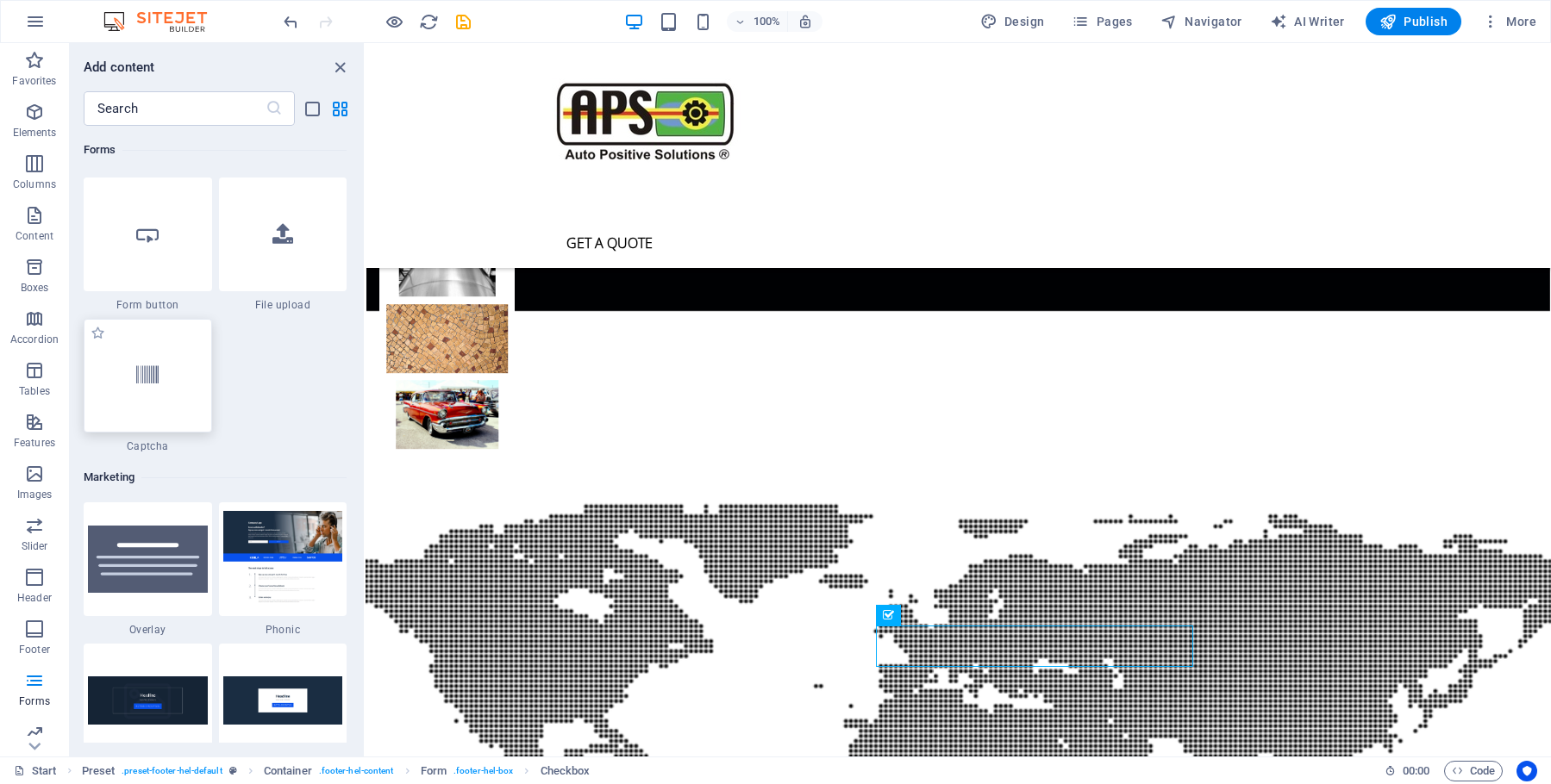
click at [148, 371] on icon at bounding box center [148, 376] width 23 height 23
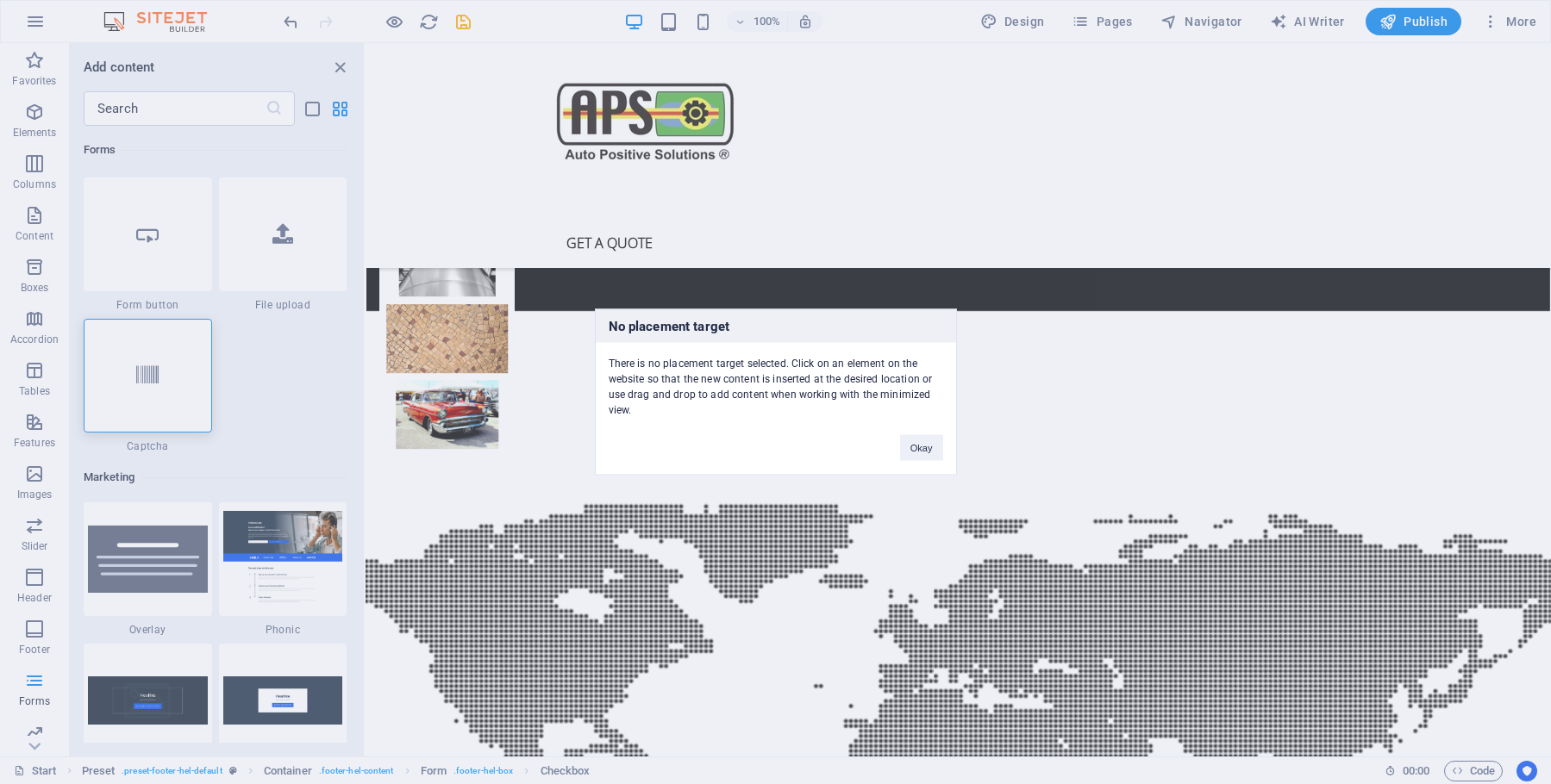
click at [145, 377] on div "No placement target There is no placement target selected. Click on an element …" at bounding box center [776, 392] width 1551 height 784
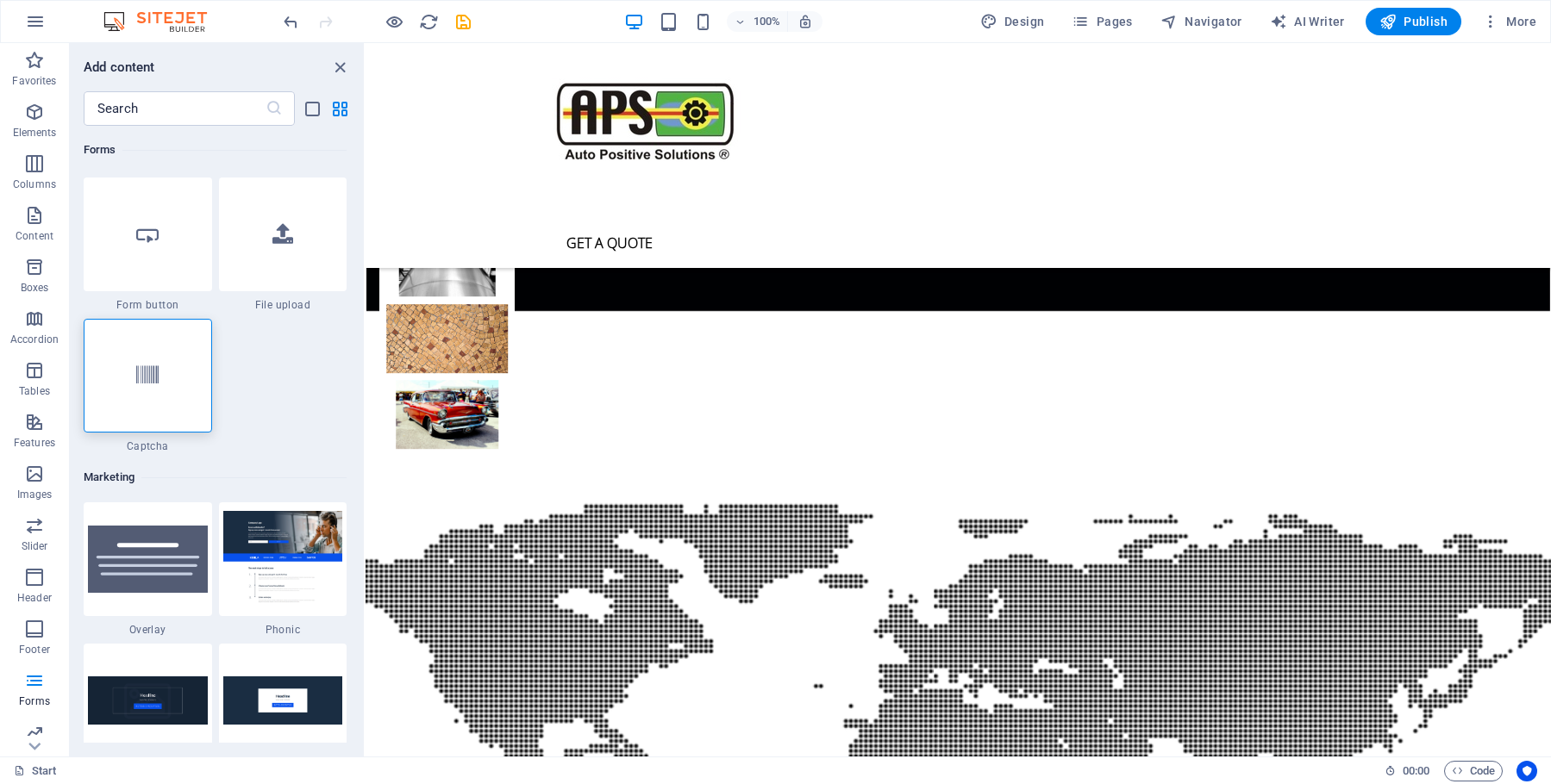
click at [145, 377] on icon at bounding box center [148, 376] width 23 height 23
click at [871, 638] on body "autops.co.za Start Favorites Elements Columns Content Boxes Accordion Tables Fe…" at bounding box center [776, 392] width 1551 height 784
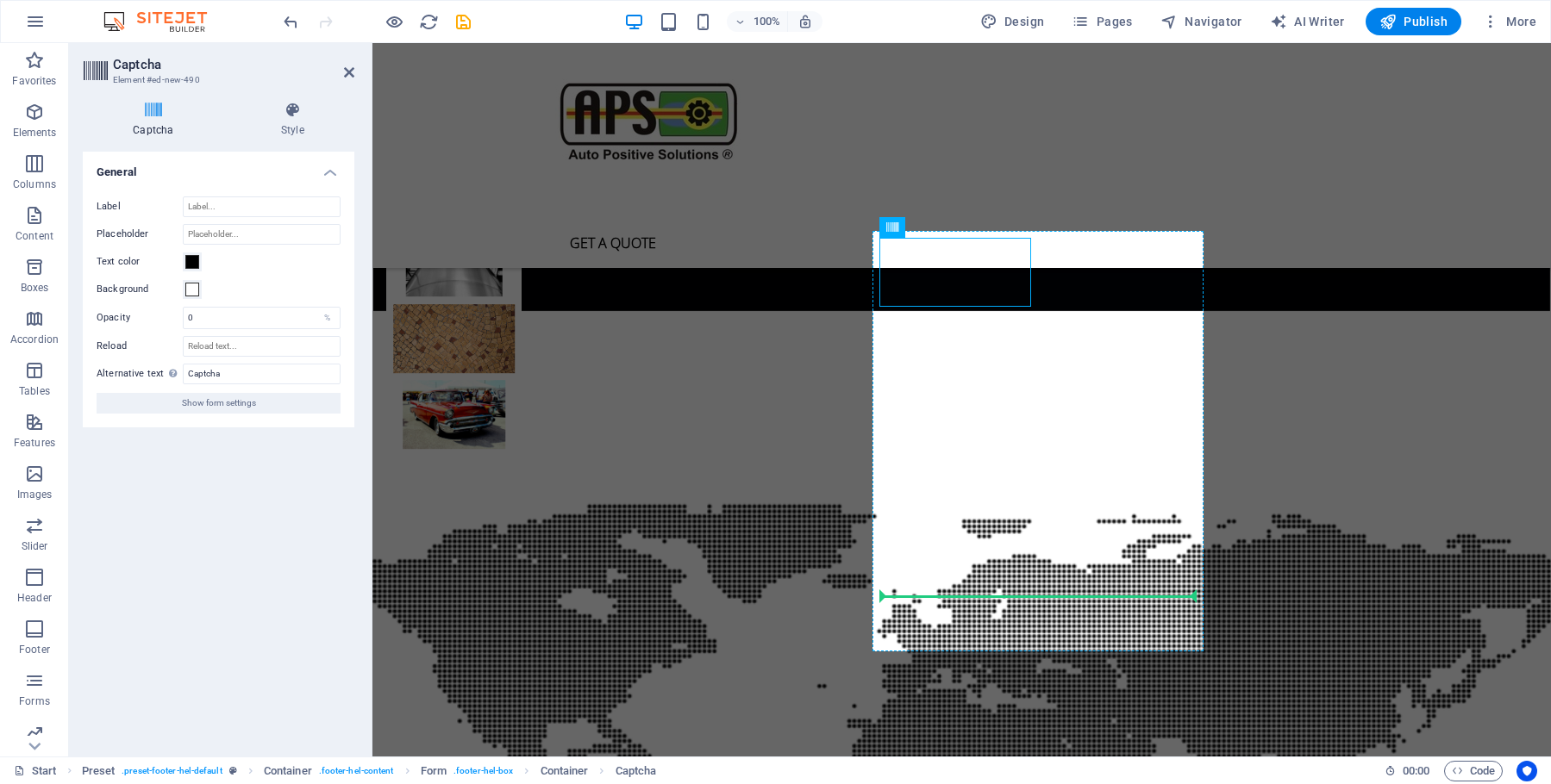
drag, startPoint x: 948, startPoint y: 263, endPoint x: 933, endPoint y: 578, distance: 315.4
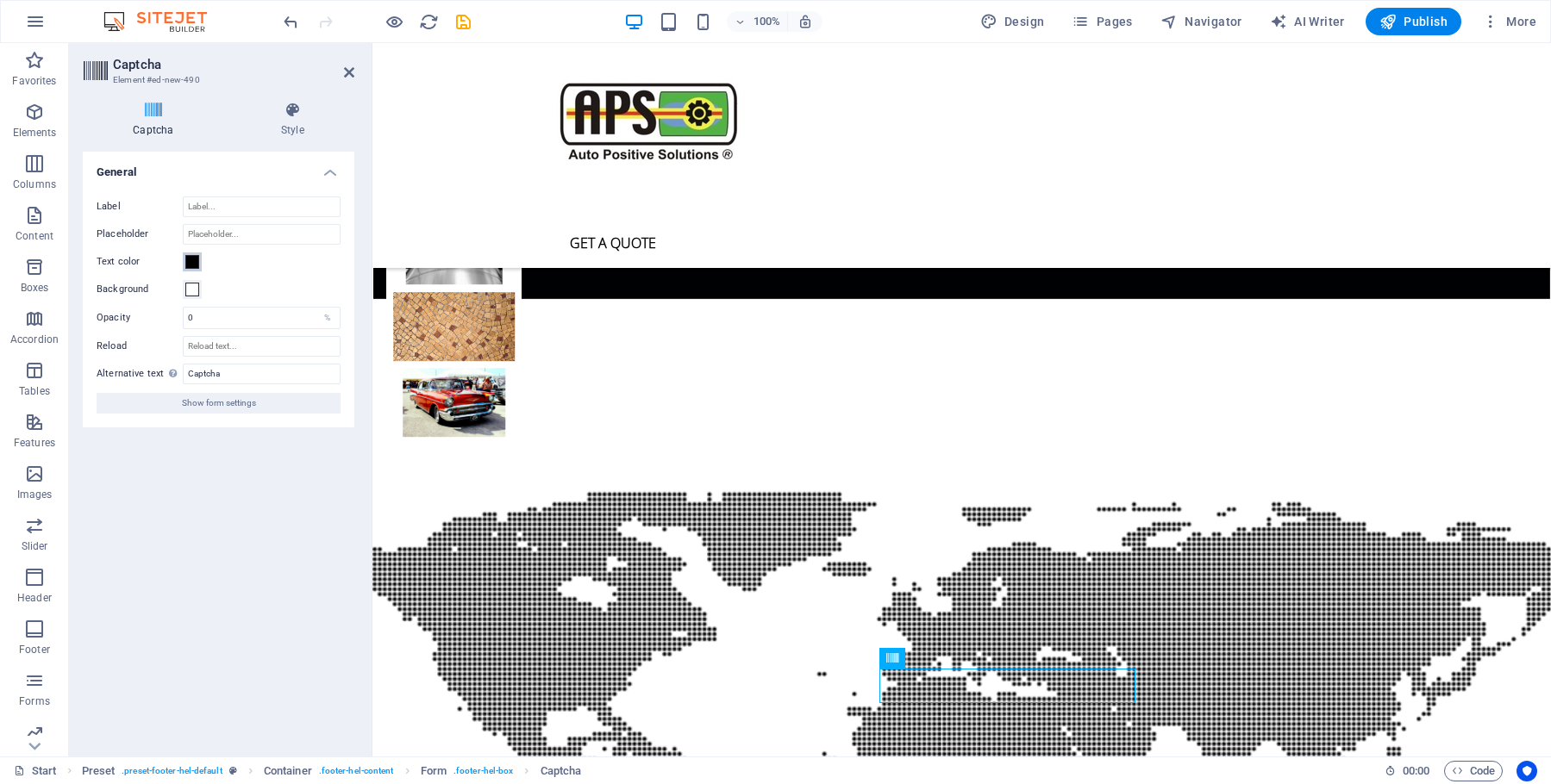
click at [199, 263] on button "Text color" at bounding box center [192, 263] width 19 height 19
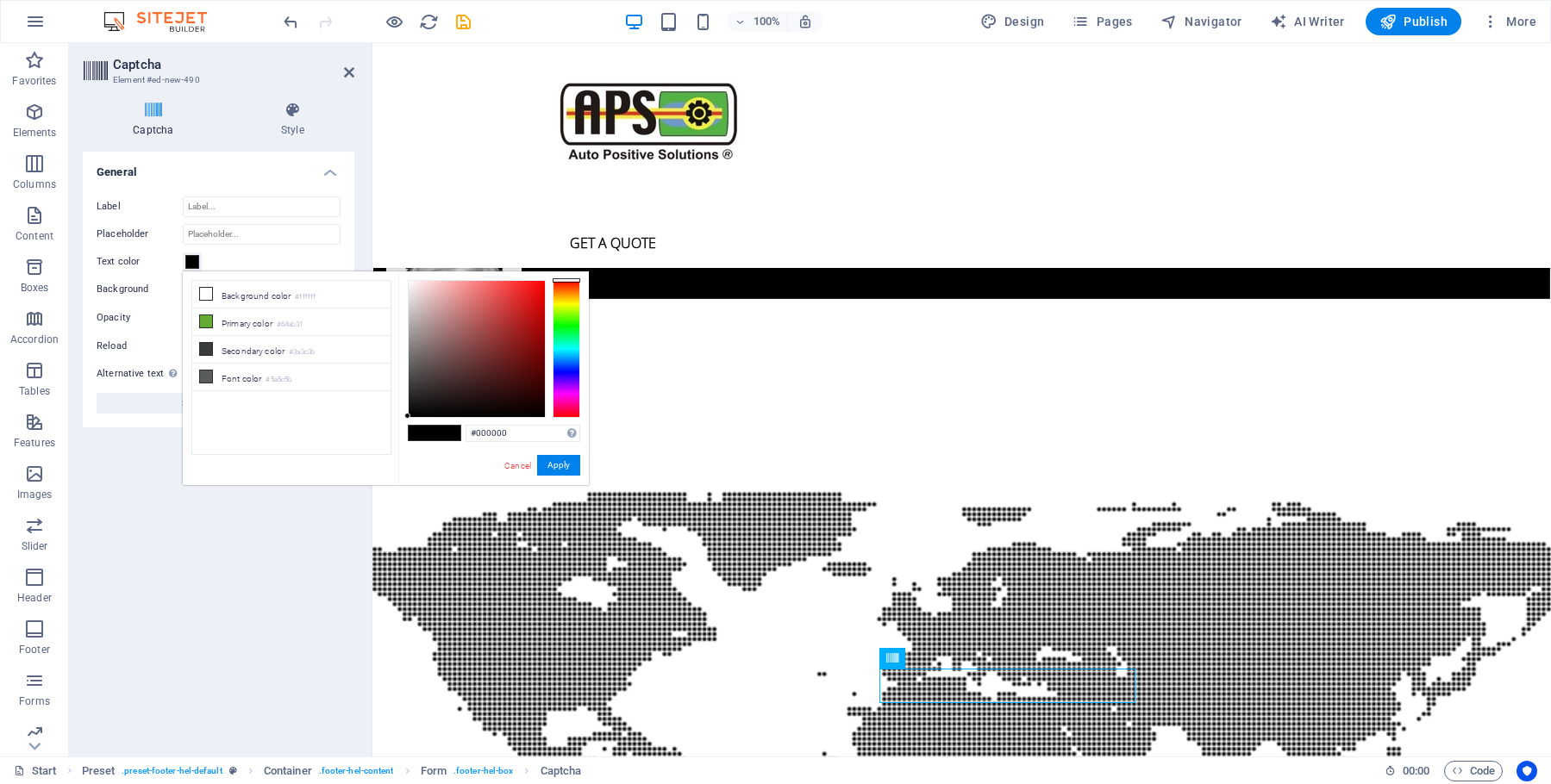
click at [118, 585] on div "Turnstile Turnstile by Cloudfare is a third-party integration that offers acces…" at bounding box center [218, 447] width 271 height 591
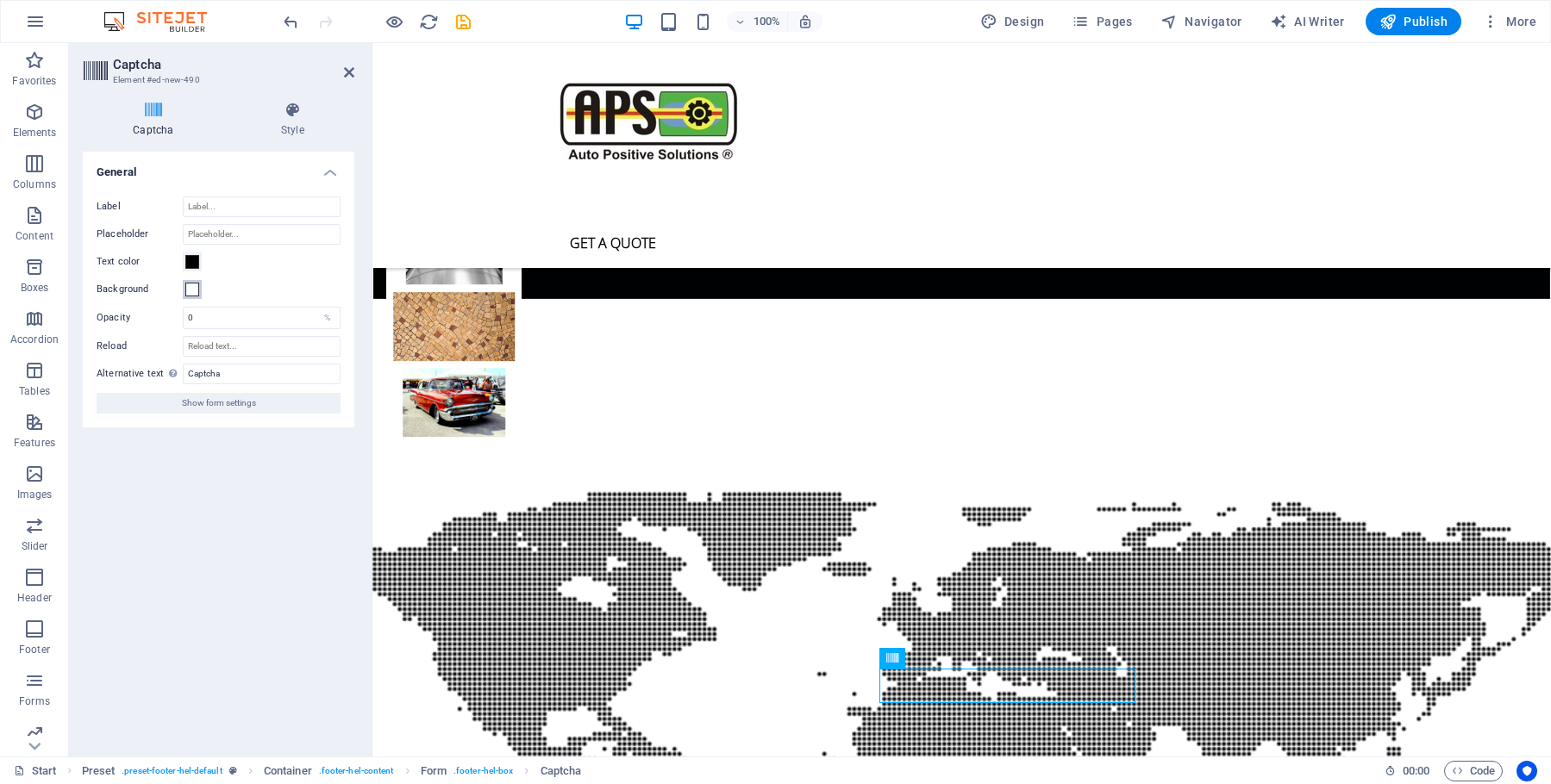
click at [196, 290] on span at bounding box center [192, 290] width 14 height 14
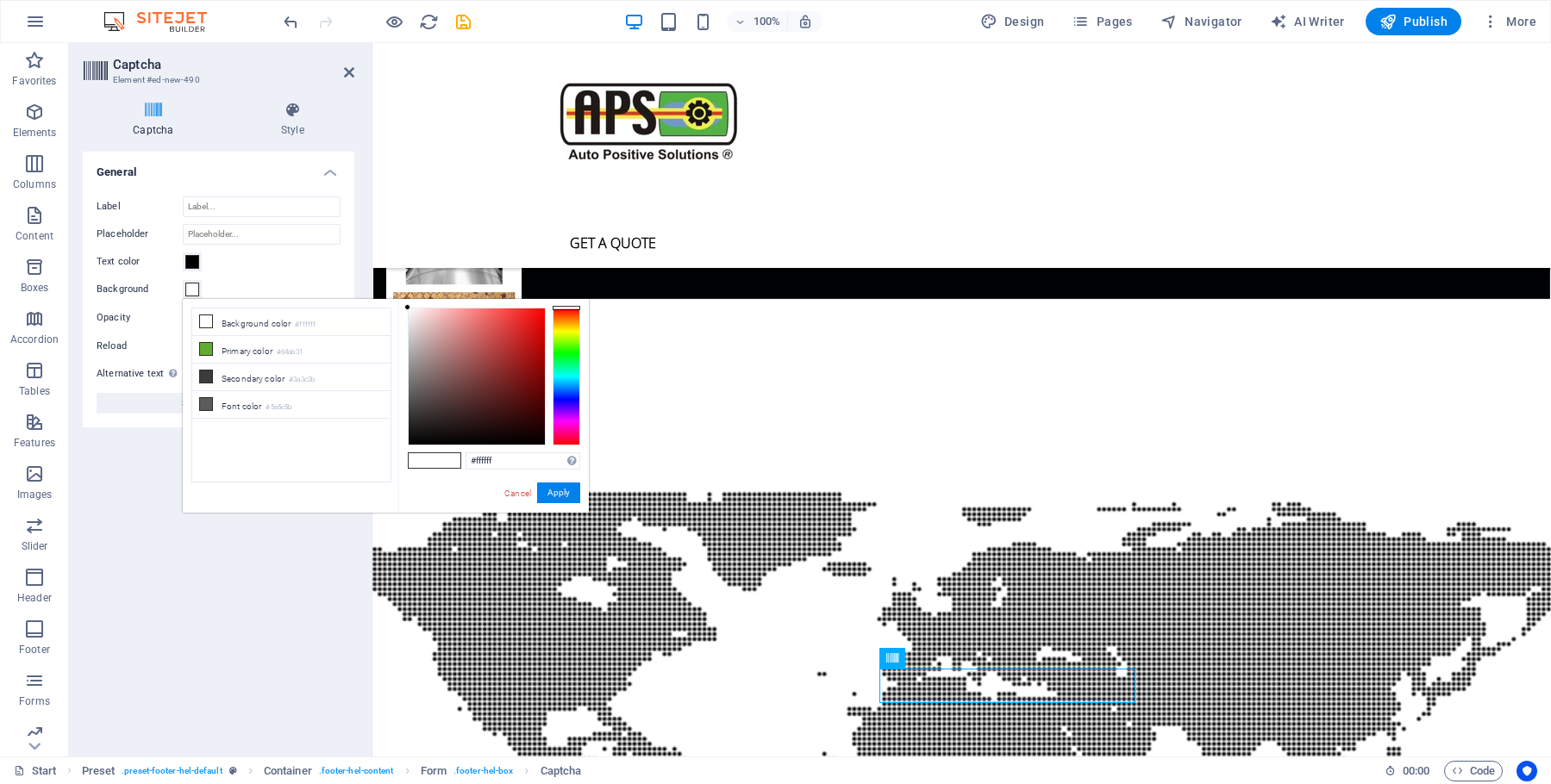
drag, startPoint x: 407, startPoint y: 311, endPoint x: 402, endPoint y: 389, distance: 78.2
click at [400, 446] on div "#ffffff Supported formats #0852ed rgb(8, 82, 237) rgba(8, 82, 237, 90%) hsv(221…" at bounding box center [494, 531] width 191 height 464
type input "#000000"
drag, startPoint x: 408, startPoint y: 309, endPoint x: 292, endPoint y: 476, distance: 203.3
click at [364, 495] on div "less Background color #ffffff Primary color #64ab31 Secondary color #3a3c3b Fon…" at bounding box center [386, 406] width 406 height 213
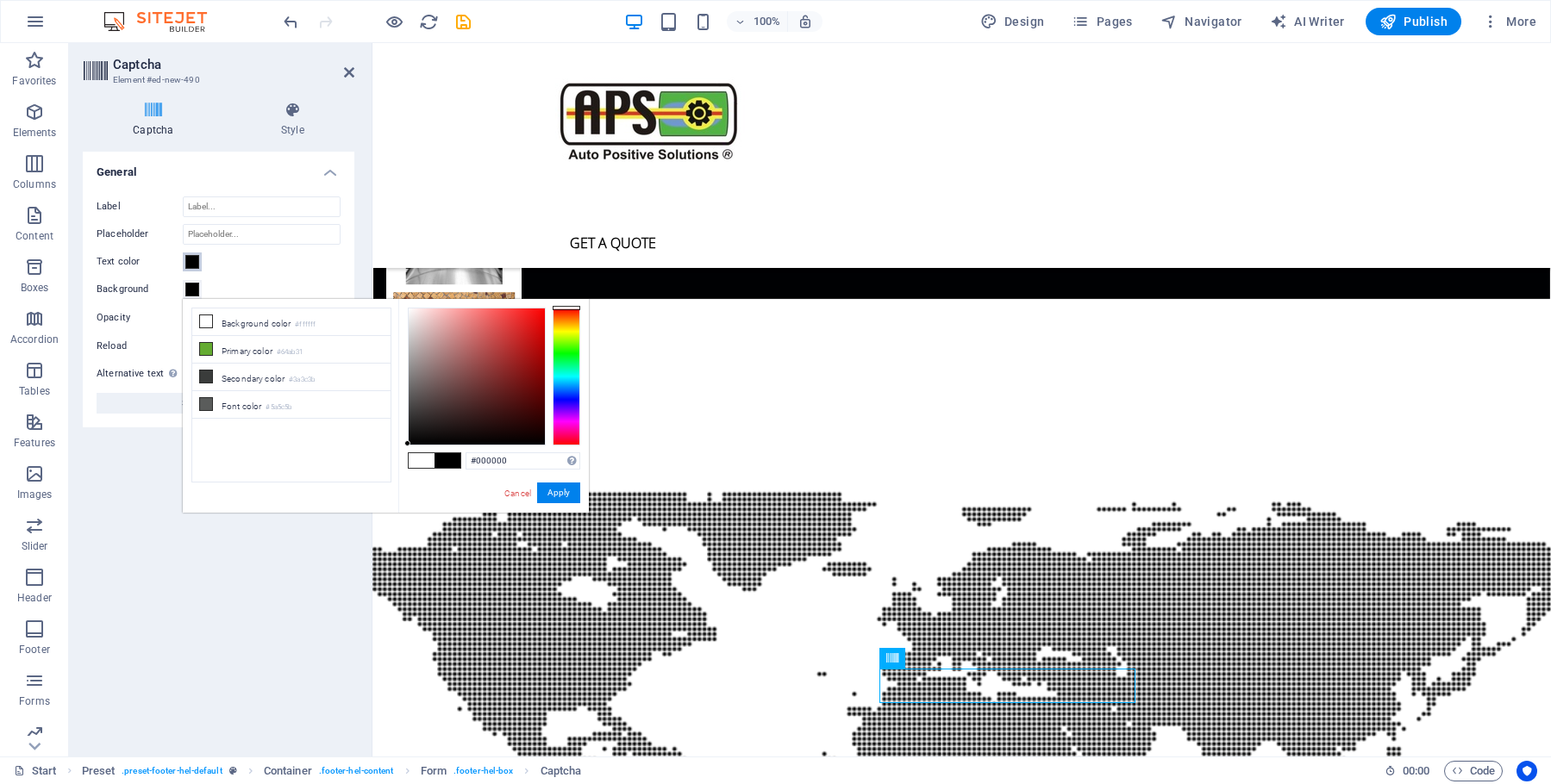
click at [193, 268] on span at bounding box center [192, 263] width 14 height 14
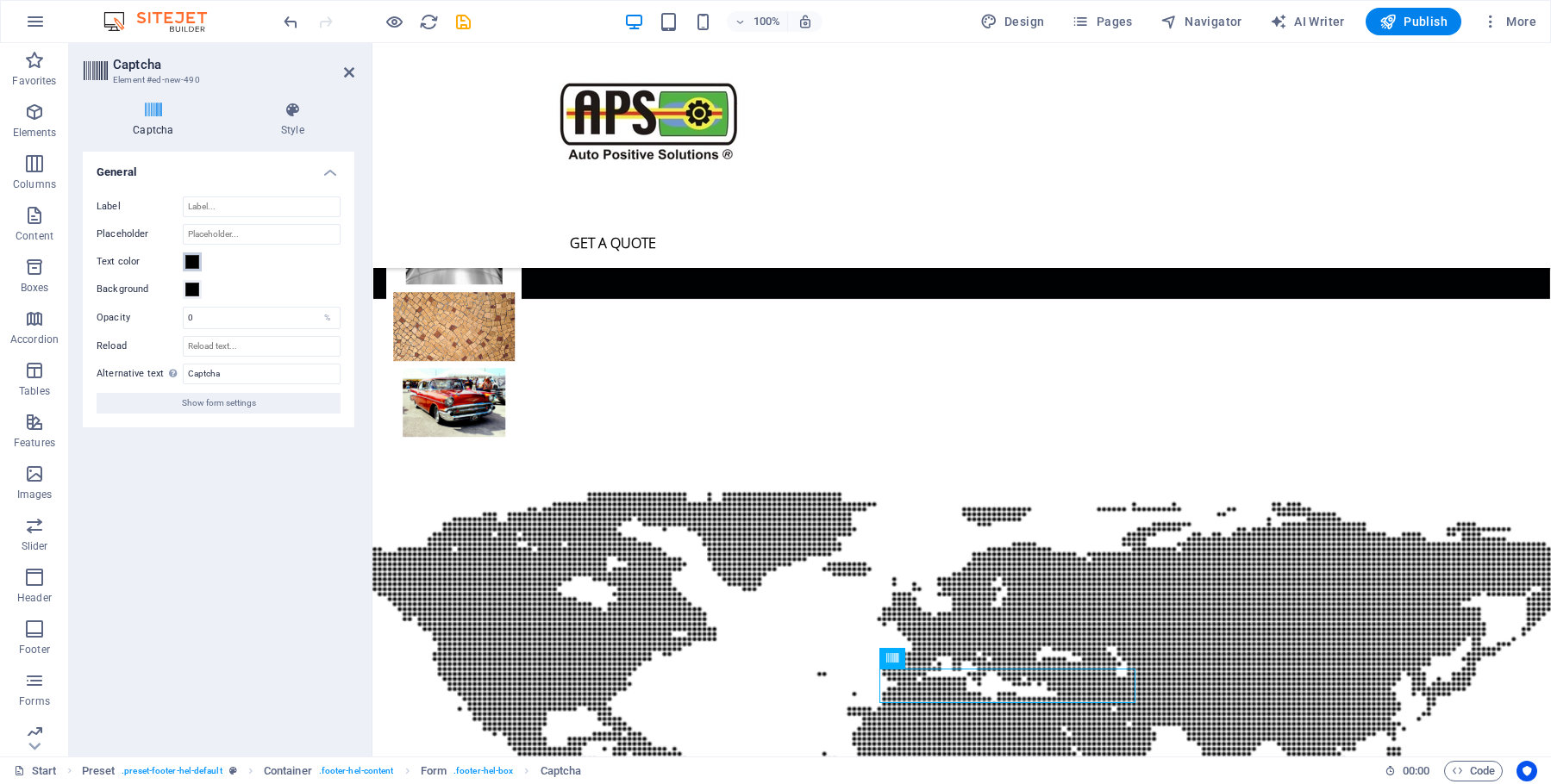
click at [190, 262] on span at bounding box center [192, 263] width 14 height 14
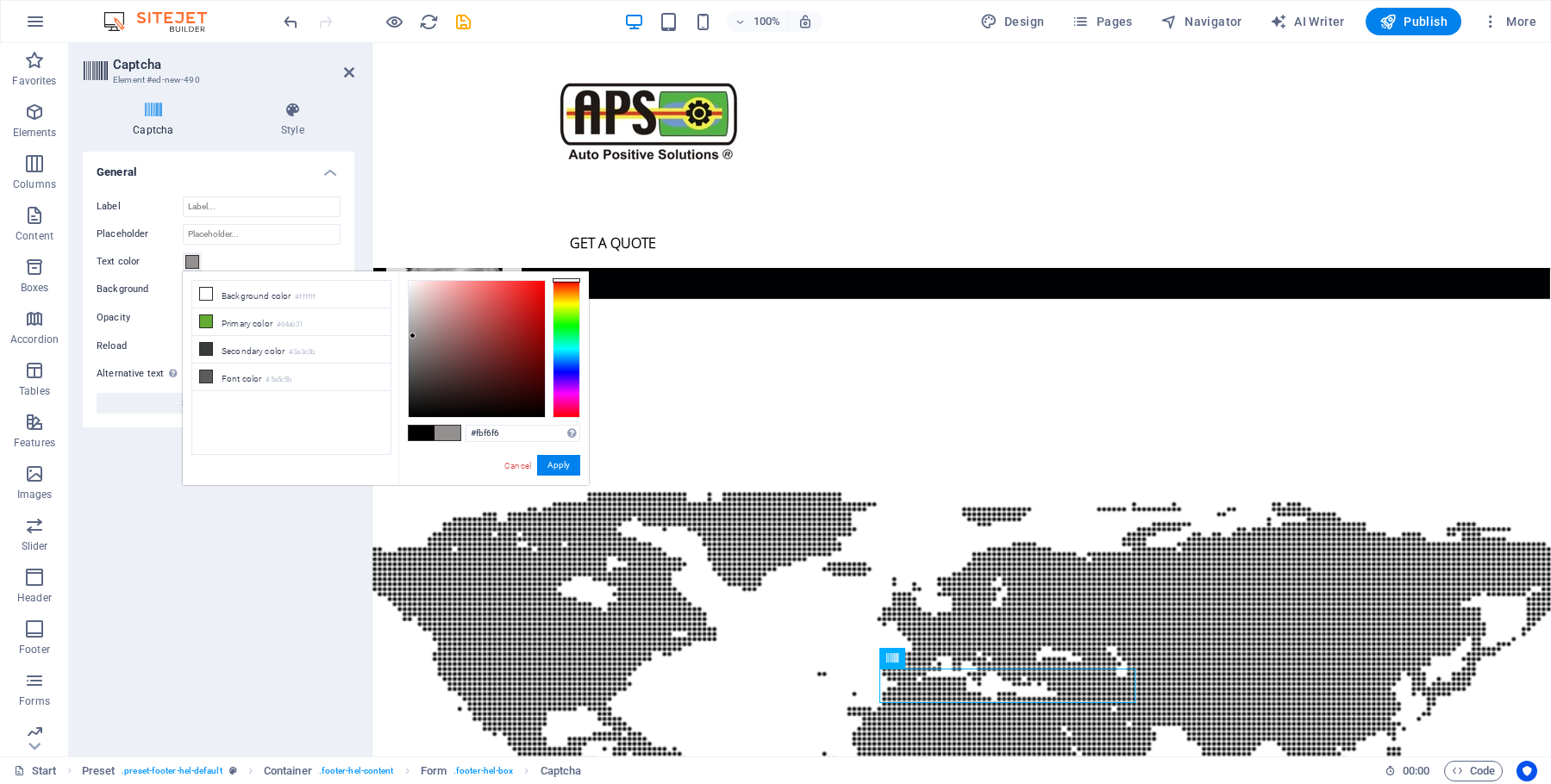
type input "#ffffff"
drag, startPoint x: 408, startPoint y: 417, endPoint x: 396, endPoint y: 248, distance: 169.4
click at [396, 248] on body "autops.co.za Start Favorites Elements Columns Content Boxes Accordion Tables Fe…" at bounding box center [776, 392] width 1551 height 784
click at [559, 464] on button "Apply" at bounding box center [559, 465] width 43 height 21
click at [557, 464] on button "Apply" at bounding box center [559, 465] width 43 height 21
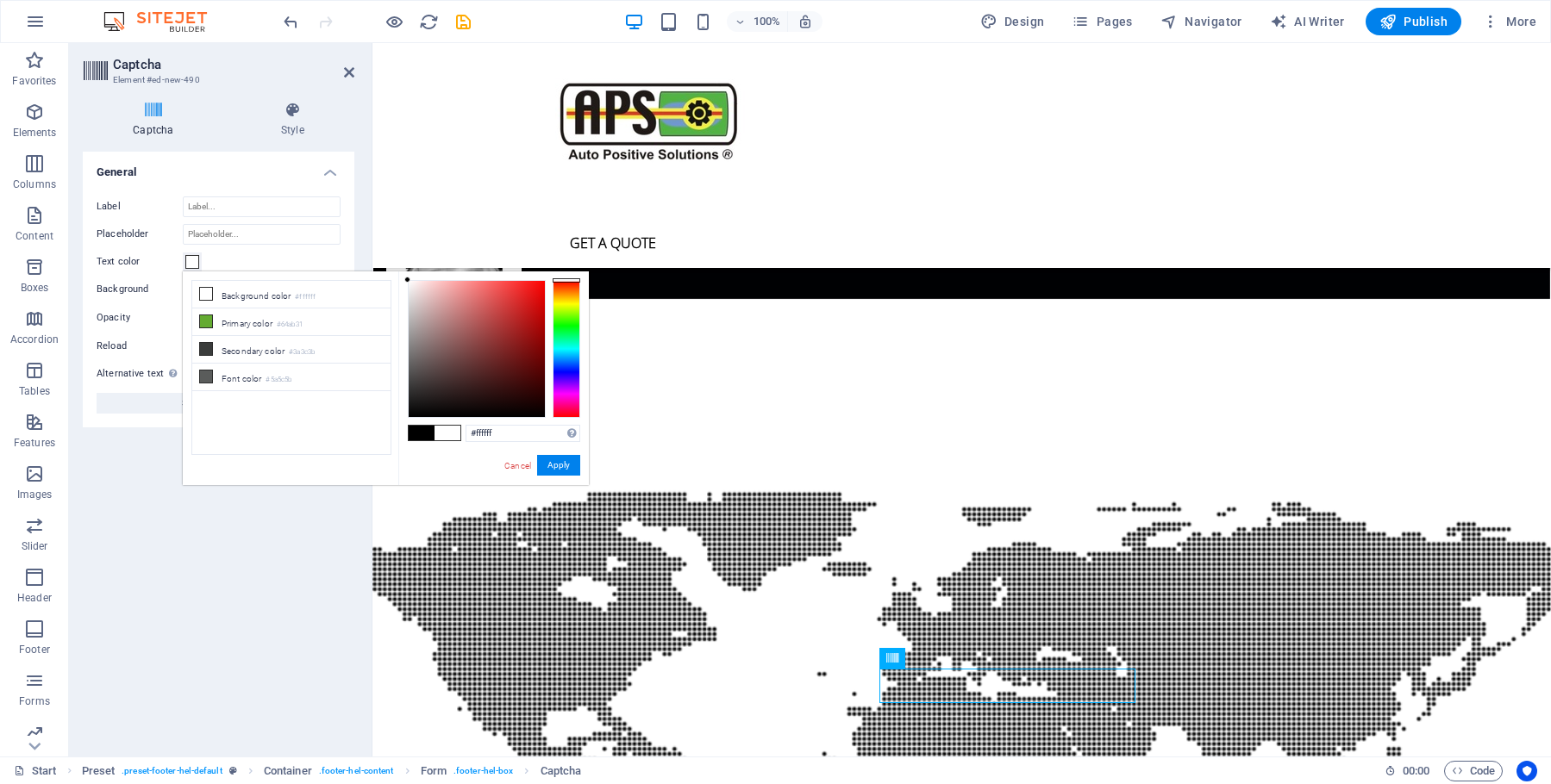
click at [160, 340] on label "Reload" at bounding box center [140, 347] width 86 height 21
click at [183, 340] on input "Reload" at bounding box center [262, 347] width 158 height 21
click at [557, 465] on button "Apply" at bounding box center [559, 465] width 43 height 21
click at [290, 568] on div "Turnstile Turnstile by Cloudfare is a third-party integration that offers acces…" at bounding box center [218, 447] width 271 height 591
click at [555, 457] on button "Apply" at bounding box center [559, 465] width 43 height 21
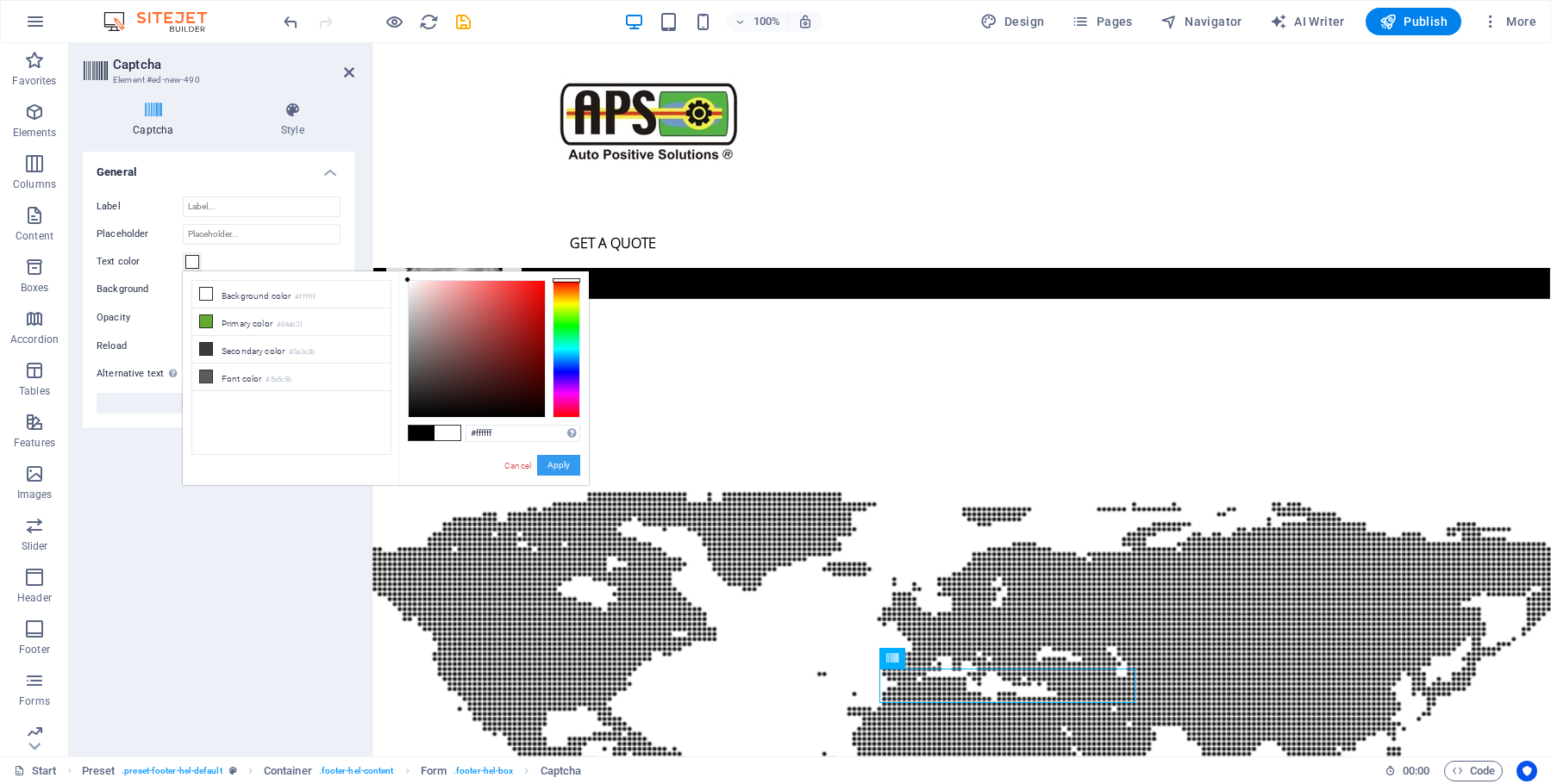
click at [555, 457] on button "Apply" at bounding box center [559, 465] width 43 height 21
click at [548, 468] on button "Apply" at bounding box center [559, 465] width 43 height 21
click at [236, 581] on div "Turnstile Turnstile by Cloudfare is a third-party integration that offers acces…" at bounding box center [218, 447] width 271 height 591
click at [192, 259] on span at bounding box center [192, 263] width 14 height 14
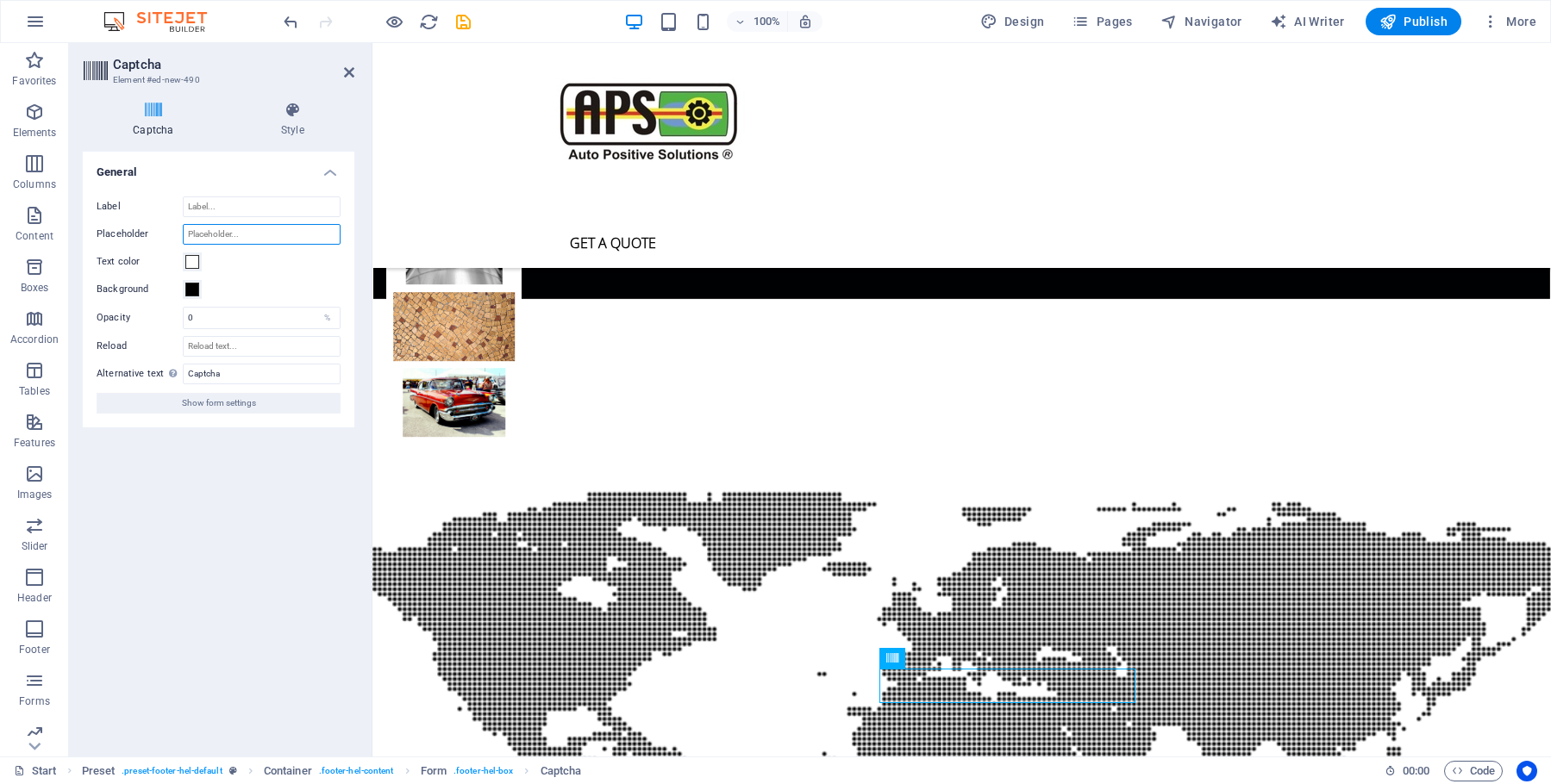
click at [205, 230] on input "Placeholder" at bounding box center [262, 234] width 158 height 21
click at [196, 291] on span at bounding box center [192, 290] width 14 height 14
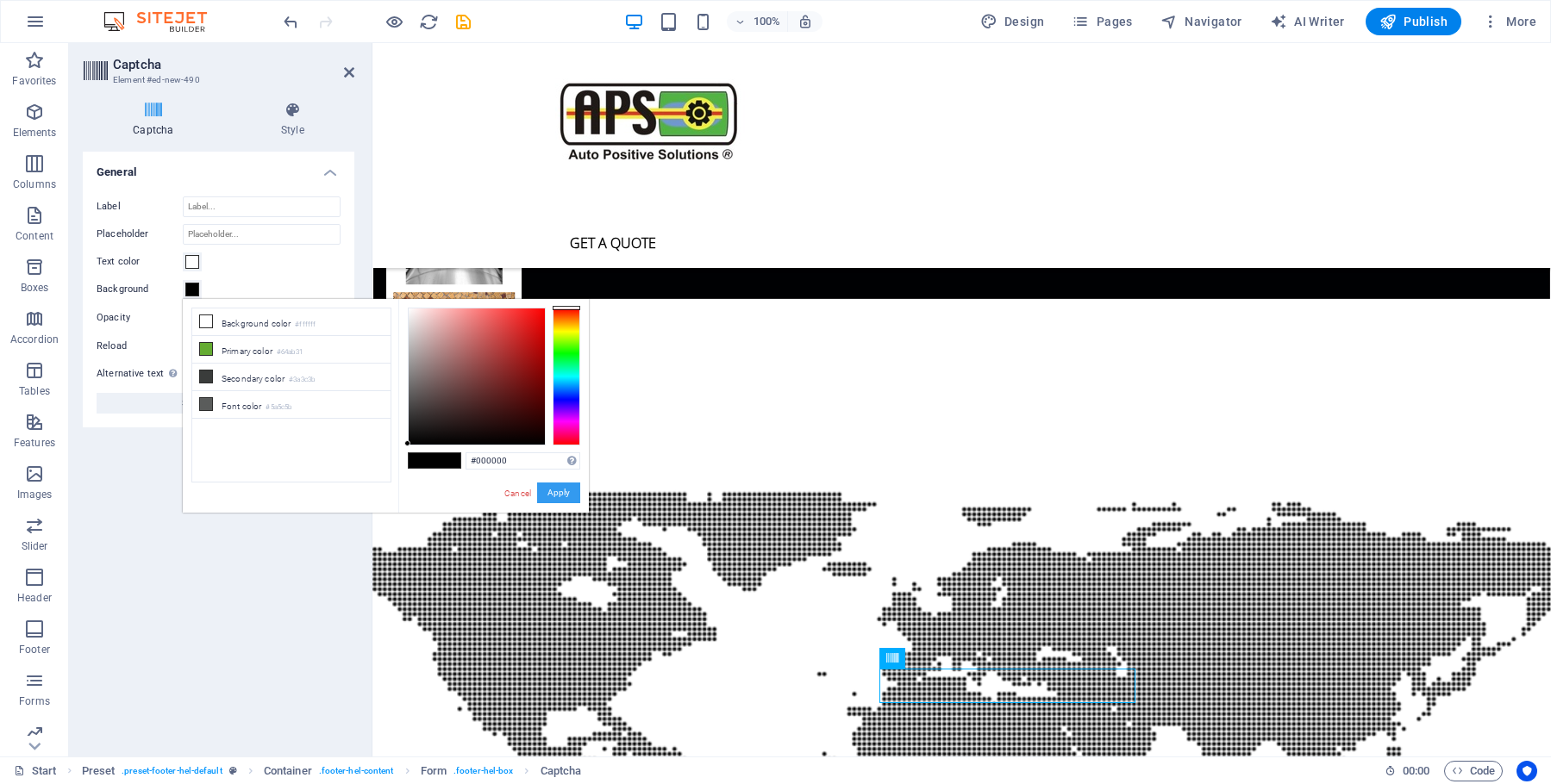
click at [568, 495] on button "Apply" at bounding box center [559, 493] width 43 height 21
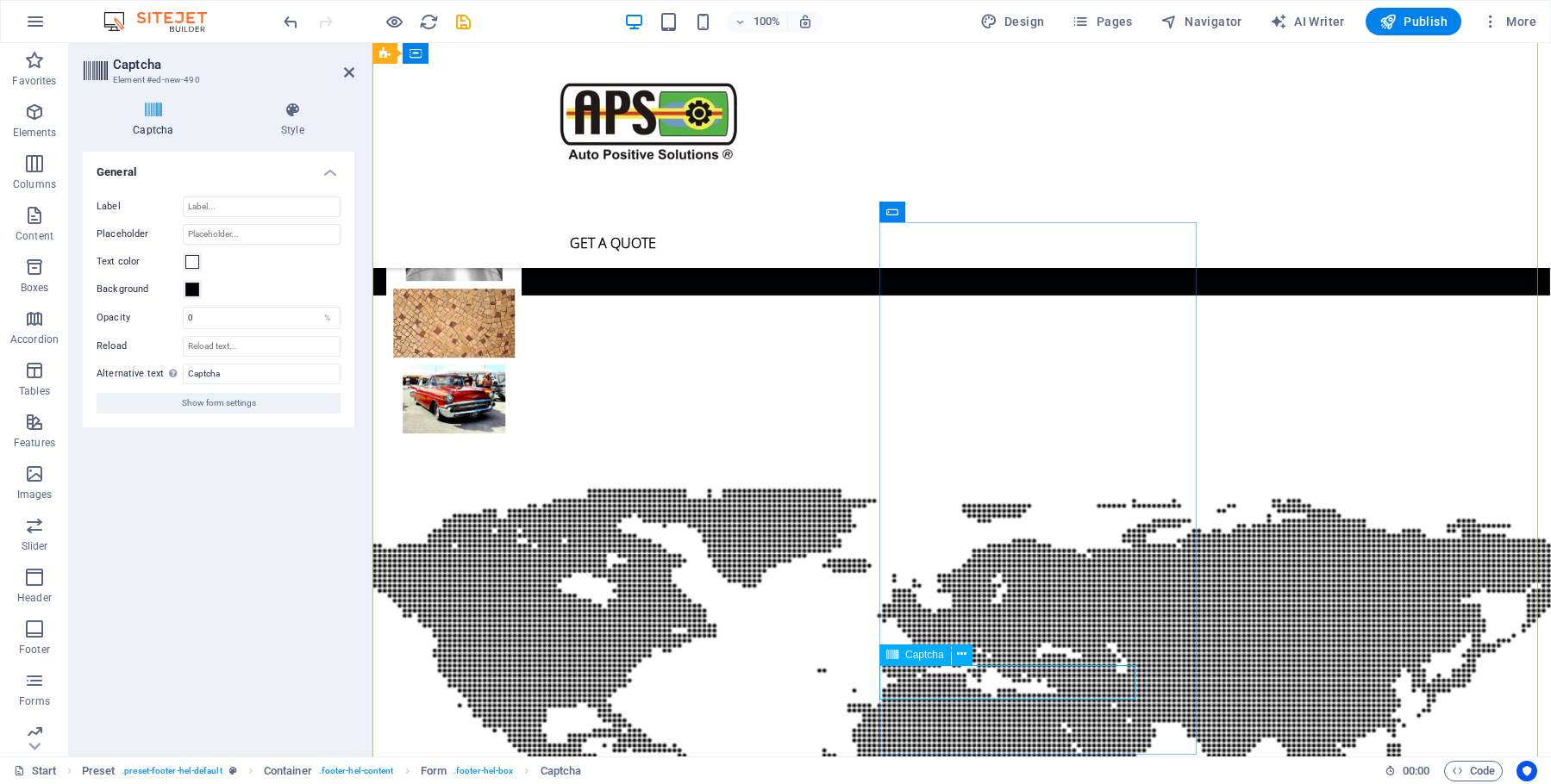
click at [916, 659] on span "Captcha" at bounding box center [925, 655] width 39 height 11
click at [915, 658] on span "Captcha" at bounding box center [925, 655] width 39 height 11
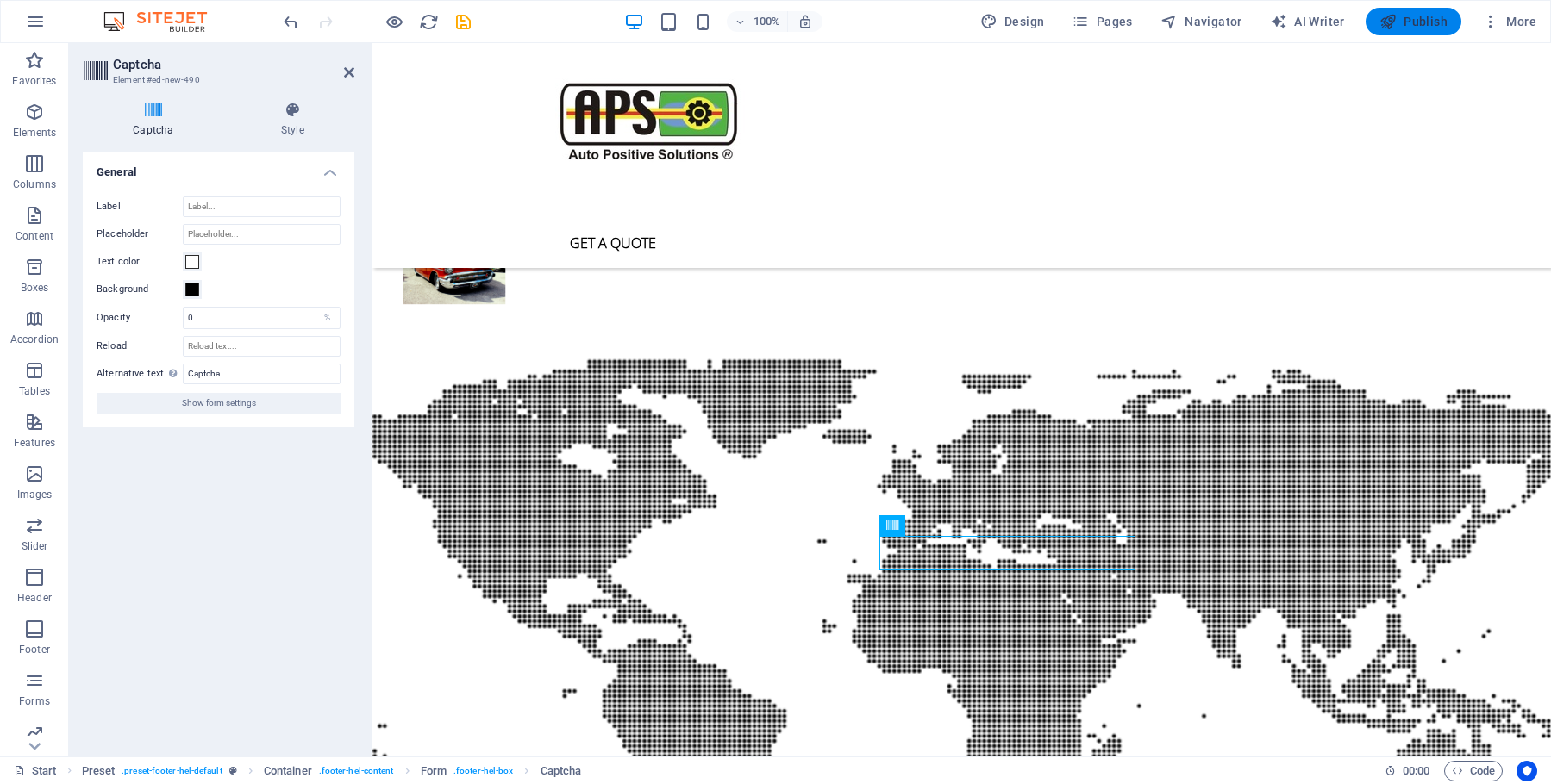
click at [1425, 17] on span "Publish" at bounding box center [1414, 22] width 69 height 18
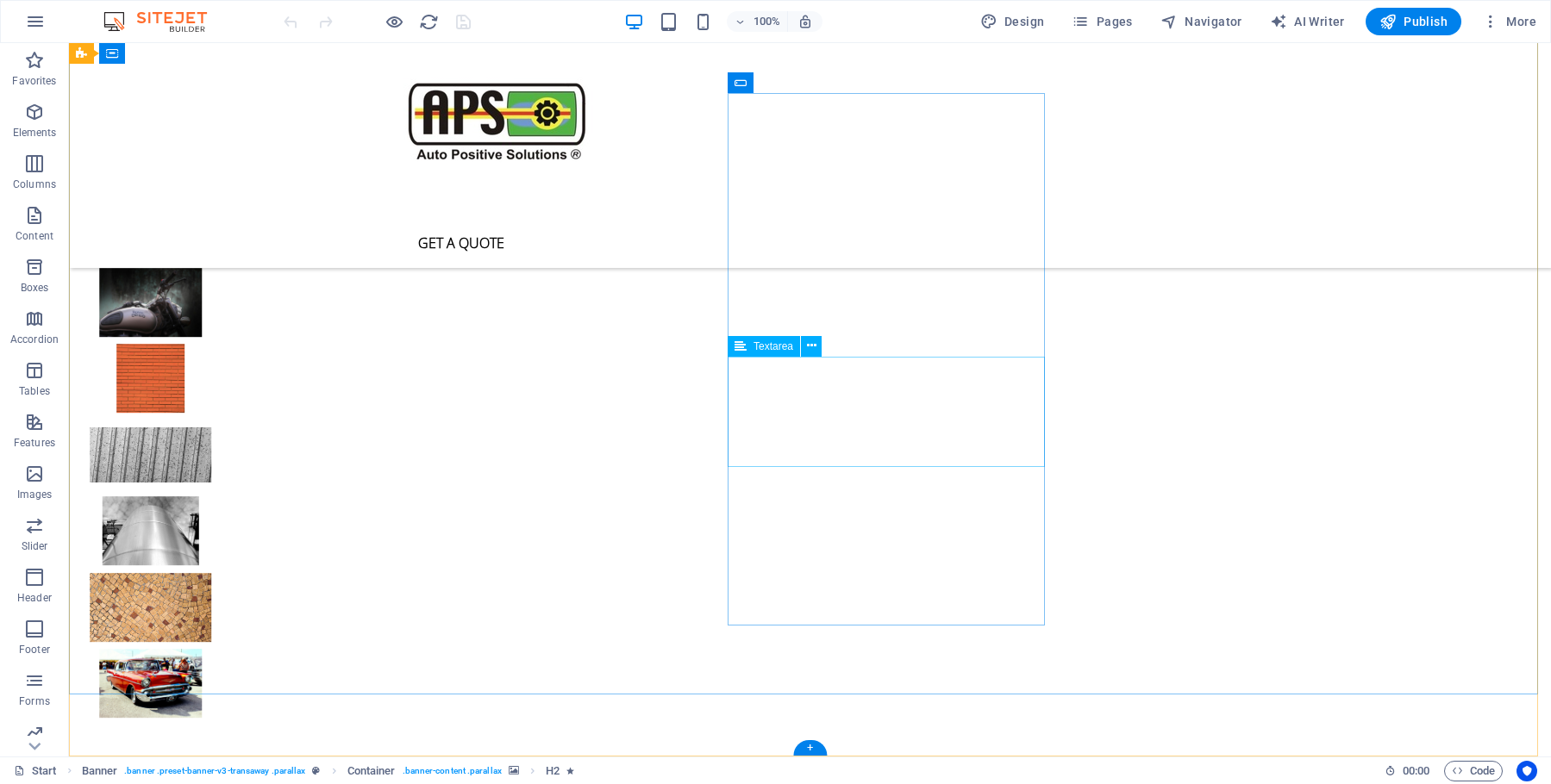
scroll to position [4730, 0]
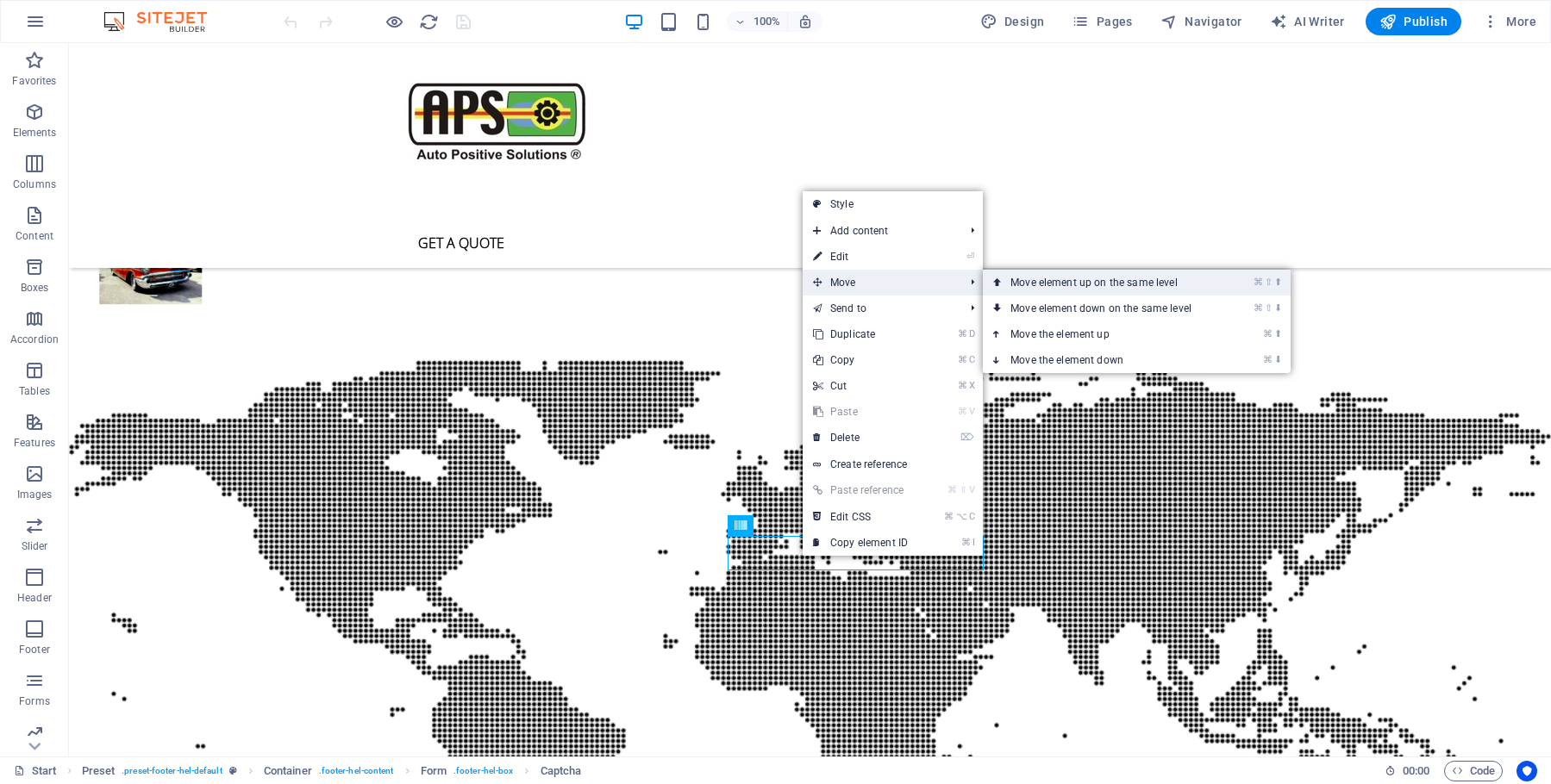
click at [1016, 290] on link "⌘ ⇧ ⬆ Move element up on the same level" at bounding box center [1104, 282] width 243 height 25
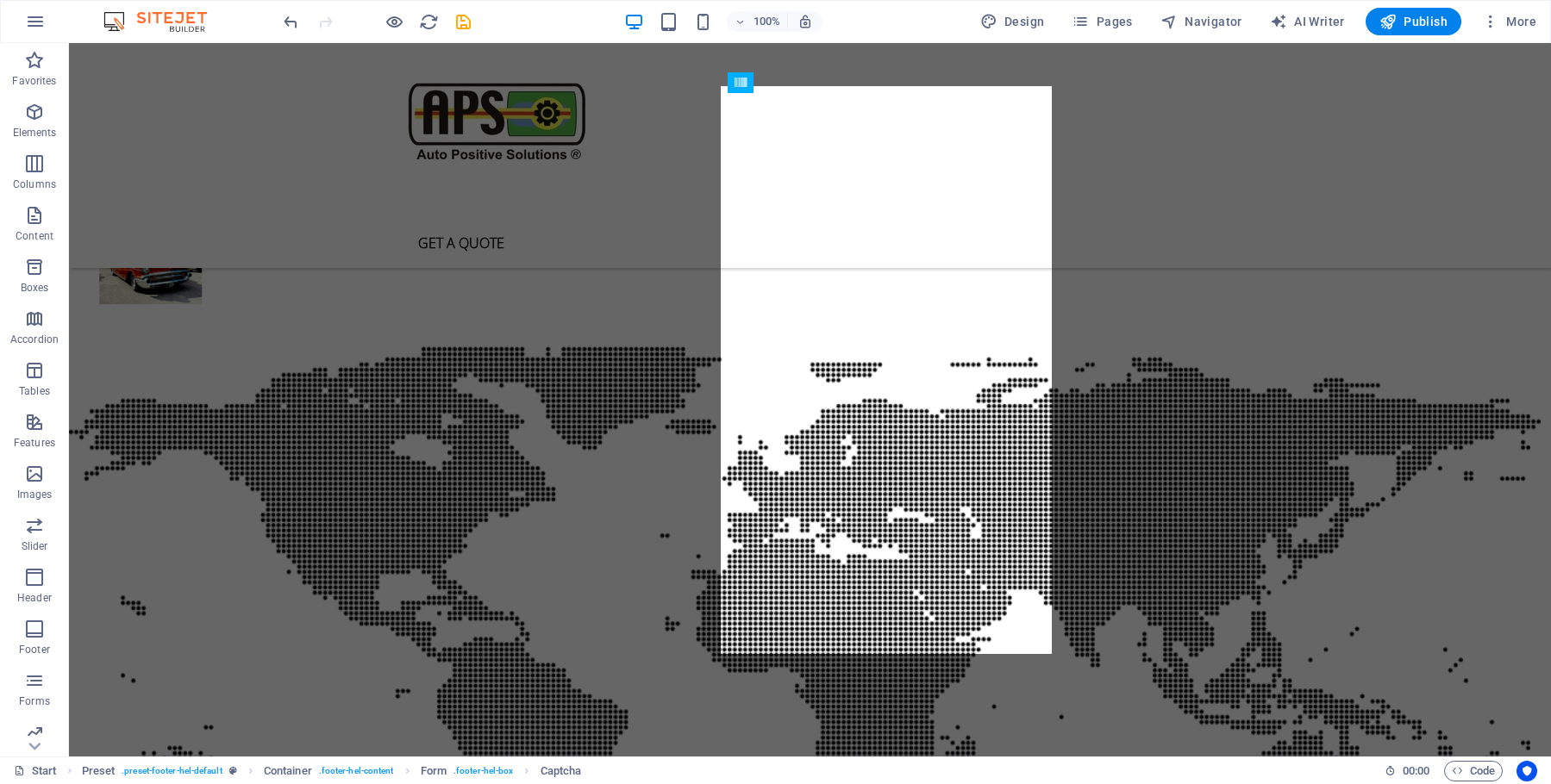
drag, startPoint x: 779, startPoint y: 497, endPoint x: 780, endPoint y: 586, distance: 89.0
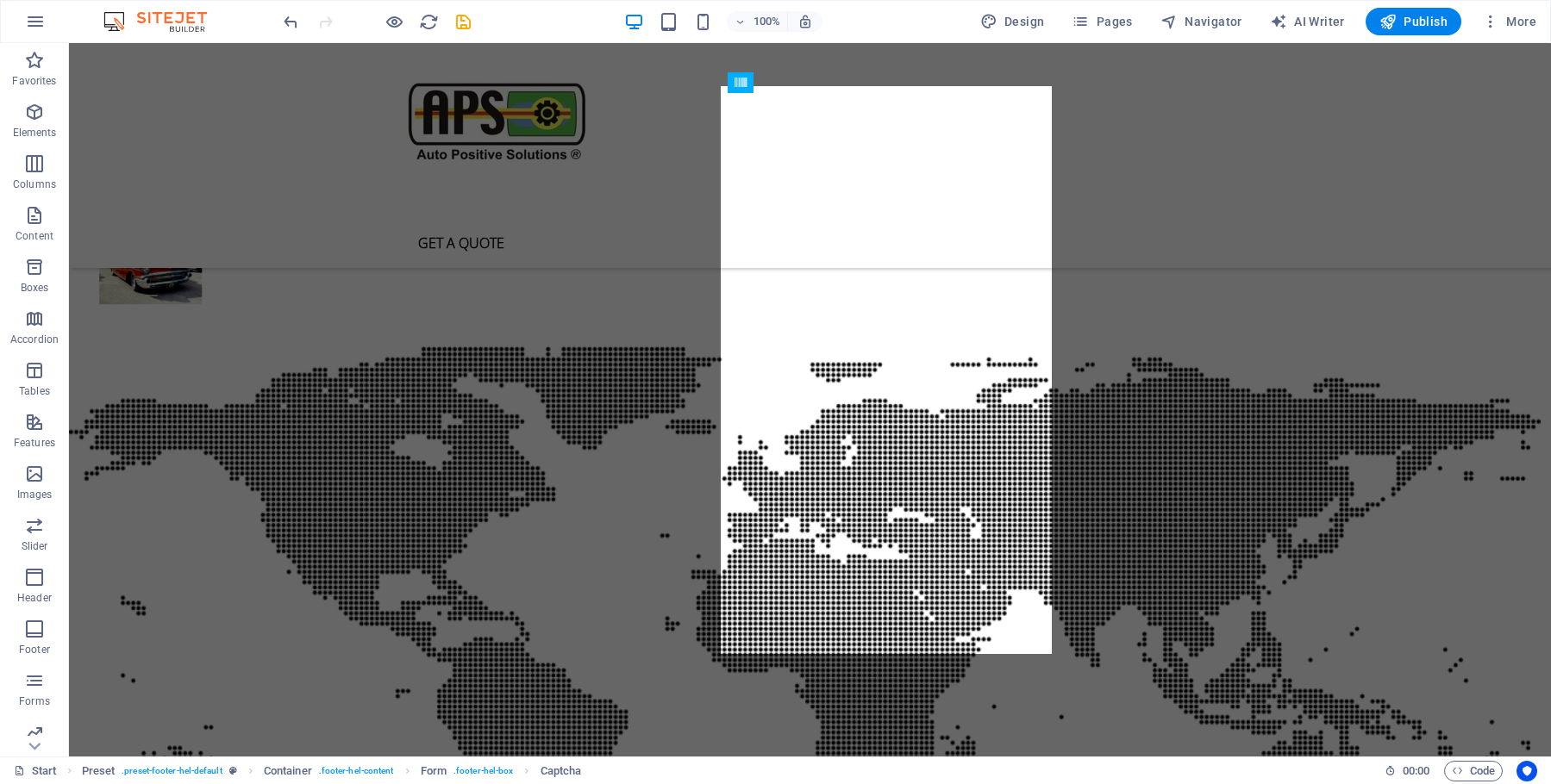
drag, startPoint x: 783, startPoint y: 550, endPoint x: 784, endPoint y: 507, distance: 43.0
drag, startPoint x: 784, startPoint y: 504, endPoint x: 789, endPoint y: 579, distance: 75.2
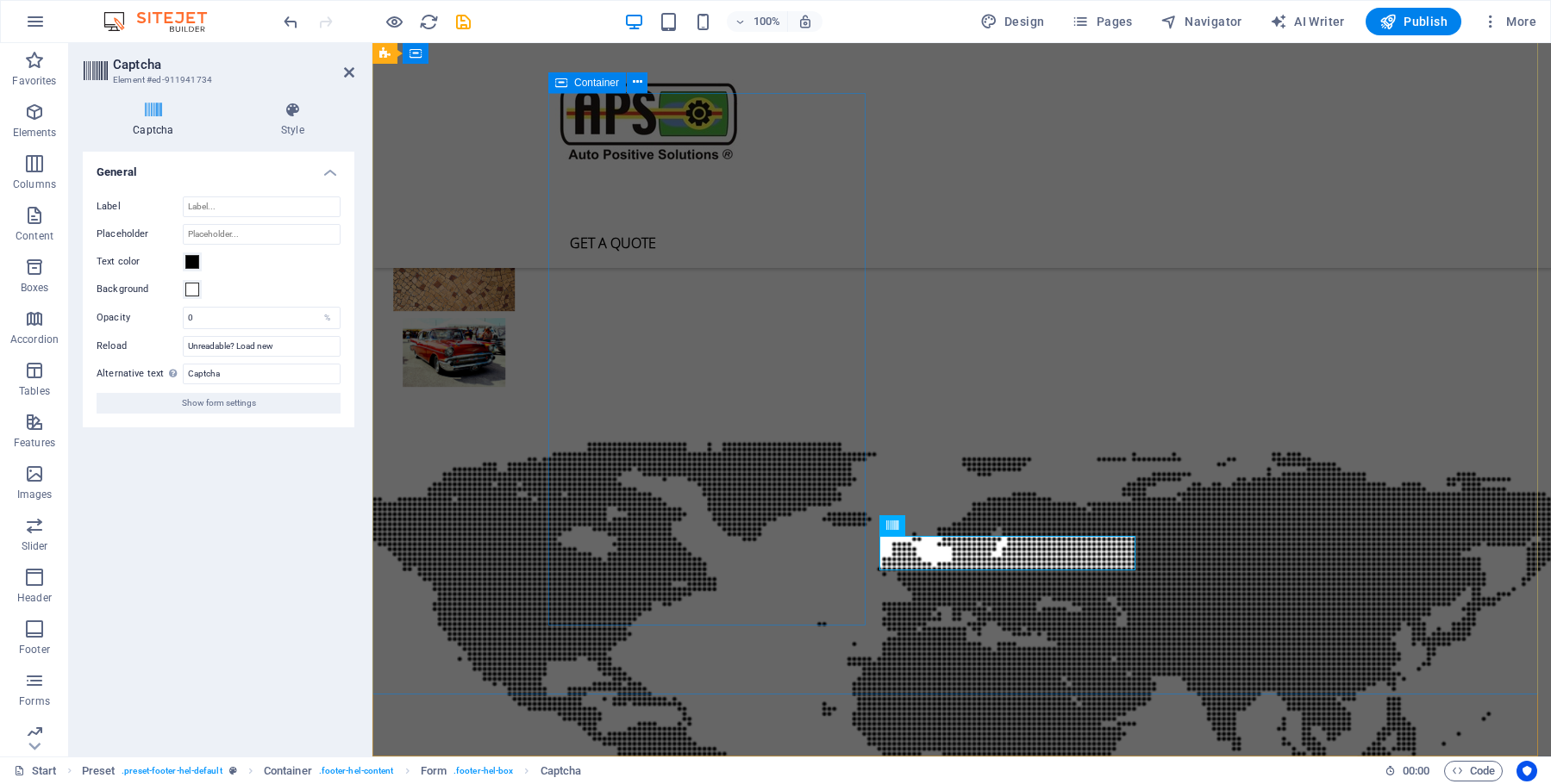
scroll to position [4813, 0]
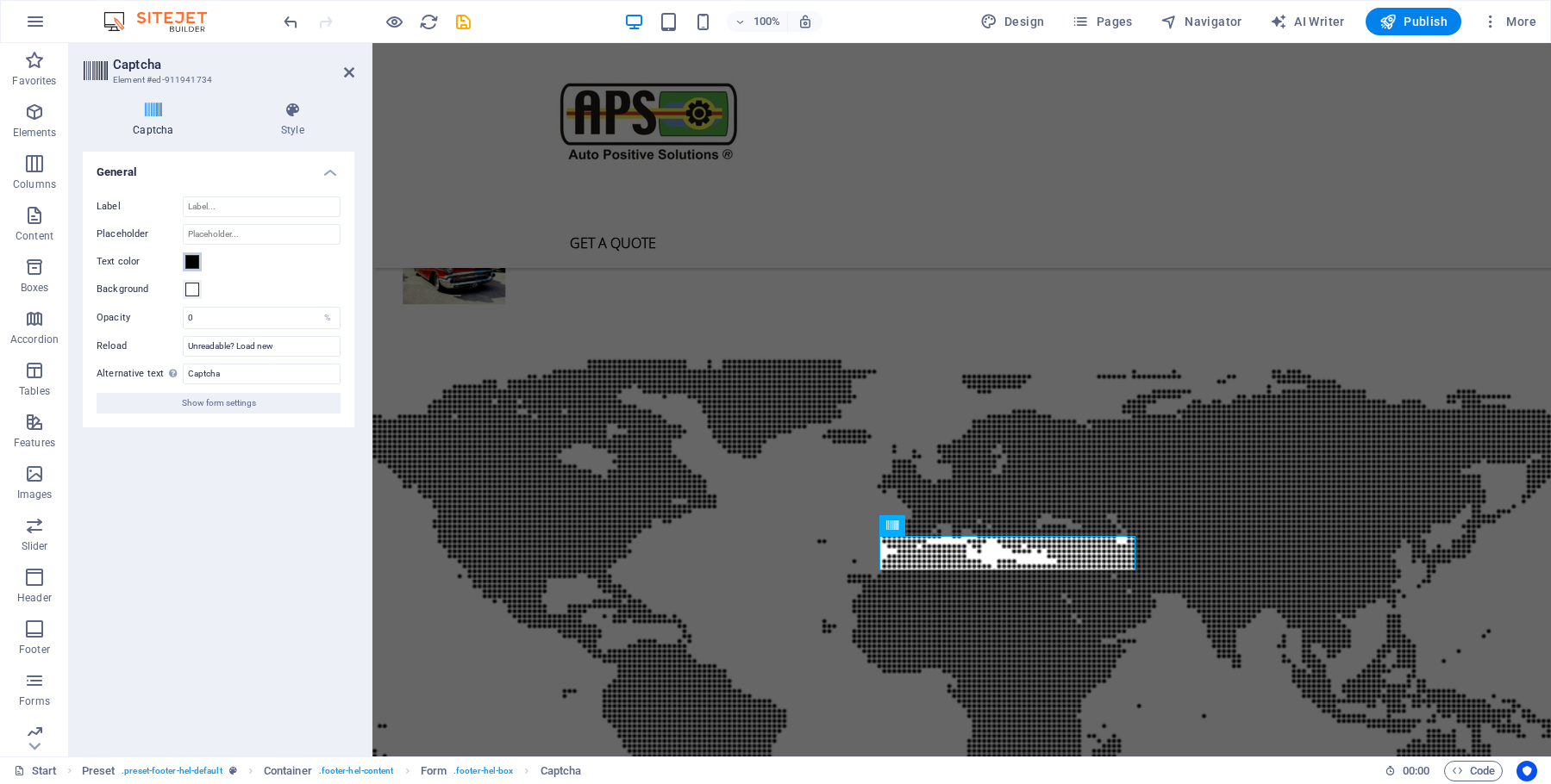
click at [193, 263] on span at bounding box center [192, 263] width 14 height 14
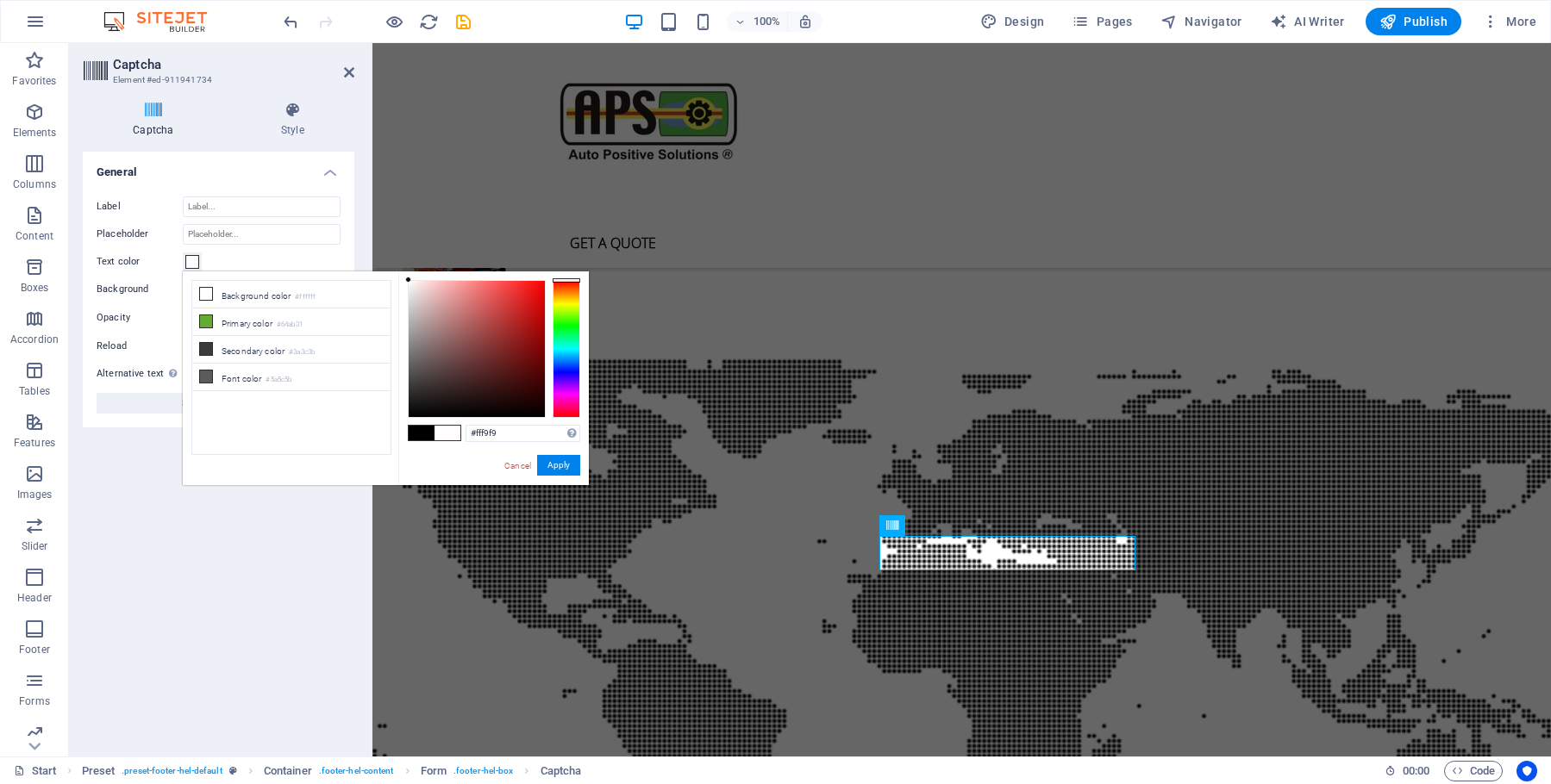
drag, startPoint x: 407, startPoint y: 415, endPoint x: 401, endPoint y: 208, distance: 207.1
click at [401, 208] on body "[DOMAIN_NAME] Start Favorites Elements Columns Content Boxes Accordion Tables F…" at bounding box center [776, 392] width 1551 height 784
type input "#ffffff"
click at [144, 332] on div "Label Placeholder Text color Background Opacity 0 % Reload Unreadable? Load new…" at bounding box center [218, 305] width 271 height 245
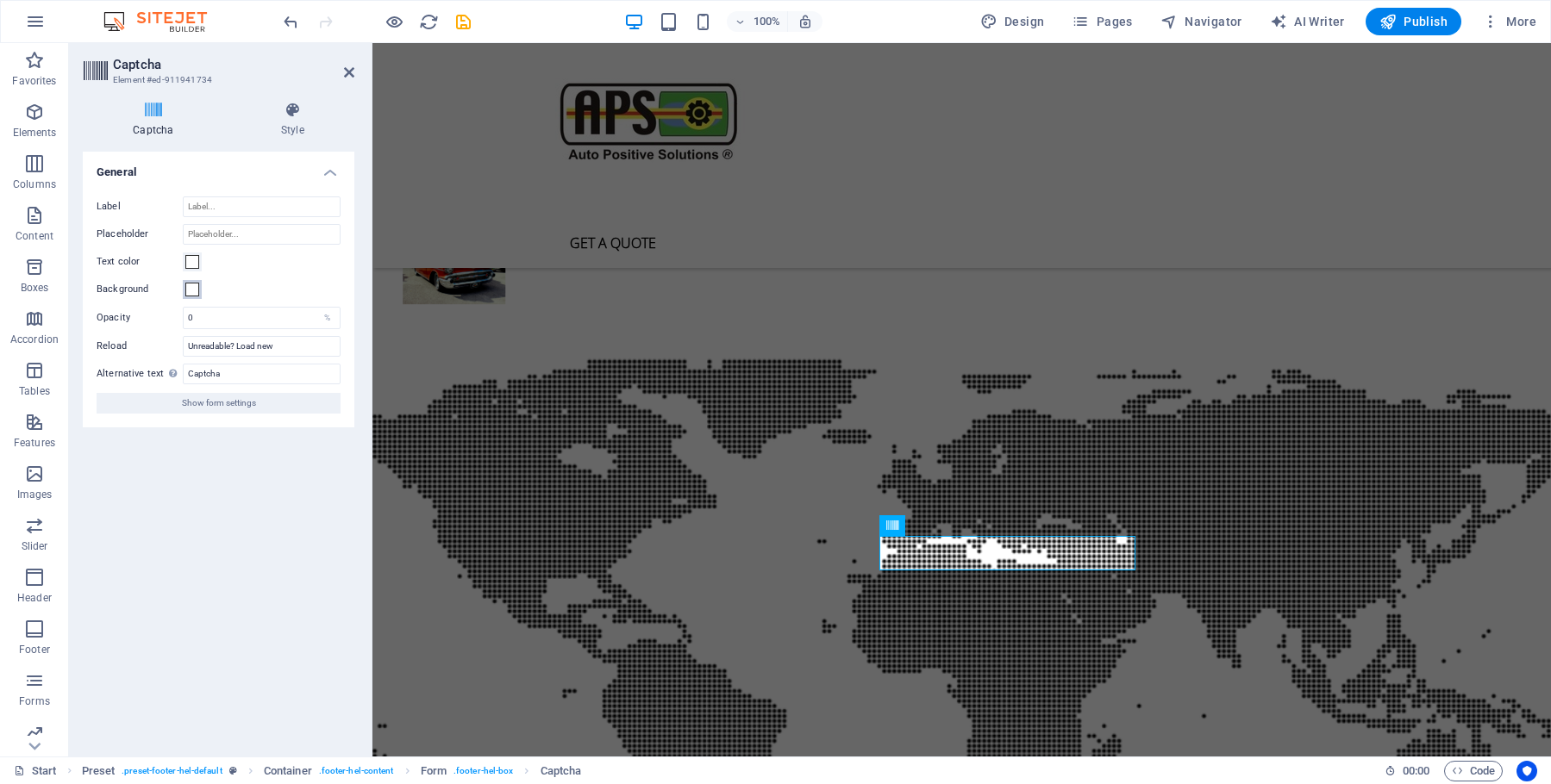
click at [194, 287] on span at bounding box center [192, 290] width 14 height 14
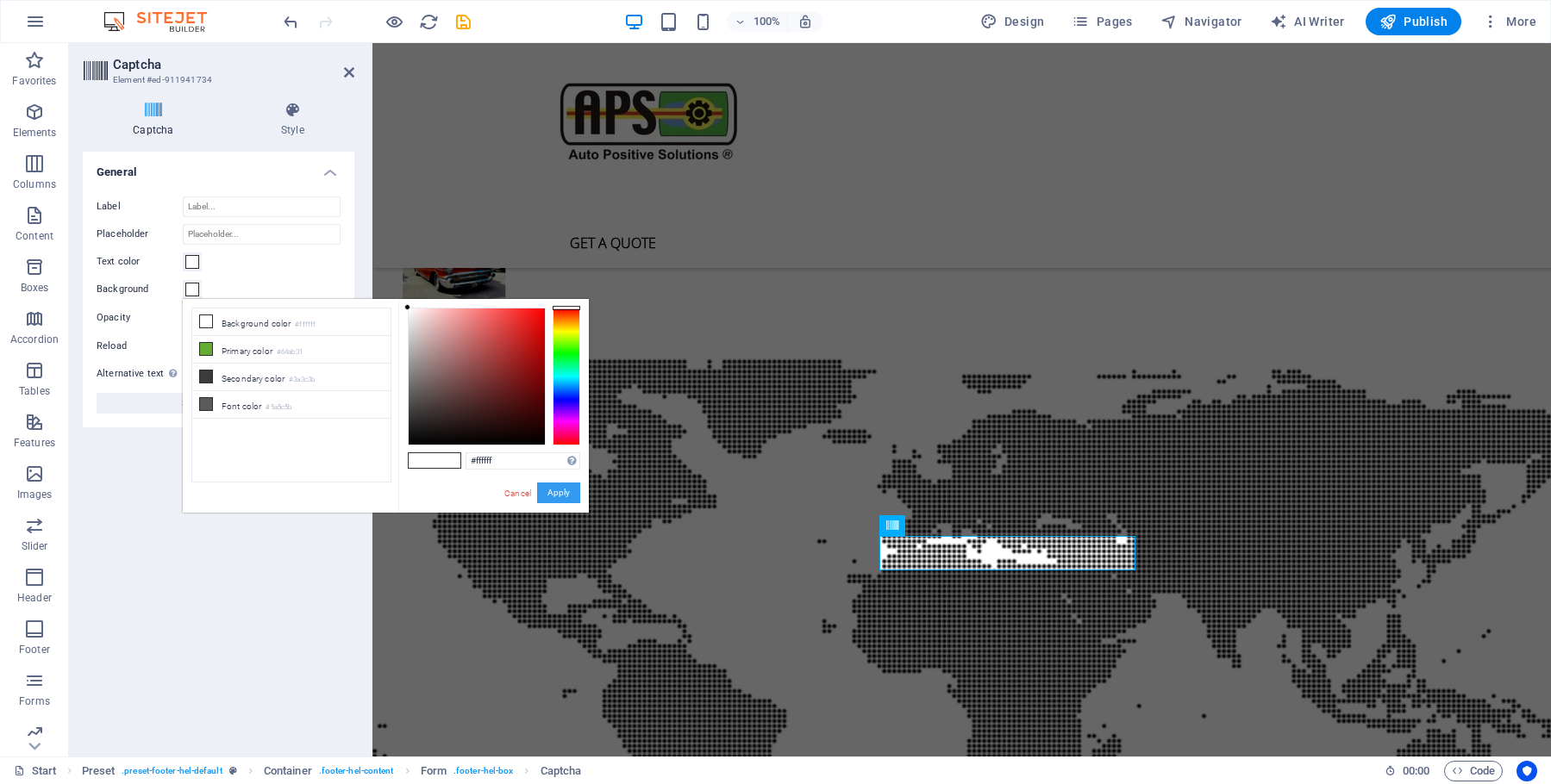
click at [567, 493] on button "Apply" at bounding box center [559, 493] width 43 height 21
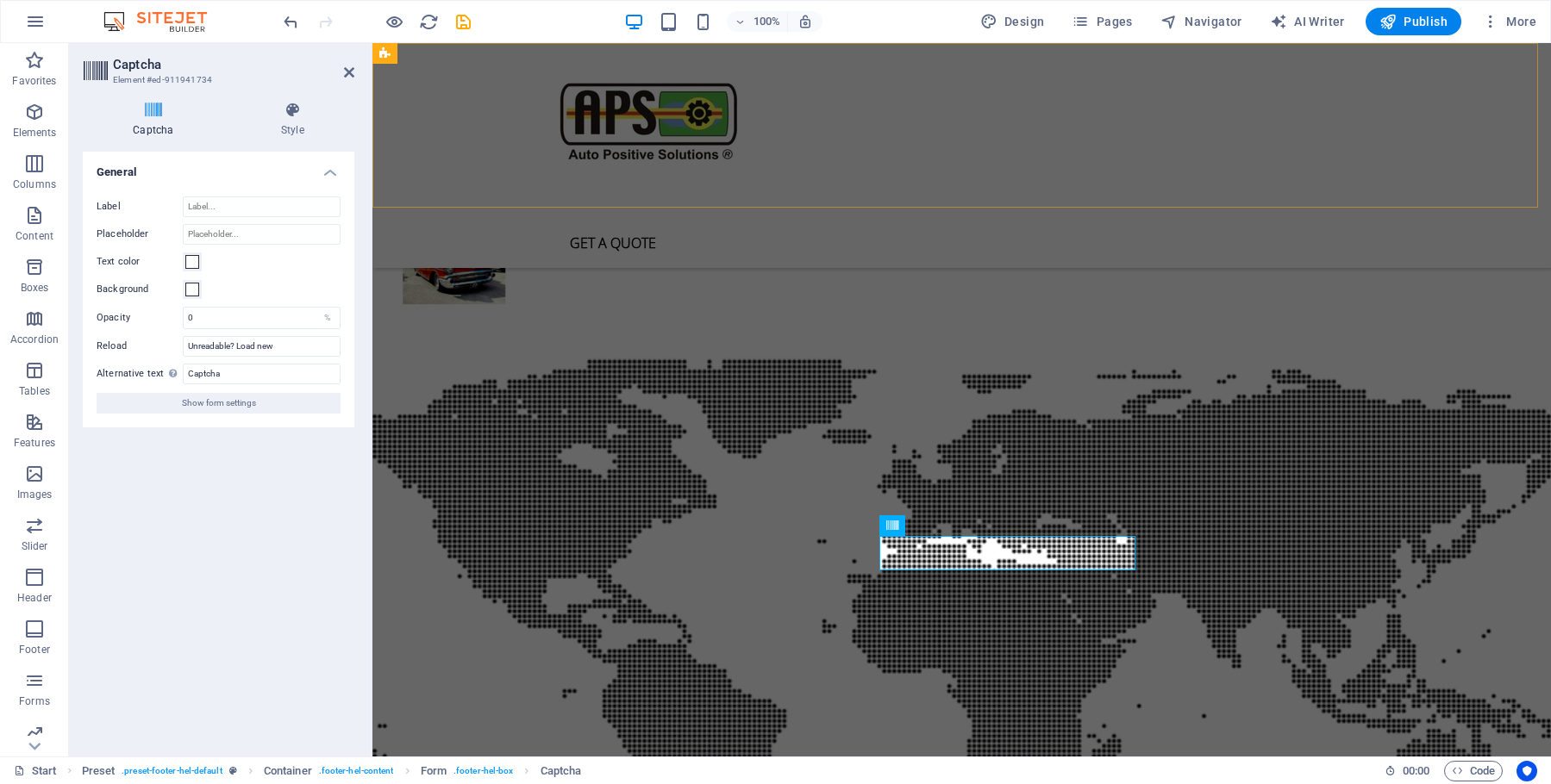
click at [1199, 126] on div "Home About us Services Pricing Contact Get a quote" at bounding box center [962, 155] width 1179 height 225
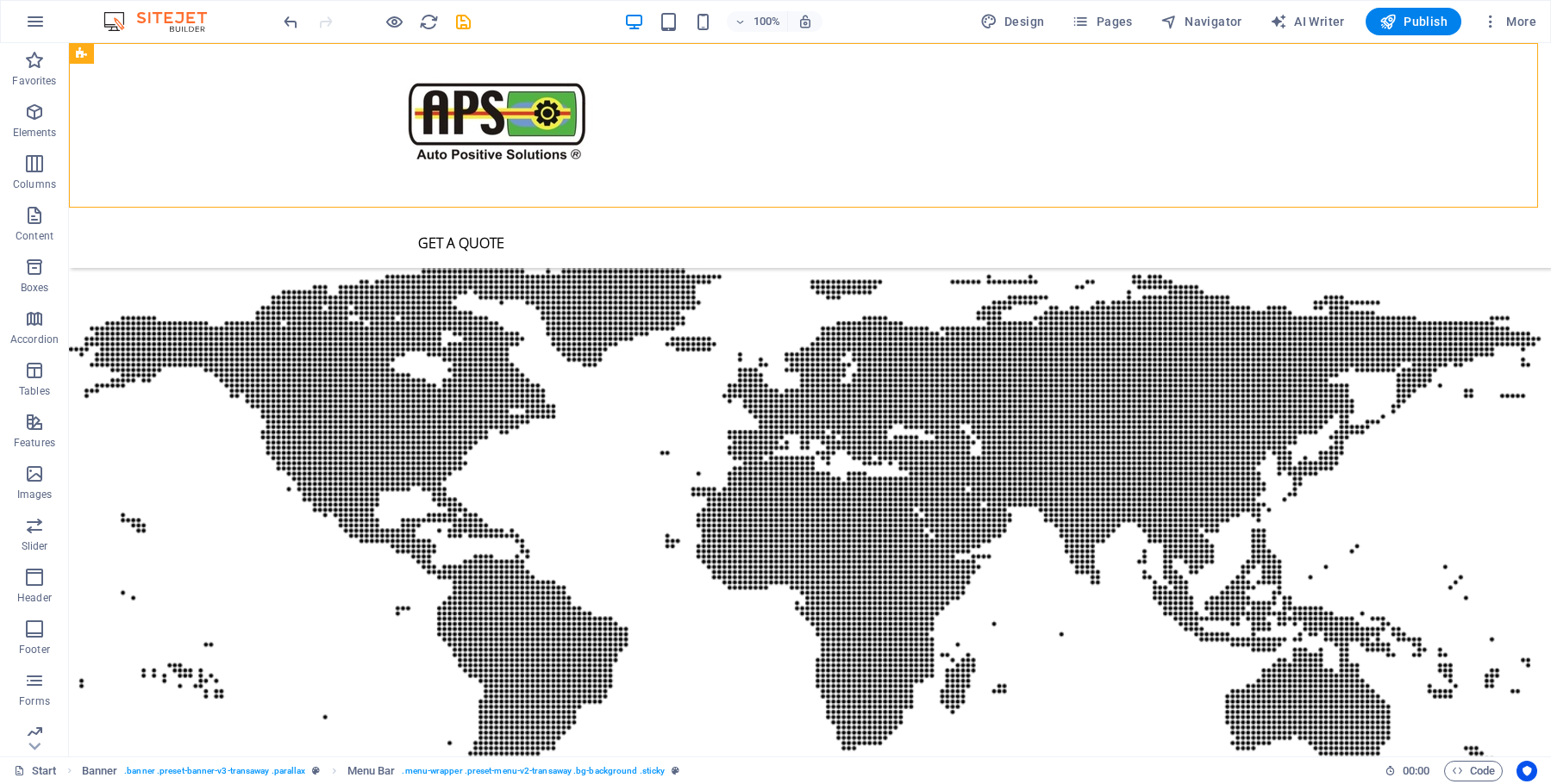
scroll to position [4730, 0]
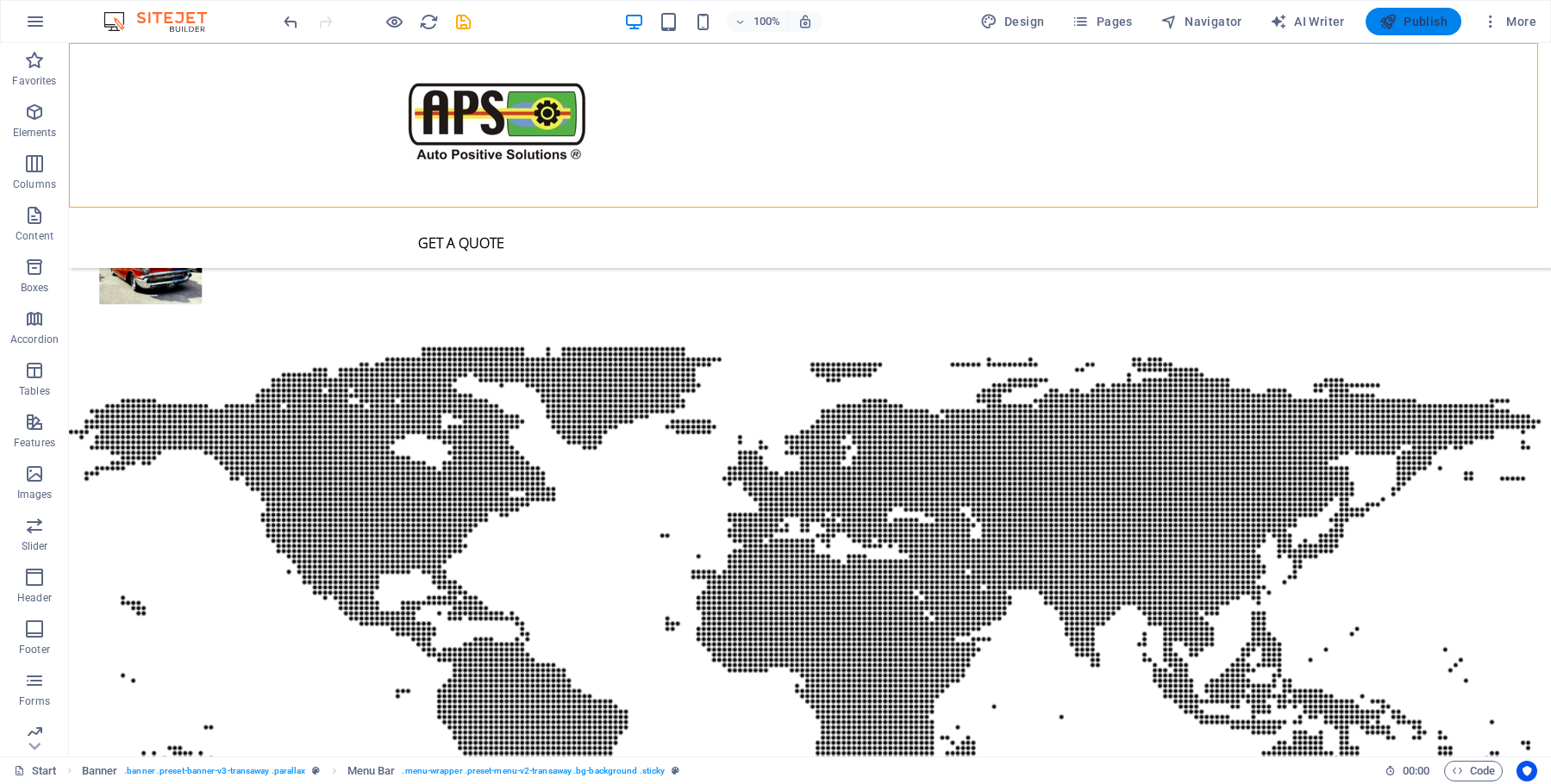
click at [1427, 21] on span "Publish" at bounding box center [1414, 22] width 69 height 18
